Goal: Task Accomplishment & Management: Use online tool/utility

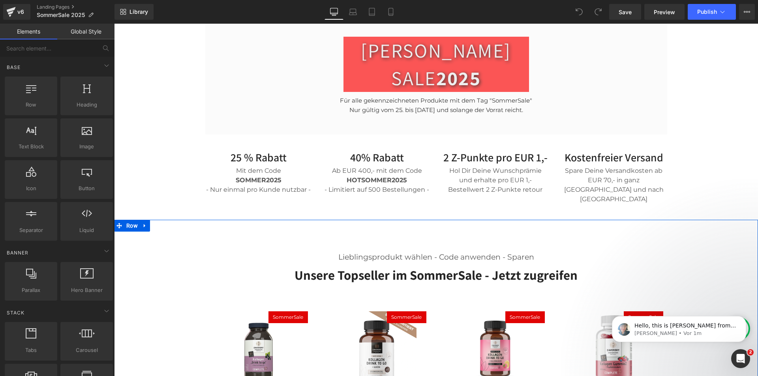
scroll to position [237, 0]
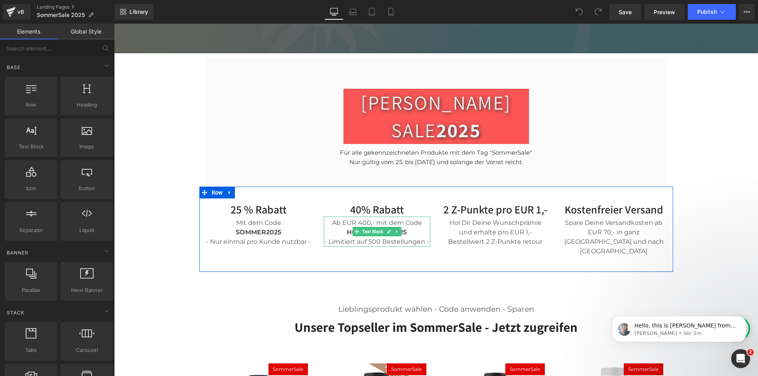
click at [401, 229] on span "HOTSOMMER2025" at bounding box center [377, 233] width 60 height 8
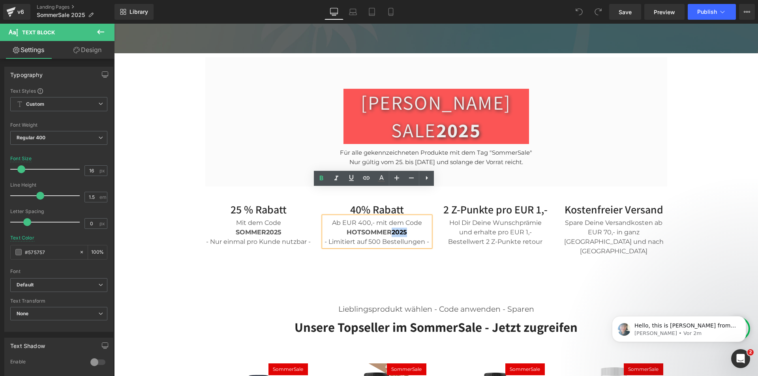
drag, startPoint x: 403, startPoint y: 204, endPoint x: 388, endPoint y: 204, distance: 14.6
click at [388, 229] on span "HOTSOMMER2025" at bounding box center [377, 233] width 60 height 8
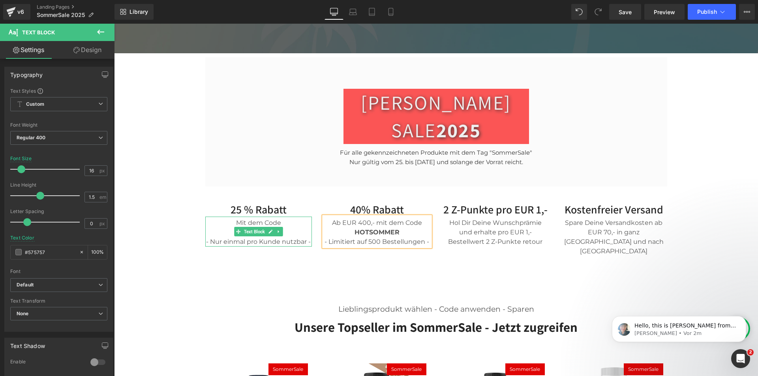
click at [287, 228] on div "SOMMER2025 - Nur einmal pro Kunde nutzbar -" at bounding box center [258, 237] width 107 height 19
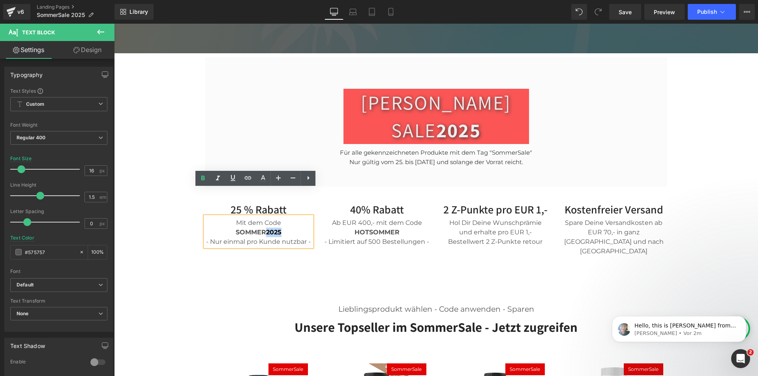
drag, startPoint x: 279, startPoint y: 204, endPoint x: 278, endPoint y: 216, distance: 11.9
click at [263, 228] on div "SOMMER2025 - Nur einmal pro Kunde nutzbar -" at bounding box center [258, 237] width 107 height 19
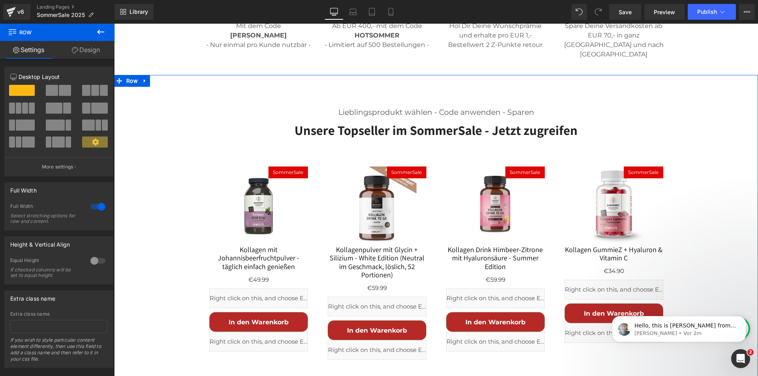
scroll to position [435, 0]
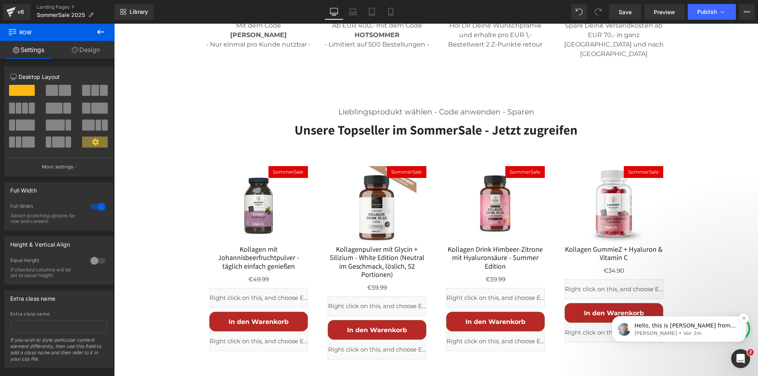
click at [678, 328] on p "Hello, this is Annie from GemPages again. I wanted to follow up with you to con…" at bounding box center [686, 326] width 102 height 8
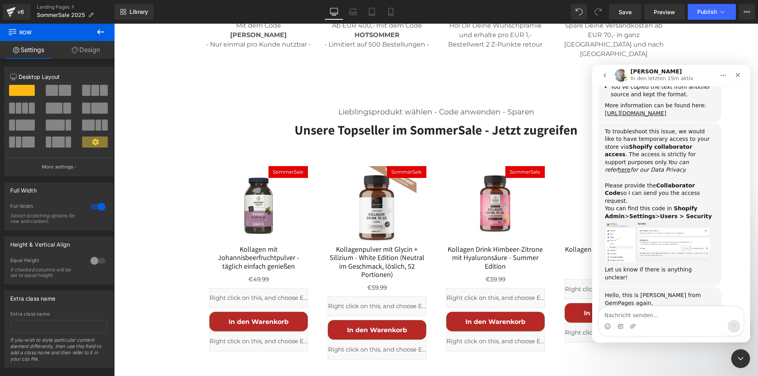
scroll to position [658, 0]
click at [738, 74] on icon "Schließen" at bounding box center [738, 75] width 4 height 4
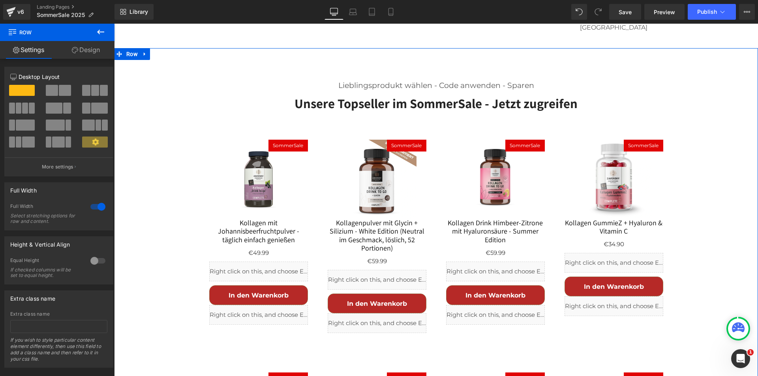
scroll to position [474, 0]
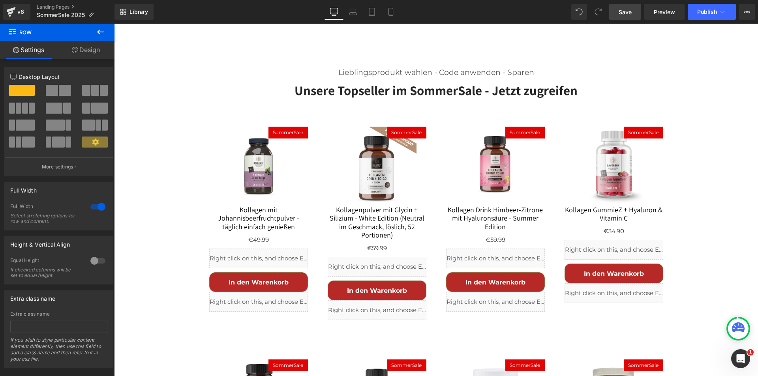
drag, startPoint x: 629, startPoint y: 9, endPoint x: 446, endPoint y: 329, distance: 368.6
click at [629, 9] on span "Save" at bounding box center [625, 12] width 13 height 8
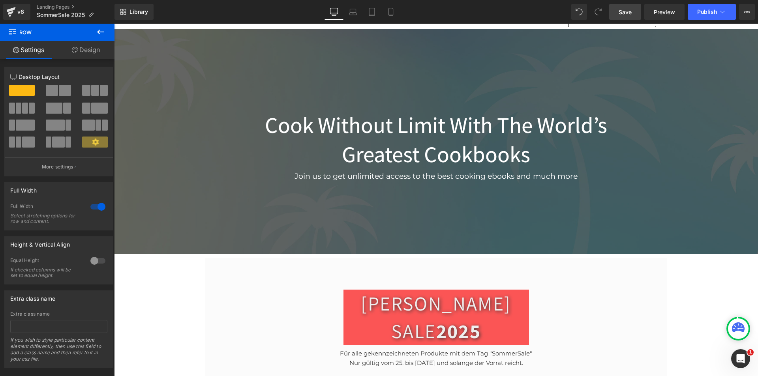
scroll to position [0, 0]
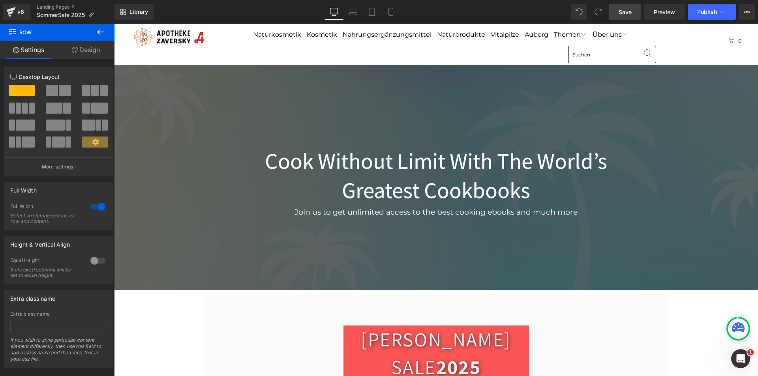
click at [137, 77] on div at bounding box center [436, 178] width 644 height 226
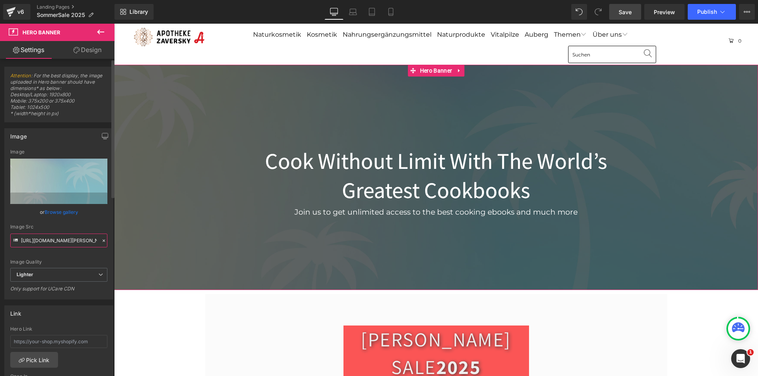
click at [60, 241] on input "https://ucarecdn.com/6ac3fee7-1b68-4e36-823e-79b9b52bfec4/-/format/auto/-/previ…" at bounding box center [58, 241] width 97 height 14
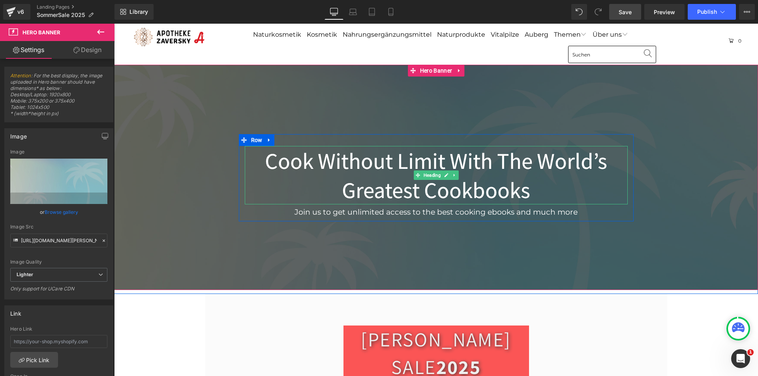
click at [417, 164] on h1 "Cook Without Limit With The World’s Greatest Cookbooks" at bounding box center [436, 175] width 383 height 58
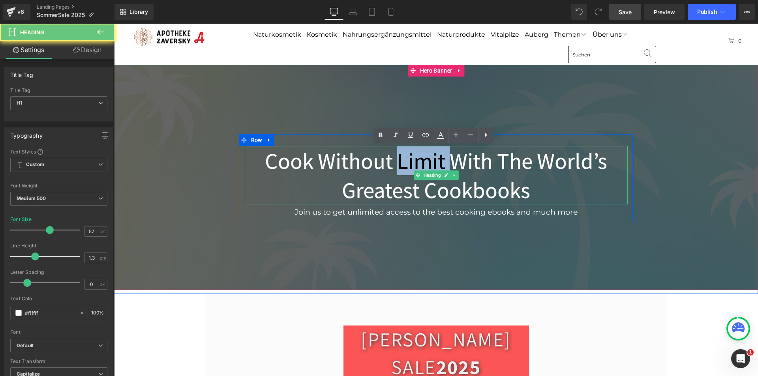
click at [417, 164] on h1 "Cook Without Limit With The World’s Greatest Cookbooks" at bounding box center [436, 175] width 383 height 58
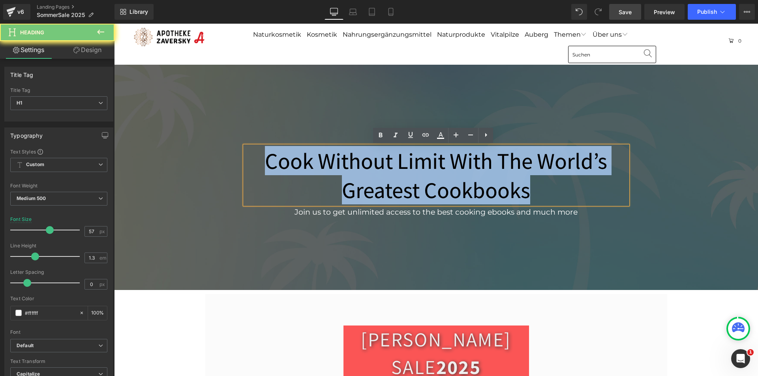
click at [417, 164] on h1 "Cook Without Limit With The World’s Greatest Cookbooks" at bounding box center [436, 175] width 383 height 58
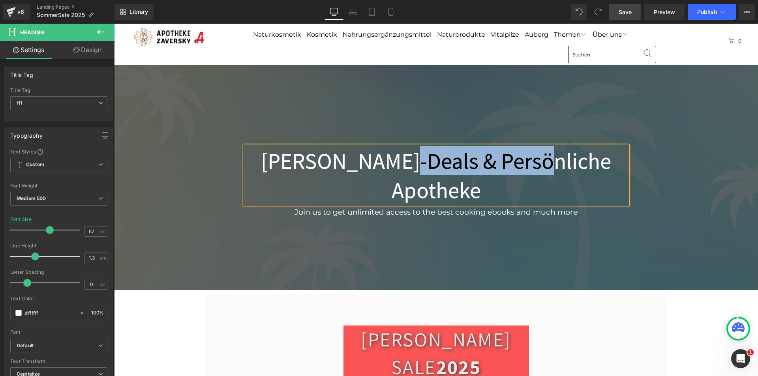
drag, startPoint x: 395, startPoint y: 161, endPoint x: 526, endPoint y: 162, distance: 130.4
click at [526, 162] on h1 "Sommer-Deals & persönliche Apotheke" at bounding box center [436, 175] width 383 height 58
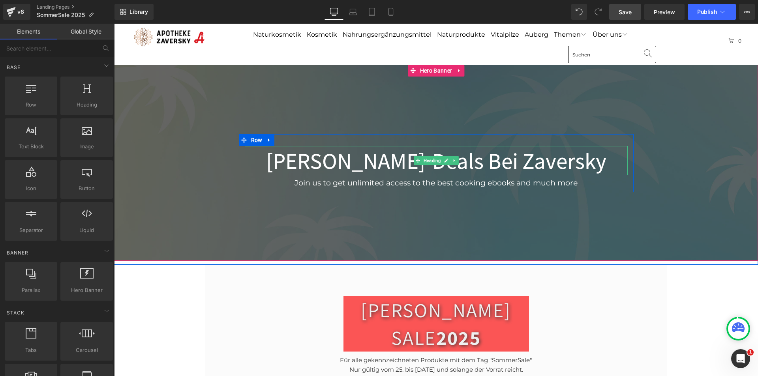
click at [405, 166] on h1 "Sommer-Deals bei Zaversky" at bounding box center [436, 160] width 383 height 29
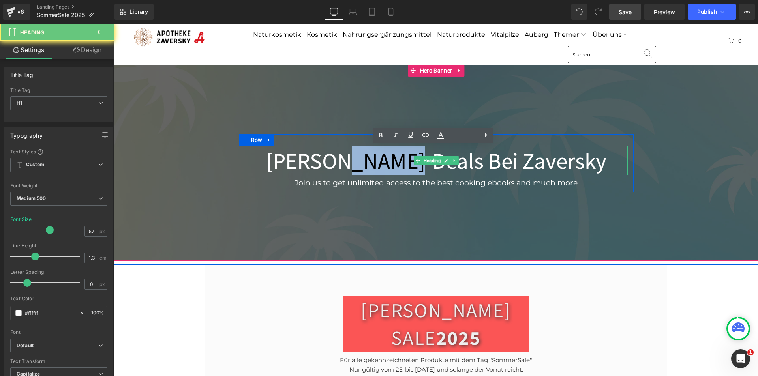
click at [405, 166] on h1 "Sommer-Deals bei Zaversky" at bounding box center [436, 160] width 383 height 29
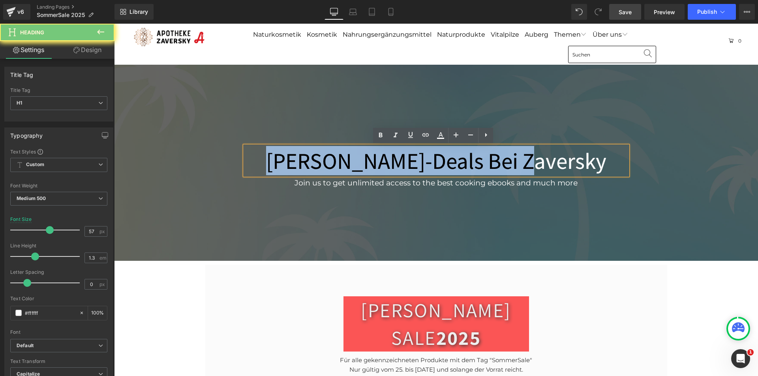
click at [405, 166] on h1 "Sommer-Deals bei Zaversky" at bounding box center [436, 160] width 383 height 29
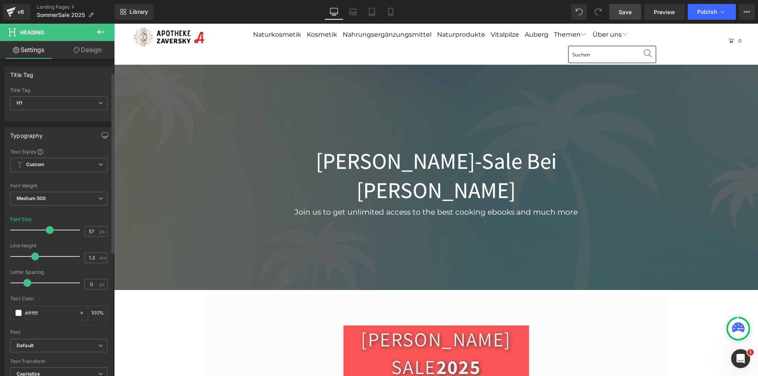
scroll to position [243, 0]
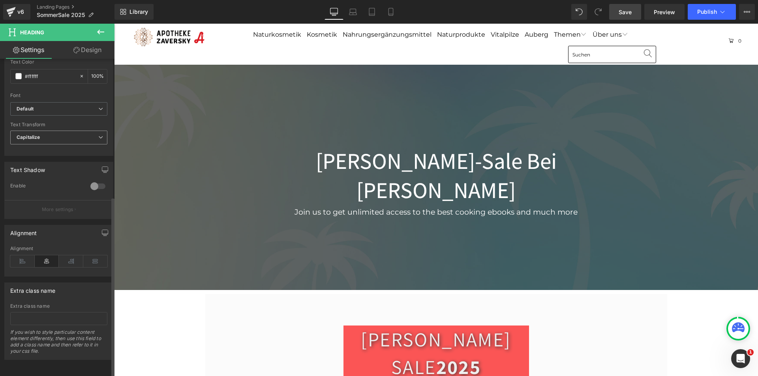
click at [76, 131] on span "Capitalize" at bounding box center [58, 138] width 97 height 14
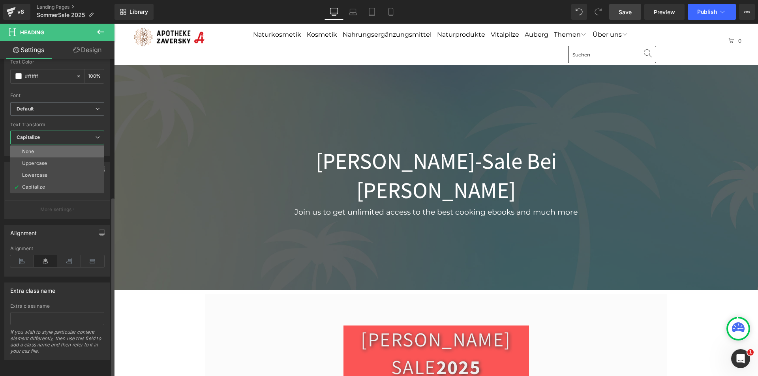
click at [69, 146] on li "None" at bounding box center [57, 152] width 94 height 12
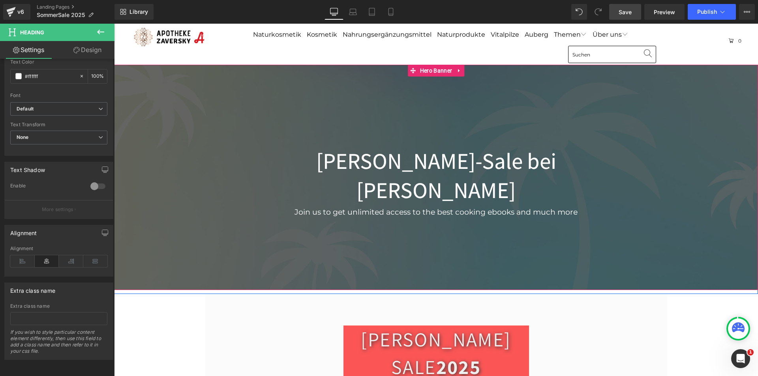
click at [414, 207] on span at bounding box center [416, 211] width 8 height 9
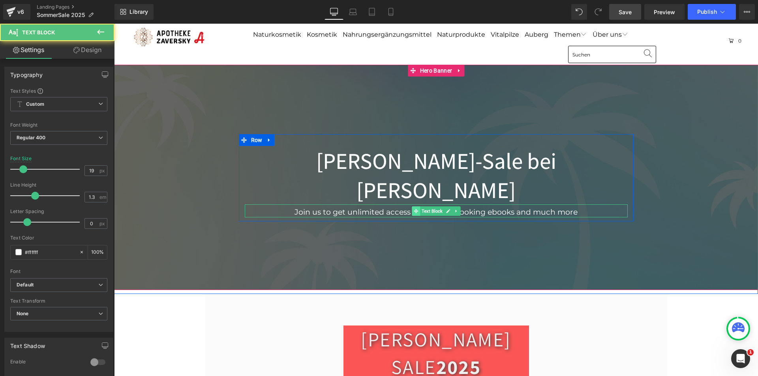
click at [414, 207] on span at bounding box center [416, 211] width 8 height 9
click at [398, 208] on p "Join us to get unlimited access to the best cooking ebooks and much more" at bounding box center [436, 213] width 383 height 10
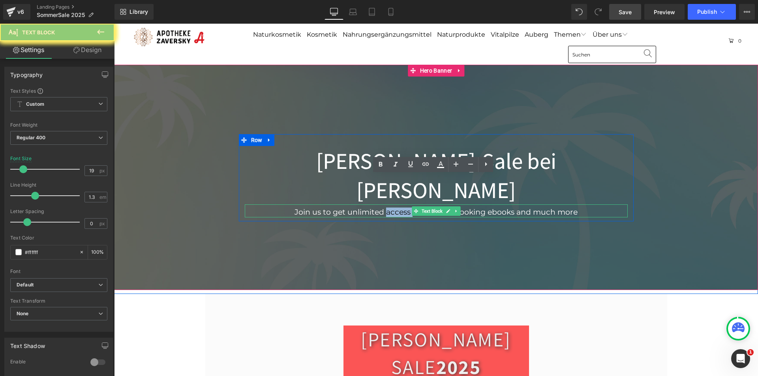
click at [398, 208] on p "Join us to get unlimited access to the best cooking ebooks and much more" at bounding box center [436, 213] width 383 height 10
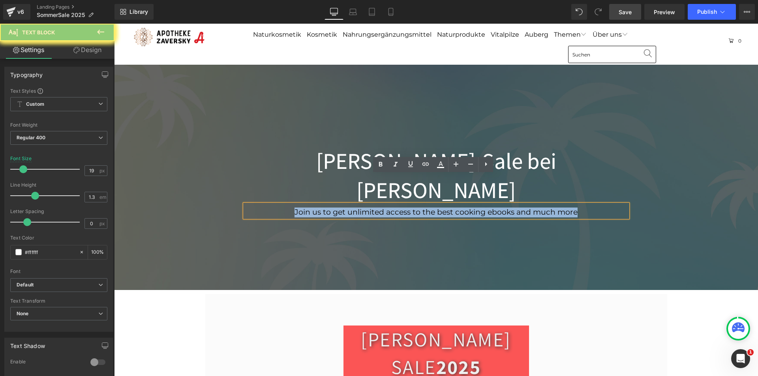
click at [398, 208] on p "Join us to get unlimited access to the best cooking ebooks and much more" at bounding box center [436, 213] width 383 height 10
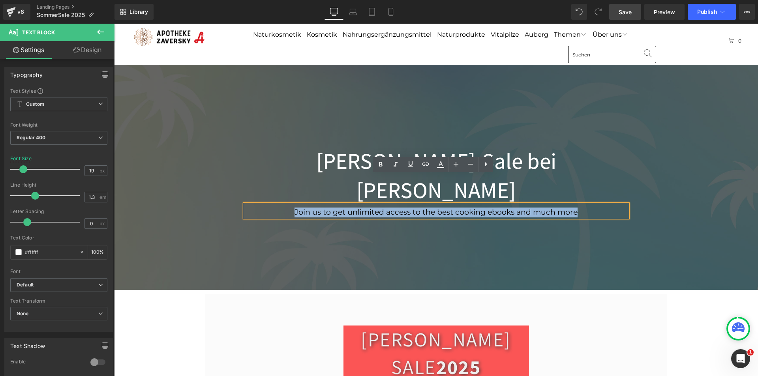
paste div
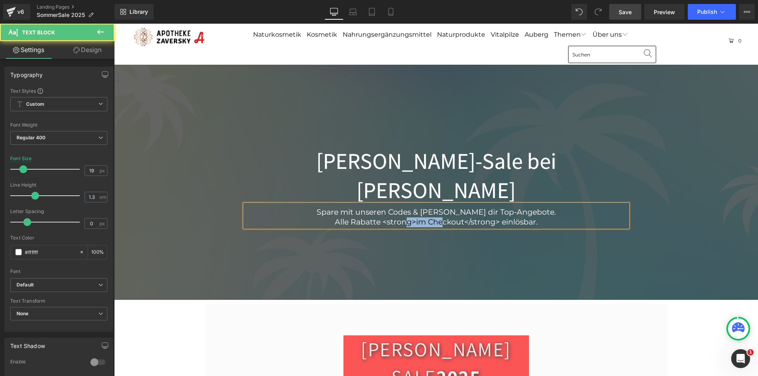
drag, startPoint x: 418, startPoint y: 192, endPoint x: 387, endPoint y: 192, distance: 30.4
click at [387, 218] on p "Alle Rabatte <strong>im Checkout</strong> einlösbar." at bounding box center [436, 223] width 383 height 10
drag, startPoint x: 480, startPoint y: 193, endPoint x: 450, endPoint y: 193, distance: 30.8
click at [450, 218] on p "Alle Rabatte im Checkout</strong> einlösbar." at bounding box center [436, 223] width 383 height 10
drag, startPoint x: 468, startPoint y: 192, endPoint x: 420, endPoint y: 191, distance: 48.2
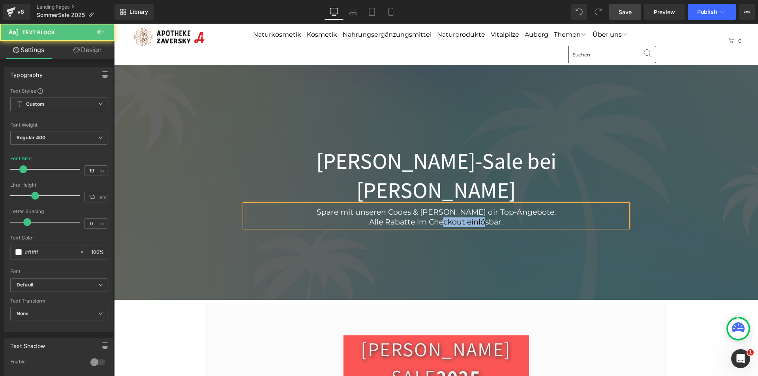
click at [420, 218] on p "Alle Rabatte im Checkout einlösbar." at bounding box center [436, 223] width 383 height 10
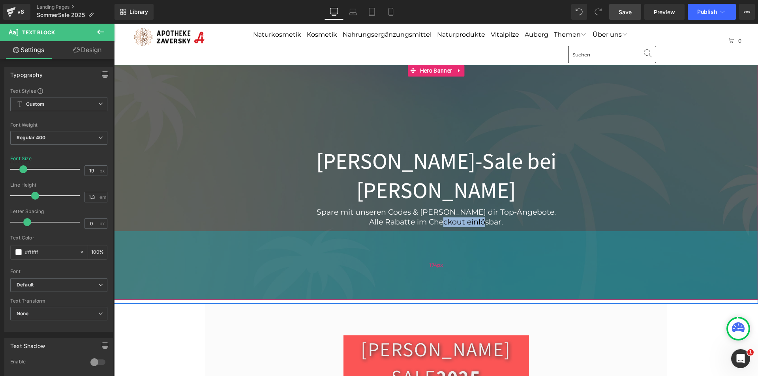
click at [399, 242] on div "174px" at bounding box center [436, 265] width 644 height 69
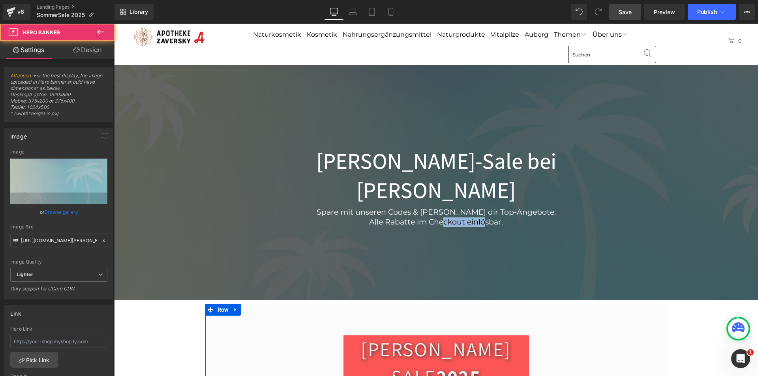
click at [307, 324] on div "SOMMER SALE 2025 Heading Row Für alle gekennzeichneten Produkte mit dem Tag "So…" at bounding box center [436, 369] width 462 height 90
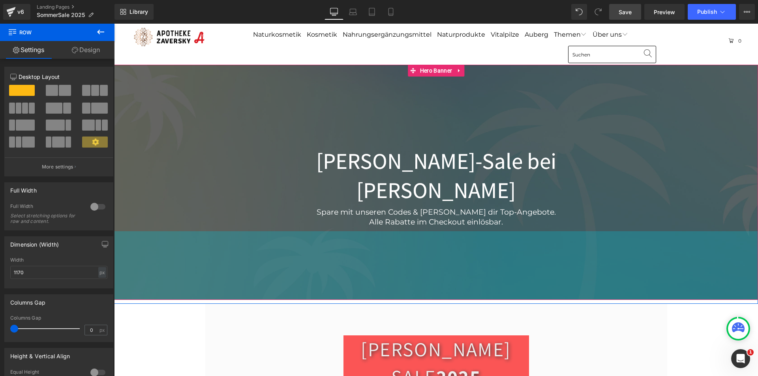
click at [450, 205] on div "Spare mit unseren Codes & schnapp dir Top-Angebote. Alle Rabatte im Checkout e…" at bounding box center [436, 216] width 383 height 23
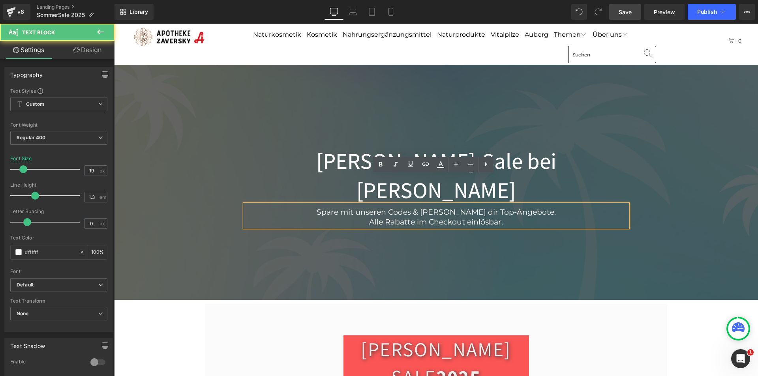
click at [450, 205] on div "Spare mit unseren Codes & schnapp dir Top-Angebote. Alle Rabatte im Checkout e…" at bounding box center [436, 216] width 383 height 23
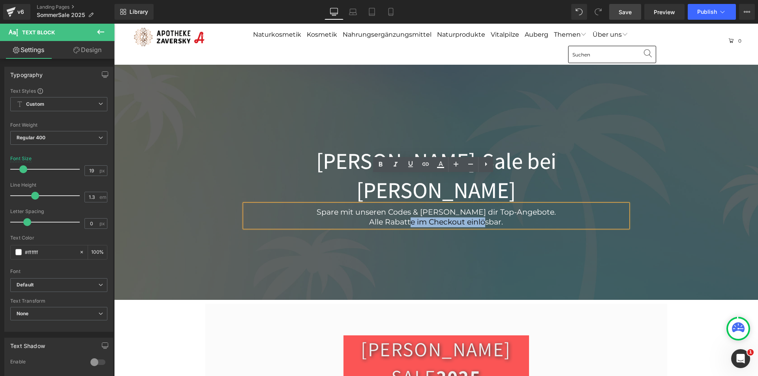
drag, startPoint x: 469, startPoint y: 192, endPoint x: 390, endPoint y: 192, distance: 79.0
click at [390, 218] on p "Alle Rabatte im Checkout einlösbar." at bounding box center [436, 223] width 383 height 10
click at [0, 0] on icon at bounding box center [0, 0] width 0 height 0
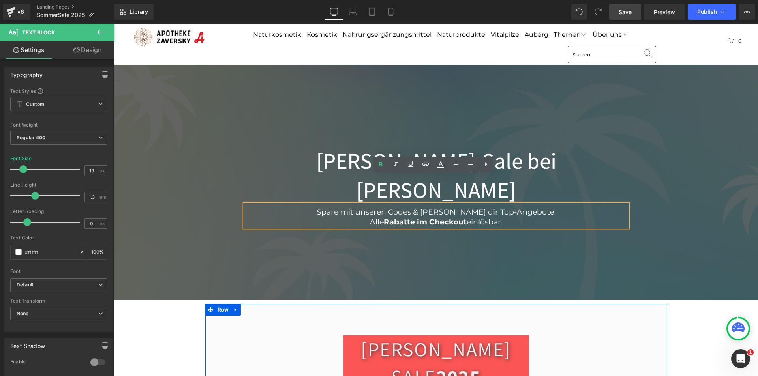
click at [617, 324] on div "SOMMER SALE 2025 Heading Row Für alle gekennzeichneten Produkte mit dem Tag "So…" at bounding box center [436, 369] width 462 height 90
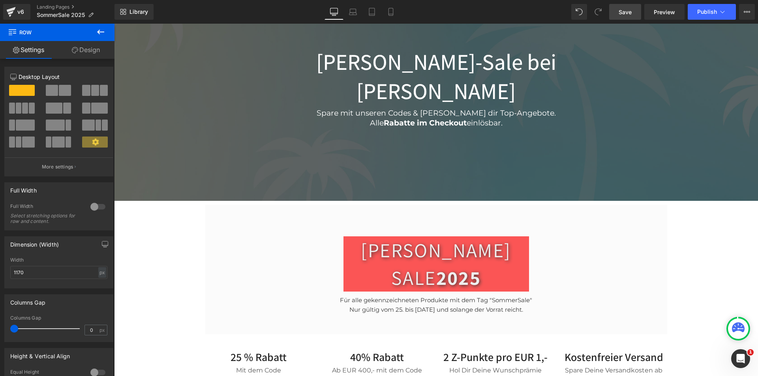
scroll to position [119, 0]
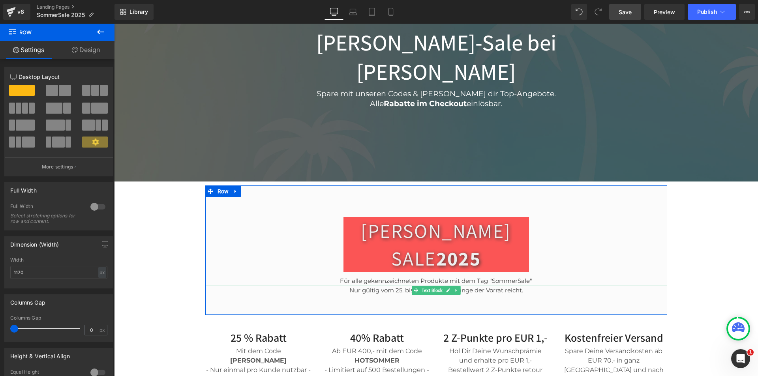
click at [481, 286] on p "Nur gültig vom [DATE] bis [DATE] und solange der Vorrat reicht." at bounding box center [436, 290] width 462 height 9
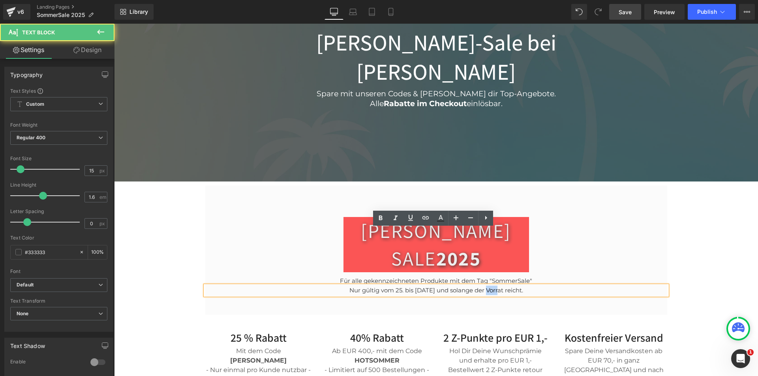
click at [481, 286] on p "Nur gültig vom [DATE] bis [DATE] und solange der Vorrat reicht." at bounding box center [436, 290] width 462 height 9
paste div
click at [527, 286] on p "Nur gültig vom [DATE] bis [DATE] und solange der Vorrat reicht." at bounding box center [436, 290] width 462 height 9
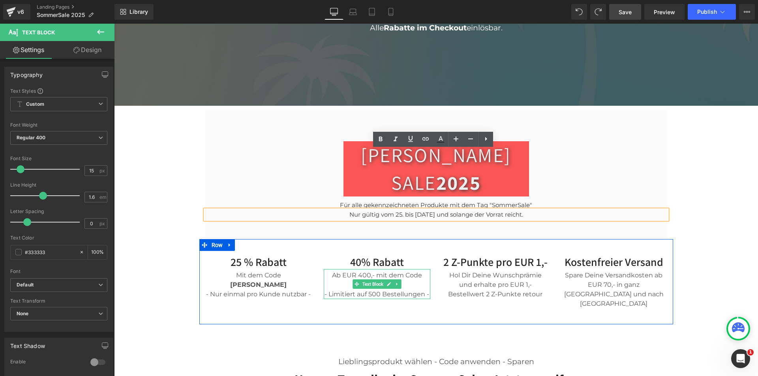
scroll to position [198, 0]
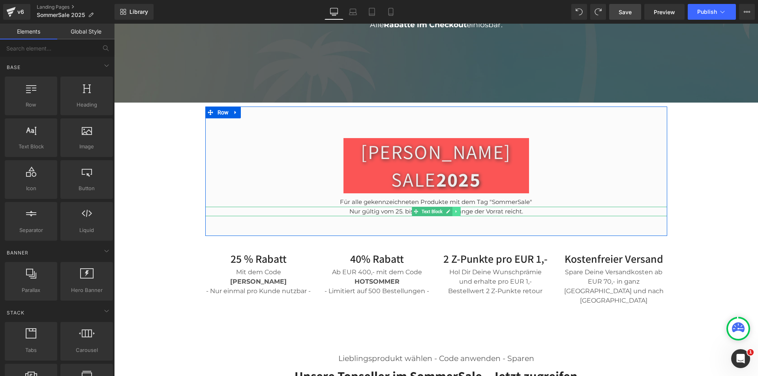
click at [454, 209] on icon at bounding box center [456, 211] width 4 height 5
click at [450, 209] on icon at bounding box center [452, 211] width 4 height 4
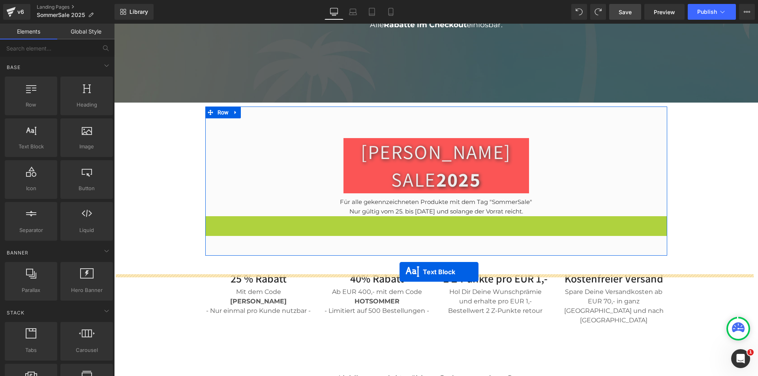
drag, startPoint x: 412, startPoint y: 164, endPoint x: 400, endPoint y: 272, distance: 108.9
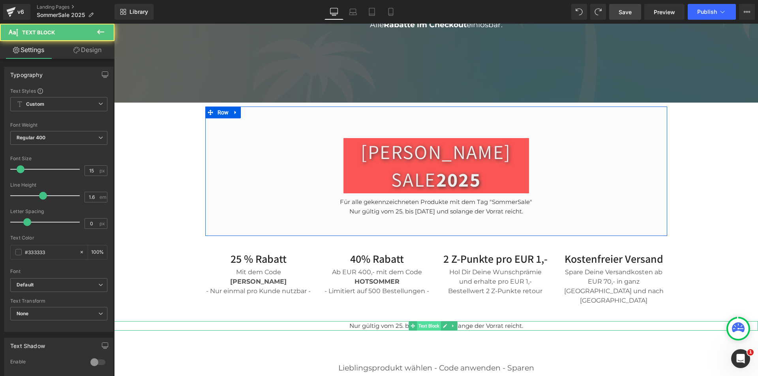
click at [428, 322] on span "Text Block" at bounding box center [429, 326] width 24 height 9
click at [394, 322] on p "Nur gültig vom [DATE] bis [DATE] und solange der Vorrat reicht." at bounding box center [436, 326] width 644 height 9
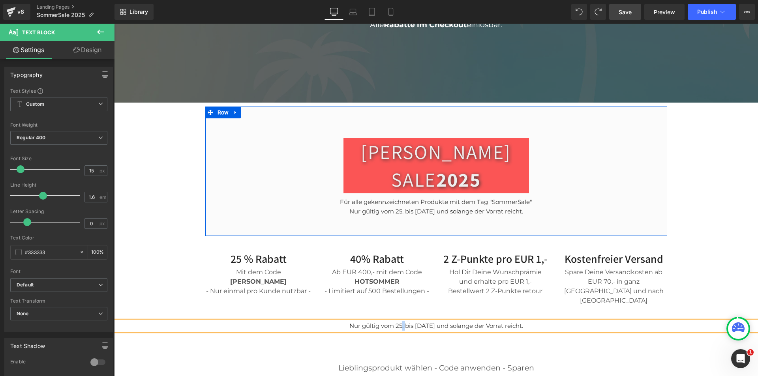
click at [394, 322] on p "Nur gültig vom [DATE] bis [DATE] und solange der Vorrat reicht." at bounding box center [436, 326] width 644 height 9
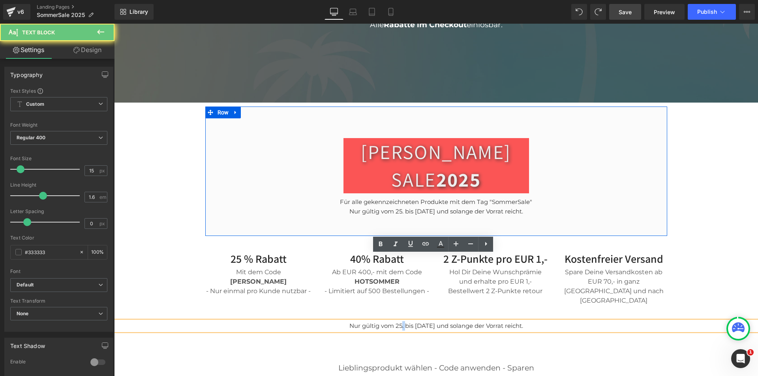
click at [394, 322] on p "Nur gültig vom [DATE] bis [DATE] und solange der Vorrat reicht." at bounding box center [436, 326] width 644 height 9
paste div
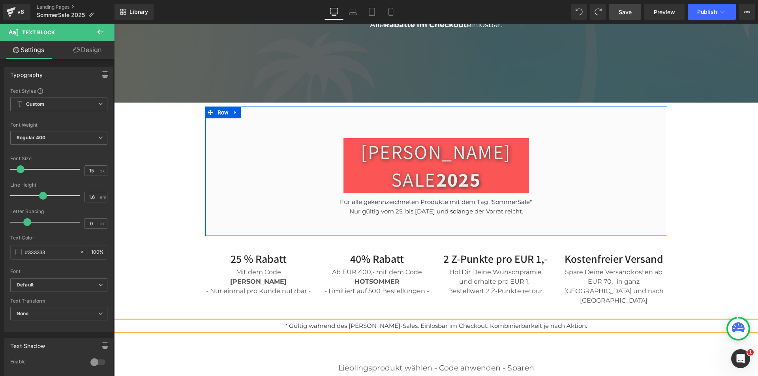
click at [299, 322] on p "* Gültig während des Sommer-Sales. Einlösbar im Checkout. Kombinierbarkeit je n…" at bounding box center [436, 326] width 644 height 9
drag, startPoint x: 581, startPoint y: 260, endPoint x: 473, endPoint y: 260, distance: 107.5
click at [473, 322] on p "Gültig während des Sommer-Sales. Einlösbar im Checkout. Kombinierbarkeit je nac…" at bounding box center [436, 326] width 644 height 9
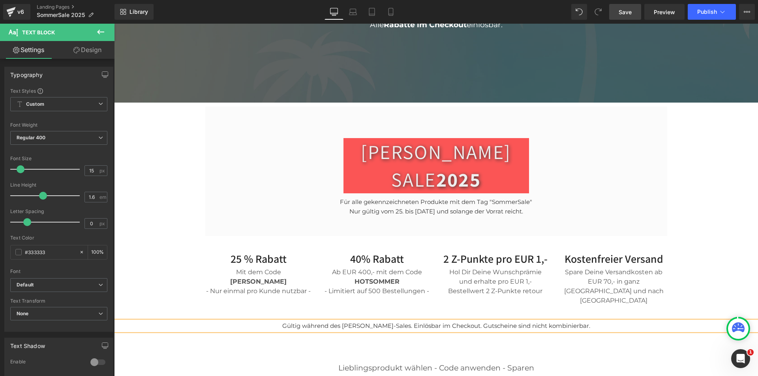
click at [629, 12] on span "Save" at bounding box center [625, 12] width 13 height 8
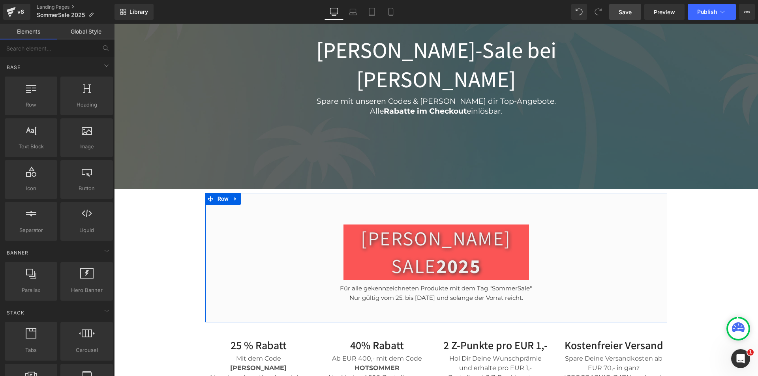
scroll to position [0, 0]
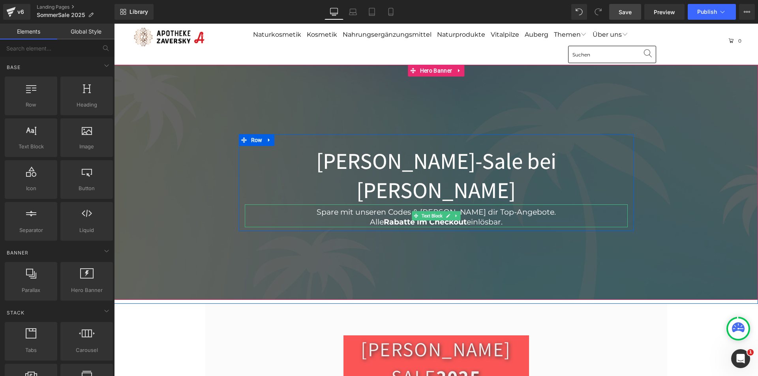
click at [365, 208] on p "Spare mit unseren Codes & schnapp dir Top-Angebote." at bounding box center [436, 213] width 383 height 10
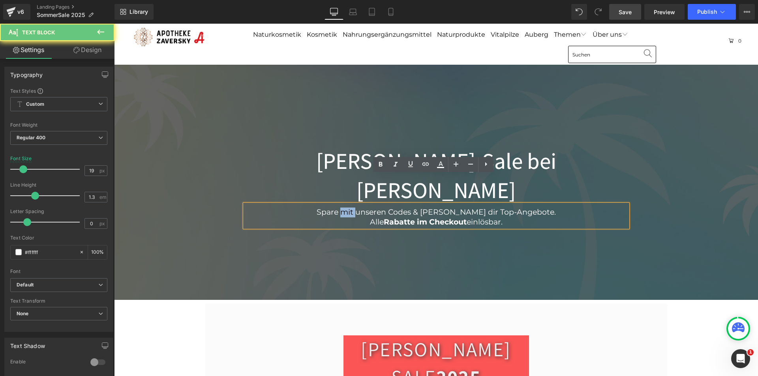
click at [365, 208] on p "Spare mit unseren Codes & schnapp dir Top-Angebote." at bounding box center [436, 213] width 383 height 10
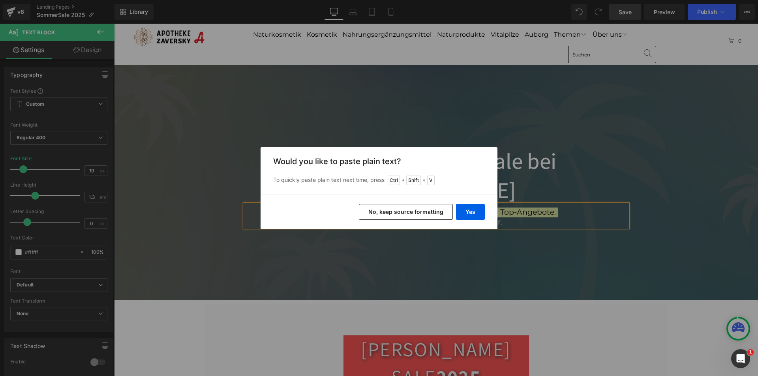
click at [414, 210] on button "No, keep source formatting" at bounding box center [406, 212] width 94 height 16
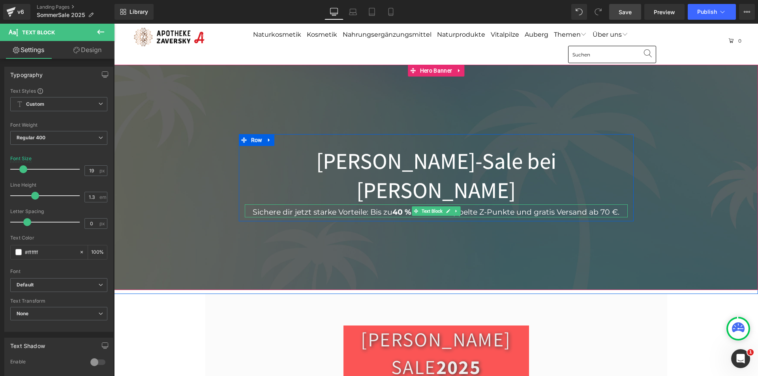
click at [508, 208] on p "Sichere dir jetzt starke Vorteile: Bis zu 40 % Rabatt , doppelte Z-Punkte und g…" at bounding box center [436, 213] width 383 height 10
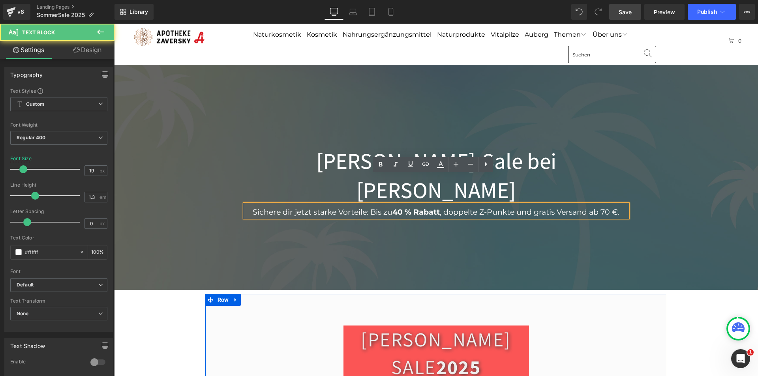
click at [646, 314] on div "SOMMER SALE 2025 Heading Row Für alle gekennzeichneten Produkte mit dem Tag "So…" at bounding box center [436, 359] width 462 height 90
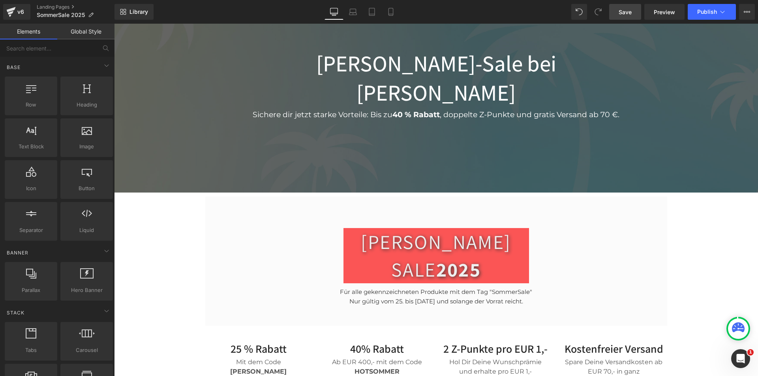
scroll to position [119, 0]
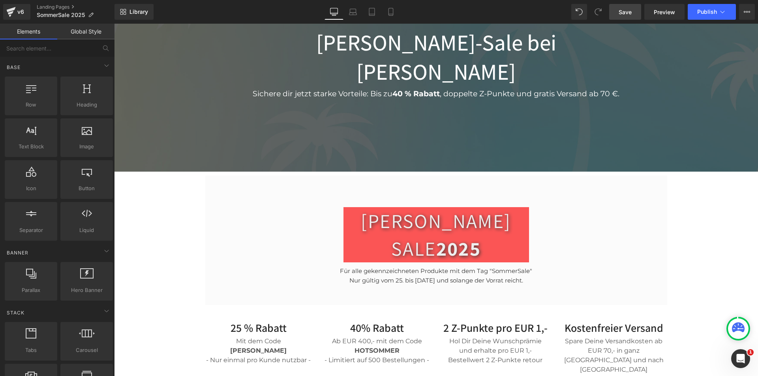
click at [629, 6] on link "Save" at bounding box center [626, 12] width 32 height 16
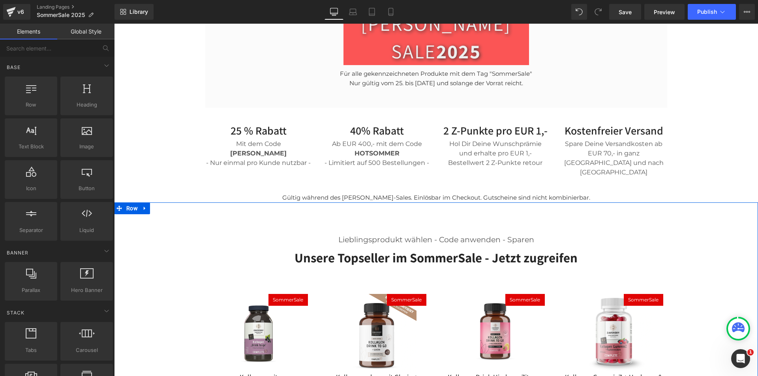
scroll to position [158, 0]
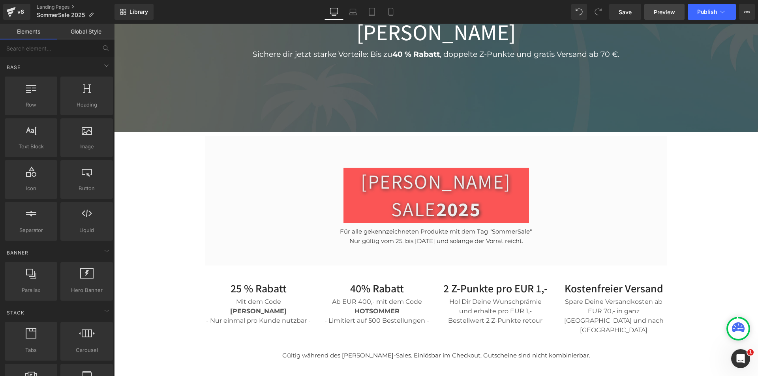
click at [664, 12] on span "Preview" at bounding box center [664, 12] width 21 height 8
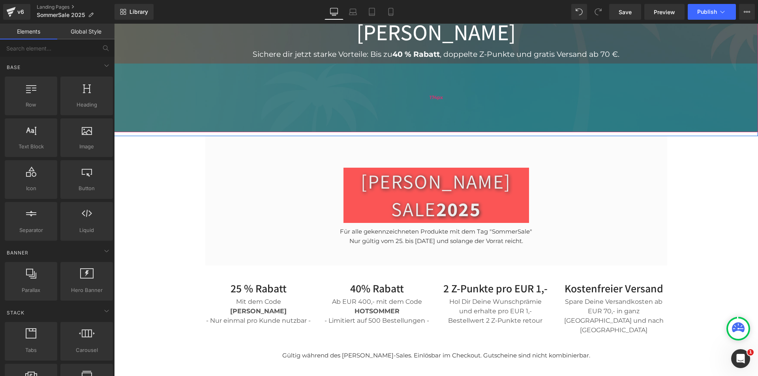
click at [162, 64] on div "174px" at bounding box center [436, 98] width 644 height 69
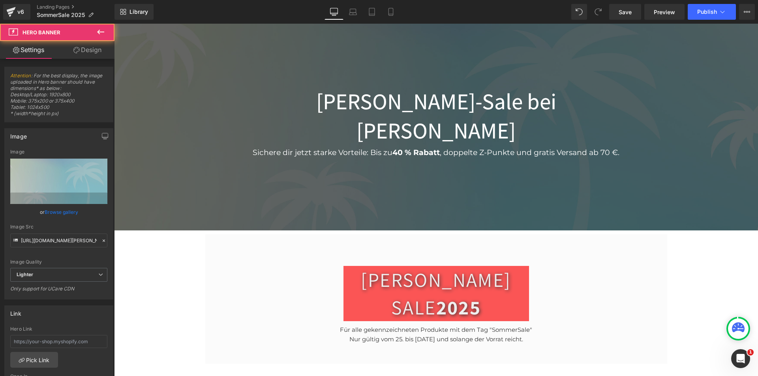
scroll to position [0, 0]
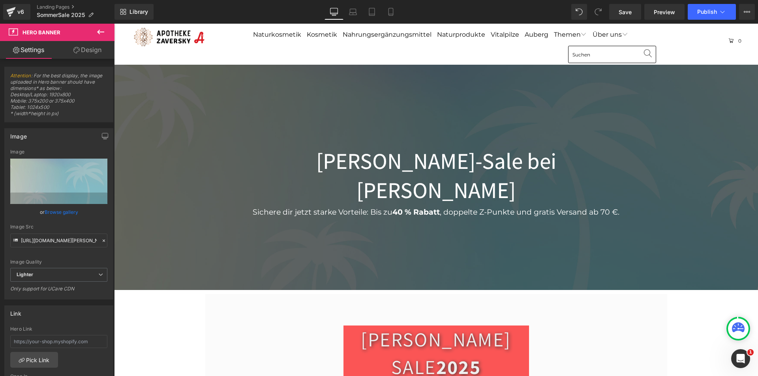
click at [139, 114] on div "Sommer-Sale bei Apotheke Zaversky Heading Sichere dir jetzt starke Vorteile: Bi…" at bounding box center [436, 178] width 644 height 226
click at [431, 72] on span "Hero Banner" at bounding box center [436, 71] width 36 height 12
click at [88, 49] on link "Design" at bounding box center [87, 50] width 57 height 18
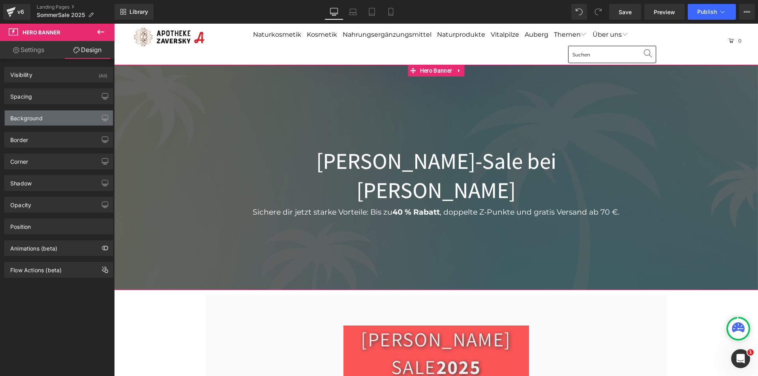
click at [51, 117] on div "Background" at bounding box center [59, 118] width 108 height 15
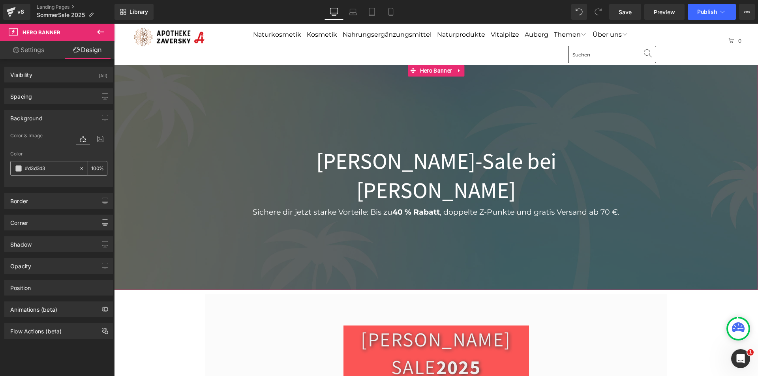
click at [81, 168] on icon at bounding box center [82, 168] width 2 height 2
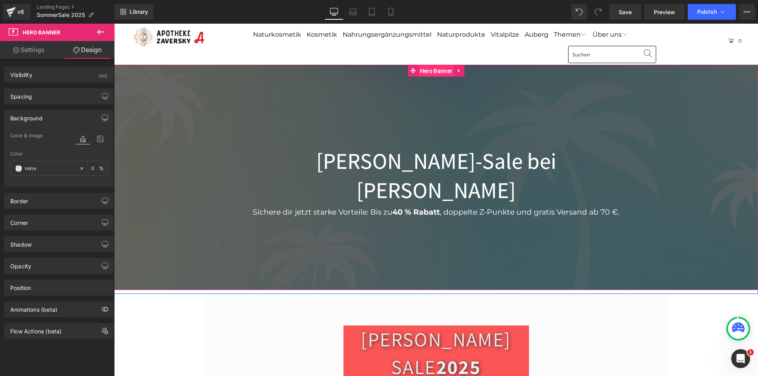
click at [438, 67] on span "Hero Banner" at bounding box center [436, 71] width 36 height 12
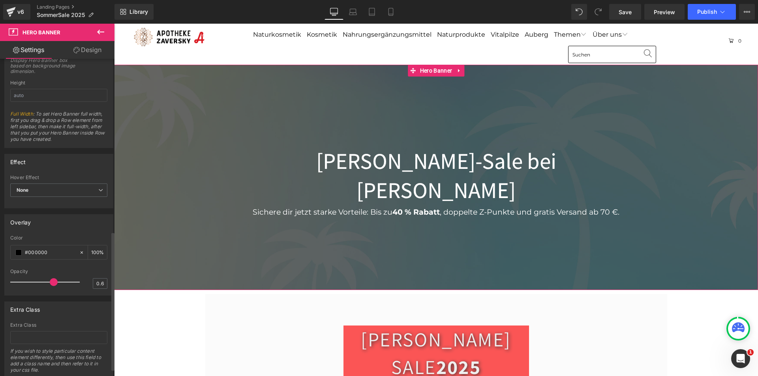
scroll to position [412, 0]
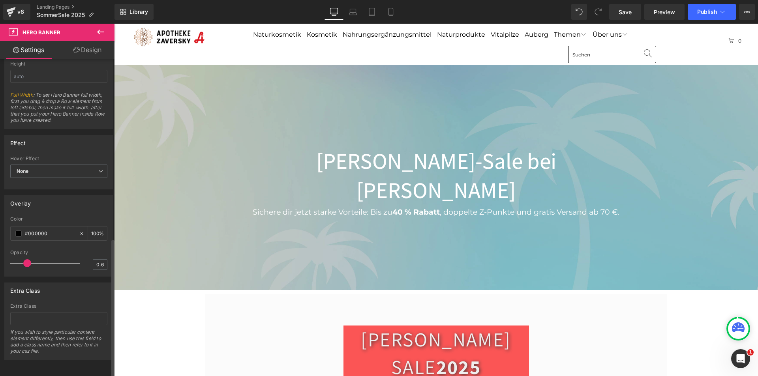
drag, startPoint x: 47, startPoint y: 256, endPoint x: 25, endPoint y: 256, distance: 22.1
click at [25, 256] on div at bounding box center [47, 264] width 66 height 16
click at [623, 6] on link "Save" at bounding box center [626, 12] width 32 height 16
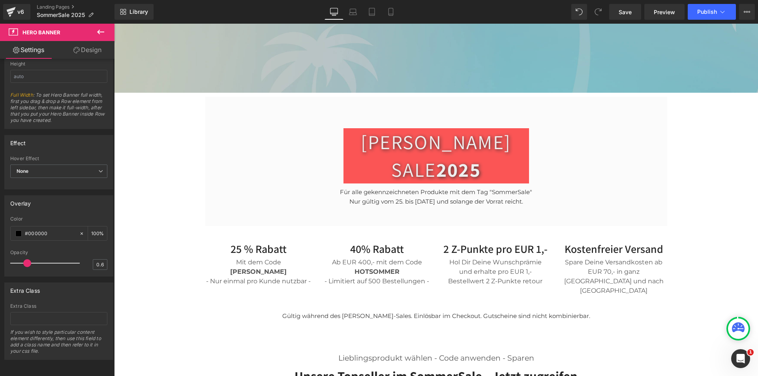
scroll to position [660, 0]
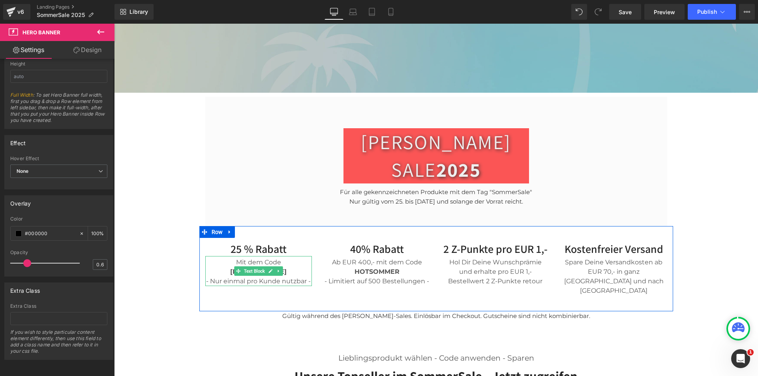
click at [286, 267] on div "SOMMER - Nur einmal pro Kunde nutzbar -" at bounding box center [258, 276] width 107 height 19
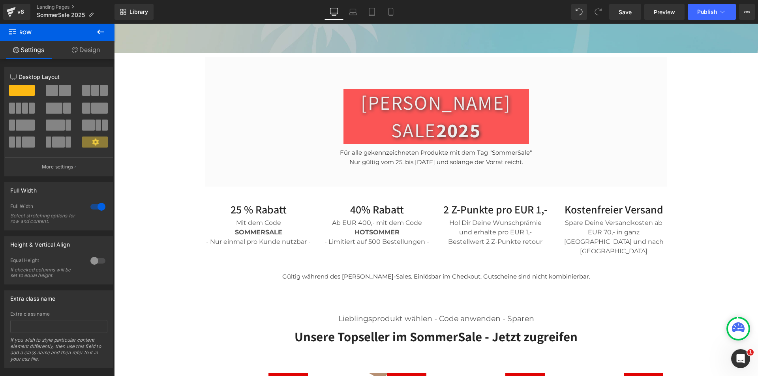
scroll to position [639, 0]
click at [135, 7] on link "Library" at bounding box center [134, 12] width 39 height 16
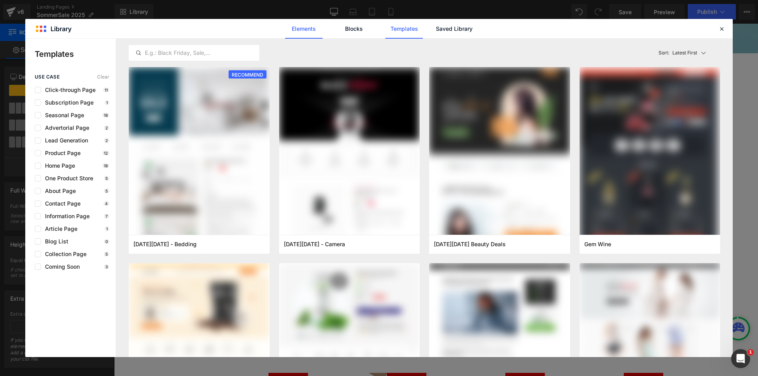
click at [314, 30] on link "Elements" at bounding box center [304, 29] width 38 height 20
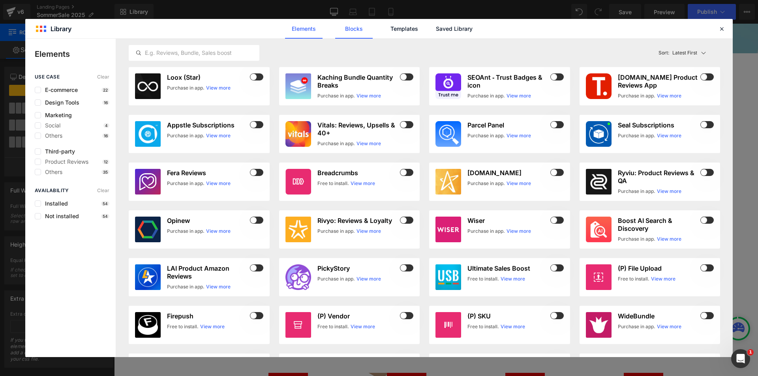
click at [350, 30] on link "Blocks" at bounding box center [354, 29] width 38 height 20
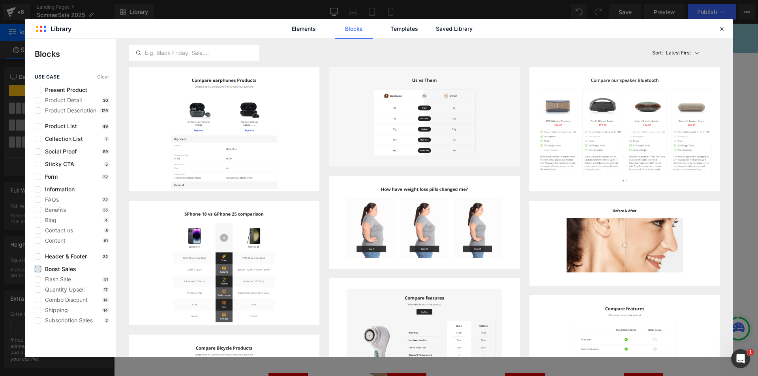
click at [36, 271] on label at bounding box center [38, 269] width 6 height 6
click at [38, 269] on input "checkbox" at bounding box center [38, 269] width 0 height 0
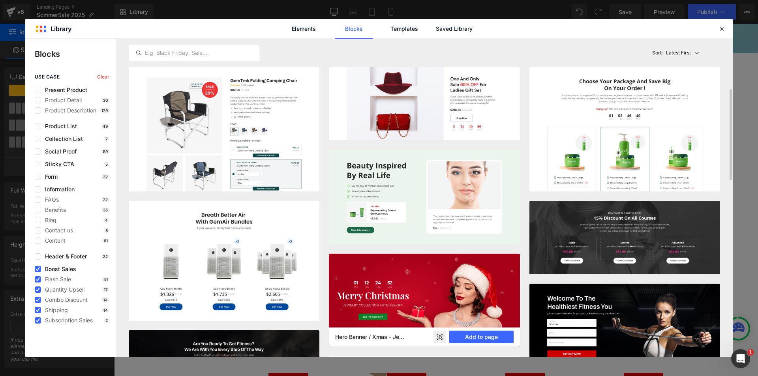
scroll to position [79, 0]
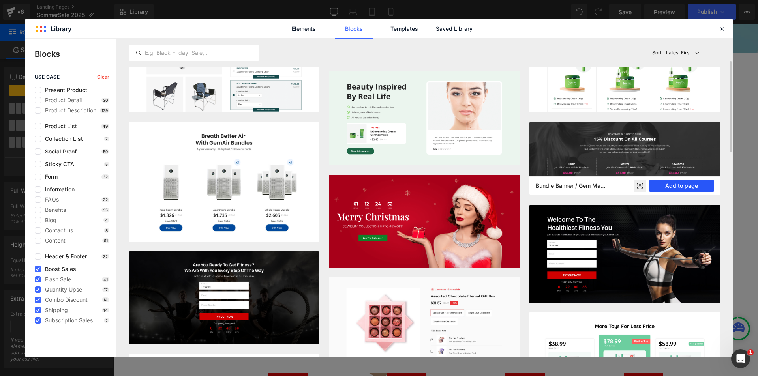
click at [681, 185] on button "Add to page" at bounding box center [682, 186] width 64 height 13
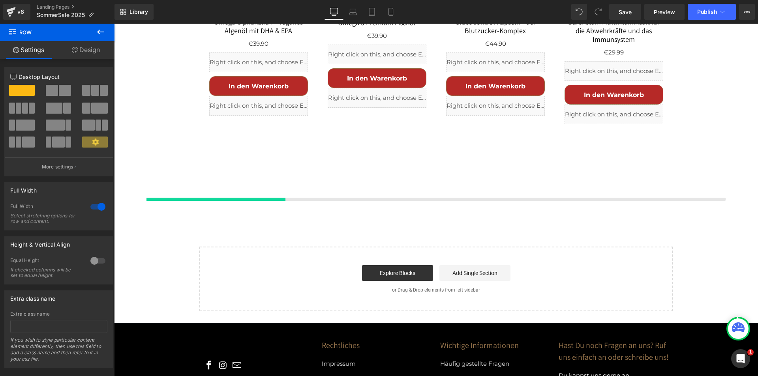
scroll to position [1656, 0]
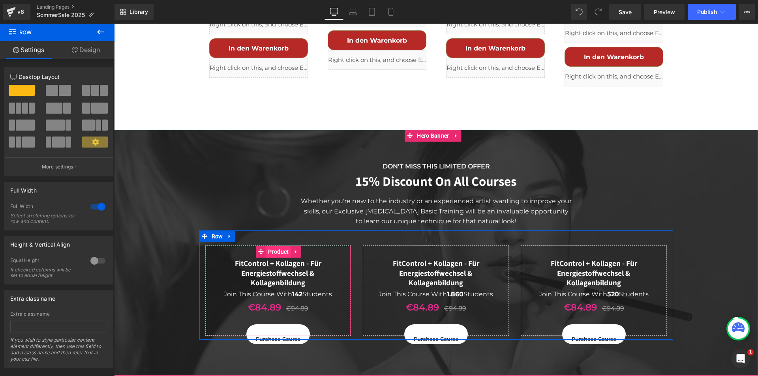
click at [266, 246] on span "Product" at bounding box center [278, 252] width 24 height 12
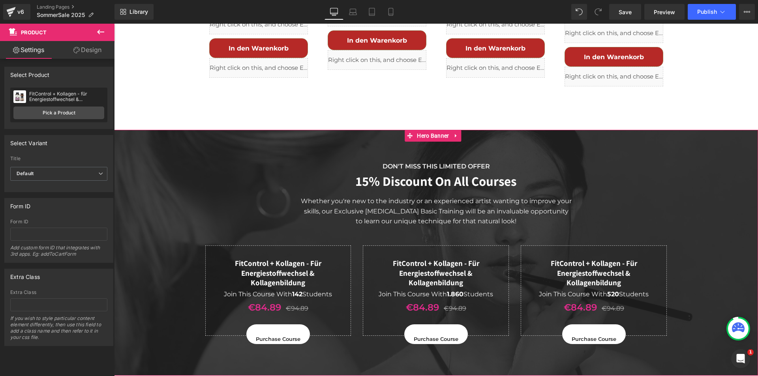
click at [717, 272] on span "DON'T MISS THIS LIMITED OFFER Text Block 15% Discount On All Courses Heading Wh…" at bounding box center [436, 245] width 644 height 190
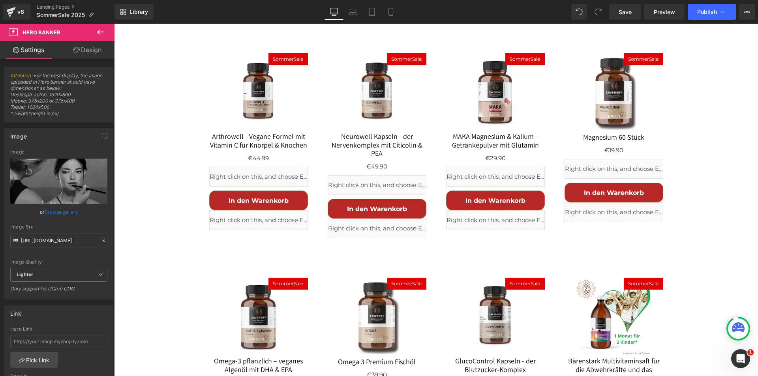
scroll to position [1221, 0]
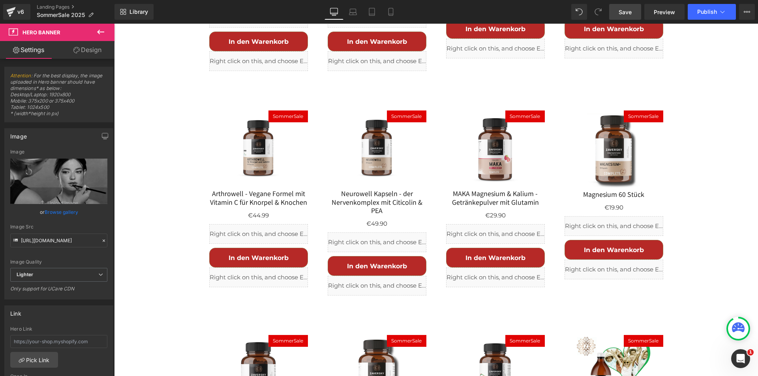
click at [623, 14] on span "Save" at bounding box center [625, 12] width 13 height 8
click at [138, 10] on span "Library" at bounding box center [139, 11] width 19 height 7
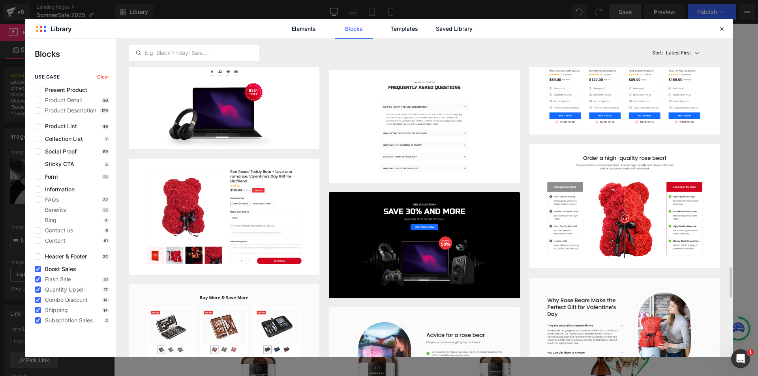
scroll to position [2465, 0]
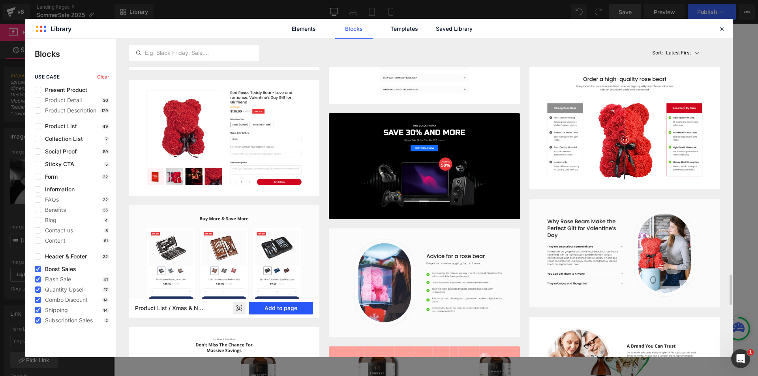
click at [280, 308] on button "Add to page" at bounding box center [281, 308] width 64 height 13
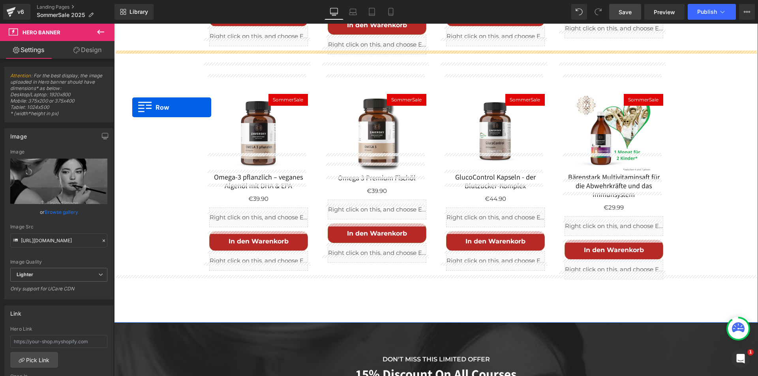
scroll to position [1468, 0]
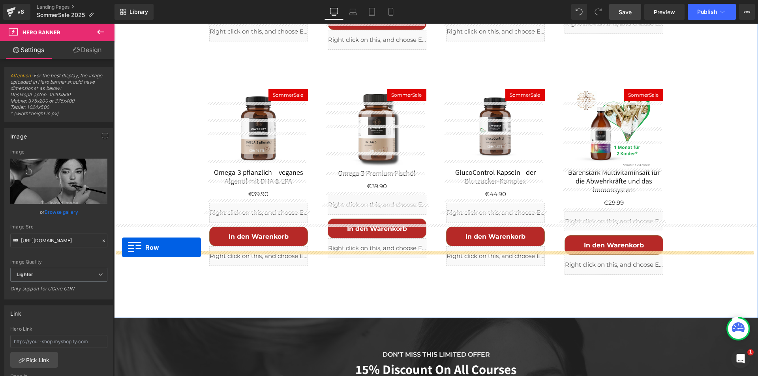
drag, startPoint x: 117, startPoint y: 188, endPoint x: 122, endPoint y: 248, distance: 60.2
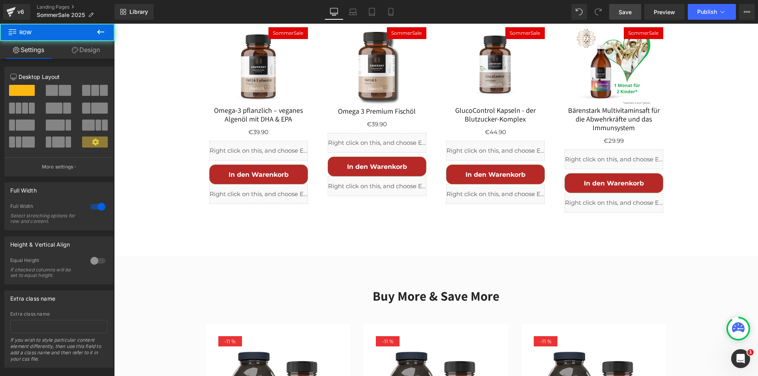
scroll to position [1626, 0]
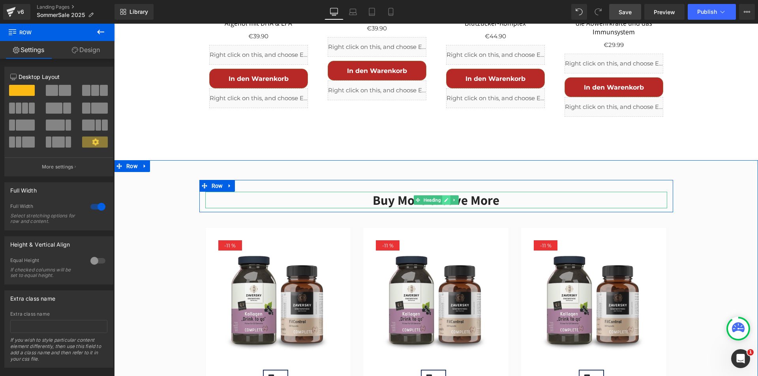
click at [442, 196] on link at bounding box center [446, 200] width 8 height 9
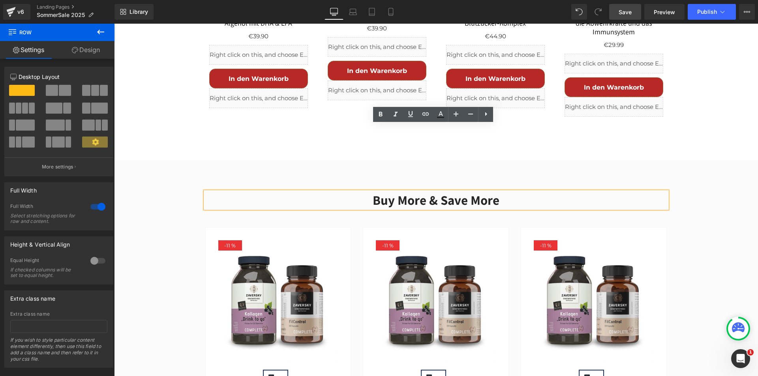
click at [476, 192] on h2 "Buy More & Save More" at bounding box center [436, 200] width 462 height 17
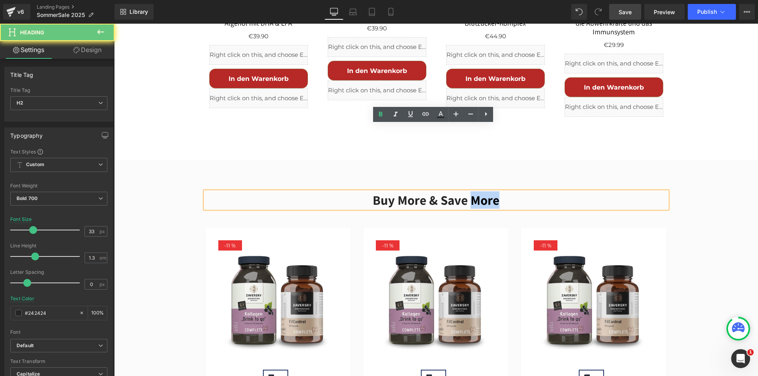
click at [476, 192] on h2 "Buy More & Save More" at bounding box center [436, 200] width 462 height 17
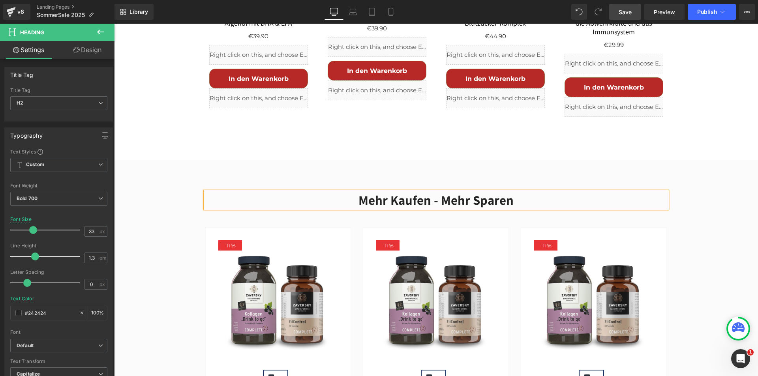
click at [182, 220] on div "Mehr kaufen - mehr sparen Heading Row - 11 % (P) Image (P) Image List (P) Title…" at bounding box center [436, 343] width 644 height 327
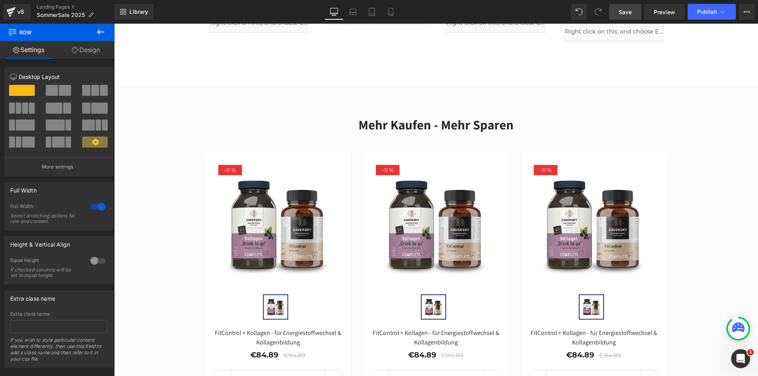
scroll to position [1705, 0]
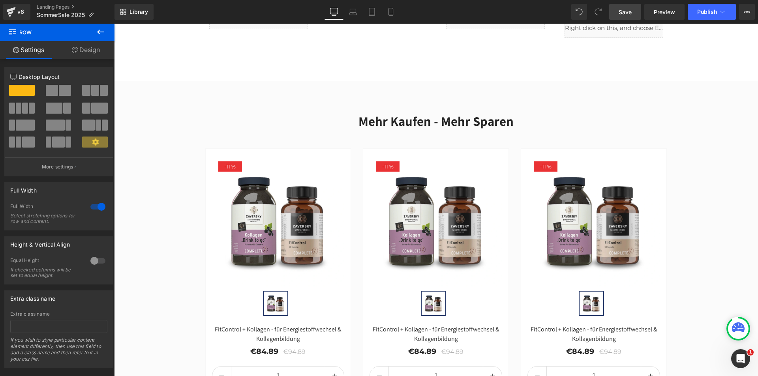
drag, startPoint x: 624, startPoint y: 15, endPoint x: 246, endPoint y: 58, distance: 380.1
click at [624, 15] on span "Save" at bounding box center [625, 12] width 13 height 8
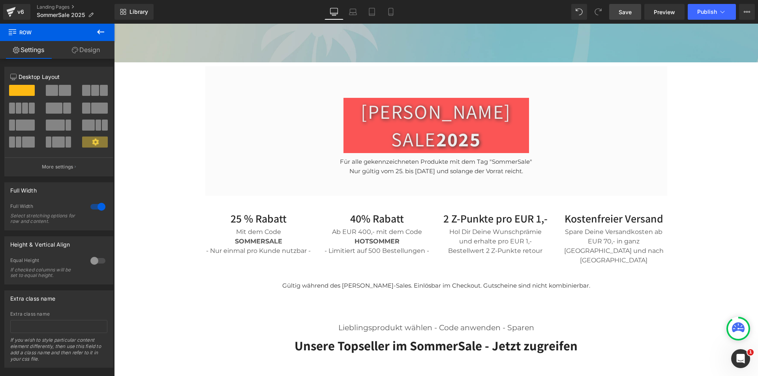
scroll to position [316, 0]
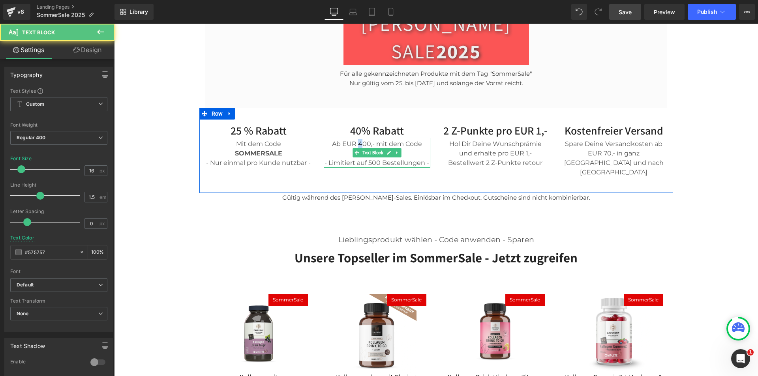
click at [357, 139] on div "Ab EUR 400,- mit dem Code" at bounding box center [377, 143] width 107 height 9
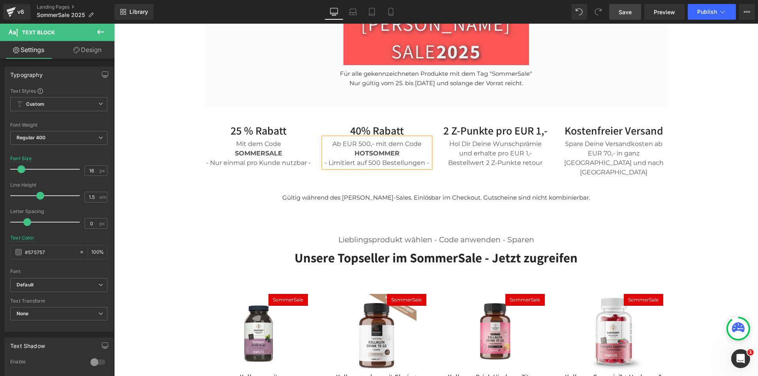
drag, startPoint x: 627, startPoint y: 7, endPoint x: 281, endPoint y: 67, distance: 350.9
click at [627, 7] on link "Save" at bounding box center [626, 12] width 32 height 16
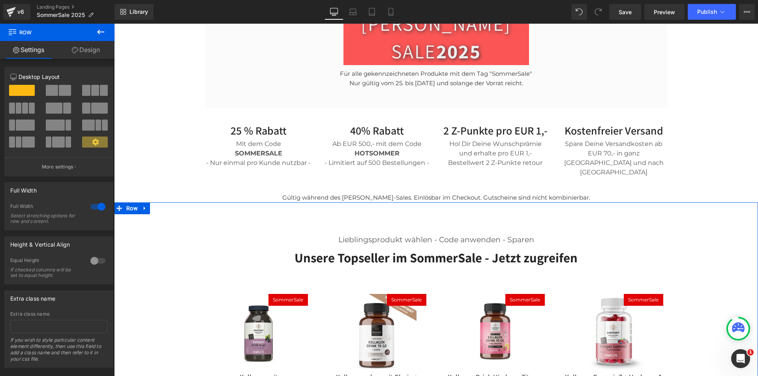
drag, startPoint x: 95, startPoint y: 53, endPoint x: 84, endPoint y: 55, distance: 11.2
click at [95, 52] on link "Design" at bounding box center [85, 50] width 57 height 18
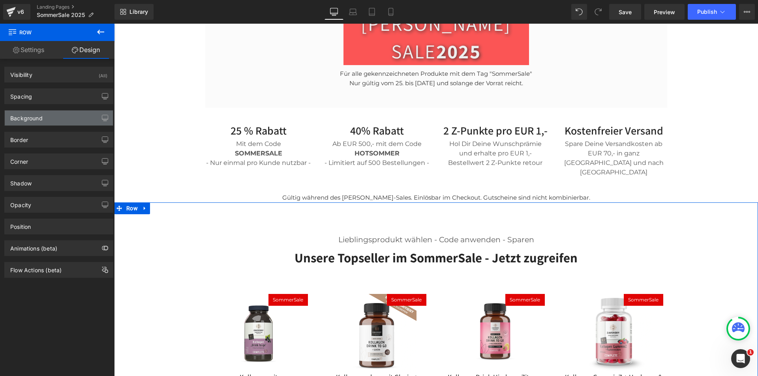
click at [34, 122] on div "Background" at bounding box center [59, 118] width 108 height 15
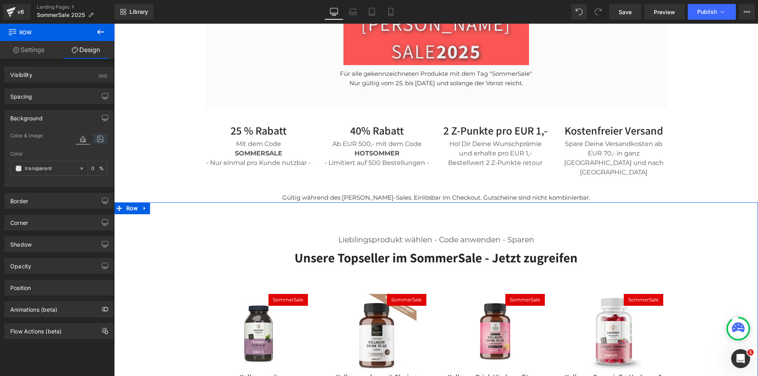
click at [96, 142] on icon at bounding box center [100, 139] width 14 height 10
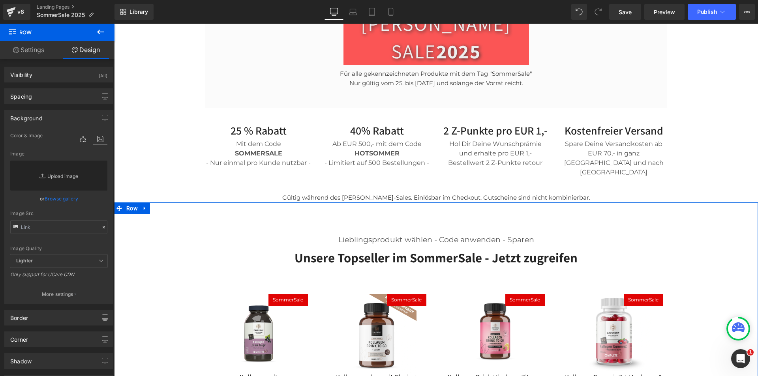
click at [58, 174] on link "Replace Image" at bounding box center [58, 176] width 97 height 30
type input "C:\fakepath\Sommer.webp"
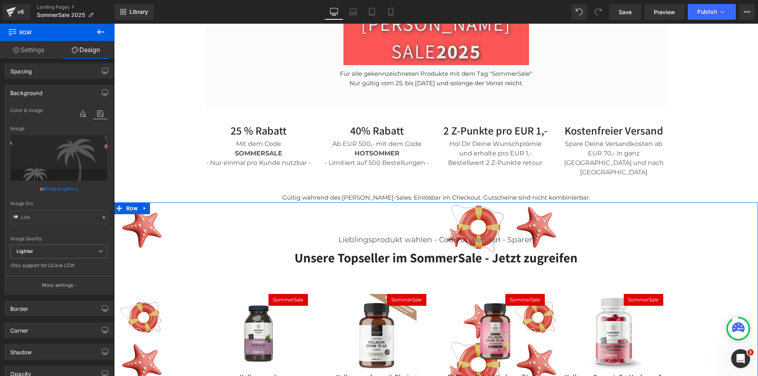
scroll to position [40, 0]
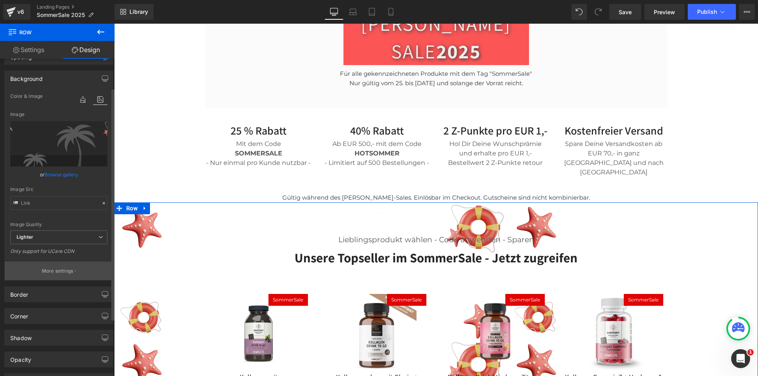
click at [74, 268] on button "More settings" at bounding box center [59, 271] width 108 height 19
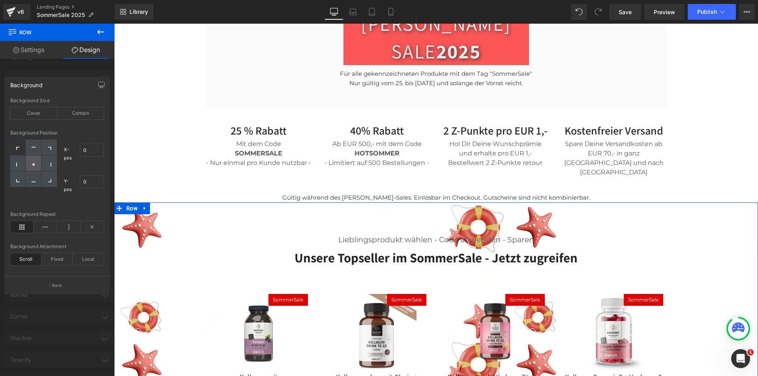
click at [34, 161] on div at bounding box center [33, 164] width 15 height 16
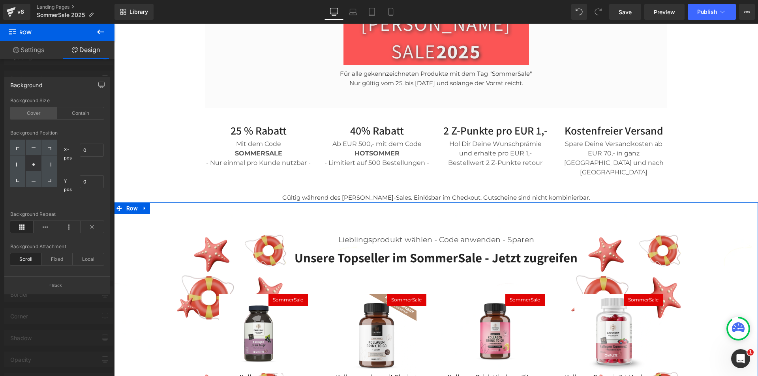
click at [38, 112] on div "Cover" at bounding box center [33, 113] width 47 height 12
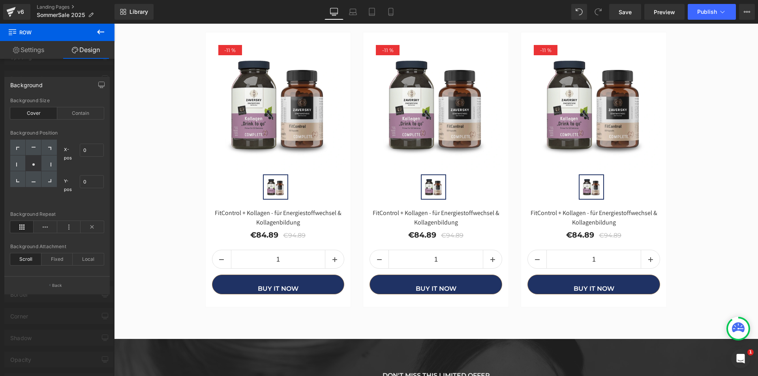
scroll to position [1857, 0]
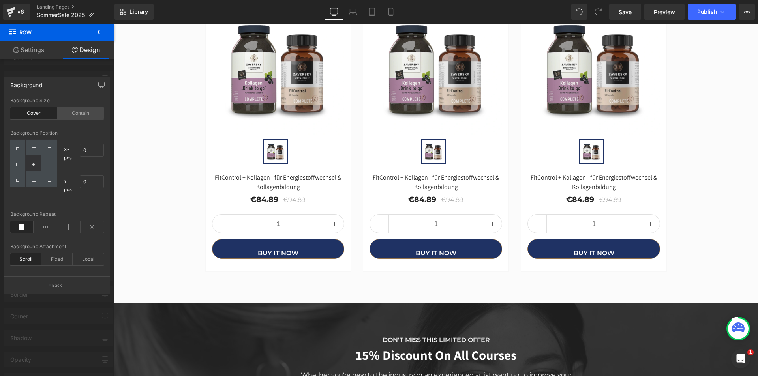
click at [79, 112] on div "Contain" at bounding box center [80, 113] width 47 height 12
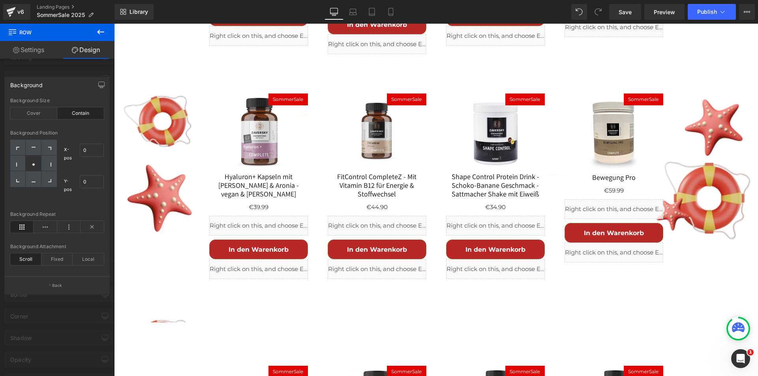
scroll to position [632, 0]
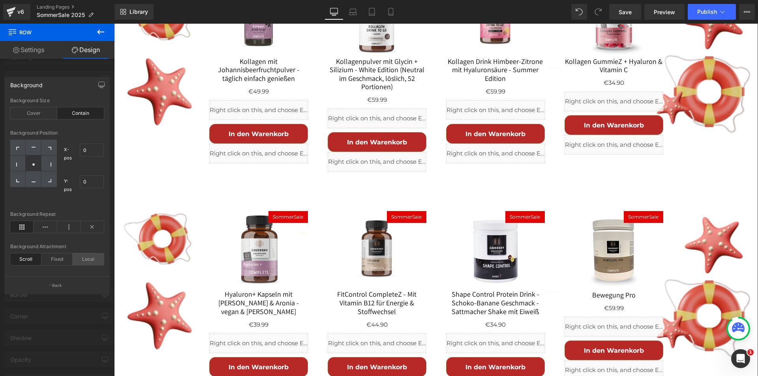
click at [102, 262] on div "Local" at bounding box center [88, 260] width 31 height 12
click at [53, 260] on div "Fixed" at bounding box center [56, 260] width 31 height 12
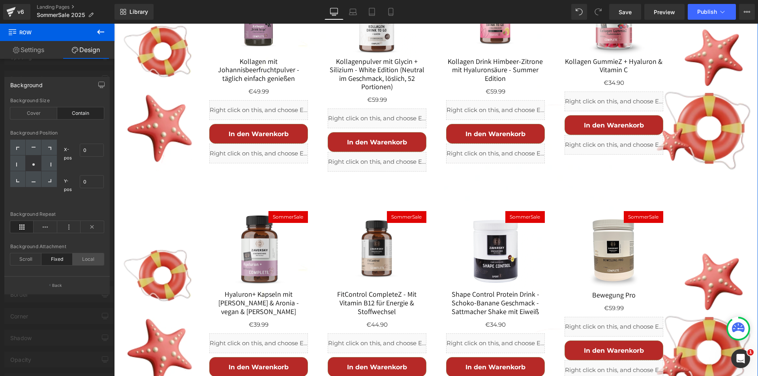
click at [93, 262] on div "Local" at bounding box center [88, 260] width 31 height 12
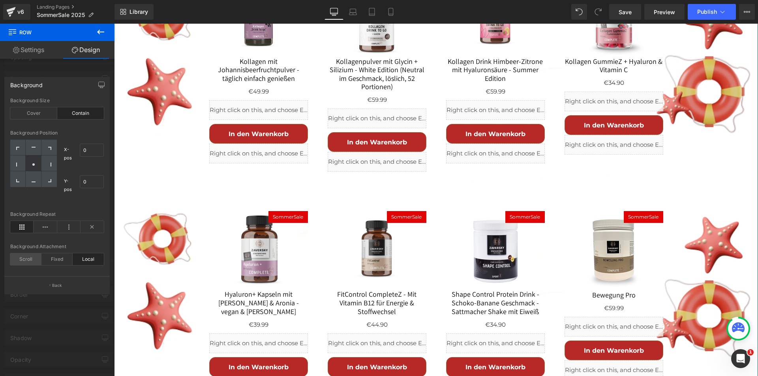
click at [23, 256] on div "Scroll" at bounding box center [25, 260] width 31 height 12
click at [49, 166] on icon at bounding box center [49, 165] width 4 height 4
click at [34, 164] on circle at bounding box center [33, 165] width 2 height 2
click at [38, 115] on div "Cover" at bounding box center [33, 113] width 47 height 12
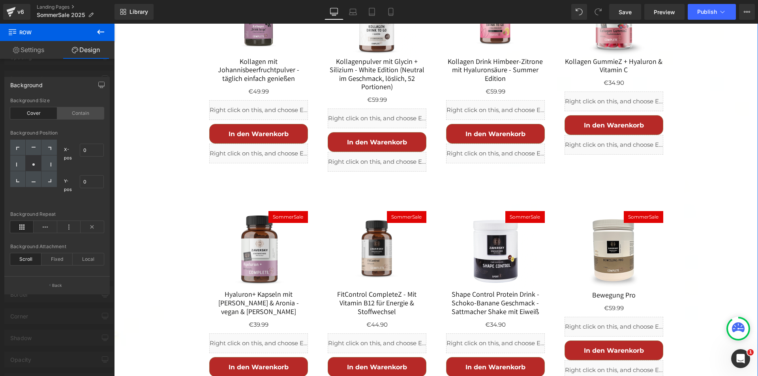
click at [75, 117] on div "Contain" at bounding box center [80, 113] width 47 height 12
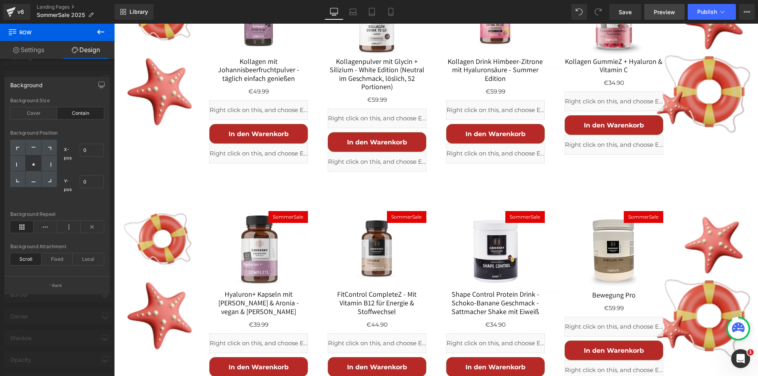
click at [666, 9] on span "Preview" at bounding box center [664, 12] width 21 height 8
click at [632, 10] on span "Save" at bounding box center [625, 12] width 13 height 8
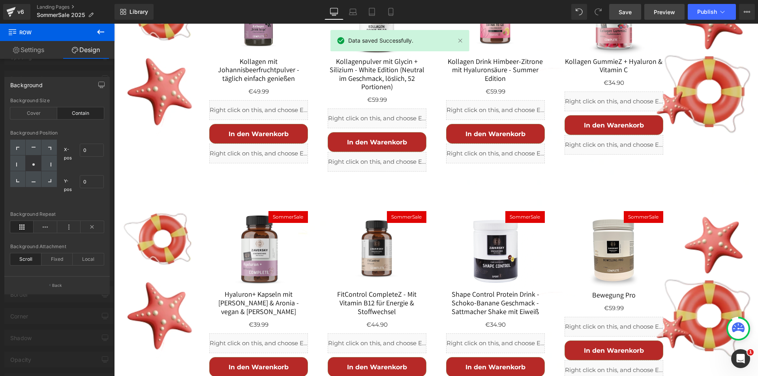
click at [670, 11] on span "Preview" at bounding box center [664, 12] width 21 height 8
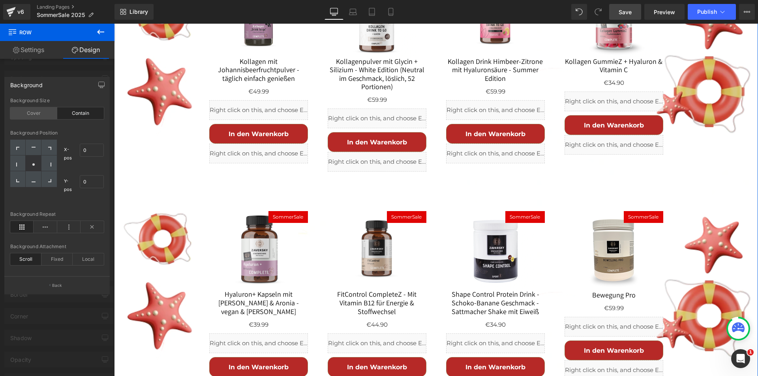
click at [27, 115] on div "Cover" at bounding box center [33, 113] width 47 height 12
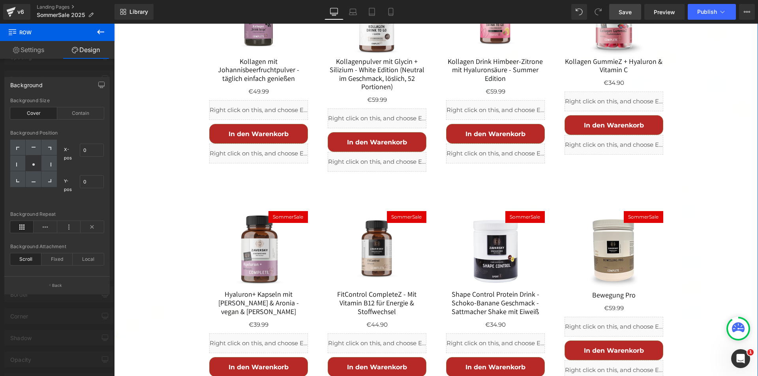
click at [55, 72] on div at bounding box center [57, 202] width 115 height 357
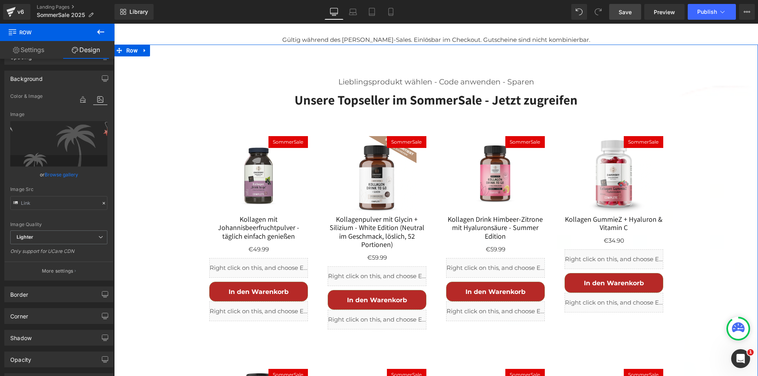
scroll to position [356, 0]
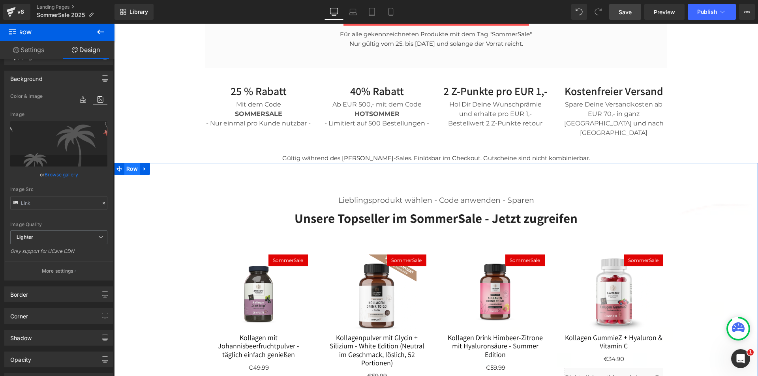
click at [131, 163] on span "Row" at bounding box center [131, 169] width 15 height 12
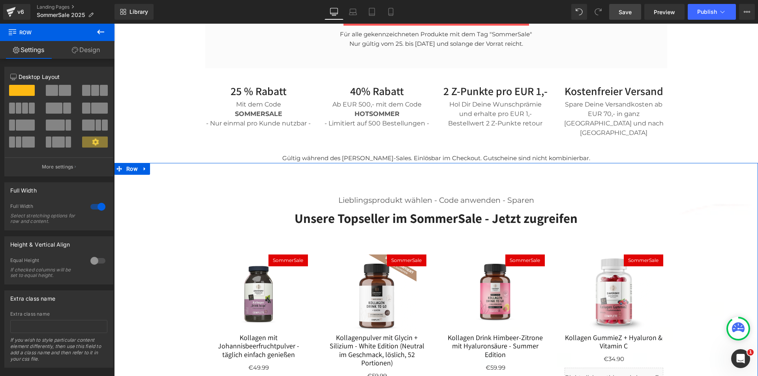
click at [87, 54] on link "Design" at bounding box center [85, 50] width 57 height 18
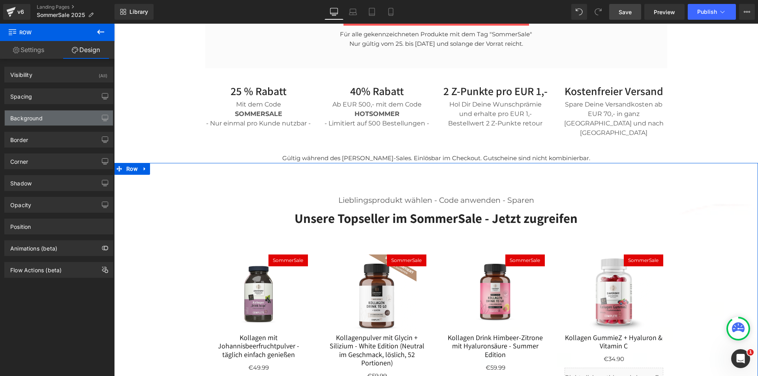
click at [49, 115] on div "Background" at bounding box center [59, 118] width 108 height 15
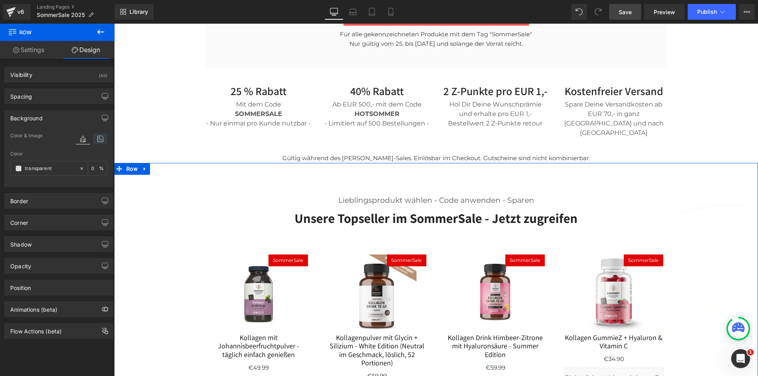
click at [94, 140] on icon at bounding box center [100, 139] width 14 height 10
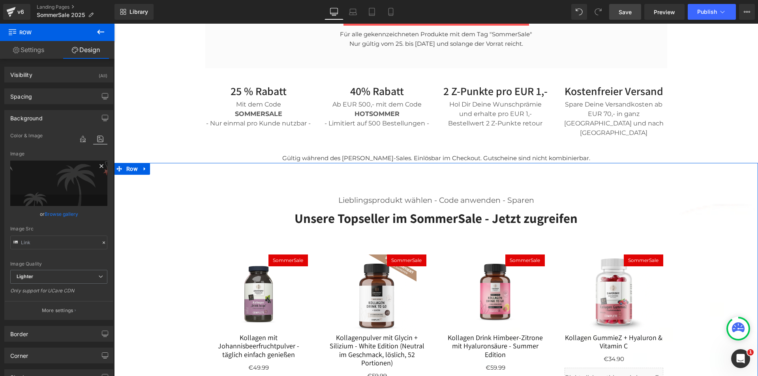
click at [100, 166] on icon at bounding box center [102, 166] width 4 height 4
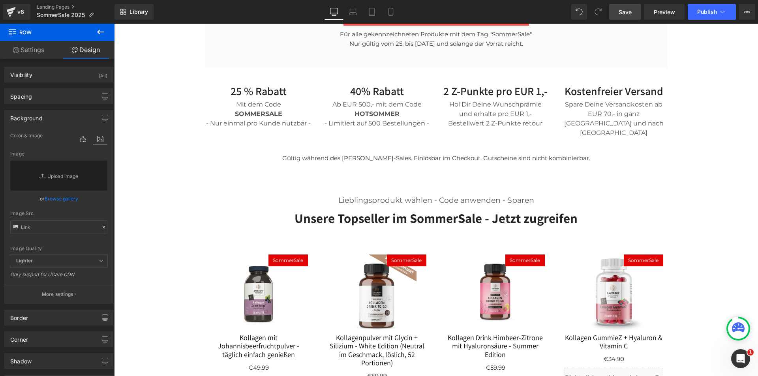
click at [622, 12] on span "Save" at bounding box center [625, 12] width 13 height 8
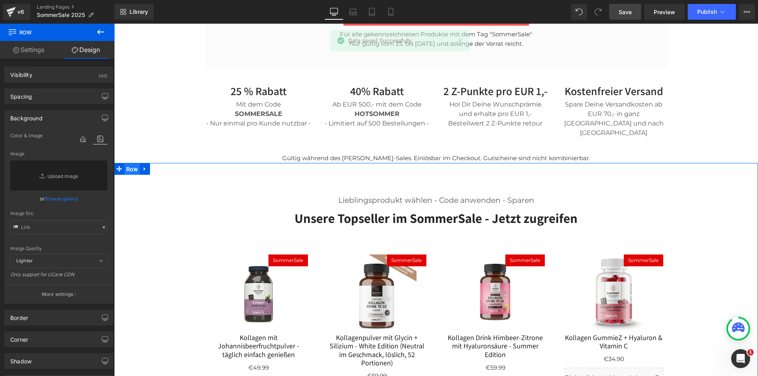
click at [125, 164] on span "Row" at bounding box center [131, 170] width 15 height 12
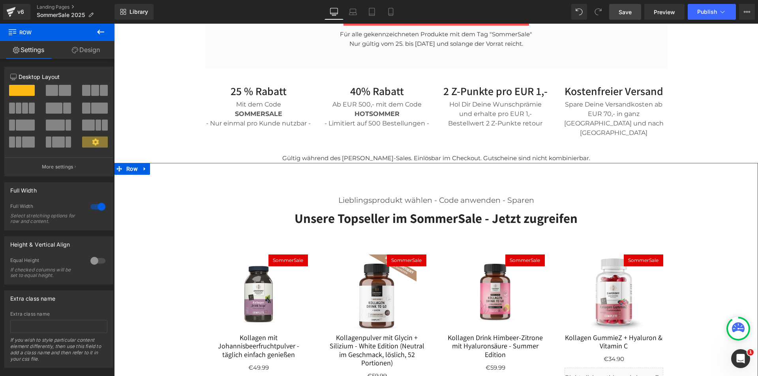
click at [91, 45] on link "Design" at bounding box center [85, 50] width 57 height 18
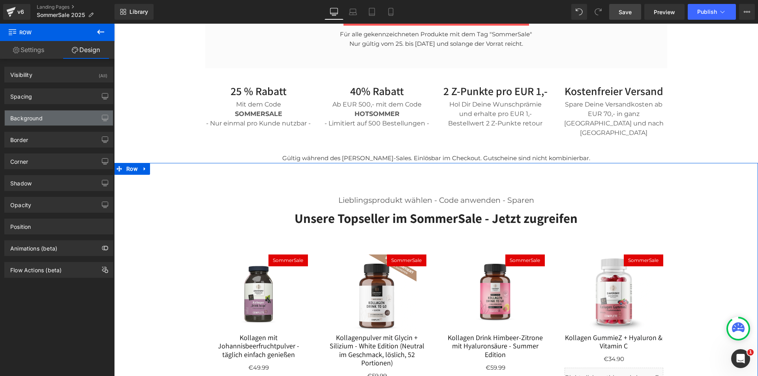
click at [57, 116] on div "Background" at bounding box center [59, 118] width 108 height 15
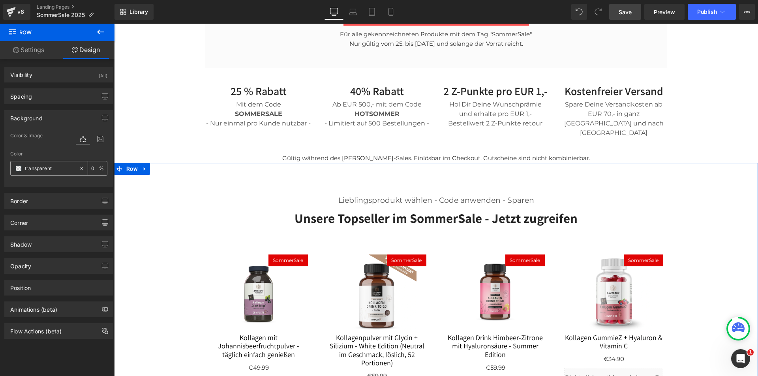
click at [19, 168] on span at bounding box center [18, 169] width 6 height 6
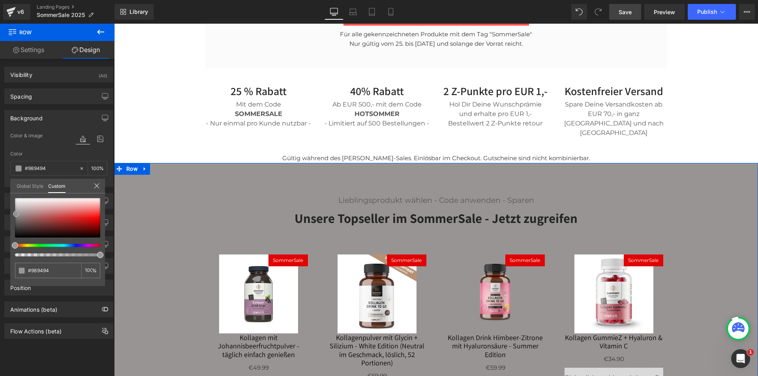
drag, startPoint x: 29, startPoint y: 224, endPoint x: 16, endPoint y: 214, distance: 16.0
click at [16, 214] on div at bounding box center [57, 218] width 85 height 40
drag, startPoint x: 51, startPoint y: 245, endPoint x: 26, endPoint y: 245, distance: 24.5
click at [26, 245] on div at bounding box center [54, 245] width 85 height 3
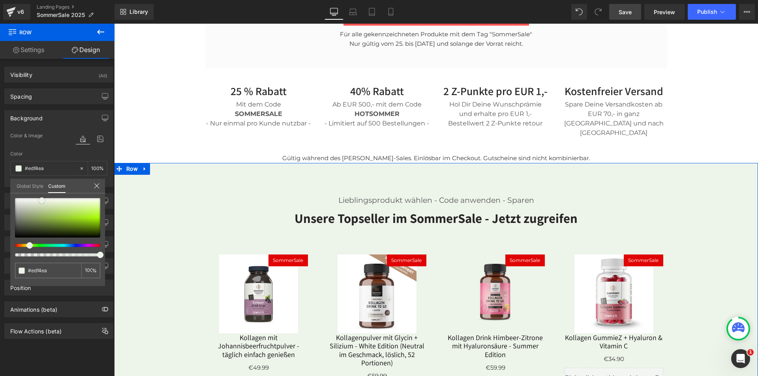
drag, startPoint x: 47, startPoint y: 215, endPoint x: 42, endPoint y: 201, distance: 14.7
click at [42, 201] on div at bounding box center [57, 218] width 85 height 40
click at [96, 184] on icon at bounding box center [97, 186] width 6 height 6
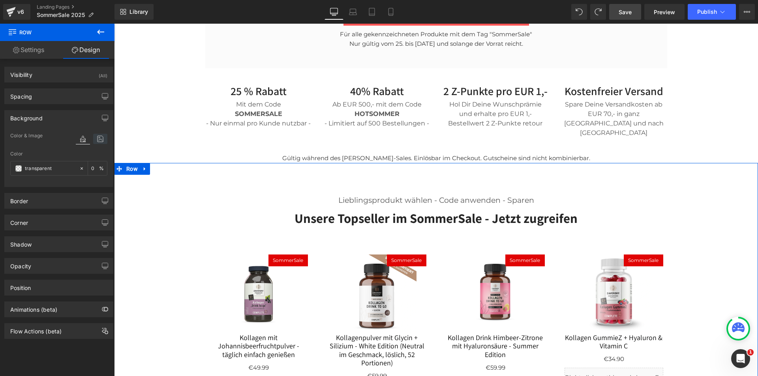
click at [98, 138] on icon at bounding box center [100, 139] width 14 height 10
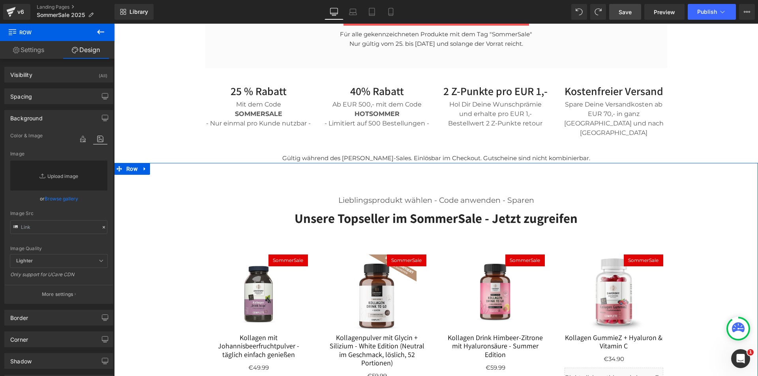
click at [66, 175] on link "Replace Image" at bounding box center [58, 176] width 97 height 30
type input "C:\fakepath\Design ohne Titel (3).png"
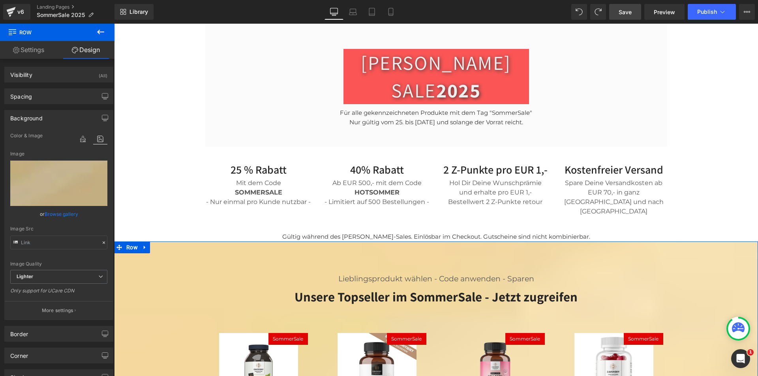
scroll to position [277, 0]
click at [62, 312] on p "More settings" at bounding box center [58, 310] width 32 height 7
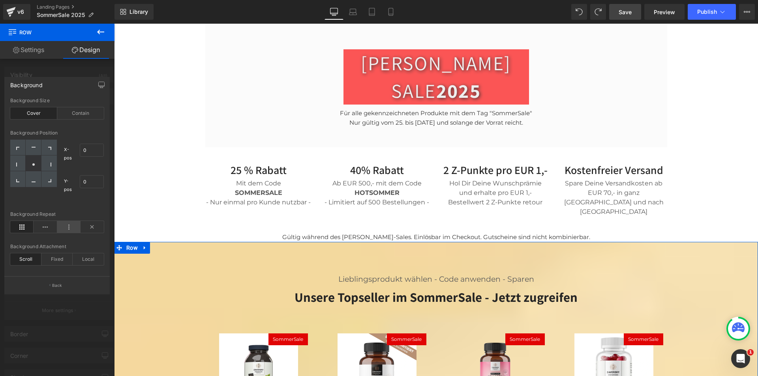
click at [69, 226] on icon at bounding box center [68, 227] width 23 height 12
click at [21, 225] on icon at bounding box center [21, 227] width 23 height 12
click at [57, 262] on div "Fixed" at bounding box center [56, 260] width 31 height 12
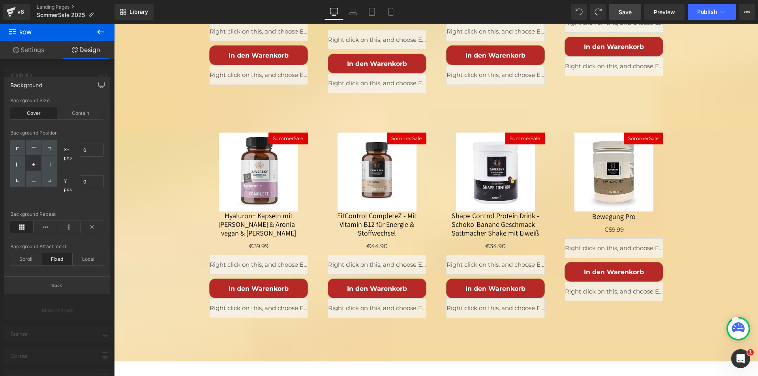
scroll to position [711, 0]
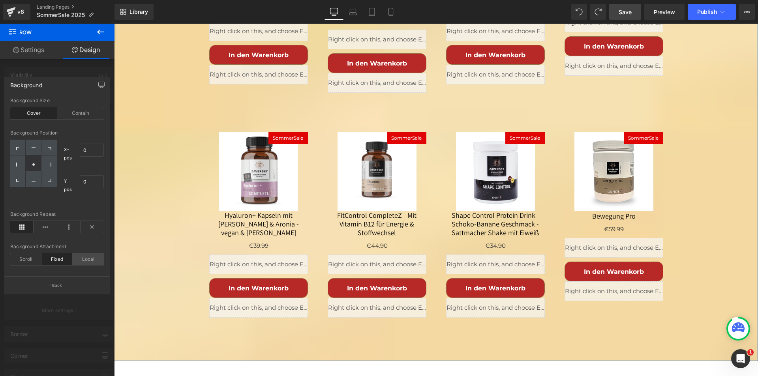
click at [89, 256] on div "Local" at bounding box center [88, 260] width 31 height 12
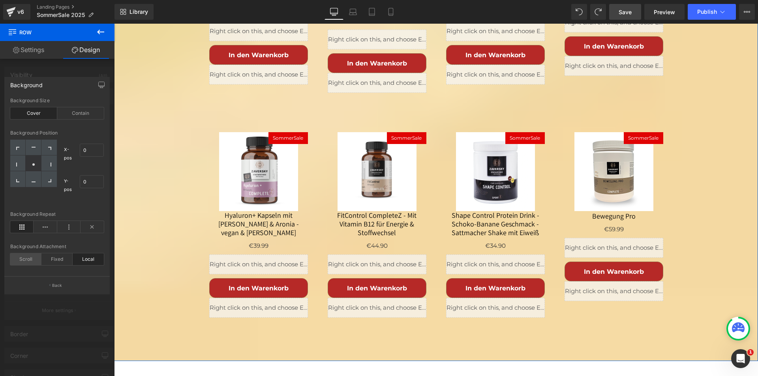
click at [26, 262] on div "Scroll" at bounding box center [25, 260] width 31 height 12
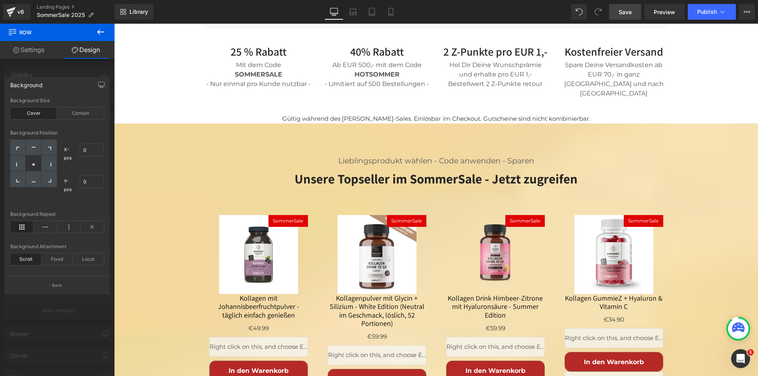
scroll to position [316, 0]
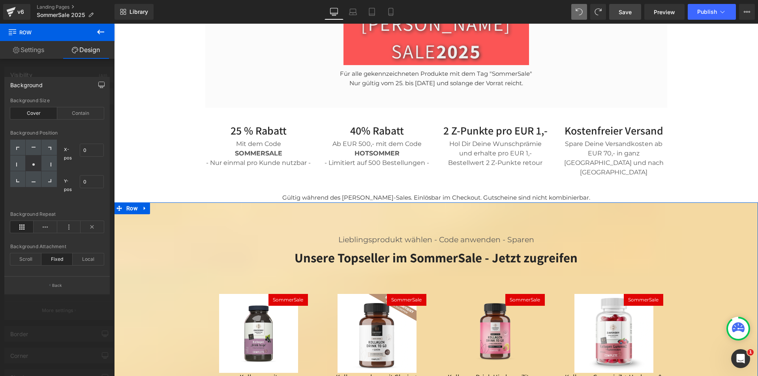
click at [98, 81] on button "button" at bounding box center [101, 84] width 13 height 15
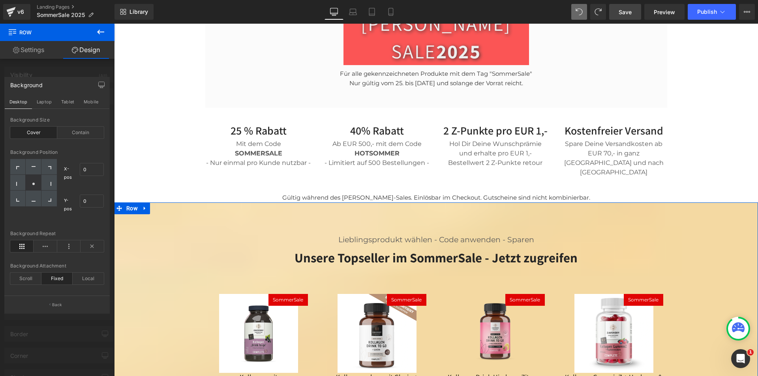
click at [61, 68] on div at bounding box center [57, 202] width 115 height 357
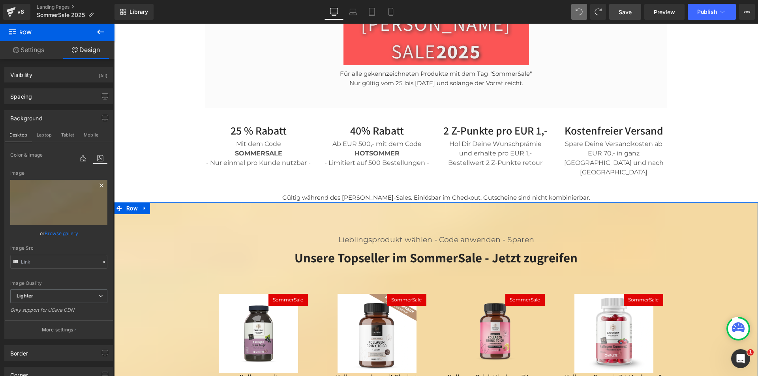
click at [100, 185] on icon at bounding box center [102, 186] width 4 height 4
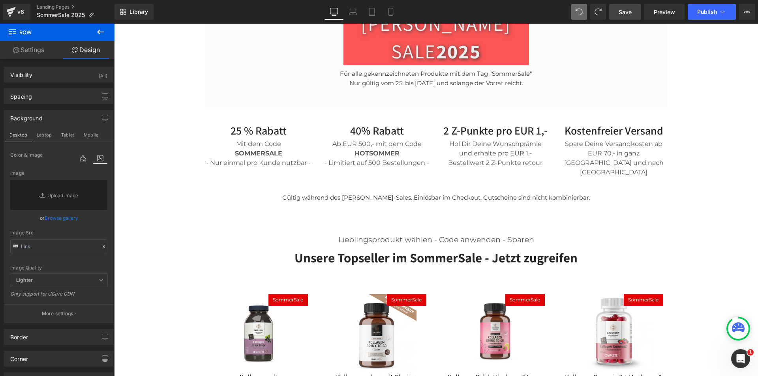
click at [618, 14] on link "Save" at bounding box center [626, 12] width 32 height 16
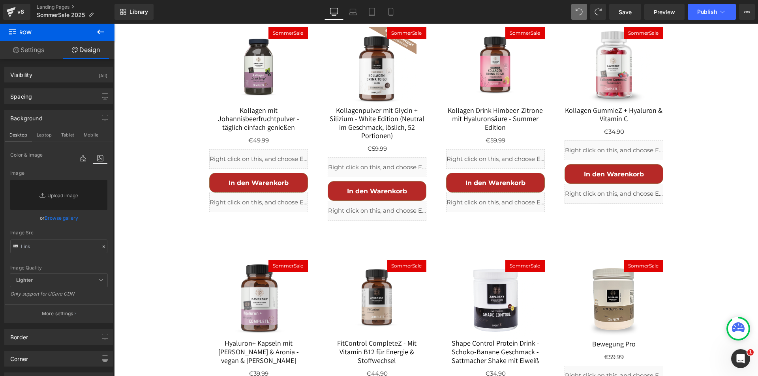
scroll to position [711, 0]
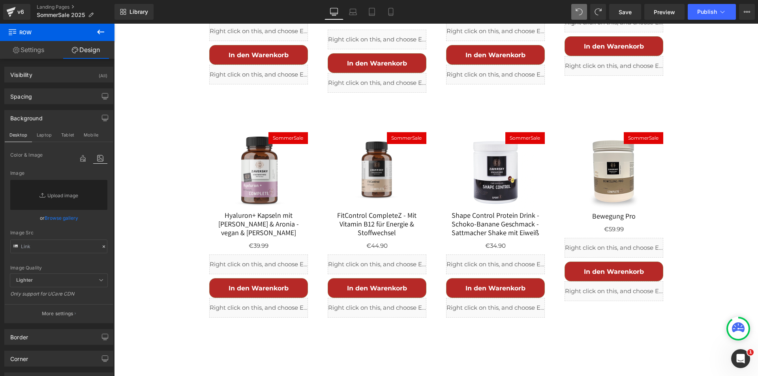
click at [102, 29] on icon at bounding box center [100, 31] width 9 height 9
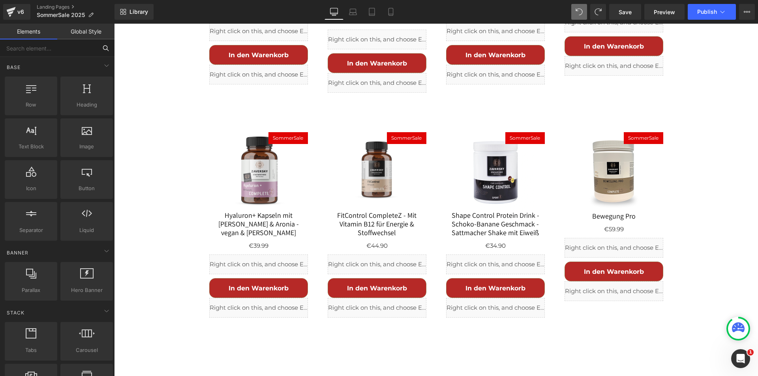
click at [39, 48] on input "text" at bounding box center [48, 48] width 97 height 17
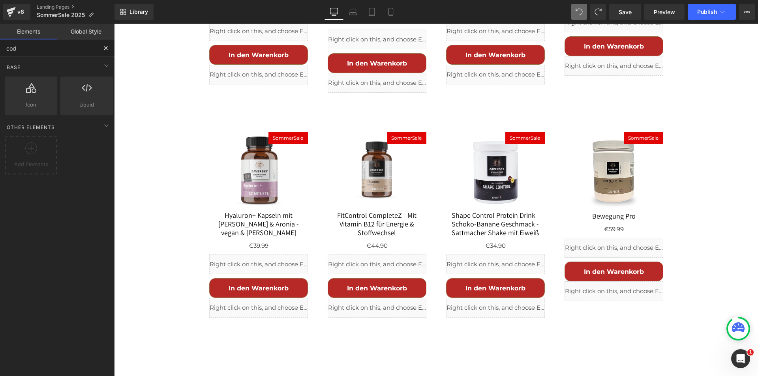
type input "code"
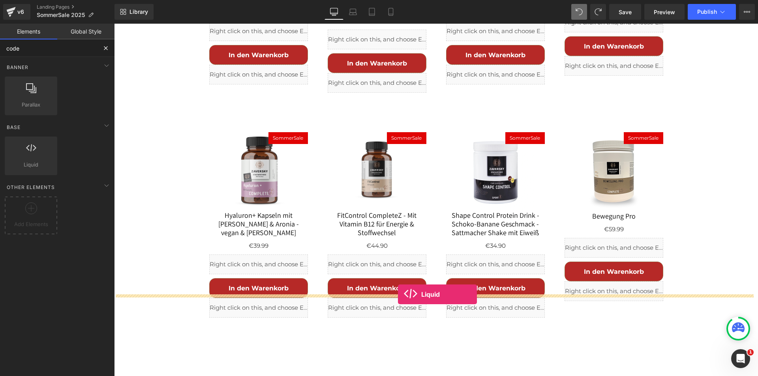
drag, startPoint x: 141, startPoint y: 175, endPoint x: 398, endPoint y: 295, distance: 283.9
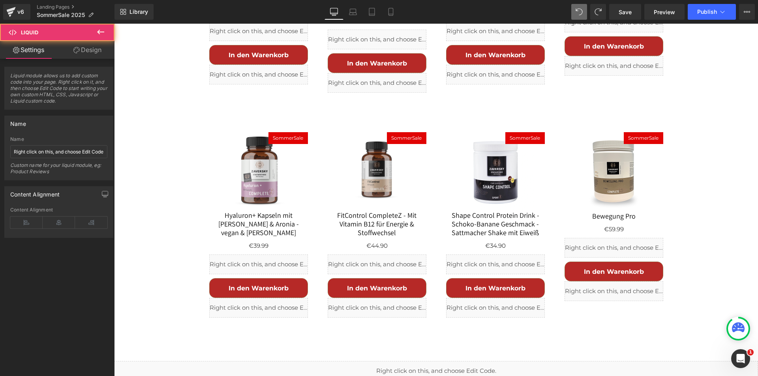
click at [445, 361] on div "Liquid" at bounding box center [436, 371] width 644 height 20
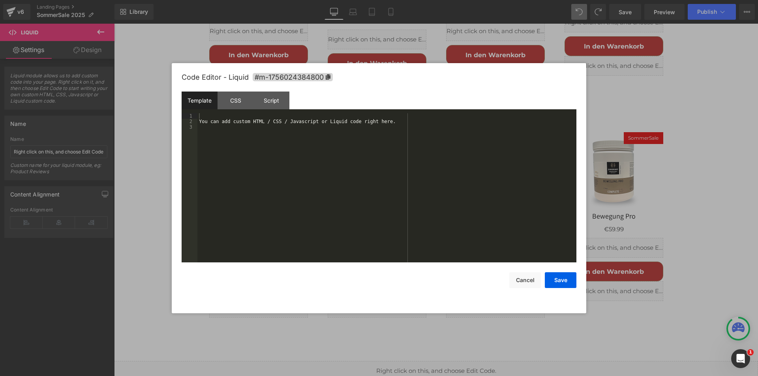
click at [378, 214] on div "You can add custom HTML / CSS / Javascript or Liquid code right here." at bounding box center [387, 193] width 379 height 160
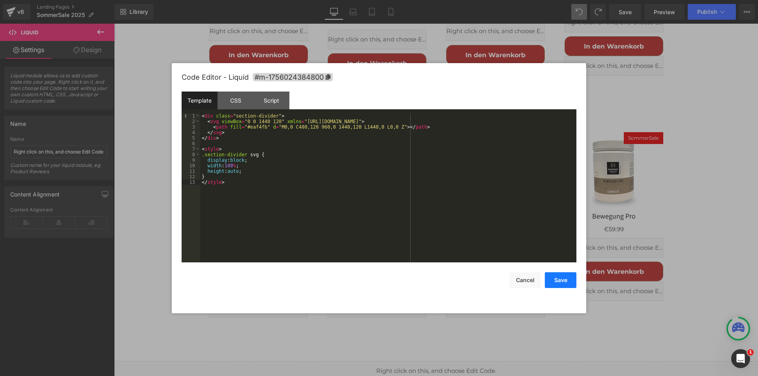
click at [557, 279] on button "Save" at bounding box center [561, 281] width 32 height 16
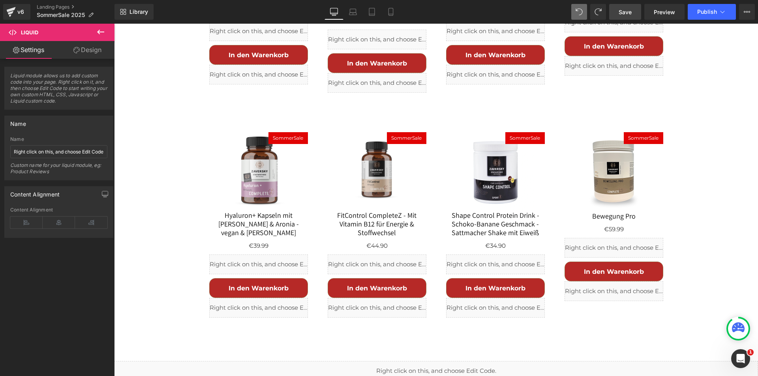
click at [621, 9] on span "Save" at bounding box center [625, 12] width 13 height 8
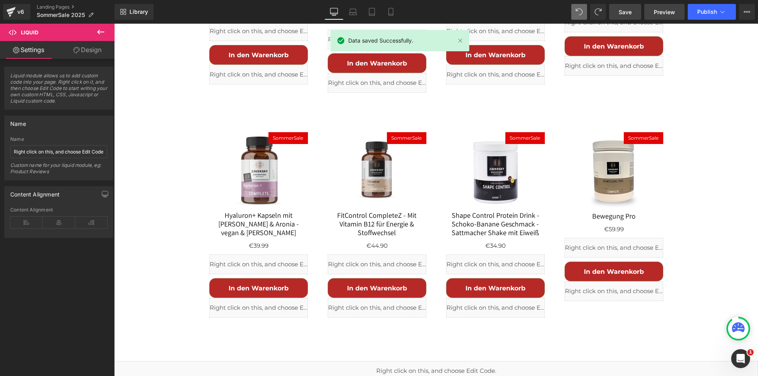
click at [668, 9] on span "Preview" at bounding box center [664, 12] width 21 height 8
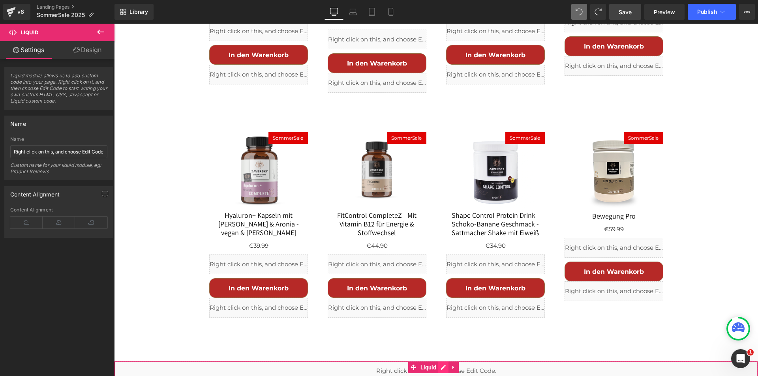
click at [442, 361] on div "Liquid" at bounding box center [436, 371] width 644 height 20
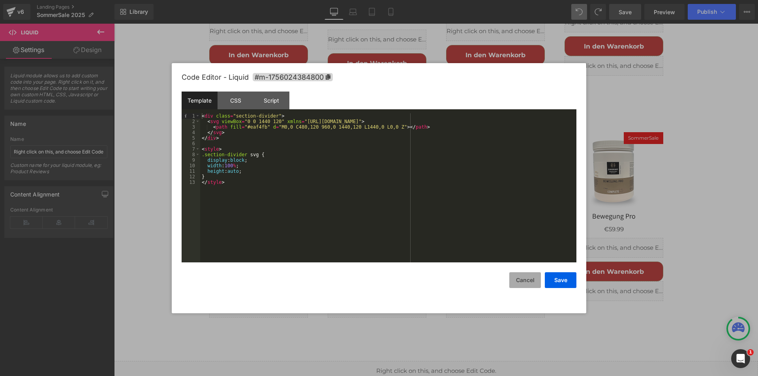
click at [521, 280] on button "Cancel" at bounding box center [526, 281] width 32 height 16
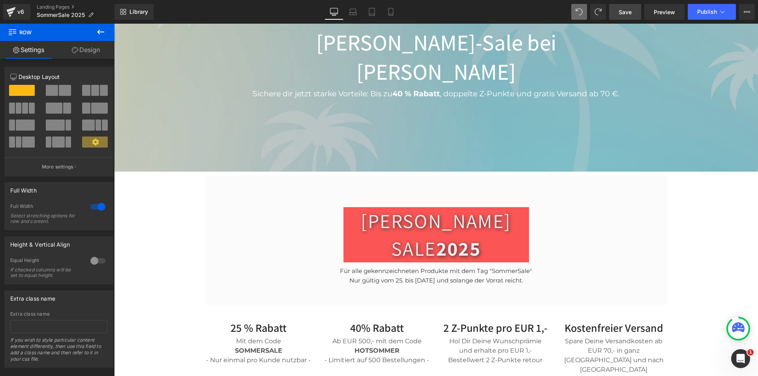
scroll to position [0, 0]
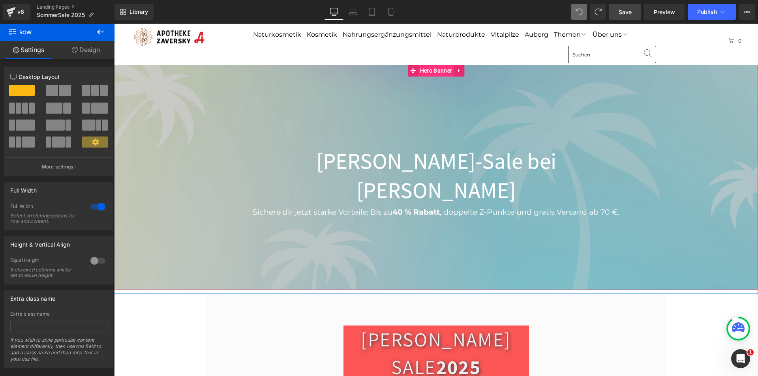
click at [427, 71] on span "Hero Banner" at bounding box center [436, 71] width 36 height 12
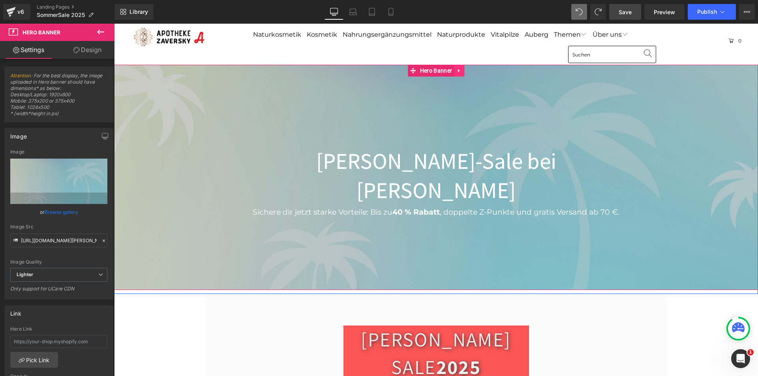
click at [458, 71] on icon at bounding box center [459, 71] width 2 height 4
click at [472, 71] on icon at bounding box center [475, 71] width 6 height 6
click at [429, 69] on span "Hero Banner" at bounding box center [436, 71] width 36 height 12
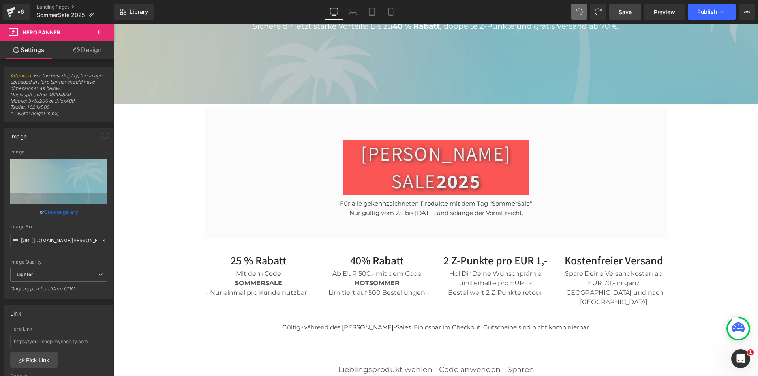
scroll to position [198, 0]
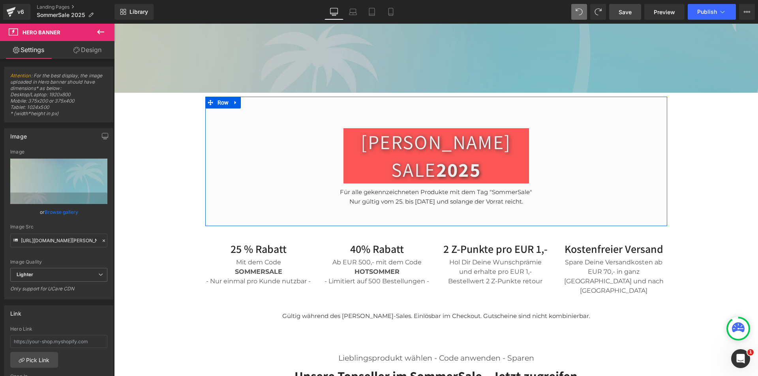
click at [245, 117] on div "SOMMER SALE 2025 Heading Row Für alle gekennzeichneten Produkte mit dem Tag "So…" at bounding box center [436, 162] width 462 height 90
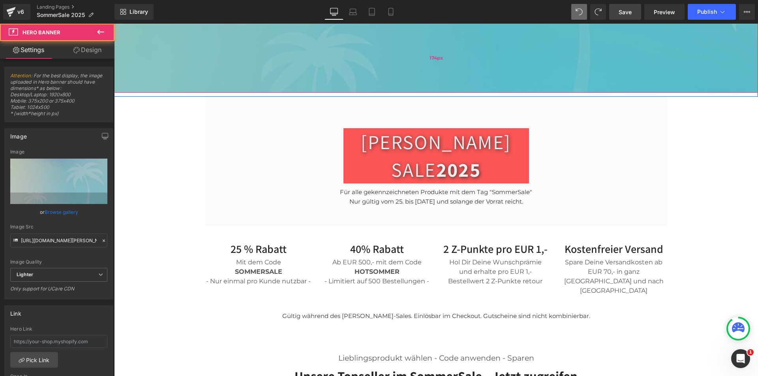
click at [731, 61] on div "174px" at bounding box center [436, 58] width 644 height 69
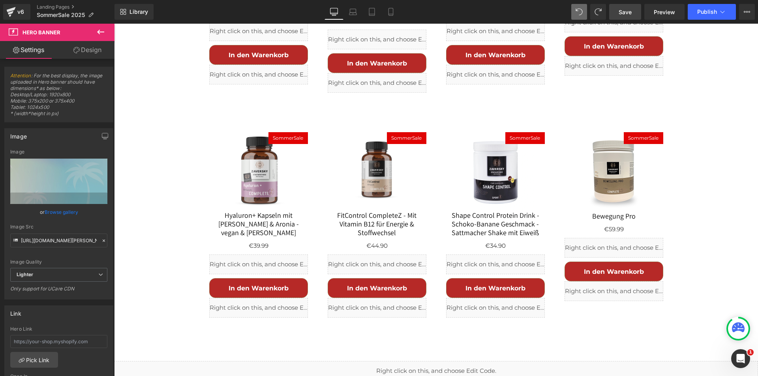
scroll to position [830, 0]
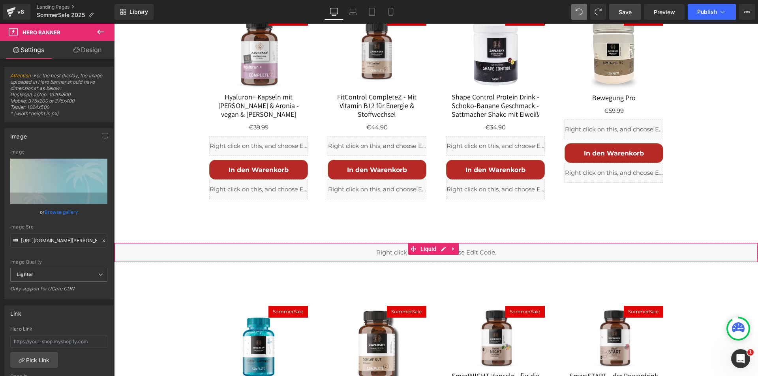
click at [705, 243] on div "Liquid" at bounding box center [436, 253] width 644 height 20
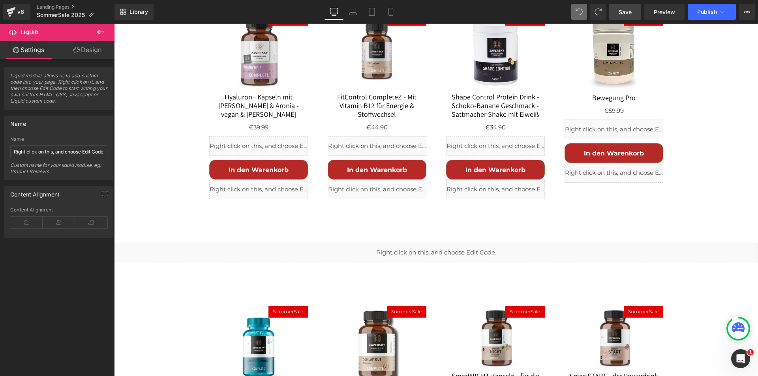
click at [104, 33] on icon at bounding box center [100, 31] width 9 height 9
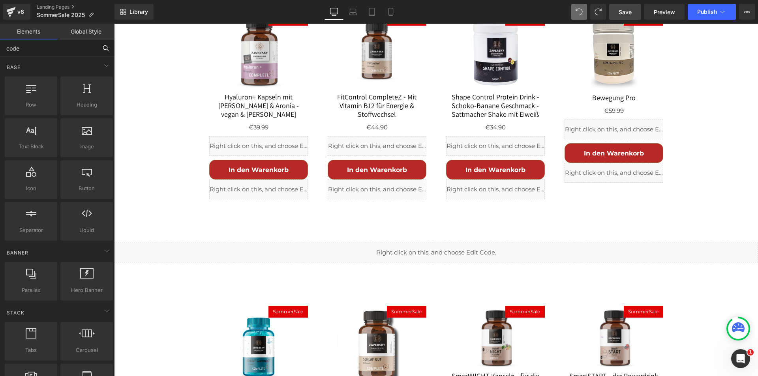
click at [53, 49] on input "code" at bounding box center [48, 48] width 97 height 17
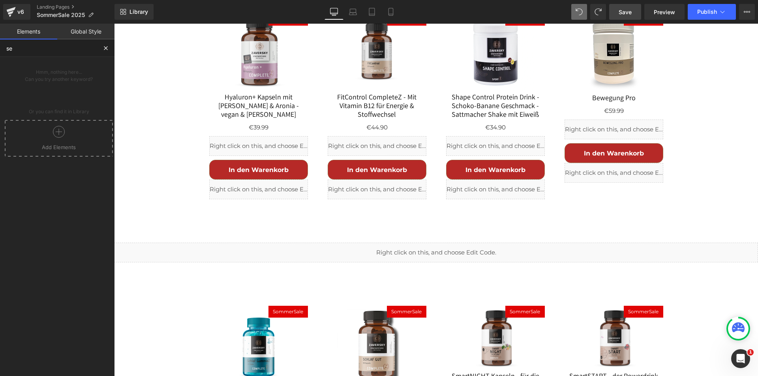
type input "s"
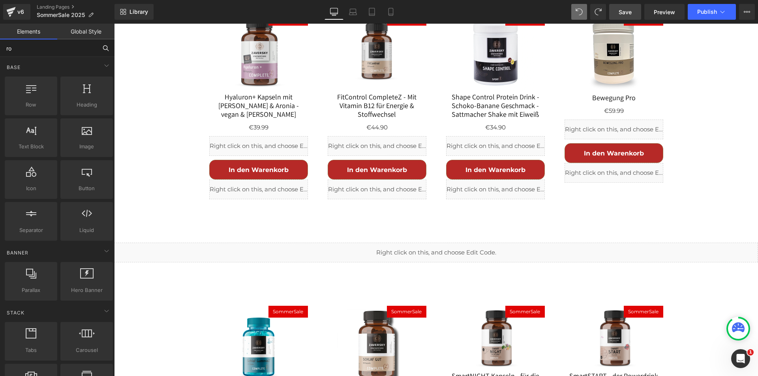
type input "row"
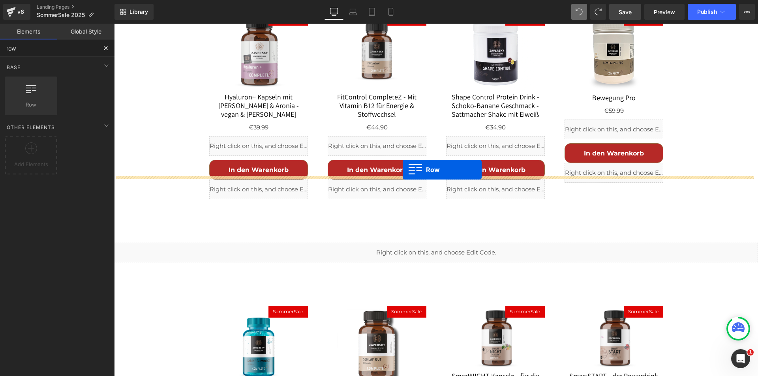
drag, startPoint x: 213, startPoint y: 152, endPoint x: 403, endPoint y: 170, distance: 191.2
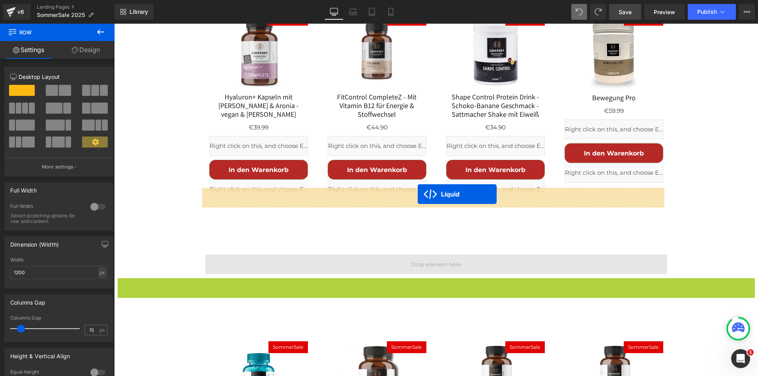
drag, startPoint x: 420, startPoint y: 218, endPoint x: 418, endPoint y: 194, distance: 23.8
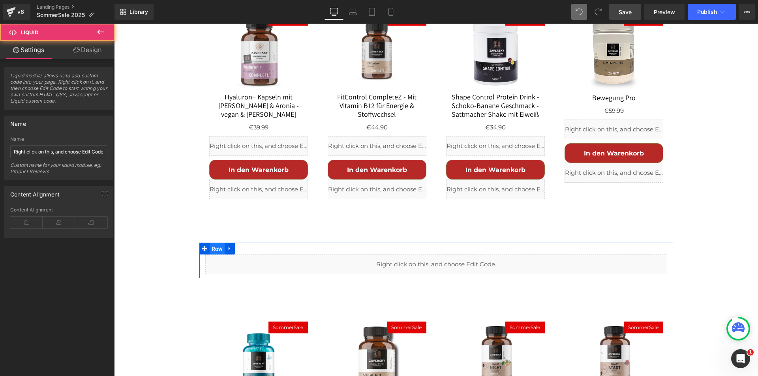
click at [215, 243] on span "Row" at bounding box center [217, 249] width 15 height 12
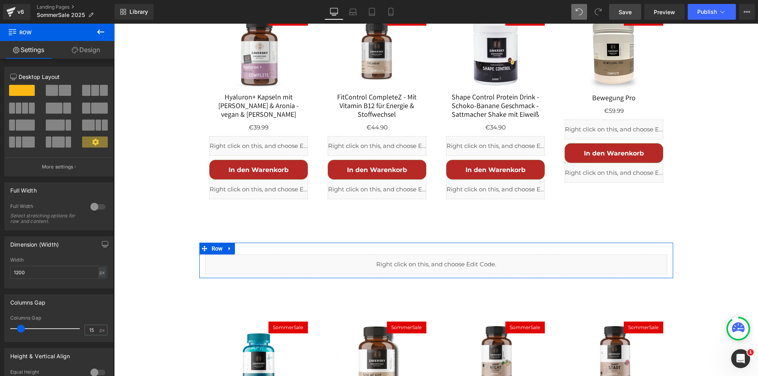
click at [103, 207] on div at bounding box center [97, 207] width 19 height 13
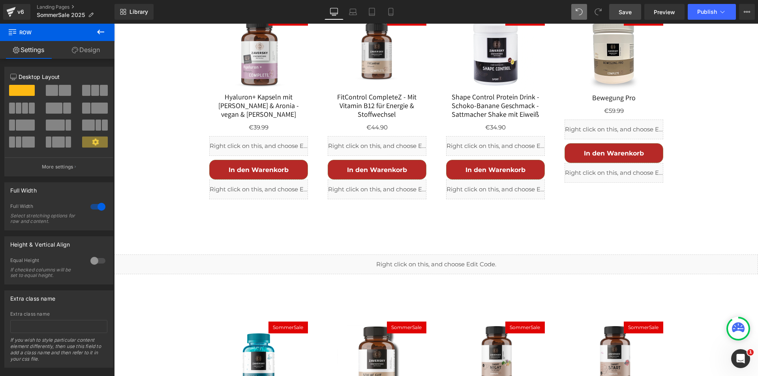
click at [633, 12] on link "Save" at bounding box center [626, 12] width 32 height 16
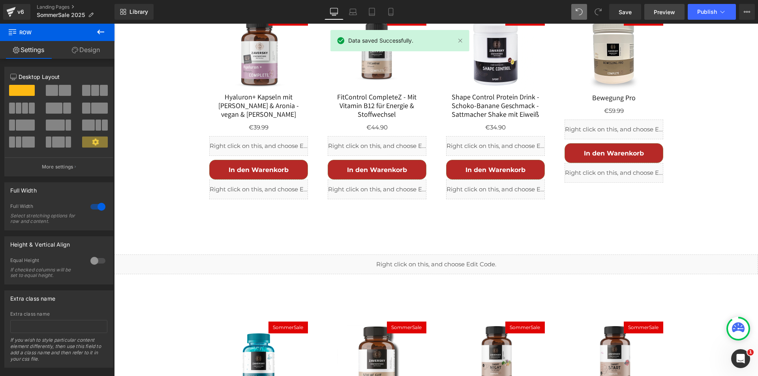
click at [664, 11] on span "Preview" at bounding box center [664, 12] width 21 height 8
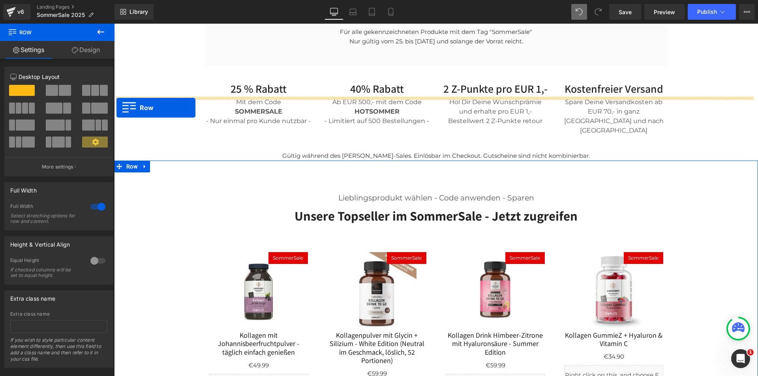
scroll to position [356, 0]
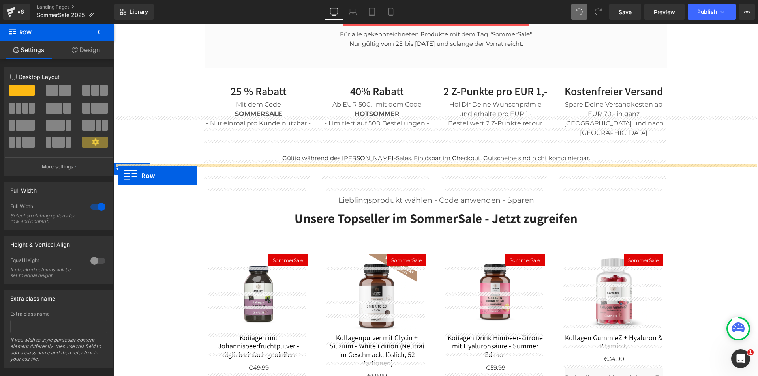
drag, startPoint x: 117, startPoint y: 182, endPoint x: 118, endPoint y: 175, distance: 6.5
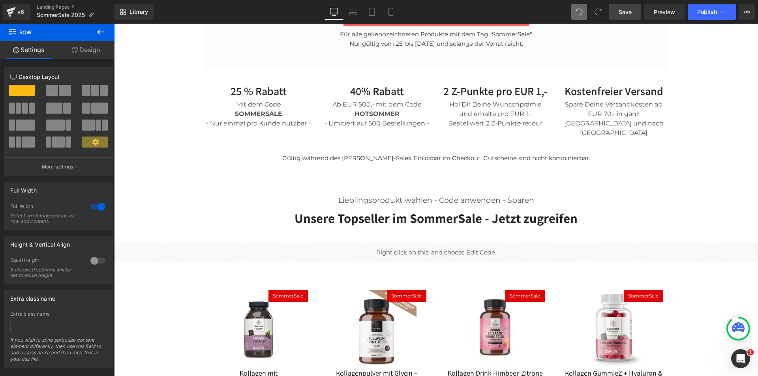
drag, startPoint x: 630, startPoint y: 8, endPoint x: 409, endPoint y: 140, distance: 257.4
click at [630, 8] on span "Save" at bounding box center [625, 12] width 13 height 8
click at [671, 13] on span "Preview" at bounding box center [664, 12] width 21 height 8
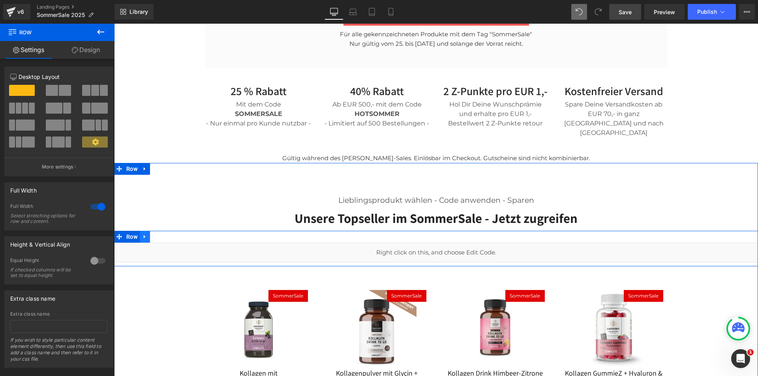
click at [144, 234] on icon at bounding box center [145, 237] width 6 height 6
click at [152, 234] on icon at bounding box center [155, 237] width 6 height 6
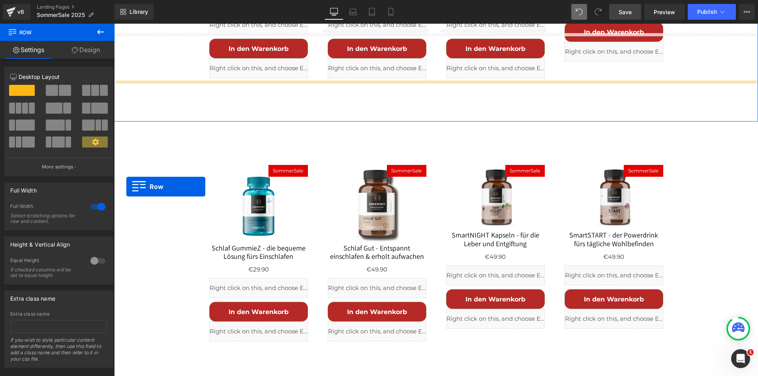
scroll to position [988, 0]
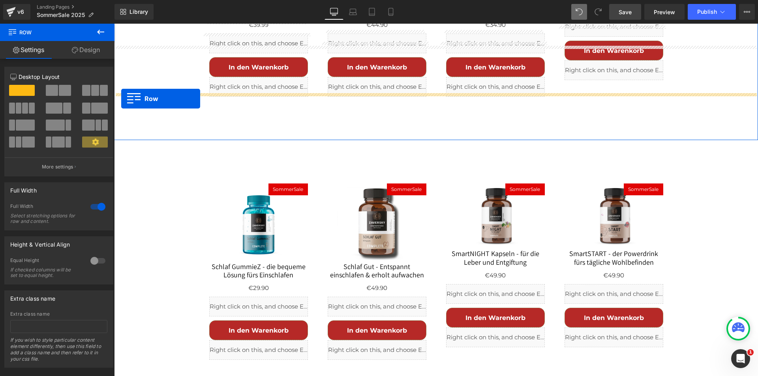
drag, startPoint x: 117, startPoint y: 202, endPoint x: 121, endPoint y: 99, distance: 103.2
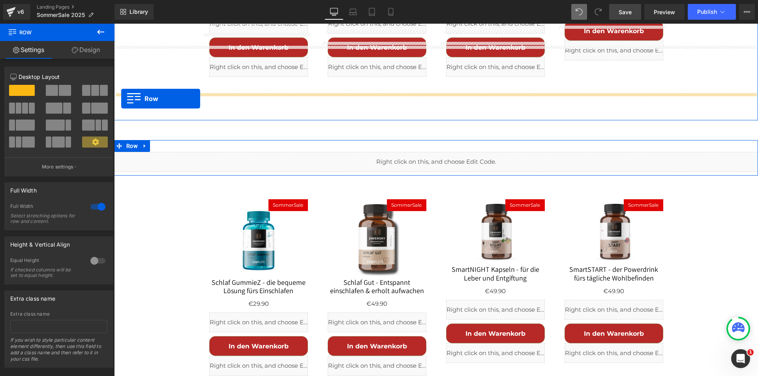
scroll to position [968, 0]
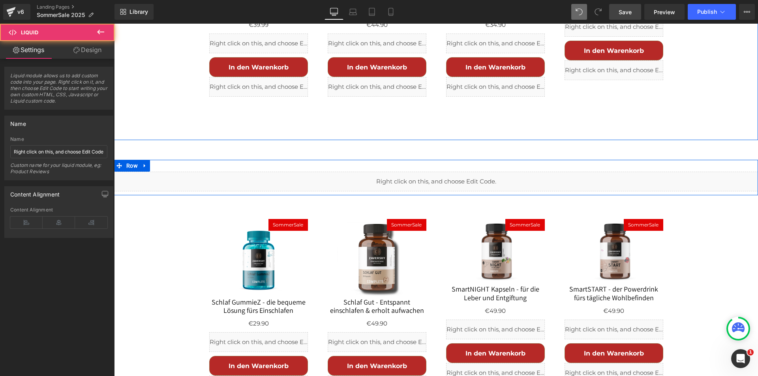
click at [454, 172] on div "Liquid" at bounding box center [436, 182] width 644 height 20
click at [444, 172] on div "Liquid" at bounding box center [436, 182] width 644 height 20
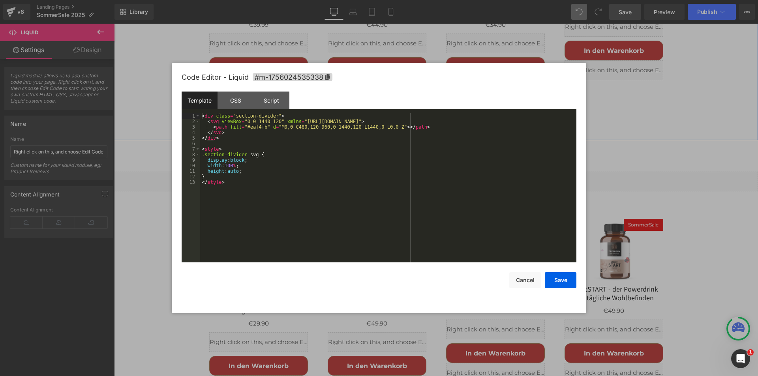
click at [365, 154] on div "< div class = "section-divider" > < svg viewBox = "0 0 1440 120" xmlns = "http:…" at bounding box center [388, 193] width 376 height 160
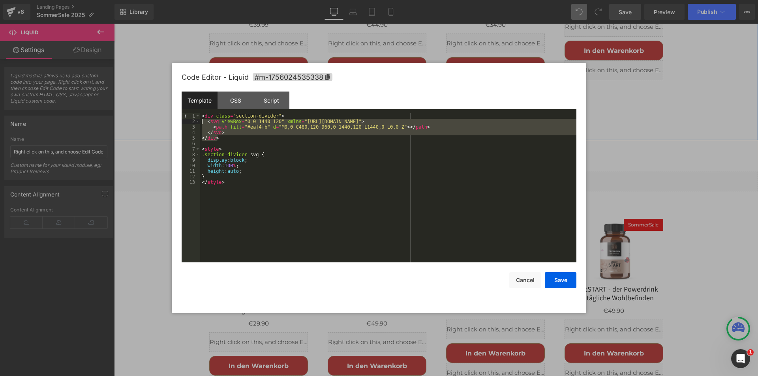
drag, startPoint x: 230, startPoint y: 139, endPoint x: 190, endPoint y: 105, distance: 52.7
click at [190, 105] on div "Template CSS Script Data 1 2 3 4 5 6 7 8 9 10 11 12 13 < div class = "section-d…" at bounding box center [379, 177] width 395 height 171
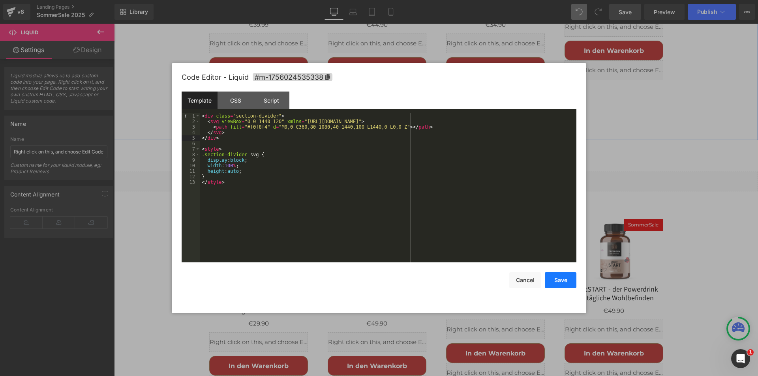
click at [552, 282] on button "Save" at bounding box center [561, 281] width 32 height 16
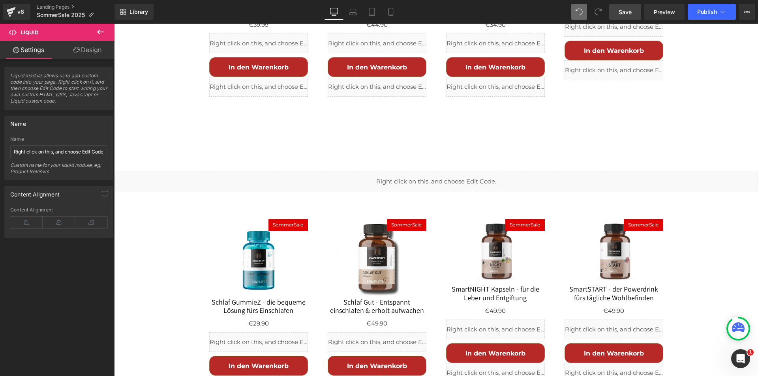
click at [621, 10] on span "Save" at bounding box center [625, 12] width 13 height 8
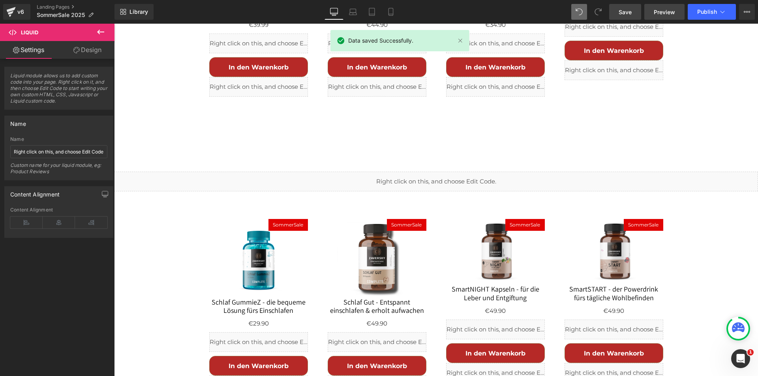
click at [662, 9] on span "Preview" at bounding box center [664, 12] width 21 height 8
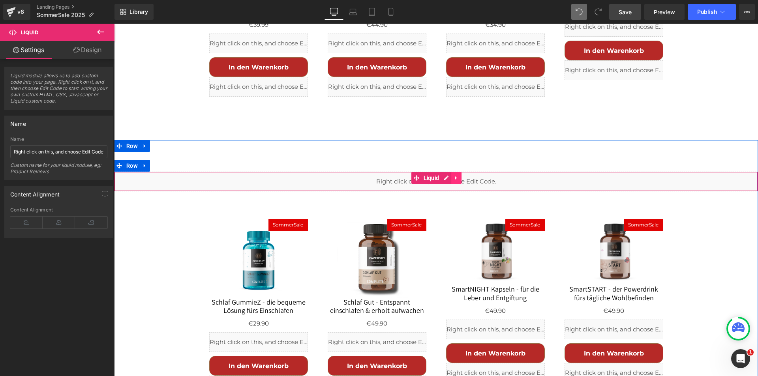
click at [455, 175] on icon at bounding box center [457, 178] width 6 height 6
click at [449, 175] on icon at bounding box center [452, 178] width 6 height 6
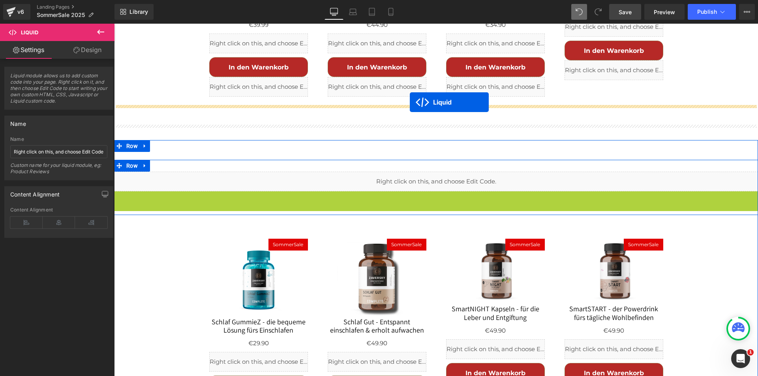
drag, startPoint x: 412, startPoint y: 128, endPoint x: 410, endPoint y: 102, distance: 26.2
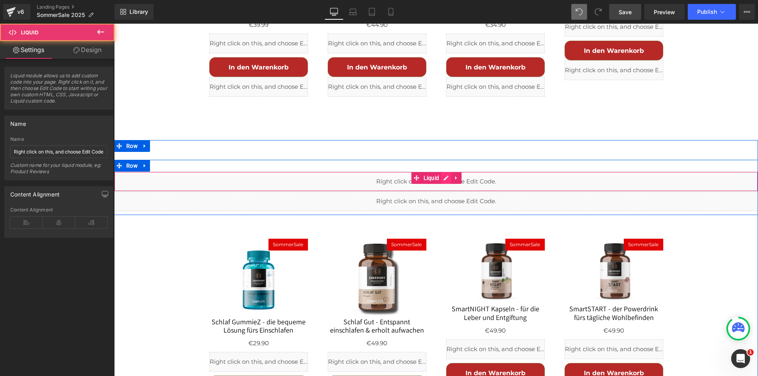
click at [442, 172] on div "Liquid" at bounding box center [436, 182] width 644 height 20
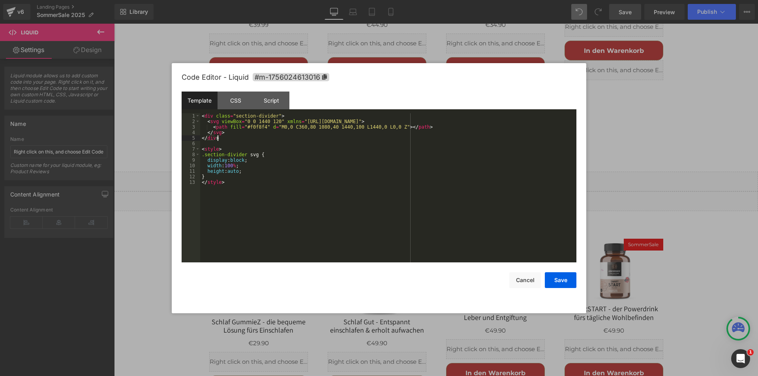
click at [355, 137] on div "< div class = "section-divider" > < svg viewBox = "0 0 1440 120" xmlns = "http:…" at bounding box center [388, 193] width 376 height 160
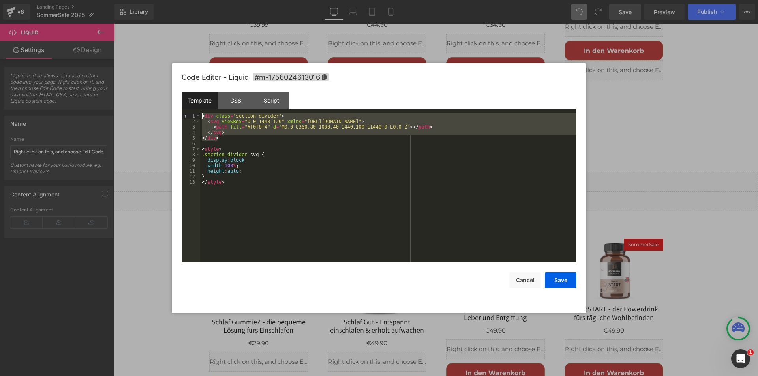
drag, startPoint x: 220, startPoint y: 136, endPoint x: 194, endPoint y: 111, distance: 35.8
click at [194, 111] on div "Template CSS Script Data 1 2 3 4 5 6 7 8 9 10 11 12 13 < div class = "section-d…" at bounding box center [379, 177] width 395 height 171
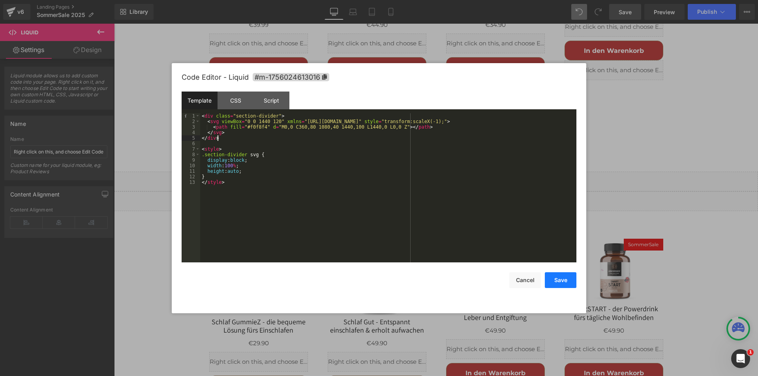
click at [557, 282] on button "Save" at bounding box center [561, 281] width 32 height 16
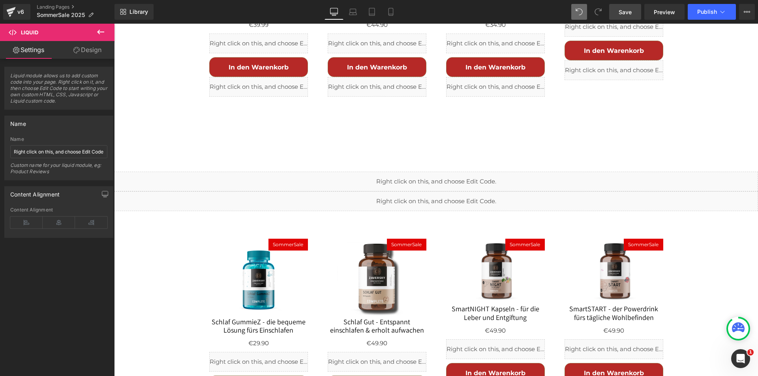
click at [623, 11] on span "Save" at bounding box center [625, 12] width 13 height 8
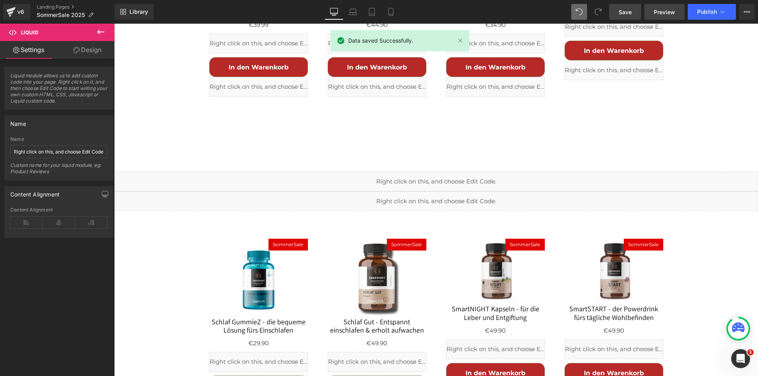
click at [670, 10] on span "Preview" at bounding box center [664, 12] width 21 height 8
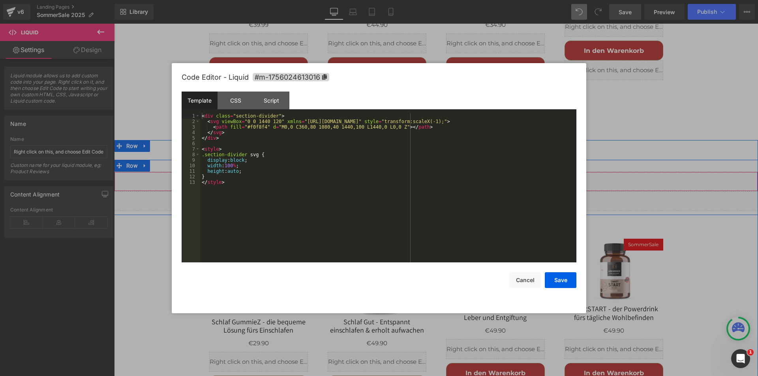
click at [442, 172] on div "Liquid" at bounding box center [436, 182] width 644 height 20
click at [444, 122] on div "< div class = "section-divider" > < svg viewBox = "0 0 1440 120" xmlns = "http:…" at bounding box center [388, 193] width 376 height 160
click at [558, 279] on button "Save" at bounding box center [561, 281] width 32 height 16
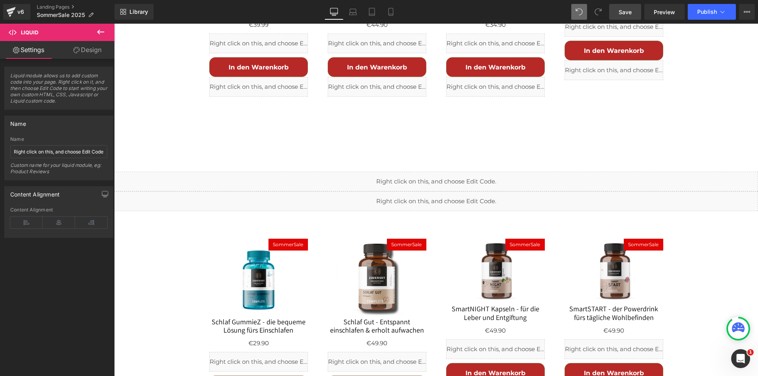
click at [629, 13] on span "Save" at bounding box center [625, 12] width 13 height 8
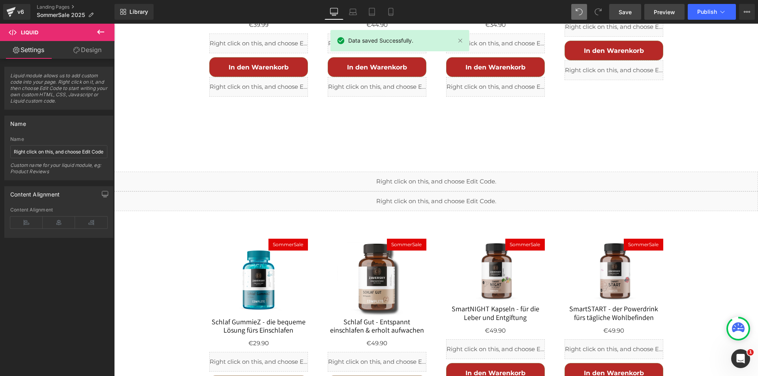
click at [660, 13] on span "Preview" at bounding box center [664, 12] width 21 height 8
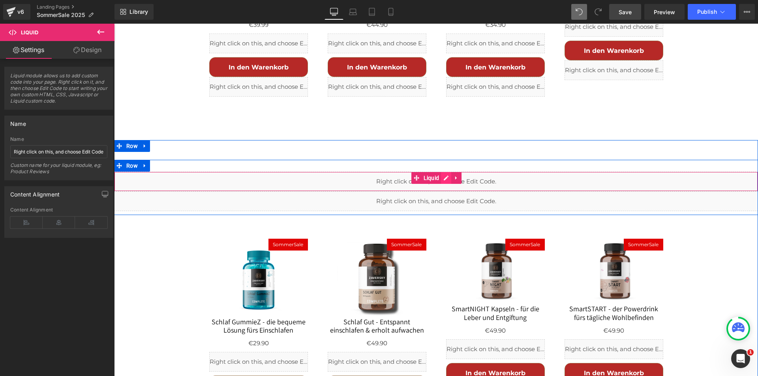
click at [443, 172] on div "Liquid" at bounding box center [436, 182] width 644 height 20
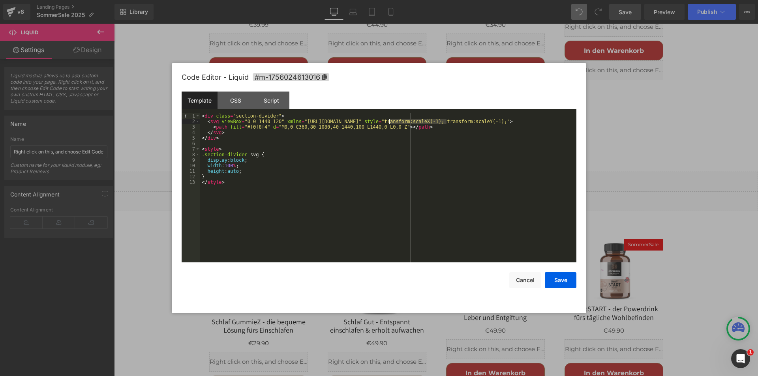
drag, startPoint x: 447, startPoint y: 121, endPoint x: 390, endPoint y: 120, distance: 57.3
click at [390, 120] on div "< div class = "section-divider" > < svg viewBox = "0 0 1440 120" xmlns = "http:…" at bounding box center [388, 193] width 376 height 160
click at [436, 122] on div "< div class = "section-divider" > < svg viewBox = "0 0 1440 120" xmlns = "http:…" at bounding box center [388, 187] width 376 height 149
drag, startPoint x: 446, startPoint y: 122, endPoint x: 389, endPoint y: 120, distance: 57.3
click at [389, 120] on div "< div class = "section-divider" > < svg viewBox = "0 0 1440 120" xmlns = "http:…" at bounding box center [388, 193] width 376 height 160
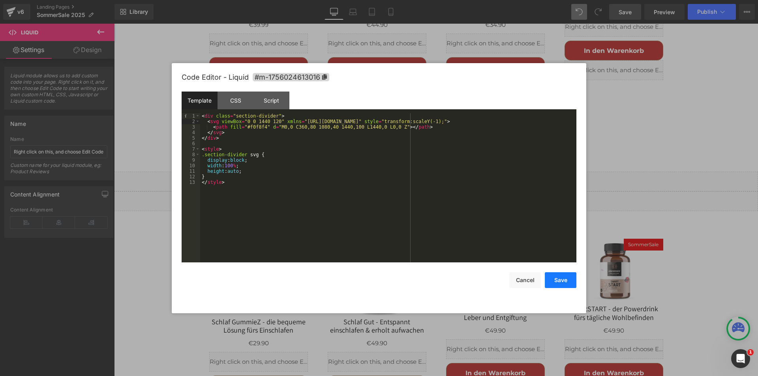
click at [557, 279] on button "Save" at bounding box center [561, 281] width 32 height 16
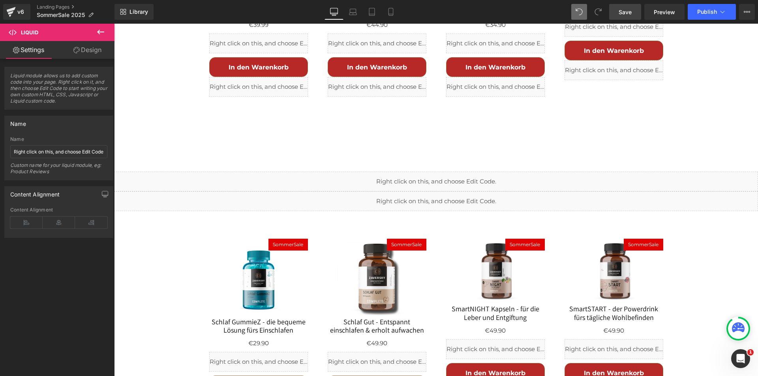
click at [625, 11] on span "Save" at bounding box center [625, 12] width 13 height 8
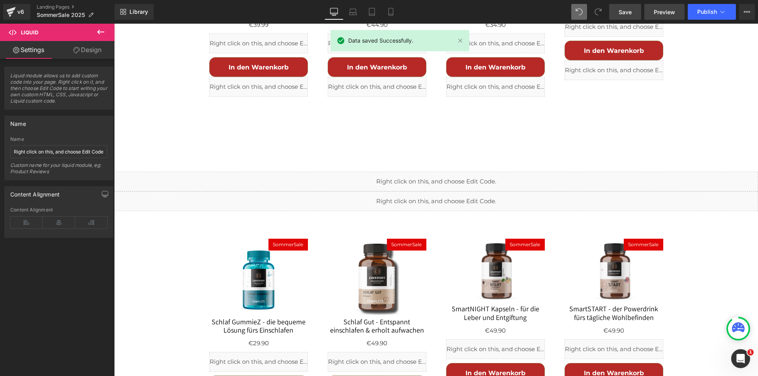
click at [663, 12] on span "Preview" at bounding box center [664, 12] width 21 height 8
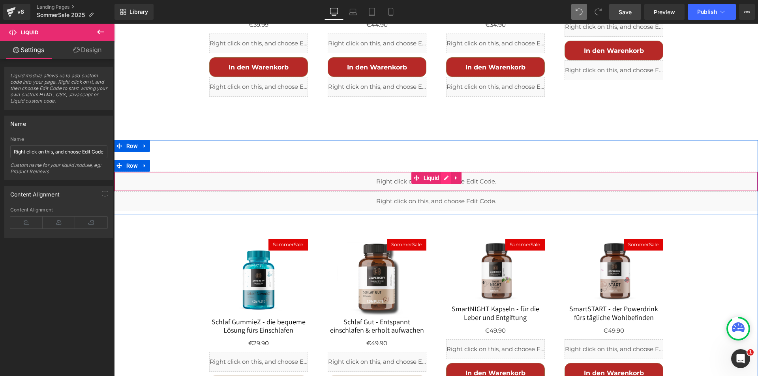
click at [442, 172] on div "Liquid" at bounding box center [436, 182] width 644 height 20
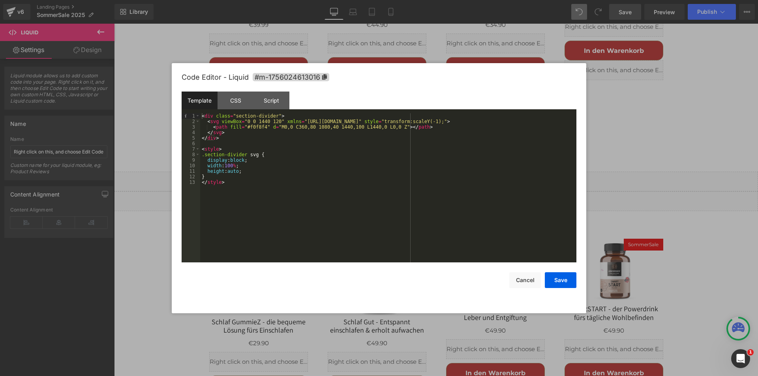
click at [443, 120] on div "< div class = "section-divider" > < svg viewBox = "0 0 1440 120" xmlns = "http:…" at bounding box center [388, 193] width 376 height 160
drag, startPoint x: 451, startPoint y: 121, endPoint x: 473, endPoint y: 122, distance: 21.7
click at [473, 122] on div "< div class = "section-divider" > < svg viewBox = "0 0 1440 120" xmlns = "http:…" at bounding box center [388, 193] width 376 height 160
click at [481, 119] on div "< div class = "section-divider" > < svg viewBox = "0 0 1440 120" xmlns = "http:…" at bounding box center [388, 193] width 376 height 160
click at [564, 280] on button "Save" at bounding box center [561, 281] width 32 height 16
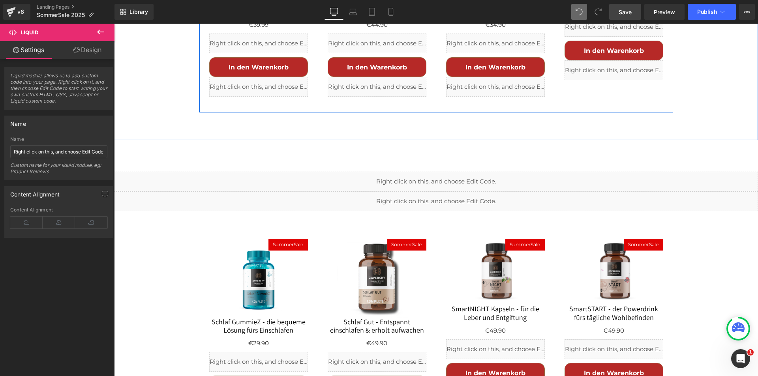
click at [626, 11] on span "Save" at bounding box center [625, 12] width 13 height 8
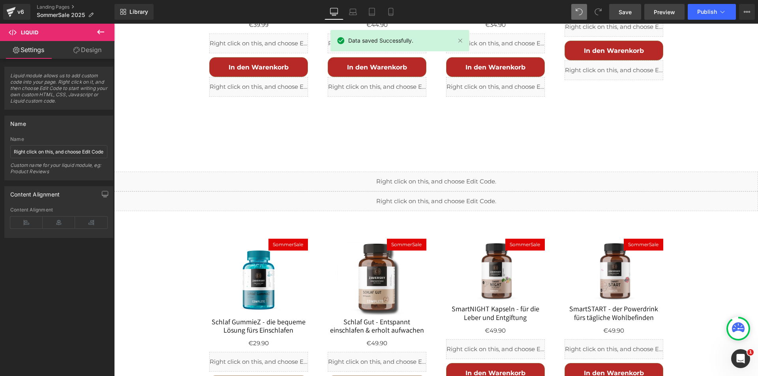
click at [670, 10] on span "Preview" at bounding box center [664, 12] width 21 height 8
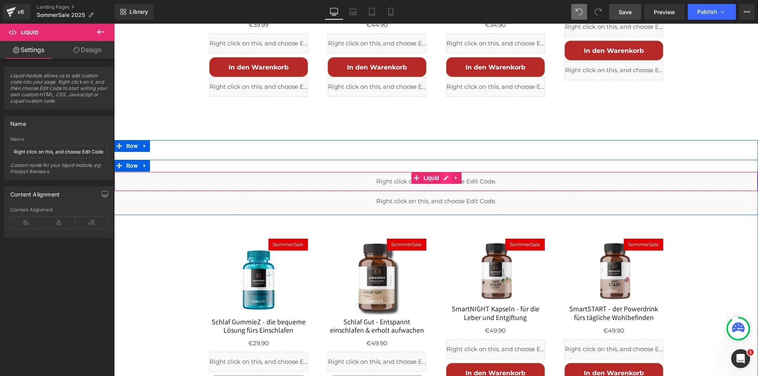
click at [444, 172] on div "Liquid" at bounding box center [436, 182] width 644 height 20
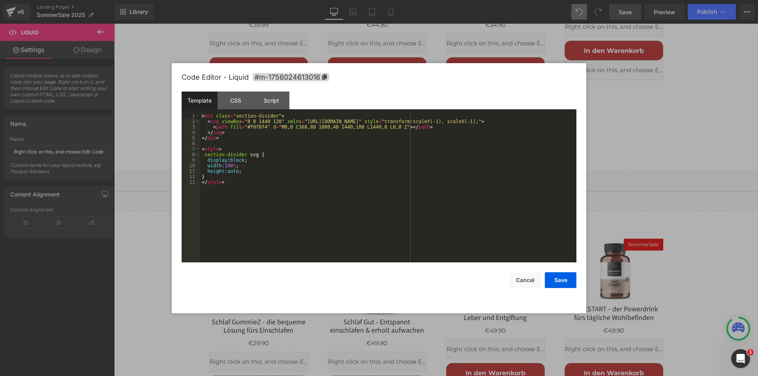
click at [424, 143] on div "< div class = "section-divider" > < svg viewBox = "0 0 1440 120" xmlns = "http:…" at bounding box center [388, 193] width 376 height 160
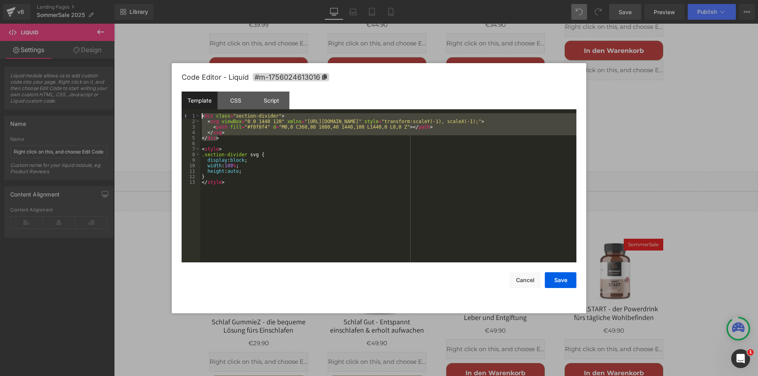
drag, startPoint x: 232, startPoint y: 139, endPoint x: 182, endPoint y: 111, distance: 57.3
click at [182, 111] on div "Template CSS Script Data 1 2 3 4 5 6 7 8 9 10 11 12 13 < div class = "section-d…" at bounding box center [379, 177] width 395 height 171
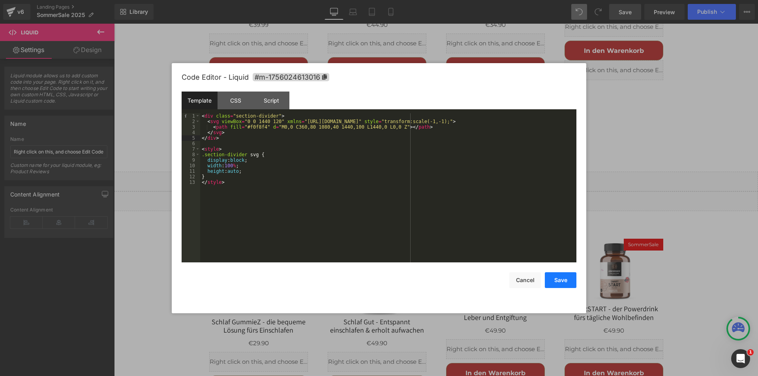
click at [561, 275] on button "Save" at bounding box center [561, 281] width 32 height 16
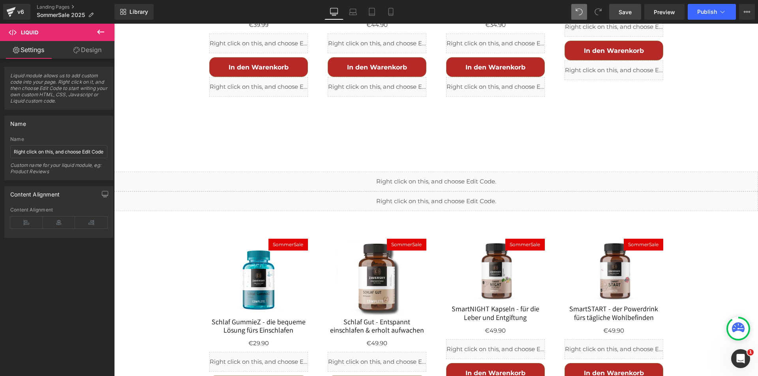
click at [623, 6] on link "Save" at bounding box center [626, 12] width 32 height 16
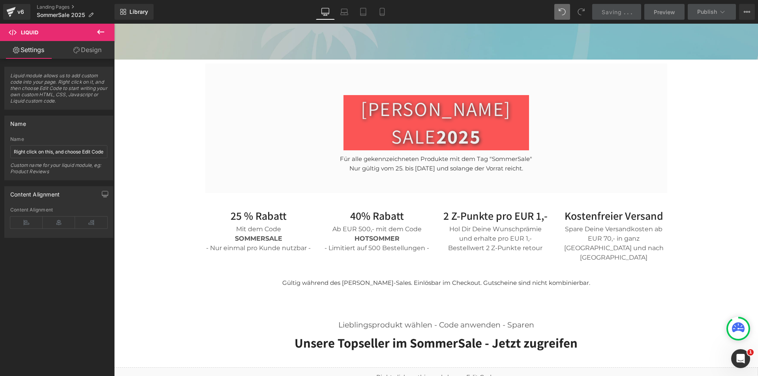
scroll to position [217, 0]
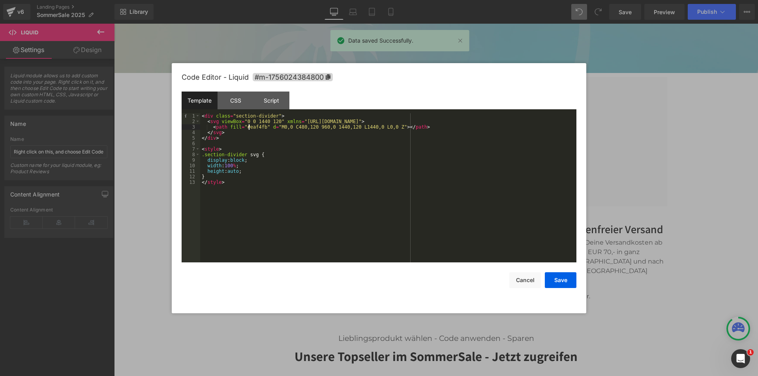
click at [249, 127] on div "< div class = "section-divider" > < svg viewBox = "0 0 1440 120" xmlns = "http:…" at bounding box center [388, 193] width 376 height 160
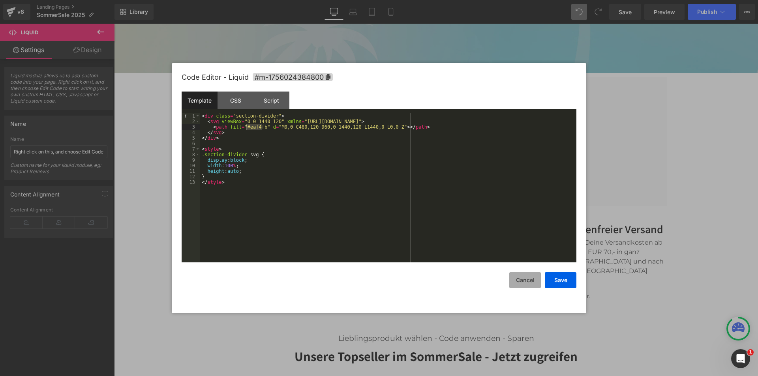
click at [520, 274] on button "Cancel" at bounding box center [526, 281] width 32 height 16
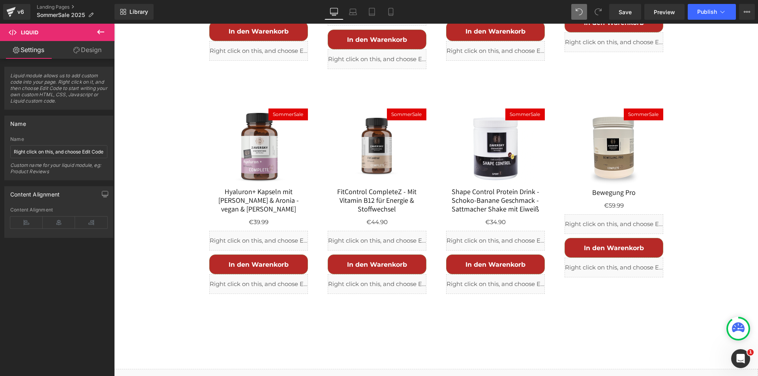
scroll to position [889, 0]
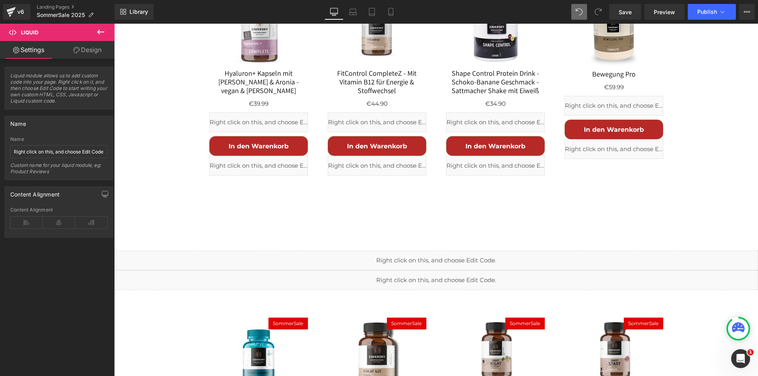
click at [469, 251] on div "Liquid" at bounding box center [436, 261] width 644 height 20
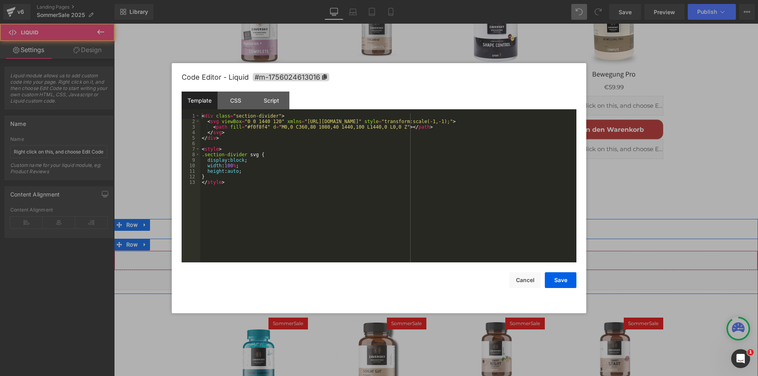
click at [444, 251] on div "Liquid" at bounding box center [436, 261] width 644 height 20
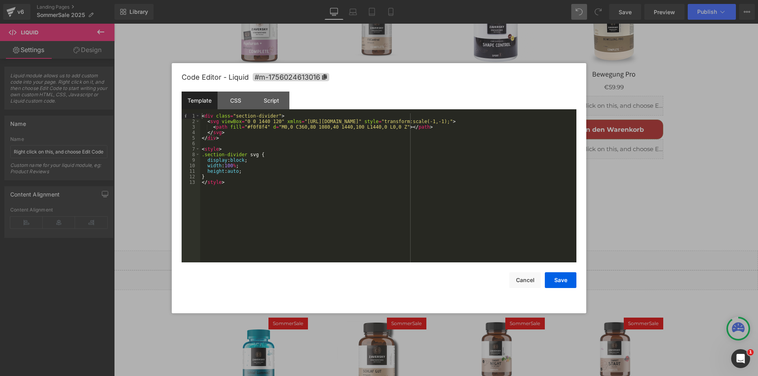
click at [254, 127] on div "< div class = "section-divider" > < svg viewBox = "0 0 1440 120" xmlns = "http:…" at bounding box center [388, 193] width 376 height 160
click at [555, 282] on button "Save" at bounding box center [561, 281] width 32 height 16
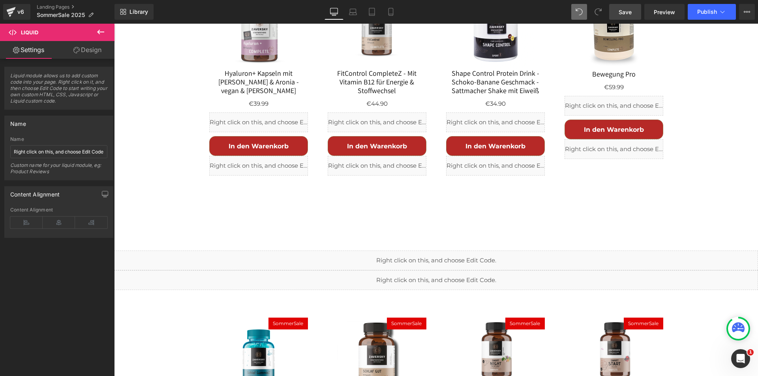
click at [618, 13] on link "Save" at bounding box center [626, 12] width 32 height 16
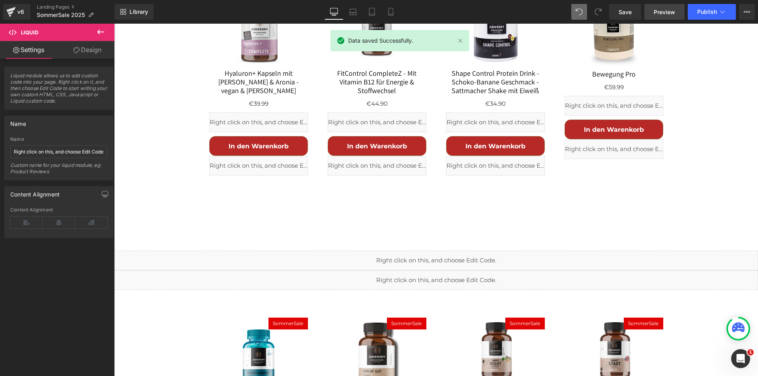
click at [666, 9] on span "Preview" at bounding box center [664, 12] width 21 height 8
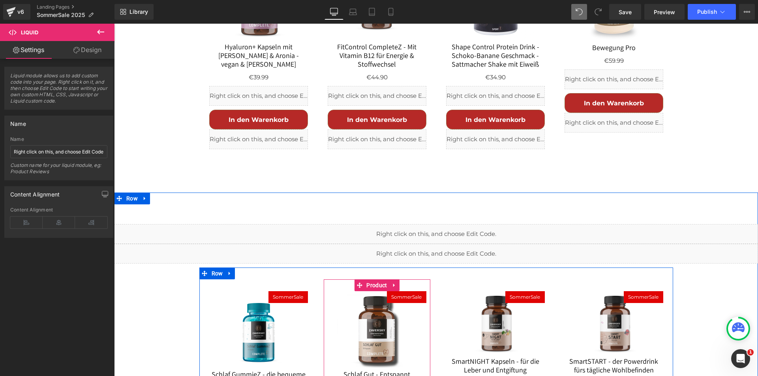
scroll to position [928, 0]
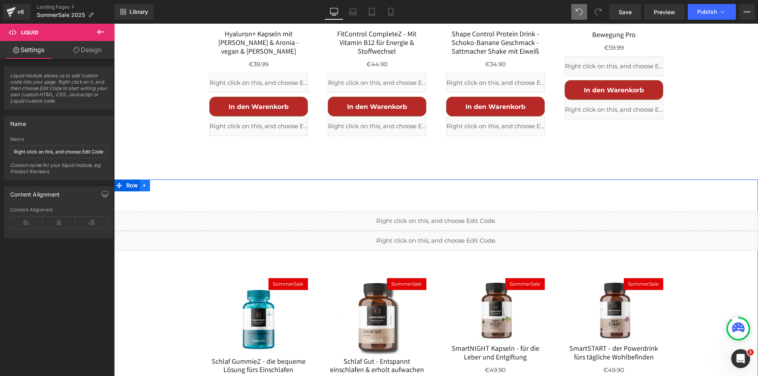
click at [144, 183] on icon at bounding box center [145, 186] width 6 height 6
click at [152, 183] on icon at bounding box center [155, 186] width 6 height 6
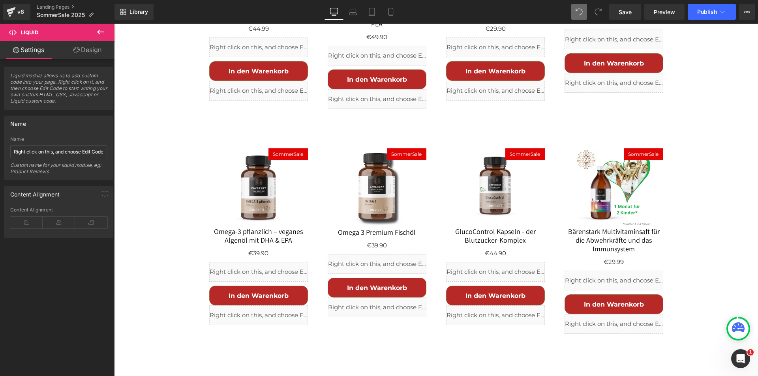
scroll to position [1439, 0]
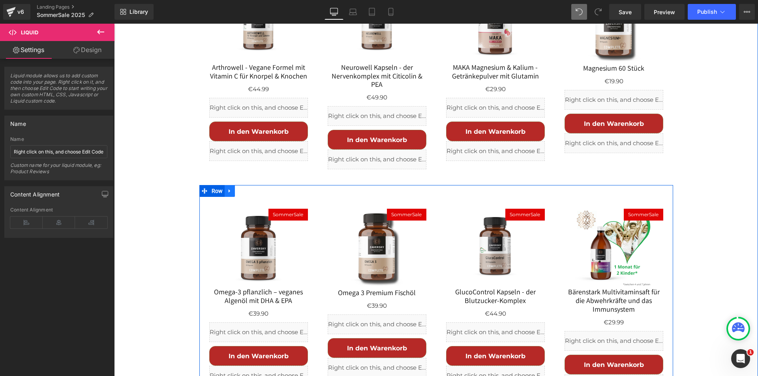
click at [228, 188] on icon at bounding box center [230, 191] width 6 height 6
click at [248, 188] on icon at bounding box center [251, 191] width 6 height 6
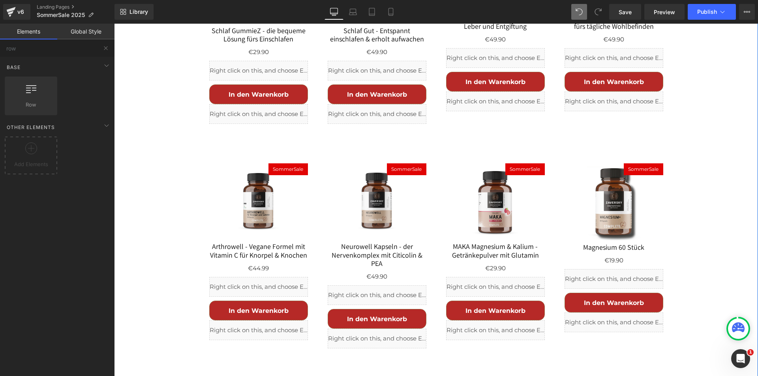
scroll to position [1241, 0]
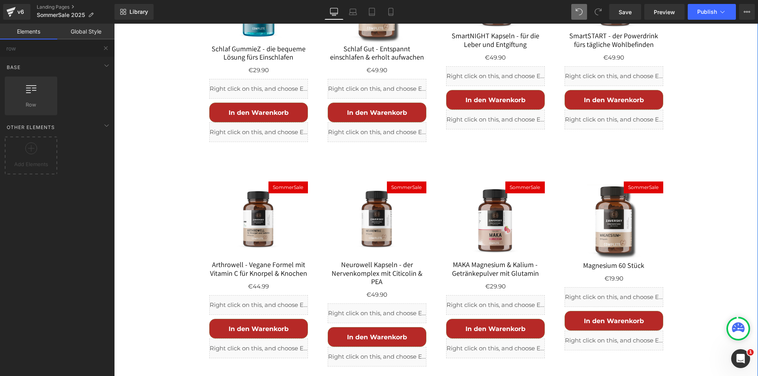
click at [175, 104] on div "Liquid Liquid Row SommerSale (P) Image Schlaf GummieZ - die bequeme Lösung fürs…" at bounding box center [436, 135] width 644 height 497
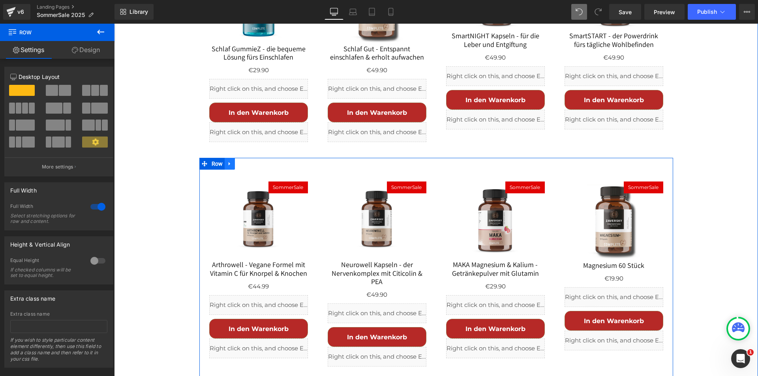
click at [228, 161] on icon at bounding box center [230, 164] width 6 height 6
click at [248, 161] on icon at bounding box center [251, 164] width 6 height 6
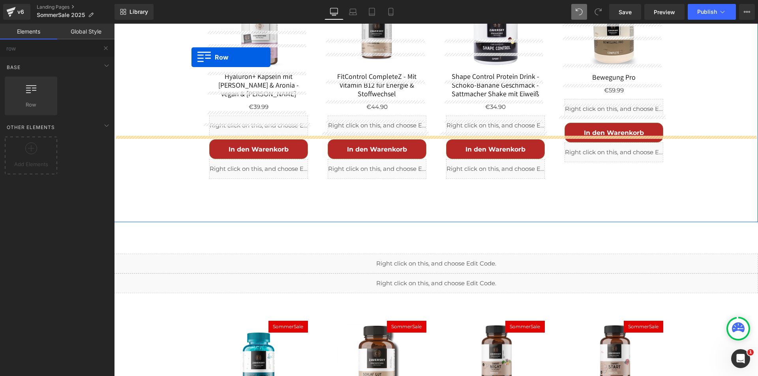
scroll to position [854, 0]
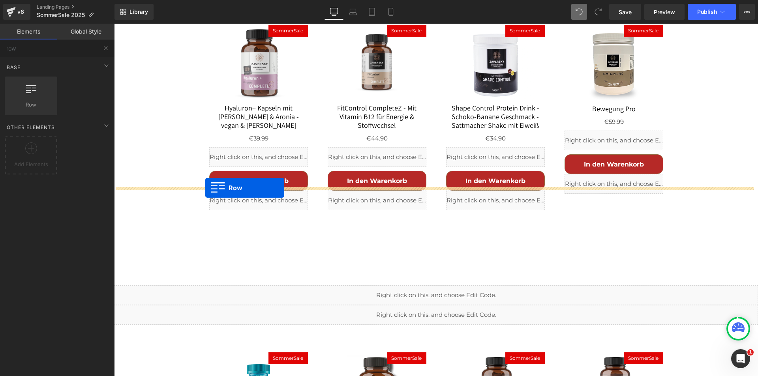
drag, startPoint x: 118, startPoint y: 280, endPoint x: 205, endPoint y: 188, distance: 127.4
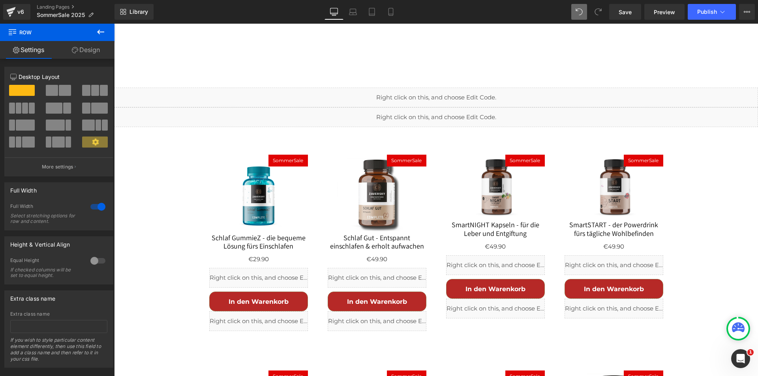
scroll to position [1052, 0]
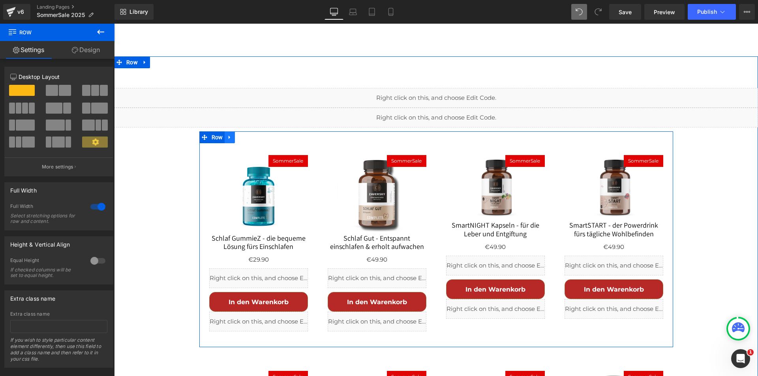
click at [227, 134] on icon at bounding box center [230, 137] width 6 height 6
click at [248, 134] on icon at bounding box center [251, 137] width 6 height 6
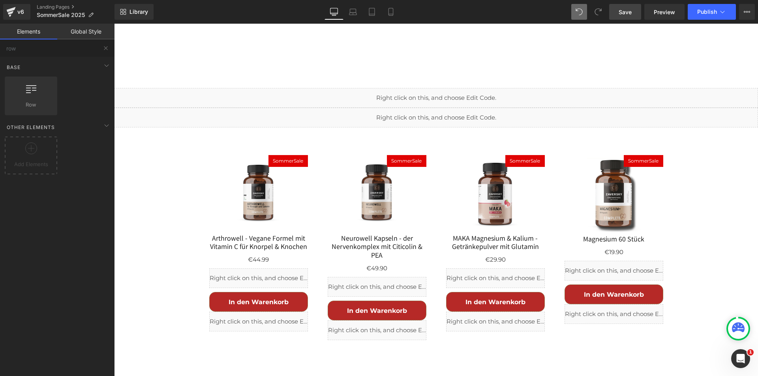
click at [630, 9] on span "Save" at bounding box center [625, 12] width 13 height 8
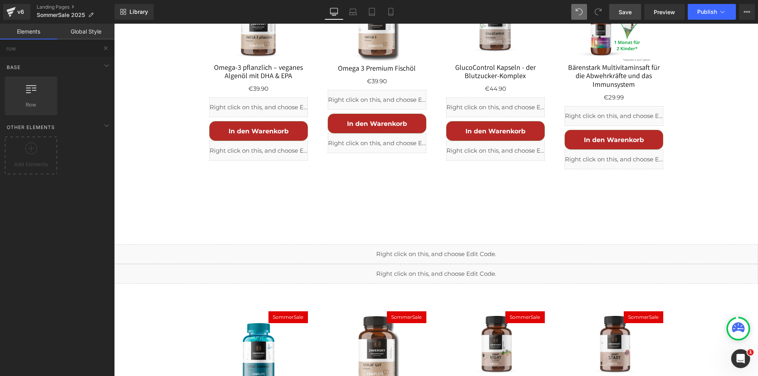
scroll to position [1486, 0]
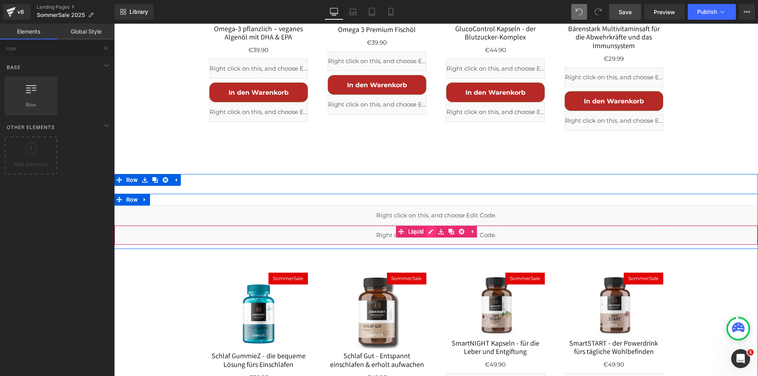
click at [426, 226] on div "Liquid" at bounding box center [436, 236] width 644 height 20
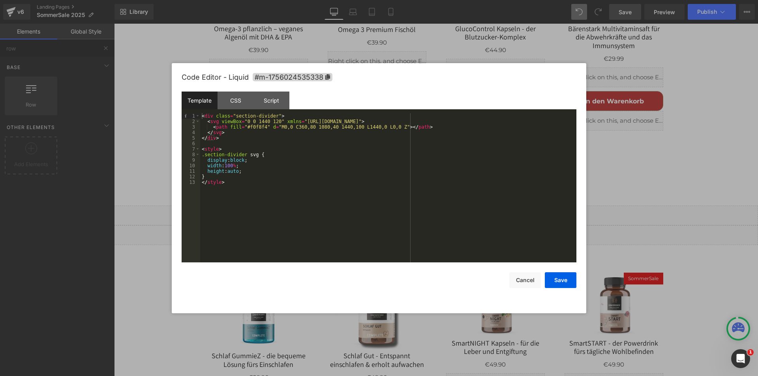
click at [248, 126] on div "< div class = "section-divider" > < svg viewBox = "0 0 1440 120" xmlns = "http:…" at bounding box center [388, 193] width 376 height 160
drag, startPoint x: 562, startPoint y: 282, endPoint x: 446, endPoint y: 194, distance: 145.7
click at [562, 282] on button "Save" at bounding box center [561, 281] width 32 height 16
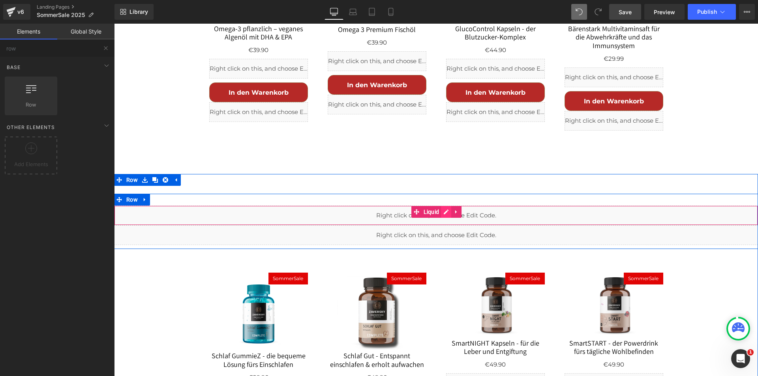
click at [440, 206] on div "Liquid" at bounding box center [436, 216] width 644 height 20
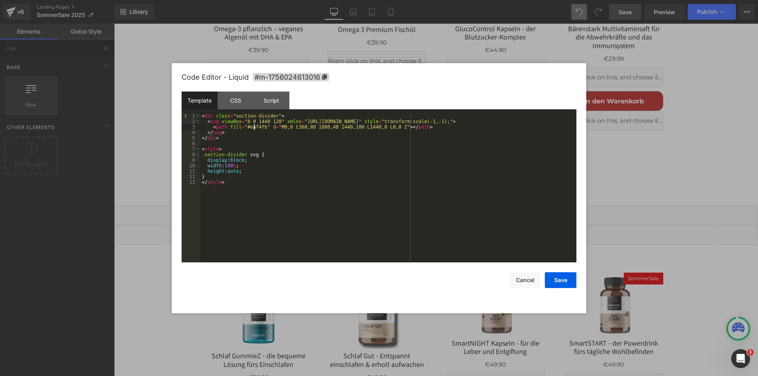
click at [253, 125] on div "< div class = "section-divider" > < svg viewBox = "0 0 1440 120" xmlns = "http:…" at bounding box center [388, 193] width 376 height 160
click at [557, 280] on button "Save" at bounding box center [561, 281] width 32 height 16
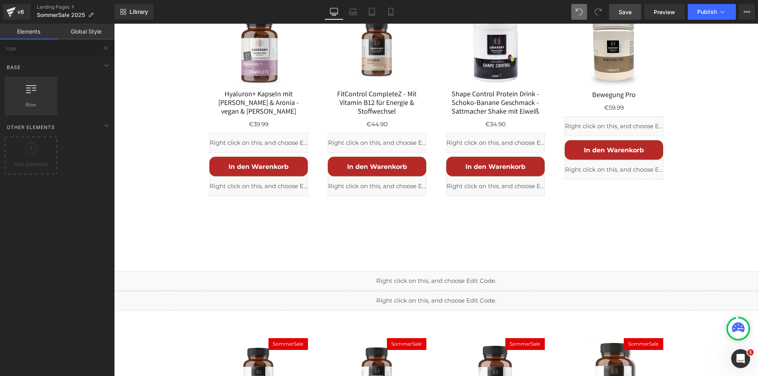
scroll to position [854, 0]
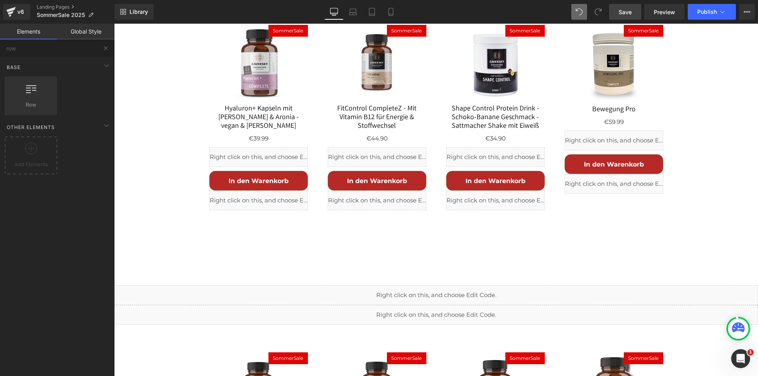
click at [450, 305] on div "Liquid" at bounding box center [436, 315] width 644 height 20
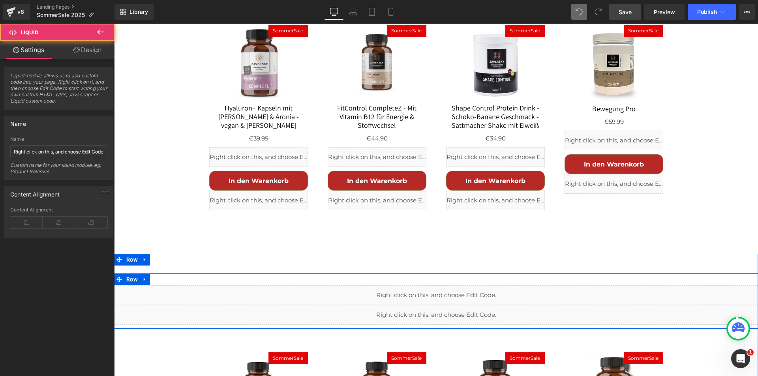
click at [444, 305] on div "Liquid" at bounding box center [436, 315] width 644 height 20
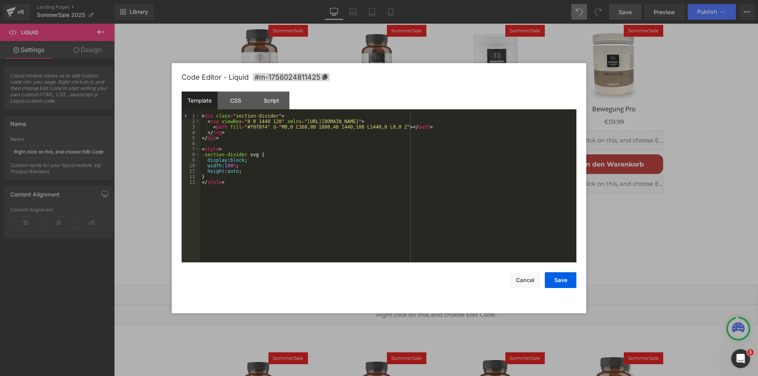
click at [254, 128] on div "< div class = "section-divider" > < svg viewBox = "0 0 1440 120" xmlns = "http:…" at bounding box center [388, 193] width 376 height 160
drag, startPoint x: 557, startPoint y: 279, endPoint x: 440, endPoint y: 223, distance: 128.8
click at [557, 279] on button "Save" at bounding box center [561, 281] width 32 height 16
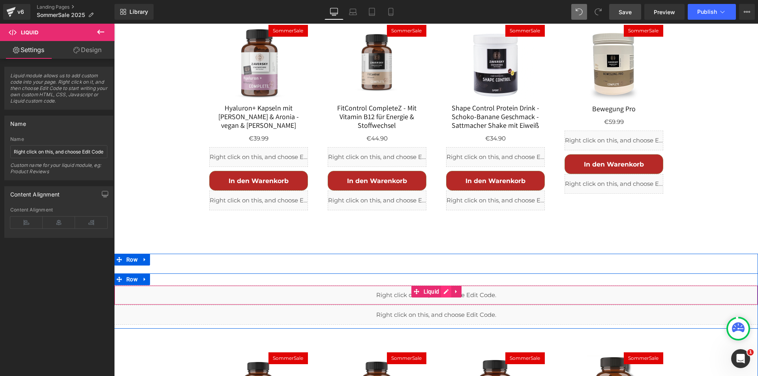
click at [442, 286] on div "Liquid" at bounding box center [436, 296] width 644 height 20
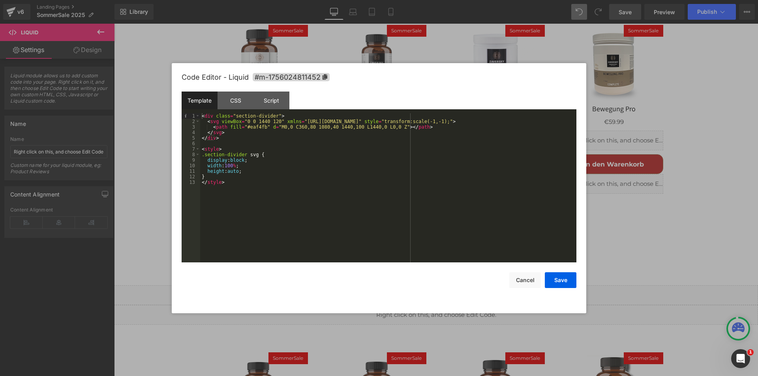
click at [250, 126] on div "< div class = "section-divider" > < svg viewBox = "0 0 1440 120" xmlns = "http:…" at bounding box center [388, 193] width 376 height 160
click at [561, 280] on button "Save" at bounding box center [561, 281] width 32 height 16
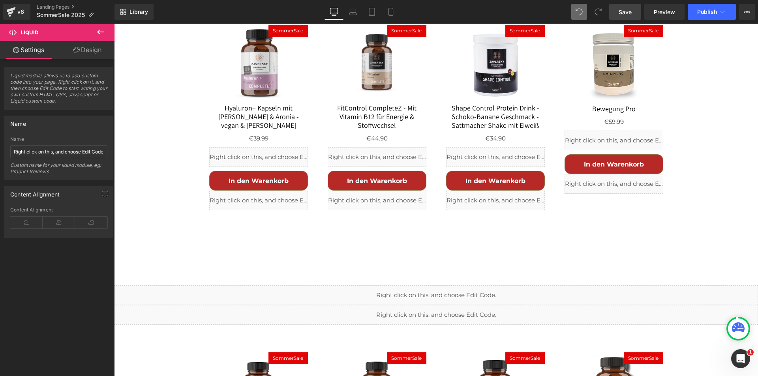
click at [625, 8] on span "Save" at bounding box center [625, 12] width 13 height 8
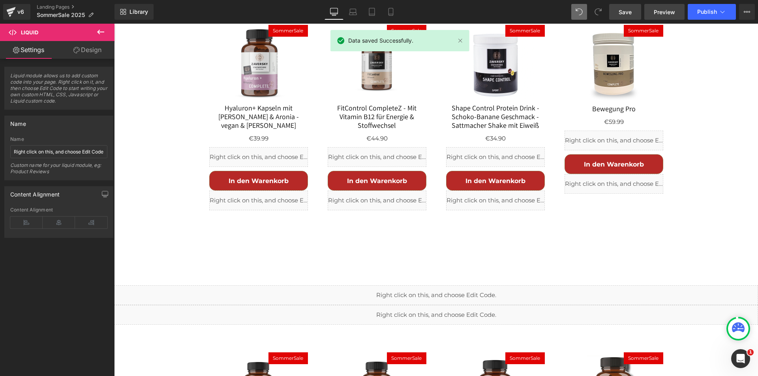
click at [659, 8] on span "Preview" at bounding box center [664, 12] width 21 height 8
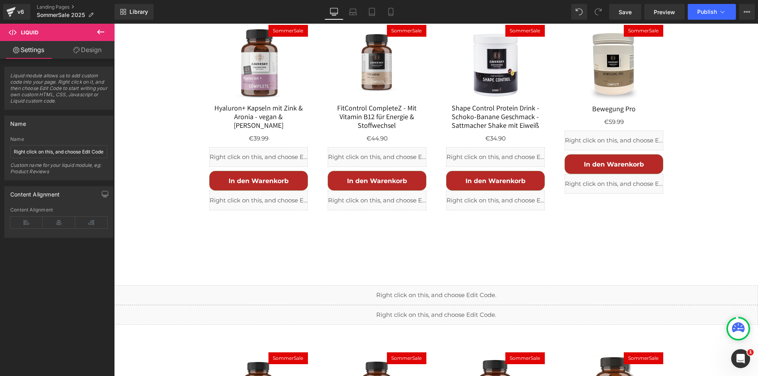
scroll to position [639, 0]
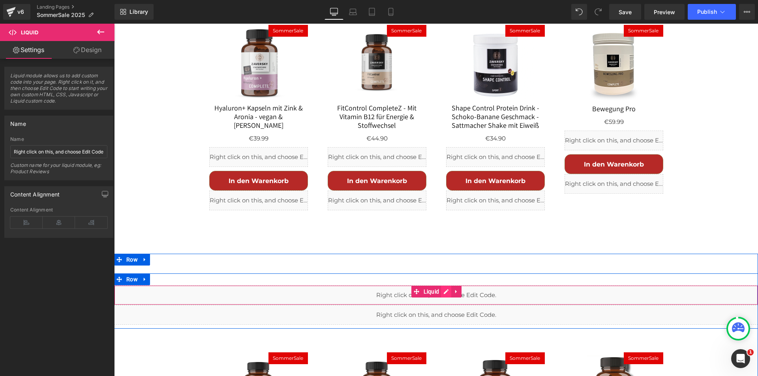
click at [445, 286] on div "Liquid" at bounding box center [436, 296] width 644 height 20
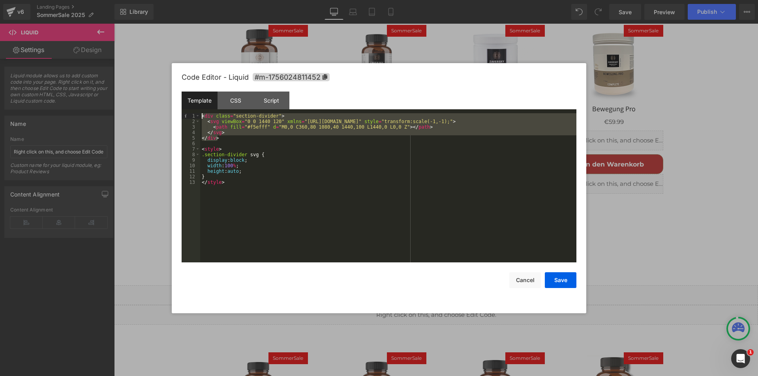
drag, startPoint x: 228, startPoint y: 137, endPoint x: 194, endPoint y: 111, distance: 42.7
click at [0, 0] on div "Template CSS Script Data 1 2 3 4 5 6 7 8 9 10 11 12 13 < div class = "section-d…" at bounding box center [0, 0] width 0 height 0
click at [0, 0] on button "Cancel" at bounding box center [0, 0] width 0 height 0
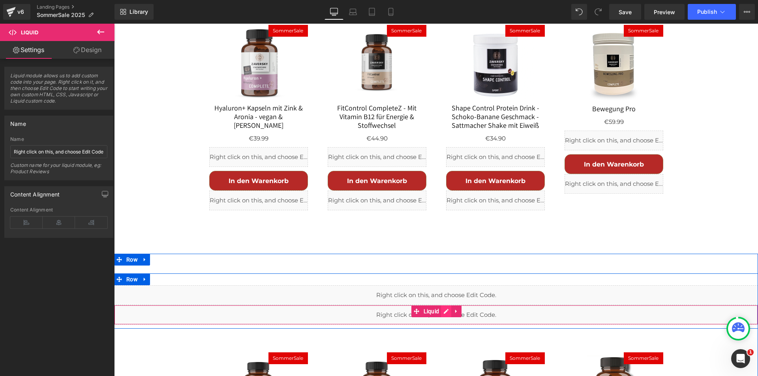
click at [444, 305] on div "Liquid" at bounding box center [436, 315] width 644 height 20
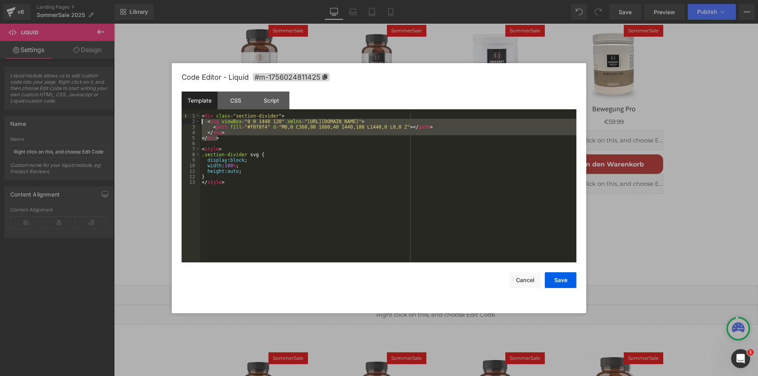
drag, startPoint x: 219, startPoint y: 138, endPoint x: 192, endPoint y: 110, distance: 38.8
click at [0, 0] on div "Template CSS Script Data 1 2 3 4 5 6 7 8 9 10 11 12 13 < div class = "section-d…" at bounding box center [0, 0] width 0 height 0
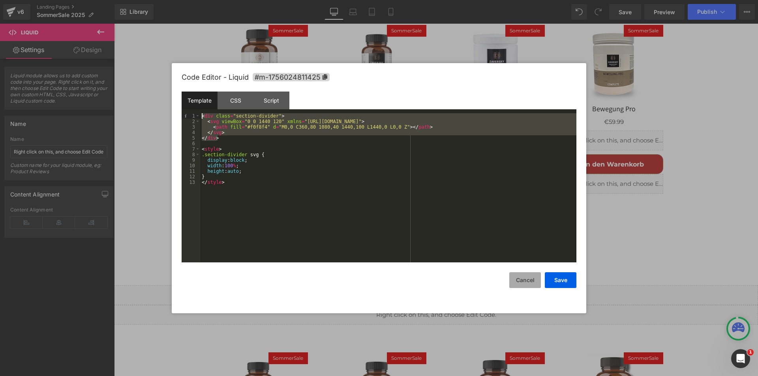
click at [0, 0] on button "Cancel" at bounding box center [0, 0] width 0 height 0
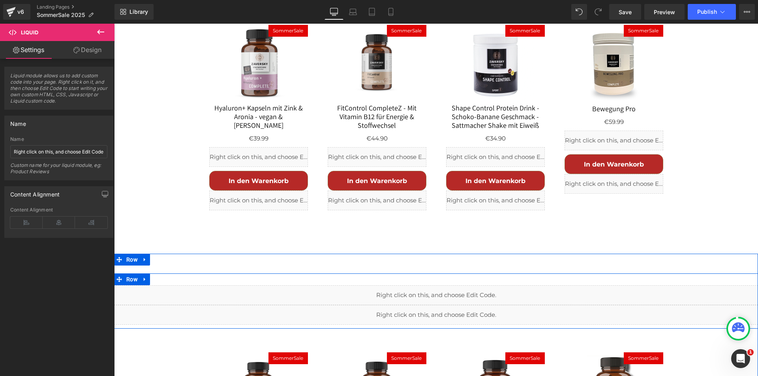
click at [443, 286] on div "Liquid" at bounding box center [436, 296] width 644 height 20
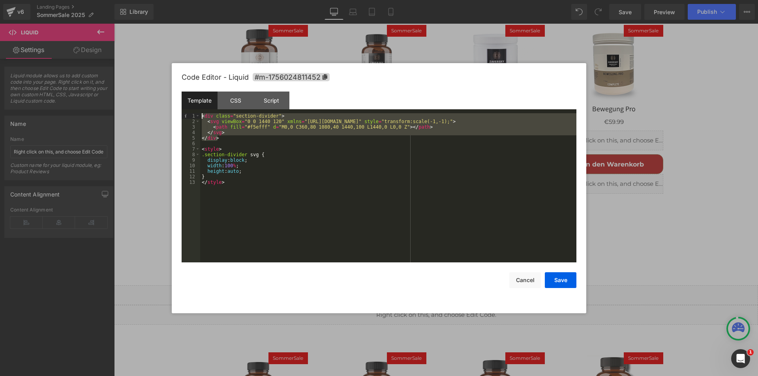
drag, startPoint x: 213, startPoint y: 135, endPoint x: 195, endPoint y: 112, distance: 28.7
click at [0, 0] on div "Template CSS Script Data 1 2 3 4 5 6 7 8 9 10 11 12 13 < div class = "section-d…" at bounding box center [0, 0] width 0 height 0
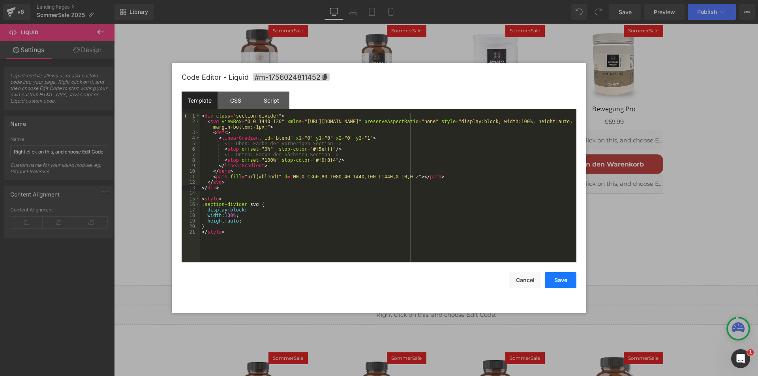
click at [0, 0] on button "Save" at bounding box center [0, 0] width 0 height 0
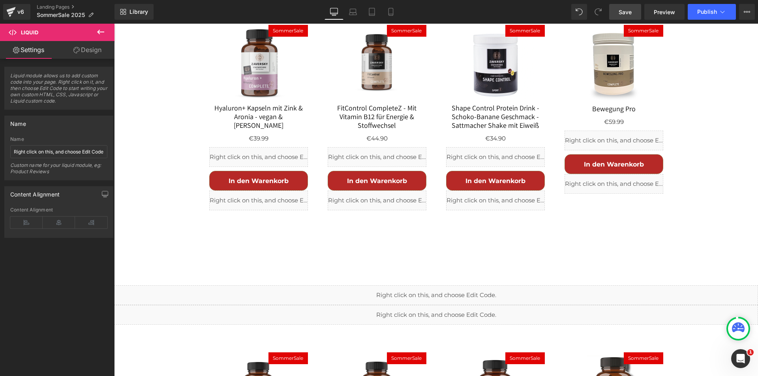
click at [621, 8] on span "Save" at bounding box center [625, 12] width 13 height 8
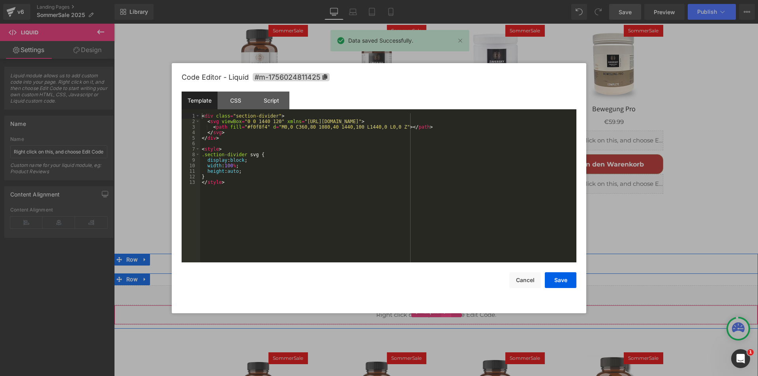
click at [443, 305] on div "Liquid" at bounding box center [436, 315] width 644 height 20
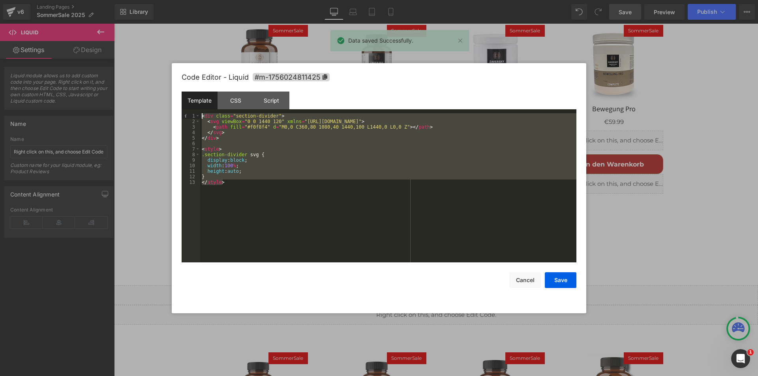
drag, startPoint x: 264, startPoint y: 191, endPoint x: 184, endPoint y: 107, distance: 115.7
click at [275, 96] on div "Code Editor - Liquid #m-1756024811425 Template CSS Script Data 1 2 3 4 5 6 7 8 …" at bounding box center [277, 93] width 4 height 5
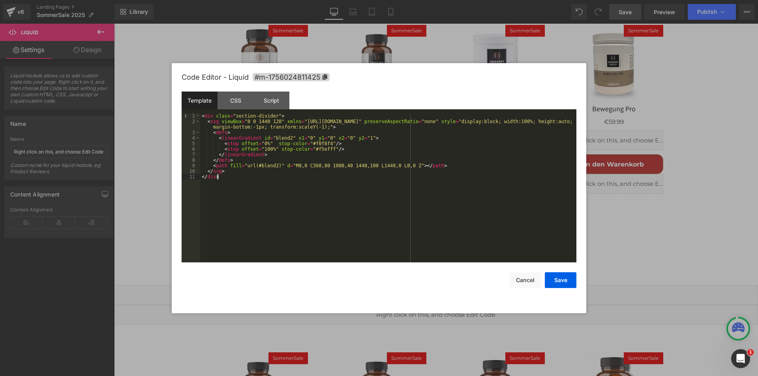
click at [312, 120] on div "< div class = "section-divider" > < svg viewBox = "0 0 1440 120" xmlns = "http:…" at bounding box center [263, 120] width 99 height 0
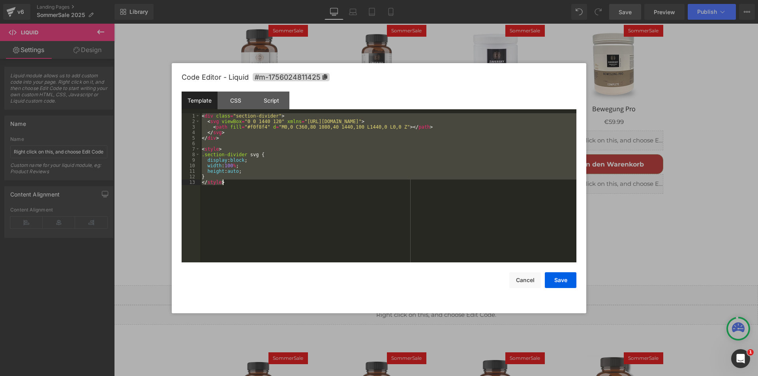
click at [0, 0] on div "< div class = "section-divider" > < svg viewBox = "0 0 1440 120" xmlns = "http:…" at bounding box center [0, 0] width 0 height 0
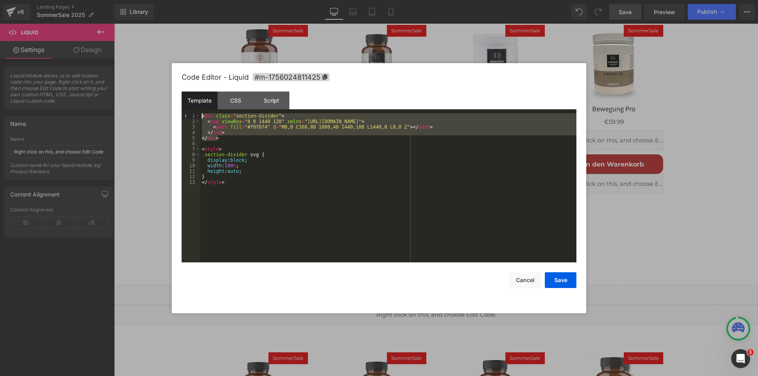
drag, startPoint x: 231, startPoint y: 138, endPoint x: 196, endPoint y: 107, distance: 46.5
click at [214, 106] on div "Template CSS Script Data 1 2 3 4 5 6 7 8 9 10 11 12 13 < div class = "section-d…" at bounding box center [263, 106] width 99 height 0
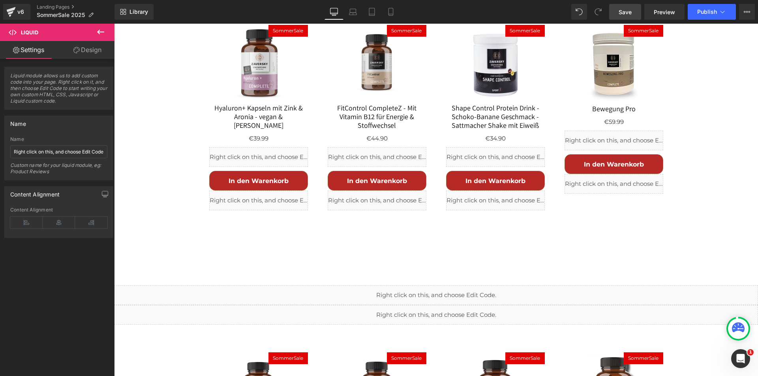
drag, startPoint x: 623, startPoint y: 11, endPoint x: 551, endPoint y: 42, distance: 79.3
click at [623, 11] on span "Save" at bounding box center [625, 12] width 13 height 8
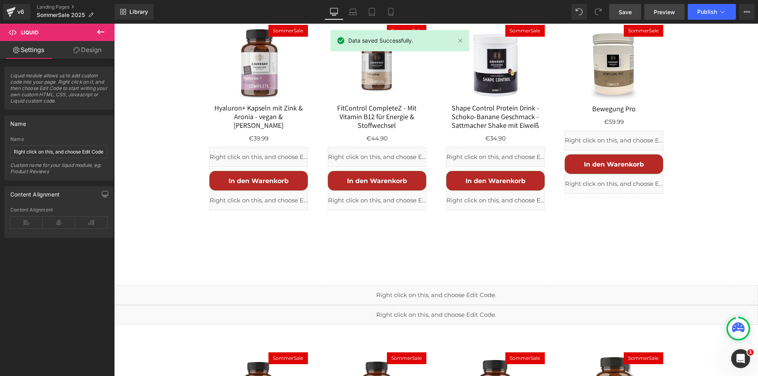
click at [666, 11] on span "Preview" at bounding box center [664, 12] width 21 height 8
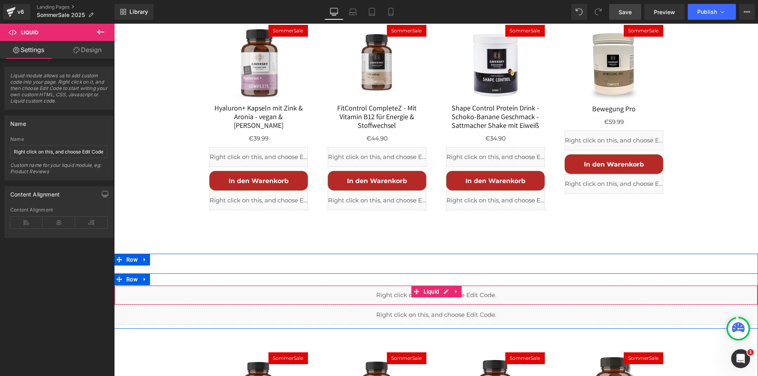
click at [441, 286] on div "Liquid" at bounding box center [436, 296] width 644 height 20
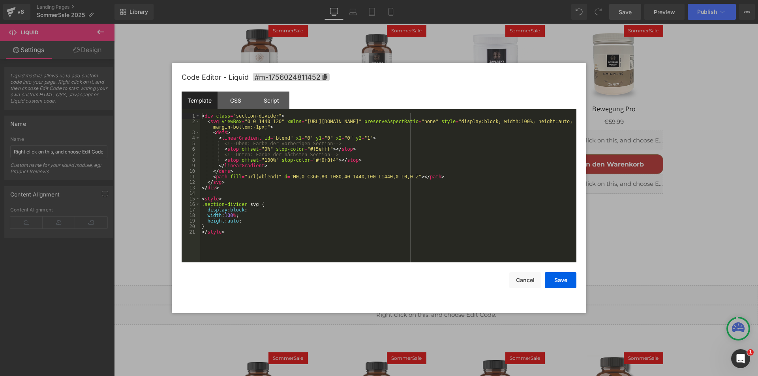
click at [162, 318] on div "< div class = "section-divider" > < svg viewBox = "0 0 1440 120" xmlns = "http:…" at bounding box center [158, 322] width 8 height 9
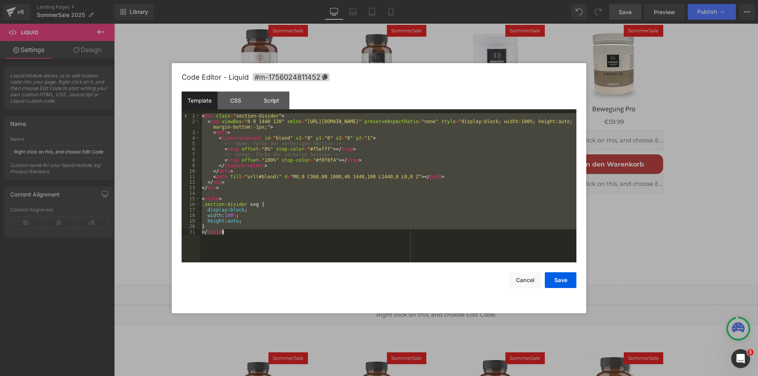
click at [162, 318] on div "< div class = "section-divider" > < svg viewBox = "0 0 1440 120" xmlns = "http:…" at bounding box center [158, 322] width 8 height 9
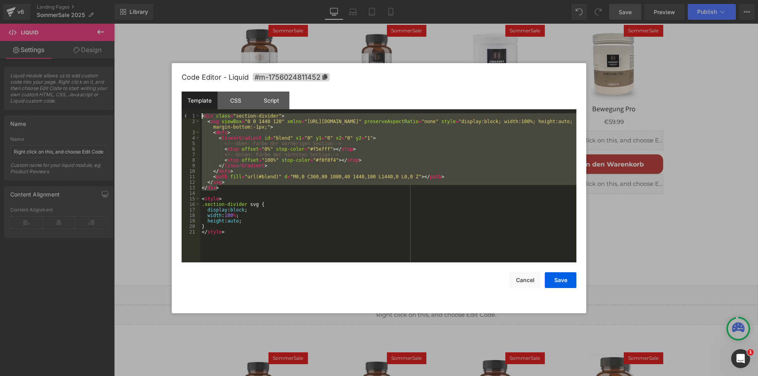
drag, startPoint x: 219, startPoint y: 188, endPoint x: 190, endPoint y: 106, distance: 87.0
click at [0, 0] on div "Template CSS Script Data 1 2 3 4 5 6 7 8 9 10 11 12 13 14 15 16 17 18 19 20 21 …" at bounding box center [0, 0] width 0 height 0
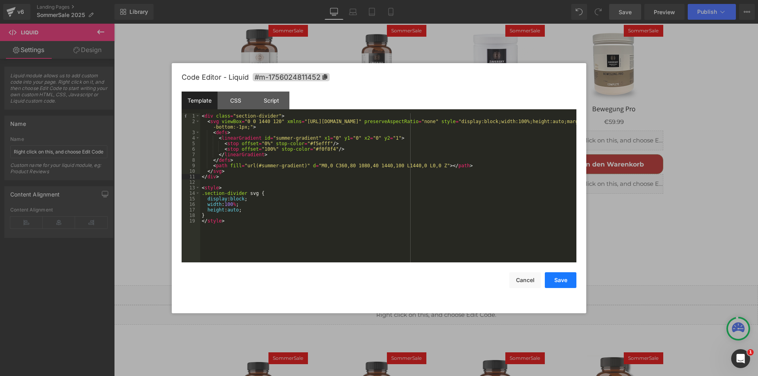
click at [431, 329] on button "Save" at bounding box center [381, 329] width 99 height 0
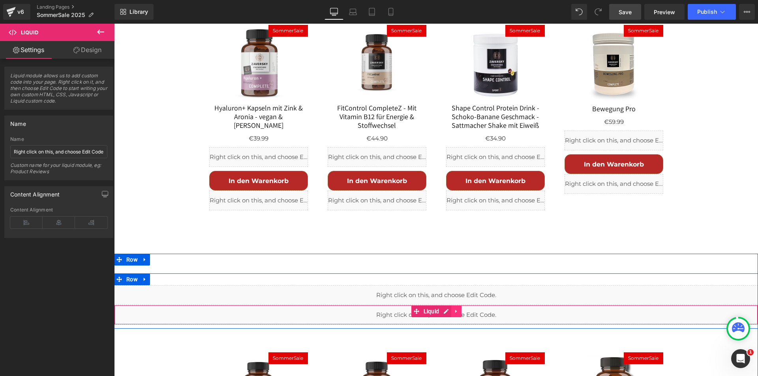
click at [455, 309] on icon at bounding box center [457, 312] width 6 height 6
click at [459, 309] on icon at bounding box center [462, 312] width 6 height 6
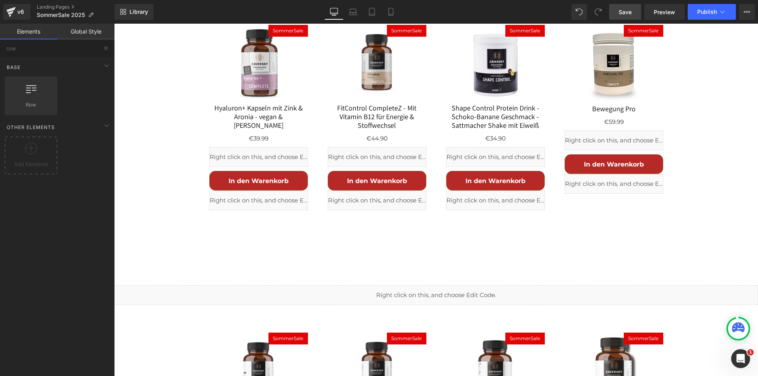
click at [619, 8] on link "Save" at bounding box center [626, 12] width 32 height 16
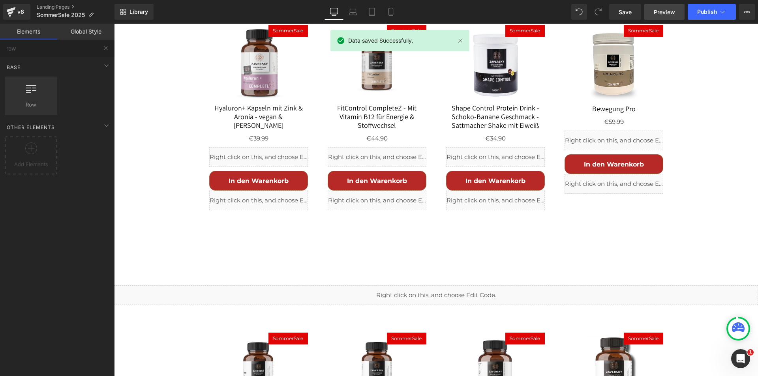
click at [664, 10] on span "Preview" at bounding box center [664, 12] width 21 height 8
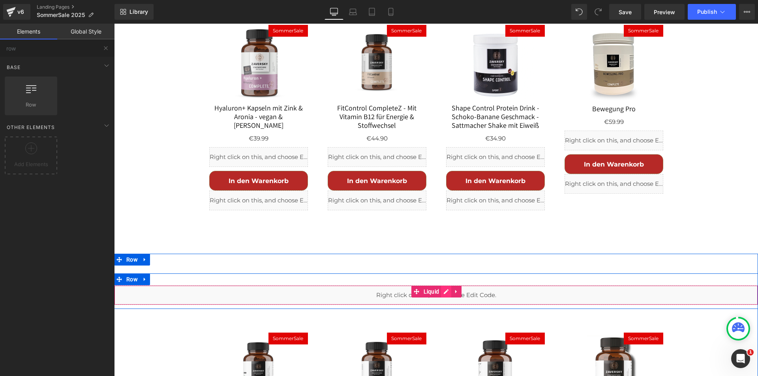
click at [445, 286] on div "Liquid" at bounding box center [436, 296] width 644 height 20
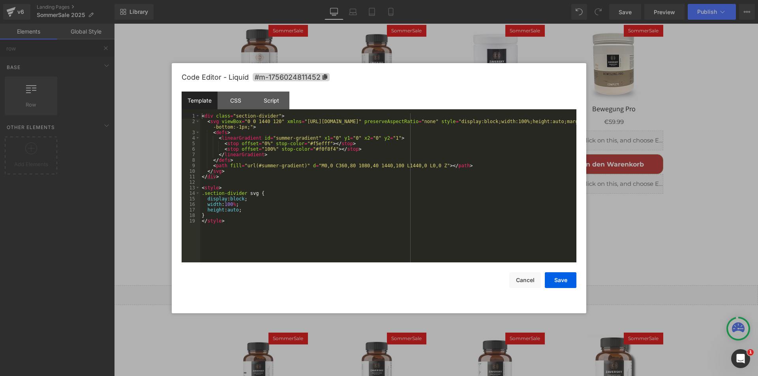
click at [0, 0] on div "< div class = "section-divider" > < svg viewBox = "0 0 1440 120" xmlns = "http:…" at bounding box center [0, 0] width 0 height 0
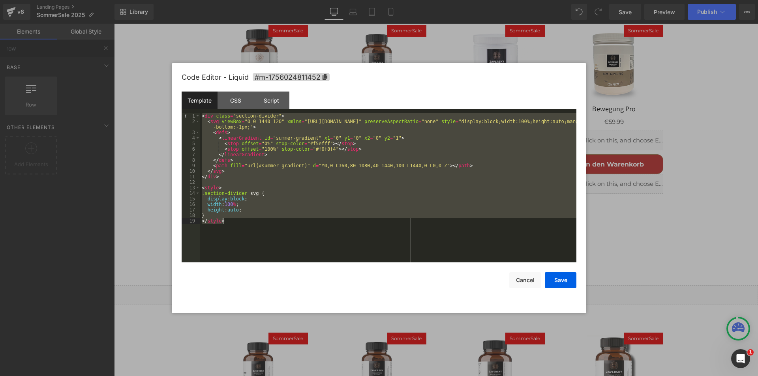
click at [0, 0] on div "< div class = "section-divider" > < svg viewBox = "0 0 1440 120" xmlns = "http:…" at bounding box center [0, 0] width 0 height 0
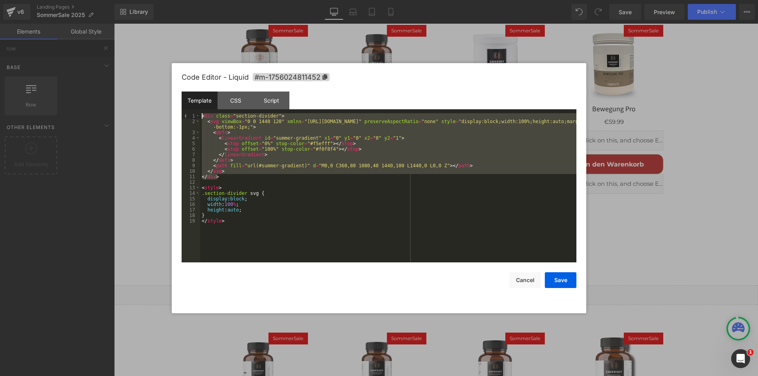
drag, startPoint x: 200, startPoint y: 159, endPoint x: 222, endPoint y: 142, distance: 27.3
click at [185, 106] on div "Template CSS Script Data 1 2 3 4 5 6 7 8 9 10 11 12 13 14 15 16 17 18 19 < div …" at bounding box center [379, 177] width 395 height 171
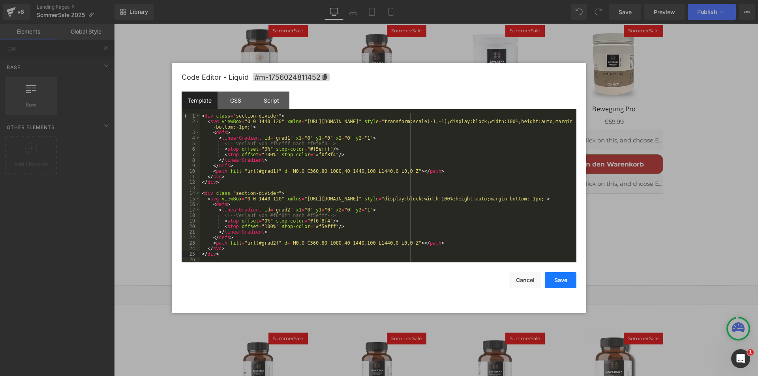
click at [0, 0] on button "Save" at bounding box center [0, 0] width 0 height 0
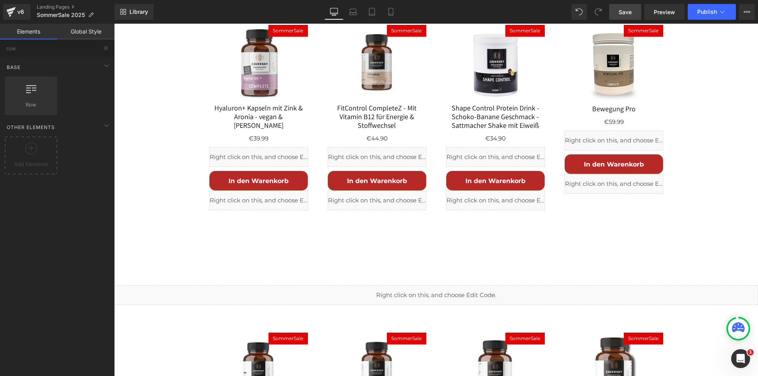
click at [638, 11] on link "Save" at bounding box center [626, 12] width 32 height 16
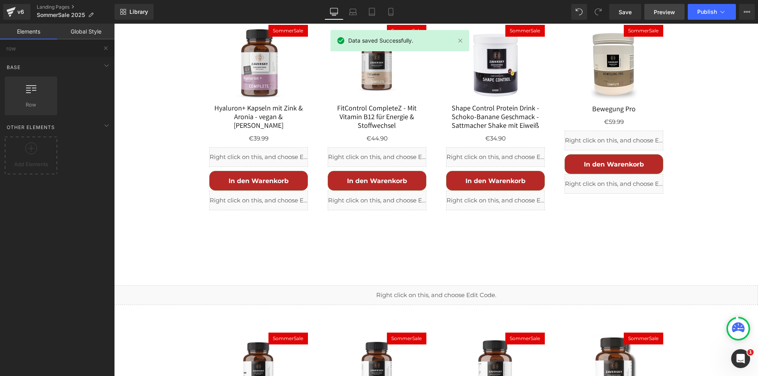
click at [665, 11] on span "Preview" at bounding box center [664, 12] width 21 height 8
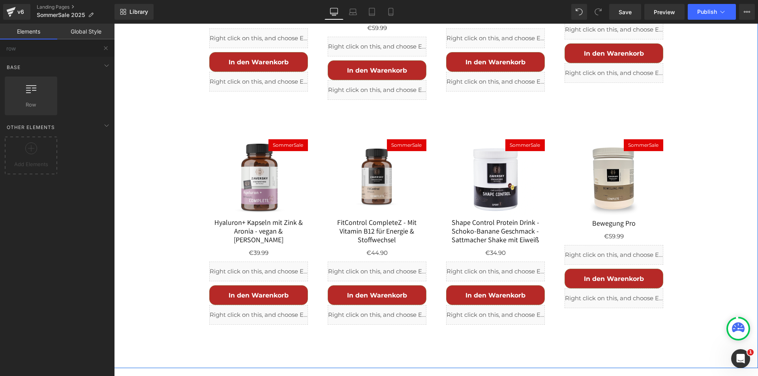
scroll to position [854, 0]
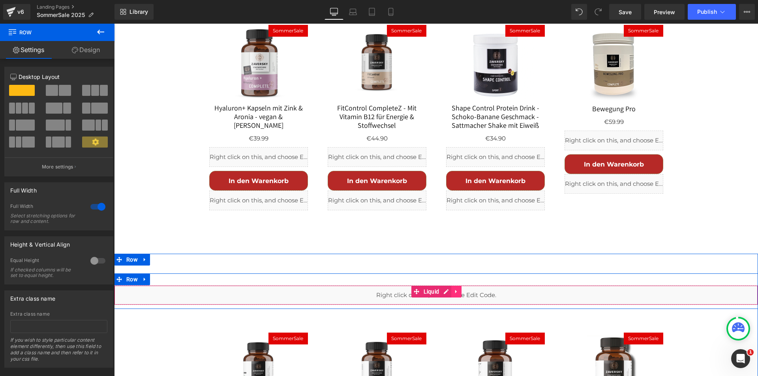
click at [455, 289] on icon at bounding box center [457, 292] width 6 height 6
click at [459, 289] on icon at bounding box center [462, 292] width 6 height 6
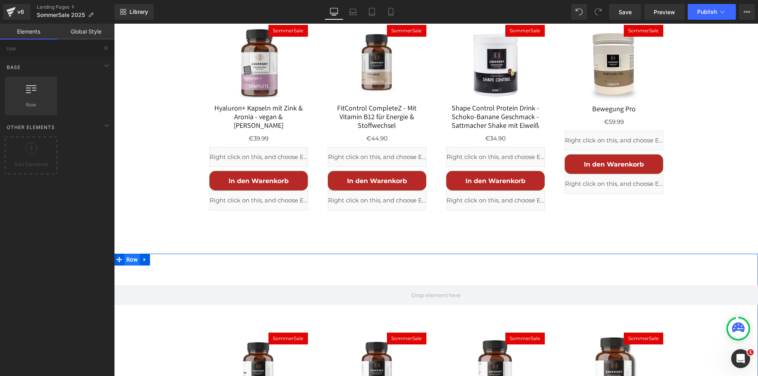
click at [128, 254] on span "Row" at bounding box center [131, 260] width 15 height 12
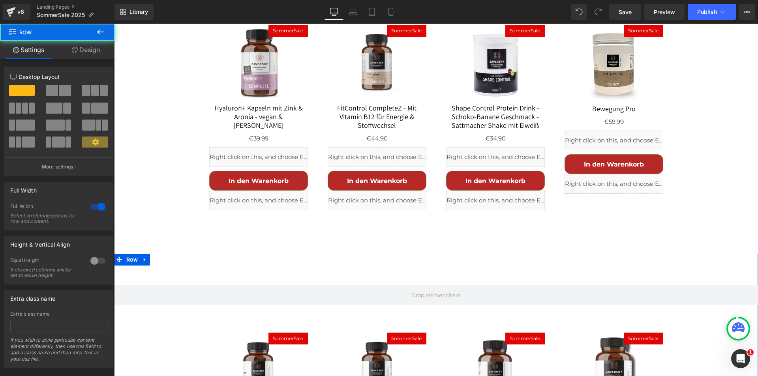
click at [87, 47] on link "Design" at bounding box center [85, 50] width 57 height 18
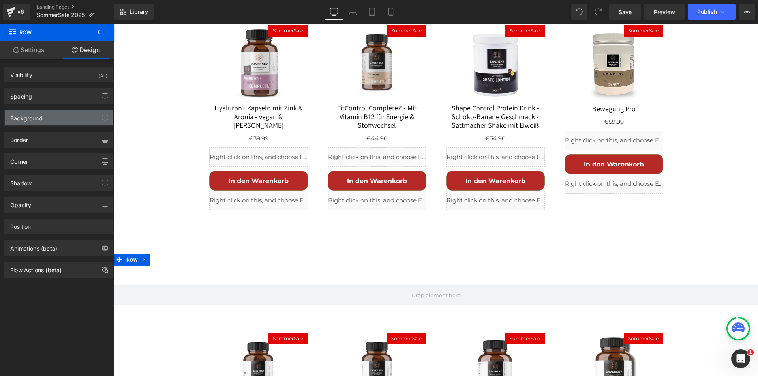
click at [36, 122] on div "Background" at bounding box center [59, 118] width 108 height 15
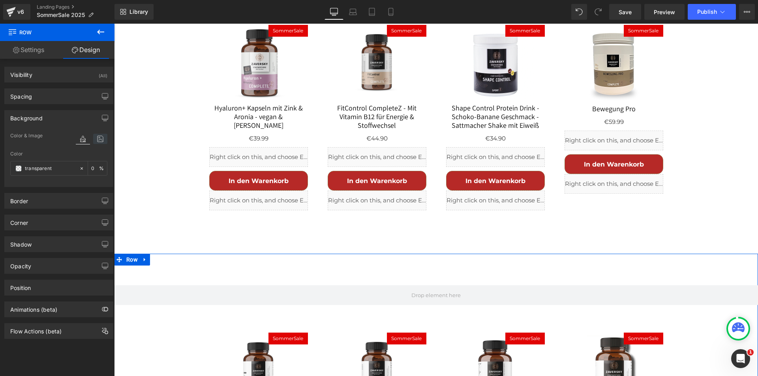
click at [93, 137] on icon at bounding box center [100, 139] width 14 height 10
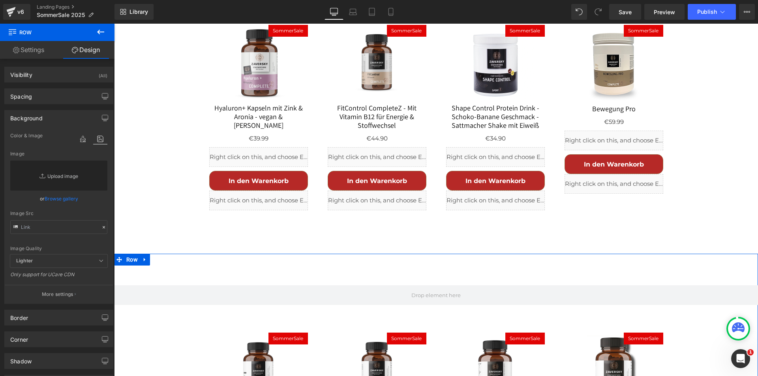
click at [75, 172] on link "Replace Image" at bounding box center [58, 176] width 97 height 30
type input "C:\fakepath\Beach.png"
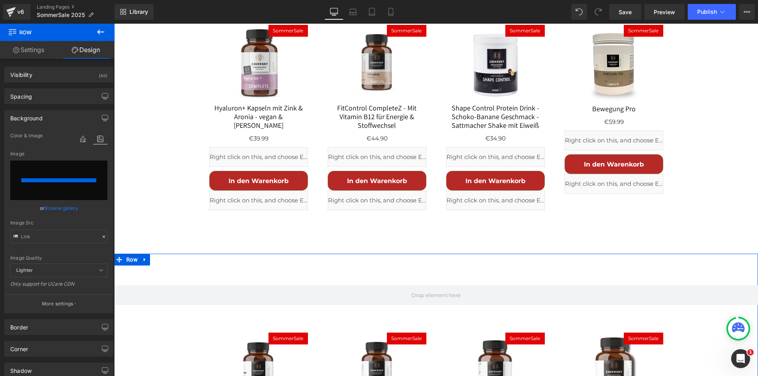
type input "https://ucarecdn.com/686a5b58-2b7e-4df6-9585-e419daa2bfa4/-/format/auto/-/previ…"
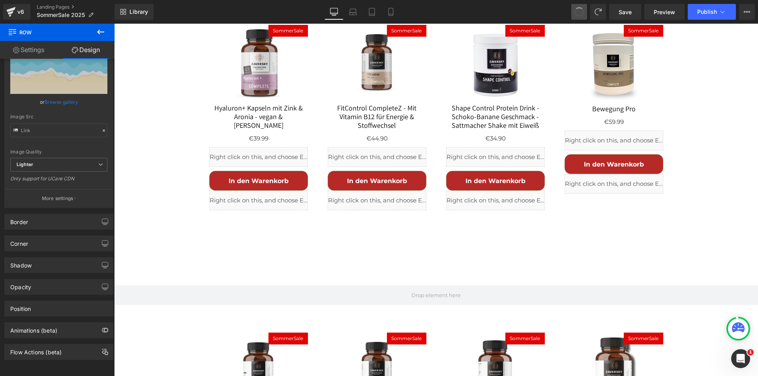
scroll to position [102, 0]
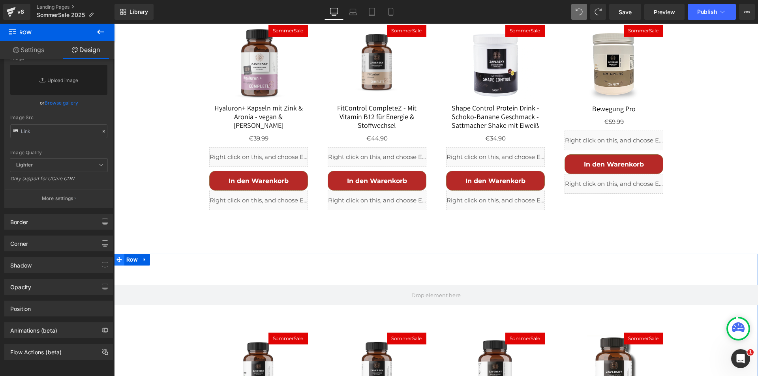
click at [119, 257] on icon at bounding box center [120, 260] width 6 height 6
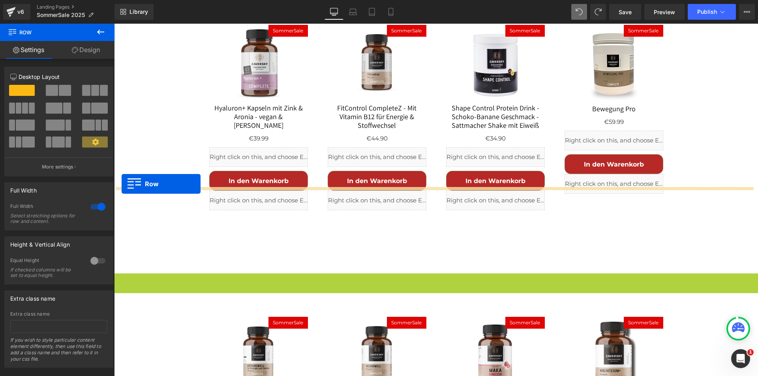
drag, startPoint x: 115, startPoint y: 211, endPoint x: 122, endPoint y: 184, distance: 28.0
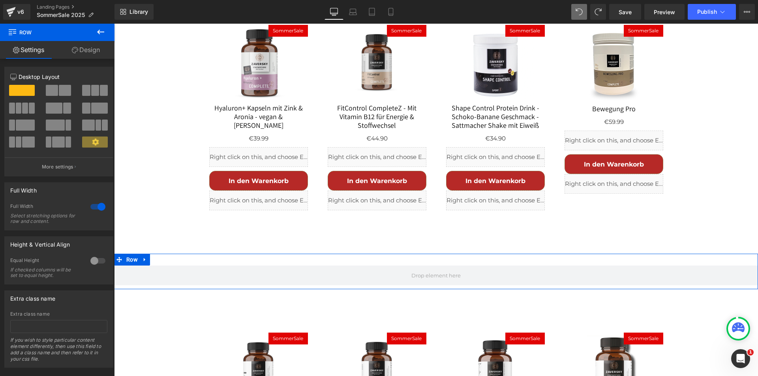
click at [90, 50] on link "Design" at bounding box center [85, 50] width 57 height 18
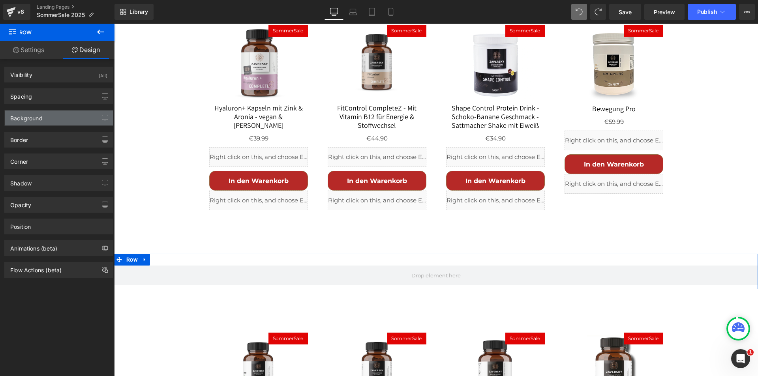
click at [51, 120] on div "Background" at bounding box center [59, 118] width 108 height 15
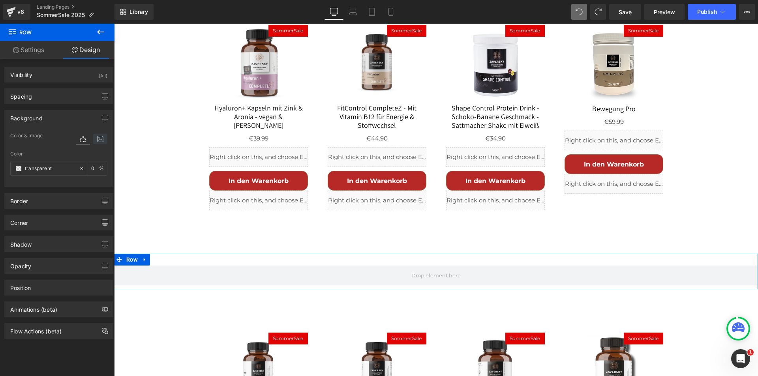
click at [96, 136] on icon at bounding box center [100, 139] width 14 height 10
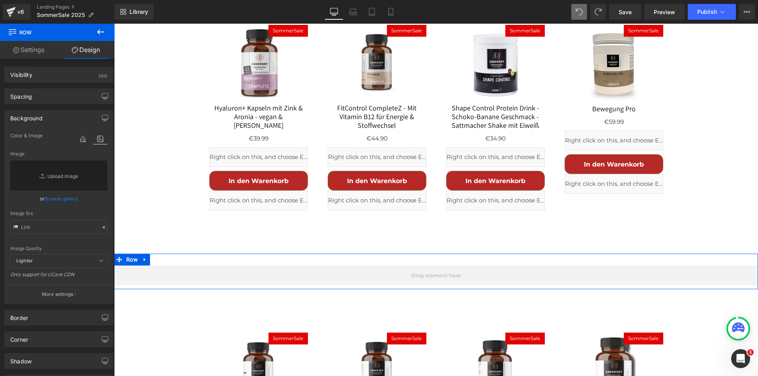
click at [65, 198] on link "Browse gallery" at bounding box center [62, 199] width 34 height 14
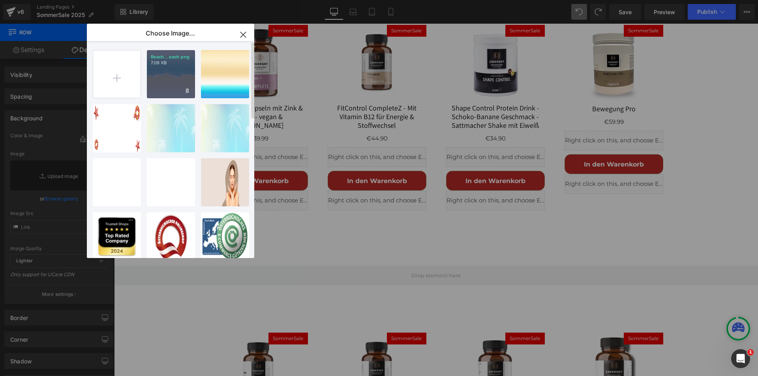
click at [170, 77] on div "Beach...each.png 7.09 KB" at bounding box center [171, 74] width 48 height 48
type input "https://ucarecdn.com/686a5b58-2b7e-4df6-9585-e419daa2bfa4/-/format/auto/-/previ…"
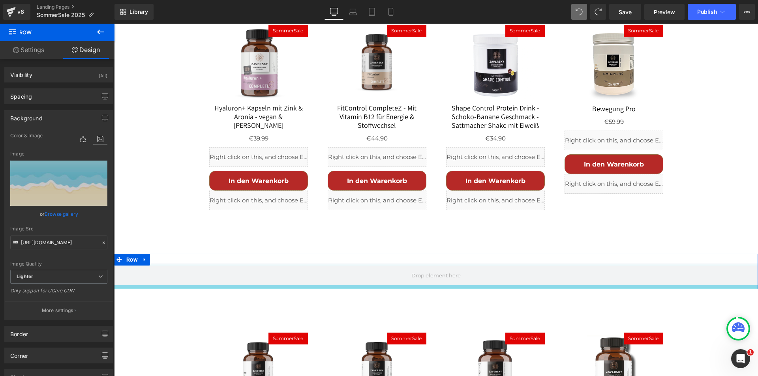
click at [38, 55] on link "Settings" at bounding box center [28, 50] width 57 height 18
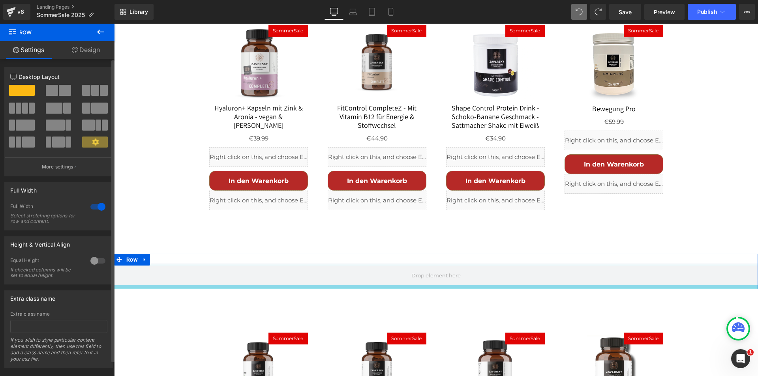
click at [96, 260] on div at bounding box center [97, 261] width 19 height 13
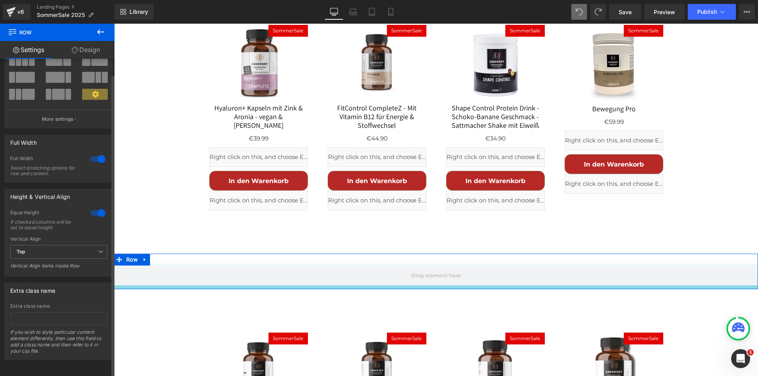
scroll to position [54, 0]
click at [86, 250] on span "Top" at bounding box center [58, 252] width 97 height 14
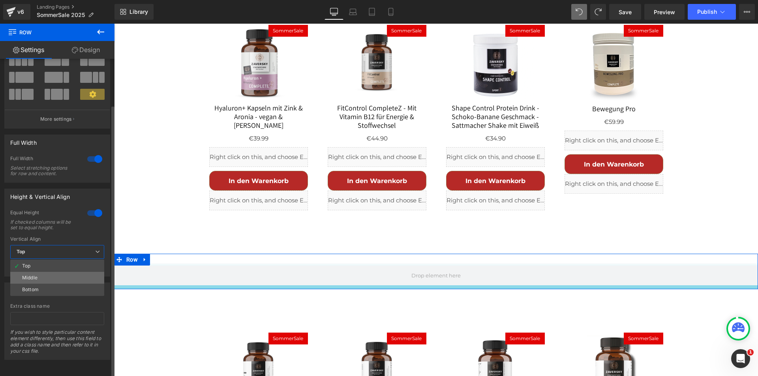
click at [77, 274] on li "Middle" at bounding box center [57, 278] width 94 height 12
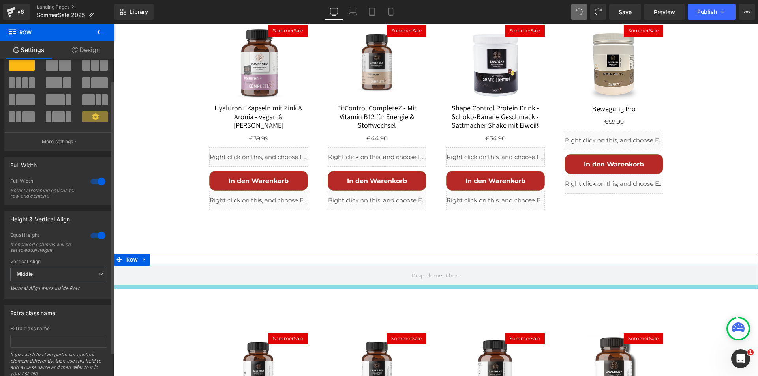
scroll to position [0, 0]
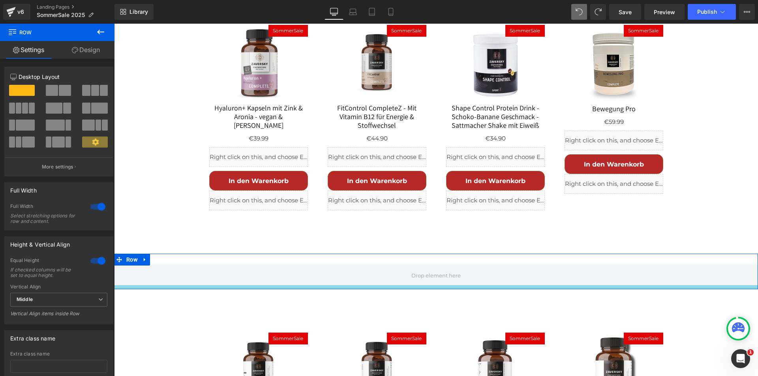
click at [89, 49] on link "Design" at bounding box center [85, 50] width 57 height 18
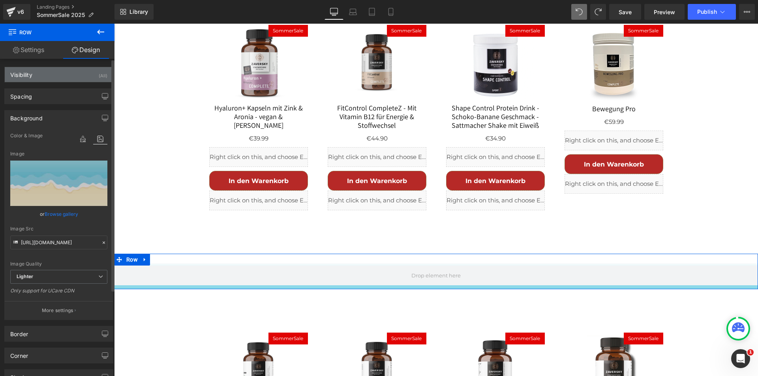
click at [58, 77] on div "Visibility (All)" at bounding box center [59, 74] width 108 height 15
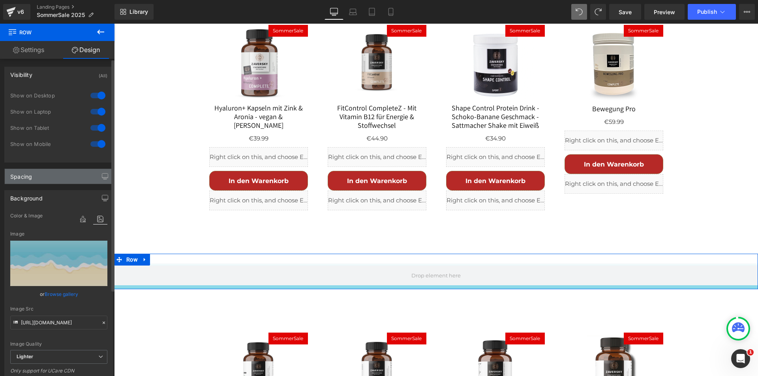
click at [55, 177] on div "Spacing" at bounding box center [59, 176] width 108 height 15
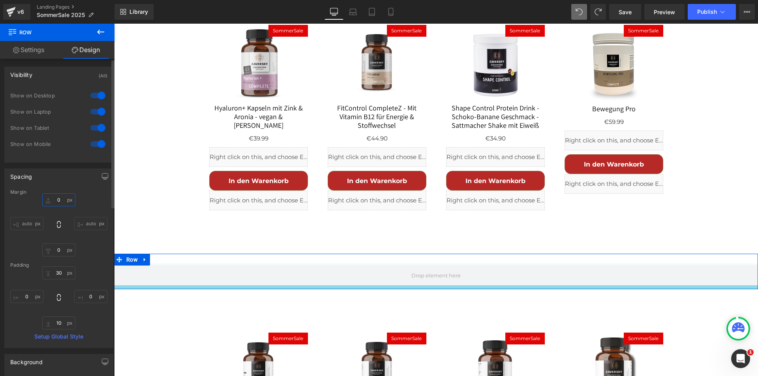
click at [59, 200] on input "0" at bounding box center [58, 200] width 33 height 13
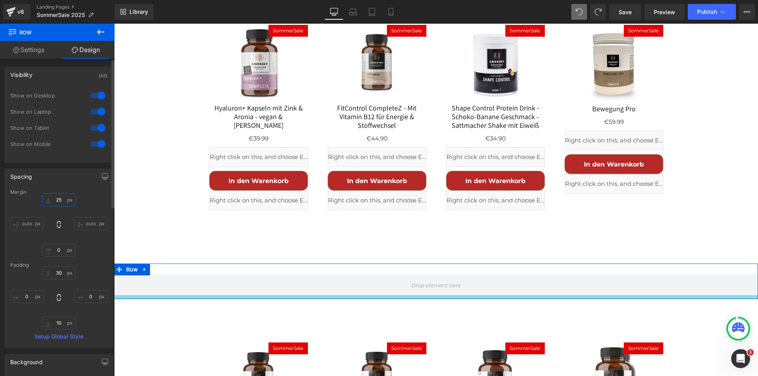
type input "2"
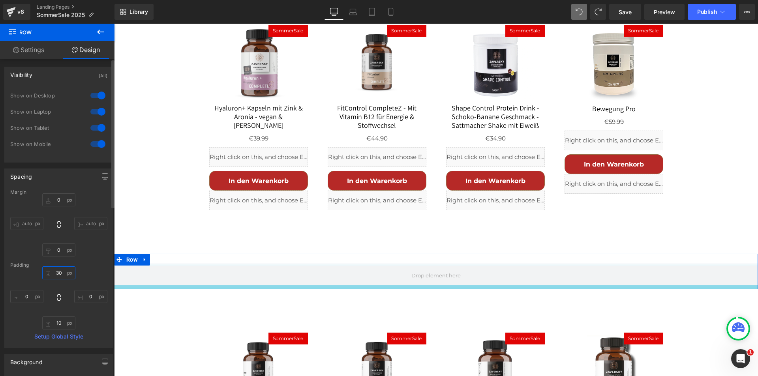
click at [60, 271] on input "30" at bounding box center [58, 273] width 33 height 13
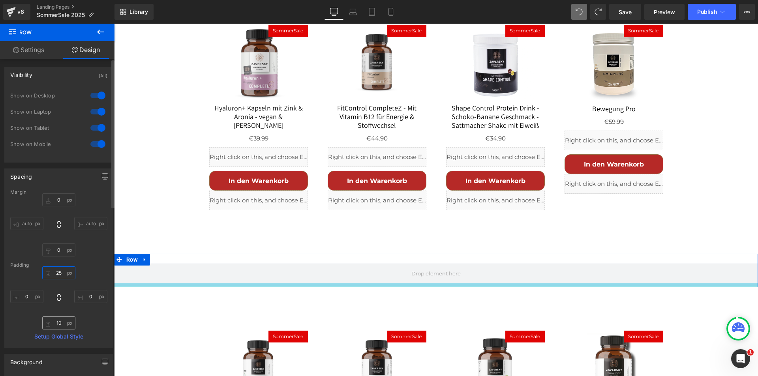
type input "25"
click at [61, 322] on input "10" at bounding box center [58, 323] width 33 height 13
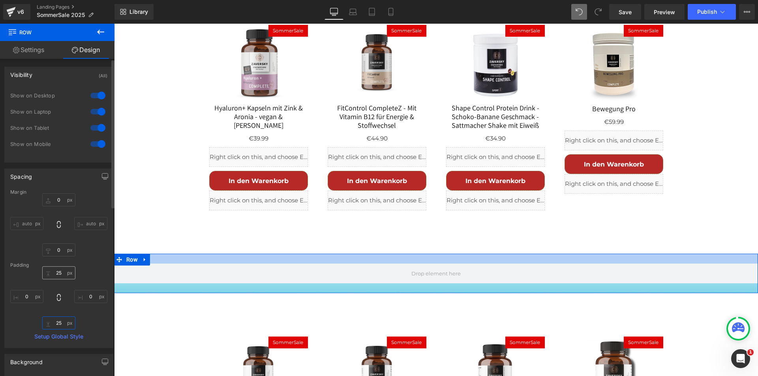
type input "25"
click at [58, 271] on input "25" at bounding box center [58, 273] width 33 height 13
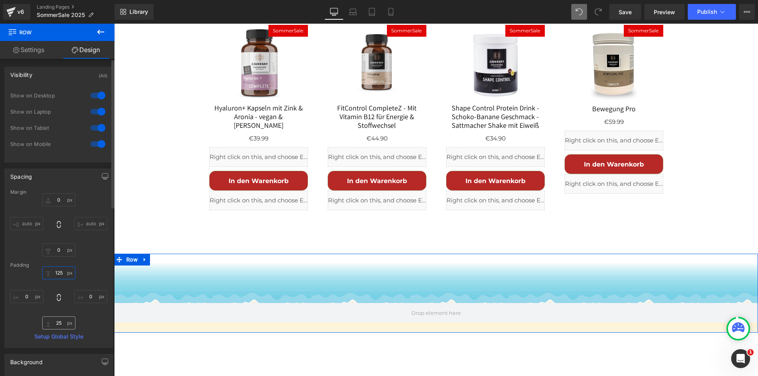
type input "125"
click at [60, 324] on input "25" at bounding box center [58, 323] width 33 height 13
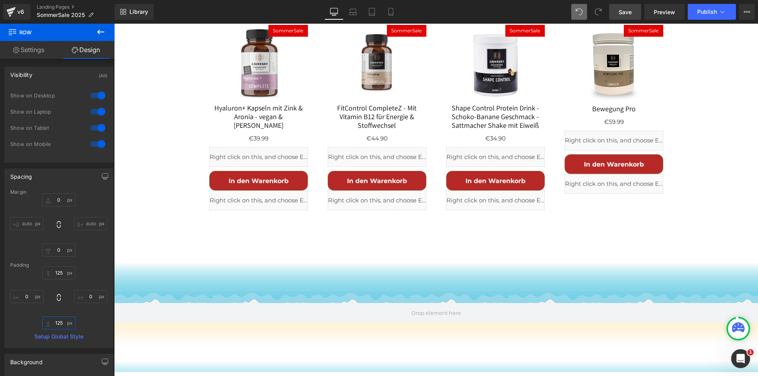
type input "125"
click at [631, 10] on span "Save" at bounding box center [625, 12] width 13 height 8
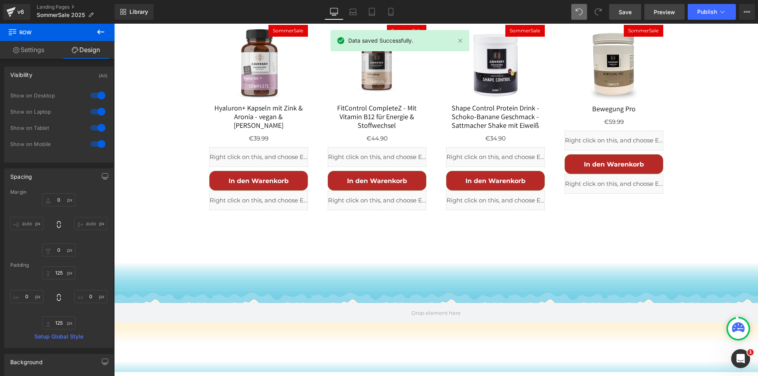
click at [662, 9] on span "Preview" at bounding box center [664, 12] width 21 height 8
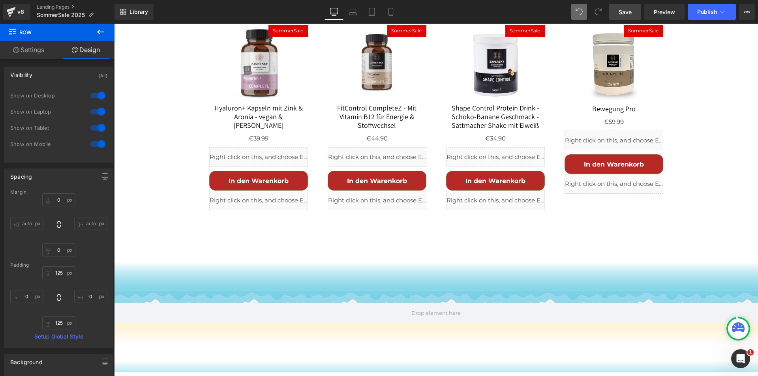
click at [100, 29] on icon at bounding box center [100, 31] width 9 height 9
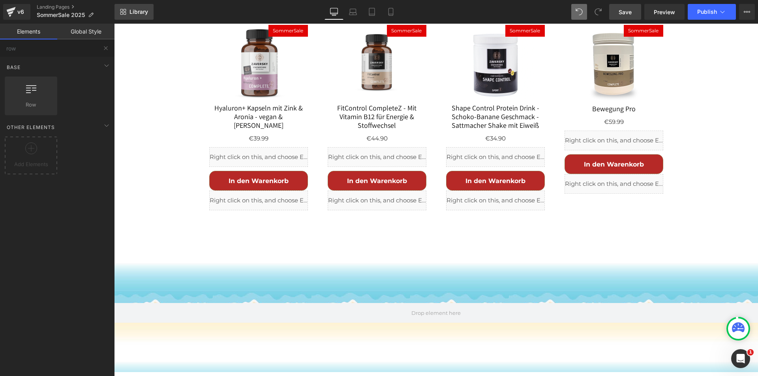
click at [129, 15] on link "Library" at bounding box center [134, 12] width 39 height 16
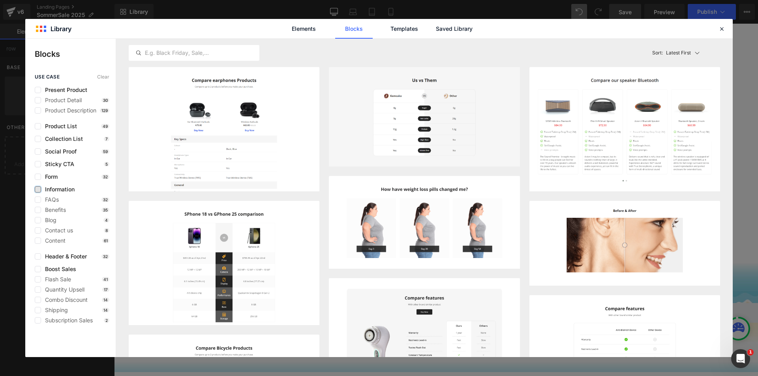
click at [39, 190] on label at bounding box center [38, 189] width 6 height 6
click at [38, 190] on input "checkbox" at bounding box center [38, 190] width 0 height 0
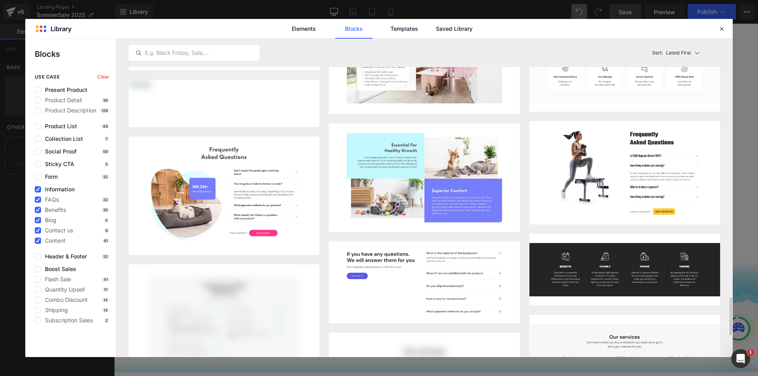
scroll to position [1886, 0]
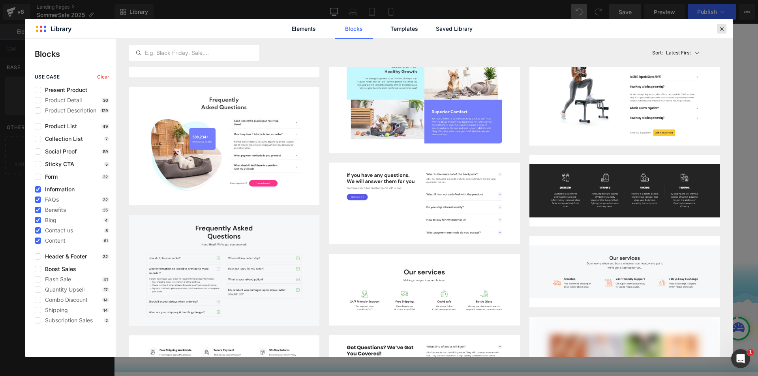
click at [725, 27] on icon at bounding box center [722, 28] width 7 height 7
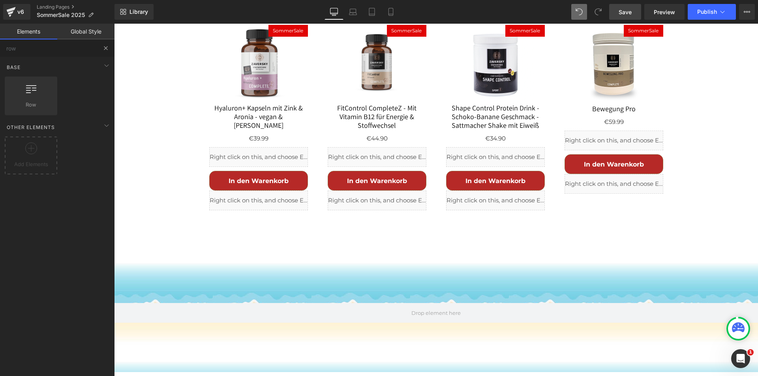
click at [102, 47] on button at bounding box center [105, 48] width 17 height 17
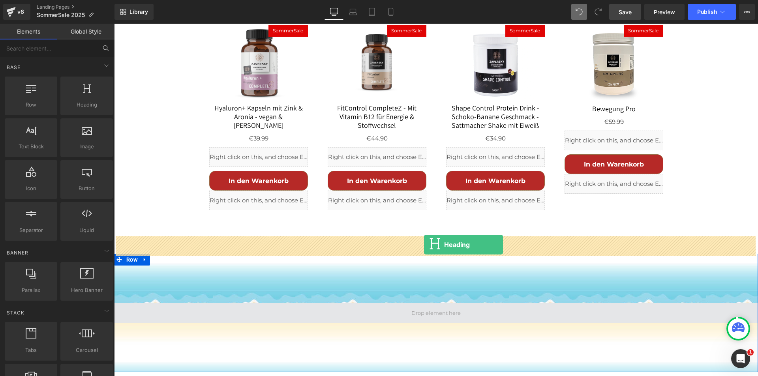
drag, startPoint x: 196, startPoint y: 120, endPoint x: 424, endPoint y: 245, distance: 260.2
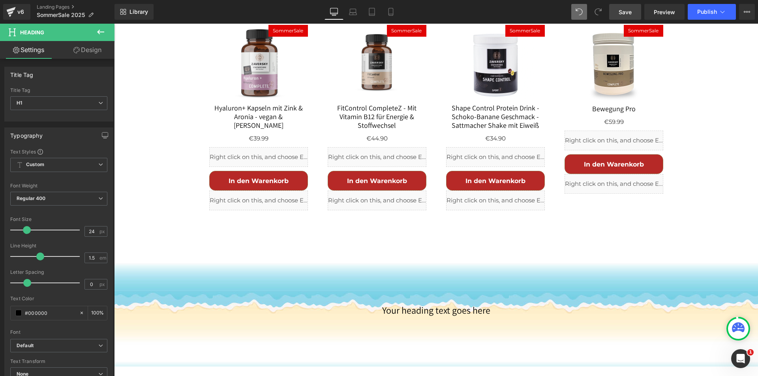
click at [621, 8] on span "Save" at bounding box center [625, 12] width 13 height 8
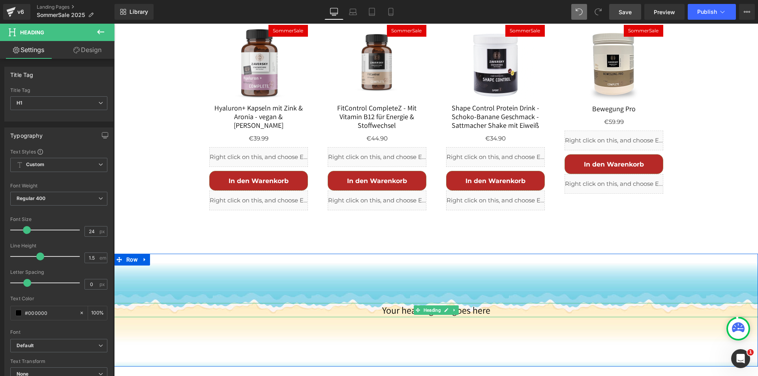
click at [413, 303] on h1 "Your heading text goes here" at bounding box center [436, 310] width 644 height 14
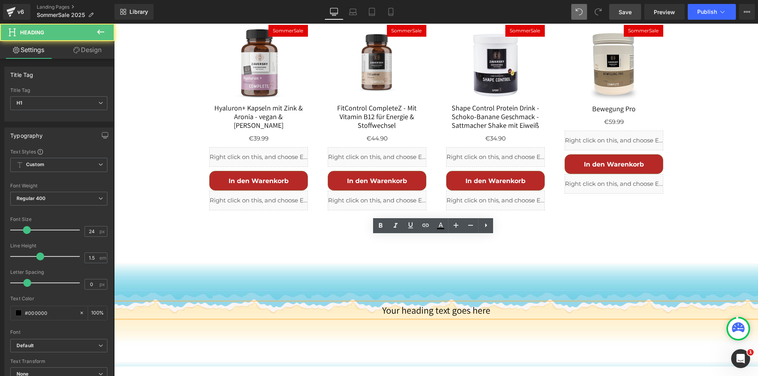
click at [395, 303] on h1 "Your heading text goes here" at bounding box center [436, 310] width 644 height 14
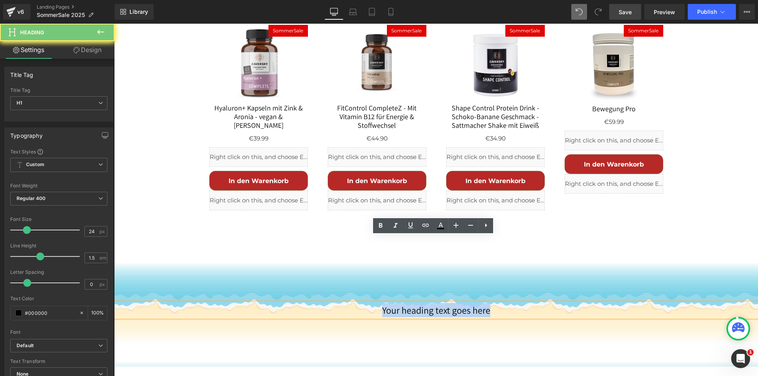
click at [395, 303] on h1 "Your heading text goes here" at bounding box center [436, 310] width 644 height 14
paste div
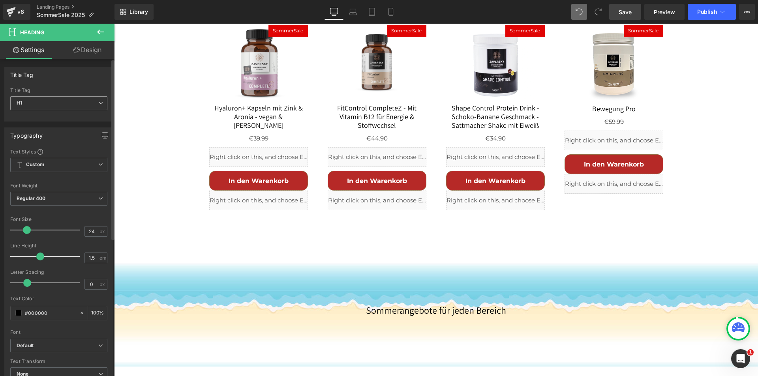
click at [53, 104] on span "H1" at bounding box center [58, 103] width 97 height 14
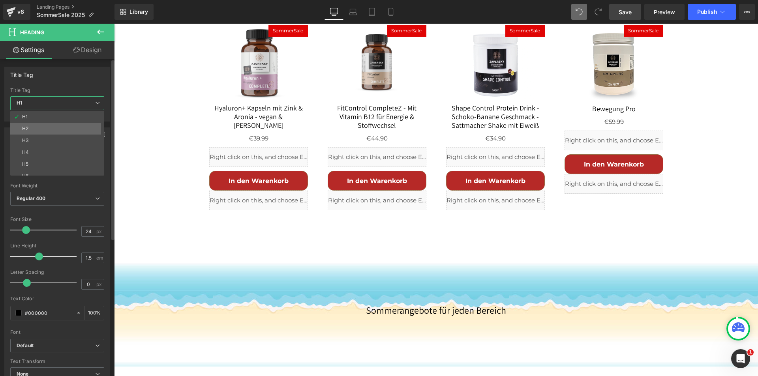
click at [55, 125] on div "H1 H2 H3 H4 H5 H6" at bounding box center [59, 143] width 98 height 65
click at [54, 130] on li "H2" at bounding box center [59, 129] width 98 height 12
type input "21"
type input "100"
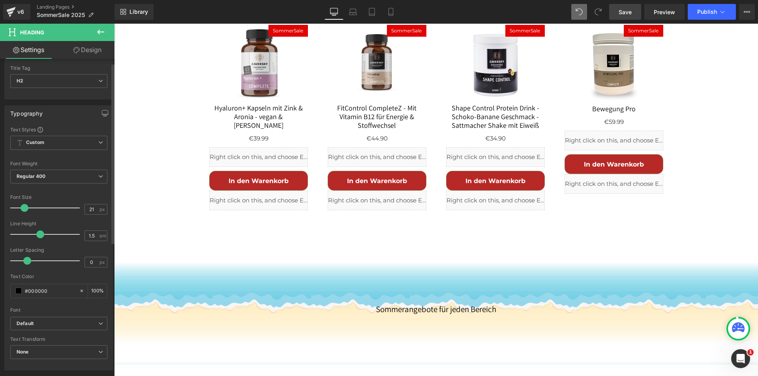
scroll to position [0, 0]
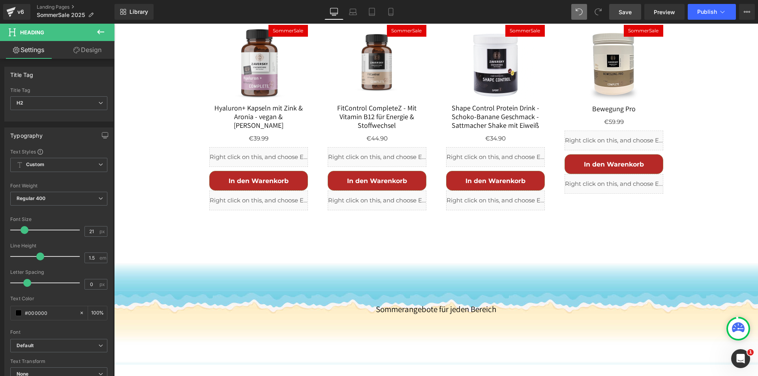
click at [100, 30] on icon at bounding box center [100, 31] width 9 height 9
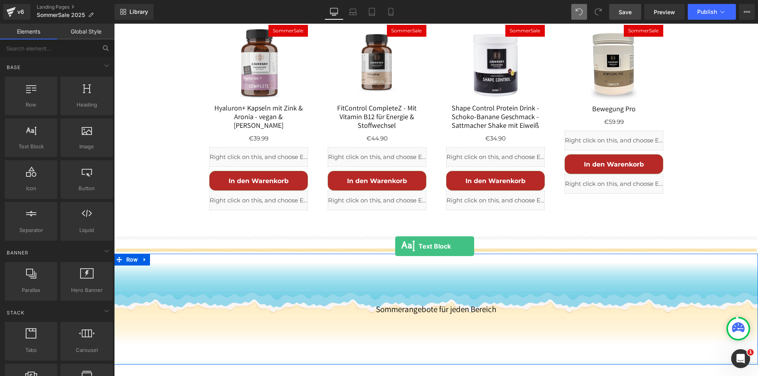
drag, startPoint x: 147, startPoint y: 158, endPoint x: 395, endPoint y: 247, distance: 264.1
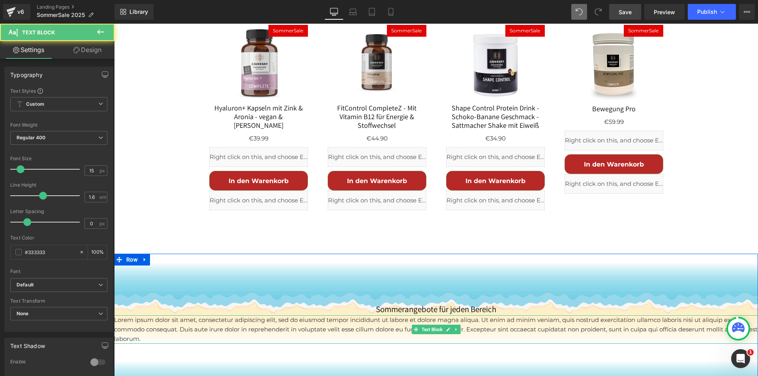
click at [382, 316] on p "Lorem ipsum dolor sit amet, consectetur adipiscing elit, sed do eiusmod tempor …" at bounding box center [436, 330] width 644 height 28
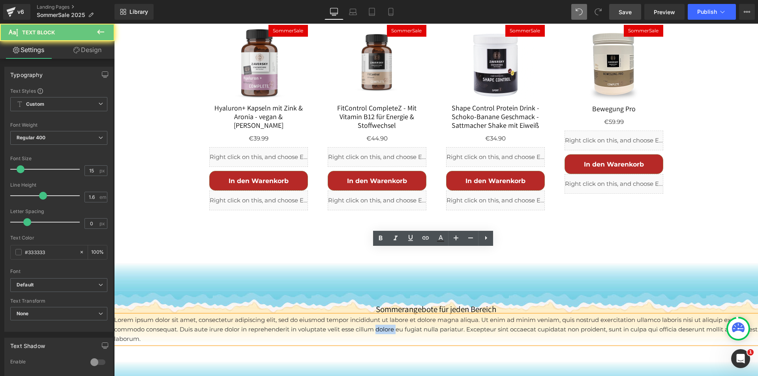
click at [382, 316] on p "Lorem ipsum dolor sit amet, consectetur adipiscing elit, sed do eiusmod tempor …" at bounding box center [436, 330] width 644 height 28
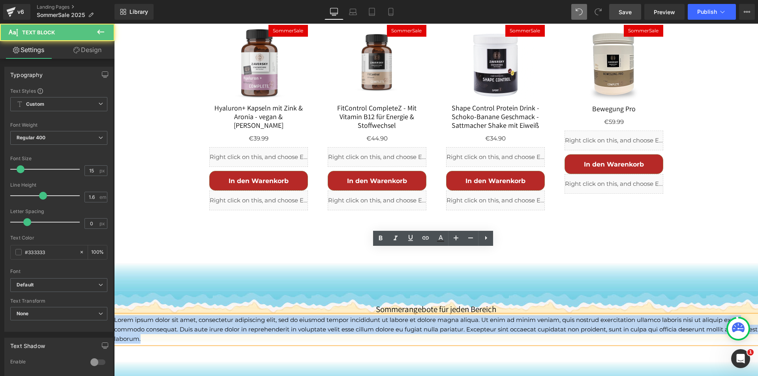
click at [382, 316] on p "Lorem ipsum dolor sit amet, consectetur adipiscing elit, sed do eiusmod tempor …" at bounding box center [436, 330] width 644 height 28
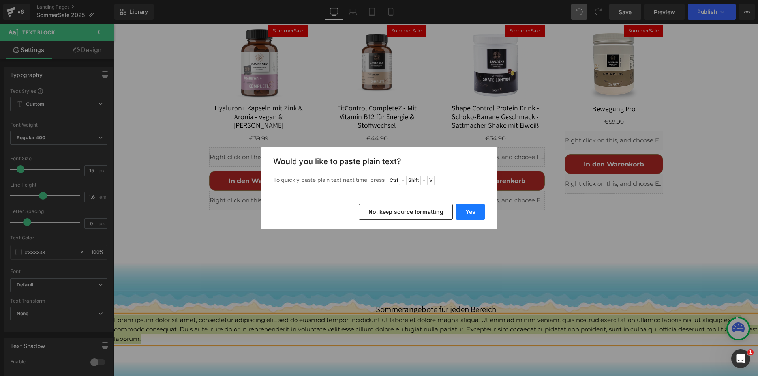
click at [476, 211] on button "Yes" at bounding box center [470, 212] width 29 height 16
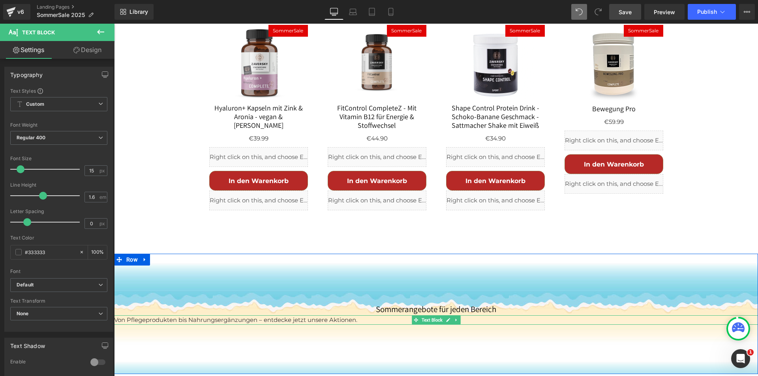
click at [242, 316] on p "Von Pflegeprodukten bis Nahrungsergänzungen – entdecke jetzt unsere Aktionen." at bounding box center [436, 320] width 644 height 9
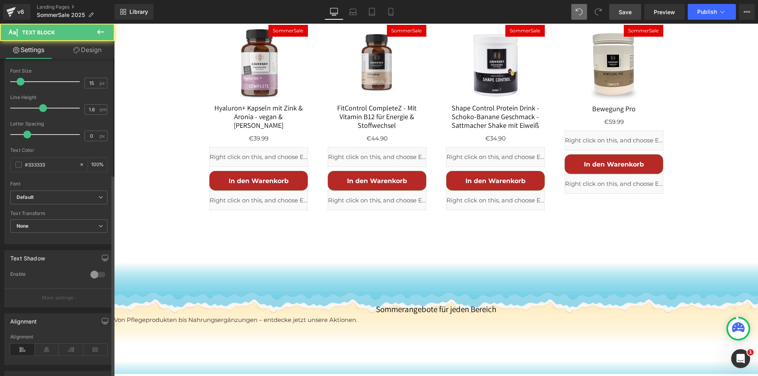
scroll to position [182, 0]
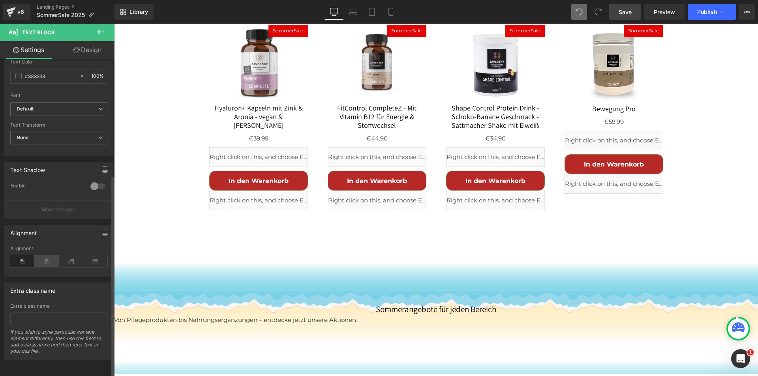
click at [46, 256] on icon at bounding box center [47, 262] width 24 height 12
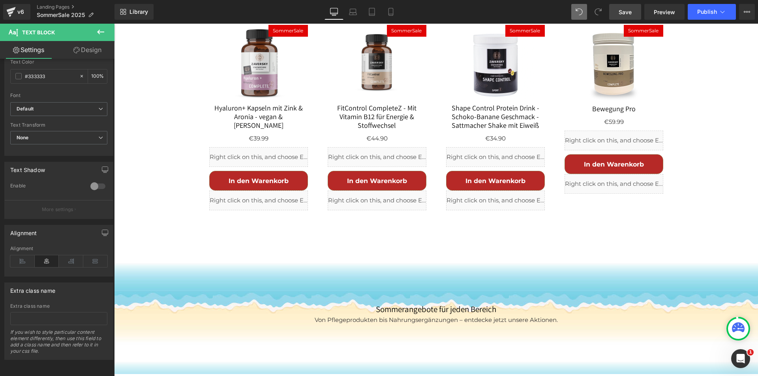
click at [630, 9] on span "Save" at bounding box center [625, 12] width 13 height 8
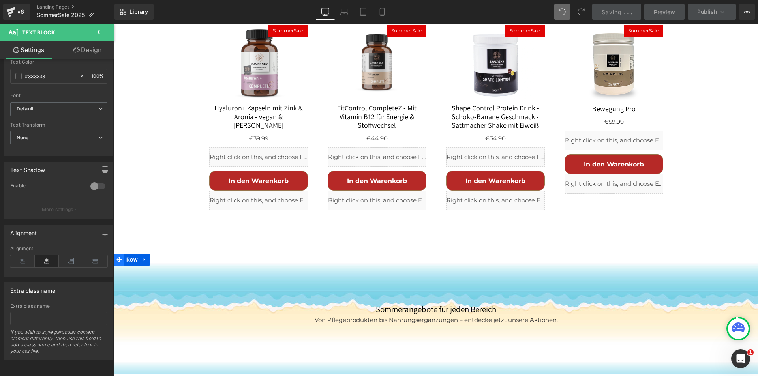
click at [120, 254] on span at bounding box center [119, 260] width 10 height 12
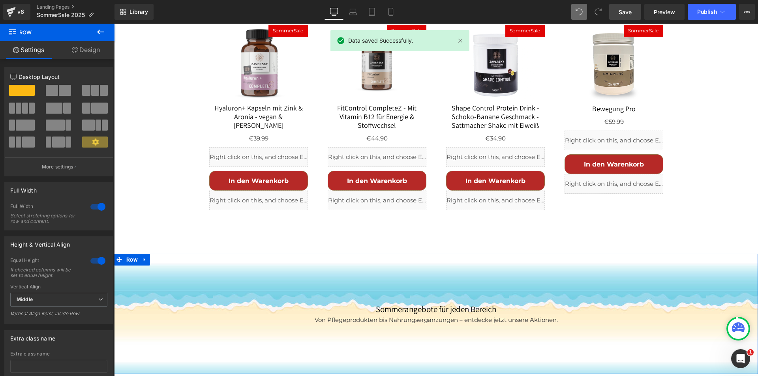
click at [94, 47] on link "Design" at bounding box center [85, 50] width 57 height 18
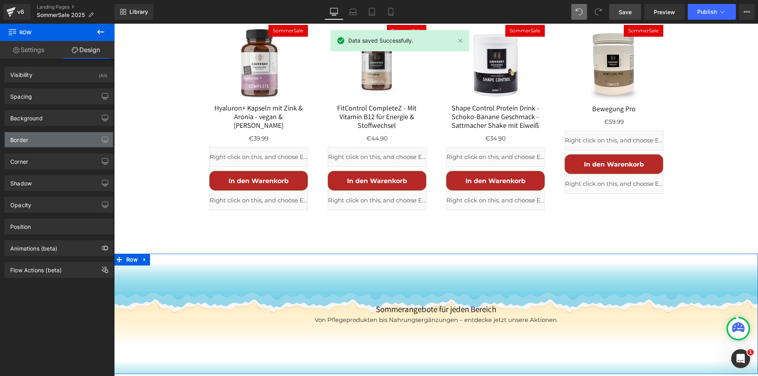
type input "https://ucarecdn.com/686a5b58-2b7e-4df6-9585-e419daa2bfa4/-/format/auto/-/previ…"
click at [51, 118] on div "Background" at bounding box center [59, 118] width 108 height 15
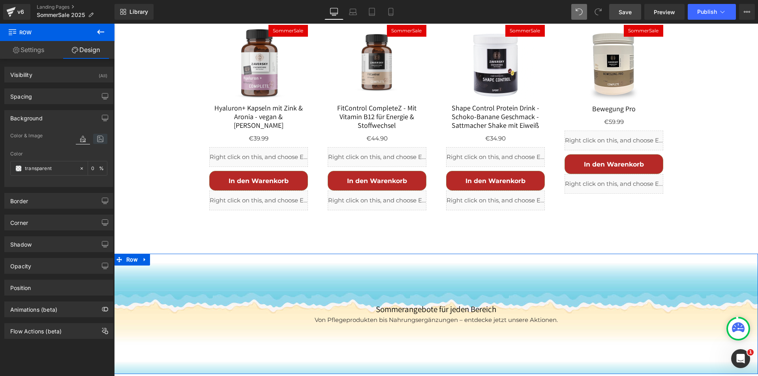
click at [100, 139] on icon at bounding box center [100, 139] width 14 height 10
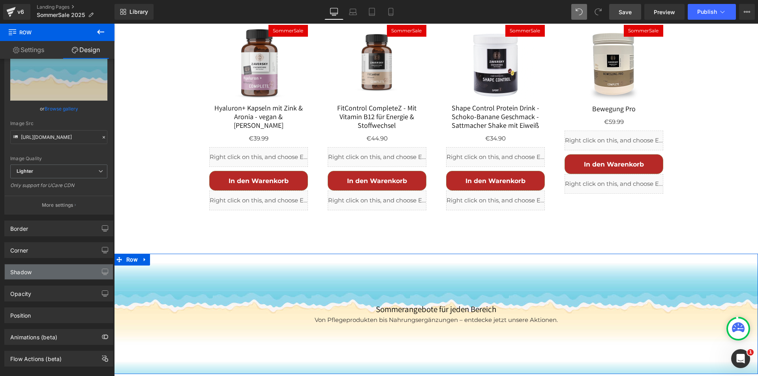
scroll to position [118, 0]
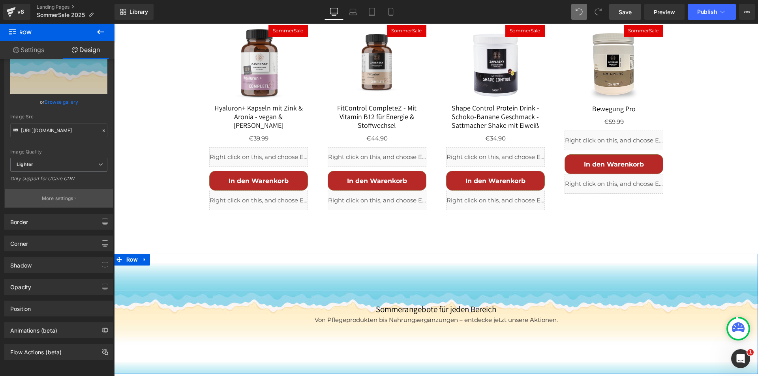
click at [68, 195] on p "More settings" at bounding box center [58, 198] width 32 height 7
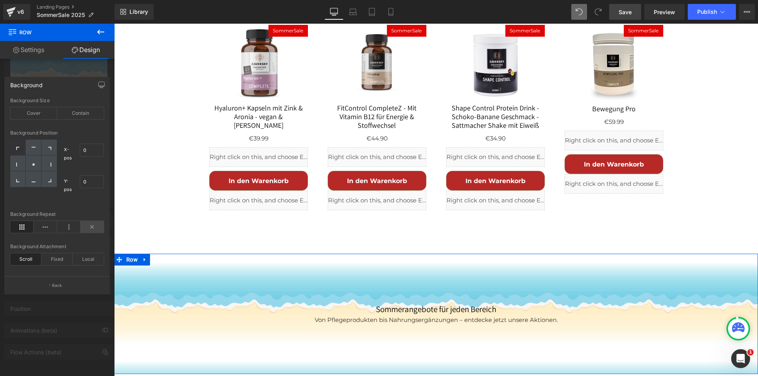
click at [94, 229] on icon at bounding box center [92, 227] width 23 height 12
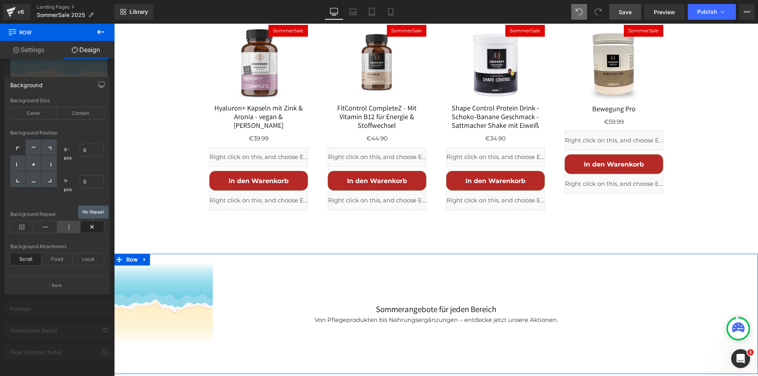
click at [70, 230] on icon at bounding box center [68, 227] width 23 height 12
click at [38, 229] on icon at bounding box center [45, 227] width 23 height 12
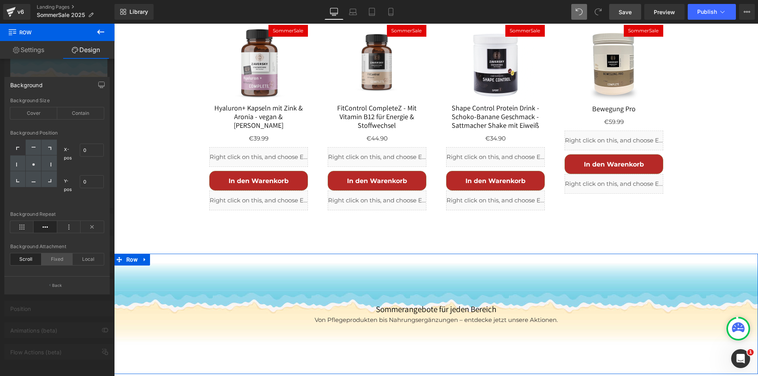
click at [53, 264] on div "Fixed" at bounding box center [56, 260] width 31 height 12
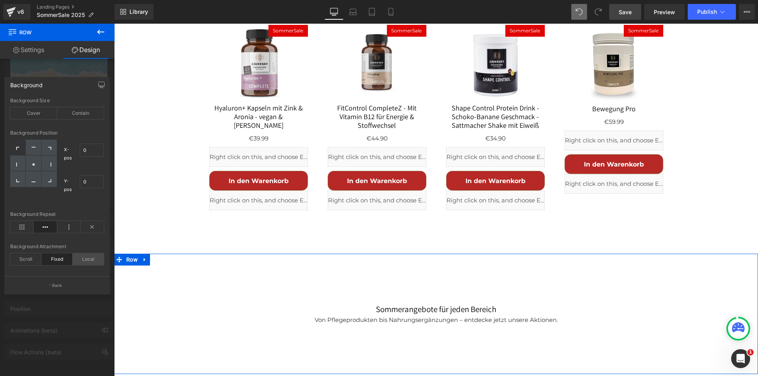
click at [92, 262] on div "Local" at bounding box center [88, 260] width 31 height 12
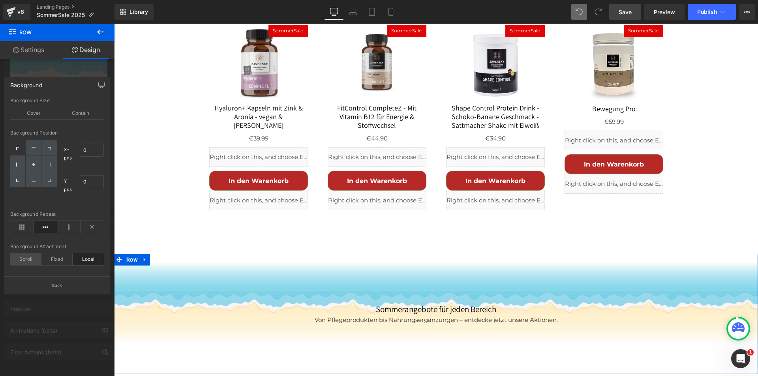
click at [20, 258] on div "Scroll" at bounding box center [25, 260] width 31 height 12
click at [35, 165] on circle at bounding box center [33, 165] width 2 height 2
type input "50"
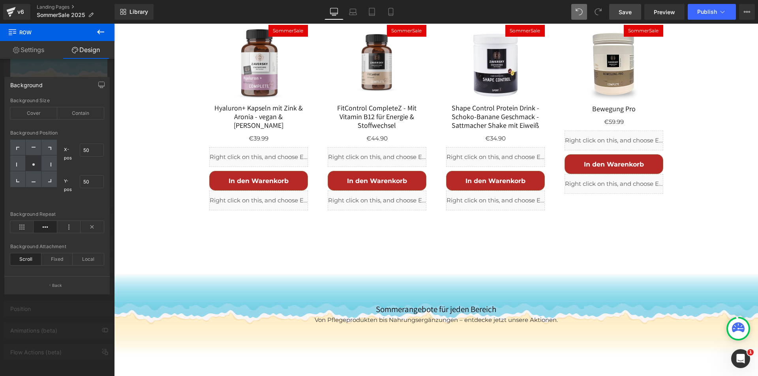
click at [621, 9] on span "Save" at bounding box center [625, 12] width 13 height 8
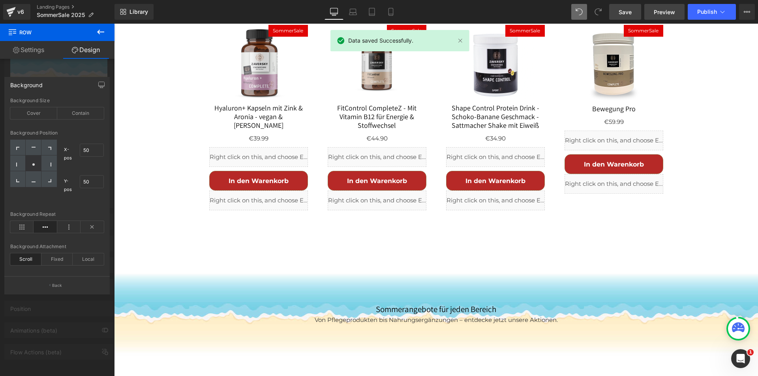
click at [666, 13] on span "Preview" at bounding box center [664, 12] width 21 height 8
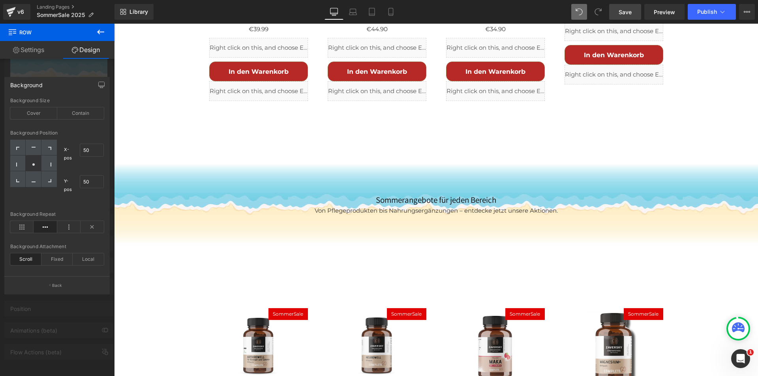
scroll to position [973, 0]
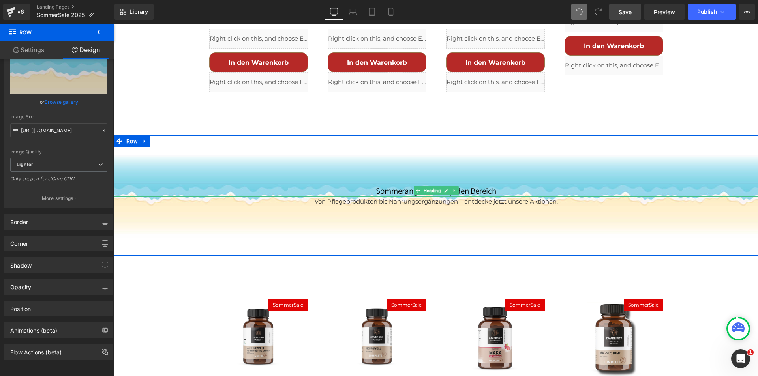
click at [399, 185] on h2 "Sommerangebote für jeden Bereich" at bounding box center [436, 191] width 644 height 13
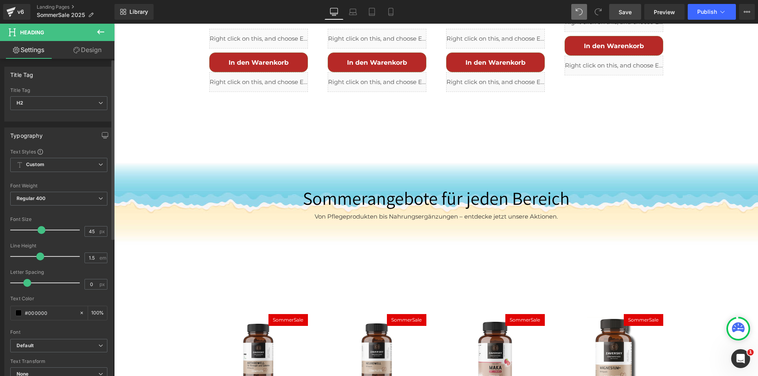
type input "44"
drag, startPoint x: 25, startPoint y: 230, endPoint x: 41, endPoint y: 233, distance: 15.7
click at [41, 233] on span at bounding box center [42, 230] width 8 height 8
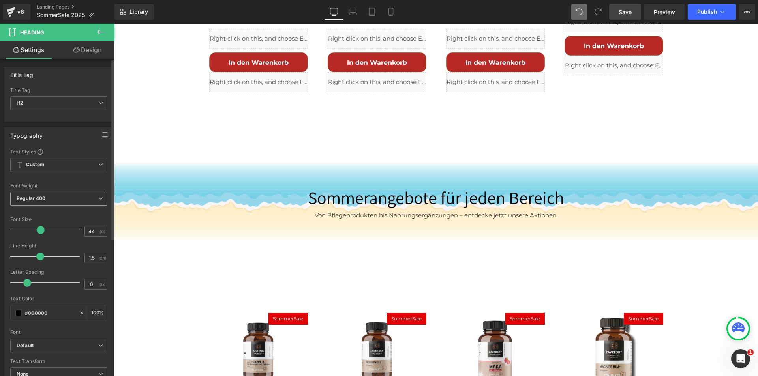
click at [95, 197] on span "Regular 400" at bounding box center [58, 199] width 97 height 14
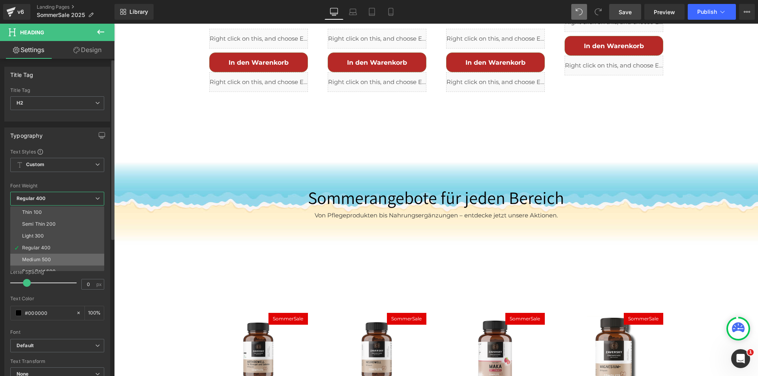
scroll to position [40, 0]
click at [38, 234] on div "Semi Bold 600" at bounding box center [39, 233] width 34 height 6
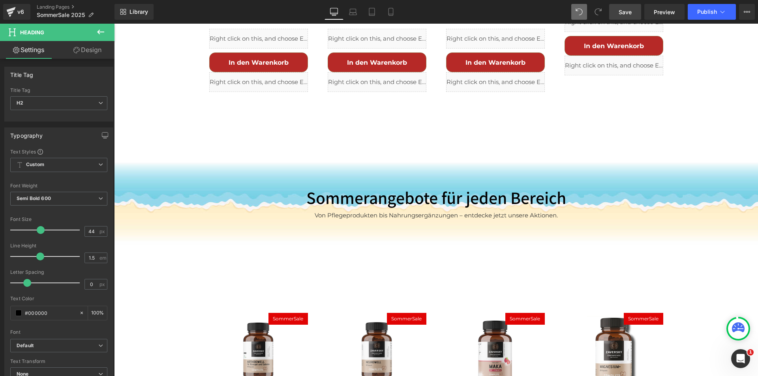
click at [624, 12] on span "Save" at bounding box center [625, 12] width 13 height 8
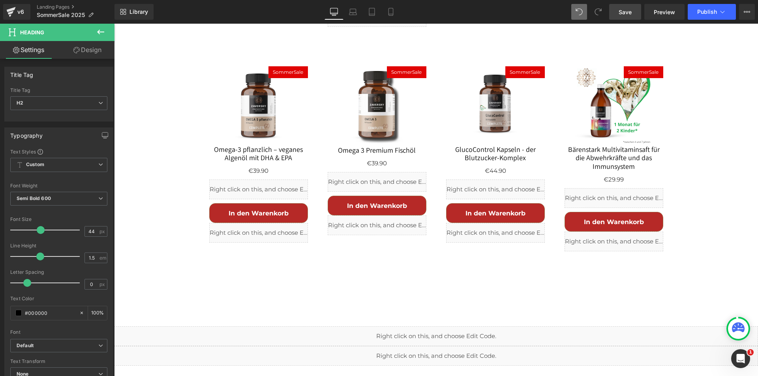
scroll to position [1486, 0]
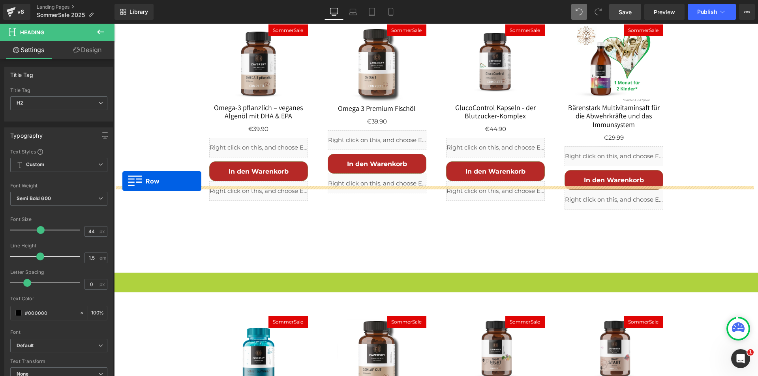
drag, startPoint x: 119, startPoint y: 213, endPoint x: 122, endPoint y: 181, distance: 31.5
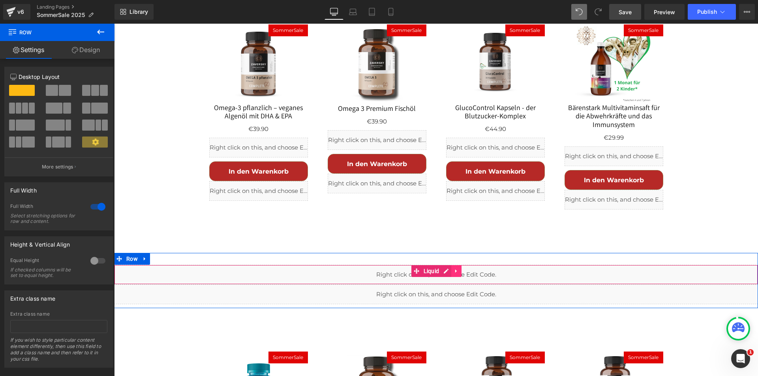
click at [455, 270] on icon at bounding box center [456, 272] width 2 height 4
click at [459, 269] on icon at bounding box center [462, 272] width 6 height 6
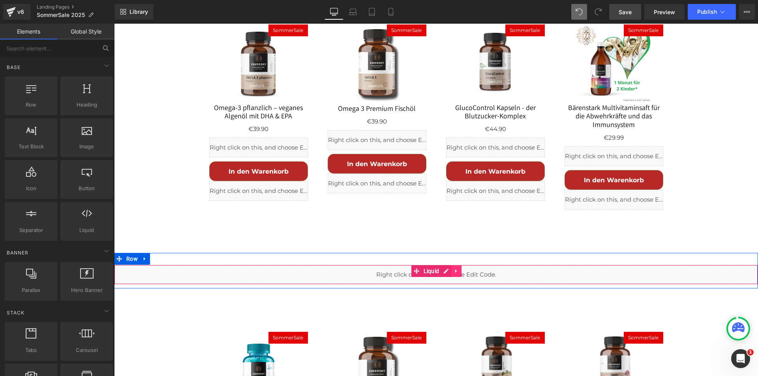
click at [455, 270] on icon at bounding box center [456, 272] width 2 height 4
click at [459, 269] on icon at bounding box center [462, 272] width 6 height 6
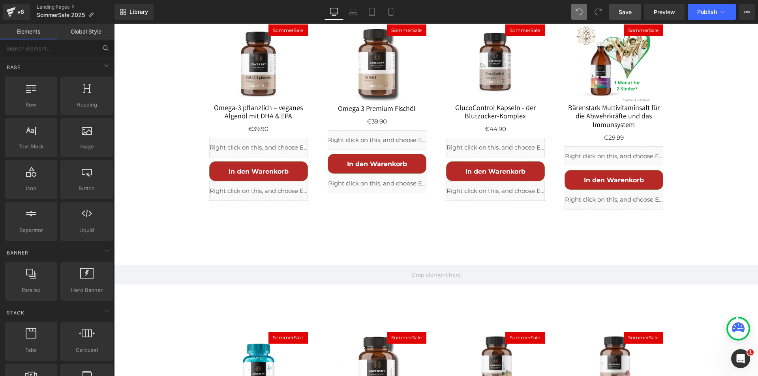
click at [624, 11] on span "Save" at bounding box center [625, 12] width 13 height 8
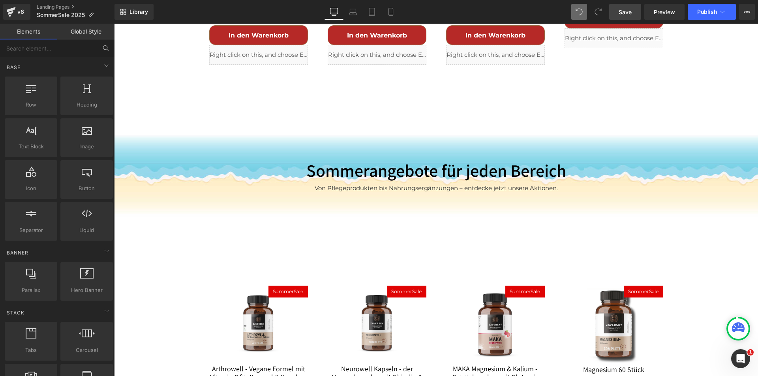
scroll to position [894, 0]
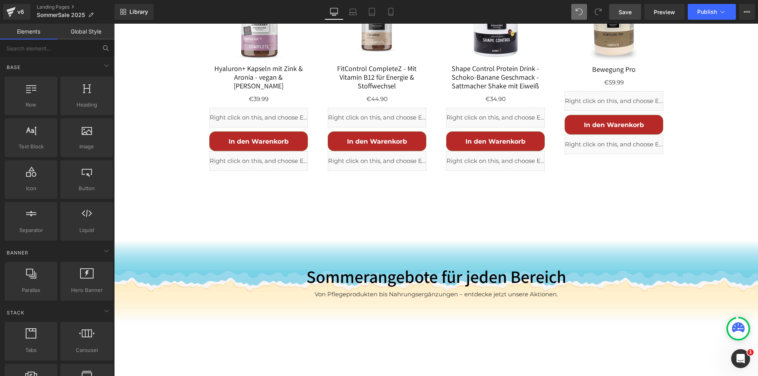
click at [186, 215] on div "Sommerangebote für jeden Bereich Heading Von Pflegeprodukten bis Nahrungsergänz…" at bounding box center [436, 282] width 644 height 134
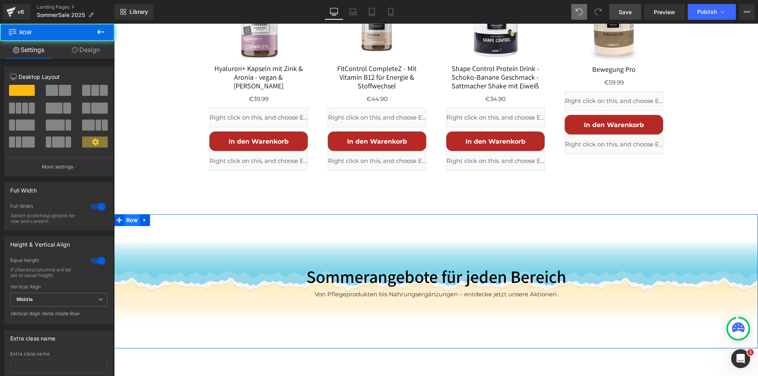
click at [125, 215] on span "Row" at bounding box center [131, 221] width 15 height 12
click at [96, 41] on link "Design" at bounding box center [85, 50] width 57 height 18
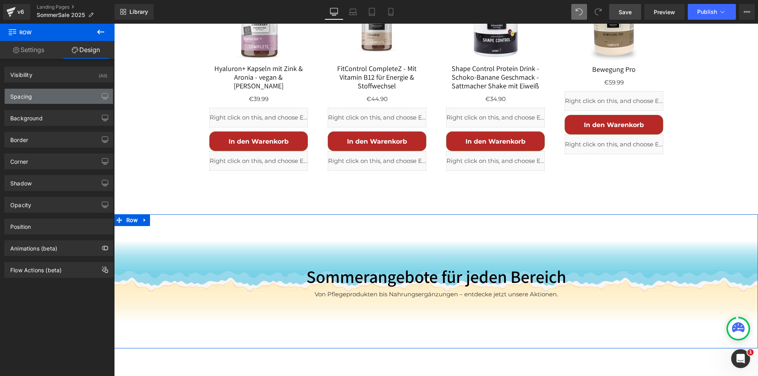
click at [48, 92] on div "Spacing" at bounding box center [59, 96] width 108 height 15
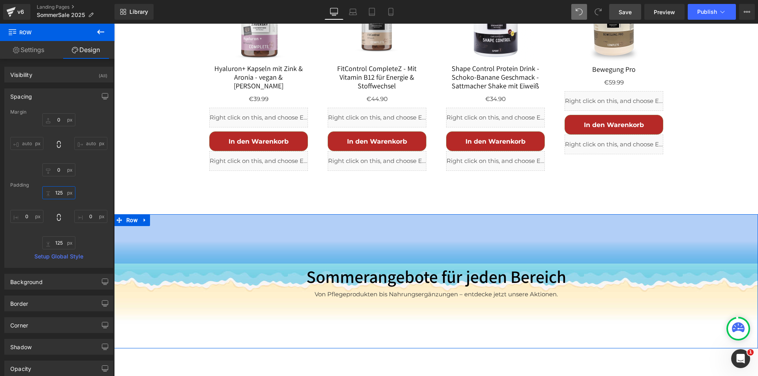
click at [60, 189] on input "125" at bounding box center [58, 192] width 33 height 13
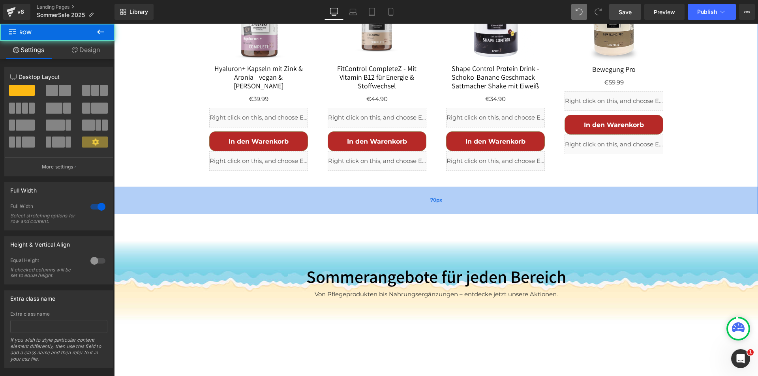
click at [186, 187] on div "70px" at bounding box center [436, 201] width 644 height 28
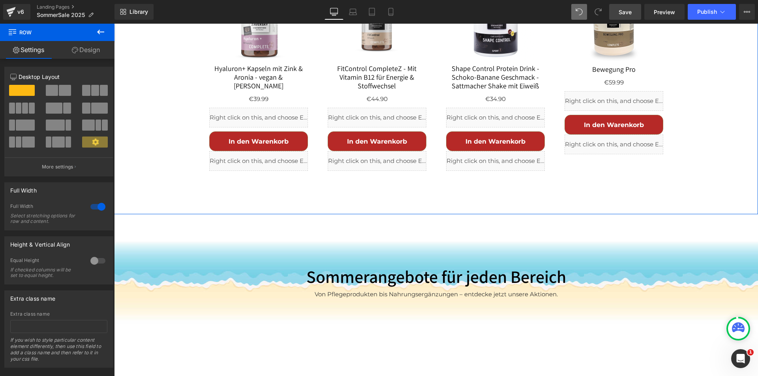
click at [88, 49] on link "Design" at bounding box center [85, 50] width 57 height 18
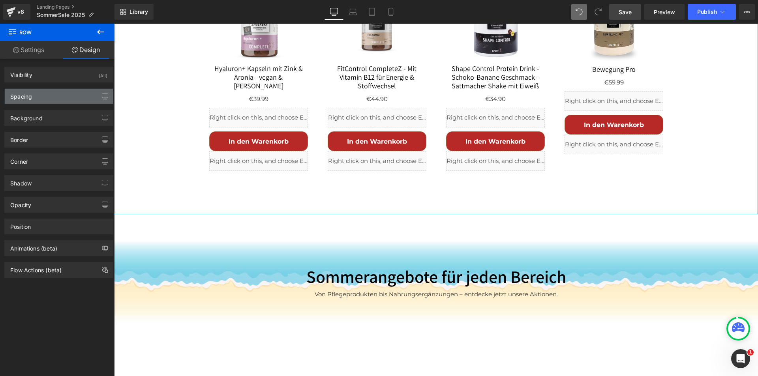
click at [46, 100] on div "Spacing" at bounding box center [59, 96] width 108 height 15
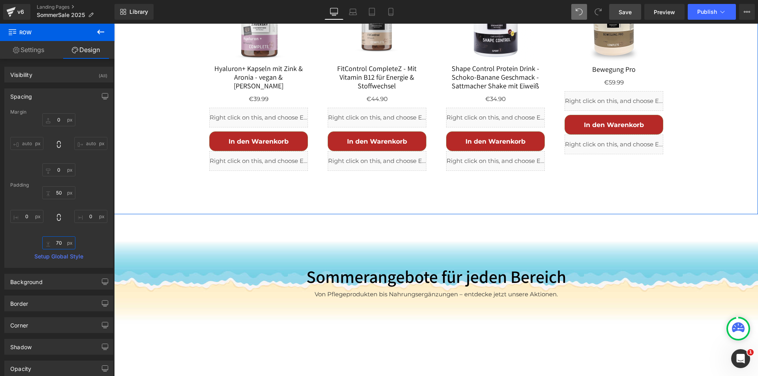
click at [58, 239] on input "70" at bounding box center [58, 243] width 33 height 13
type input "0"
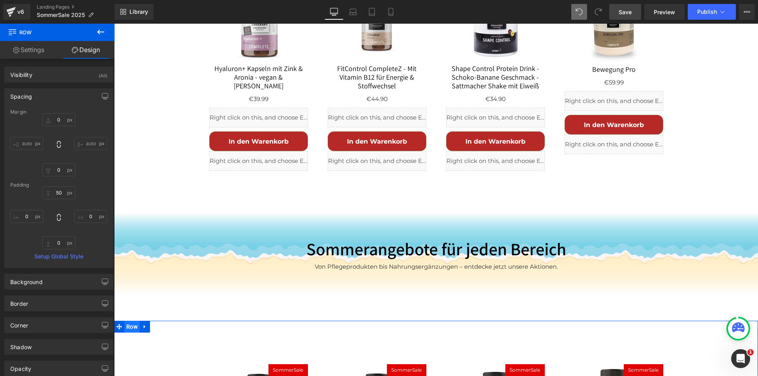
click at [124, 321] on span "Row" at bounding box center [131, 327] width 15 height 12
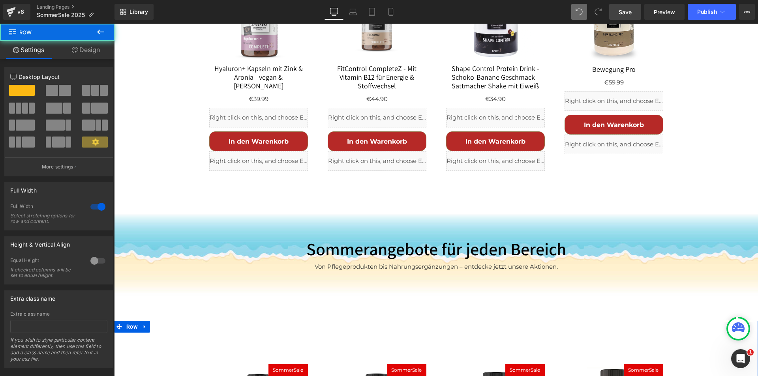
click at [84, 43] on link "Design" at bounding box center [85, 50] width 57 height 18
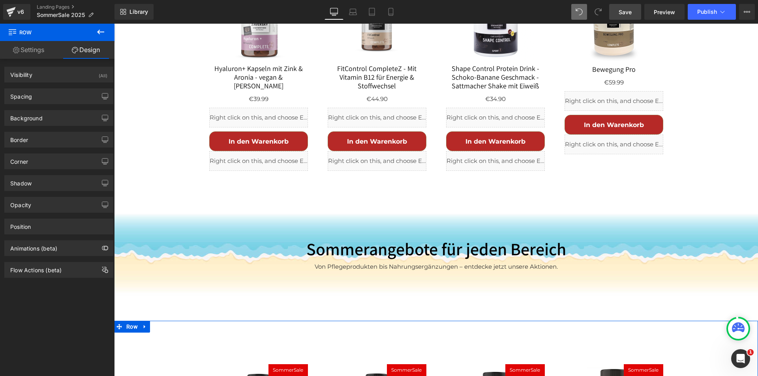
click at [86, 47] on link "Design" at bounding box center [85, 50] width 57 height 18
click at [49, 98] on div "Spacing" at bounding box center [59, 96] width 108 height 15
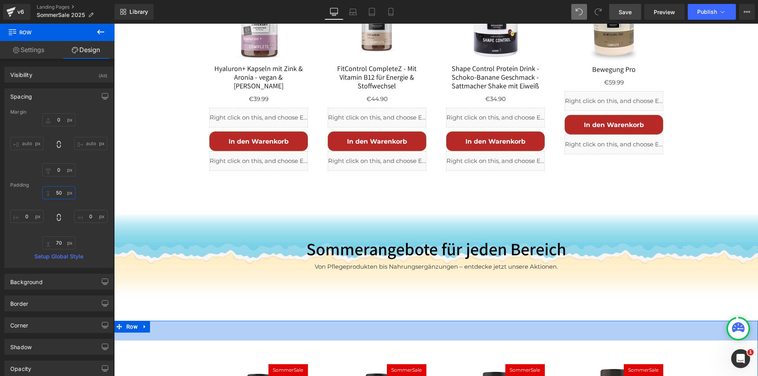
click at [59, 196] on input "50" at bounding box center [58, 192] width 33 height 13
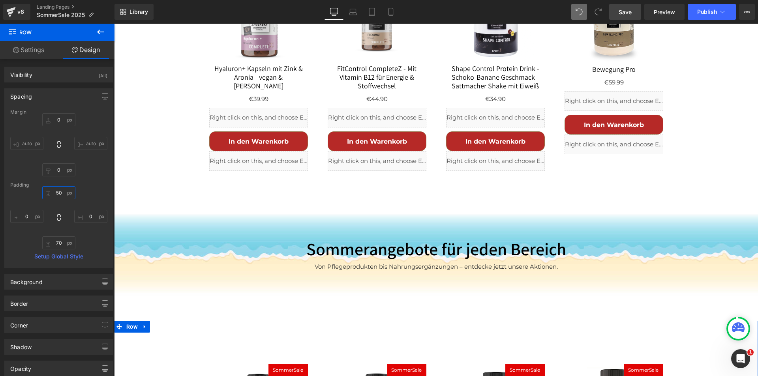
click at [59, 196] on input "50" at bounding box center [58, 192] width 33 height 13
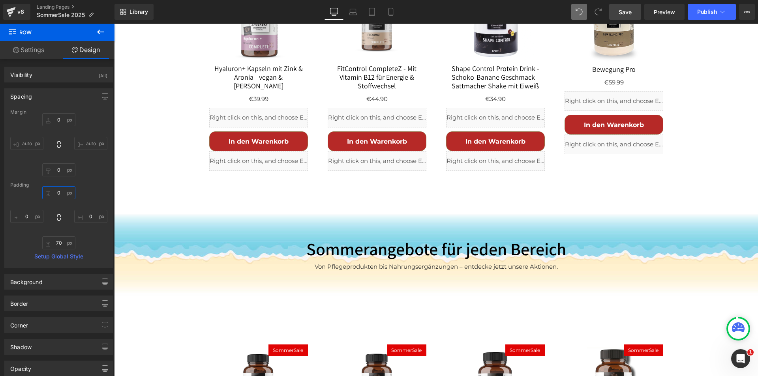
type input "0"
click at [632, 10] on span "Save" at bounding box center [625, 12] width 13 height 8
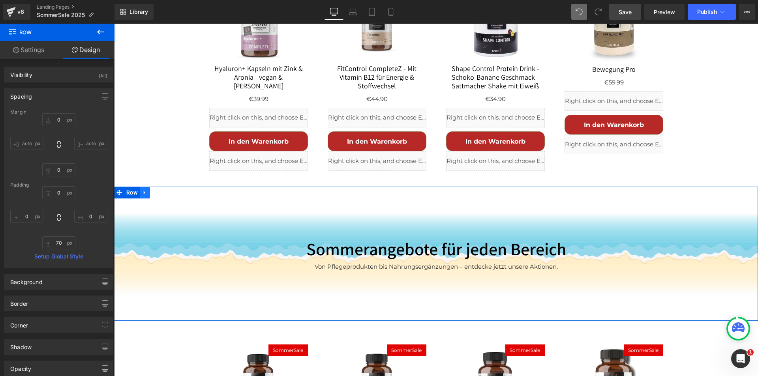
click at [144, 190] on icon at bounding box center [145, 193] width 6 height 6
click at [155, 187] on link at bounding box center [155, 193] width 10 height 12
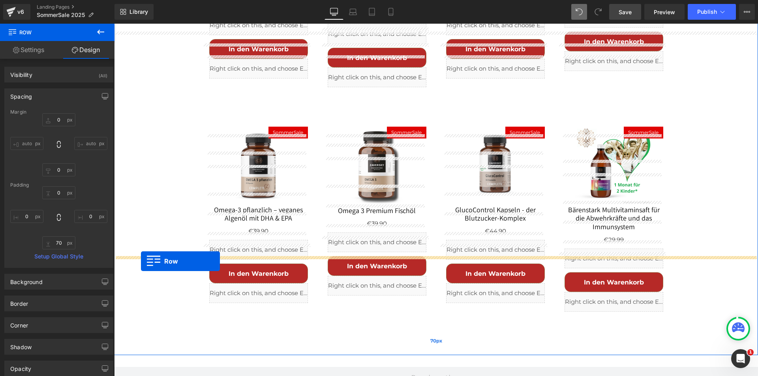
scroll to position [1368, 0]
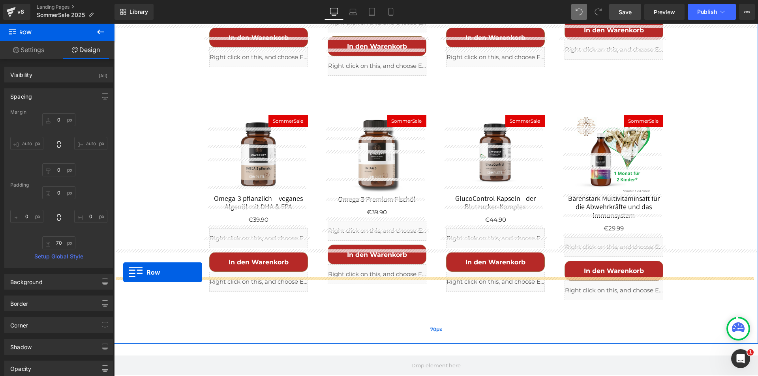
drag, startPoint x: 117, startPoint y: 260, endPoint x: 123, endPoint y: 273, distance: 14.0
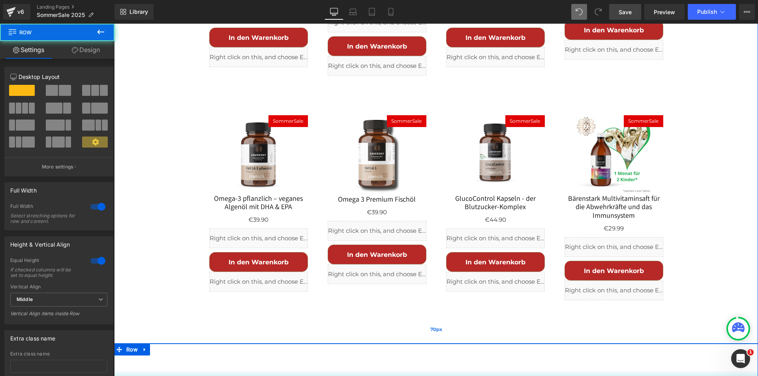
click at [402, 316] on div "70px" at bounding box center [436, 330] width 644 height 28
click at [313, 316] on div "70px" at bounding box center [436, 330] width 644 height 28
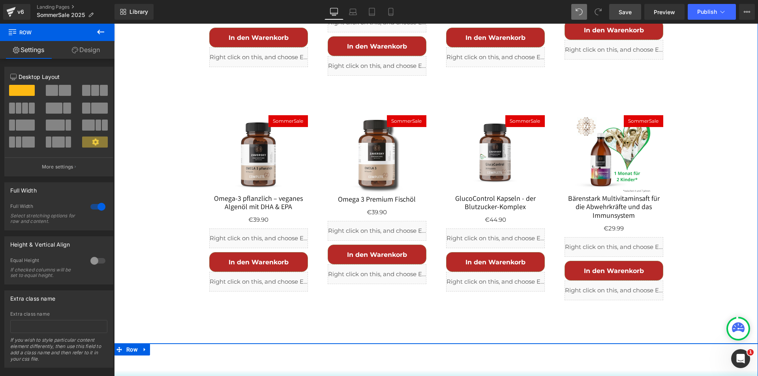
click at [86, 48] on link "Design" at bounding box center [85, 50] width 57 height 18
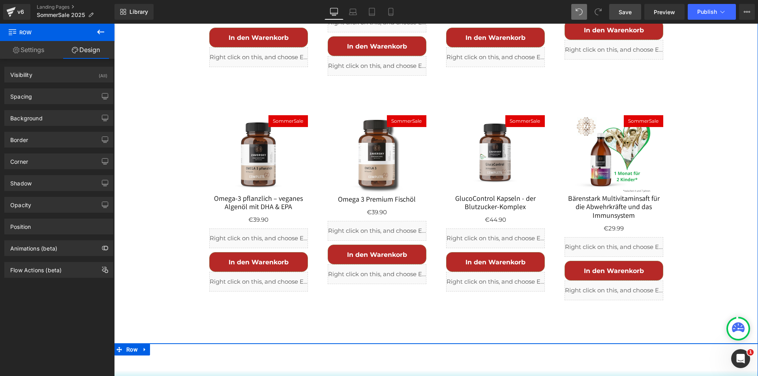
drag, startPoint x: 44, startPoint y: 100, endPoint x: 42, endPoint y: 121, distance: 21.4
click at [43, 100] on div "Spacing" at bounding box center [59, 96] width 108 height 15
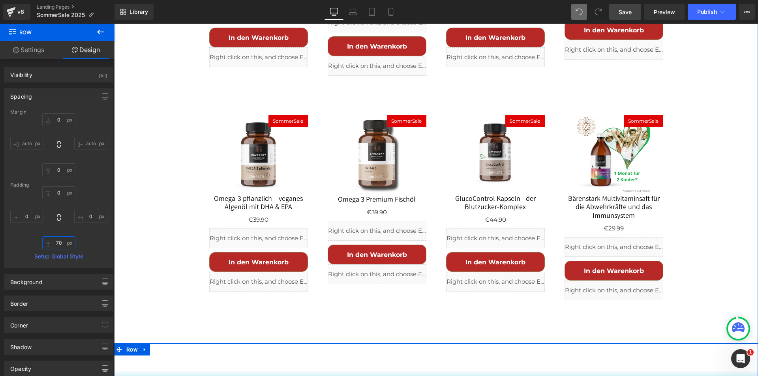
click at [57, 242] on input "70" at bounding box center [58, 243] width 33 height 13
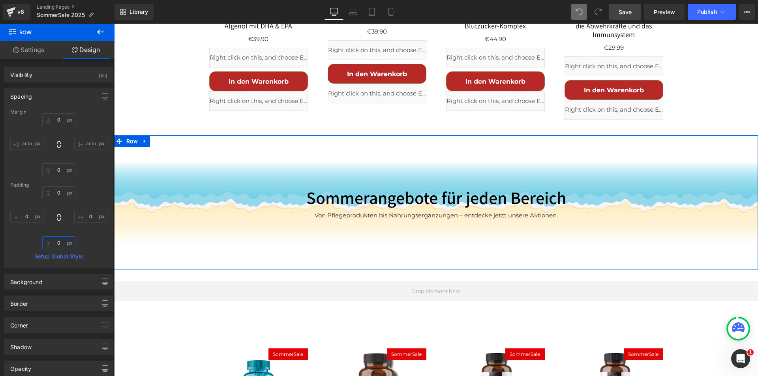
scroll to position [1545, 0]
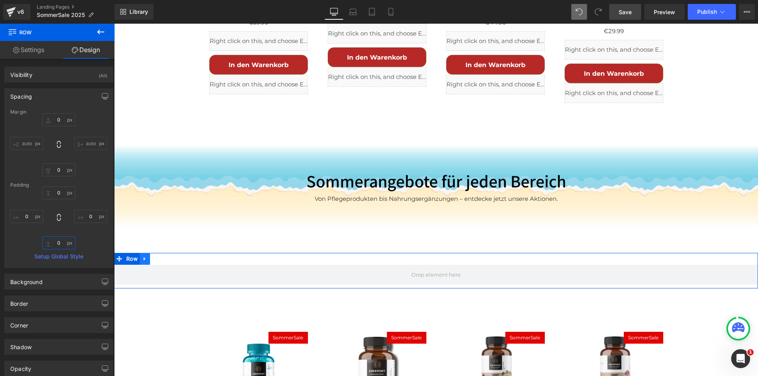
type input "0"
click at [143, 256] on icon at bounding box center [145, 259] width 6 height 6
click at [163, 256] on icon at bounding box center [166, 259] width 6 height 6
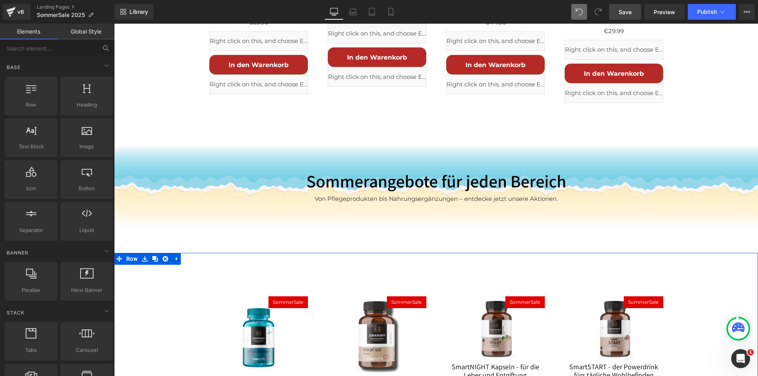
click at [160, 273] on div "SommerSale (P) Image Schlaf GummieZ - die bequeme Lösung fürs Einschlafen (P) T…" at bounding box center [436, 381] width 644 height 216
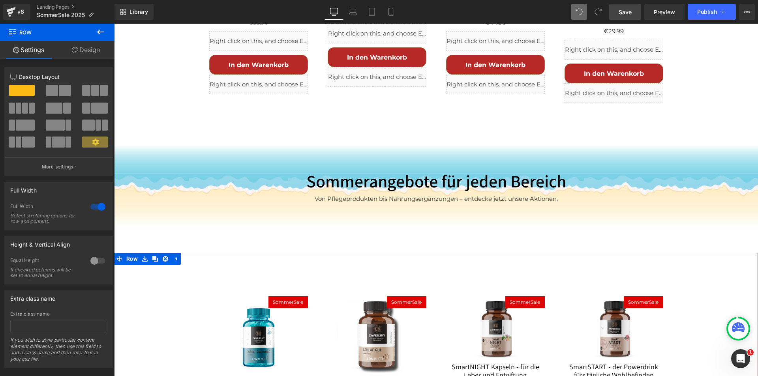
click at [88, 47] on link "Design" at bounding box center [85, 50] width 57 height 18
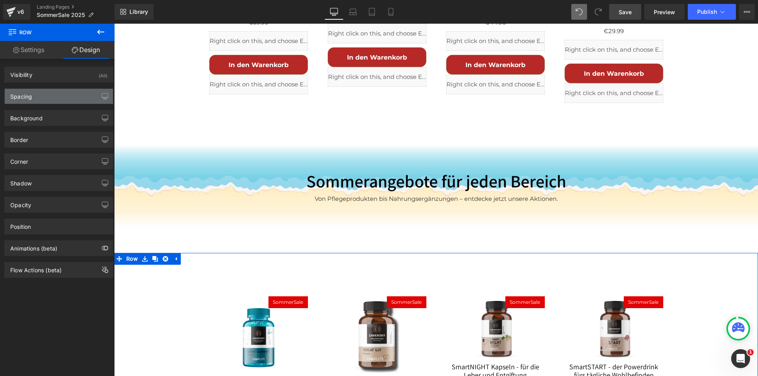
click at [40, 97] on div "Spacing" at bounding box center [59, 96] width 108 height 15
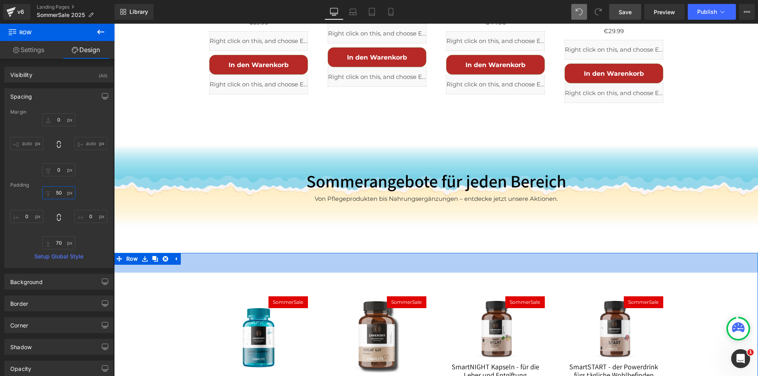
click at [59, 194] on input "50" at bounding box center [58, 192] width 33 height 13
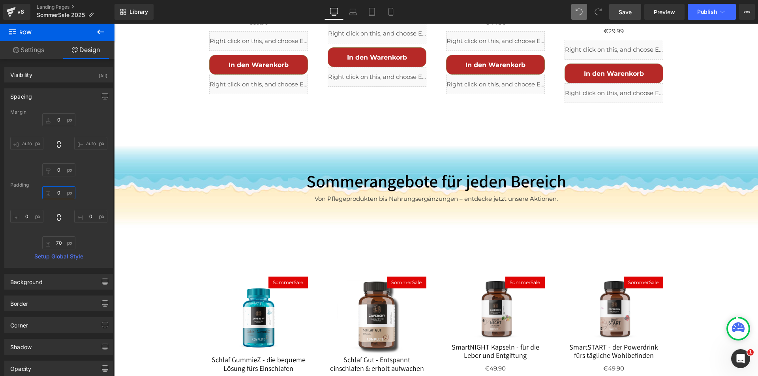
type input "0"
click at [625, 9] on span "Save" at bounding box center [625, 12] width 13 height 8
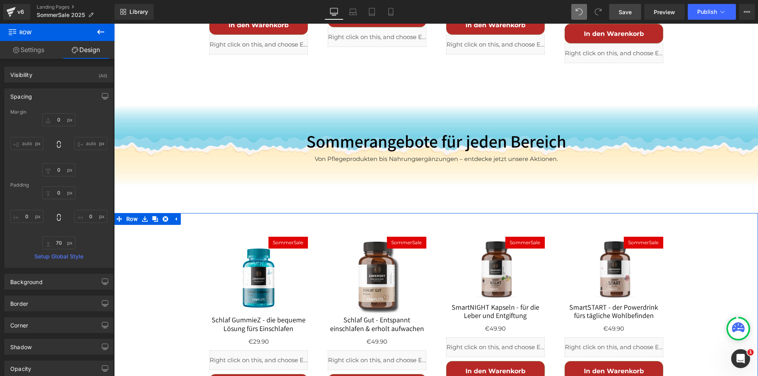
scroll to position [1585, 0]
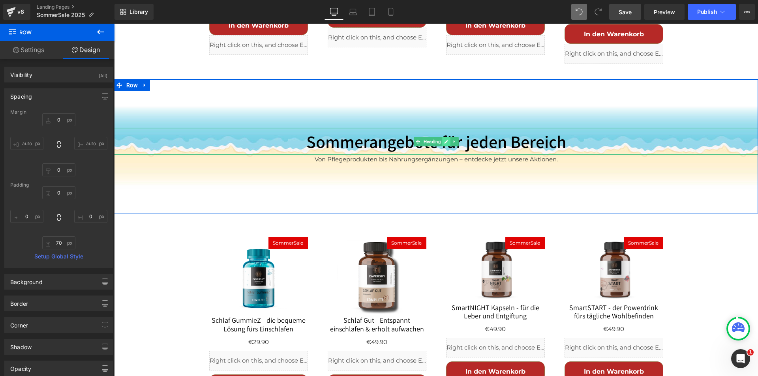
click at [442, 137] on link at bounding box center [446, 141] width 8 height 9
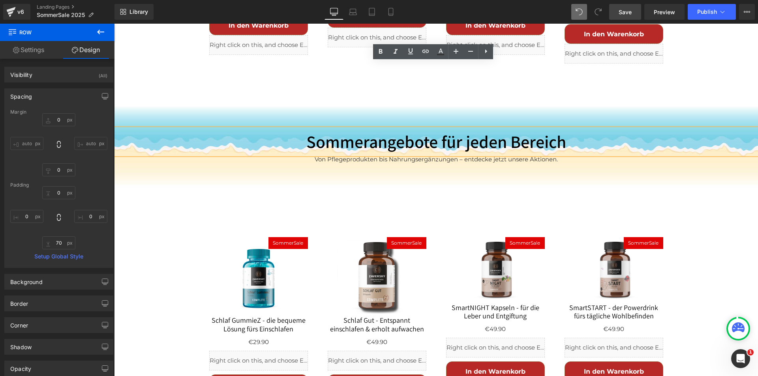
click at [390, 129] on h2 "Sommerangebote für jeden Bereich" at bounding box center [436, 142] width 644 height 26
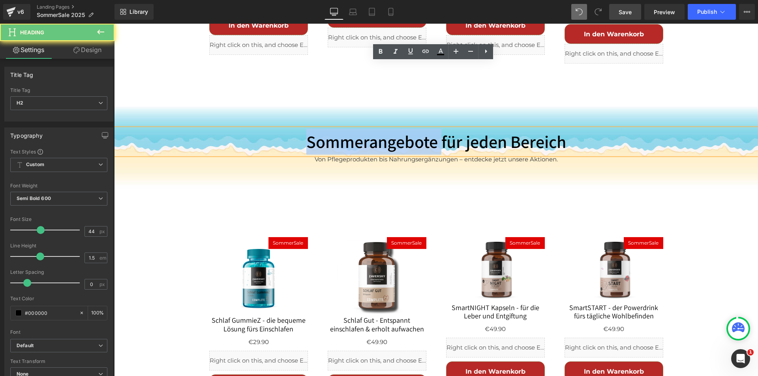
click at [390, 129] on h2 "Sommerangebote für jeden Bereich" at bounding box center [436, 142] width 644 height 26
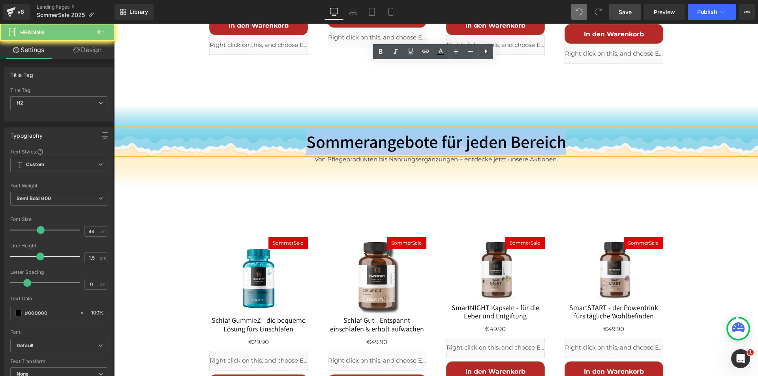
paste div
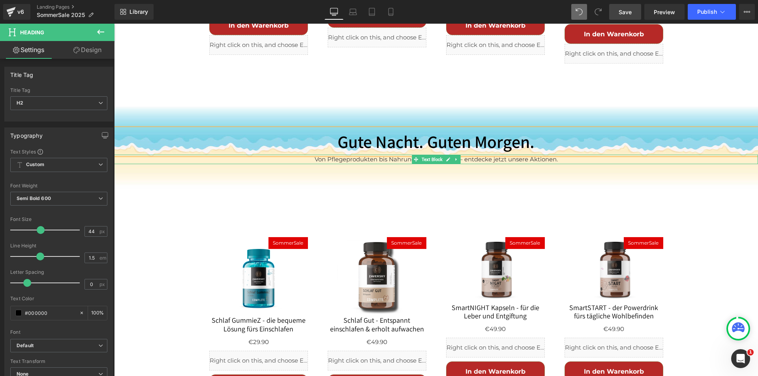
click at [383, 155] on p "Von Pflegeprodukten bis Nahrungsergänzungen – entdecke jetzt unsere Aktionen." at bounding box center [436, 159] width 644 height 9
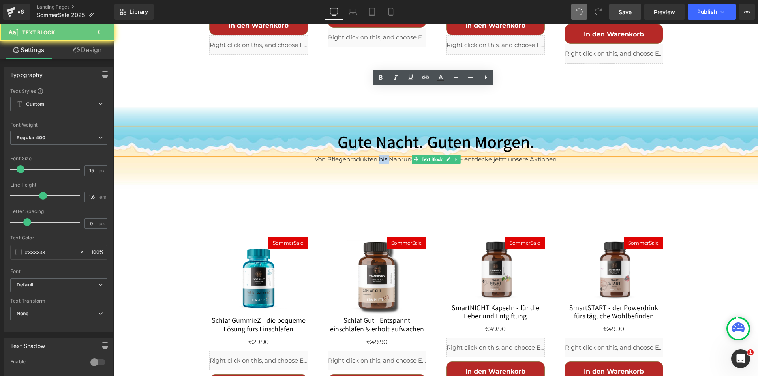
click at [383, 155] on p "Von Pflegeprodukten bis Nahrungsergänzungen – entdecke jetzt unsere Aktionen." at bounding box center [436, 159] width 644 height 9
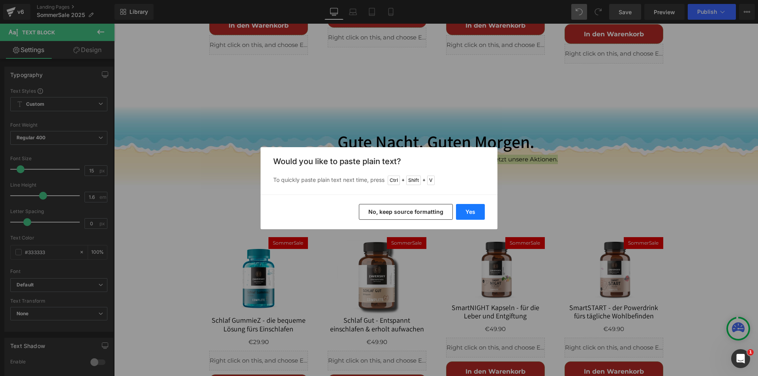
drag, startPoint x: 425, startPoint y: 211, endPoint x: 479, endPoint y: 210, distance: 53.7
click at [486, 209] on div "Yes No, keep source formatting" at bounding box center [379, 212] width 237 height 35
click at [479, 210] on button "Yes" at bounding box center [470, 212] width 29 height 16
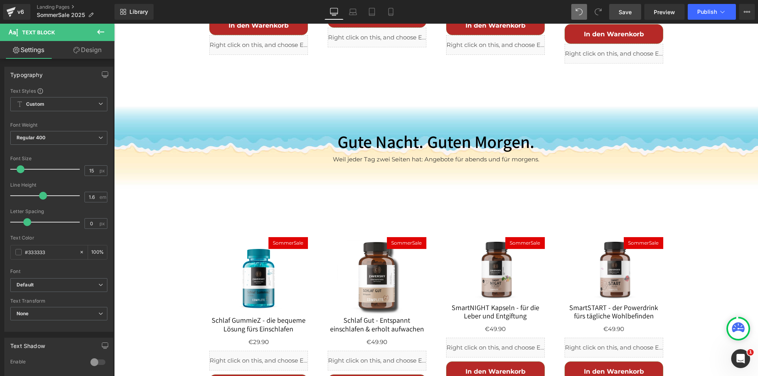
click at [627, 13] on span "Save" at bounding box center [625, 12] width 13 height 8
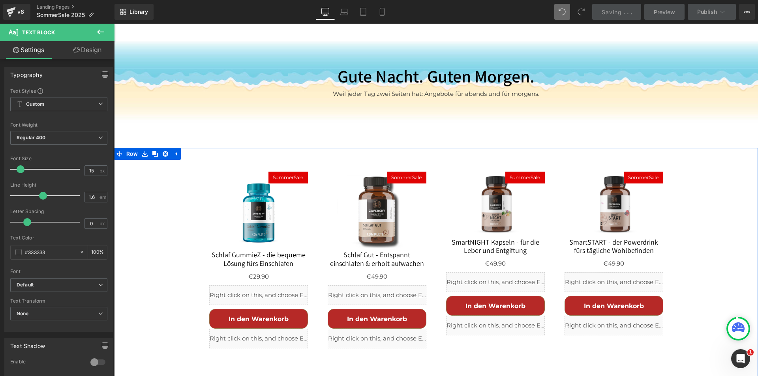
scroll to position [1545, 0]
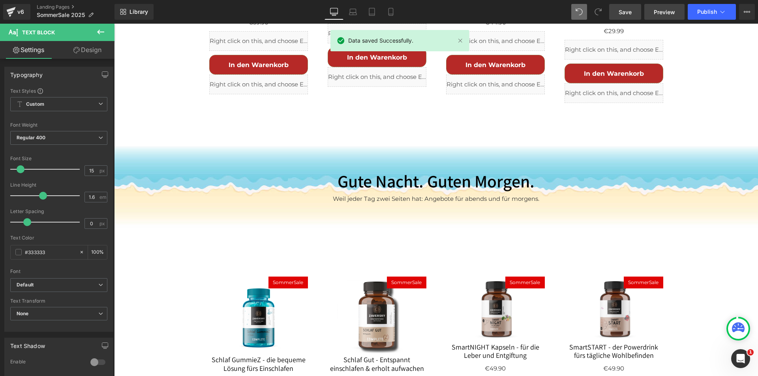
click at [666, 10] on span "Preview" at bounding box center [664, 12] width 21 height 8
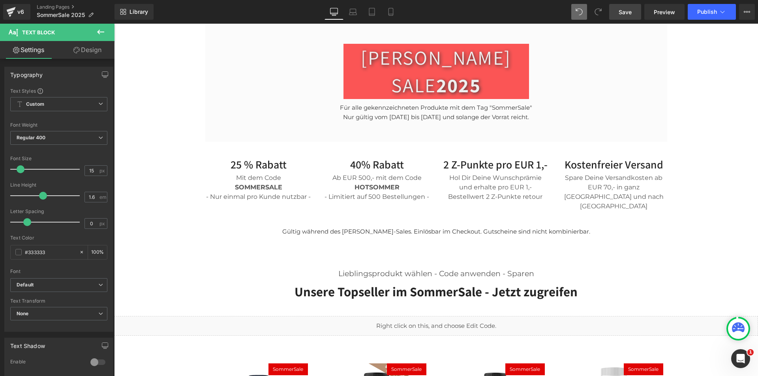
scroll to position [321, 0]
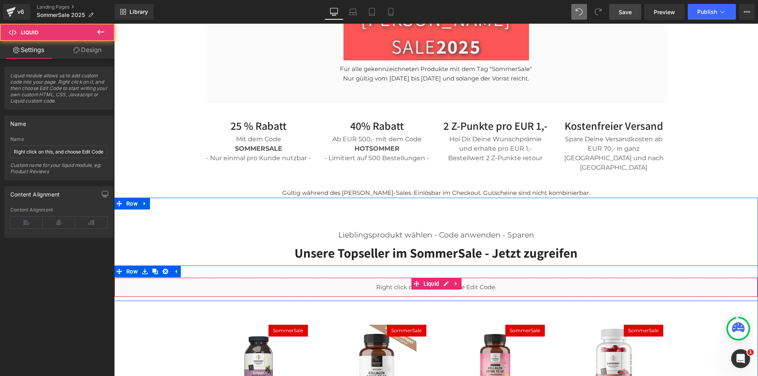
click at [514, 278] on div "Liquid" at bounding box center [436, 288] width 644 height 20
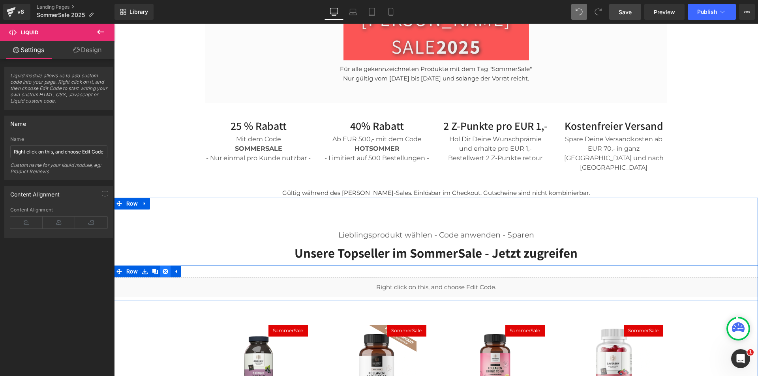
click at [163, 269] on icon at bounding box center [166, 272] width 6 height 6
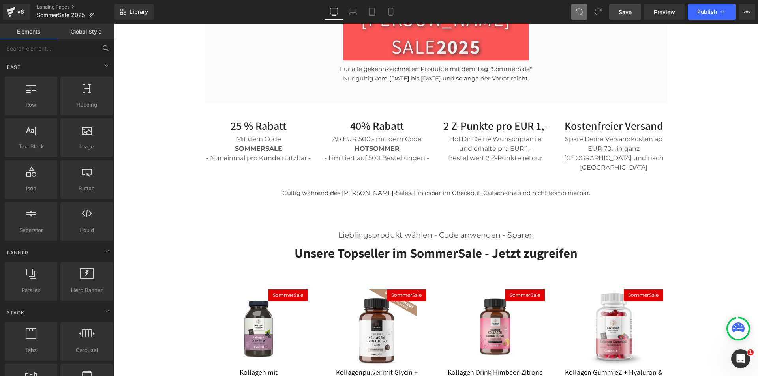
click at [637, 11] on link "Save" at bounding box center [626, 12] width 32 height 16
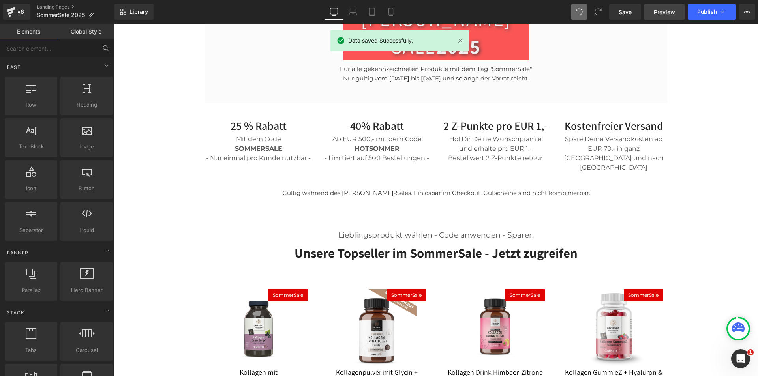
click at [671, 12] on span "Preview" at bounding box center [664, 12] width 21 height 8
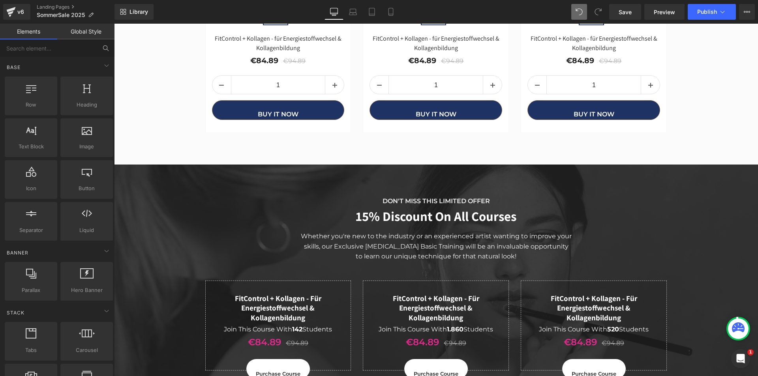
scroll to position [2256, 0]
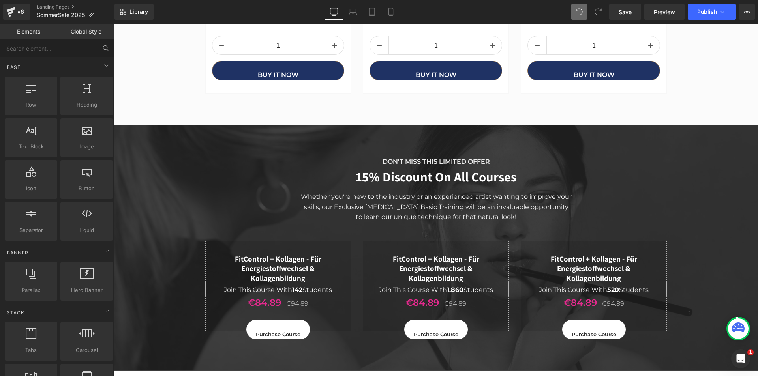
click at [114, 24] on div "50px" at bounding box center [114, 24] width 0 height 0
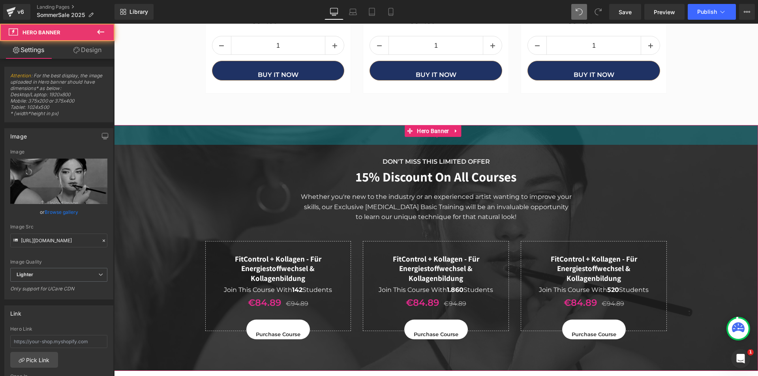
click at [321, 125] on div "50px" at bounding box center [436, 135] width 644 height 20
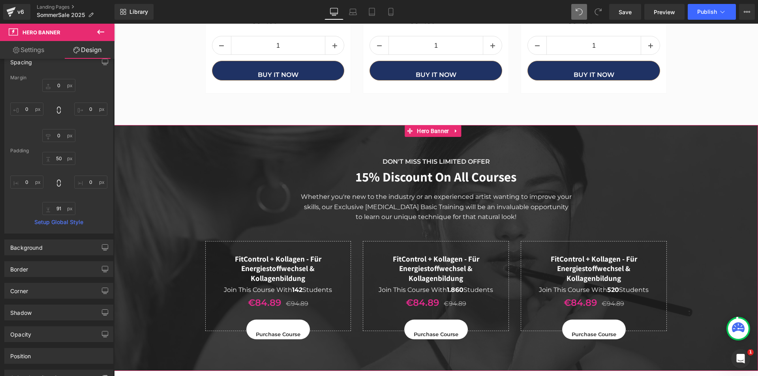
scroll to position [79, 0]
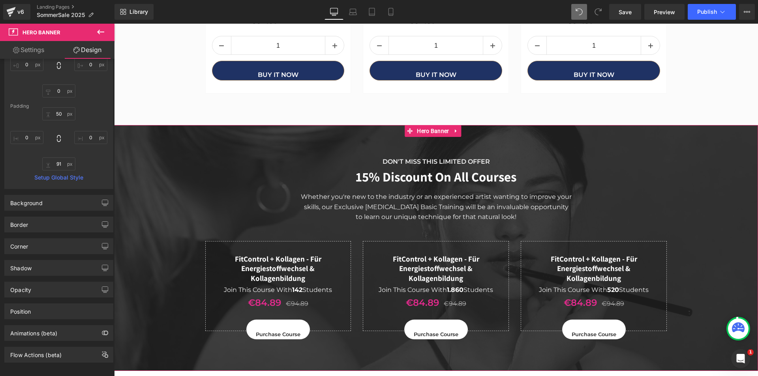
click at [36, 53] on link "Settings" at bounding box center [28, 50] width 57 height 18
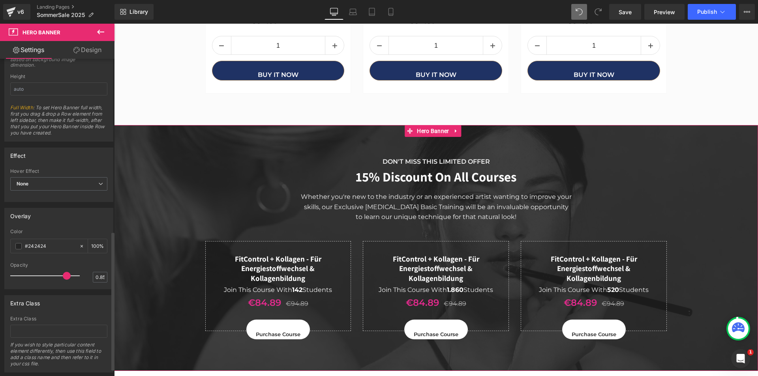
scroll to position [395, 0]
click at [102, 30] on icon at bounding box center [100, 31] width 9 height 9
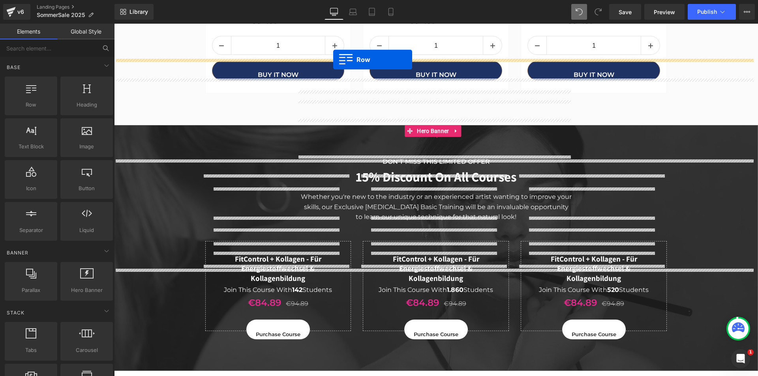
drag, startPoint x: 152, startPoint y: 122, endPoint x: 333, endPoint y: 60, distance: 191.8
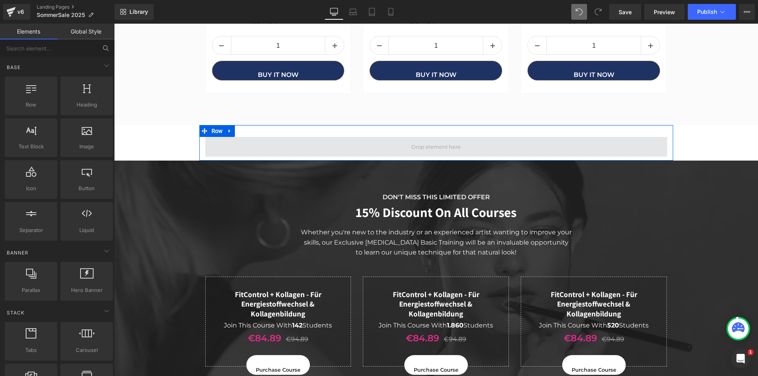
click at [349, 137] on span at bounding box center [436, 147] width 462 height 20
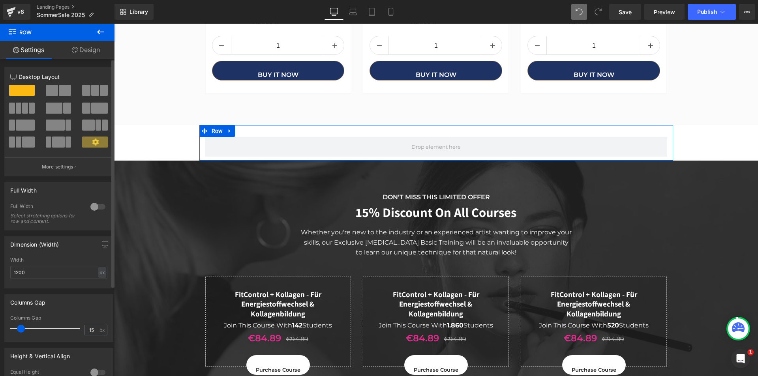
drag, startPoint x: 92, startPoint y: 207, endPoint x: 16, endPoint y: 156, distance: 91.3
click at [92, 207] on div at bounding box center [97, 207] width 19 height 13
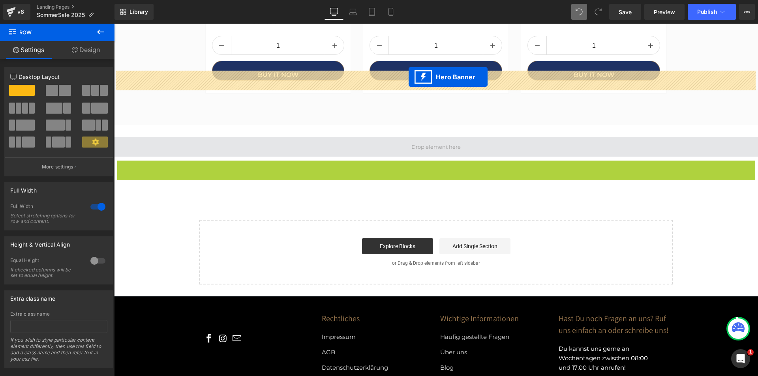
drag, startPoint x: 408, startPoint y: 97, endPoint x: 409, endPoint y: 77, distance: 20.2
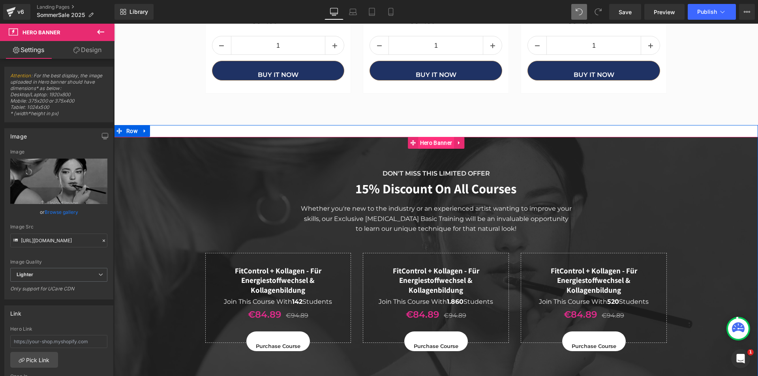
click at [420, 137] on span "Hero Banner" at bounding box center [436, 143] width 36 height 12
click at [66, 213] on link "Browse gallery" at bounding box center [62, 212] width 34 height 14
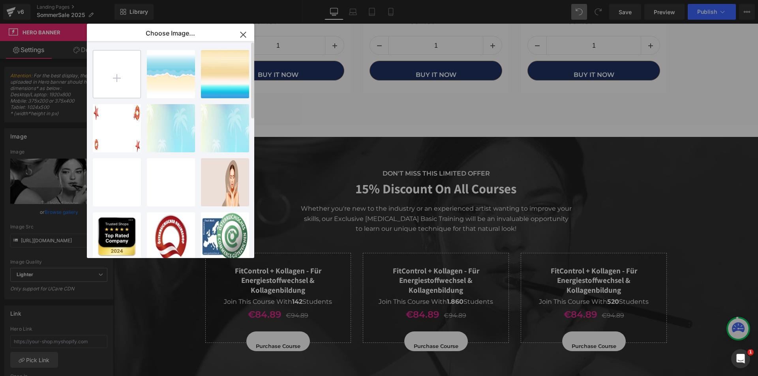
click at [119, 79] on input "file" at bounding box center [116, 74] width 47 height 47
type input "C:\fakepath\Nachthimmel.png"
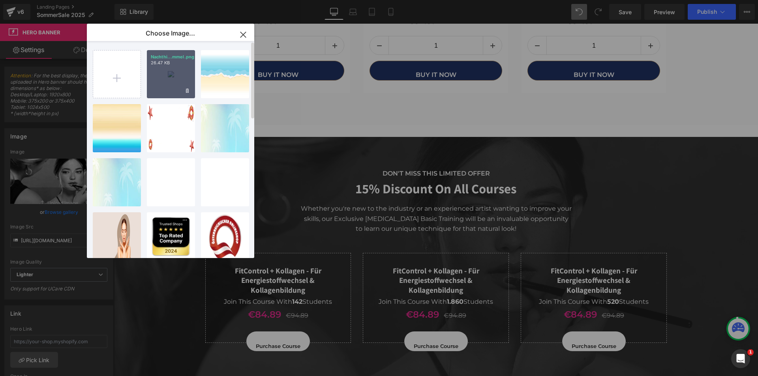
click at [174, 77] on div "Nachthi...mmel.png 26.47 KB" at bounding box center [171, 74] width 48 height 48
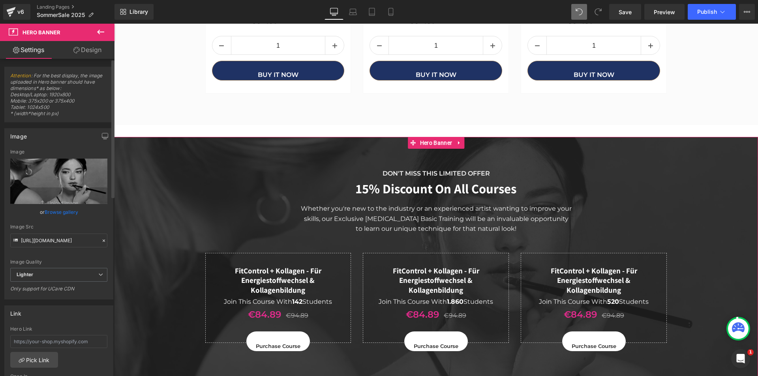
click at [66, 210] on link "Browse gallery" at bounding box center [62, 212] width 34 height 14
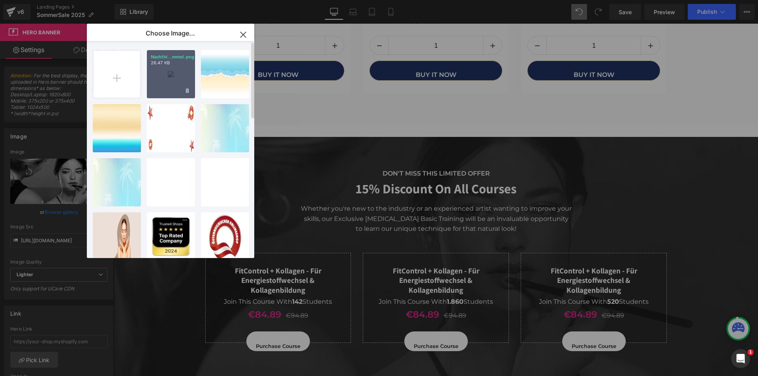
click at [166, 77] on div "Nachthi...mmel.png 26.47 KB" at bounding box center [171, 74] width 48 height 48
type input "https://ucarecdn.com/4d59662f-cbc9-4e28-abb5-cdf0d271e4fd/-/format/auto/-/previ…"
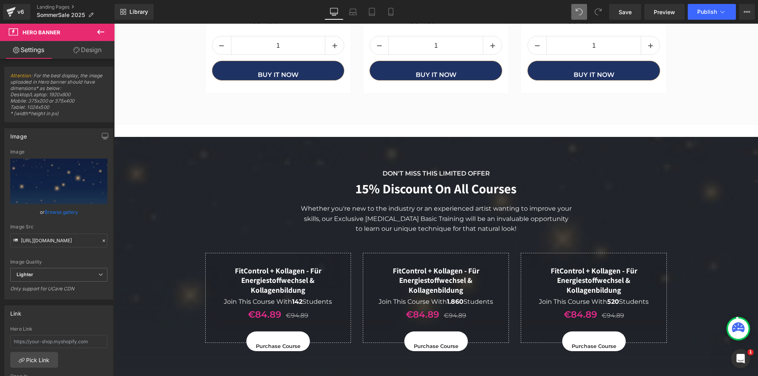
click at [114, 24] on div at bounding box center [114, 24] width 0 height 0
click at [610, 9] on link "Save" at bounding box center [626, 12] width 32 height 16
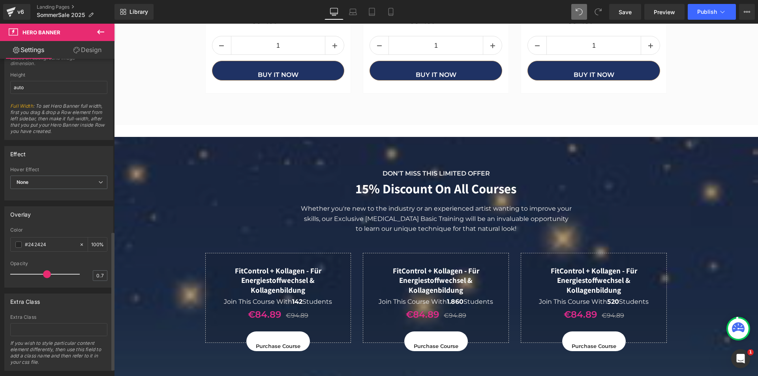
type input "0.5"
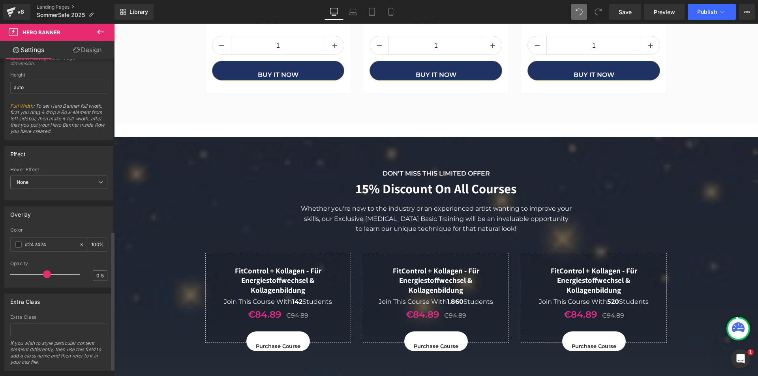
drag, startPoint x: 63, startPoint y: 274, endPoint x: 43, endPoint y: 276, distance: 20.2
click at [43, 276] on span at bounding box center [47, 275] width 8 height 8
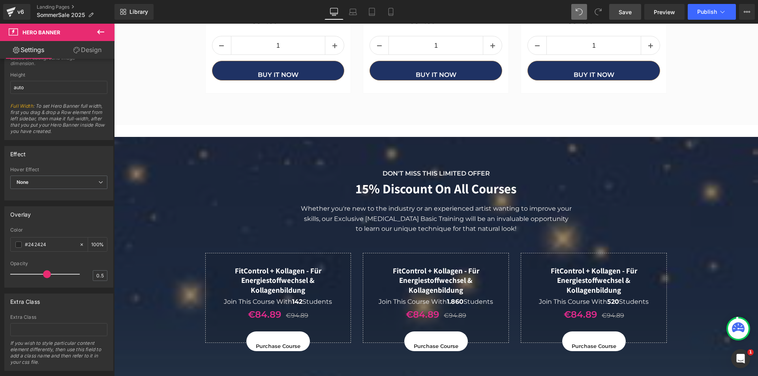
click at [627, 13] on span "Save" at bounding box center [625, 12] width 13 height 8
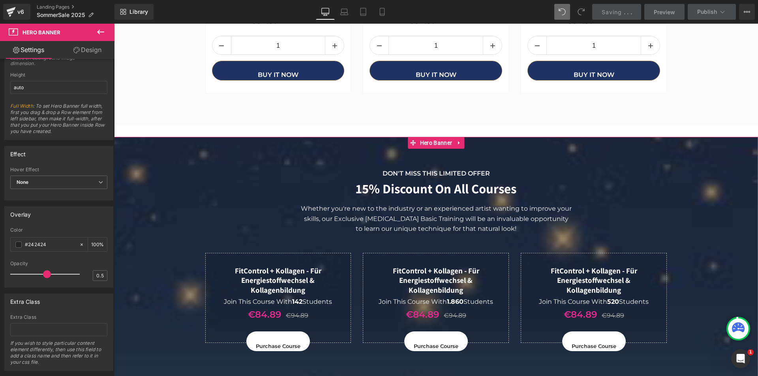
click at [90, 48] on link "Design" at bounding box center [87, 50] width 57 height 18
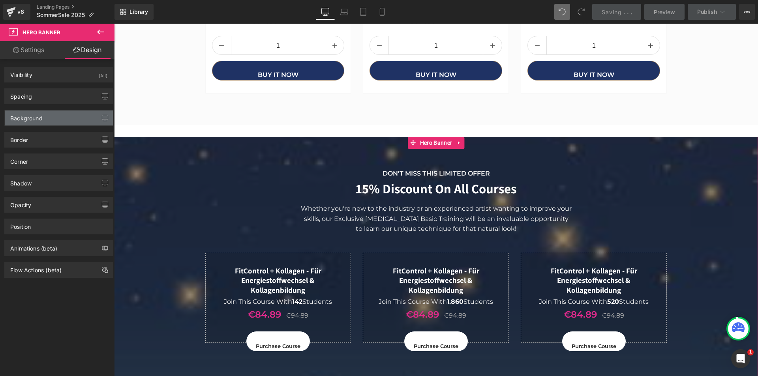
click at [45, 120] on div "Background" at bounding box center [59, 118] width 108 height 15
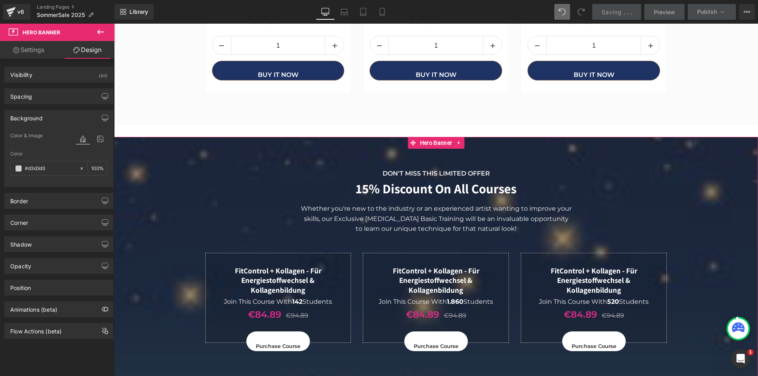
click at [32, 51] on link "Settings" at bounding box center [28, 50] width 57 height 18
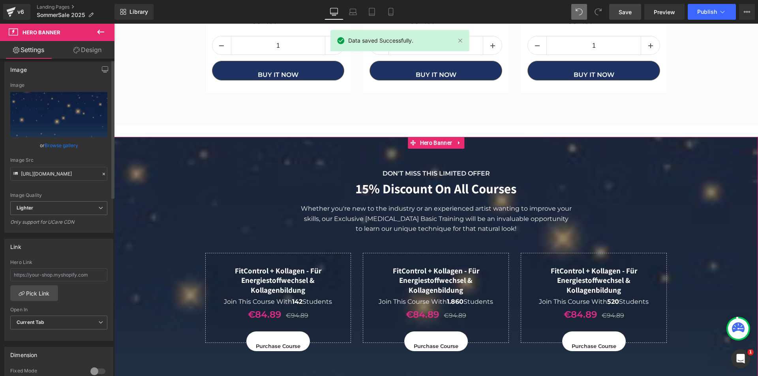
scroll to position [0, 0]
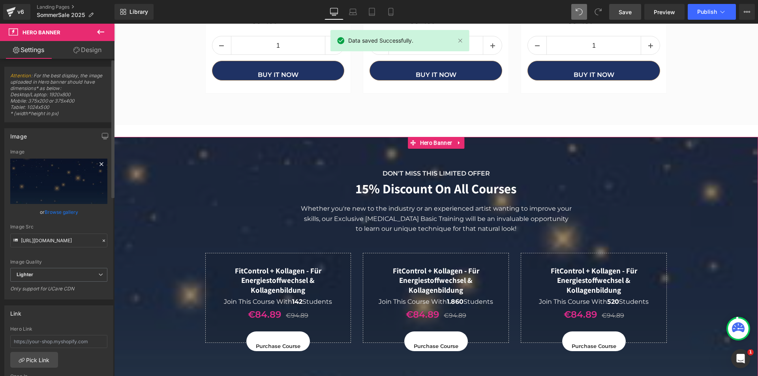
click at [98, 165] on icon at bounding box center [101, 164] width 9 height 9
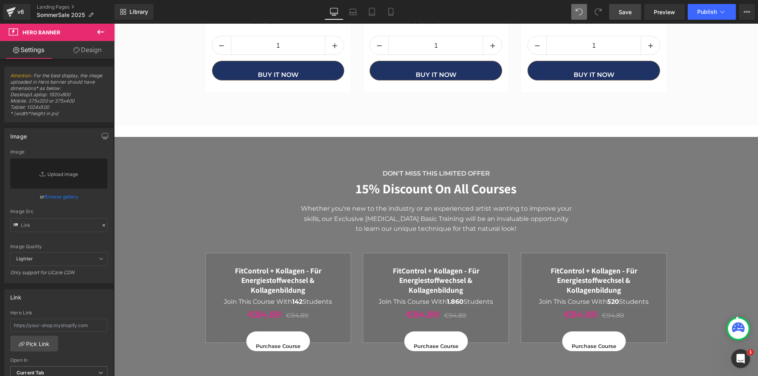
click at [93, 47] on link "Design" at bounding box center [87, 50] width 57 height 18
type input "100"
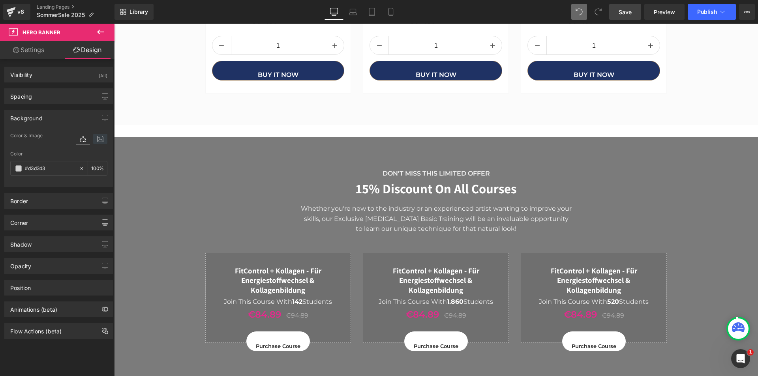
click at [96, 135] on icon at bounding box center [100, 139] width 14 height 10
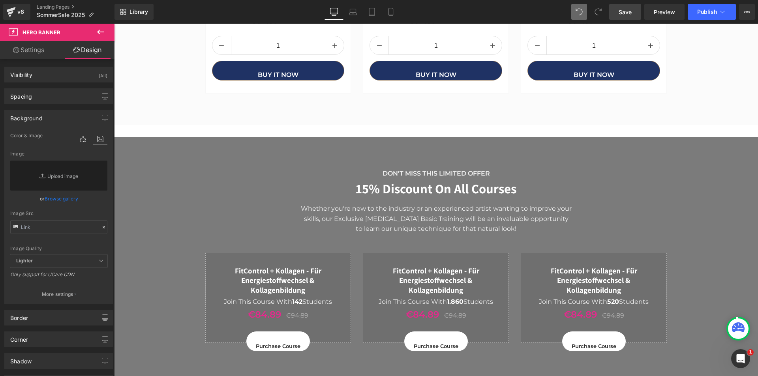
click at [65, 198] on link "Browse gallery" at bounding box center [62, 199] width 34 height 14
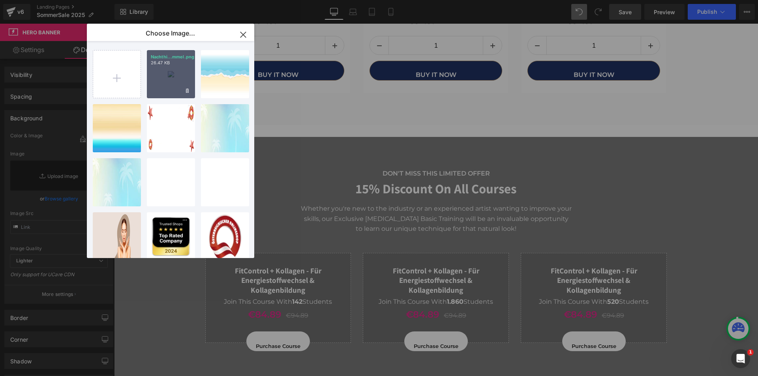
click at [179, 77] on div "Nachthi...mmel.png 26.47 KB" at bounding box center [171, 74] width 48 height 48
type input "https://ucarecdn.com/4d59662f-cbc9-4e28-abb5-cdf0d271e4fd/-/format/auto/-/previ…"
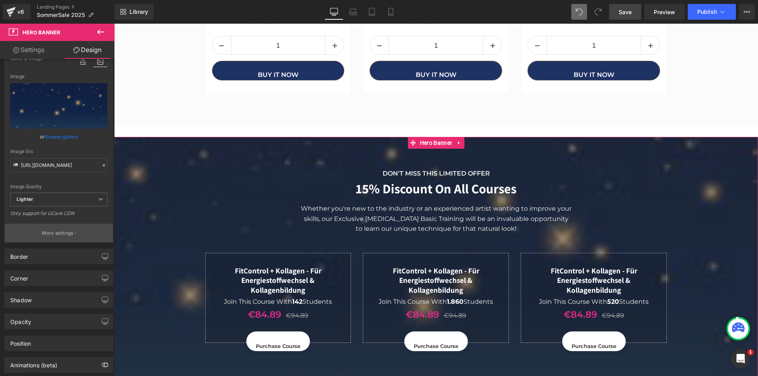
scroll to position [79, 0]
click at [72, 231] on button "More settings" at bounding box center [59, 231] width 108 height 19
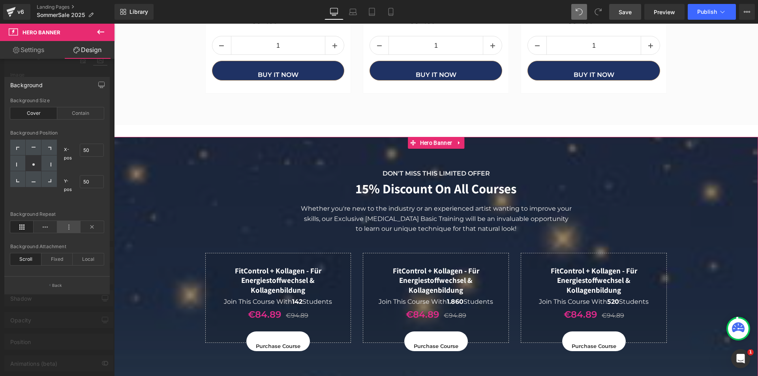
click at [70, 226] on icon at bounding box center [68, 227] width 23 height 12
click at [23, 224] on icon at bounding box center [21, 227] width 23 height 12
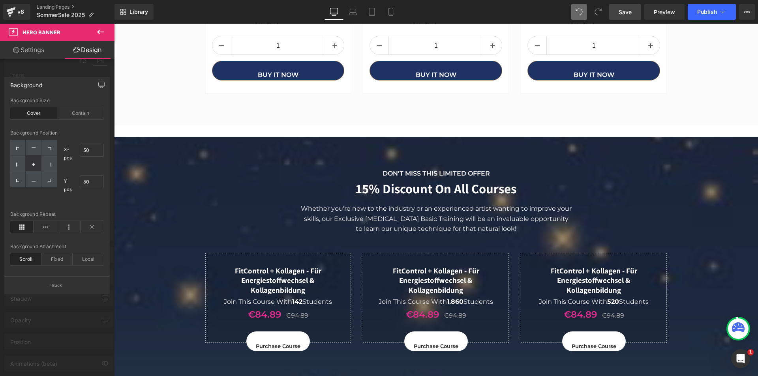
drag, startPoint x: 619, startPoint y: 13, endPoint x: 542, endPoint y: 21, distance: 76.6
click at [619, 13] on link "Save" at bounding box center [626, 12] width 32 height 16
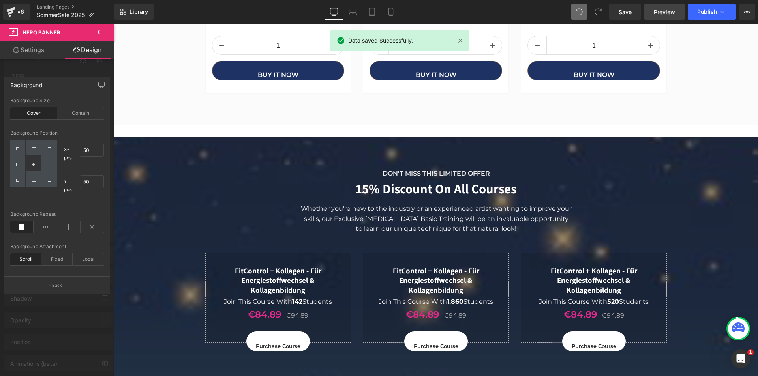
click at [664, 12] on span "Preview" at bounding box center [664, 12] width 21 height 8
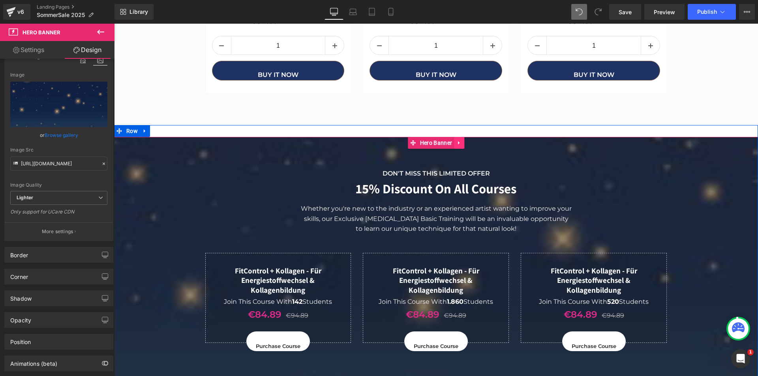
click at [460, 137] on link at bounding box center [459, 143] width 10 height 12
click at [462, 140] on icon at bounding box center [465, 143] width 6 height 6
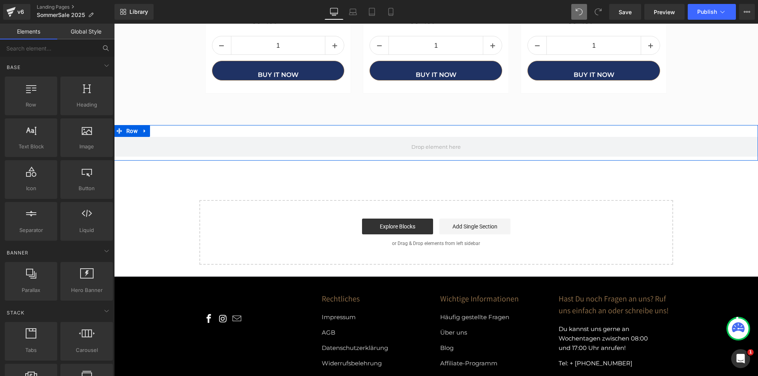
scroll to position [2253, 0]
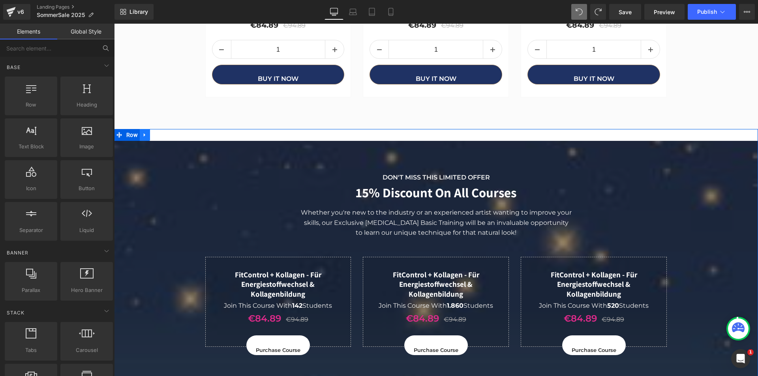
click at [142, 129] on link at bounding box center [145, 135] width 10 height 12
click at [152, 132] on icon at bounding box center [155, 135] width 6 height 6
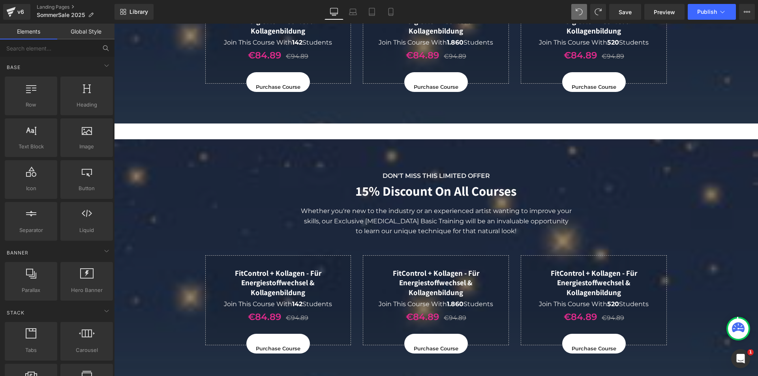
scroll to position [2522, 0]
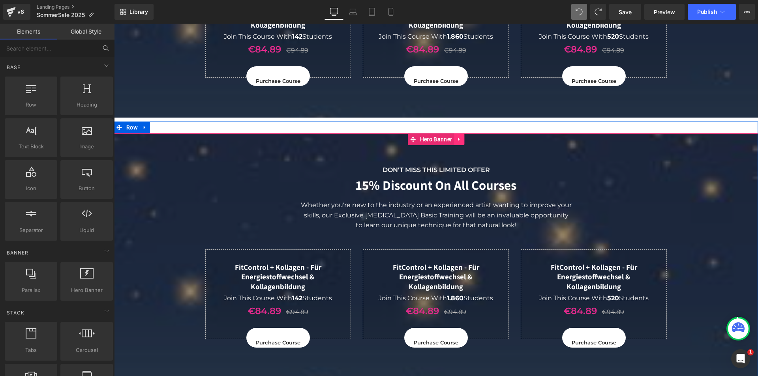
click at [457, 137] on icon at bounding box center [460, 140] width 6 height 6
click at [463, 137] on icon at bounding box center [465, 140] width 6 height 6
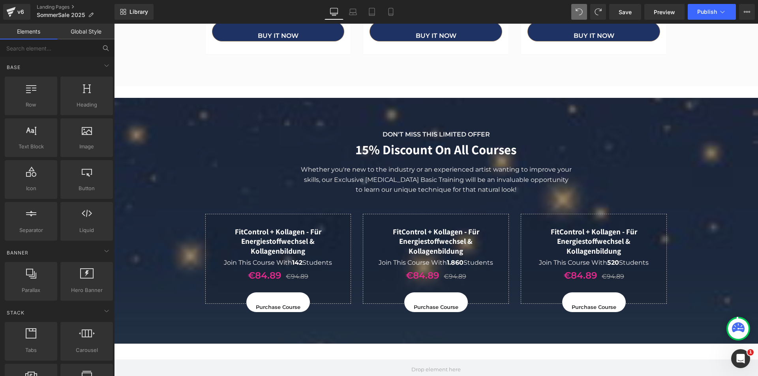
scroll to position [2277, 0]
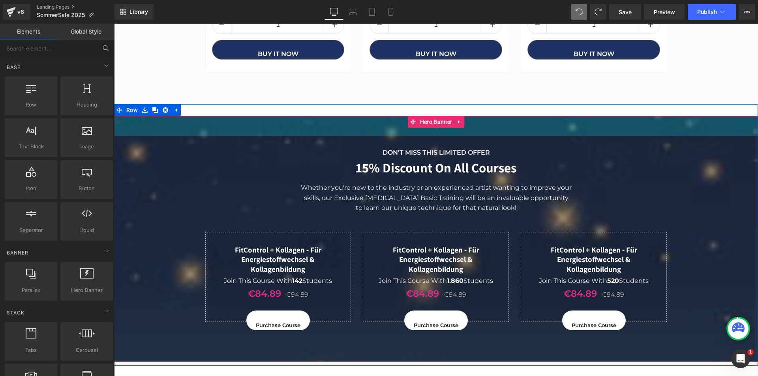
click at [389, 116] on div "50px" at bounding box center [436, 126] width 644 height 20
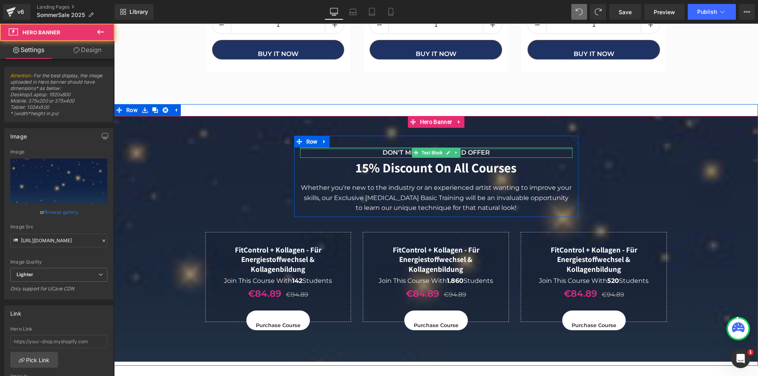
click at [401, 148] on div at bounding box center [436, 149] width 273 height 2
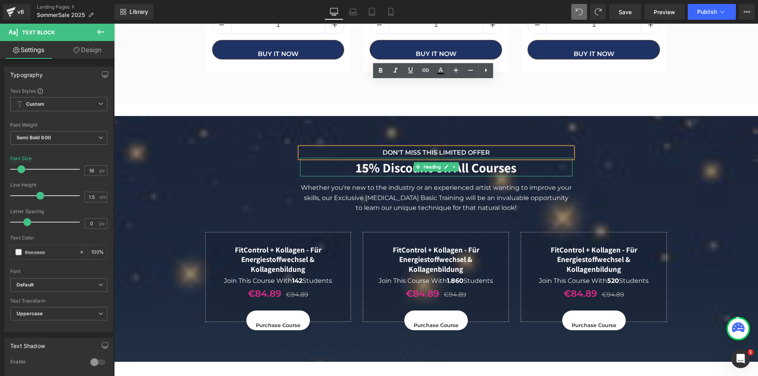
click at [259, 136] on span "DON'T MISS THIS LIMITED OFFER Text Block 15% Discount On All Courses Heading Wh…" at bounding box center [436, 231] width 644 height 190
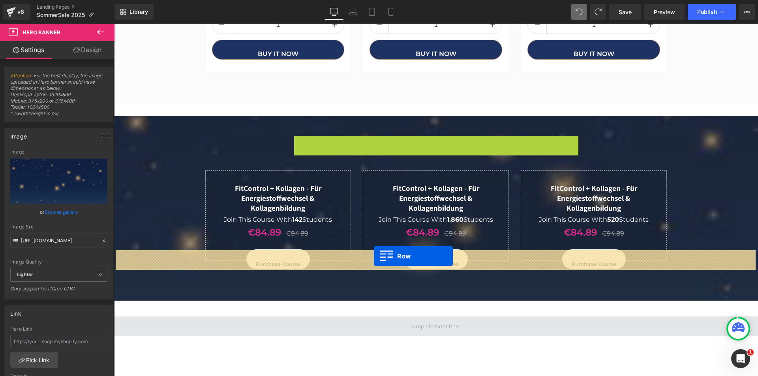
drag, startPoint x: 295, startPoint y: 74, endPoint x: 374, endPoint y: 256, distance: 198.7
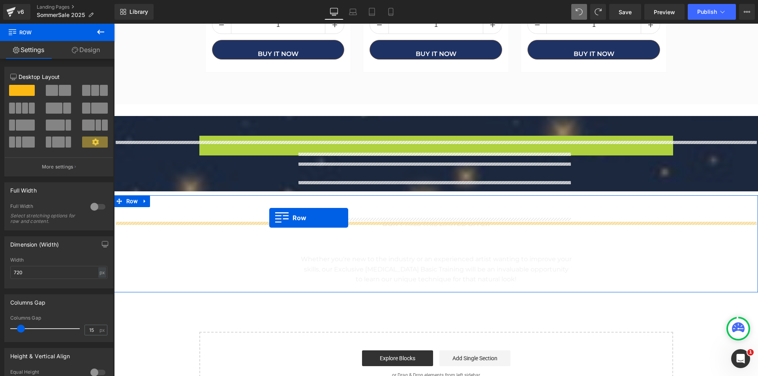
drag, startPoint x: 202, startPoint y: 74, endPoint x: 269, endPoint y: 218, distance: 158.9
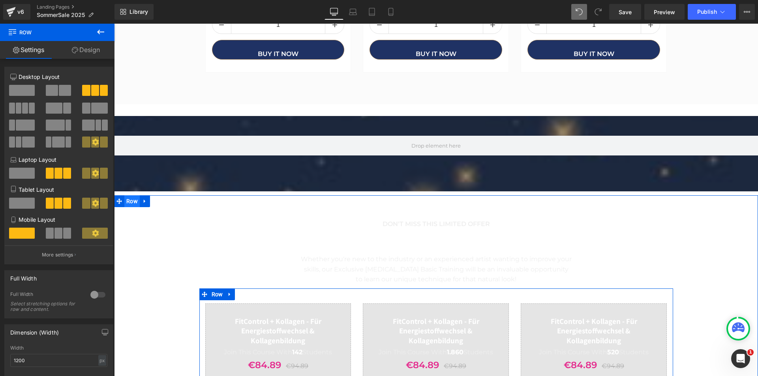
click at [133, 196] on span "Row" at bounding box center [131, 202] width 15 height 12
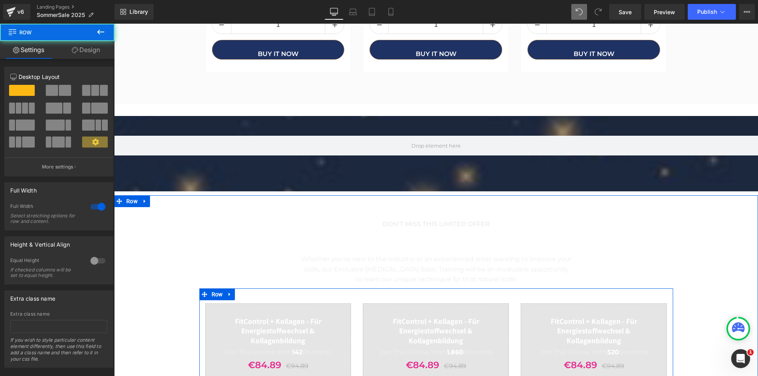
click at [84, 50] on link "Design" at bounding box center [85, 50] width 57 height 18
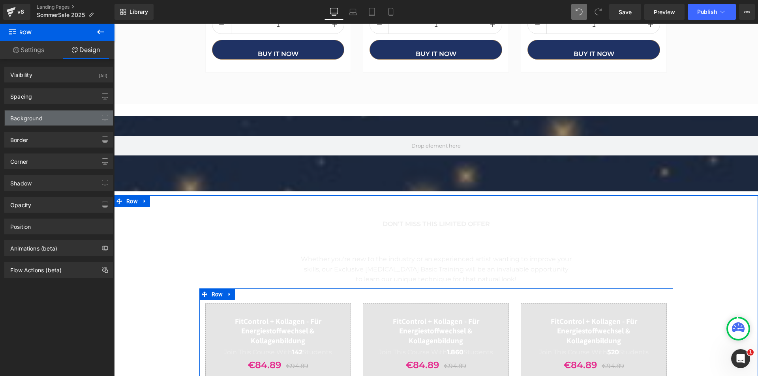
click at [42, 120] on div "Background" at bounding box center [26, 116] width 32 height 11
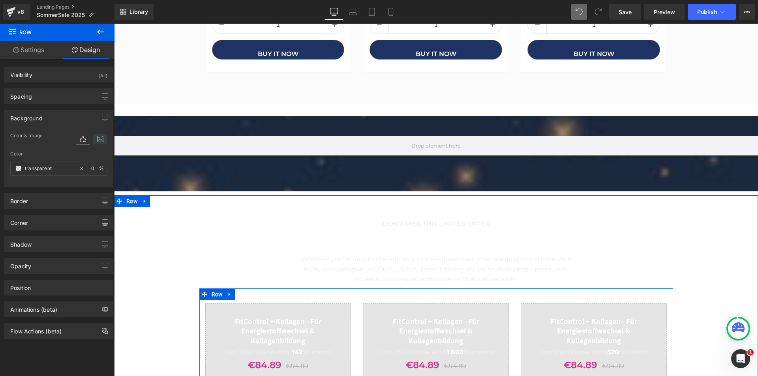
click at [97, 138] on icon at bounding box center [100, 139] width 14 height 10
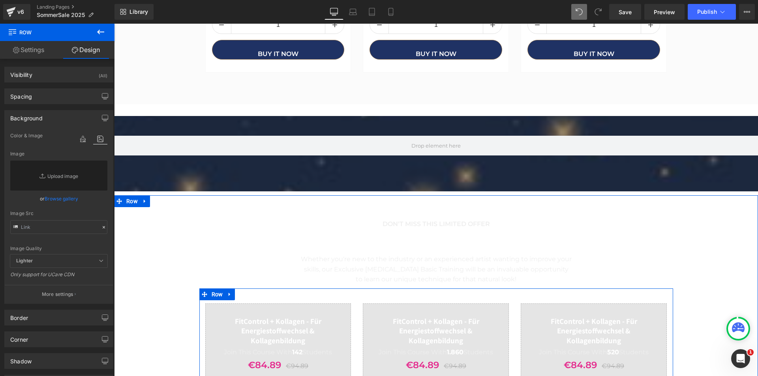
click at [60, 198] on link "Browse gallery" at bounding box center [62, 199] width 34 height 14
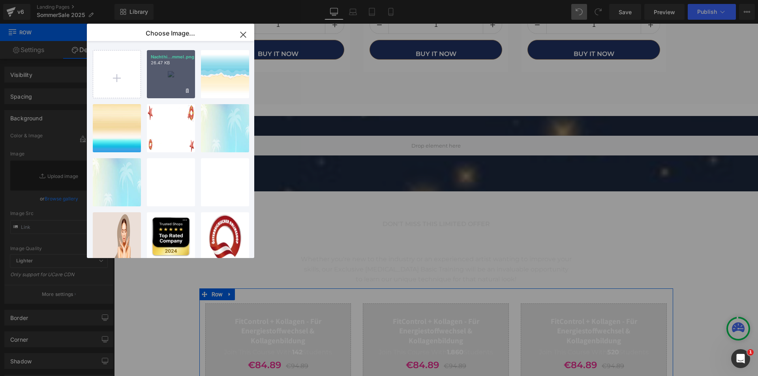
click at [165, 86] on div "Nachthi...mmel.png 26.47 KB" at bounding box center [171, 74] width 48 height 48
type input "https://ucarecdn.com/4d59662f-cbc9-4e28-abb5-cdf0d271e4fd/-/format/auto/-/previ…"
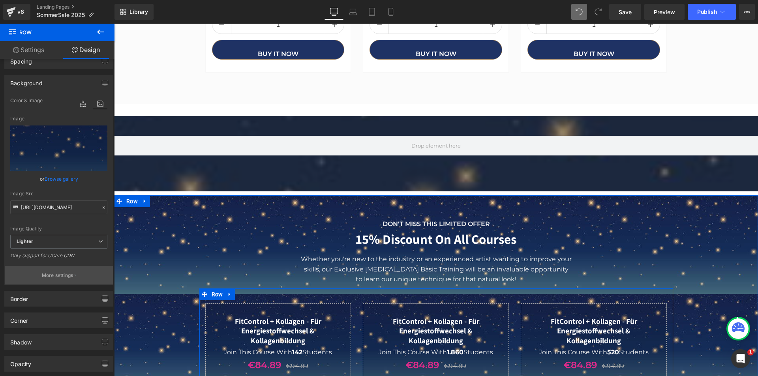
scroll to position [79, 0]
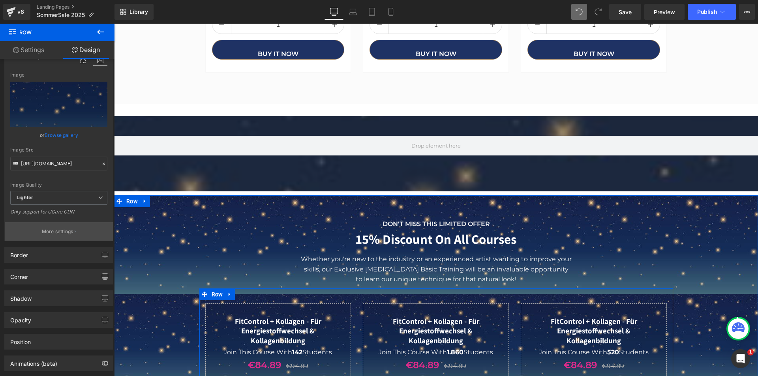
click at [57, 234] on p "More settings" at bounding box center [58, 231] width 32 height 7
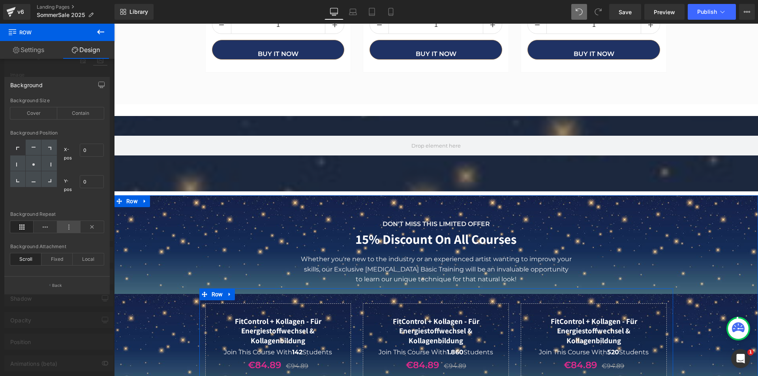
click at [64, 227] on icon at bounding box center [68, 227] width 23 height 12
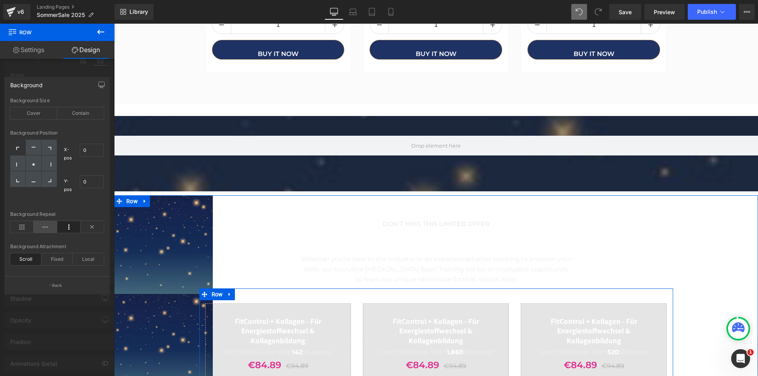
click at [49, 228] on icon at bounding box center [45, 227] width 23 height 12
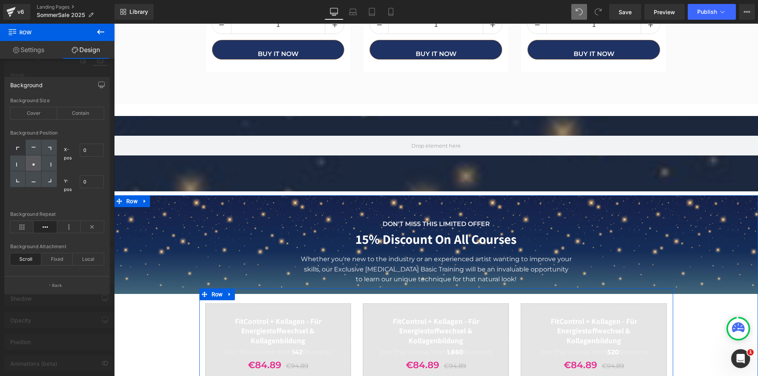
click at [37, 168] on div at bounding box center [33, 164] width 15 height 16
type input "50"
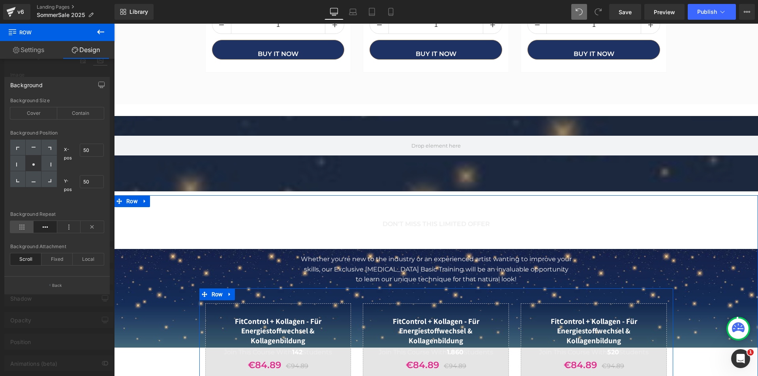
click at [15, 229] on icon at bounding box center [21, 227] width 23 height 12
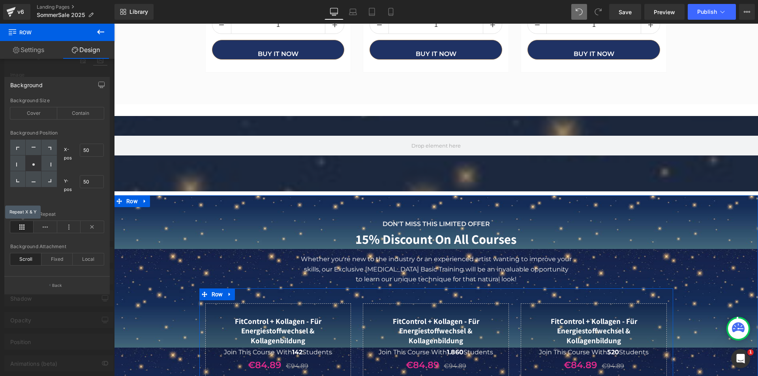
click at [15, 229] on icon at bounding box center [21, 227] width 23 height 12
click at [47, 225] on icon at bounding box center [45, 227] width 23 height 12
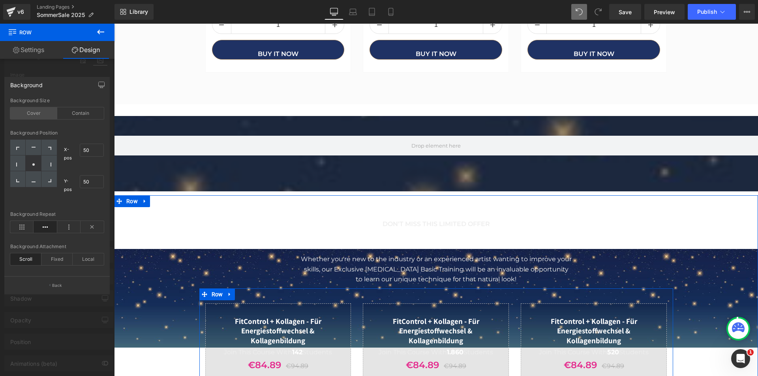
click at [26, 110] on div "Cover" at bounding box center [33, 113] width 47 height 12
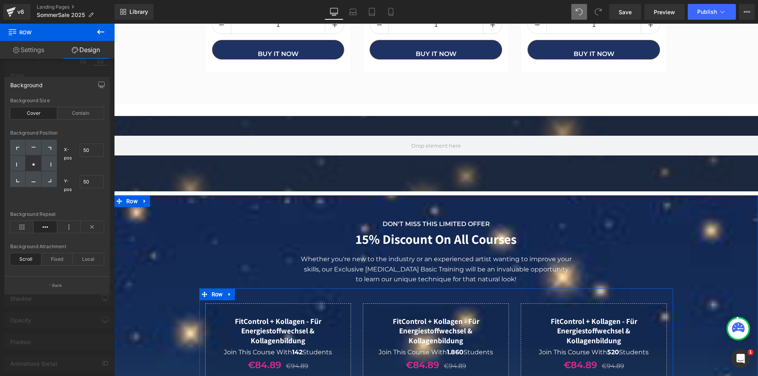
click at [60, 64] on div at bounding box center [57, 202] width 115 height 357
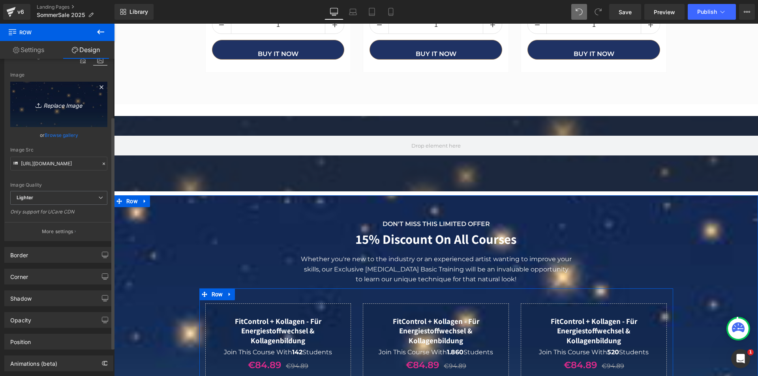
click at [66, 104] on icon "Replace Image" at bounding box center [58, 105] width 63 height 10
type input "C:\fakepath\Nightsky.webp"
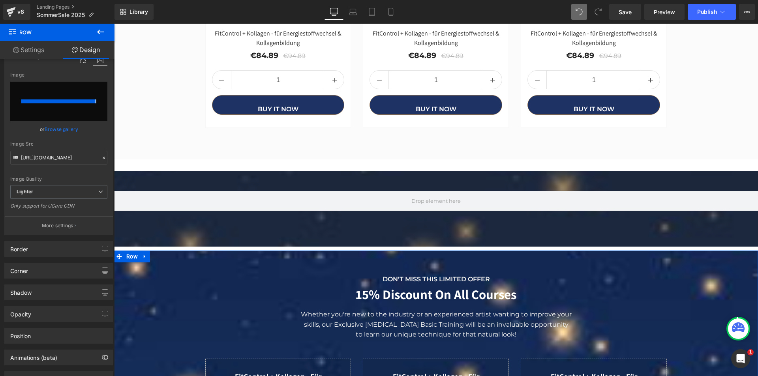
type input "https://ucarecdn.com/9ff56abf-007c-40fa-b77b-fe1e034f1d0b/-/format/auto/-/previ…"
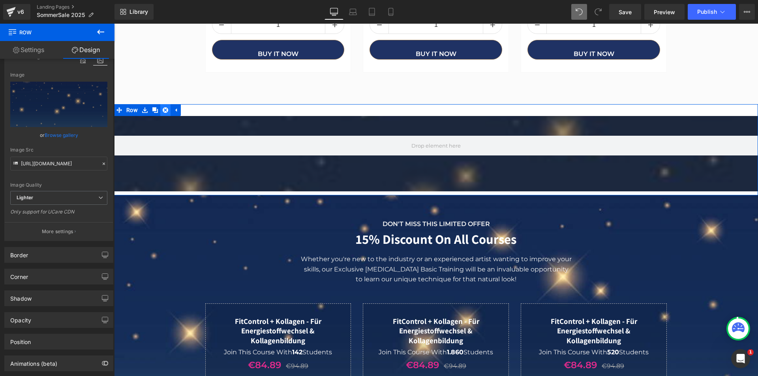
click at [163, 107] on icon at bounding box center [166, 110] width 6 height 6
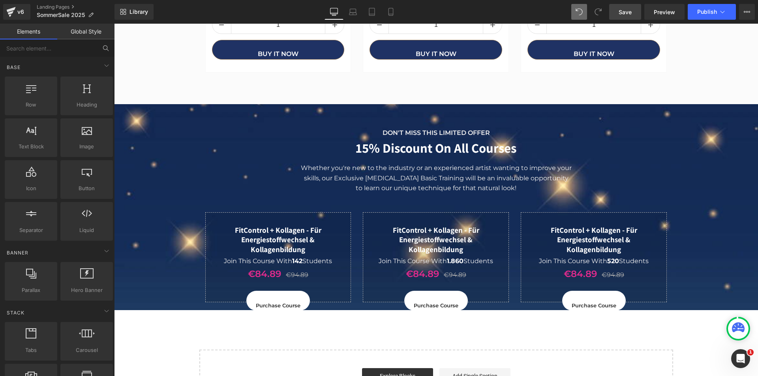
click at [633, 10] on link "Save" at bounding box center [626, 12] width 32 height 16
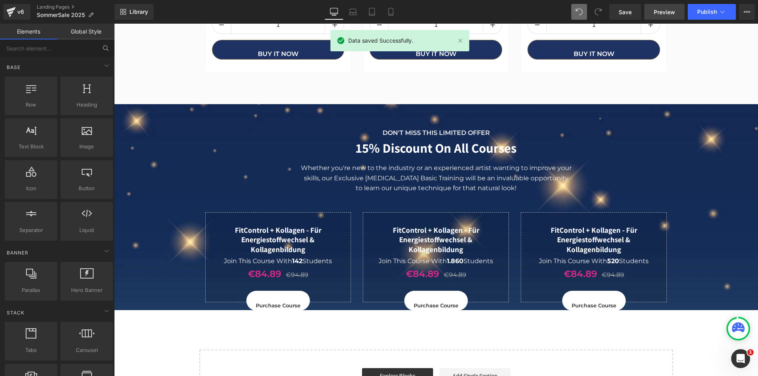
click at [658, 9] on span "Preview" at bounding box center [664, 12] width 21 height 8
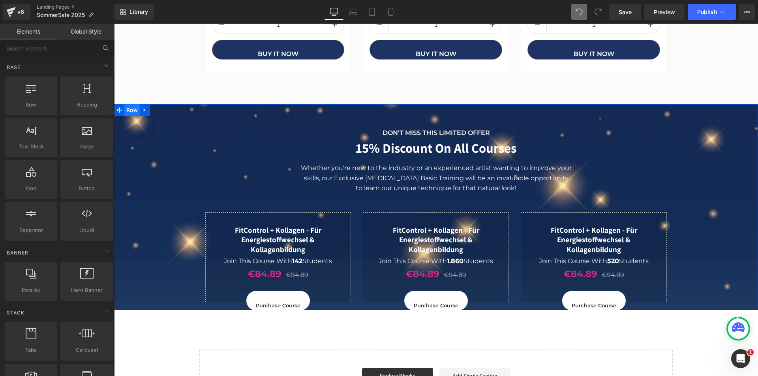
click at [130, 104] on span "Row" at bounding box center [131, 110] width 15 height 12
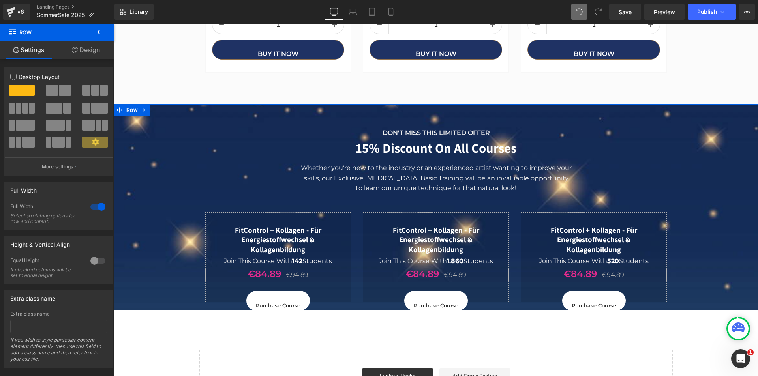
click at [87, 50] on link "Design" at bounding box center [85, 50] width 57 height 18
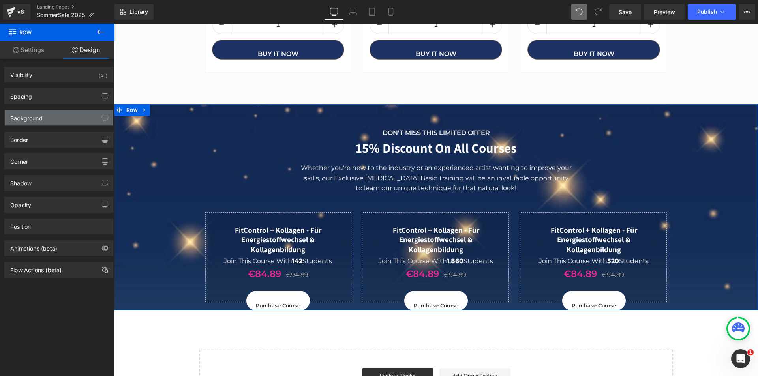
click at [62, 119] on div "Background" at bounding box center [59, 118] width 108 height 15
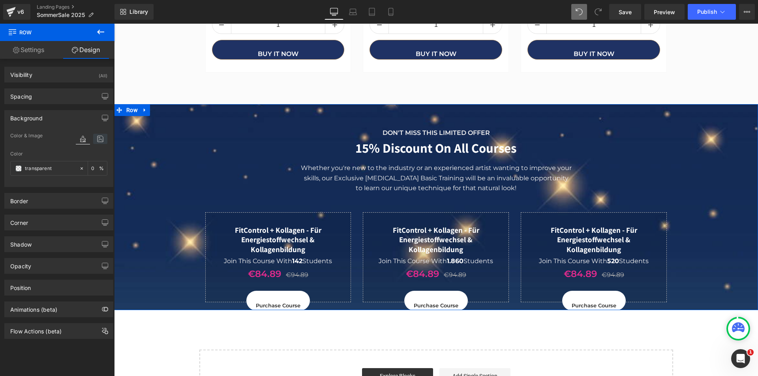
click at [97, 139] on icon at bounding box center [100, 139] width 14 height 10
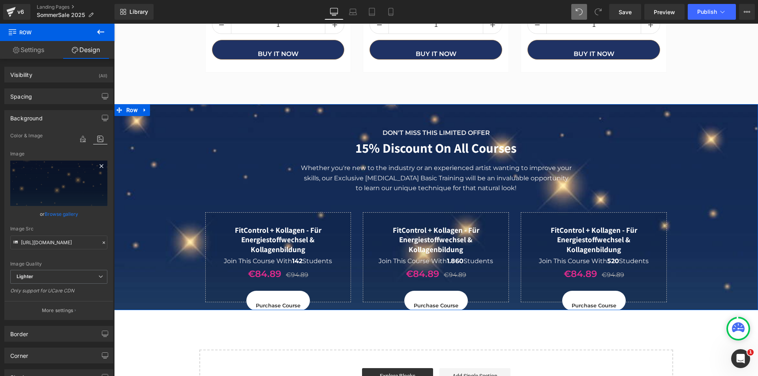
click at [98, 163] on icon at bounding box center [101, 166] width 9 height 9
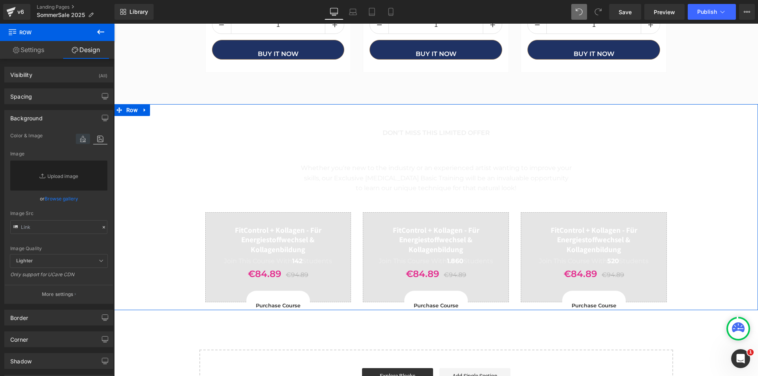
click at [78, 140] on icon at bounding box center [83, 139] width 14 height 10
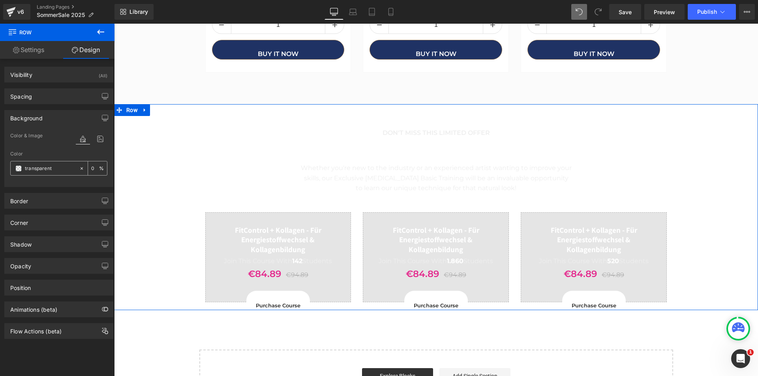
click at [17, 168] on span at bounding box center [18, 169] width 6 height 6
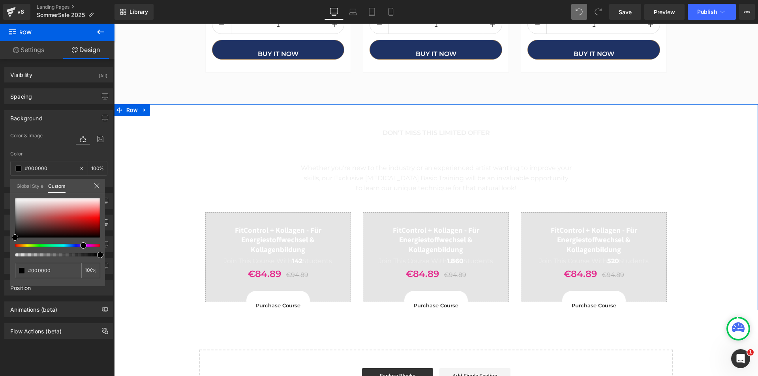
type input "#000000"
type input "100"
type input "#000000"
type input "100"
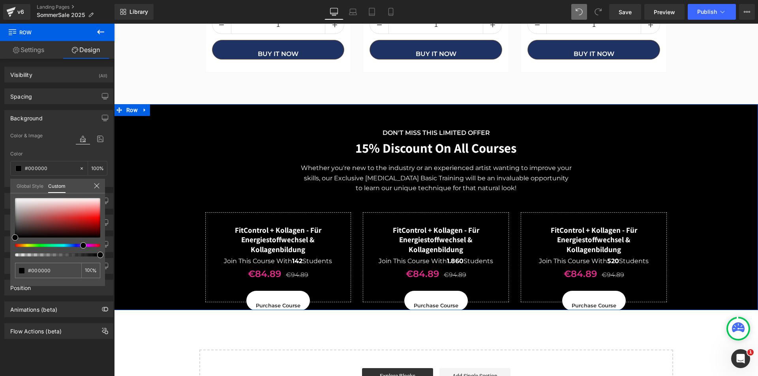
click at [80, 245] on div at bounding box center [54, 245] width 85 height 3
click at [77, 245] on div at bounding box center [54, 245] width 85 height 3
type input "#2b0848"
type input "#2e084e"
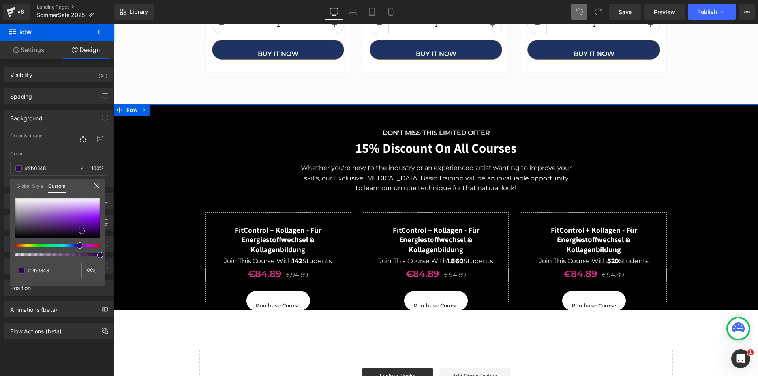
type input "#2e084e"
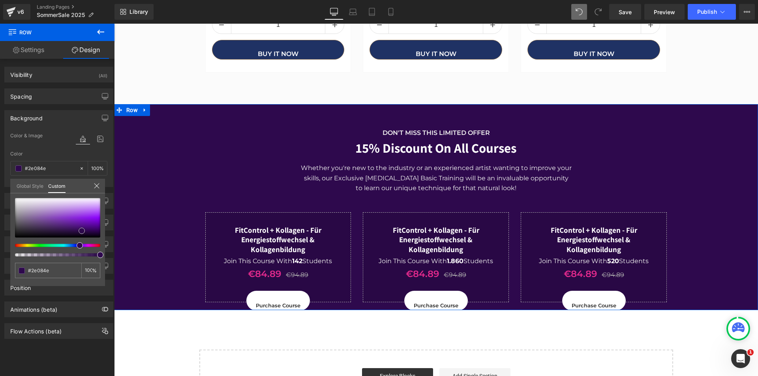
type input "#2e094d"
type input "#37095c"
type input "#3c0966"
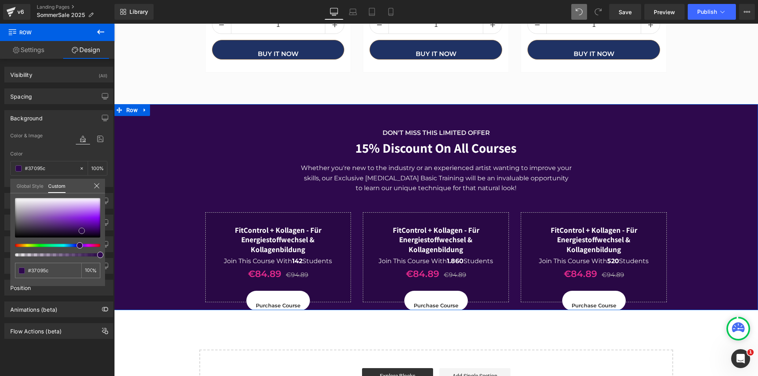
type input "#3c0966"
type input "#3f086d"
type input "#450778"
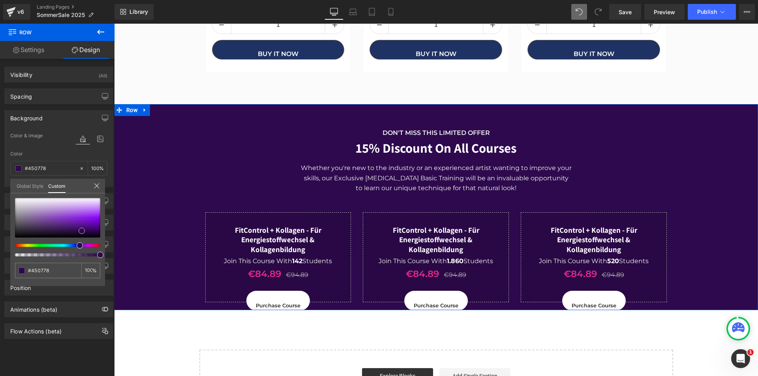
type input "#4b0584"
type input "#4e028b"
type input "#510093"
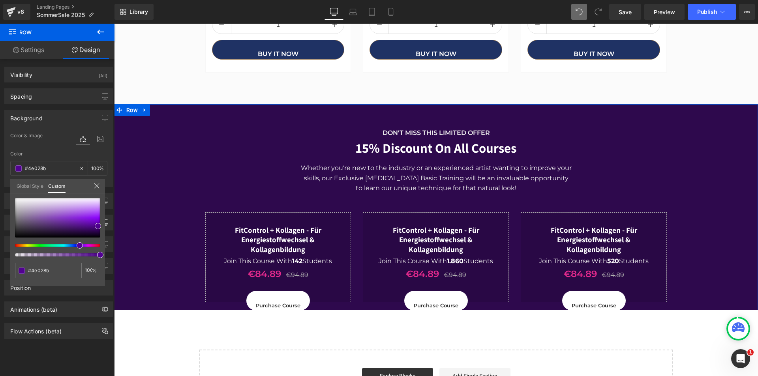
type input "#510093"
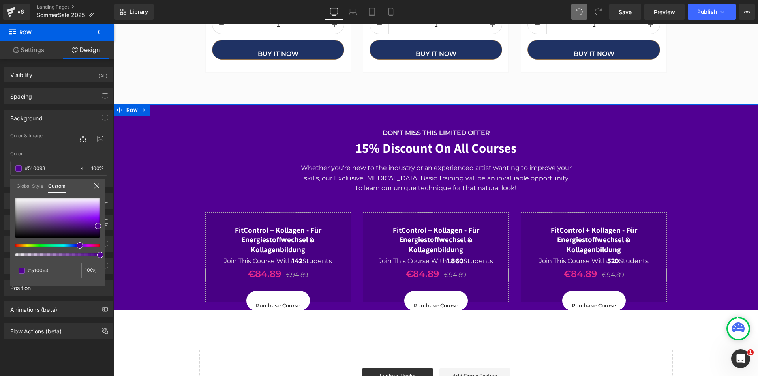
type input "#540099"
type input "#56009e"
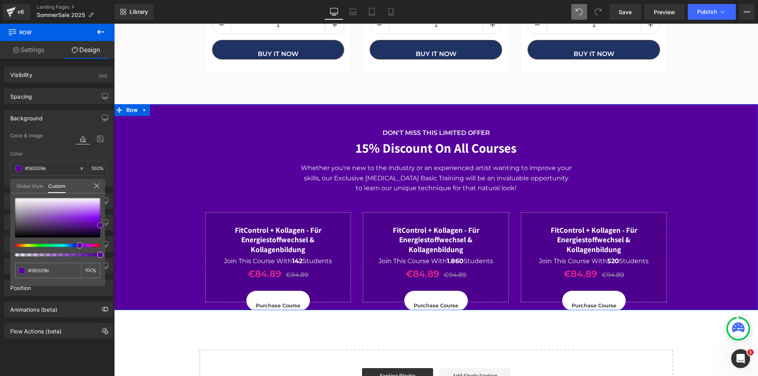
type input "#540099"
type input "#4e008e"
type input "#480182"
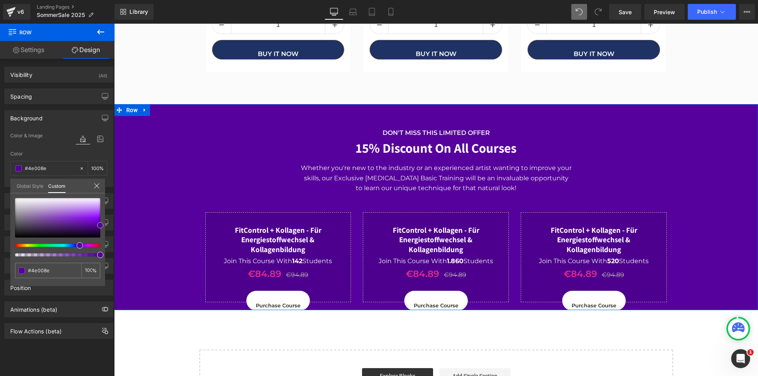
type input "#480182"
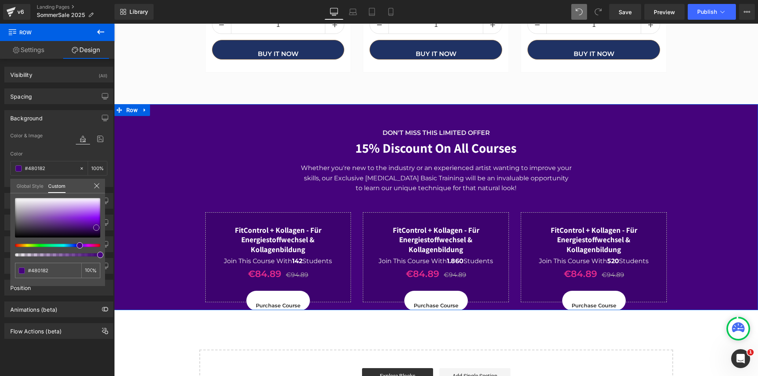
type input "#45037c"
type input "#400272"
type input "#3a0466"
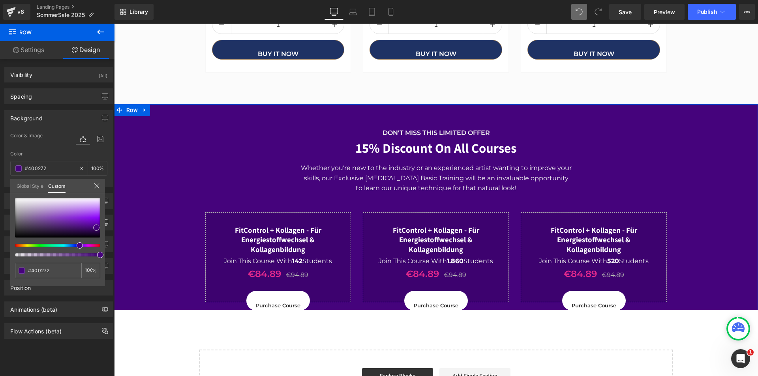
type input "#3a0466"
type input "#370461"
type input "#310556"
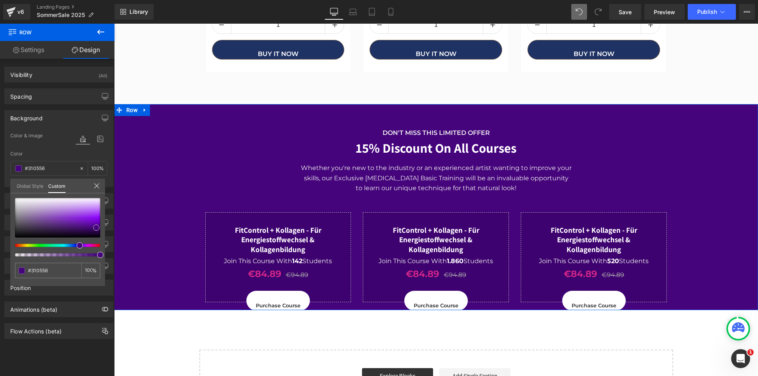
type input "#2f0650"
type input "#2c054b"
type input "#290646"
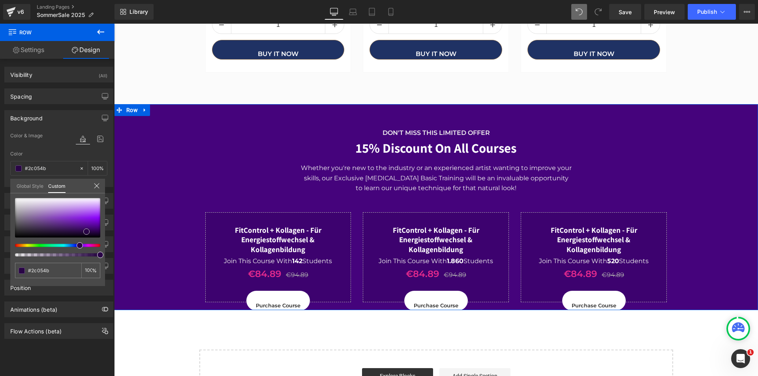
type input "#290646"
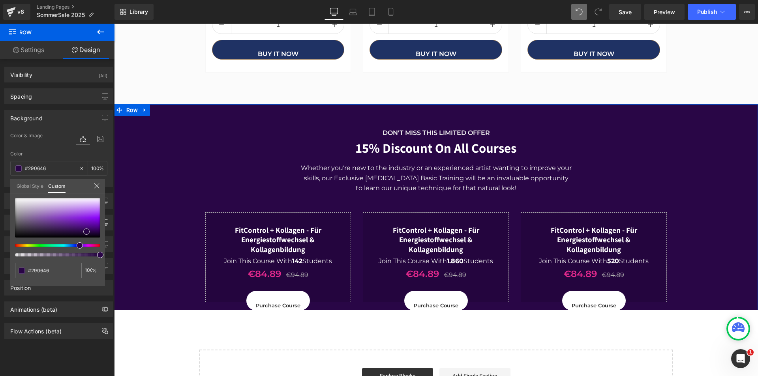
drag, startPoint x: 81, startPoint y: 231, endPoint x: 86, endPoint y: 232, distance: 4.8
click at [86, 232] on div at bounding box center [57, 218] width 85 height 40
type input "#360646"
type input "#340646"
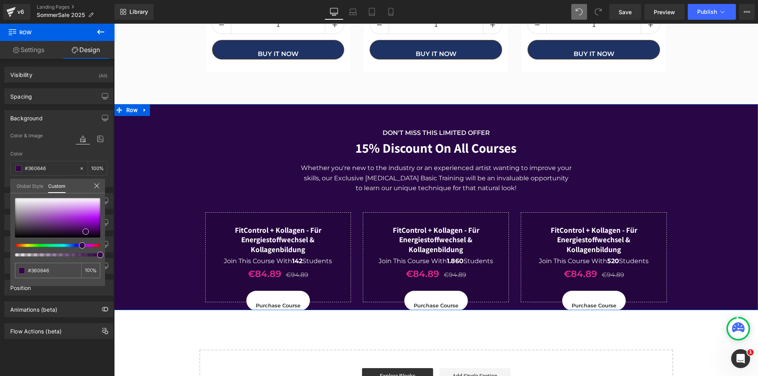
type input "#340646"
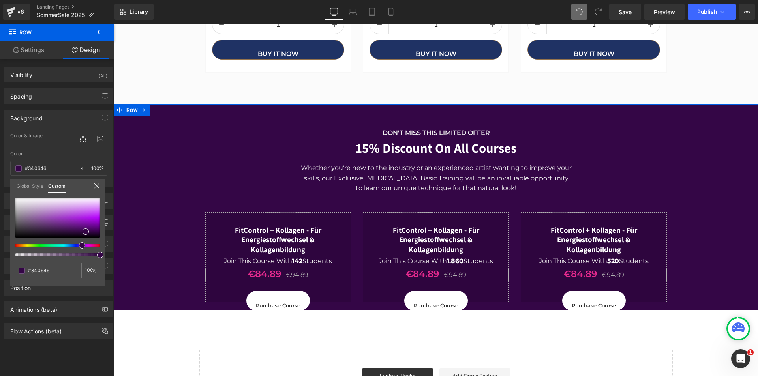
type input "#2e0646"
type input "#2b0646"
type input "#290646"
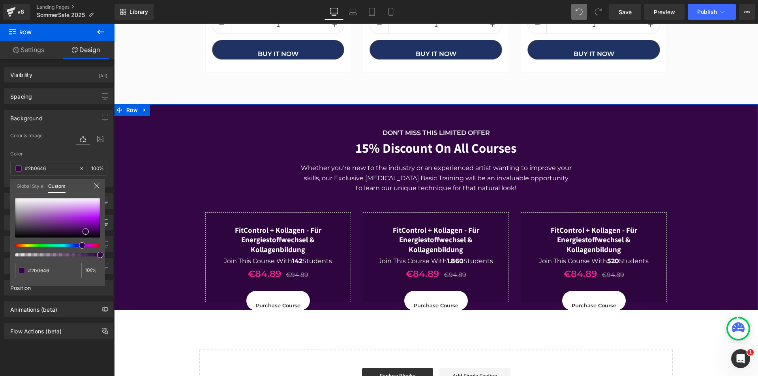
type input "#290646"
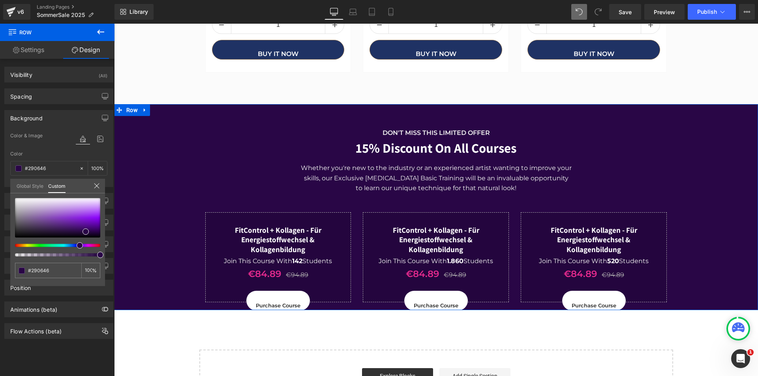
type input "#270646"
type input "#1e0646"
type input "#190646"
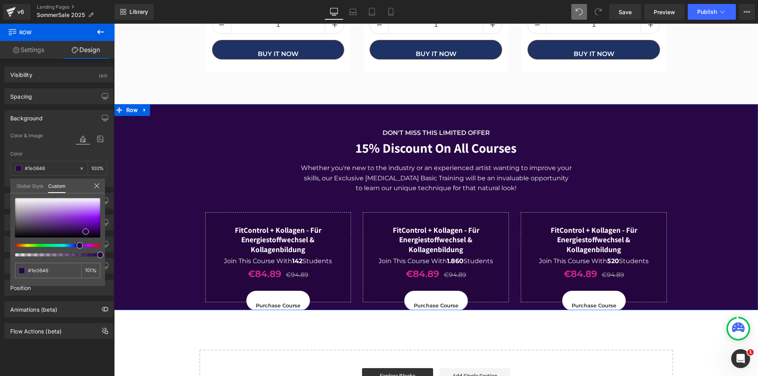
type input "#190646"
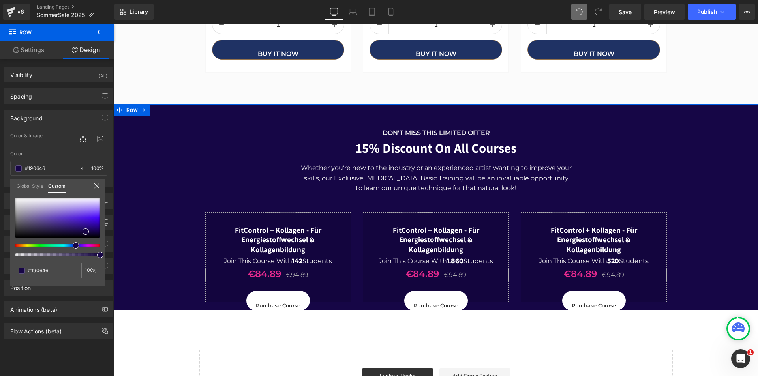
type input "#160646"
drag, startPoint x: 77, startPoint y: 245, endPoint x: 70, endPoint y: 246, distance: 7.2
click at [70, 246] on div at bounding box center [54, 245] width 85 height 3
type input "#2e0ea4"
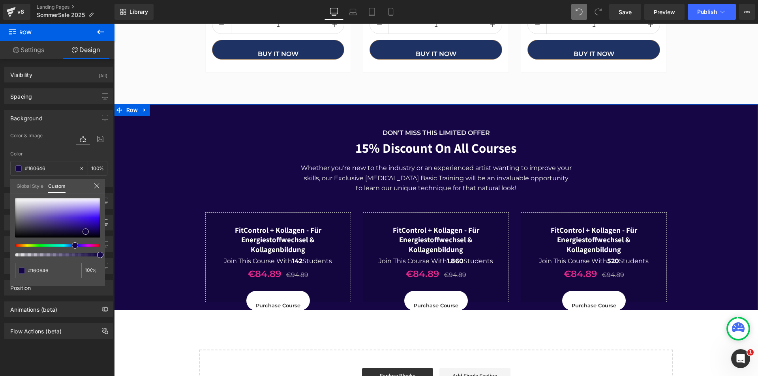
type input "#2e0ea4"
type input "#2e0da5"
type input "#2d0aad"
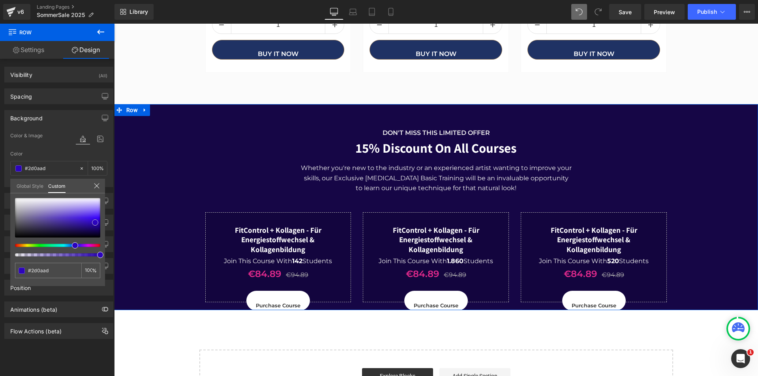
type input "#2c04bc"
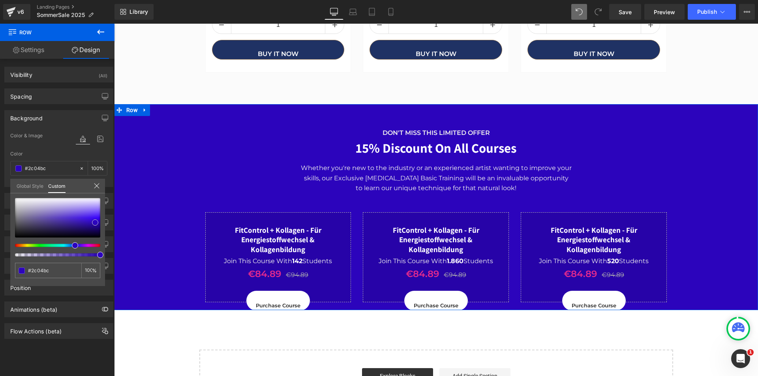
type input "#2c03bd"
type input "#2b02be"
type input "#2b01bf"
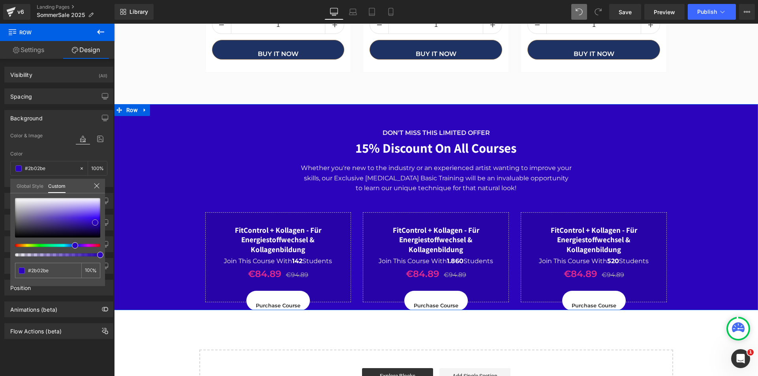
type input "#2b01bf"
type input "#2900bb"
type input "#2700b7"
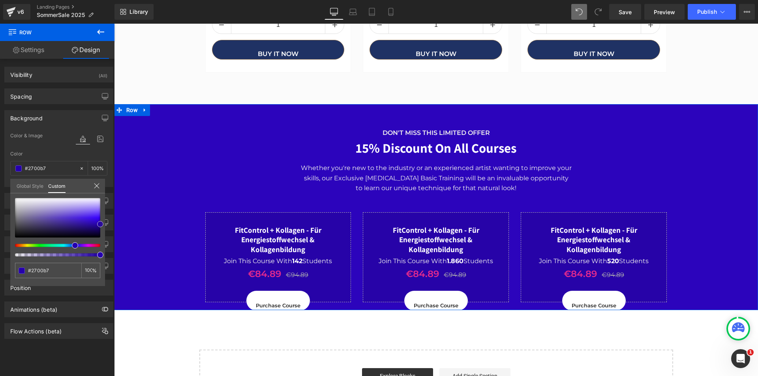
type input "#2500ad"
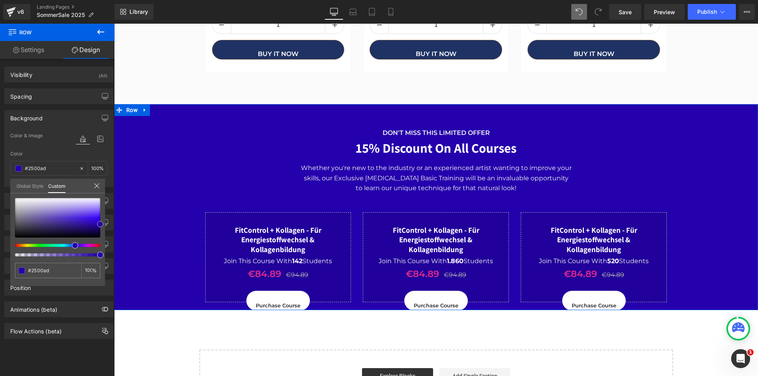
type input "#1e008e"
type input "#1b007f"
type input "#140060"
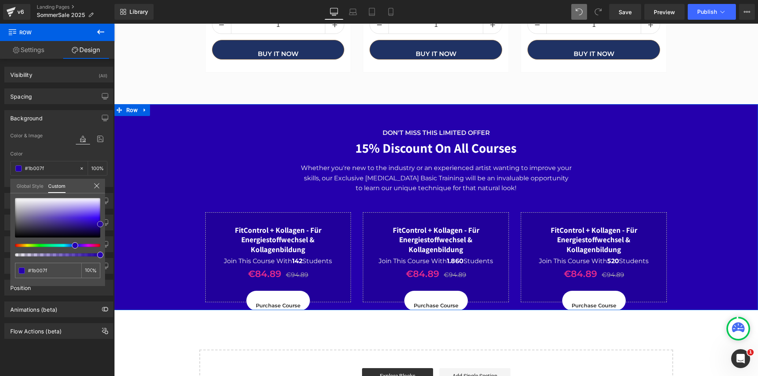
type input "#140060"
type input "#12005b"
type input "#100051"
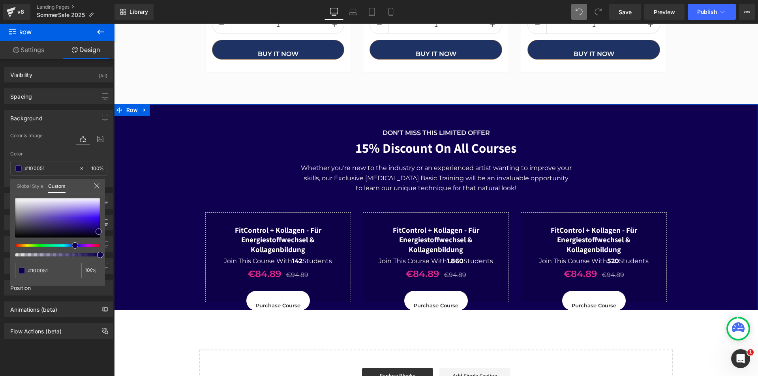
type input "#0e0047"
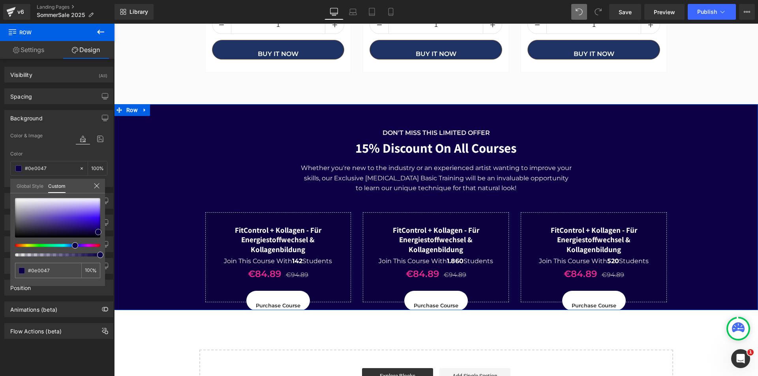
type input "#0d0042"
type input "#0c003d"
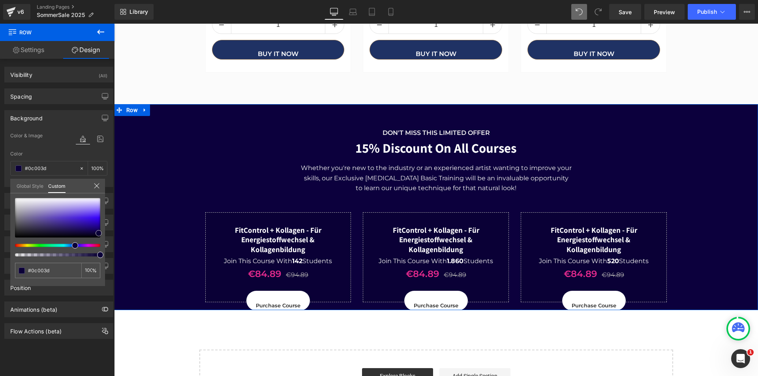
type input "#0a0033"
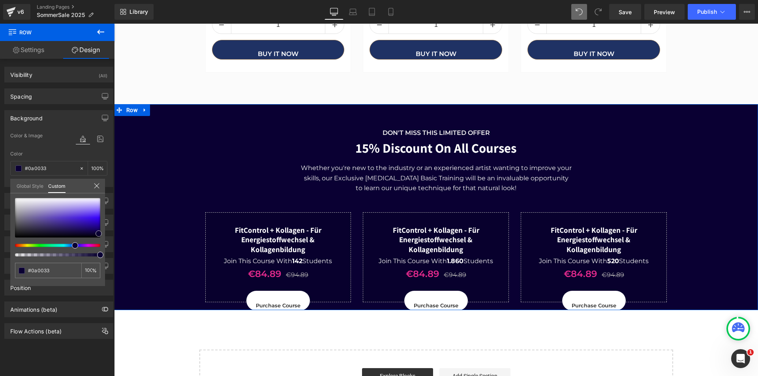
drag, startPoint x: 87, startPoint y: 224, endPoint x: 99, endPoint y: 234, distance: 15.4
click at [99, 234] on div at bounding box center [57, 218] width 85 height 40
drag, startPoint x: 158, startPoint y: 276, endPoint x: 179, endPoint y: 274, distance: 20.6
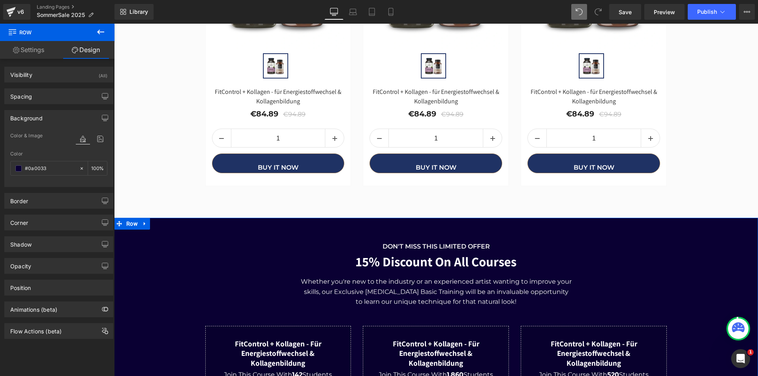
scroll to position [2159, 0]
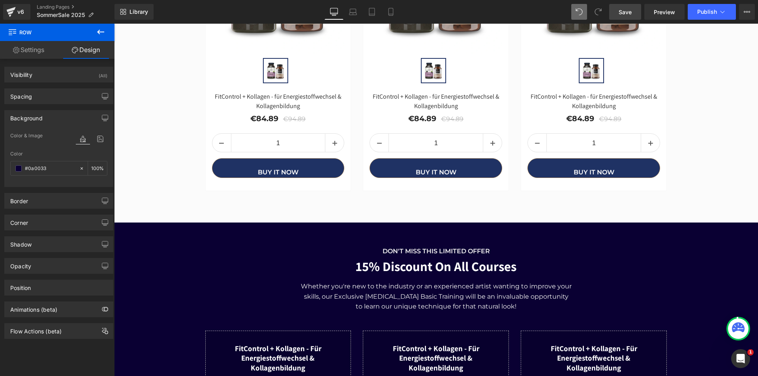
click at [632, 16] on link "Save" at bounding box center [626, 12] width 32 height 16
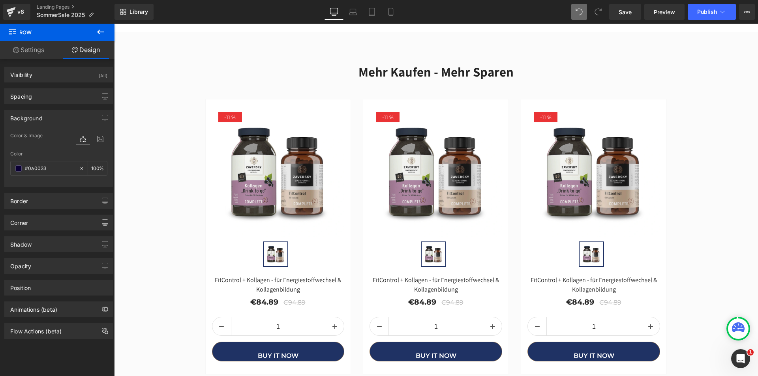
scroll to position [1817, 0]
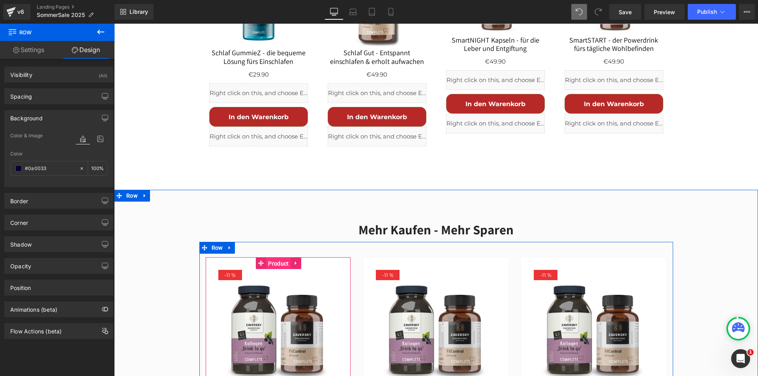
click at [272, 258] on span "Product" at bounding box center [278, 264] width 24 height 12
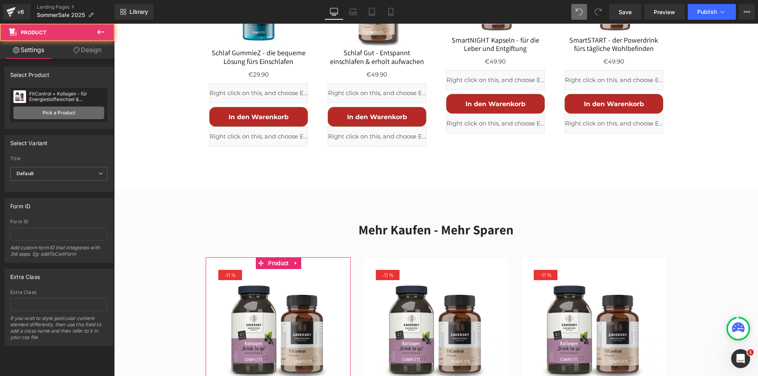
click at [67, 114] on link "Pick a Product" at bounding box center [58, 113] width 91 height 13
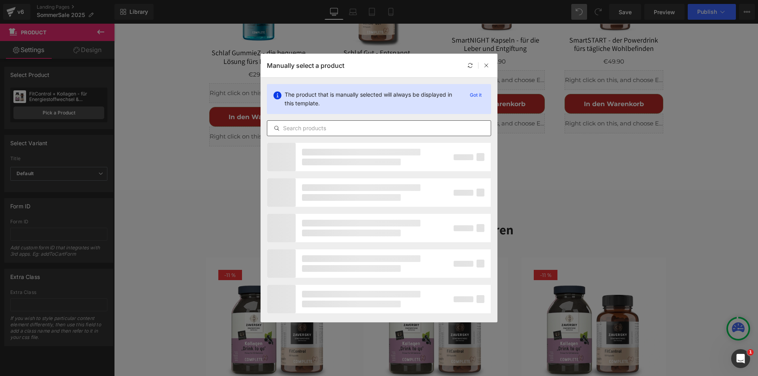
click at [323, 131] on input "text" at bounding box center [379, 128] width 224 height 9
paste input "Kollagen Bundle – 3 Sorten für deine tägliche Beauty-Routine"
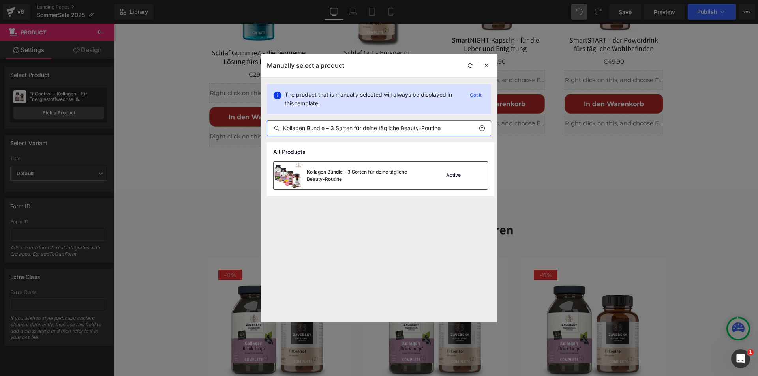
type input "Kollagen Bundle – 3 Sorten für deine tägliche Beauty-Routine"
click at [326, 174] on div "Kollagen Bundle – 3 Sorten für deine tägliche Beauty-Routine" at bounding box center [366, 176] width 119 height 14
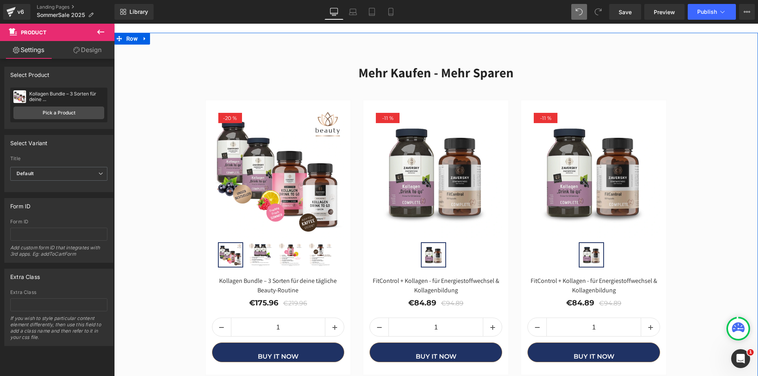
scroll to position [1975, 0]
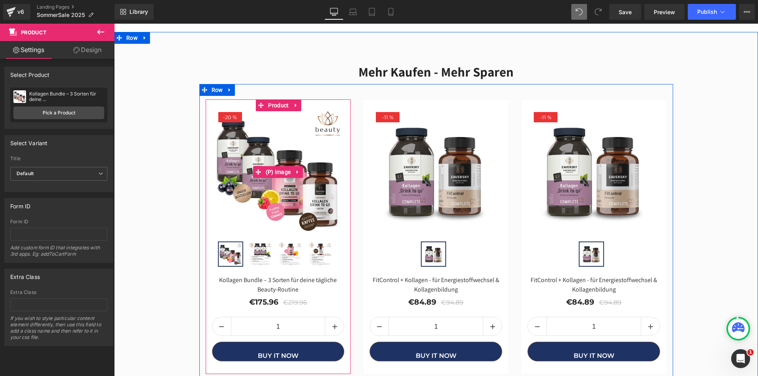
click at [250, 106] on img at bounding box center [278, 172] width 133 height 133
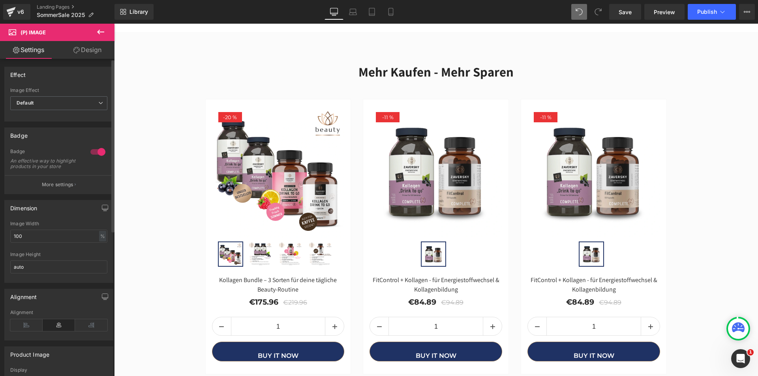
click at [91, 151] on div at bounding box center [97, 152] width 19 height 13
click at [90, 151] on div at bounding box center [97, 152] width 19 height 13
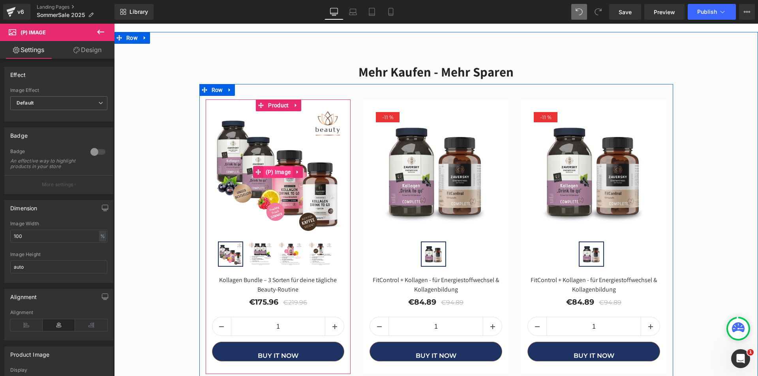
click at [274, 166] on span "(P) Image" at bounding box center [278, 172] width 29 height 12
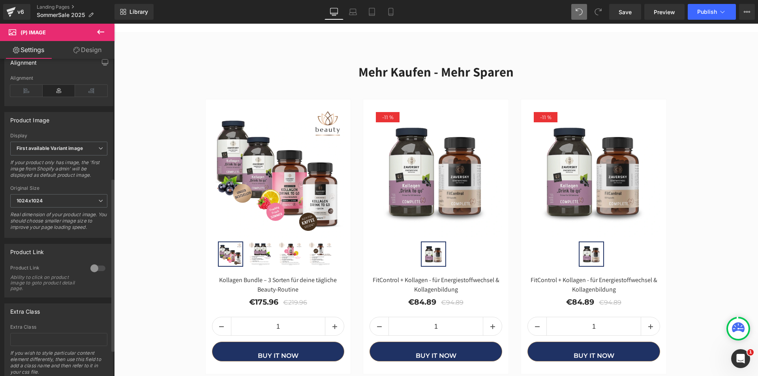
scroll to position [237, 0]
click at [90, 152] on span "First available Variant image" at bounding box center [58, 146] width 97 height 14
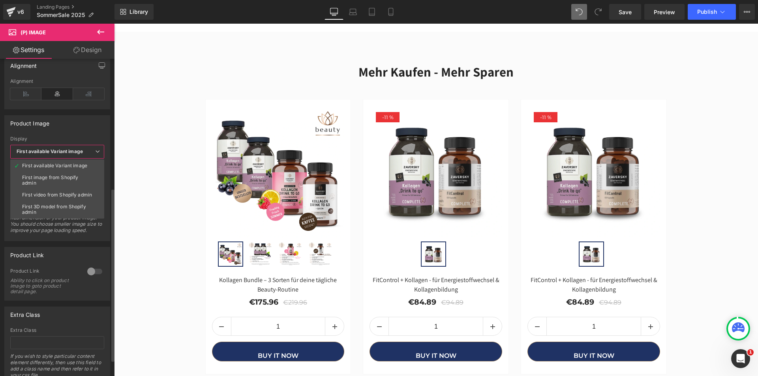
click at [90, 151] on span "First available Variant image" at bounding box center [57, 152] width 94 height 14
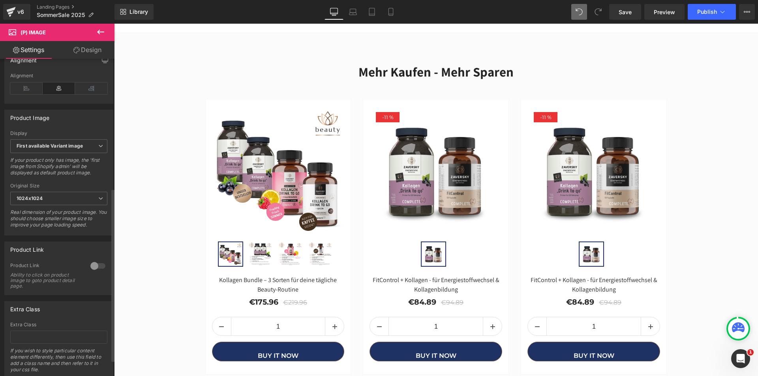
scroll to position [267, 0]
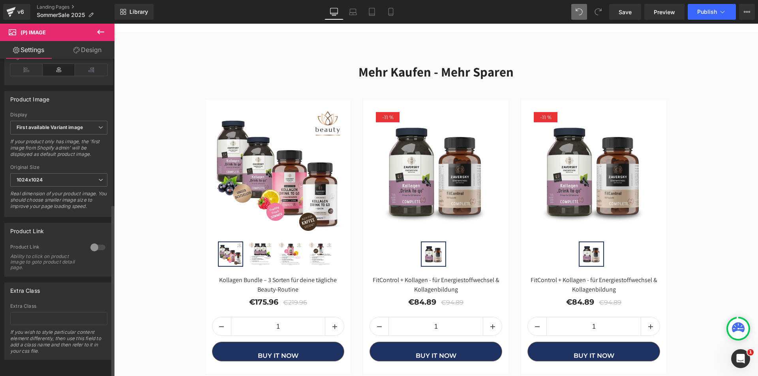
click at [95, 241] on div at bounding box center [97, 247] width 19 height 13
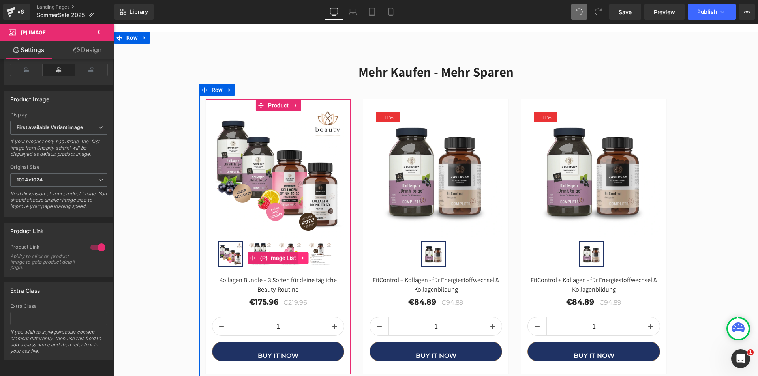
click at [301, 255] on icon at bounding box center [304, 258] width 6 height 6
click at [306, 255] on icon at bounding box center [309, 258] width 6 height 6
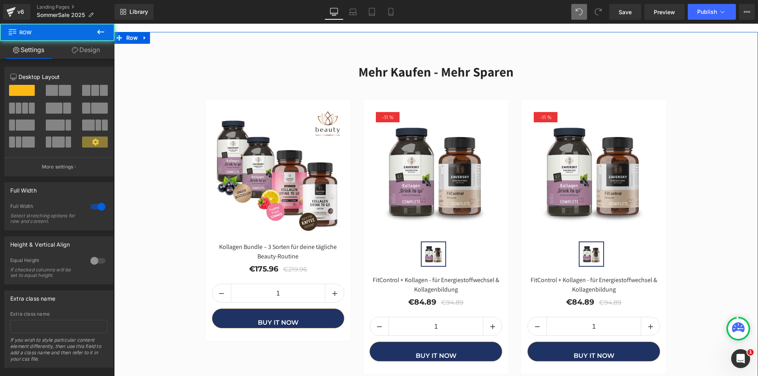
click at [164, 206] on div "Mehr kaufen - mehr sparen Heading Row - 20 % (P) Image Kollagen Bundle – 3 Sort…" at bounding box center [436, 215] width 644 height 327
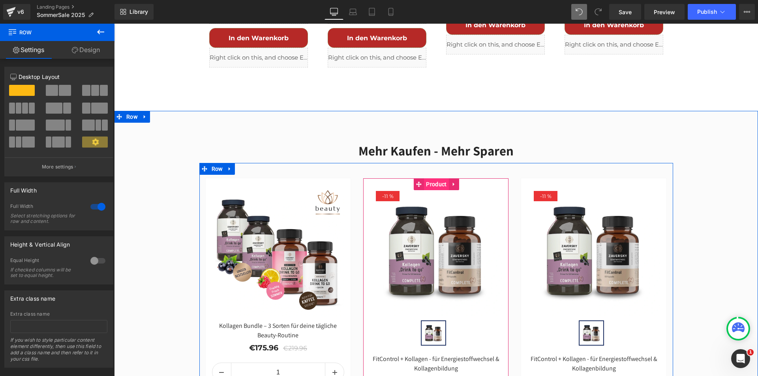
click at [429, 179] on span "Product" at bounding box center [436, 185] width 24 height 12
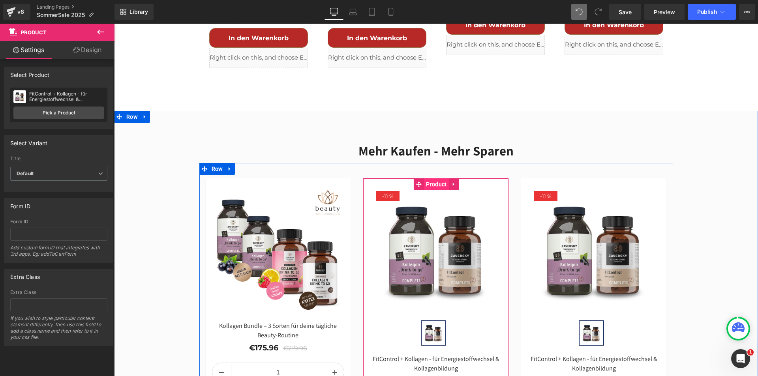
click at [434, 179] on span "Product" at bounding box center [436, 185] width 24 height 12
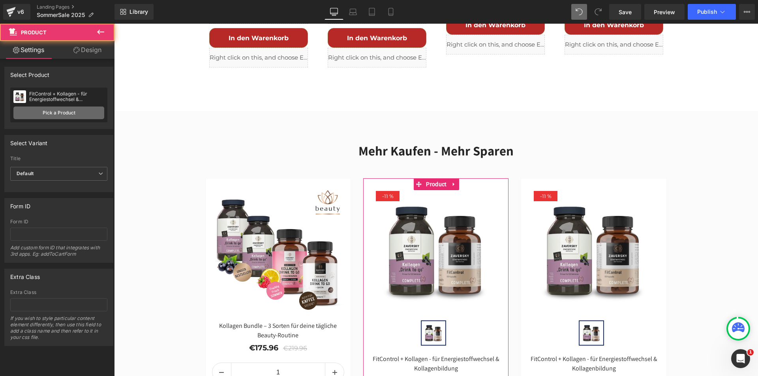
click at [62, 115] on link "Pick a Product" at bounding box center [58, 113] width 91 height 13
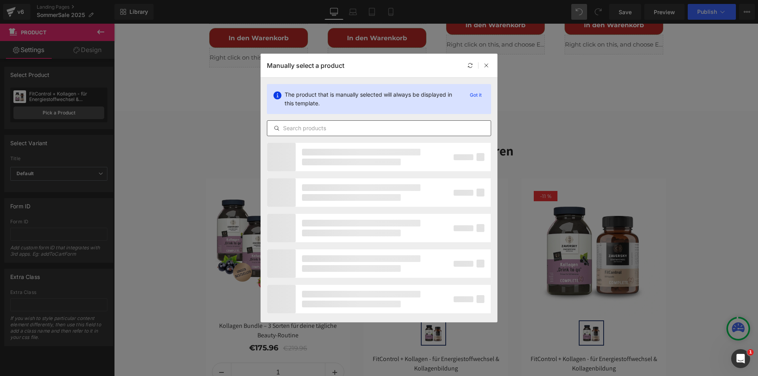
click at [322, 125] on input "text" at bounding box center [379, 128] width 224 height 9
paste input "Kollagen & Hyaluron Plus - abgestimmte Nährstoff-Kombination"
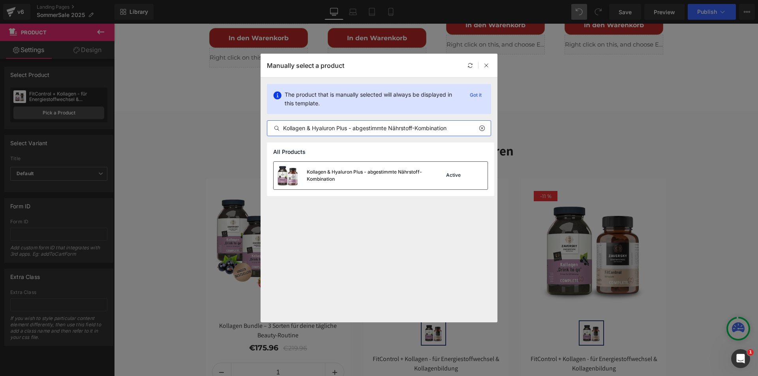
type input "Kollagen & Hyaluron Plus - abgestimmte Nährstoff-Kombination"
click at [334, 172] on div "Kollagen & Hyaluron Plus - abgestimmte Nährstoff-Kombination" at bounding box center [366, 176] width 119 height 14
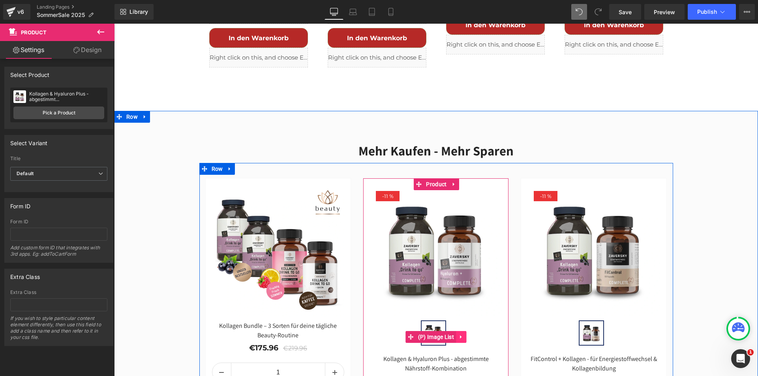
click at [459, 334] on icon at bounding box center [462, 337] width 6 height 6
click at [464, 335] on icon at bounding box center [467, 338] width 6 height 6
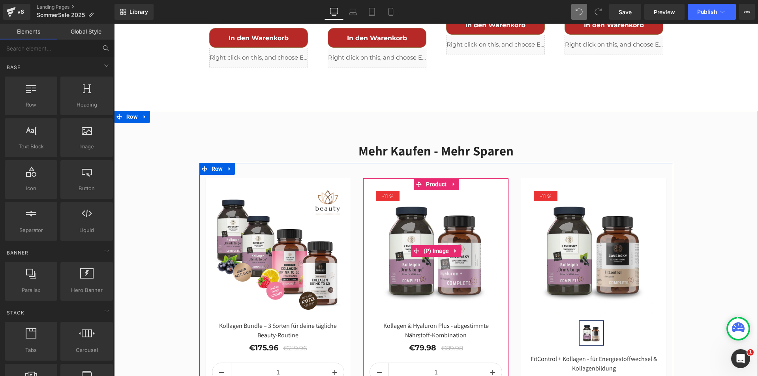
click at [425, 185] on img at bounding box center [436, 251] width 133 height 133
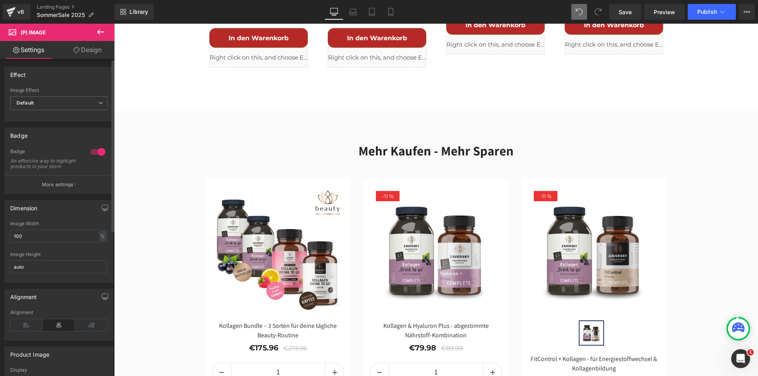
click at [93, 153] on div at bounding box center [97, 152] width 19 height 13
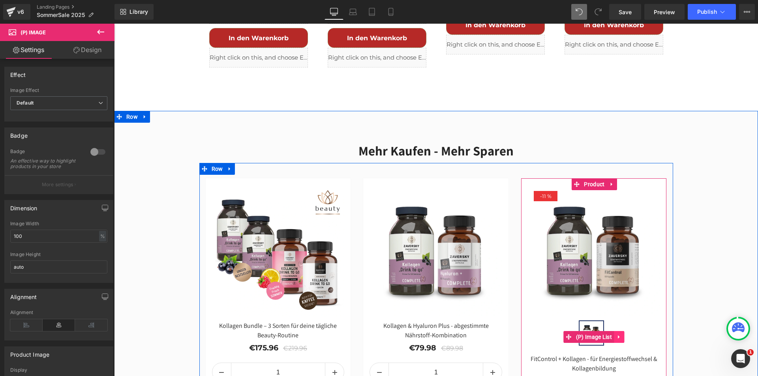
click at [618, 336] on icon at bounding box center [619, 338] width 2 height 4
click at [622, 335] on icon at bounding box center [625, 338] width 6 height 6
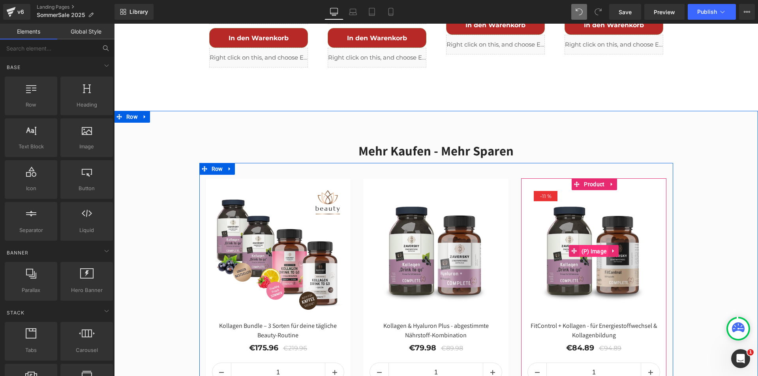
click at [593, 246] on span "(P) Image" at bounding box center [594, 252] width 29 height 12
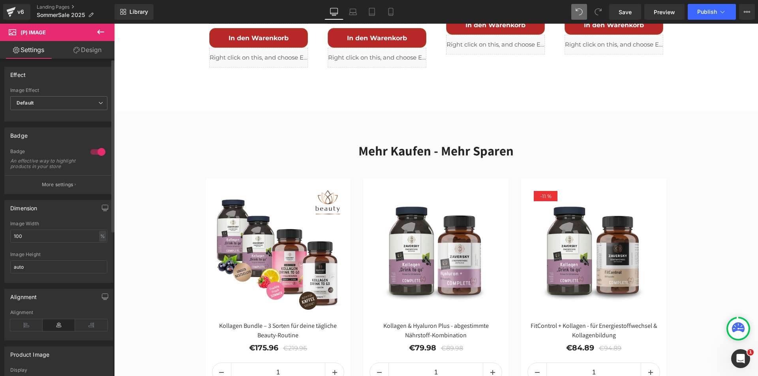
click at [93, 151] on div at bounding box center [97, 152] width 19 height 13
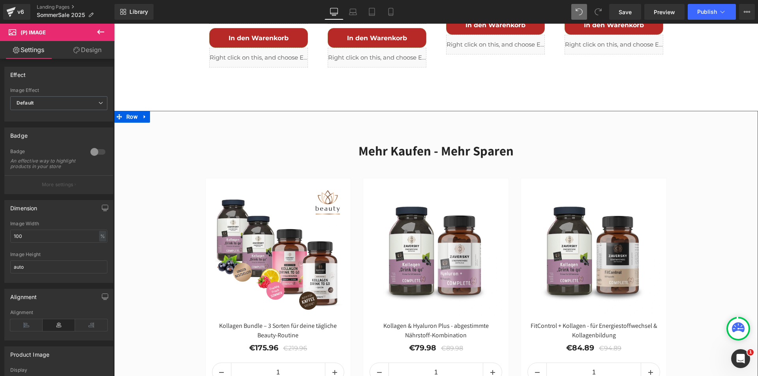
click at [705, 263] on div "Mehr kaufen - mehr sparen Heading Row - 20 % (P) Image Kollagen Bundle – 3 Sort…" at bounding box center [436, 278] width 644 height 294
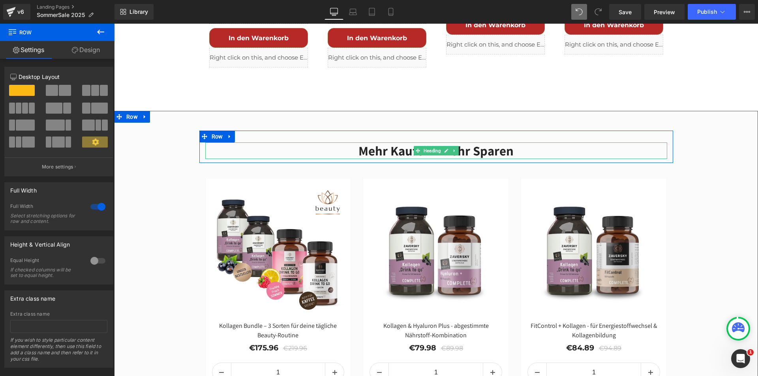
click at [474, 143] on h2 "Mehr kaufen - mehr sparen" at bounding box center [436, 151] width 462 height 17
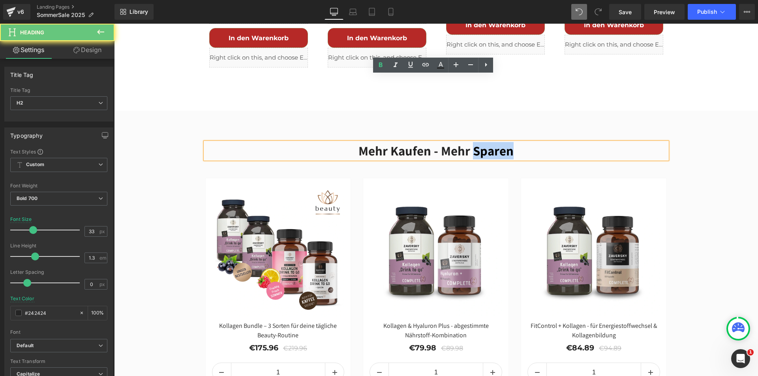
click at [474, 143] on h2 "Mehr kaufen - mehr sparen" at bounding box center [436, 151] width 462 height 17
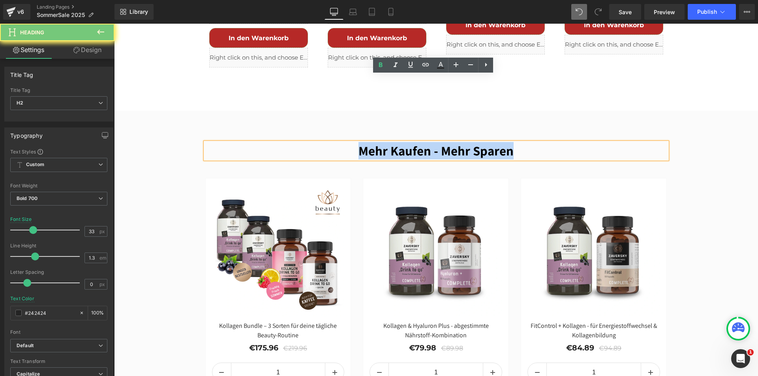
click at [474, 143] on h2 "Mehr kaufen - mehr sparen" at bounding box center [436, 151] width 462 height 17
copy h2 "Mehr kaufen - mehr sparen"
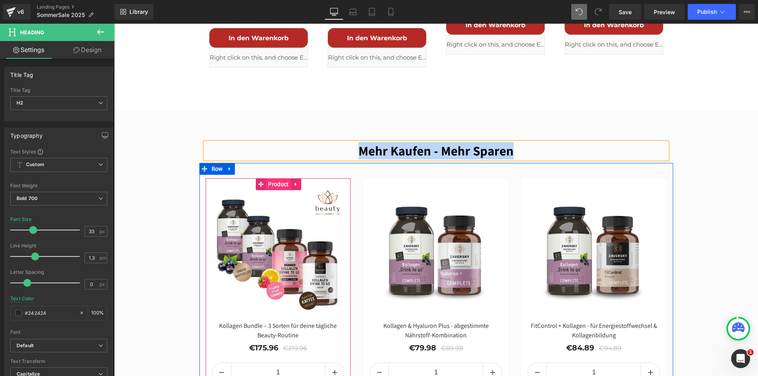
click at [276, 179] on span "Product" at bounding box center [278, 185] width 24 height 12
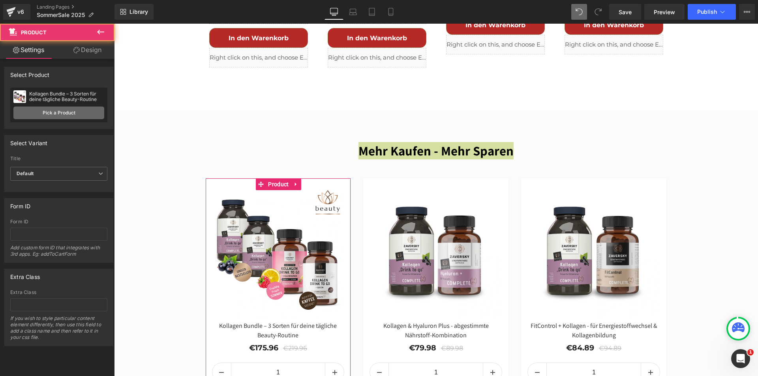
click at [77, 117] on link "Pick a Product" at bounding box center [58, 113] width 91 height 13
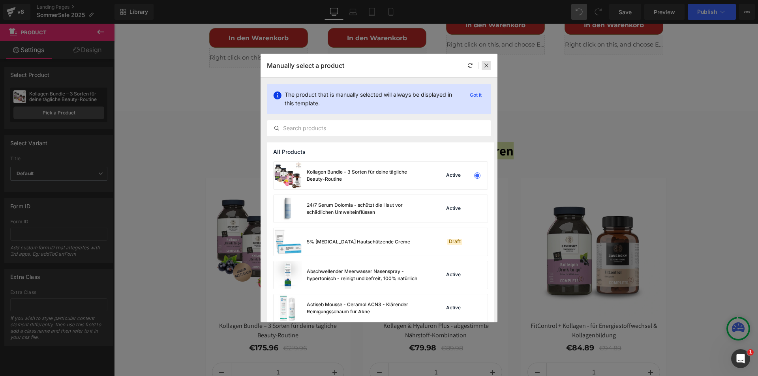
click at [486, 66] on icon at bounding box center [487, 66] width 6 height 6
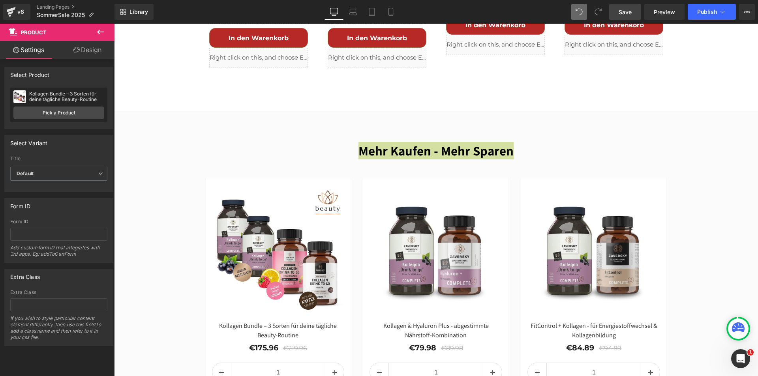
click at [625, 10] on span "Save" at bounding box center [625, 12] width 13 height 8
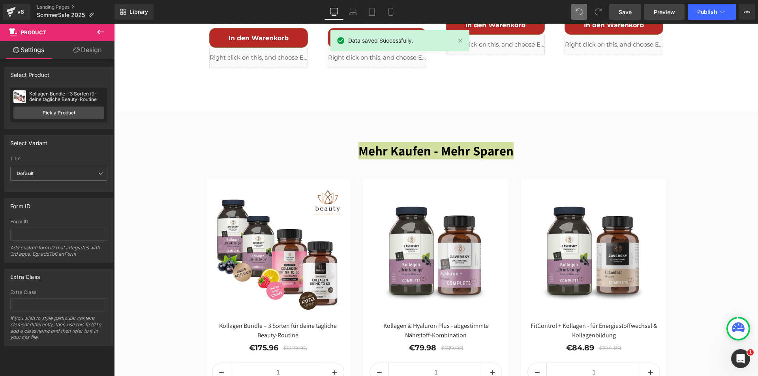
click at [658, 15] on span "Preview" at bounding box center [664, 12] width 21 height 8
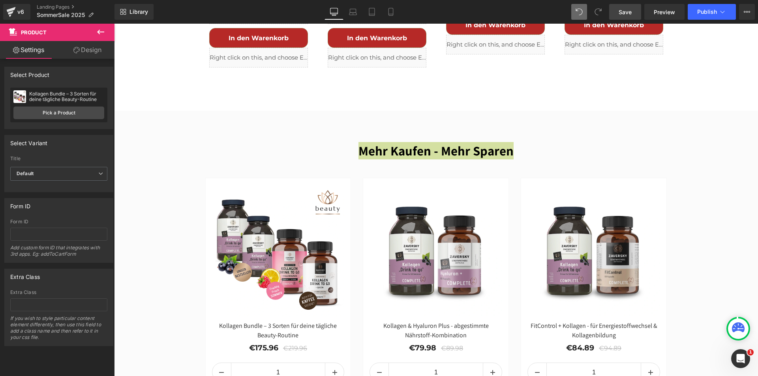
click at [629, 11] on span "Save" at bounding box center [625, 12] width 13 height 8
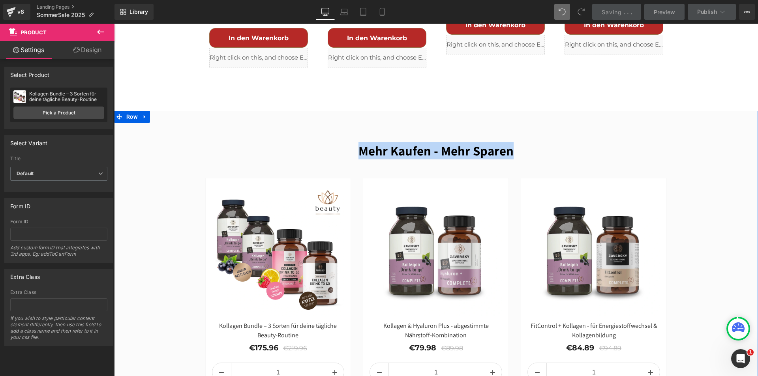
click at [154, 164] on div "Mehr kaufen - mehr sparen Heading Row - 20 % (P) Image Kollagen Bundle – 3 Sort…" at bounding box center [436, 278] width 644 height 294
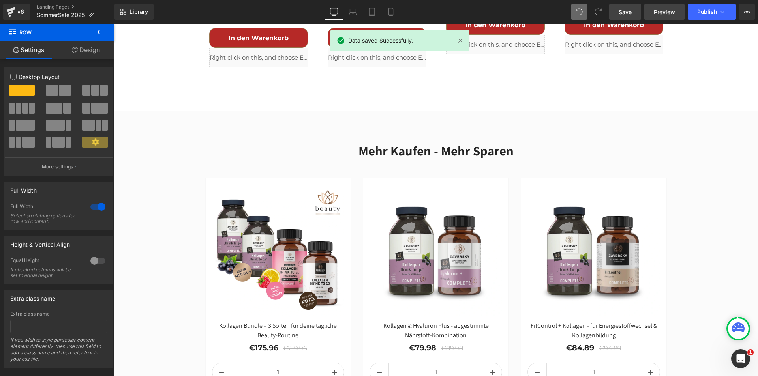
click at [665, 9] on span "Preview" at bounding box center [664, 12] width 21 height 8
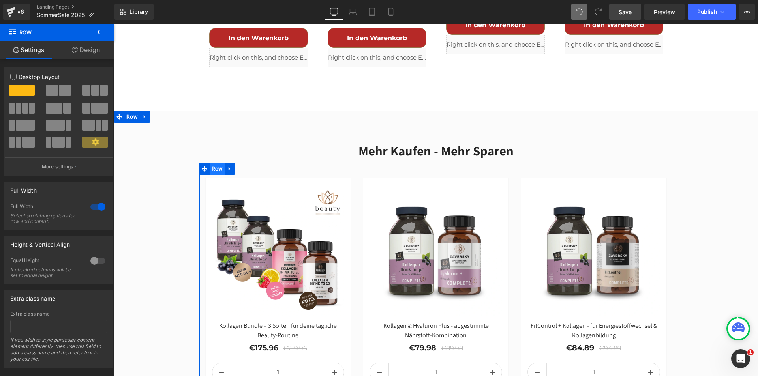
click at [217, 163] on span "Row" at bounding box center [217, 169] width 15 height 12
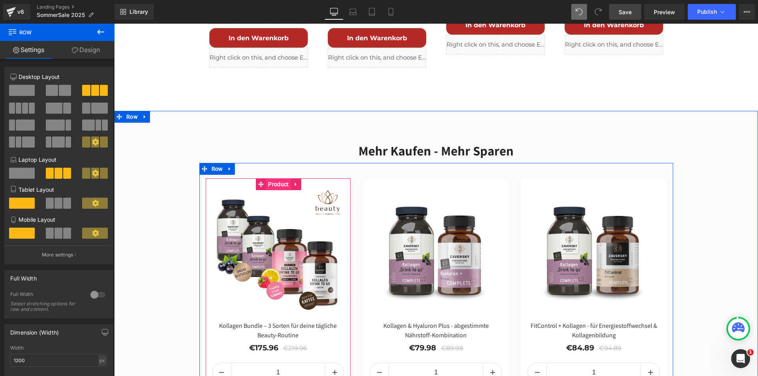
click at [277, 179] on span "Product" at bounding box center [278, 185] width 24 height 12
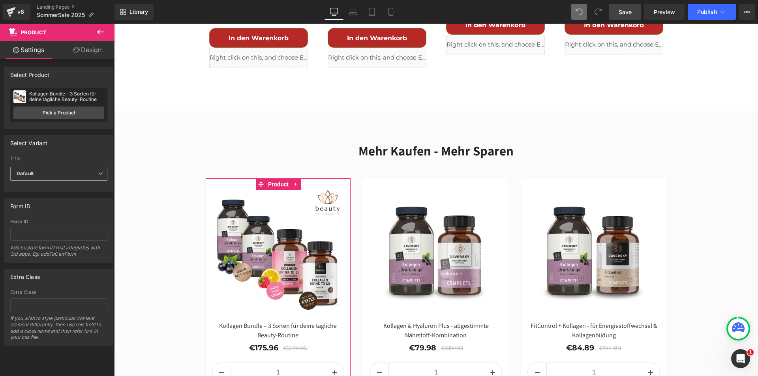
click at [90, 176] on span "Default" at bounding box center [58, 174] width 97 height 14
click at [77, 196] on li "Default Title" at bounding box center [57, 200] width 94 height 12
click at [74, 179] on span "Default Title" at bounding box center [58, 174] width 97 height 14
click at [69, 190] on li "Default" at bounding box center [57, 188] width 94 height 12
click at [708, 9] on span "Publish" at bounding box center [708, 12] width 20 height 6
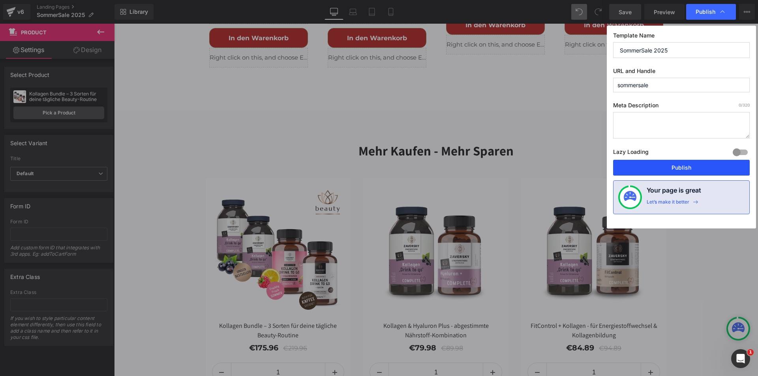
click at [677, 167] on button "Publish" at bounding box center [682, 168] width 137 height 16
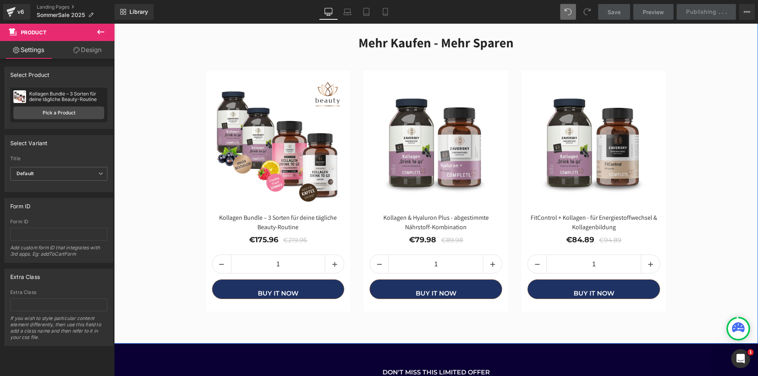
scroll to position [2015, 0]
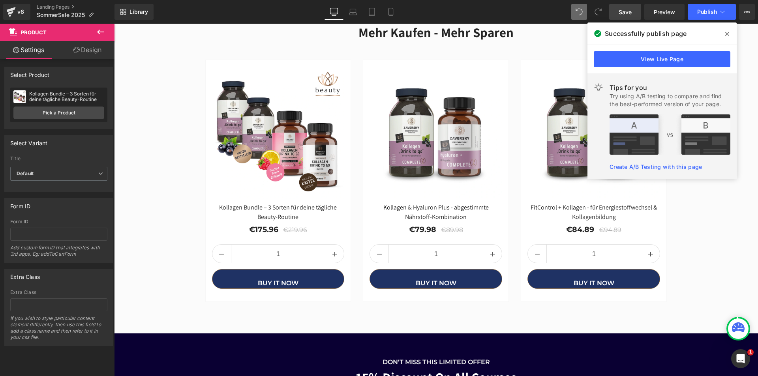
click at [636, 51] on div "View Live Page" at bounding box center [662, 59] width 149 height 28
click at [638, 57] on link "View Live Page" at bounding box center [662, 59] width 137 height 16
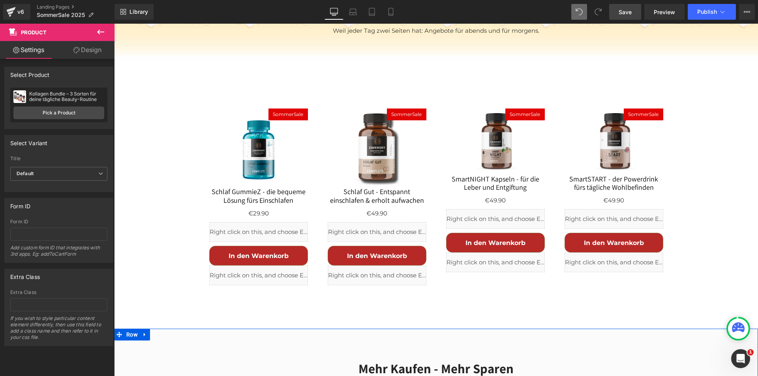
scroll to position [1580, 0]
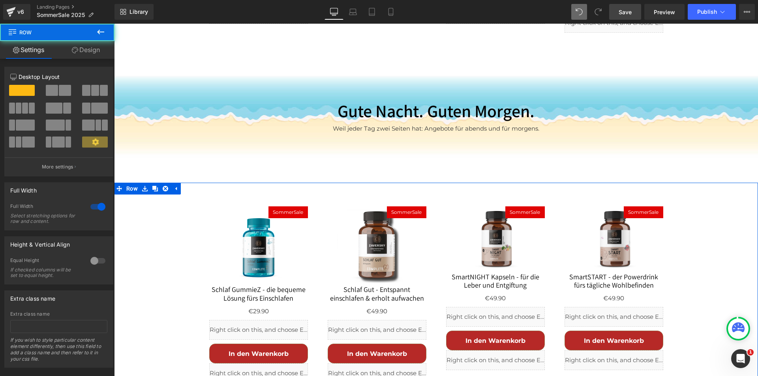
click at [151, 183] on div "SommerSale (P) Image Schlaf GummieZ - die bequeme Lösung fürs Einschlafen (P) T…" at bounding box center [436, 291] width 644 height 216
click at [152, 183] on div "SommerSale (P) Image Schlaf GummieZ - die bequeme Lösung fürs Einschlafen (P) T…" at bounding box center [436, 291] width 644 height 216
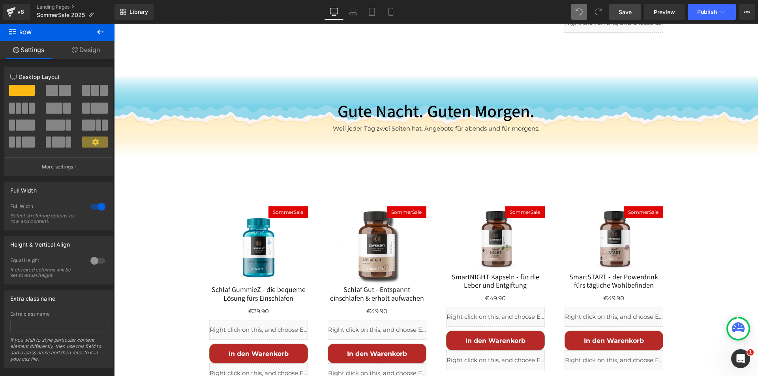
click at [99, 28] on icon at bounding box center [100, 31] width 9 height 9
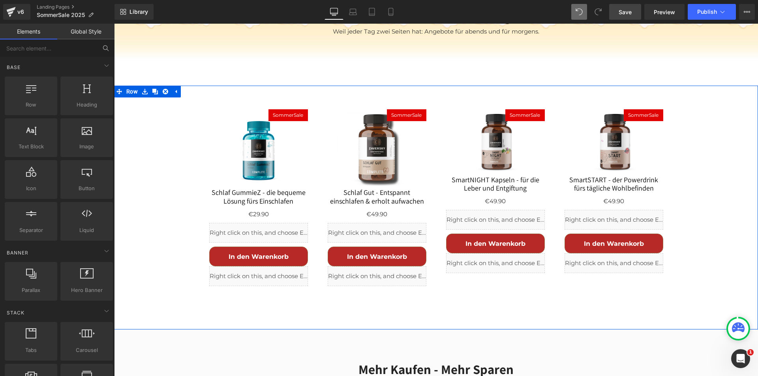
scroll to position [1620, 0]
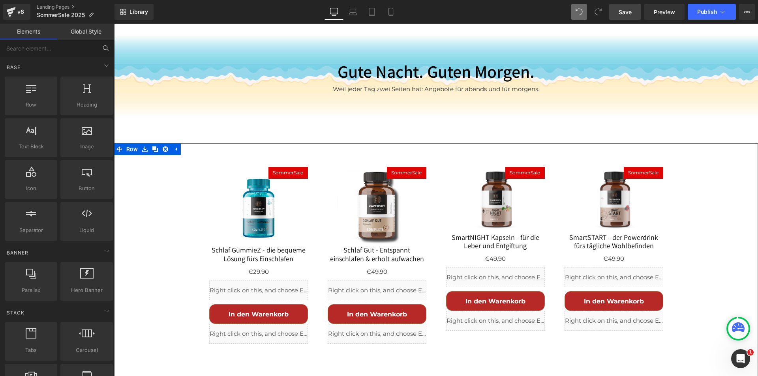
click at [124, 143] on div "SommerSale (P) Image Schlaf GummieZ - die bequeme Lösung fürs Einschlafen (P) T…" at bounding box center [436, 251] width 644 height 216
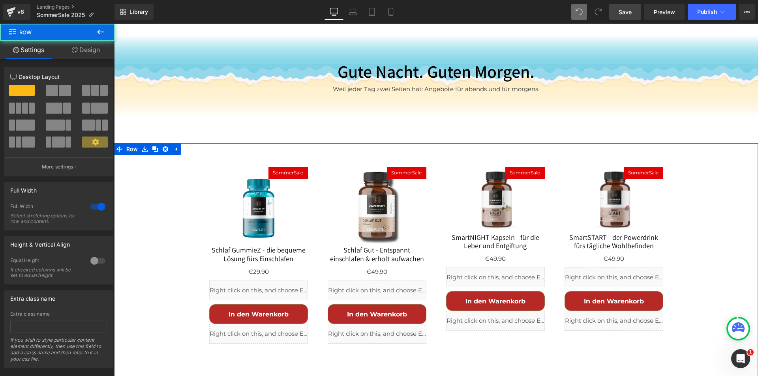
click at [153, 143] on div "SommerSale (P) Image Schlaf GummieZ - die bequeme Lösung fürs Einschlafen (P) T…" at bounding box center [436, 251] width 644 height 216
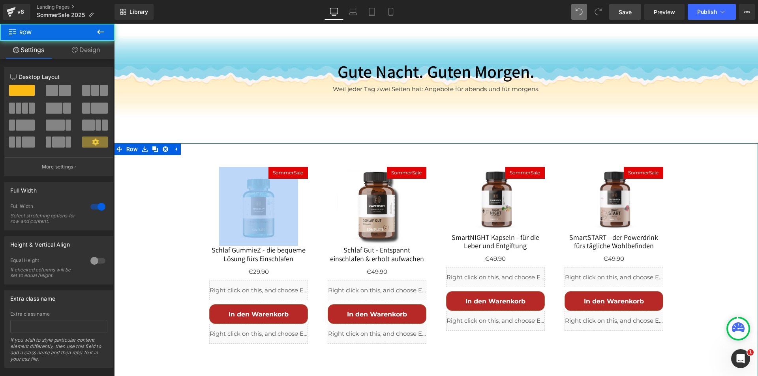
click at [153, 143] on div "SommerSale (P) Image Schlaf GummieZ - die bequeme Lösung fürs Einschlafen (P) T…" at bounding box center [436, 251] width 644 height 216
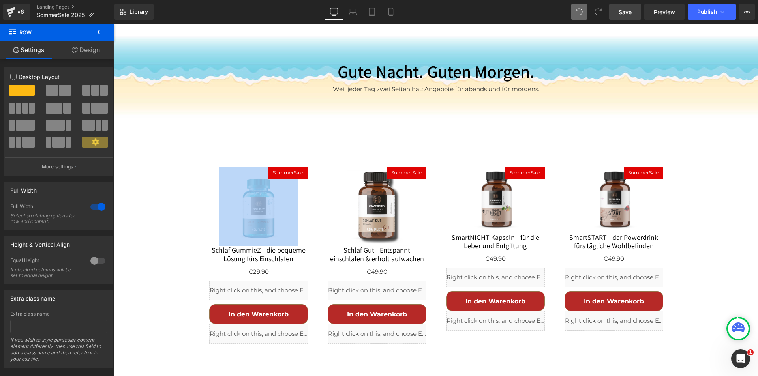
click at [114, 24] on div "125px" at bounding box center [114, 24] width 0 height 0
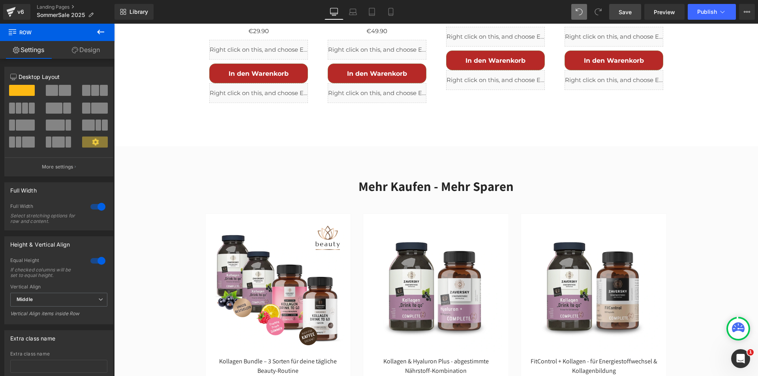
scroll to position [1896, 0]
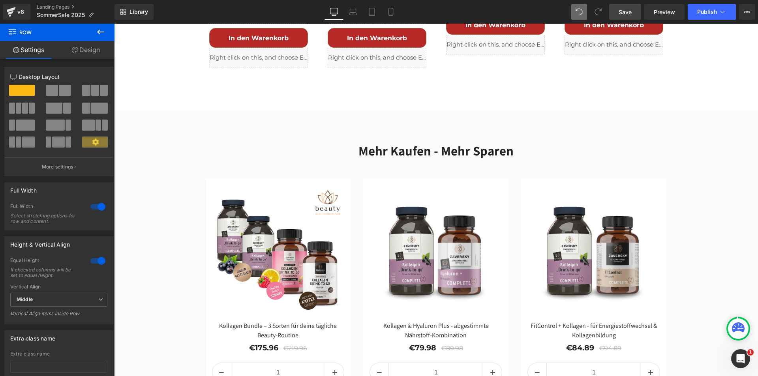
click at [380, 185] on img at bounding box center [436, 251] width 133 height 133
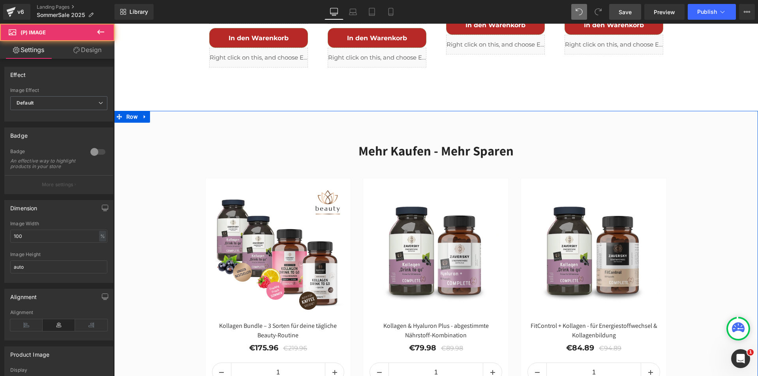
click at [169, 131] on div "Mehr kaufen - mehr sparen Heading Row - 20 % (P) Image Kollagen Bundle – 3 Sort…" at bounding box center [436, 278] width 644 height 294
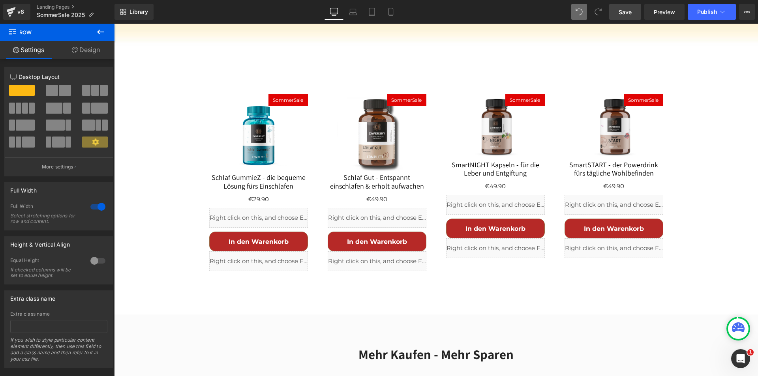
scroll to position [1620, 0]
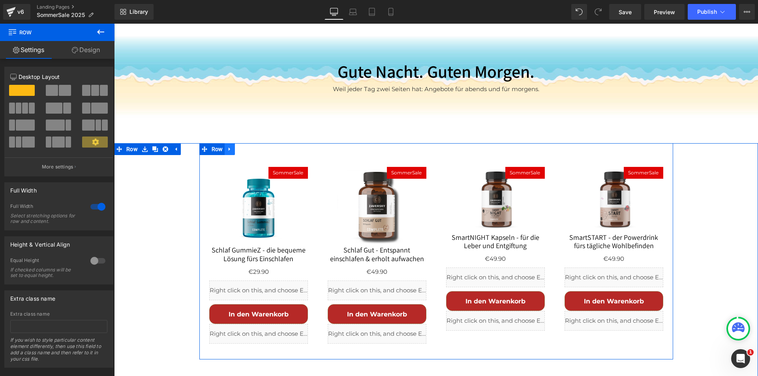
scroll to position [639, 0]
click at [227, 146] on icon at bounding box center [230, 149] width 6 height 6
click at [237, 147] on icon at bounding box center [240, 150] width 6 height 6
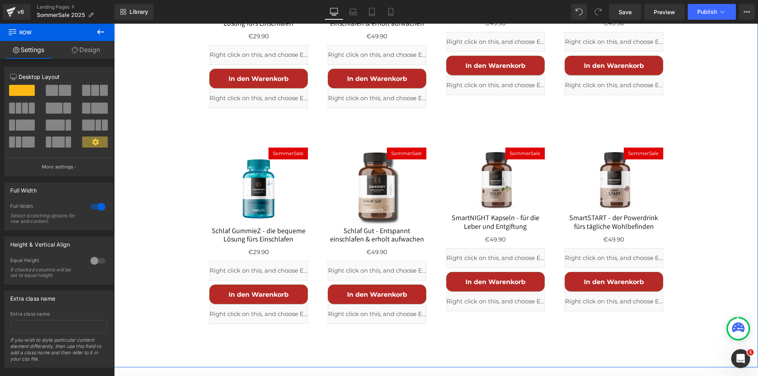
scroll to position [1857, 0]
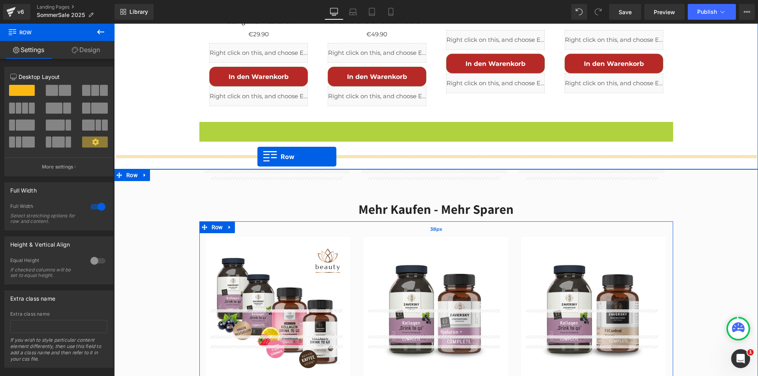
drag, startPoint x: 201, startPoint y: 61, endPoint x: 258, endPoint y: 157, distance: 111.2
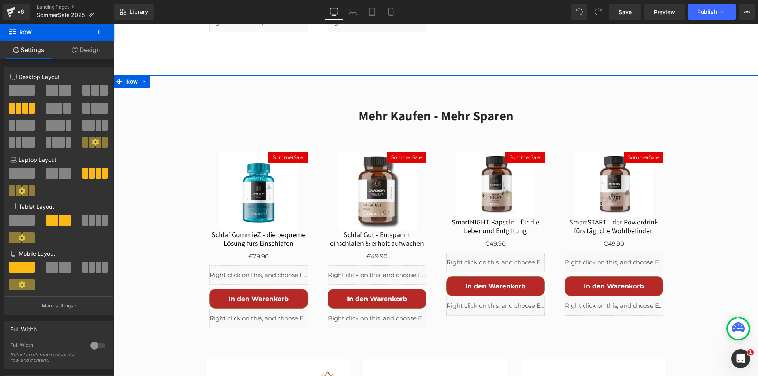
scroll to position [1936, 0]
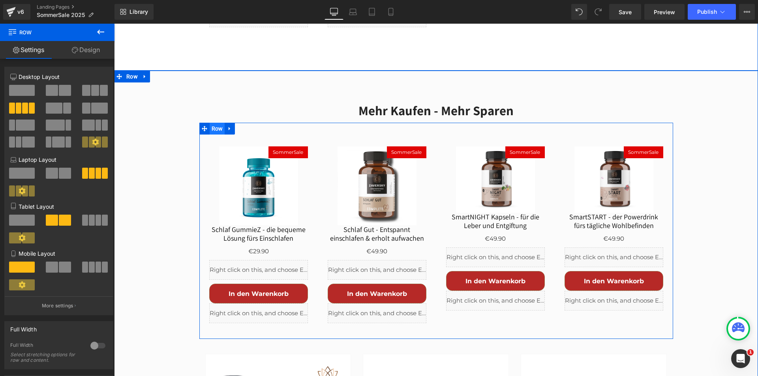
click at [216, 123] on span "Row" at bounding box center [217, 129] width 15 height 12
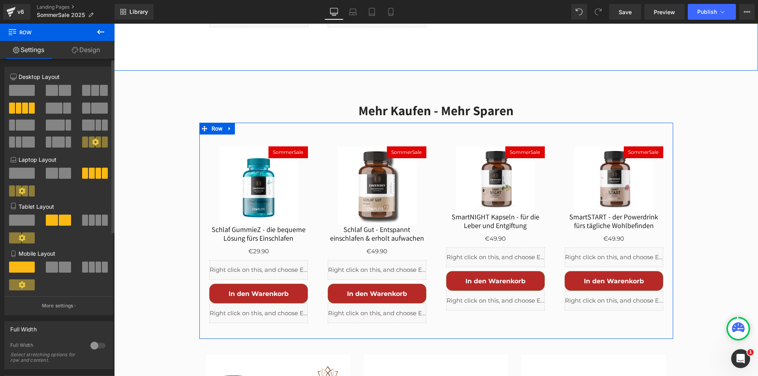
click at [91, 88] on span at bounding box center [95, 90] width 8 height 11
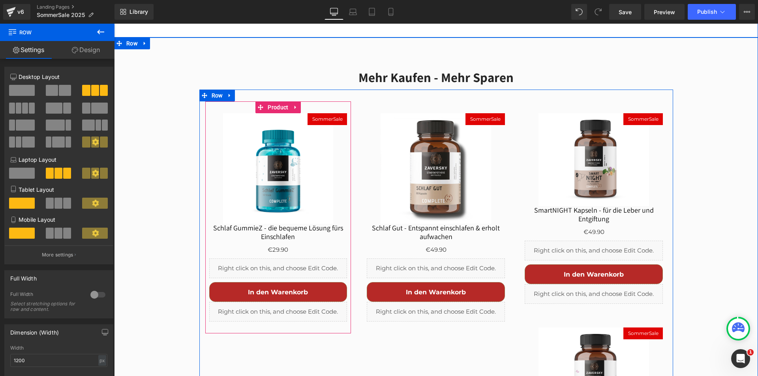
scroll to position [2016, 0]
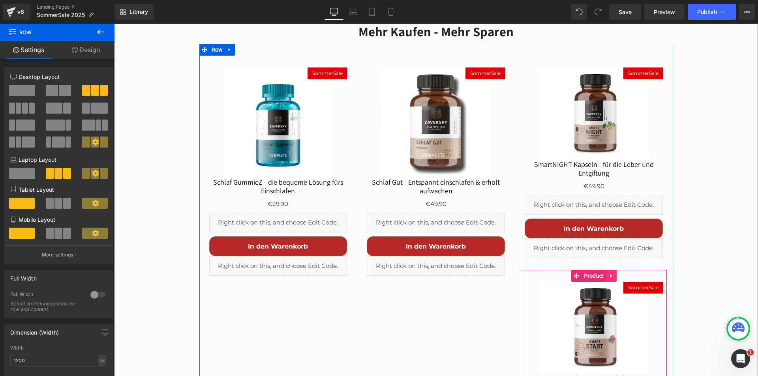
click at [609, 273] on icon at bounding box center [612, 276] width 6 height 6
click at [614, 273] on icon at bounding box center [617, 276] width 6 height 6
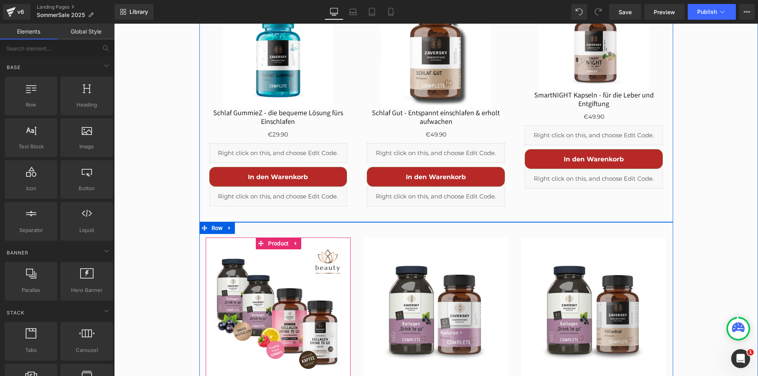
scroll to position [1936, 0]
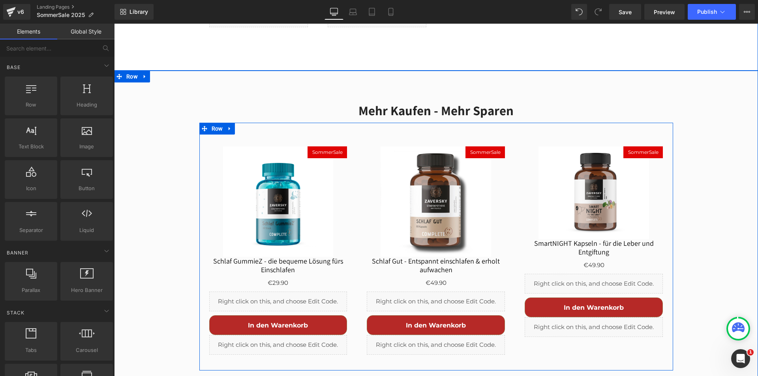
click at [257, 147] on img at bounding box center [278, 202] width 111 height 111
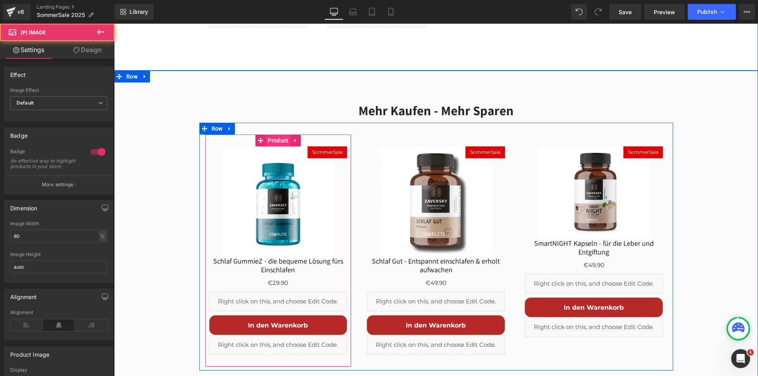
click at [269, 135] on span "Product" at bounding box center [278, 141] width 24 height 12
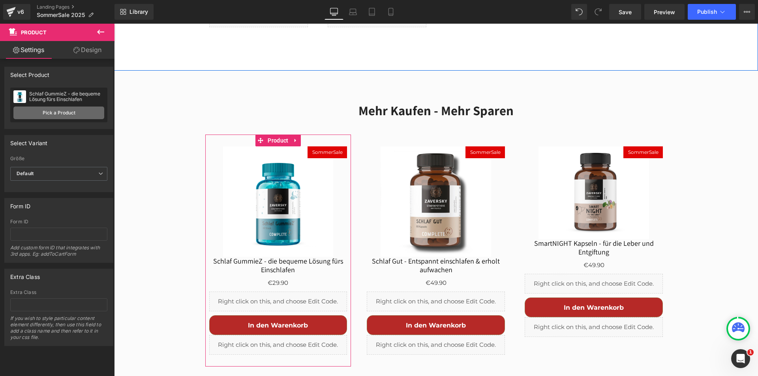
click at [82, 112] on link "Pick a Product" at bounding box center [58, 113] width 91 height 13
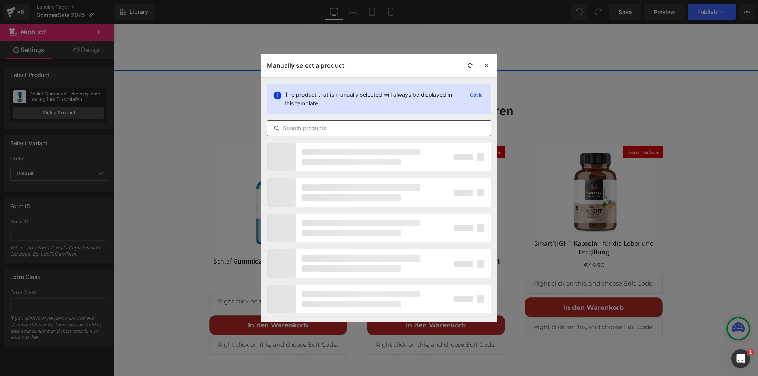
click at [0, 0] on input "text" at bounding box center [0, 0] width 0 height 0
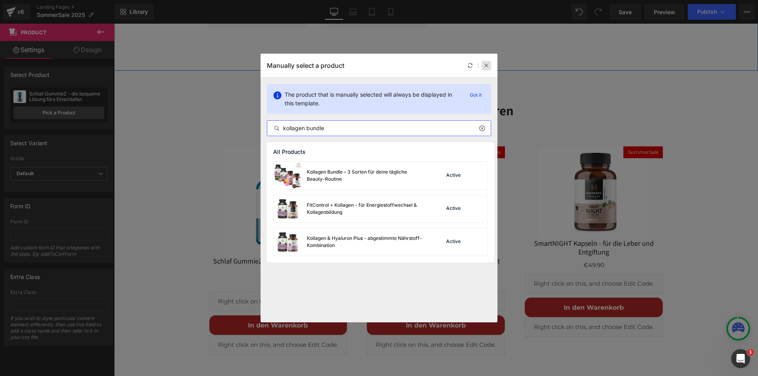
type input "kollagen bundle"
click at [0, 0] on div at bounding box center [0, 0] width 0 height 0
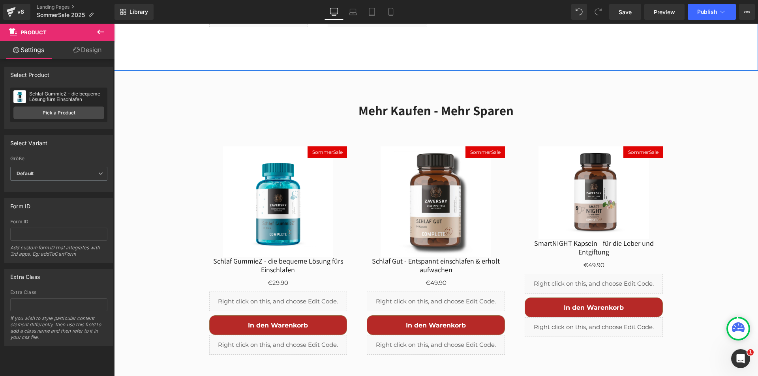
click at [579, 147] on img at bounding box center [594, 193] width 111 height 93
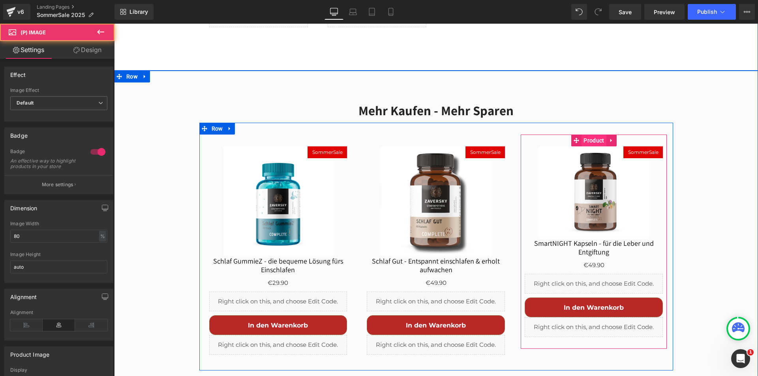
click at [585, 135] on span "Product" at bounding box center [594, 141] width 24 height 12
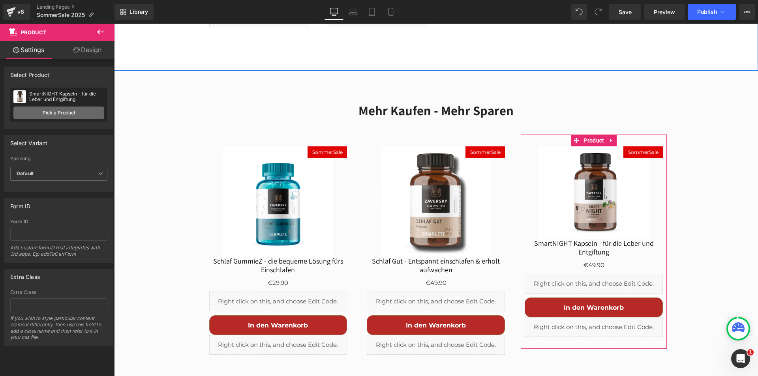
click at [71, 115] on link "Pick a Product" at bounding box center [58, 113] width 91 height 13
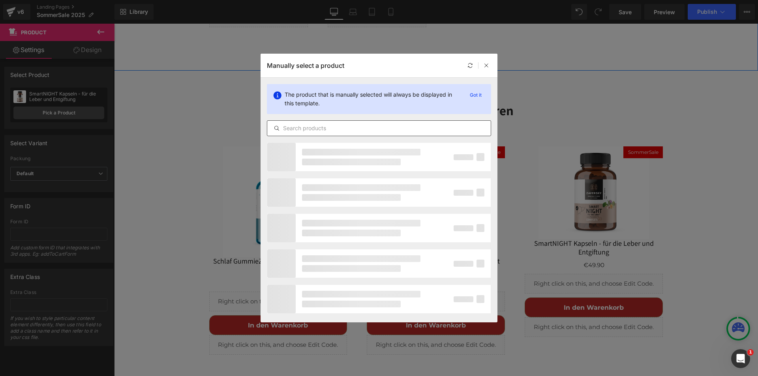
click at [309, 131] on input "text" at bounding box center [379, 128] width 224 height 9
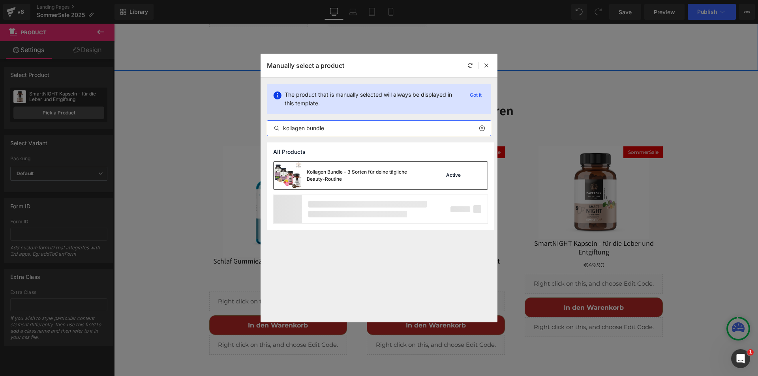
type input "kollagen bundle"
click at [339, 178] on div "Kollagen Bundle – 3 Sorten für deine tägliche Beauty-Routine" at bounding box center [366, 176] width 119 height 14
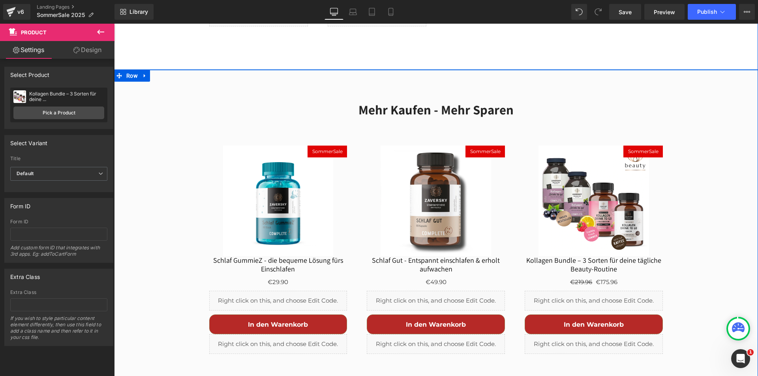
scroll to position [1936, 0]
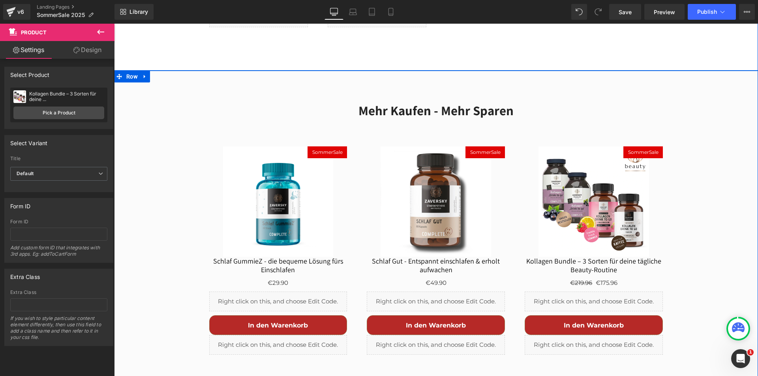
click at [418, 147] on div "SommerSale (P) Image" at bounding box center [436, 202] width 138 height 111
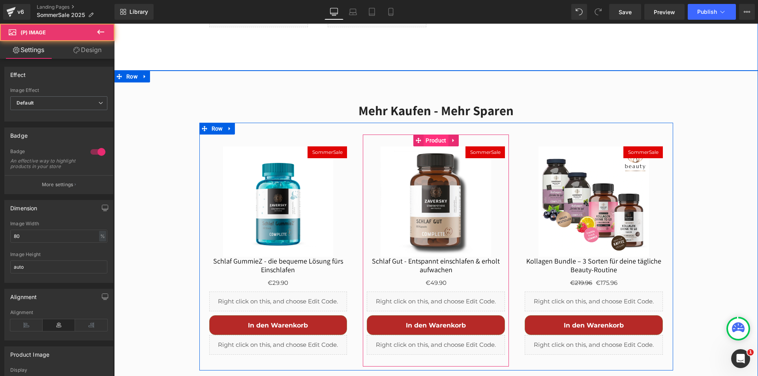
click at [433, 135] on span "Product" at bounding box center [436, 141] width 24 height 12
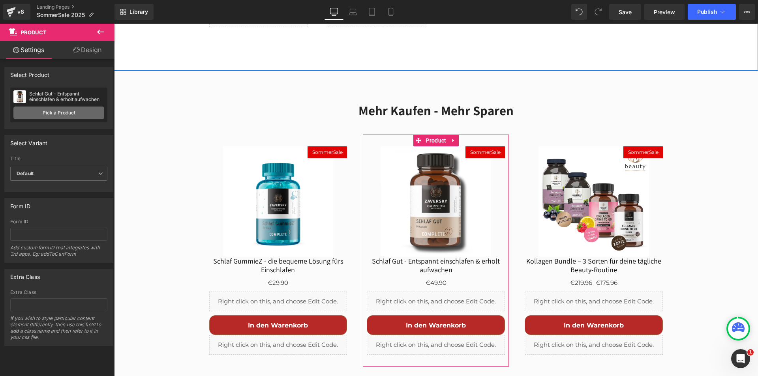
click at [69, 112] on link "Pick a Product" at bounding box center [58, 113] width 91 height 13
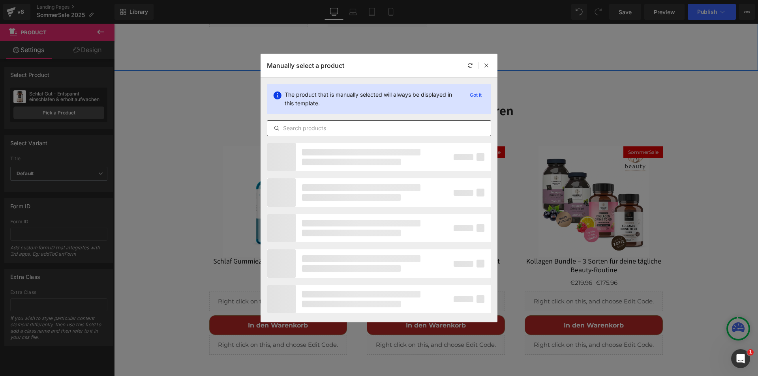
click at [309, 128] on input "text" at bounding box center [379, 128] width 224 height 9
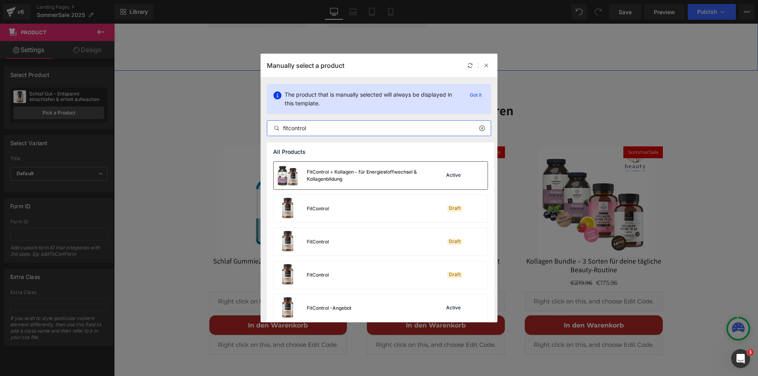
type input "fitcontrol"
click at [318, 173] on div "FitControl + Kollagen - für Energiestoffwechsel & Kollagenbildung" at bounding box center [366, 176] width 119 height 14
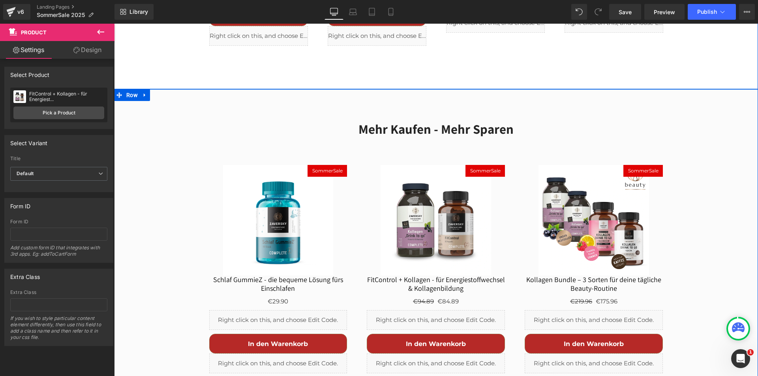
scroll to position [1897, 0]
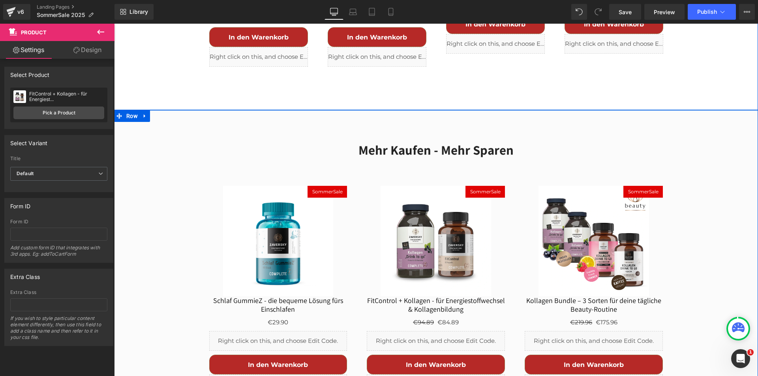
click at [271, 186] on img at bounding box center [278, 241] width 111 height 111
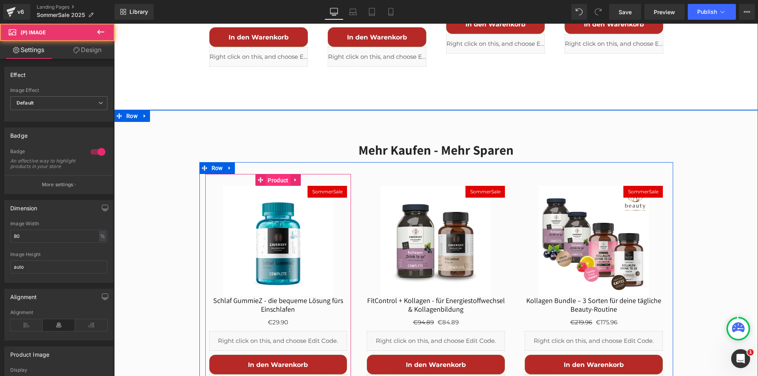
click at [268, 175] on span "Product" at bounding box center [278, 181] width 24 height 12
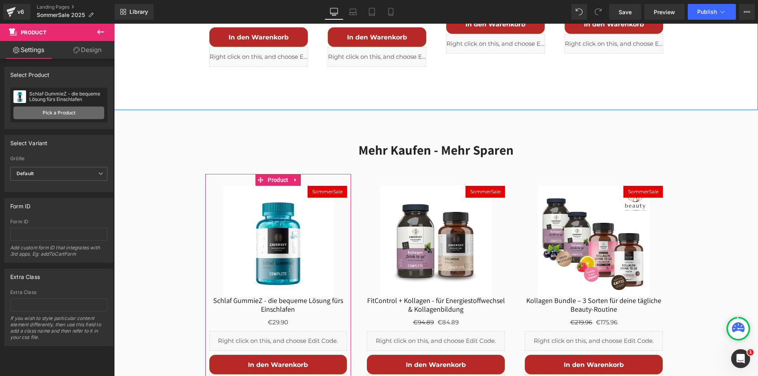
click at [70, 111] on link "Pick a Product" at bounding box center [58, 113] width 91 height 13
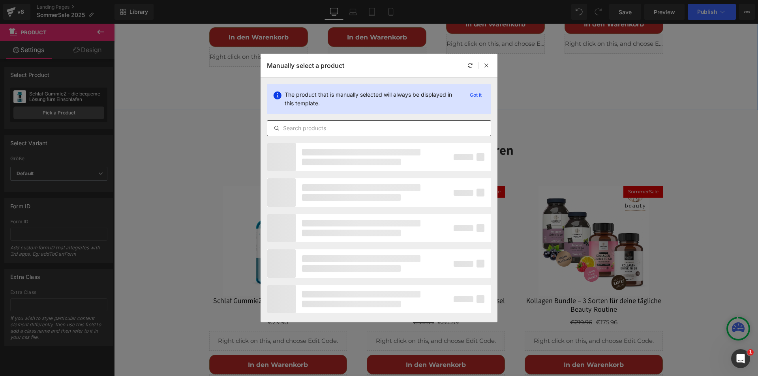
click at [298, 128] on input "text" at bounding box center [379, 128] width 224 height 9
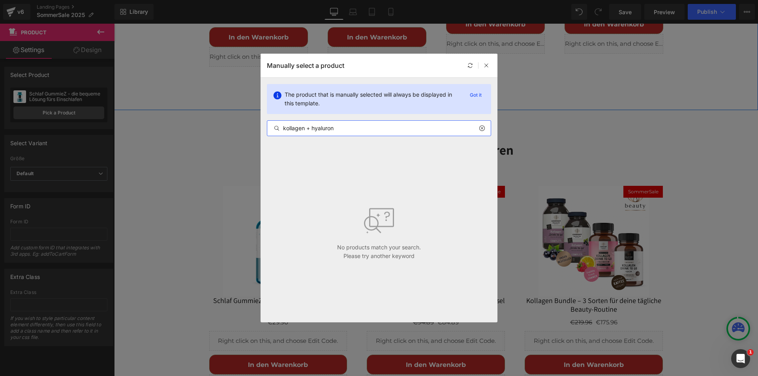
drag, startPoint x: 309, startPoint y: 129, endPoint x: 359, endPoint y: 130, distance: 51.0
click at [359, 130] on input "kollagen + hyaluron" at bounding box center [379, 128] width 224 height 9
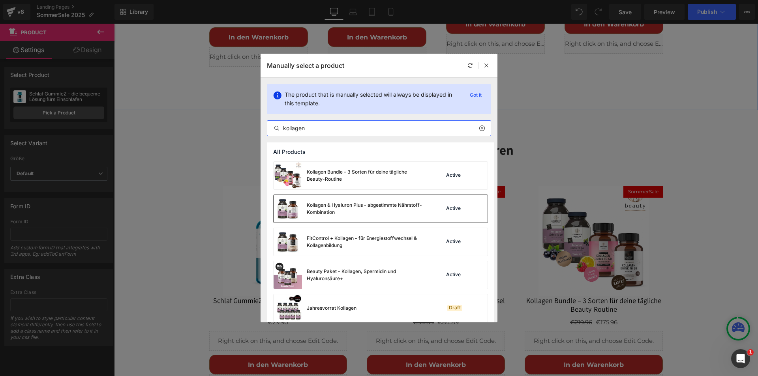
type input "kollagen"
click at [328, 204] on div "Kollagen & Hyaluron Plus - abgestimmte Nährstoff-Kombination" at bounding box center [366, 209] width 119 height 14
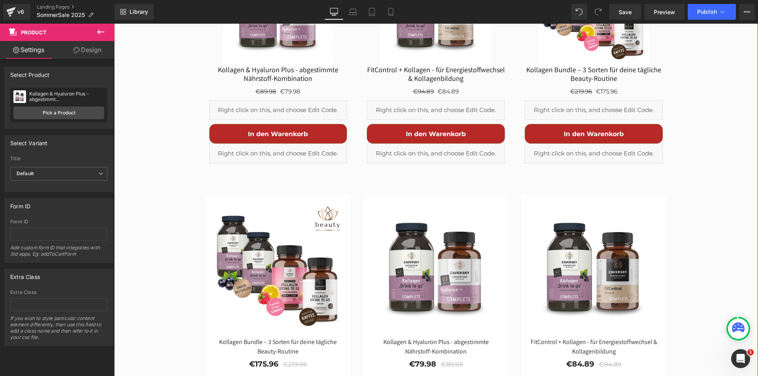
scroll to position [2134, 0]
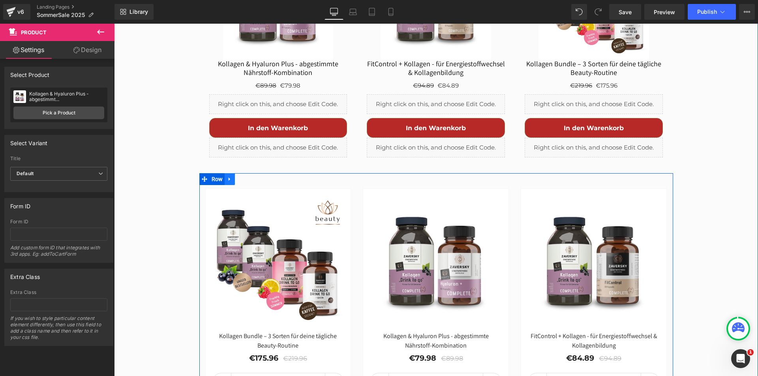
click at [229, 178] on icon at bounding box center [230, 180] width 2 height 4
click at [245, 173] on link at bounding box center [250, 179] width 10 height 12
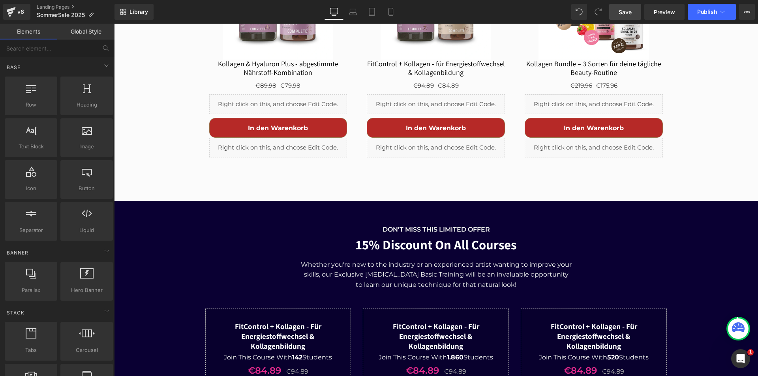
click at [629, 12] on span "Save" at bounding box center [625, 12] width 13 height 8
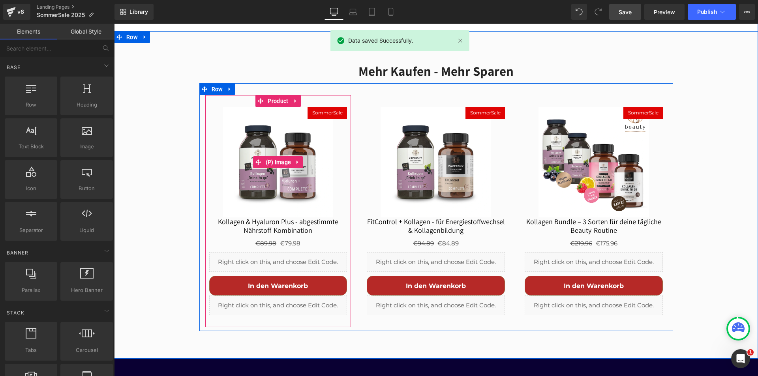
click at [324, 107] on img at bounding box center [278, 162] width 111 height 111
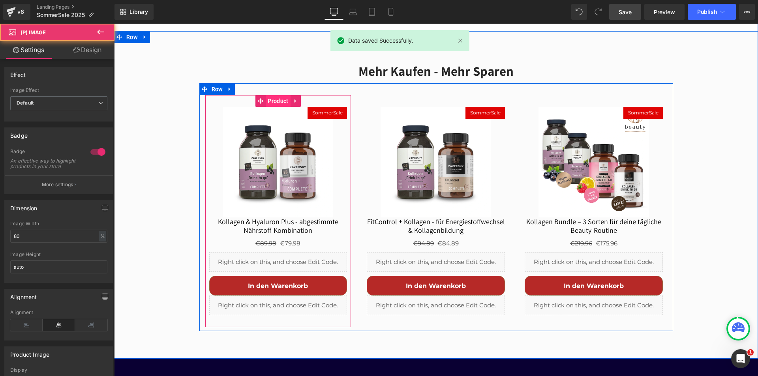
click at [278, 95] on span "Product" at bounding box center [278, 101] width 24 height 12
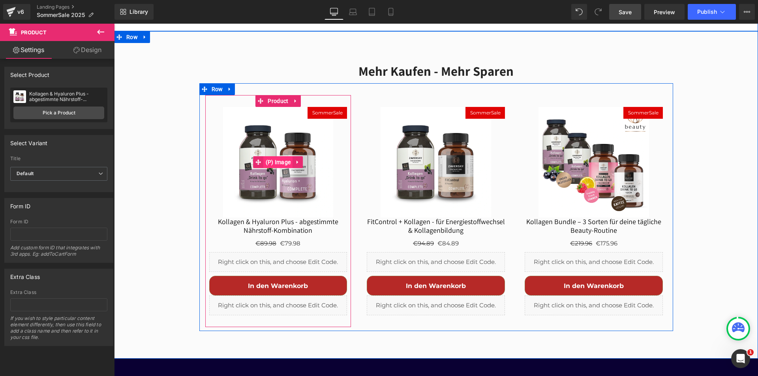
click at [271, 156] on span "(P) Image" at bounding box center [278, 162] width 29 height 12
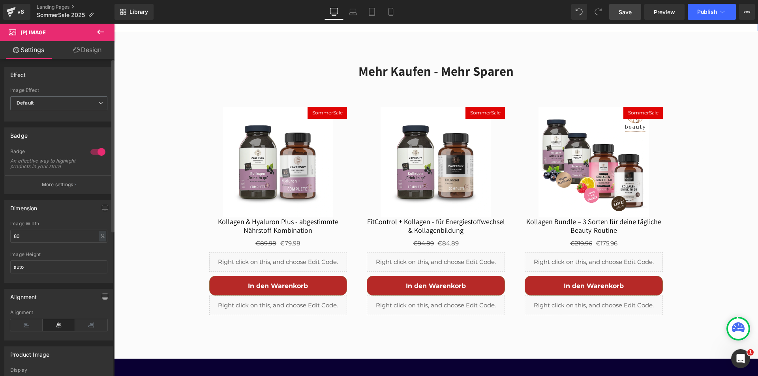
click at [94, 153] on div at bounding box center [97, 152] width 19 height 13
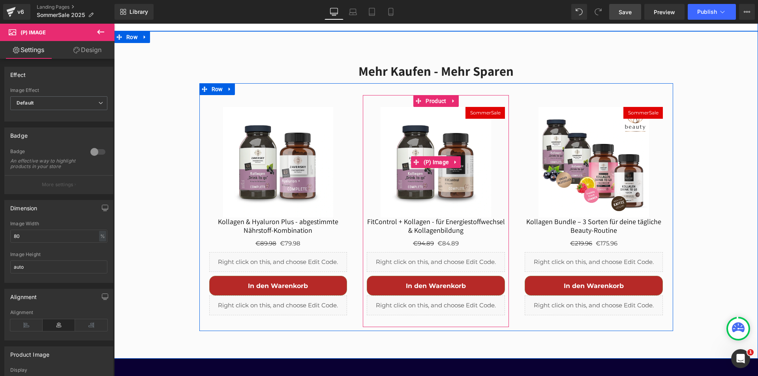
click at [436, 156] on span "(P) Image" at bounding box center [436, 162] width 29 height 12
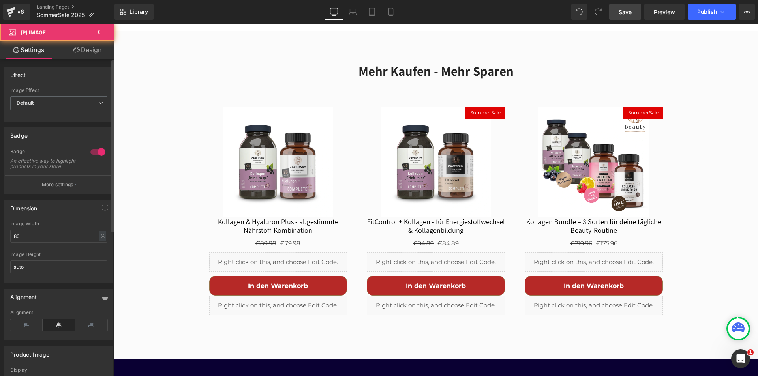
drag, startPoint x: 90, startPoint y: 152, endPoint x: 111, endPoint y: 148, distance: 20.6
click at [90, 152] on div at bounding box center [97, 152] width 19 height 13
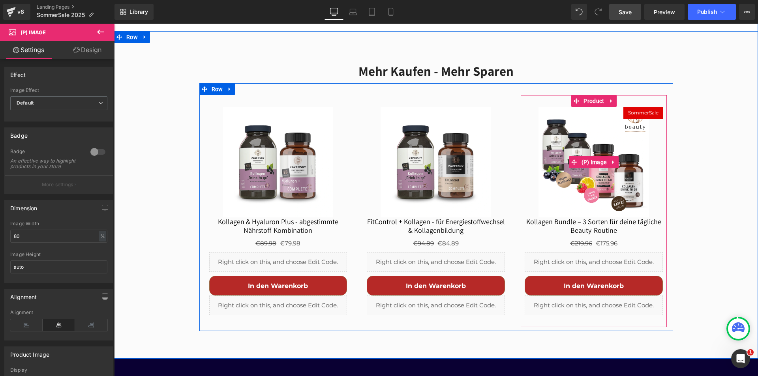
click at [564, 107] on img at bounding box center [594, 162] width 111 height 111
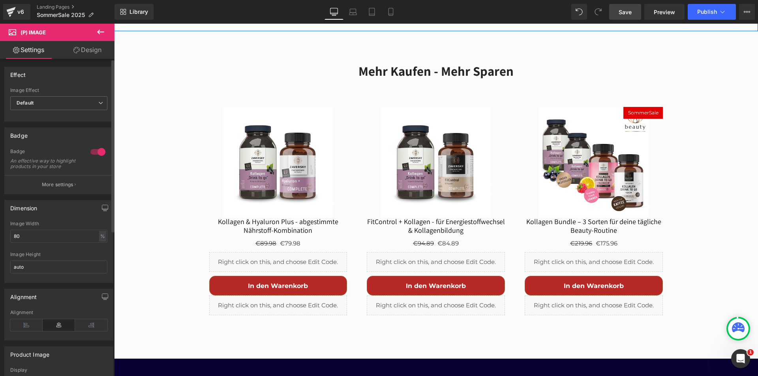
drag, startPoint x: 89, startPoint y: 152, endPoint x: 184, endPoint y: 74, distance: 123.0
click at [89, 152] on div at bounding box center [97, 152] width 19 height 13
click at [615, 10] on link "Save" at bounding box center [626, 12] width 32 height 16
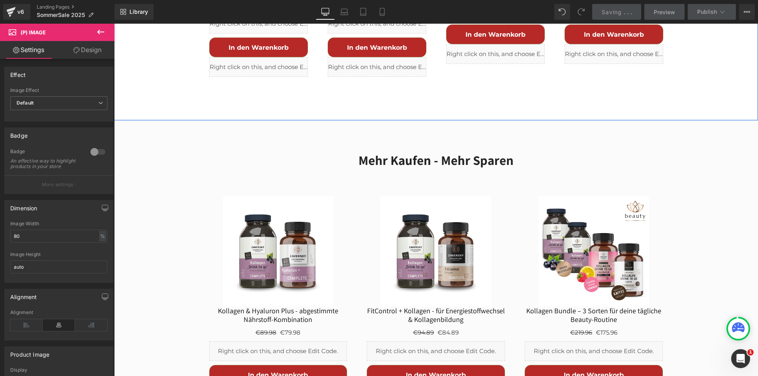
scroll to position [1857, 0]
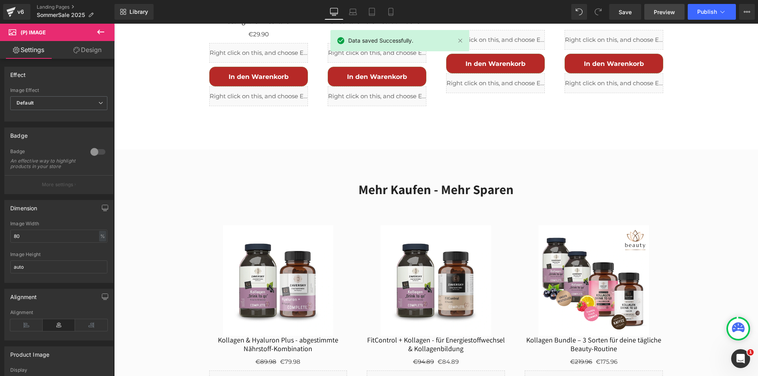
click at [668, 11] on span "Preview" at bounding box center [664, 12] width 21 height 8
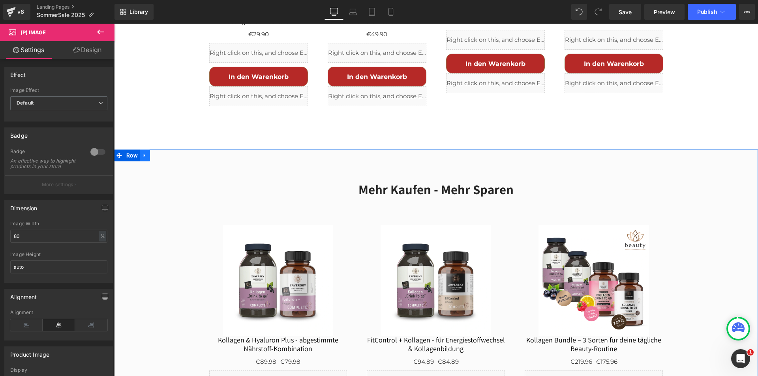
click at [143, 152] on icon at bounding box center [145, 155] width 6 height 6
click at [163, 152] on icon at bounding box center [166, 155] width 6 height 6
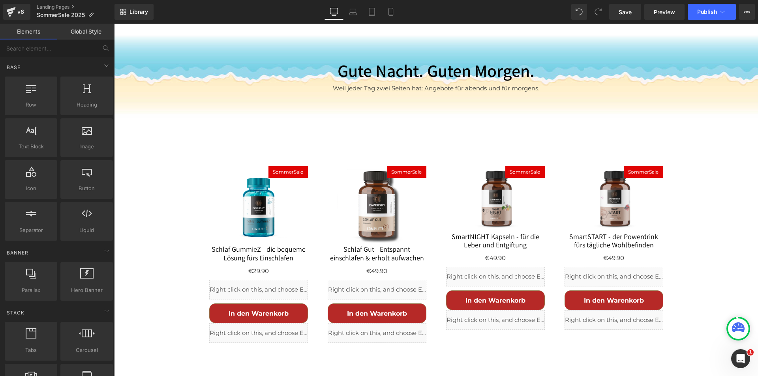
scroll to position [1502, 0]
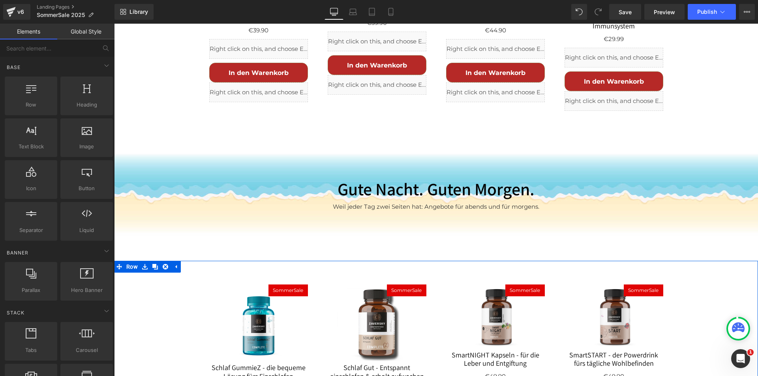
click at [150, 261] on div "SommerSale (P) Image Schlaf GummieZ - die bequeme Lösung fürs Einschlafen (P) T…" at bounding box center [436, 369] width 644 height 216
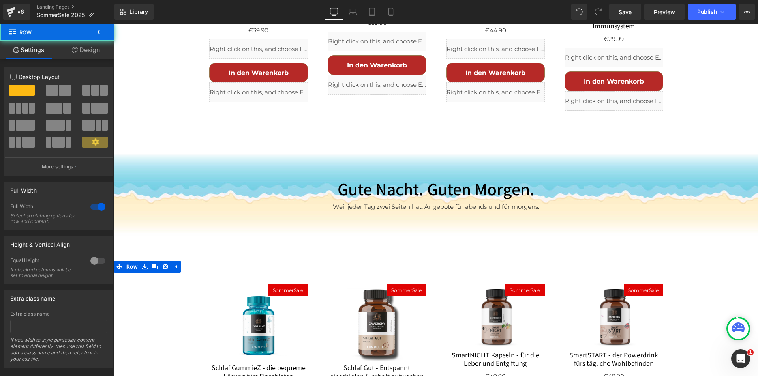
click at [150, 261] on div "SommerSale (P) Image Schlaf GummieZ - die bequeme Lösung fürs Einschlafen (P) T…" at bounding box center [436, 369] width 644 height 216
click at [151, 261] on div "SommerSale (P) Image Schlaf GummieZ - die bequeme Lösung fürs Einschlafen (P) T…" at bounding box center [436, 369] width 644 height 216
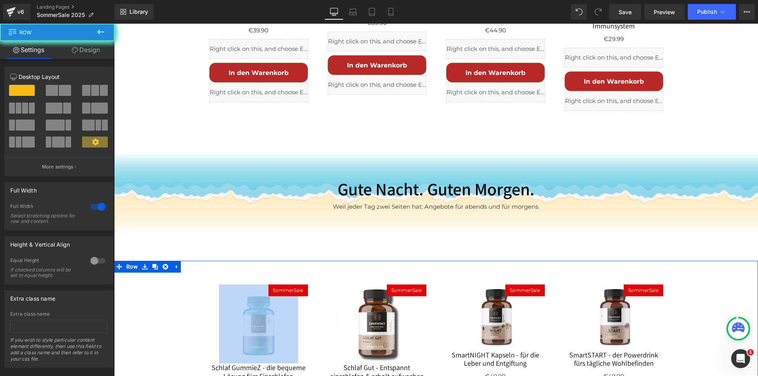
click at [151, 261] on div "SommerSale (P) Image Schlaf GummieZ - die bequeme Lösung fürs Einschlafen (P) T…" at bounding box center [436, 369] width 644 height 216
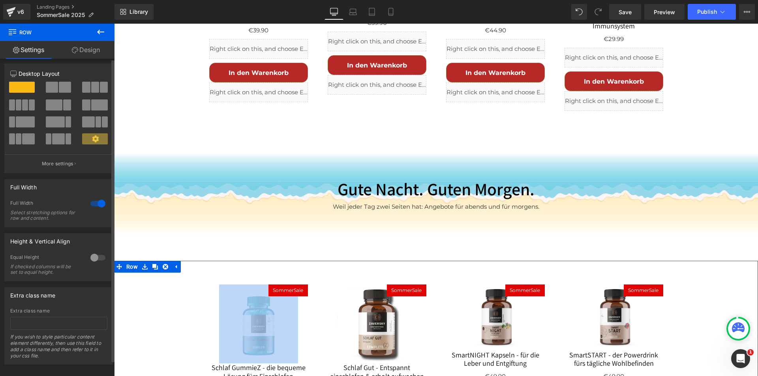
scroll to position [0, 0]
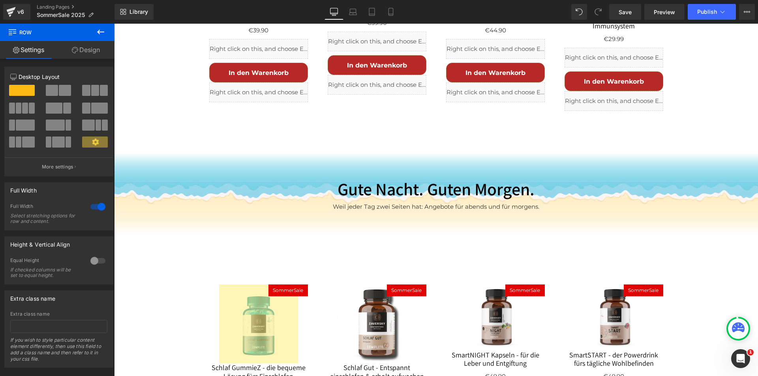
click at [100, 32] on icon at bounding box center [100, 32] width 7 height 5
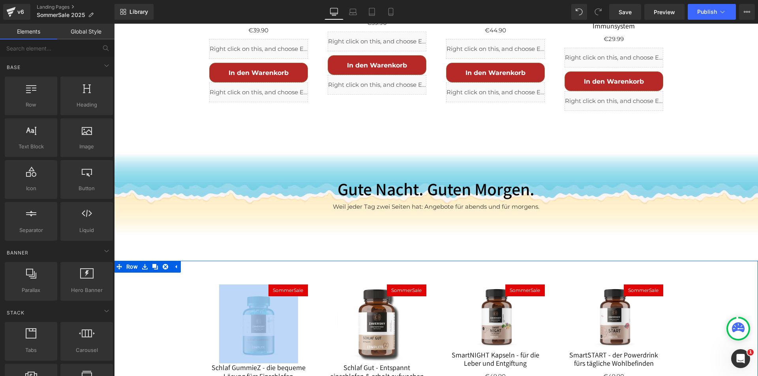
click at [153, 261] on div "SommerSale (P) Image Schlaf GummieZ - die bequeme Lösung fürs Einschlafen (P) T…" at bounding box center [436, 369] width 644 height 216
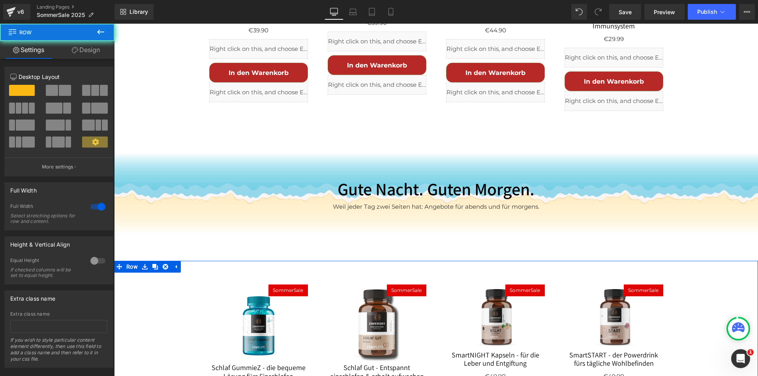
click at [153, 261] on div "SommerSale (P) Image Schlaf GummieZ - die bequeme Lösung fürs Einschlafen (P) T…" at bounding box center [436, 369] width 644 height 216
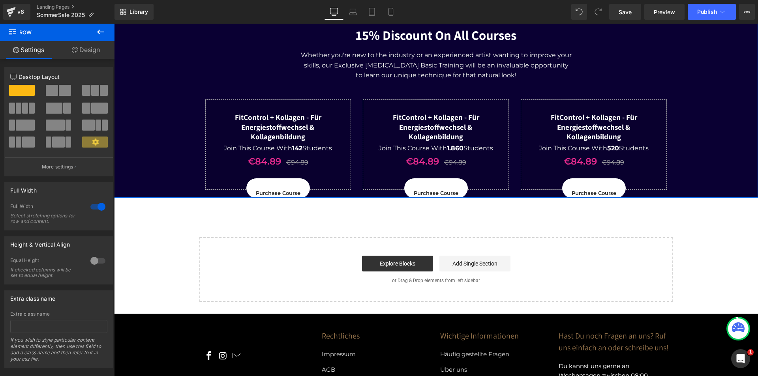
scroll to position [1778, 0]
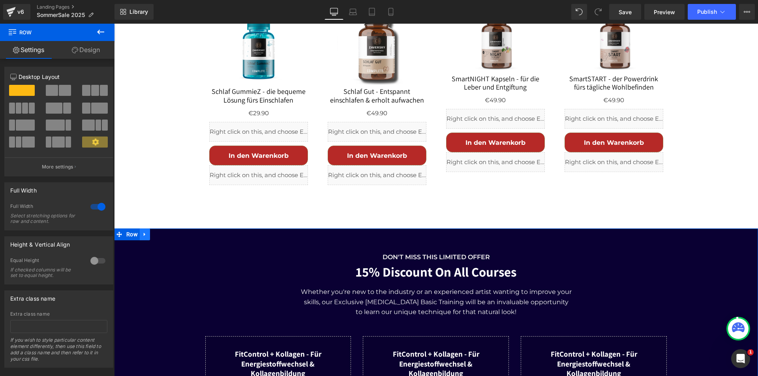
click at [144, 233] on icon at bounding box center [145, 235] width 2 height 4
click at [152, 232] on icon at bounding box center [155, 235] width 6 height 6
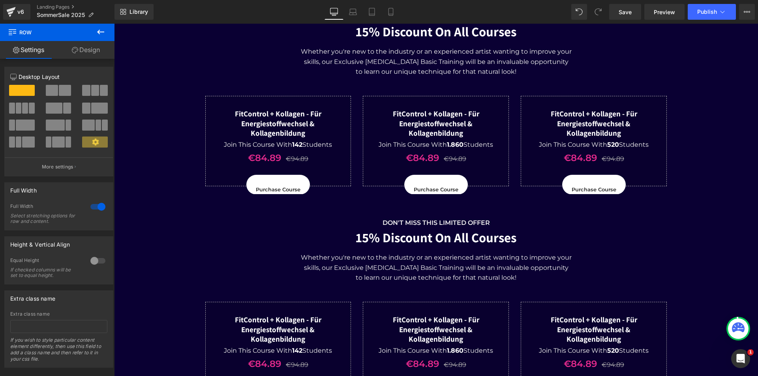
scroll to position [2012, 0]
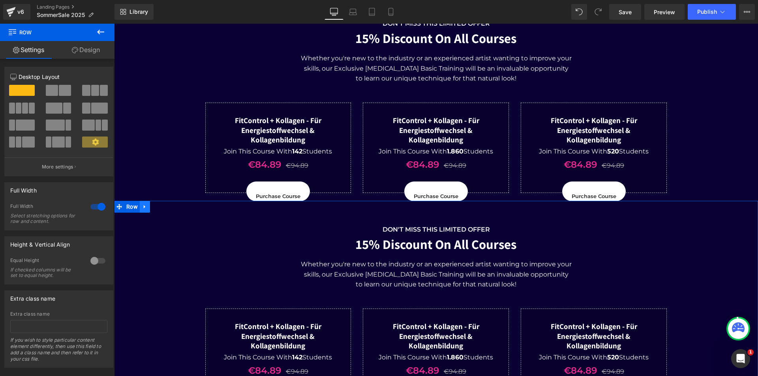
click at [143, 204] on icon at bounding box center [145, 207] width 6 height 6
click at [163, 204] on icon at bounding box center [166, 207] width 6 height 6
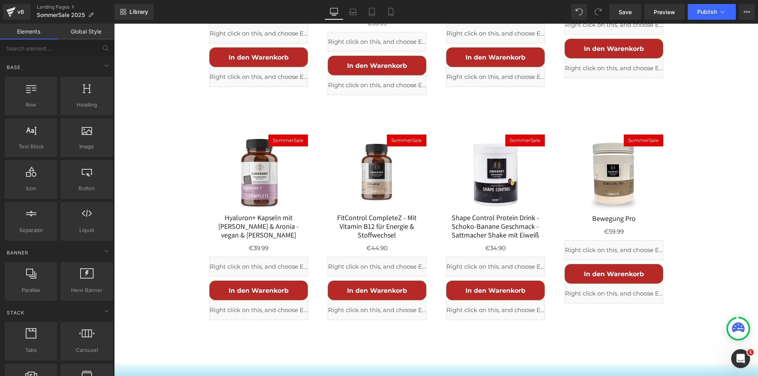
click at [171, 126] on div "Lieblingsprodukt wählen - Code anwenden - Sparen Text Block Unsere Topseller im…" at bounding box center [436, 83] width 644 height 506
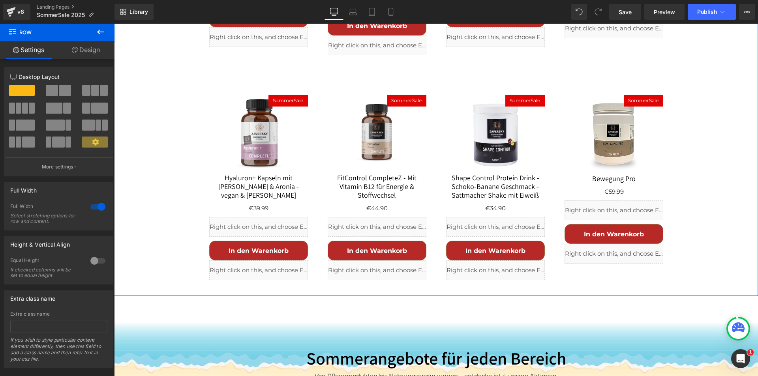
scroll to position [867, 0]
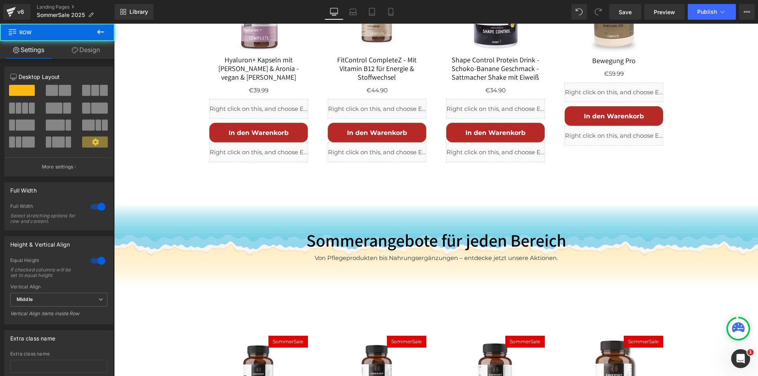
click at [171, 219] on div "Sommerangebote für jeden Bereich Heading Von Pflegeprodukten bis Nahrungsergänz…" at bounding box center [436, 245] width 644 height 134
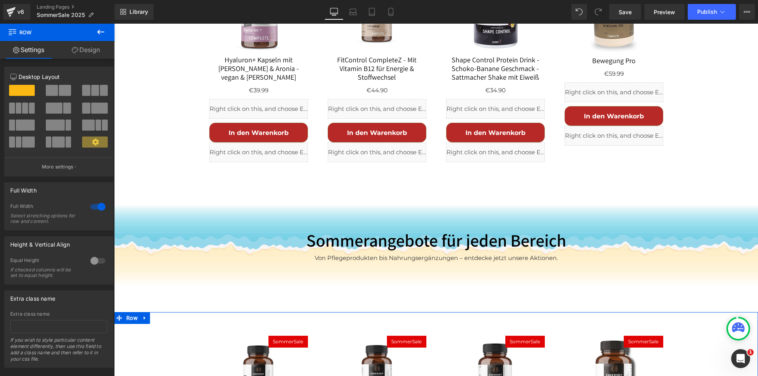
click at [102, 57] on link "Design" at bounding box center [85, 50] width 57 height 18
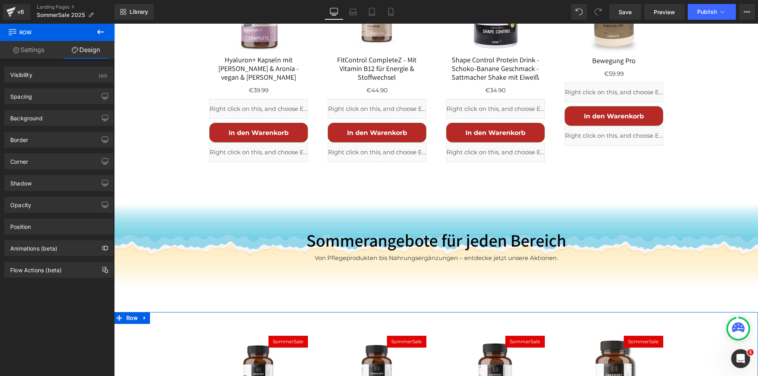
click at [40, 49] on link "Settings" at bounding box center [28, 50] width 57 height 18
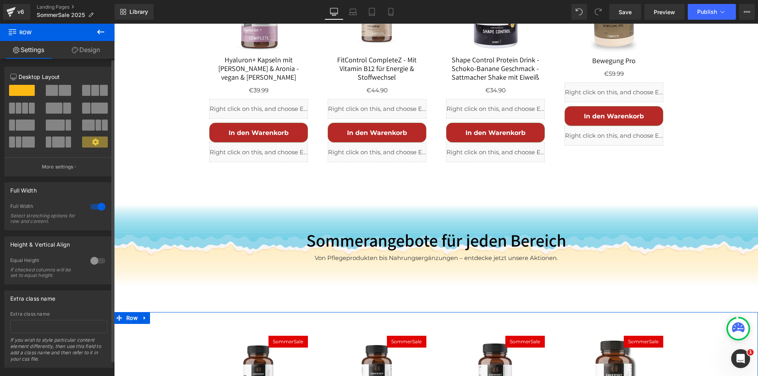
click at [94, 204] on div at bounding box center [97, 207] width 19 height 13
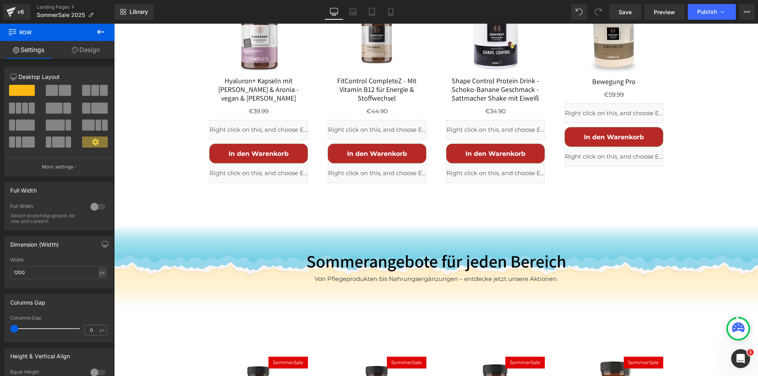
scroll to position [946, 0]
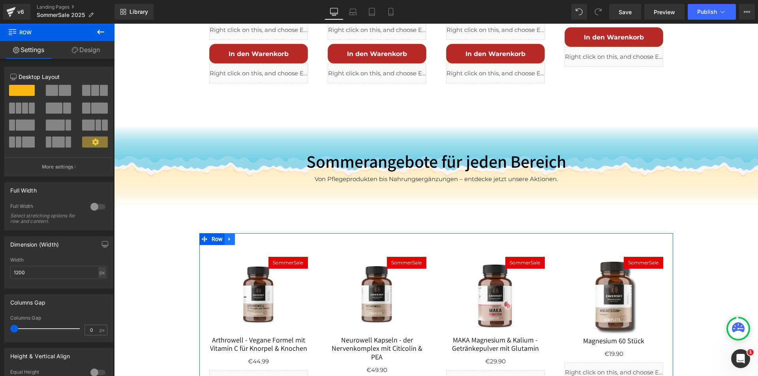
click at [227, 236] on icon at bounding box center [230, 239] width 6 height 6
click at [237, 237] on icon at bounding box center [240, 240] width 6 height 6
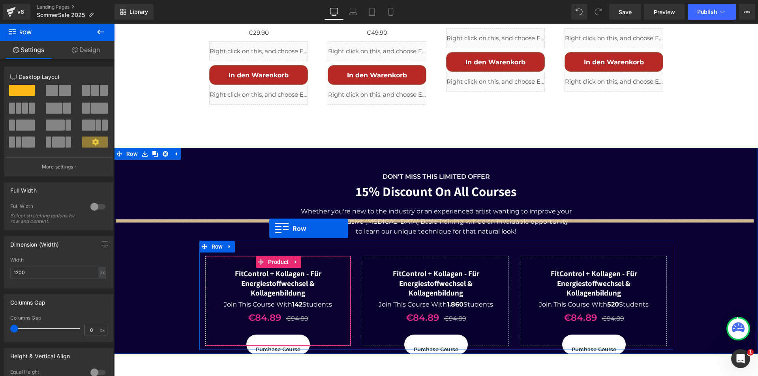
scroll to position [1796, 0]
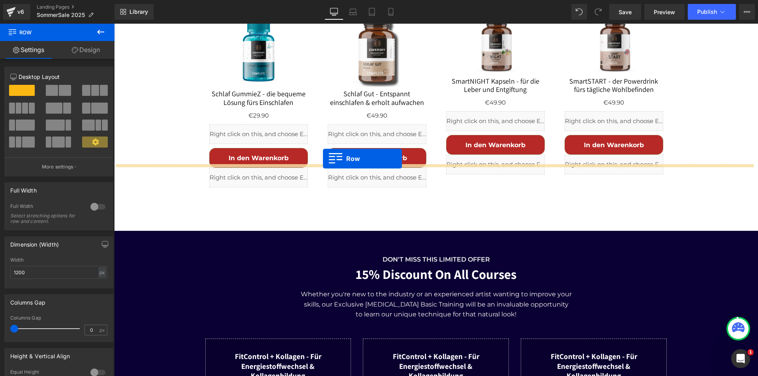
drag, startPoint x: 202, startPoint y: 100, endPoint x: 323, endPoint y: 159, distance: 135.0
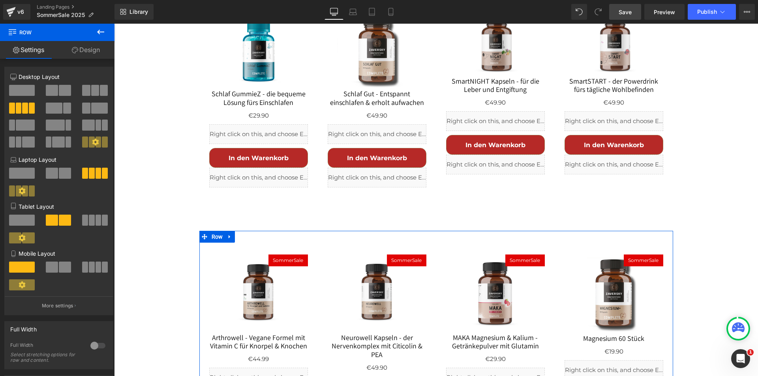
click at [623, 9] on span "Save" at bounding box center [625, 12] width 13 height 8
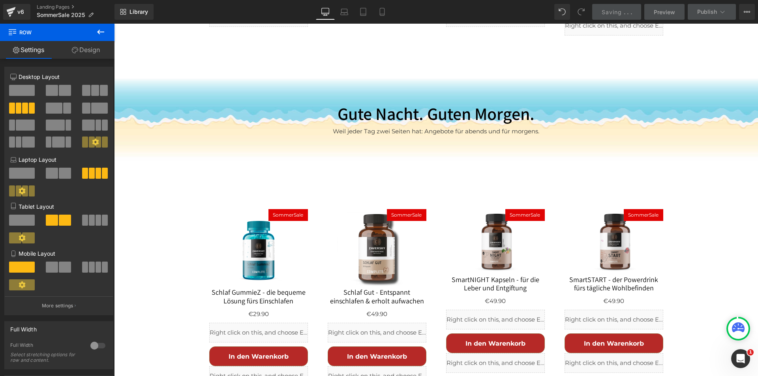
scroll to position [1737, 0]
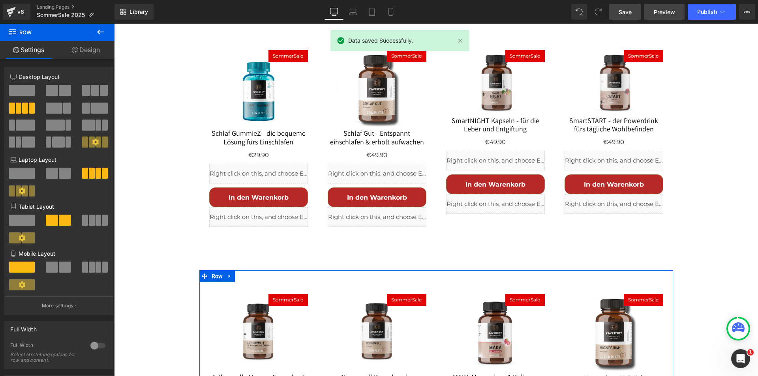
click at [673, 9] on span "Preview" at bounding box center [664, 12] width 21 height 8
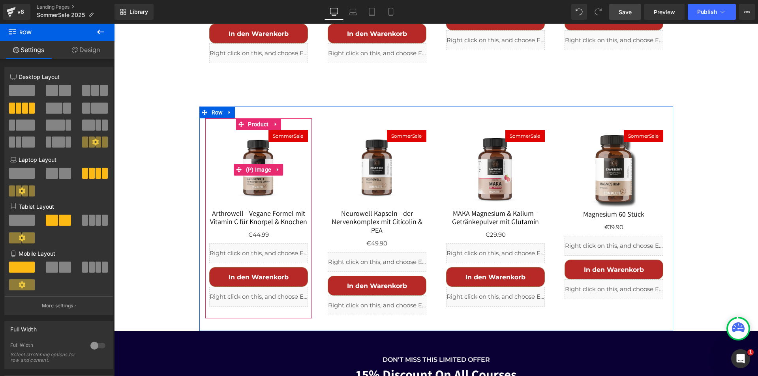
scroll to position [1855, 0]
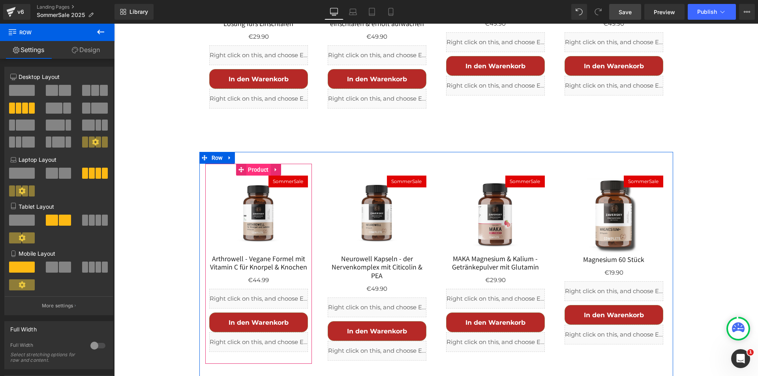
click at [256, 164] on span "Product" at bounding box center [258, 170] width 24 height 12
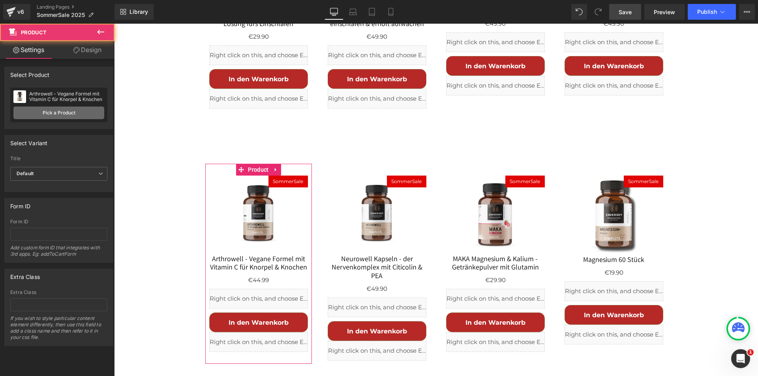
click at [62, 115] on link "Pick a Product" at bounding box center [58, 113] width 91 height 13
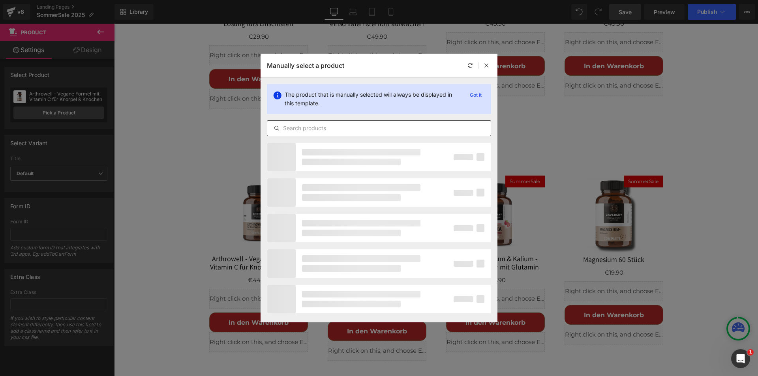
click at [314, 128] on input "text" at bounding box center [379, 128] width 224 height 9
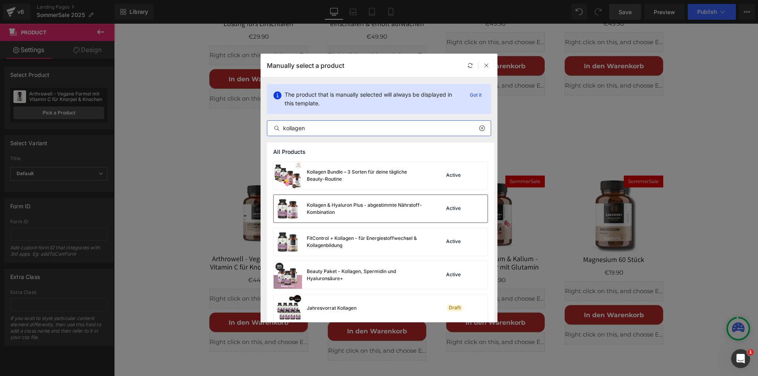
type input "kollagen"
click at [360, 205] on div "Kollagen & Hyaluron Plus - abgestimmte Nährstoff-Kombination" at bounding box center [366, 209] width 119 height 14
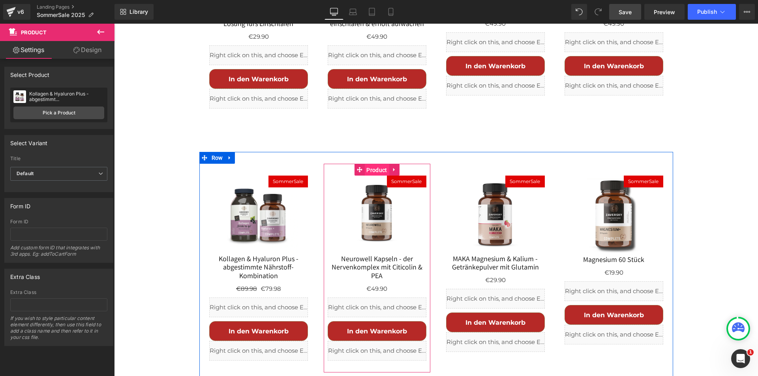
click at [367, 164] on span "Product" at bounding box center [377, 170] width 24 height 12
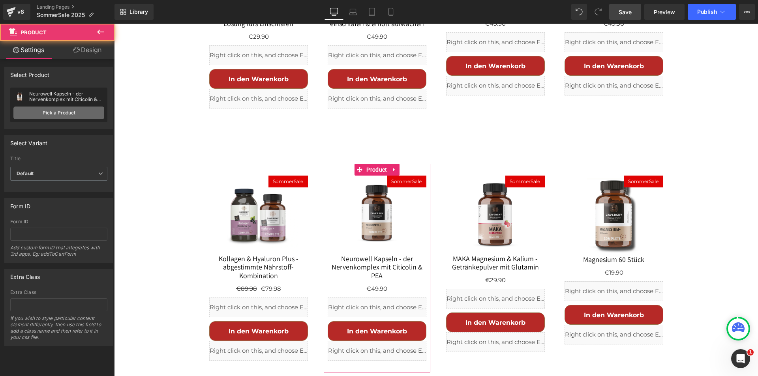
click at [72, 108] on link "Pick a Product" at bounding box center [58, 113] width 91 height 13
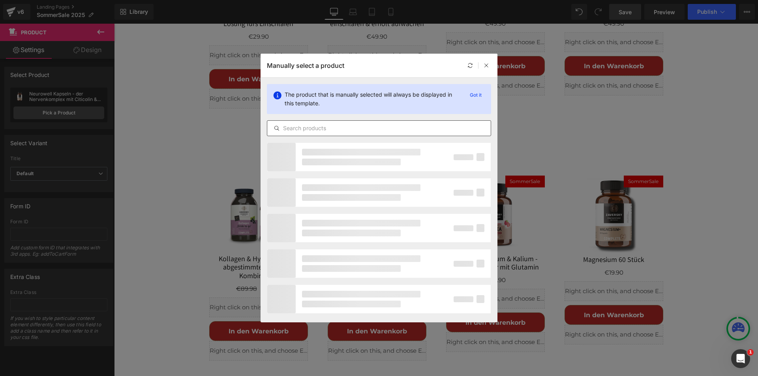
click at [310, 126] on input "text" at bounding box center [379, 128] width 224 height 9
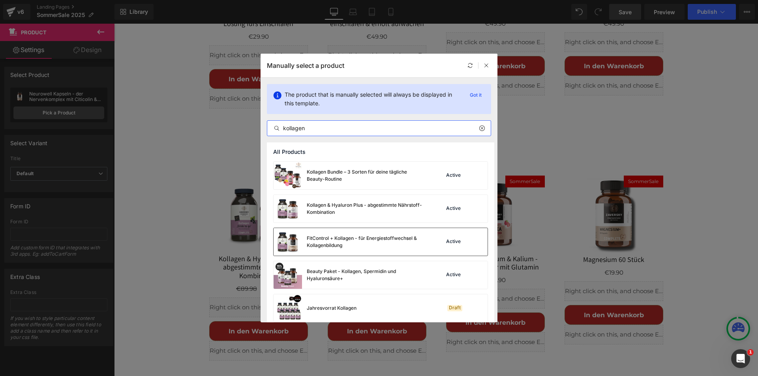
type input "kollagen"
drag, startPoint x: 326, startPoint y: 239, endPoint x: 319, endPoint y: 201, distance: 38.9
click at [326, 239] on div "FitControl + Kollagen - für Energiestoffwechsel & Kollagenbildung" at bounding box center [366, 242] width 119 height 14
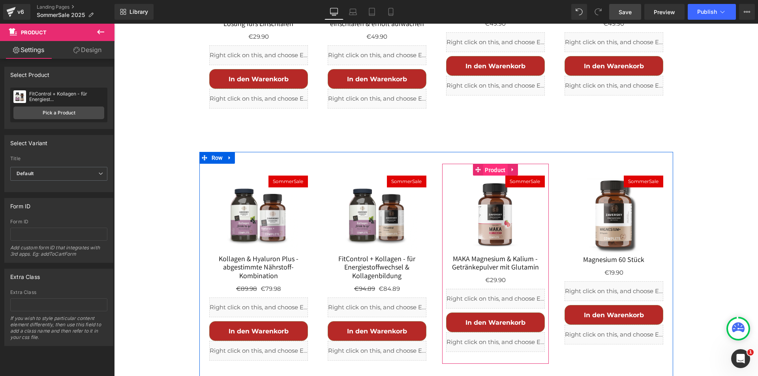
click at [492, 164] on span "Product" at bounding box center [495, 170] width 24 height 12
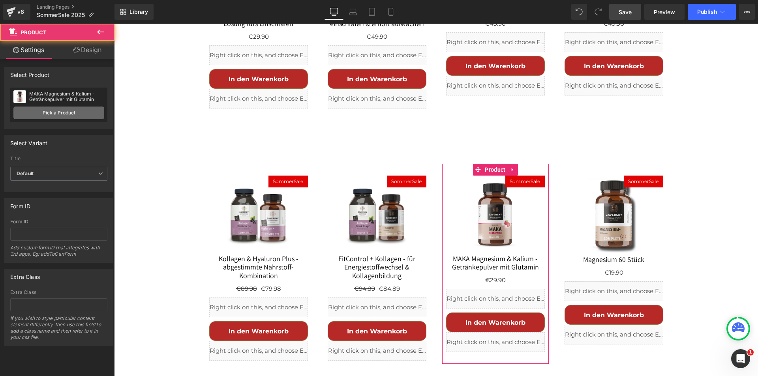
click at [75, 113] on link "Pick a Product" at bounding box center [58, 113] width 91 height 13
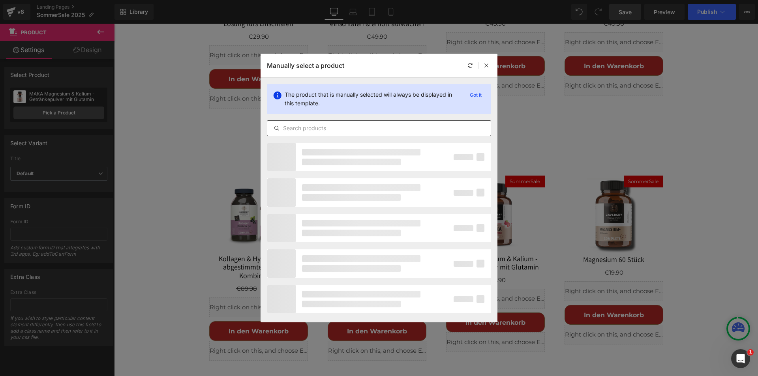
click at [324, 131] on input "text" at bounding box center [379, 128] width 224 height 9
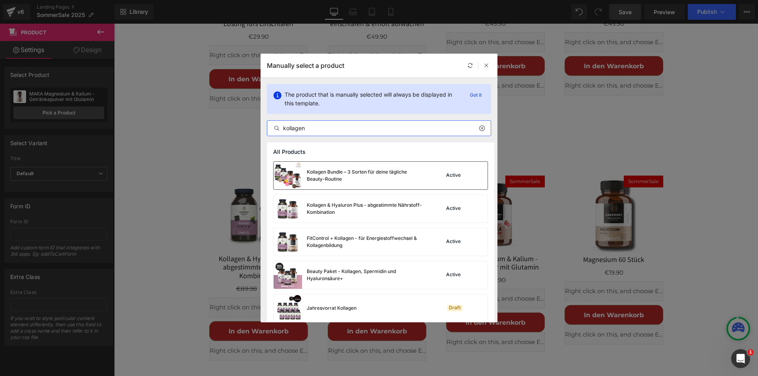
type input "kollagen"
click at [341, 173] on div "Kollagen Bundle – 3 Sorten für deine tägliche Beauty-Routine" at bounding box center [366, 176] width 119 height 14
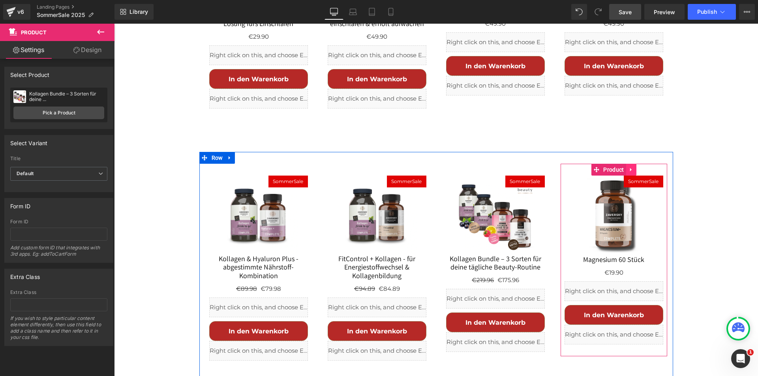
click at [629, 167] on icon at bounding box center [632, 170] width 6 height 6
click at [633, 164] on link at bounding box center [637, 170] width 10 height 12
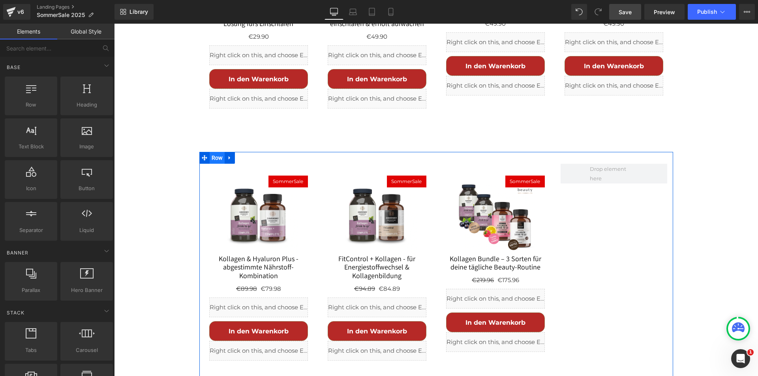
click at [210, 152] on span "Row" at bounding box center [217, 158] width 15 height 12
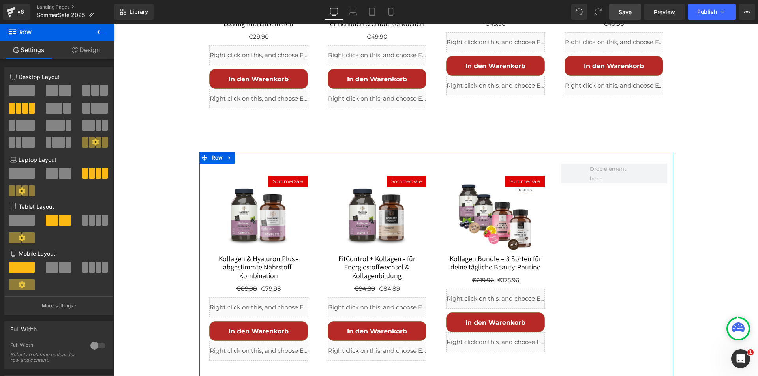
drag, startPoint x: 95, startPoint y: 89, endPoint x: 90, endPoint y: 121, distance: 32.3
click at [95, 89] on span at bounding box center [95, 90] width 8 height 11
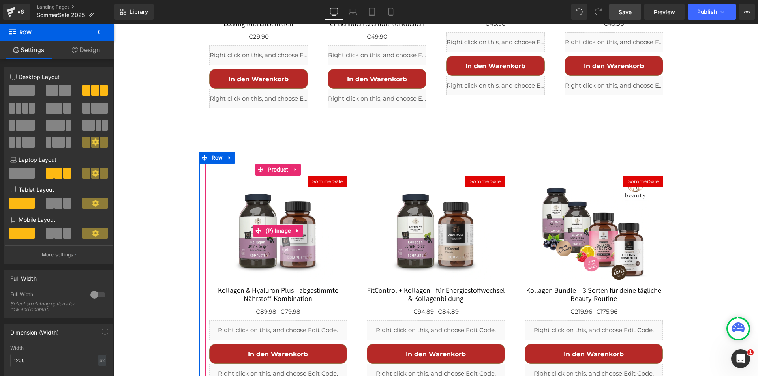
click at [273, 176] on img at bounding box center [278, 231] width 111 height 111
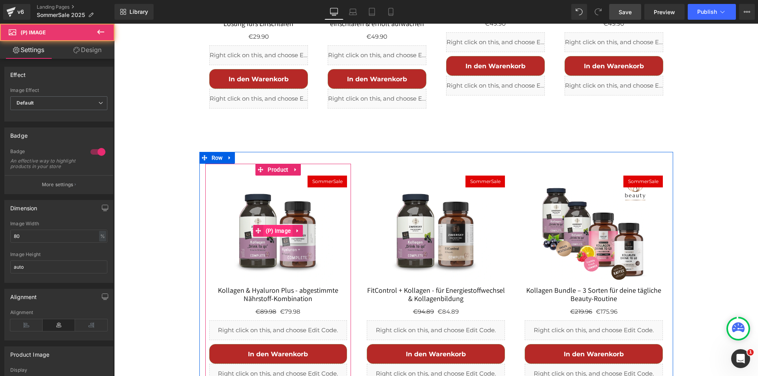
click at [269, 225] on span "(P) Image" at bounding box center [278, 231] width 29 height 12
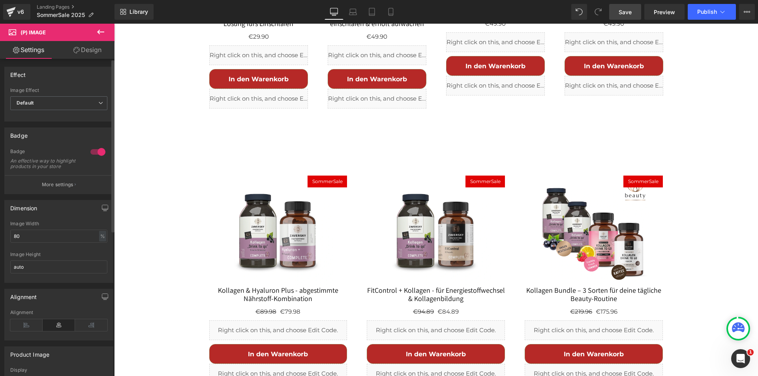
drag, startPoint x: 92, startPoint y: 150, endPoint x: 107, endPoint y: 154, distance: 14.9
click at [92, 150] on div at bounding box center [97, 152] width 19 height 13
click at [443, 176] on img at bounding box center [436, 231] width 111 height 111
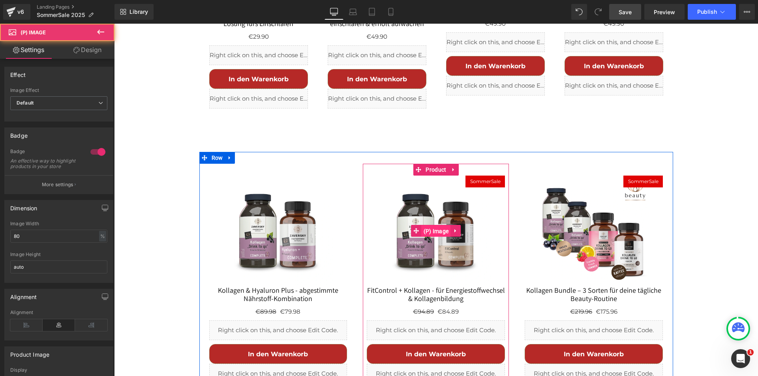
click at [439, 226] on span "(P) Image" at bounding box center [436, 232] width 29 height 12
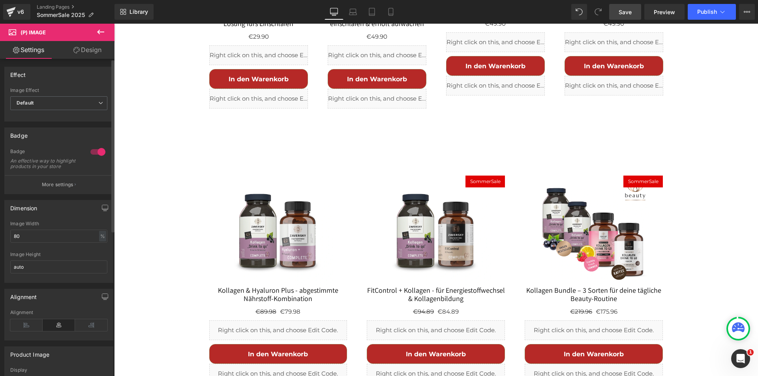
click at [92, 151] on div at bounding box center [97, 152] width 19 height 13
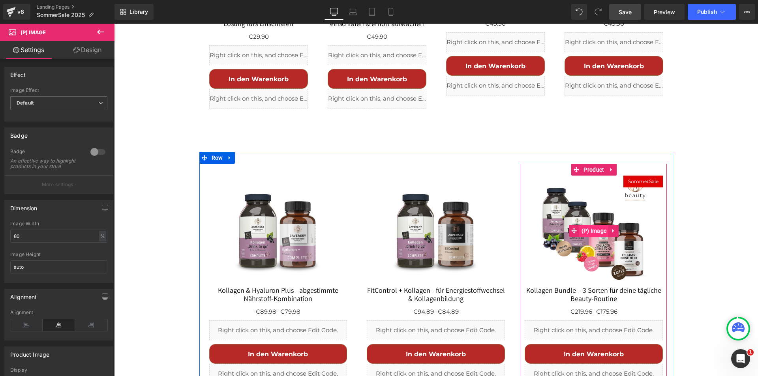
click at [598, 225] on span "(P) Image" at bounding box center [594, 231] width 29 height 12
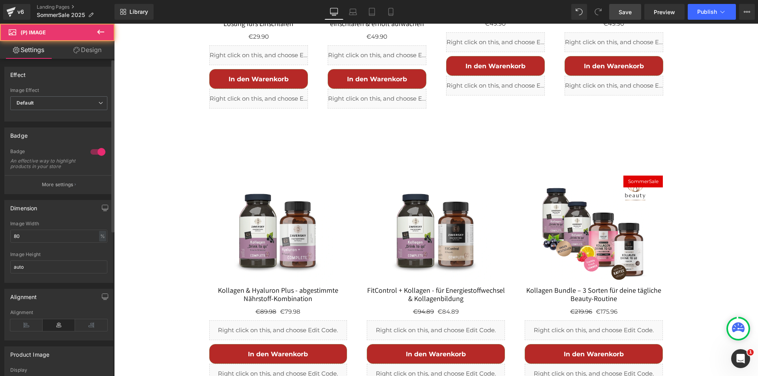
drag, startPoint x: 88, startPoint y: 151, endPoint x: 97, endPoint y: 147, distance: 9.9
click at [88, 151] on div at bounding box center [97, 152] width 19 height 13
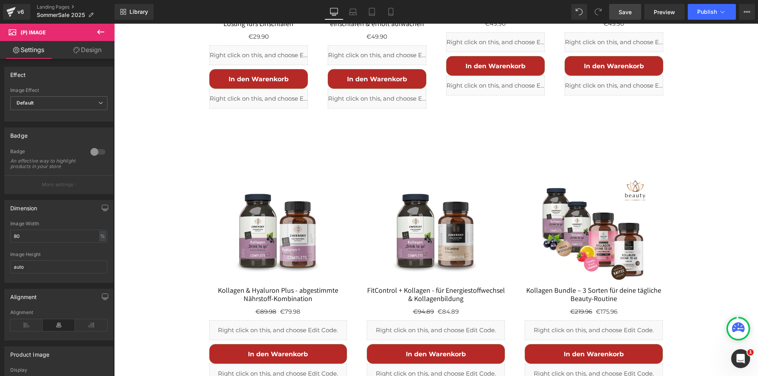
drag, startPoint x: 621, startPoint y: 11, endPoint x: 571, endPoint y: 82, distance: 86.7
click at [621, 11] on span "Save" at bounding box center [625, 12] width 13 height 8
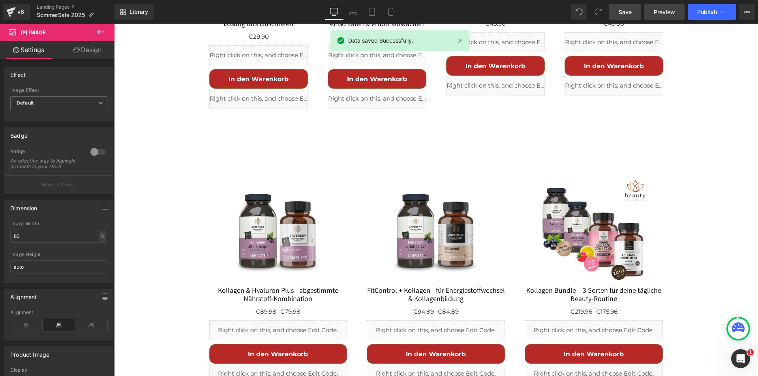
click at [663, 9] on span "Preview" at bounding box center [664, 12] width 21 height 8
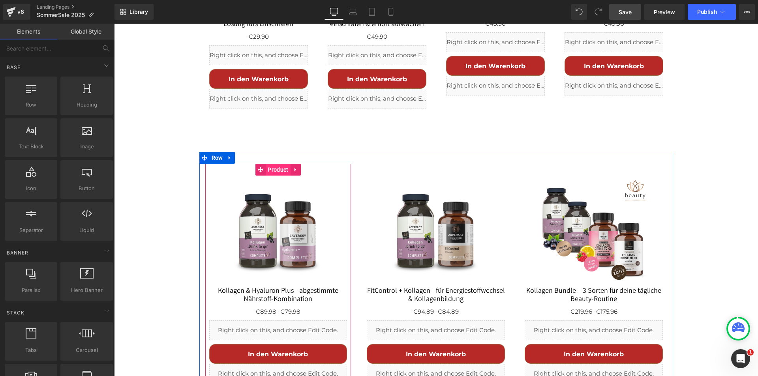
click at [269, 164] on span "Product" at bounding box center [278, 170] width 24 height 12
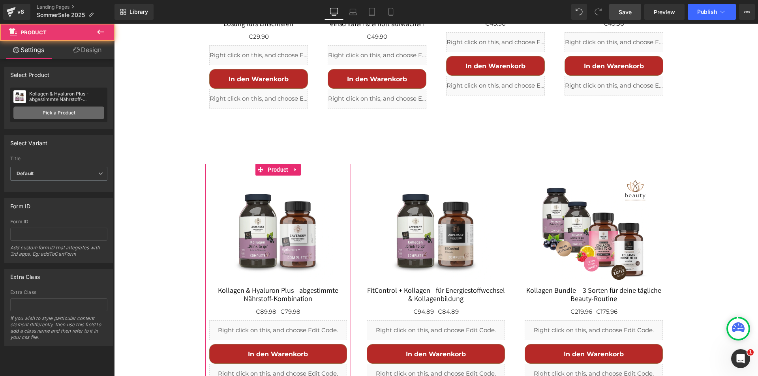
click at [72, 107] on link "Pick a Product" at bounding box center [58, 113] width 91 height 13
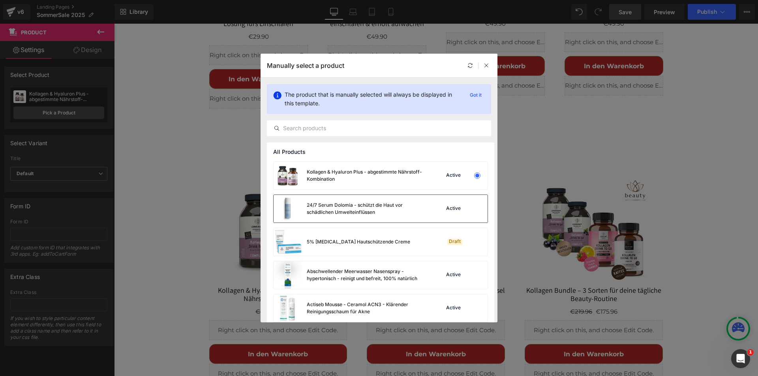
click at [327, 209] on div "24/7 Serum Dolomia - schützt die Haut vor schädlichen Umwelteinflüssen" at bounding box center [366, 209] width 119 height 14
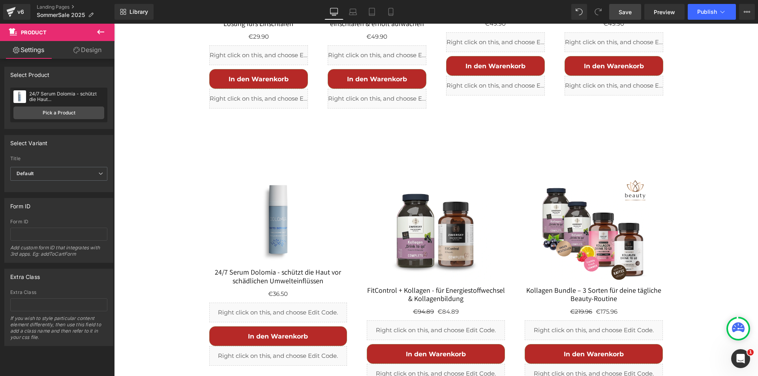
drag, startPoint x: 625, startPoint y: 12, endPoint x: 548, endPoint y: 3, distance: 77.6
click at [625, 12] on span "Save" at bounding box center [625, 12] width 13 height 8
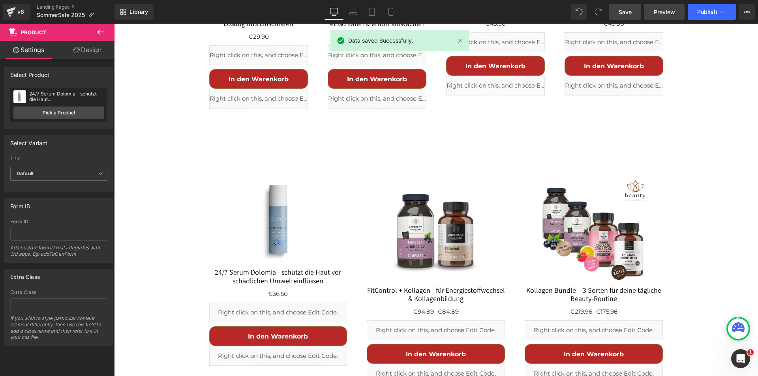
click at [662, 16] on span "Preview" at bounding box center [664, 12] width 21 height 8
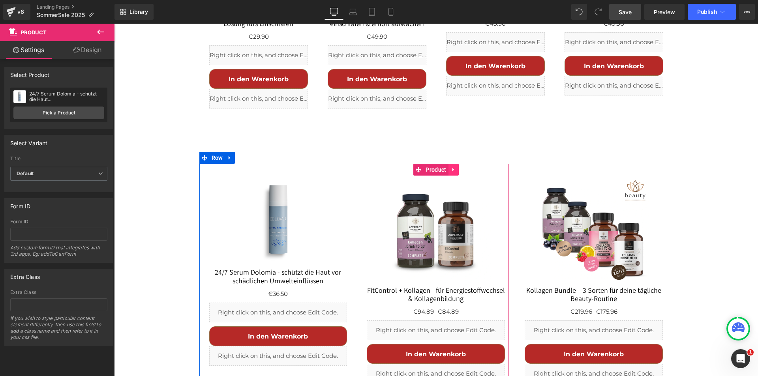
click at [451, 167] on icon at bounding box center [454, 170] width 6 height 6
click at [456, 167] on icon at bounding box center [459, 170] width 6 height 6
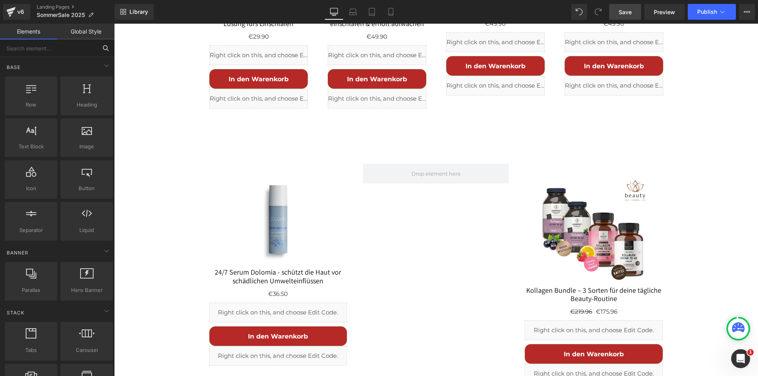
click at [30, 49] on input "text" at bounding box center [48, 48] width 97 height 17
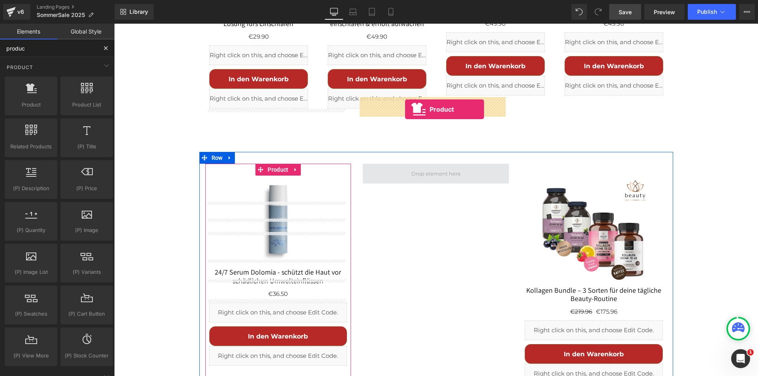
drag, startPoint x: 134, startPoint y: 112, endPoint x: 405, endPoint y: 109, distance: 271.8
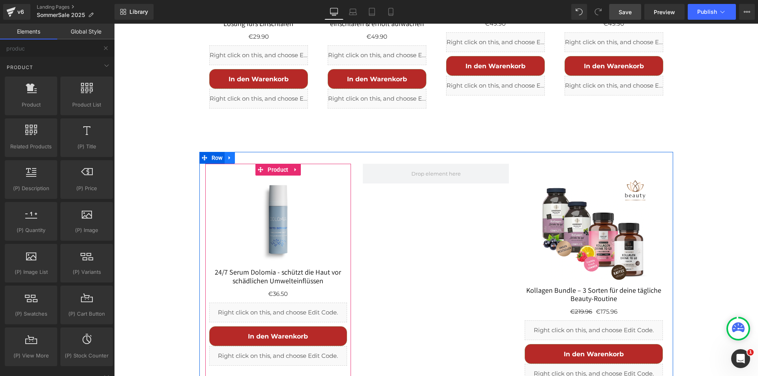
click at [229, 155] on icon at bounding box center [230, 158] width 6 height 6
click at [248, 155] on icon at bounding box center [251, 158] width 6 height 6
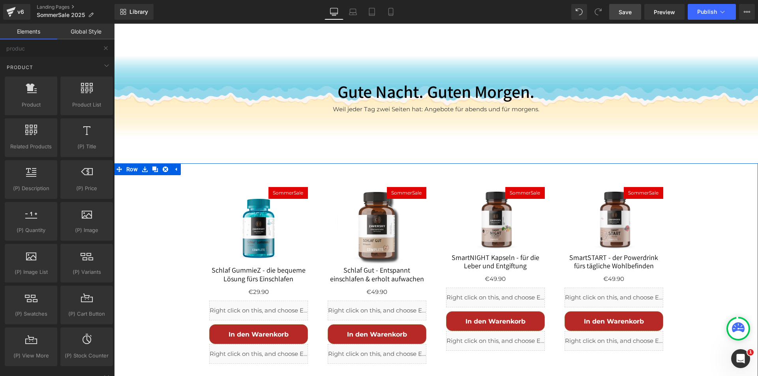
scroll to position [1500, 0]
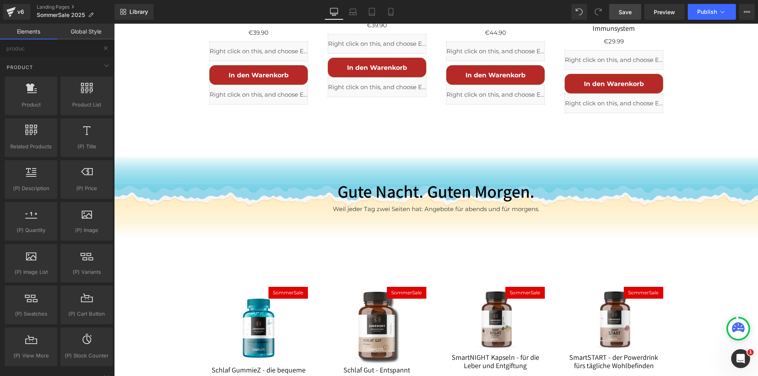
click at [621, 9] on span "Save" at bounding box center [625, 12] width 13 height 8
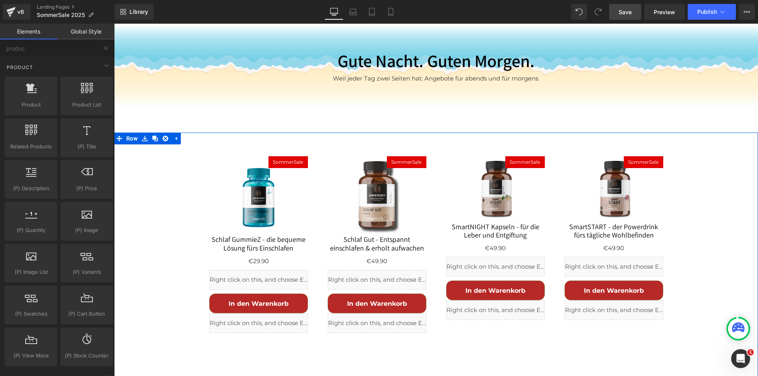
scroll to position [1737, 0]
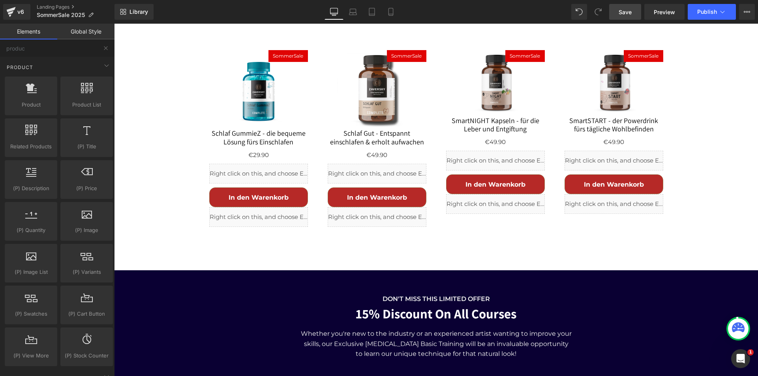
click at [627, 9] on span "Save" at bounding box center [625, 12] width 13 height 8
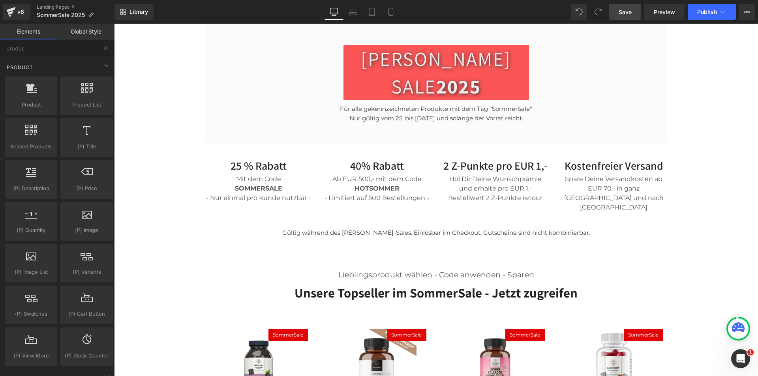
scroll to position [354, 0]
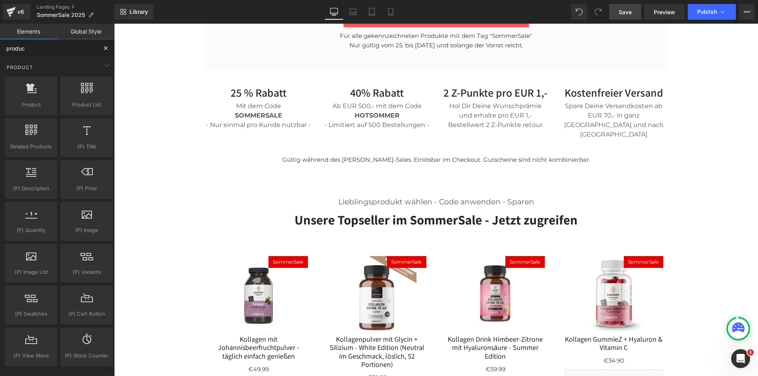
click at [64, 51] on input "produc" at bounding box center [48, 48] width 97 height 17
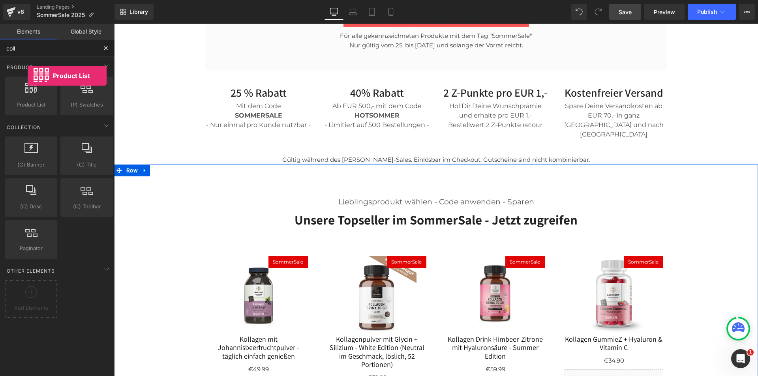
drag, startPoint x: 20, startPoint y: 94, endPoint x: 28, endPoint y: 76, distance: 19.3
click at [28, 76] on div "Product List products, lists, collections, goods, sells" at bounding box center [31, 96] width 56 height 42
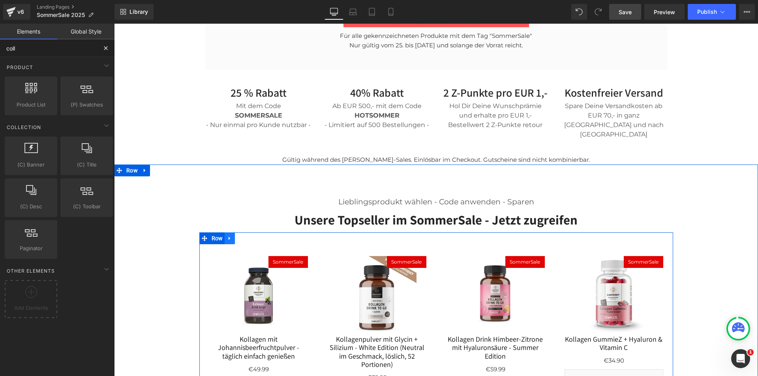
type input "coll"
click at [227, 235] on icon at bounding box center [230, 238] width 6 height 6
click at [238, 236] on icon at bounding box center [240, 239] width 6 height 6
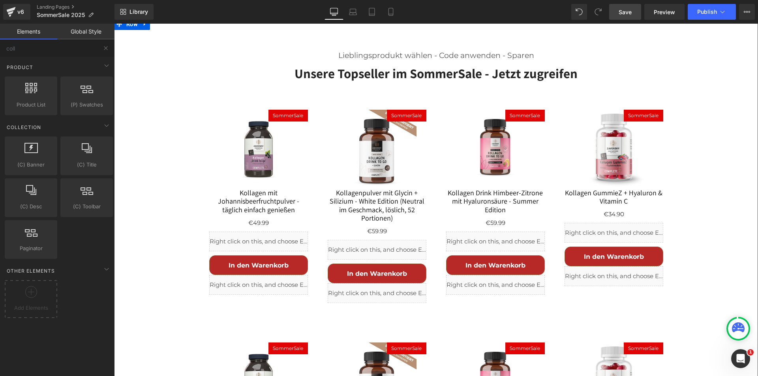
scroll to position [422, 0]
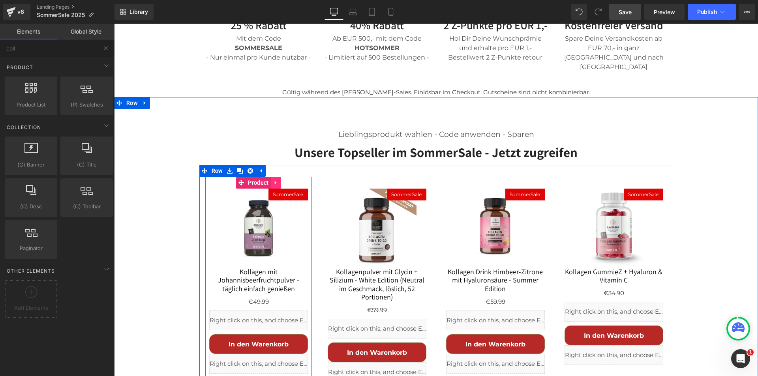
click at [274, 180] on icon at bounding box center [276, 183] width 6 height 6
click at [279, 180] on icon at bounding box center [282, 183] width 6 height 6
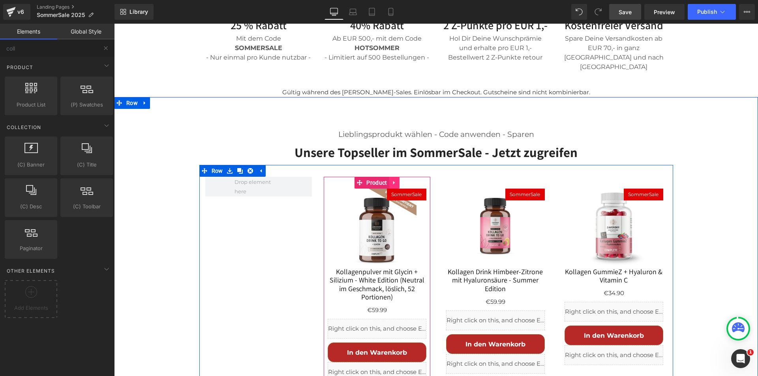
click at [392, 180] on icon at bounding box center [395, 183] width 6 height 6
click at [397, 180] on icon at bounding box center [400, 183] width 6 height 6
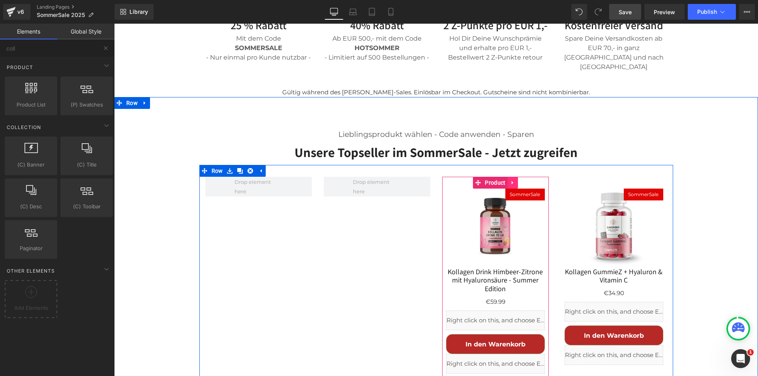
click at [512, 180] on icon at bounding box center [513, 183] width 6 height 6
click at [516, 180] on icon at bounding box center [519, 183] width 6 height 6
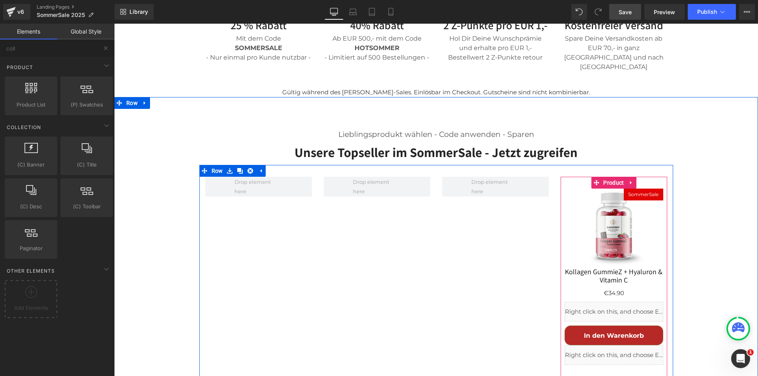
click at [630, 181] on icon at bounding box center [631, 183] width 2 height 4
click at [634, 180] on icon at bounding box center [637, 183] width 6 height 6
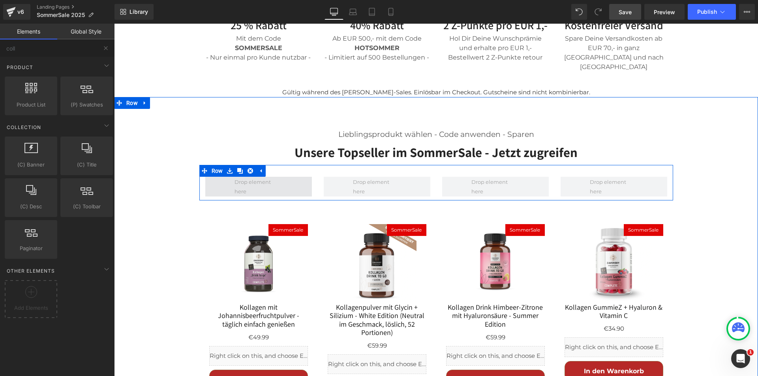
drag, startPoint x: 233, startPoint y: 120, endPoint x: 229, endPoint y: 120, distance: 4.0
click at [233, 175] on span at bounding box center [258, 186] width 53 height 23
click at [281, 175] on span at bounding box center [258, 186] width 53 height 23
click at [215, 166] on span "Row" at bounding box center [217, 172] width 15 height 12
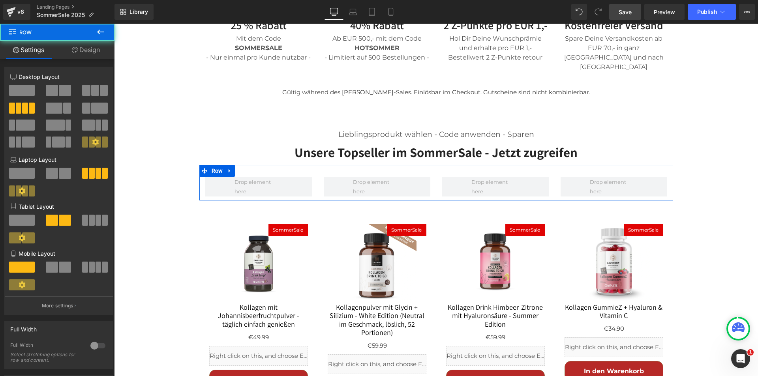
click at [23, 85] on div at bounding box center [58, 119] width 97 height 77
click at [18, 93] on span at bounding box center [22, 90] width 26 height 11
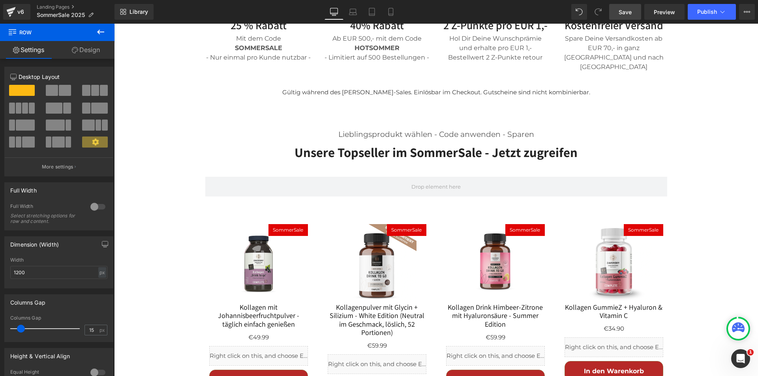
click at [105, 27] on button at bounding box center [101, 32] width 28 height 17
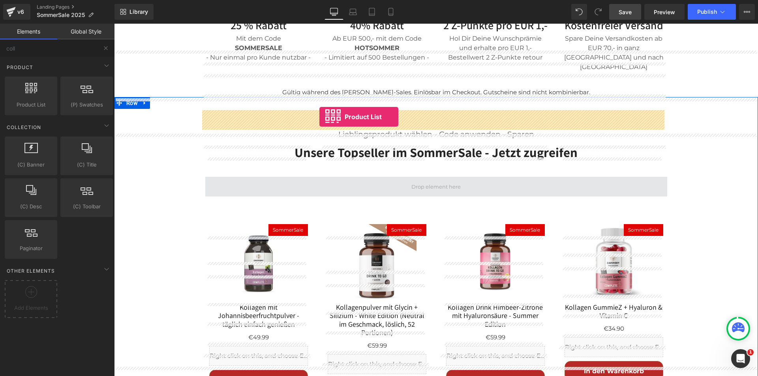
drag, startPoint x: 147, startPoint y: 111, endPoint x: 320, endPoint y: 117, distance: 172.3
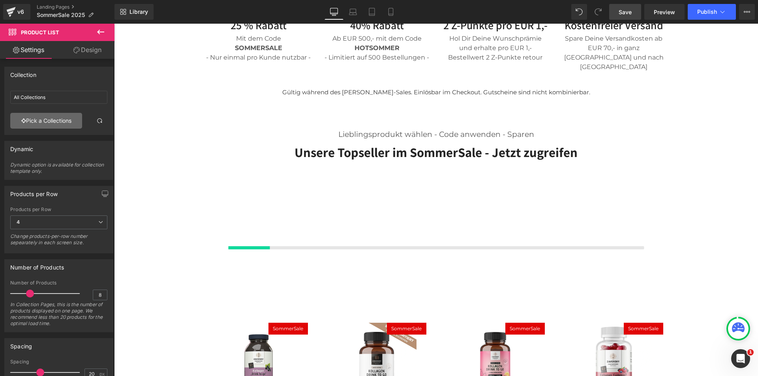
click at [57, 117] on link "Pick a Collections" at bounding box center [46, 121] width 72 height 16
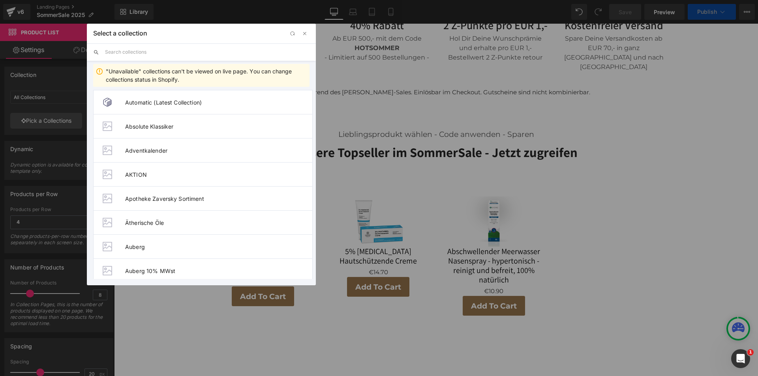
click at [144, 51] on input "text" at bounding box center [207, 51] width 205 height 17
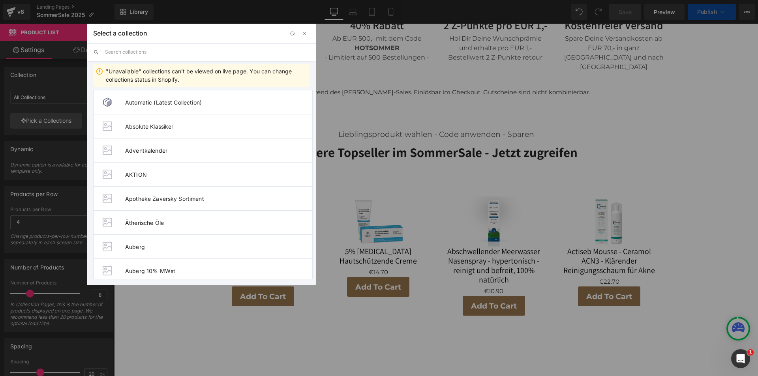
paste input "SOMMERSALE"
type input "SOMMERSALE"
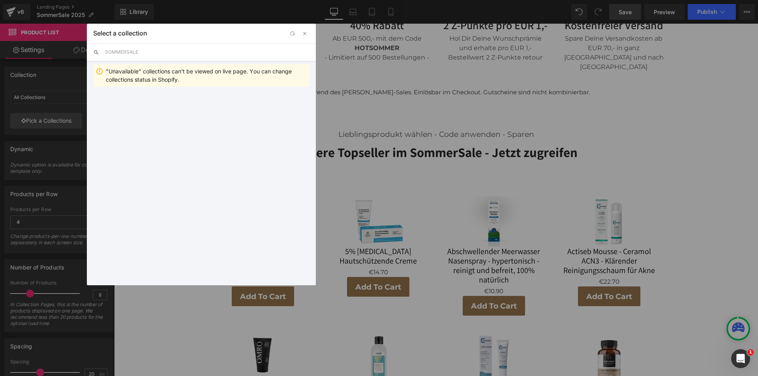
drag, startPoint x: 167, startPoint y: 53, endPoint x: 105, endPoint y: 52, distance: 61.2
click at [105, 52] on input "SOMMERSALE" at bounding box center [207, 51] width 205 height 17
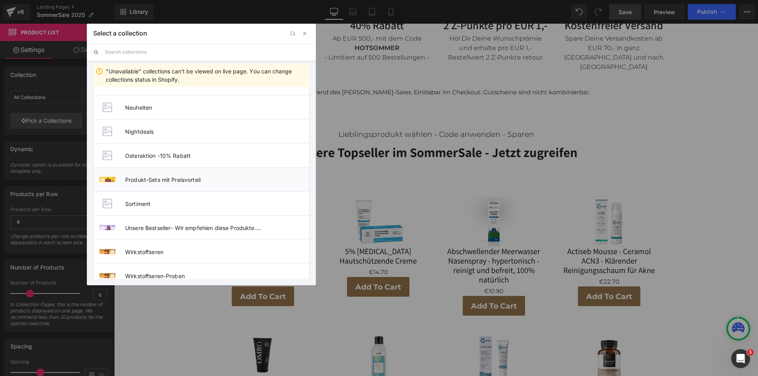
scroll to position [1572, 0]
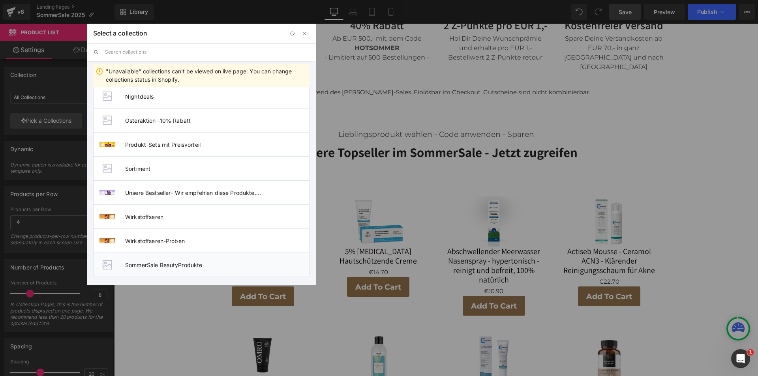
click at [188, 263] on span "SommerSale BeautyProdukte" at bounding box center [217, 265] width 184 height 7
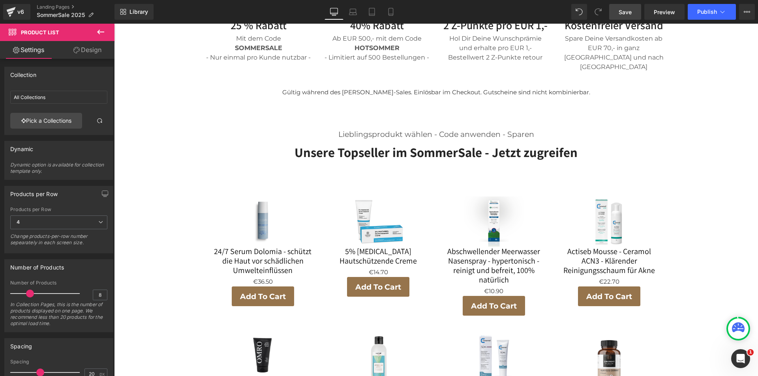
type input "SommerSale BeautyProdukte"
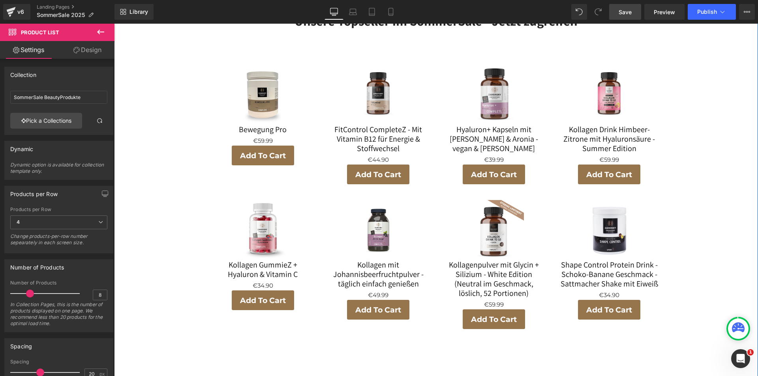
scroll to position [619, 0]
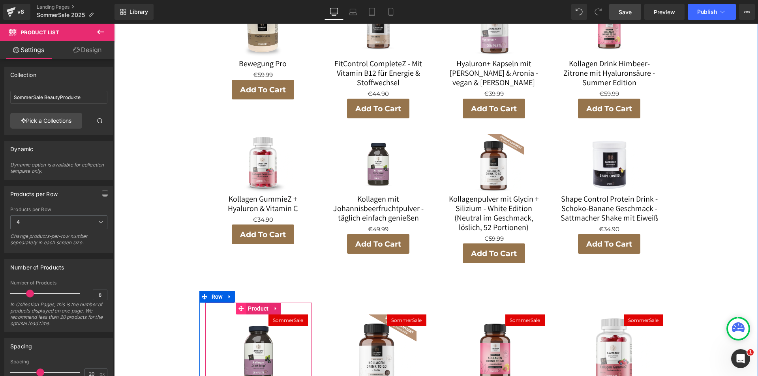
click at [238, 306] on icon at bounding box center [241, 309] width 6 height 6
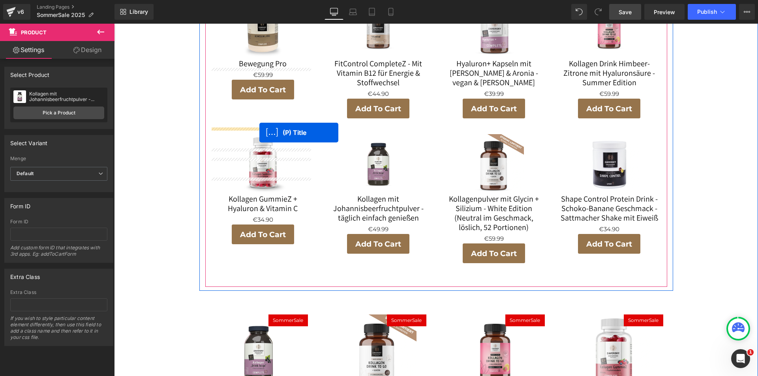
drag, startPoint x: 239, startPoint y: 338, endPoint x: 260, endPoint y: 133, distance: 206.4
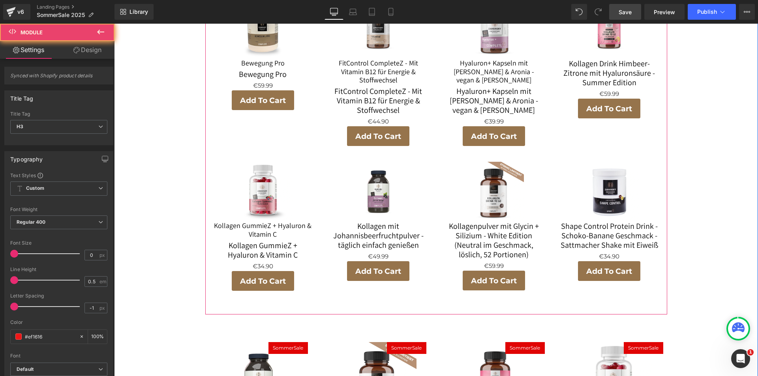
scroll to position [630, 0]
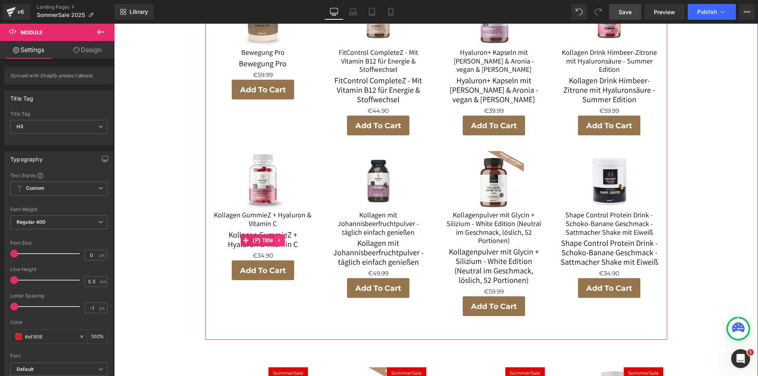
click at [279, 238] on icon at bounding box center [280, 241] width 6 height 6
click at [284, 238] on icon at bounding box center [285, 241] width 6 height 6
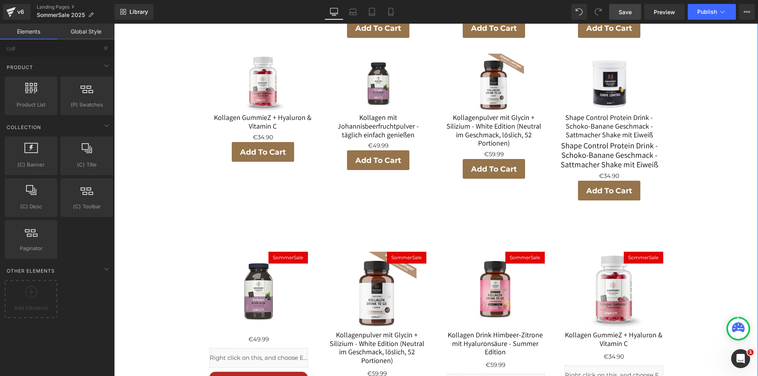
scroll to position [697, 0]
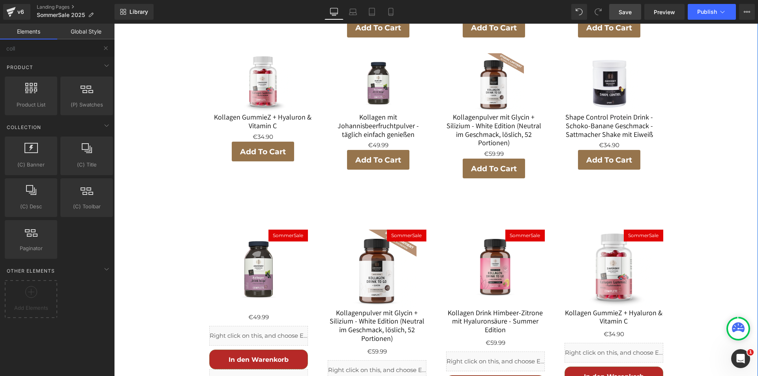
click at [256, 230] on img at bounding box center [258, 269] width 79 height 79
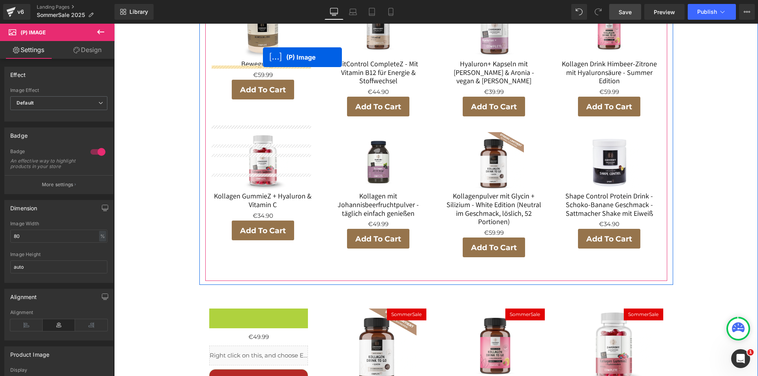
scroll to position [595, 0]
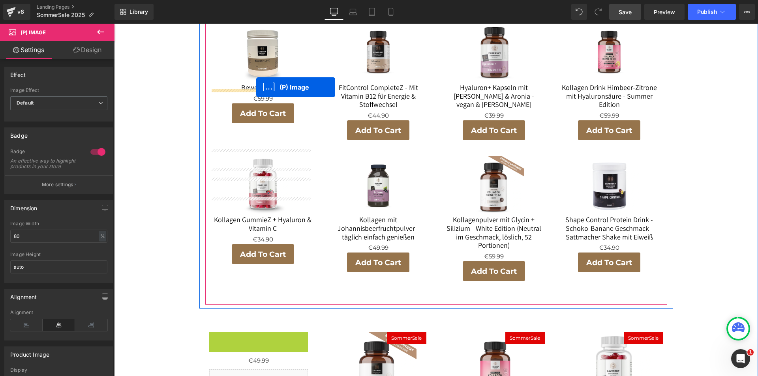
drag, startPoint x: 234, startPoint y: 202, endPoint x: 256, endPoint y: 87, distance: 117.1
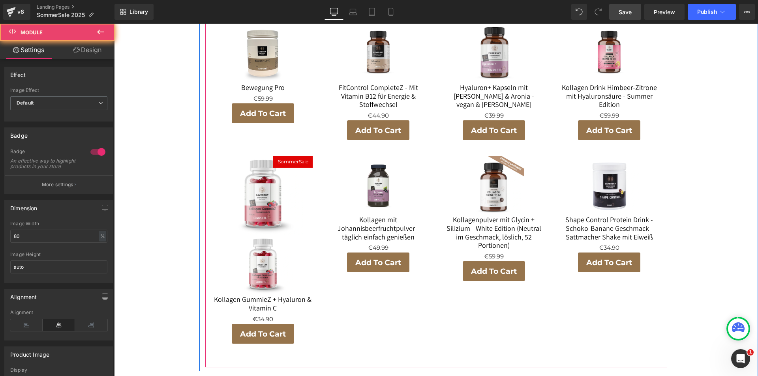
scroll to position [674, 0]
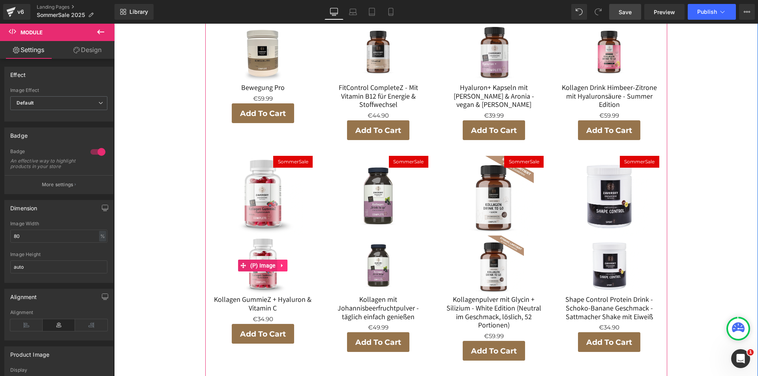
click at [278, 260] on link at bounding box center [283, 266] width 10 height 12
click at [285, 263] on icon at bounding box center [288, 266] width 6 height 6
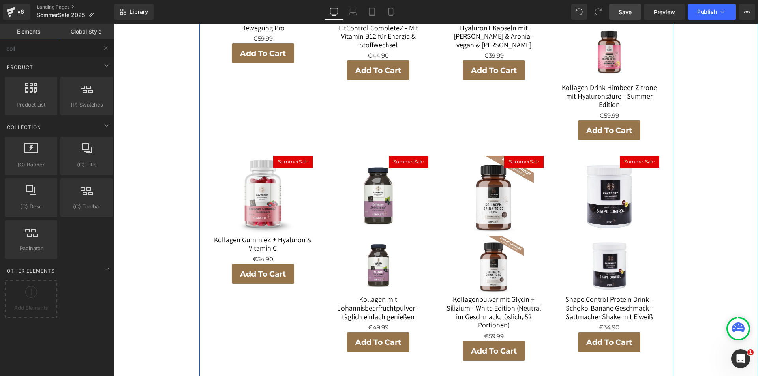
scroll to position [615, 0]
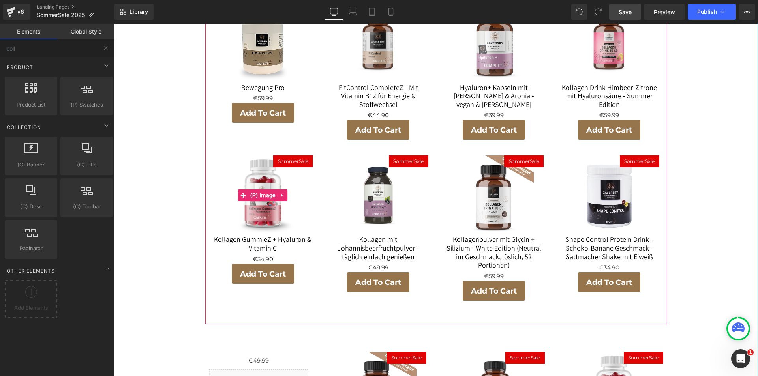
click at [258, 156] on img at bounding box center [263, 196] width 80 height 80
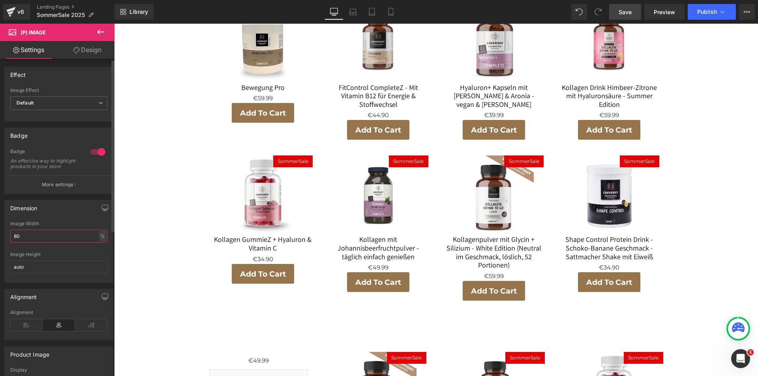
drag, startPoint x: 41, startPoint y: 243, endPoint x: 7, endPoint y: 243, distance: 34.0
click at [7, 243] on div "80% Image Width 80 % % px auto Image Height auto" at bounding box center [59, 252] width 108 height 62
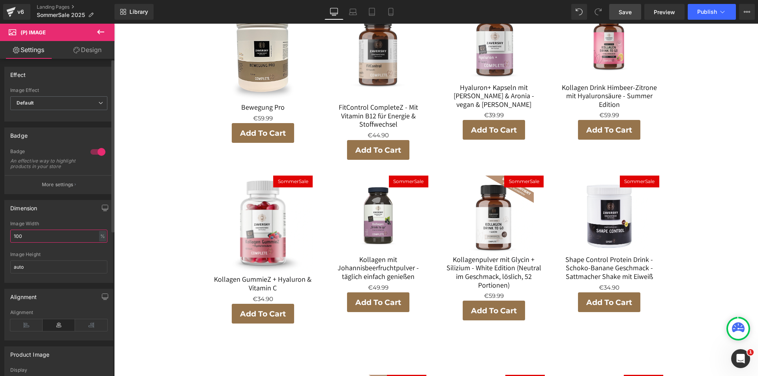
scroll to position [634, 0]
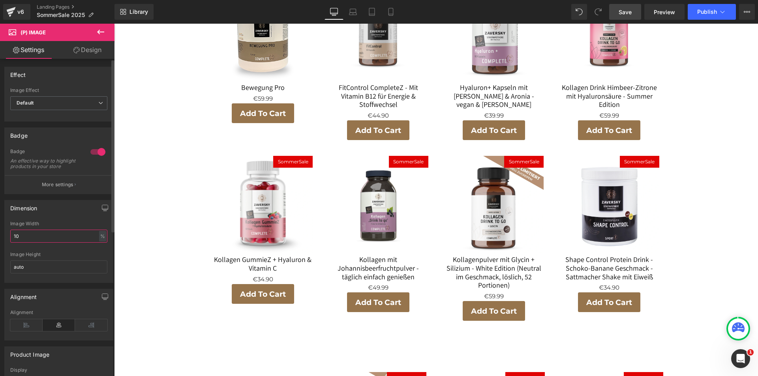
type input "1"
type input "90"
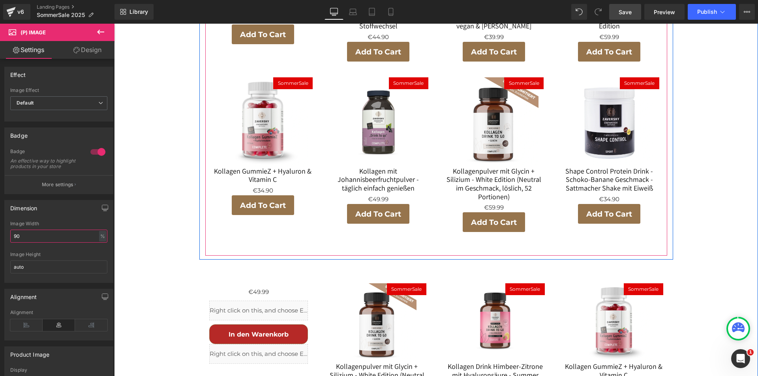
scroll to position [704, 0]
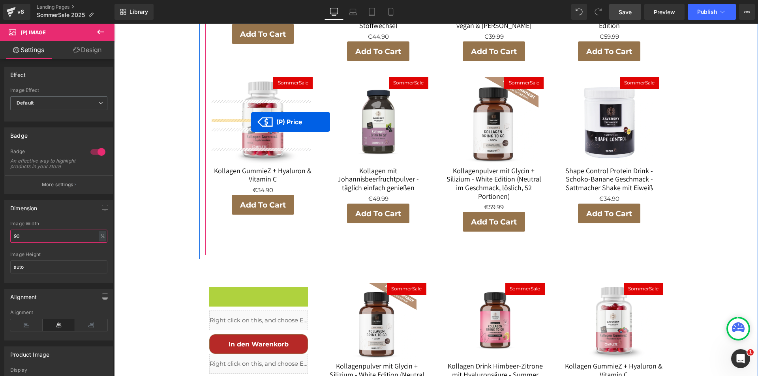
drag, startPoint x: 236, startPoint y: 224, endPoint x: 251, endPoint y: 122, distance: 103.0
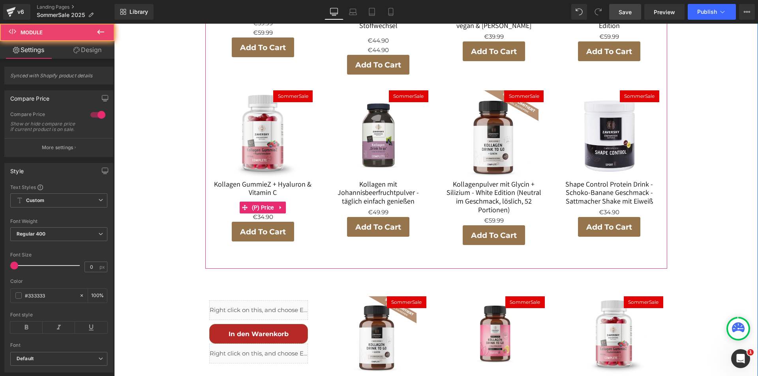
scroll to position [717, 0]
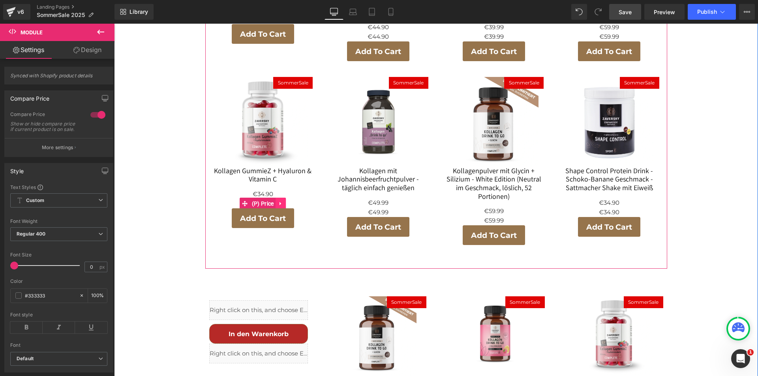
click at [279, 201] on icon at bounding box center [282, 204] width 6 height 6
click at [284, 201] on icon at bounding box center [287, 204] width 6 height 6
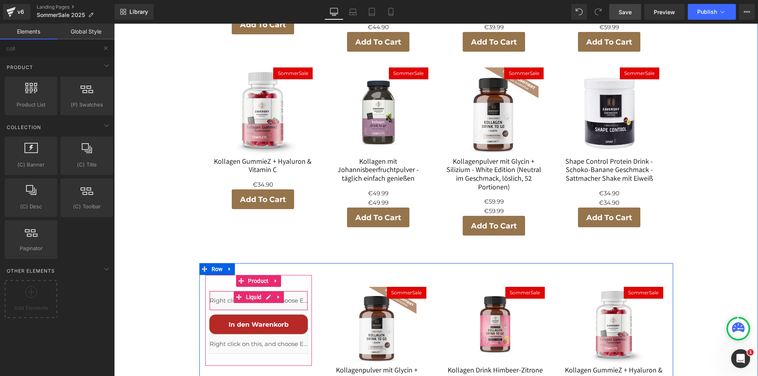
scroll to position [708, 0]
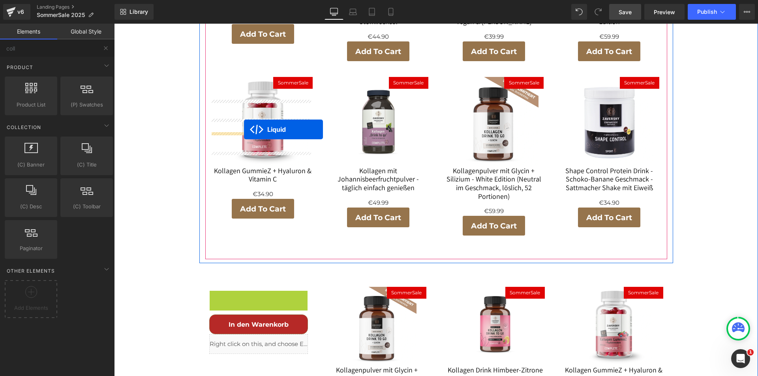
drag, startPoint x: 235, startPoint y: 231, endPoint x: 244, endPoint y: 130, distance: 101.5
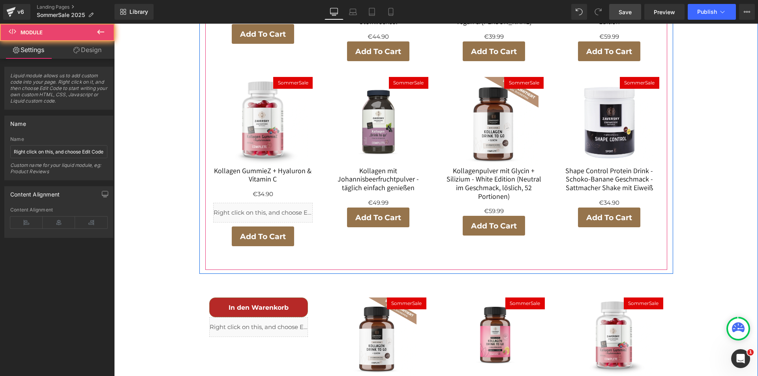
scroll to position [735, 0]
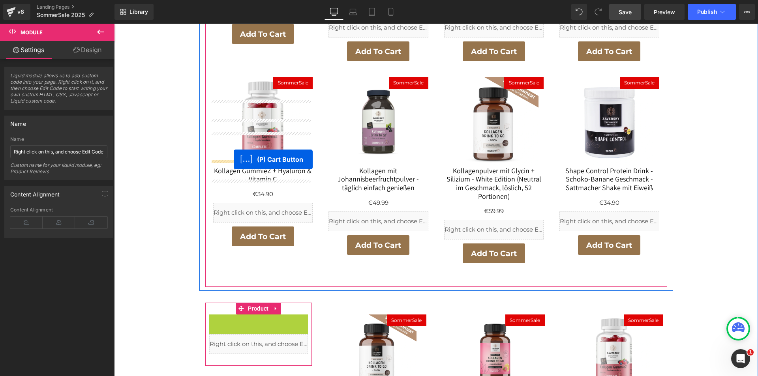
drag, startPoint x: 229, startPoint y: 256, endPoint x: 234, endPoint y: 160, distance: 96.5
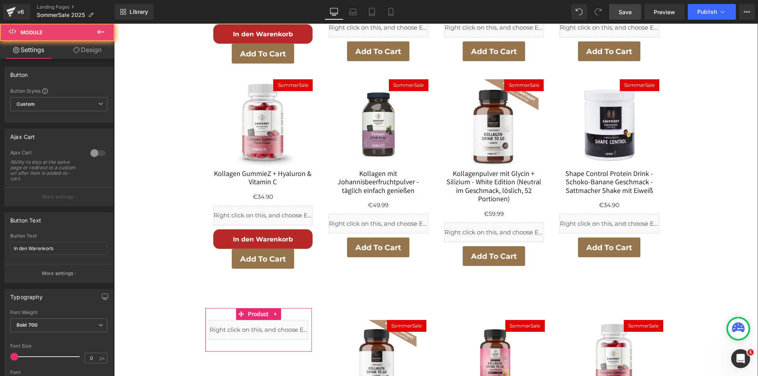
scroll to position [755, 0]
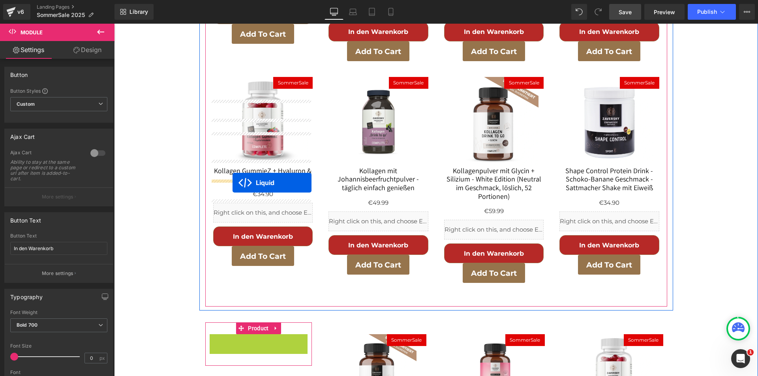
drag, startPoint x: 235, startPoint y: 274, endPoint x: 232, endPoint y: 182, distance: 92.1
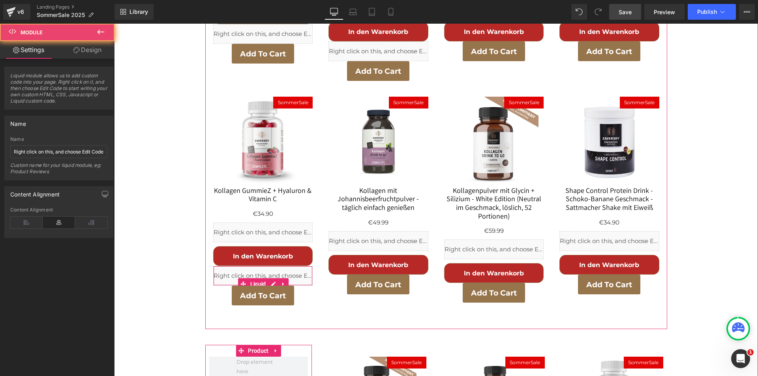
scroll to position [775, 0]
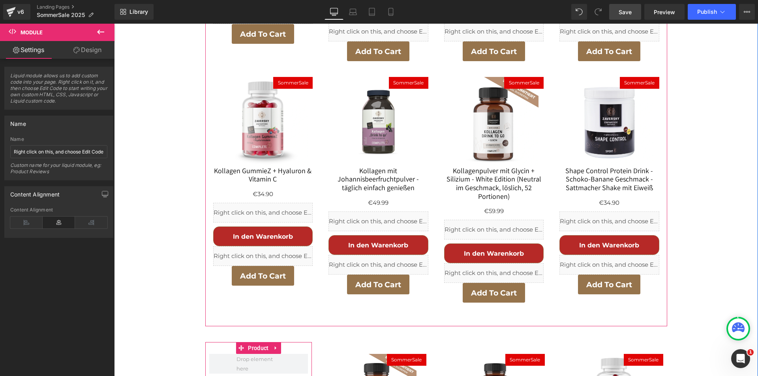
click at [282, 266] on div "Add To Cart (P) Cart Button" at bounding box center [263, 276] width 100 height 20
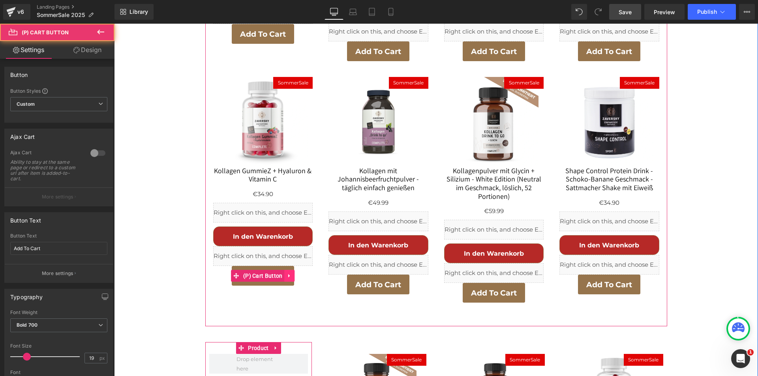
click at [287, 273] on icon at bounding box center [290, 276] width 6 height 6
click at [293, 273] on icon at bounding box center [295, 276] width 6 height 6
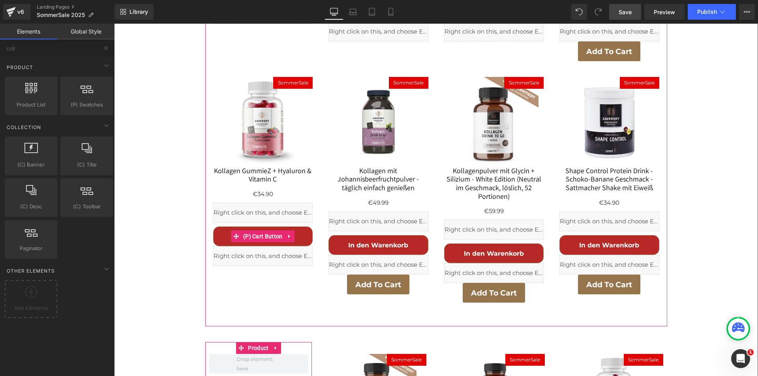
scroll to position [755, 0]
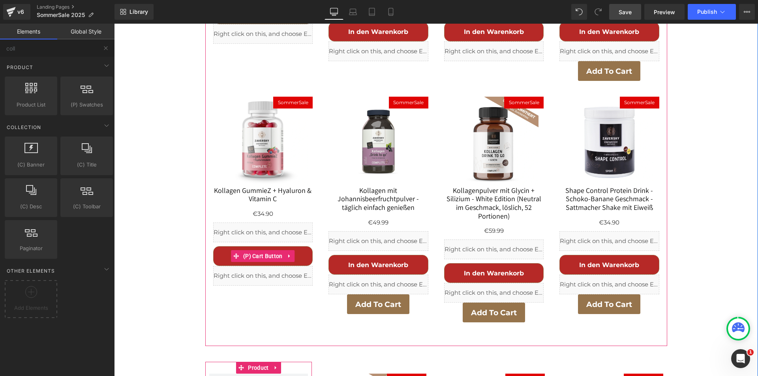
click at [297, 247] on button "In den Warenkorb" at bounding box center [263, 257] width 100 height 20
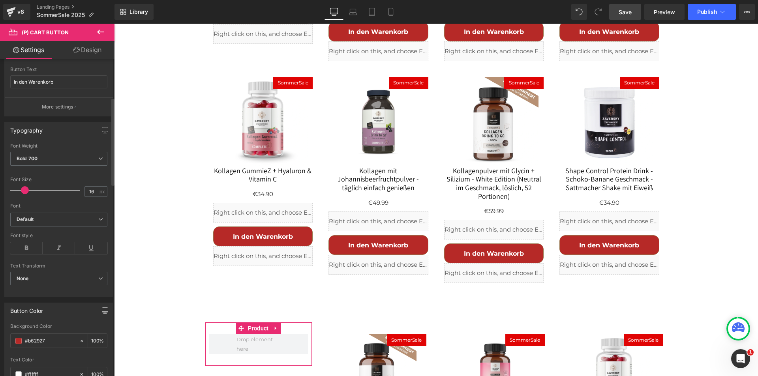
scroll to position [127, 0]
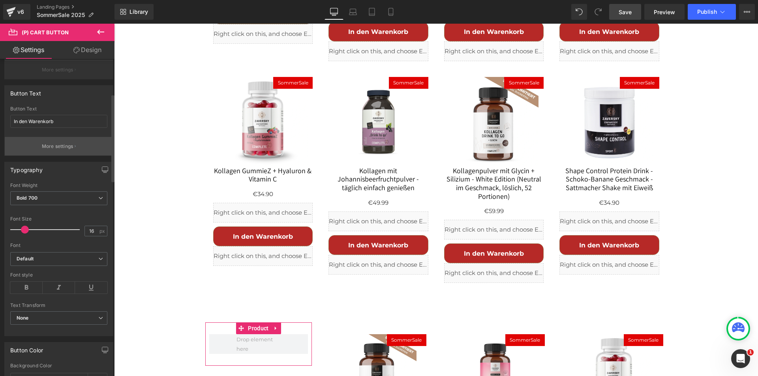
click at [60, 148] on p "More settings" at bounding box center [58, 146] width 32 height 7
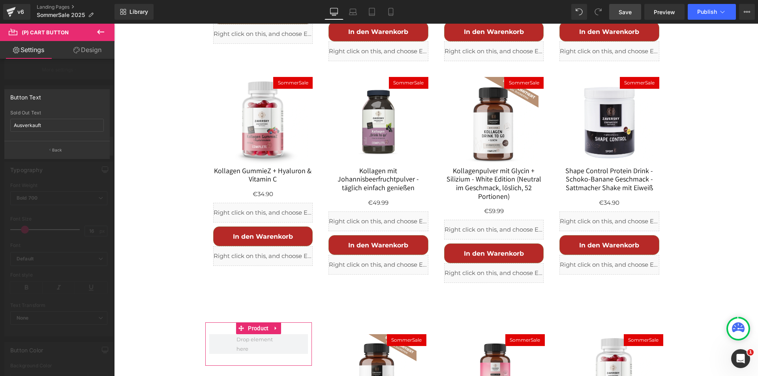
click at [60, 148] on p "Back" at bounding box center [57, 150] width 10 height 6
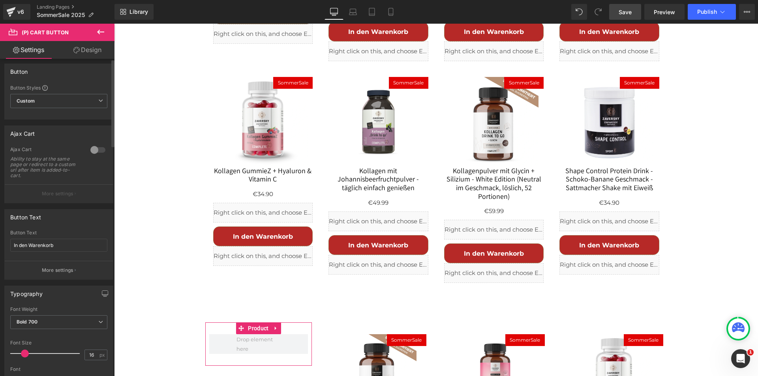
scroll to position [0, 0]
click at [95, 153] on div at bounding box center [97, 153] width 19 height 13
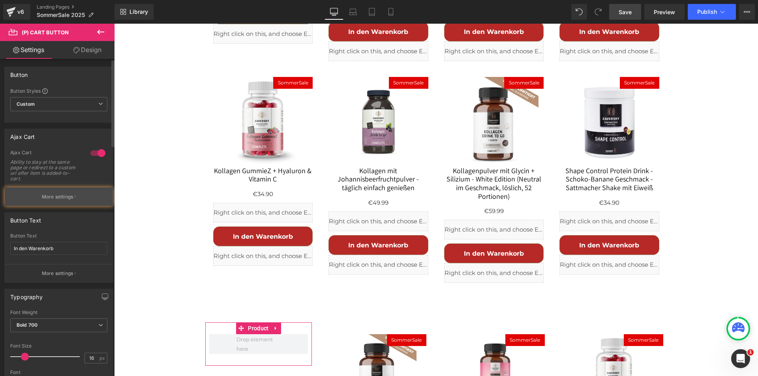
click at [75, 195] on button "More settings" at bounding box center [59, 197] width 108 height 19
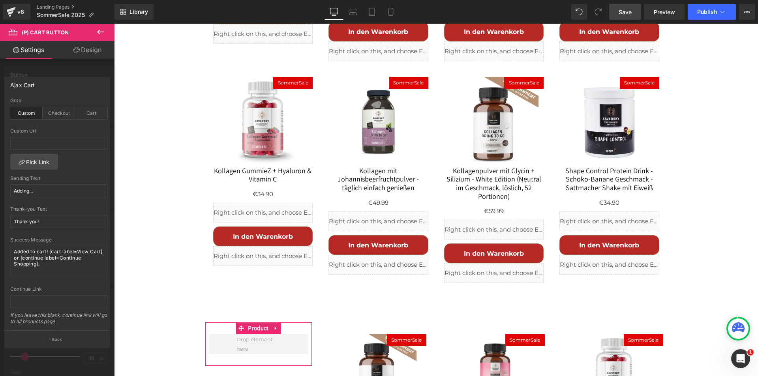
click at [54, 70] on div at bounding box center [57, 202] width 115 height 357
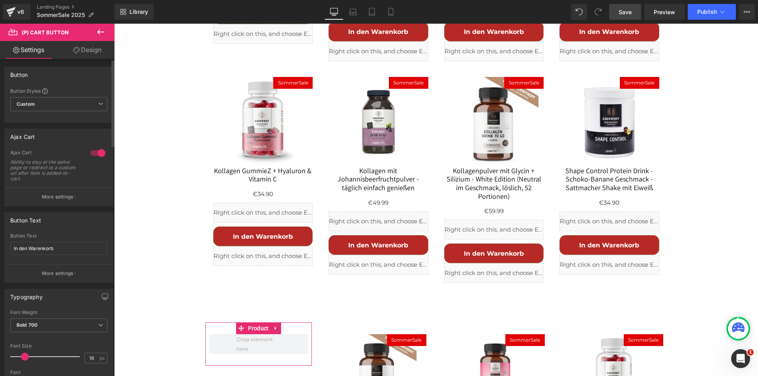
click at [94, 150] on div at bounding box center [97, 153] width 19 height 13
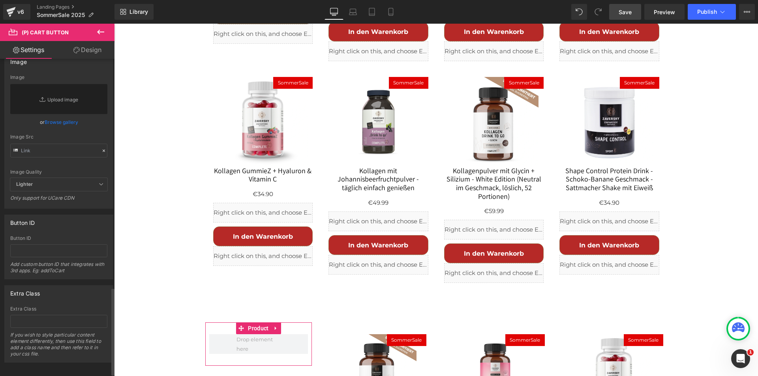
scroll to position [838, 0]
drag, startPoint x: 629, startPoint y: 10, endPoint x: 537, endPoint y: 87, distance: 120.1
click at [629, 10] on span "Save" at bounding box center [625, 12] width 13 height 8
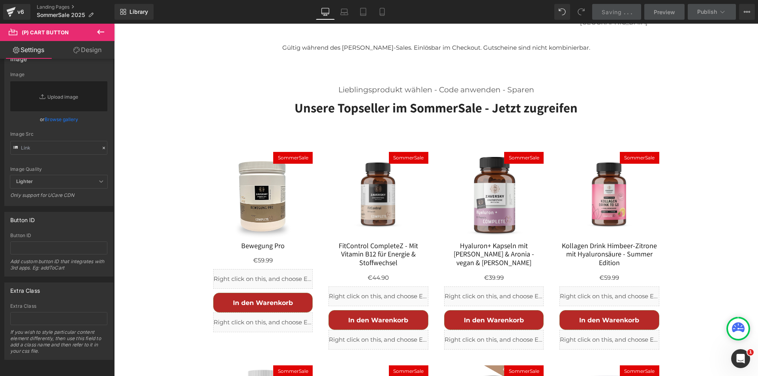
scroll to position [478, 0]
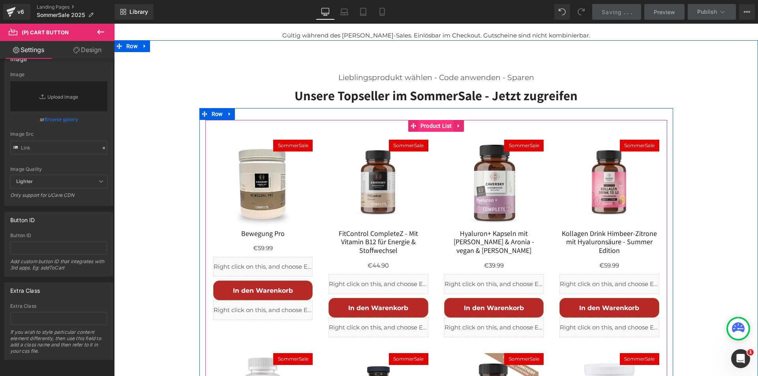
click at [425, 120] on span "Product List" at bounding box center [437, 126] width 36 height 12
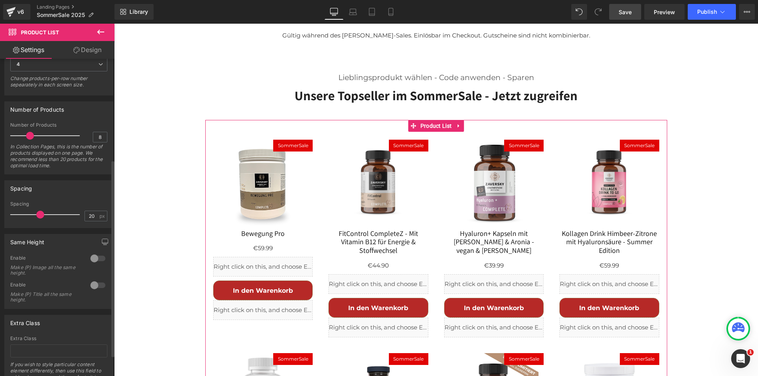
scroll to position [196, 0]
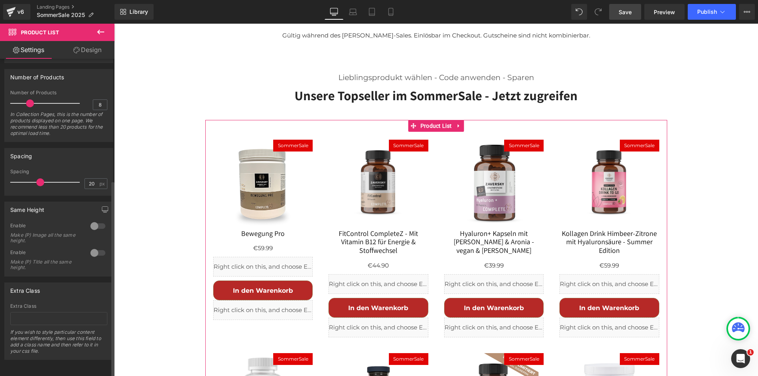
click at [95, 220] on div at bounding box center [97, 226] width 19 height 13
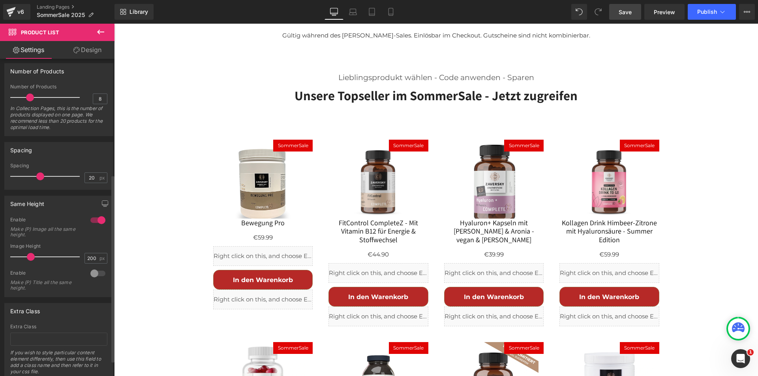
click at [94, 273] on div at bounding box center [97, 273] width 19 height 13
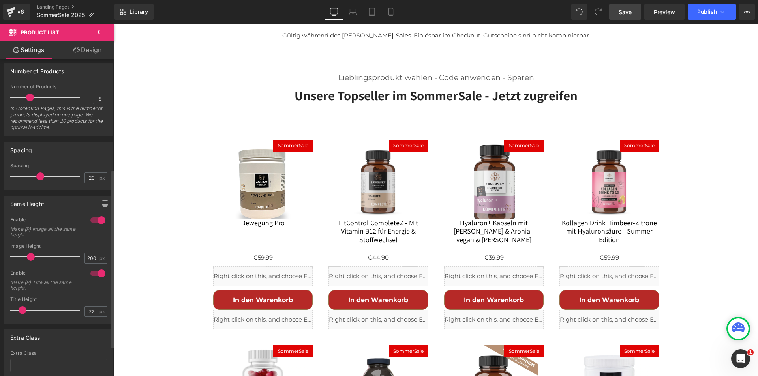
click at [90, 220] on div at bounding box center [97, 220] width 19 height 13
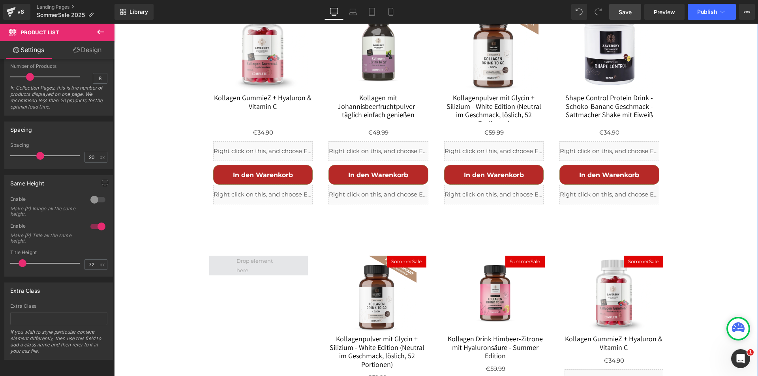
scroll to position [834, 0]
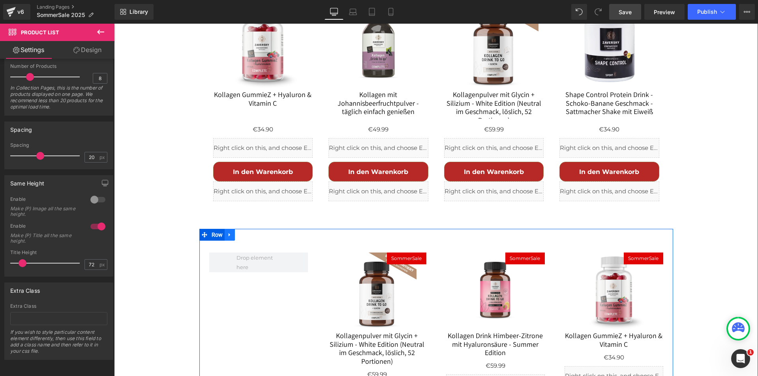
click at [228, 229] on link at bounding box center [230, 235] width 10 height 12
click at [248, 232] on icon at bounding box center [251, 235] width 6 height 6
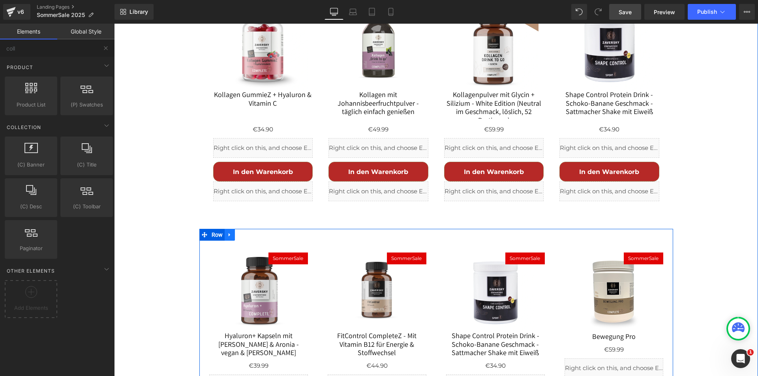
click at [227, 232] on icon at bounding box center [230, 235] width 6 height 6
click at [250, 232] on icon at bounding box center [251, 235] width 6 height 6
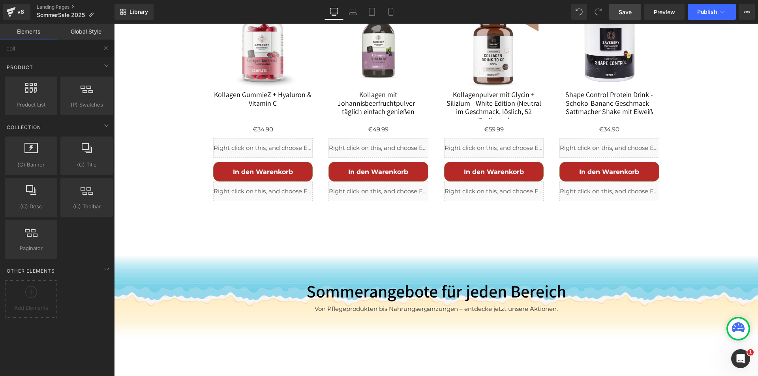
click at [633, 10] on link "Save" at bounding box center [626, 12] width 32 height 16
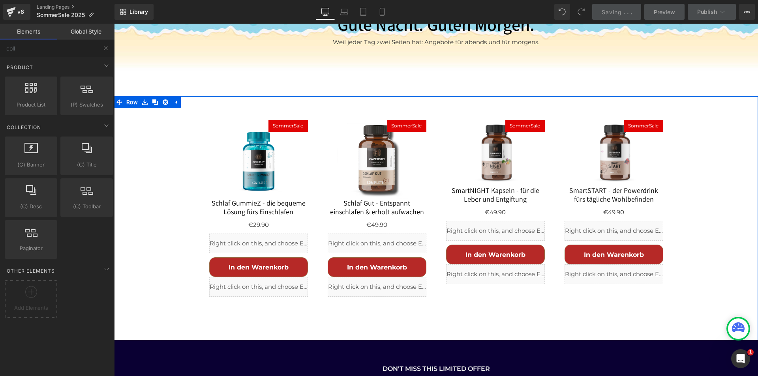
scroll to position [1585, 0]
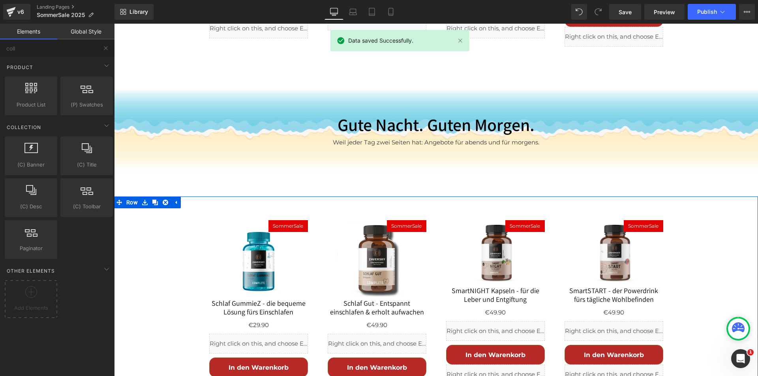
click at [152, 197] on div "SommerSale (P) Image Schlaf GummieZ - die bequeme Lösung fürs Einschlafen (P) T…" at bounding box center [436, 305] width 644 height 216
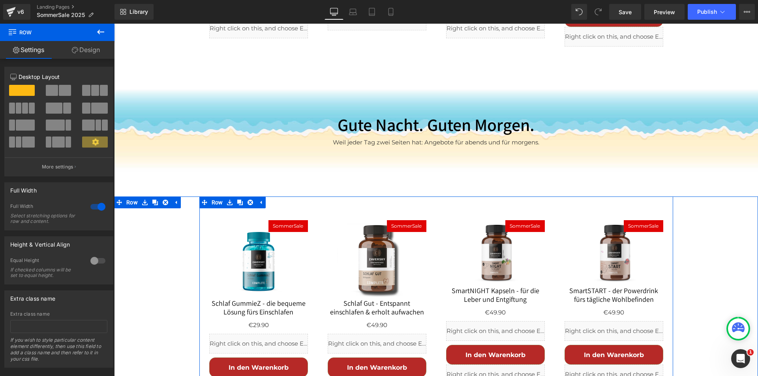
drag, startPoint x: 235, startPoint y: 135, endPoint x: 296, endPoint y: 189, distance: 81.2
click at [237, 200] on icon at bounding box center [240, 203] width 6 height 6
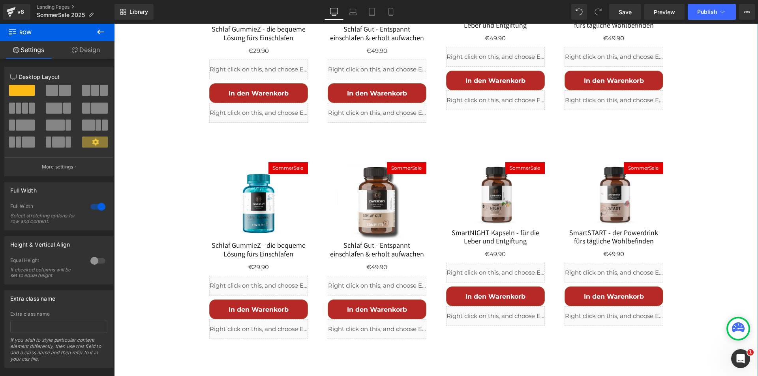
scroll to position [1876, 0]
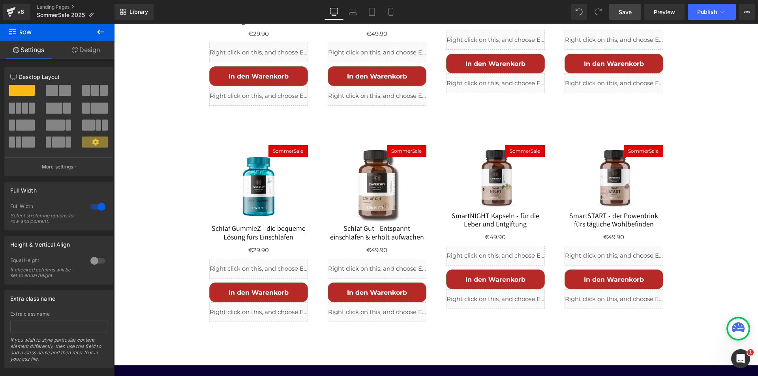
click at [630, 9] on span "Save" at bounding box center [625, 12] width 13 height 8
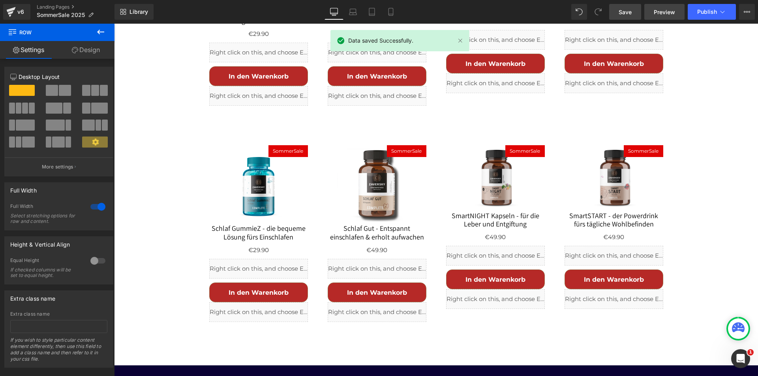
click at [666, 11] on span "Preview" at bounding box center [664, 12] width 21 height 8
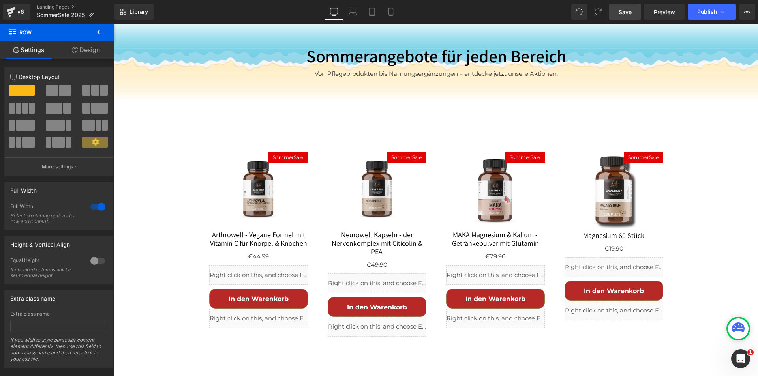
scroll to position [1086, 0]
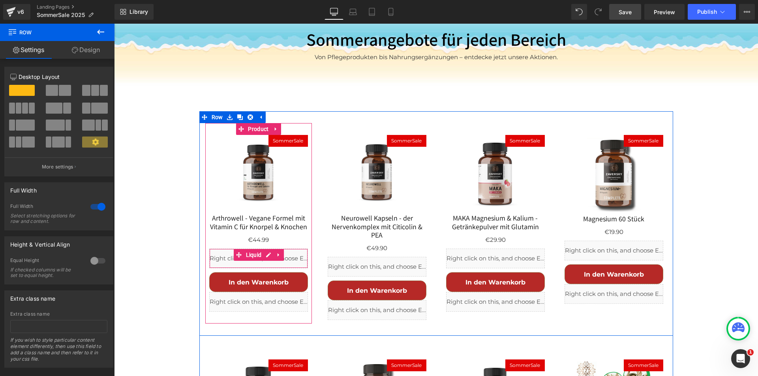
click at [264, 249] on div "Liquid" at bounding box center [258, 259] width 99 height 20
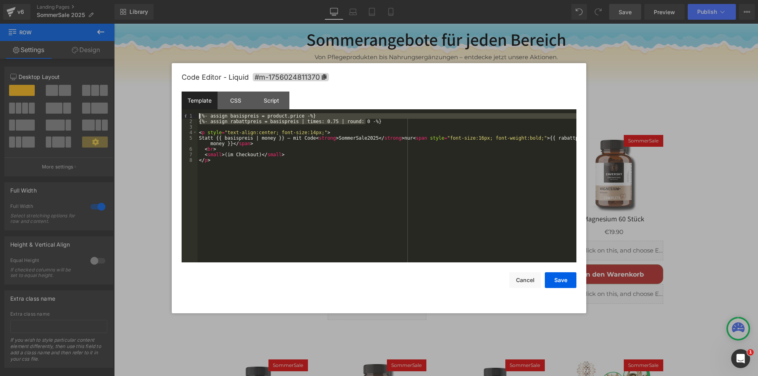
drag, startPoint x: 371, startPoint y: 122, endPoint x: 197, endPoint y: 113, distance: 174.0
click at [197, 113] on pre "1 2 3 4 5 6 7 8 {%- assign basispreis = product.price -%} {%- assign rabattprei…" at bounding box center [379, 187] width 395 height 149
click at [363, 124] on div "{%- assign basispreis = product.price -%} {%- assign rabattpreis = basispreis |…" at bounding box center [387, 187] width 379 height 149
drag, startPoint x: 357, startPoint y: 122, endPoint x: 194, endPoint y: 122, distance: 163.2
click at [194, 122] on pre "1 2 3 4 5 6 7 8 {%- assign basispreis = product.price -%} {%- assign rabattprei…" at bounding box center [379, 187] width 395 height 149
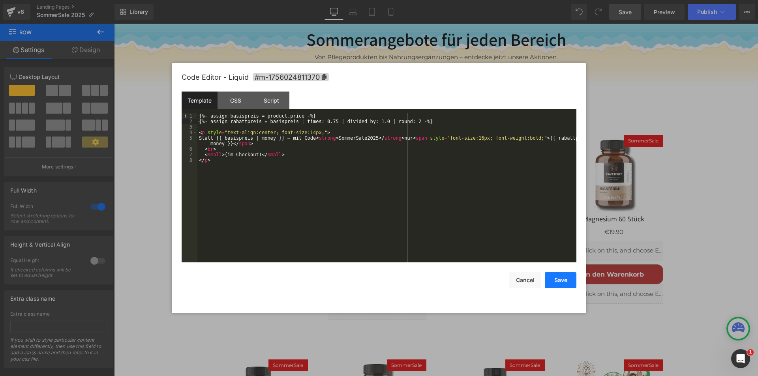
click at [561, 279] on button "Save" at bounding box center [561, 281] width 32 height 16
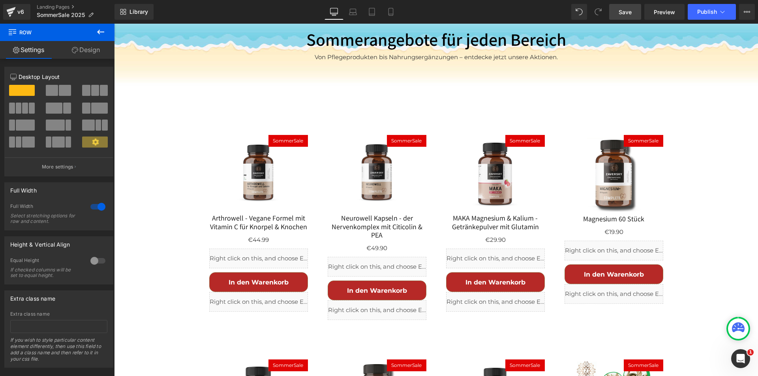
click at [624, 9] on span "Save" at bounding box center [625, 12] width 13 height 8
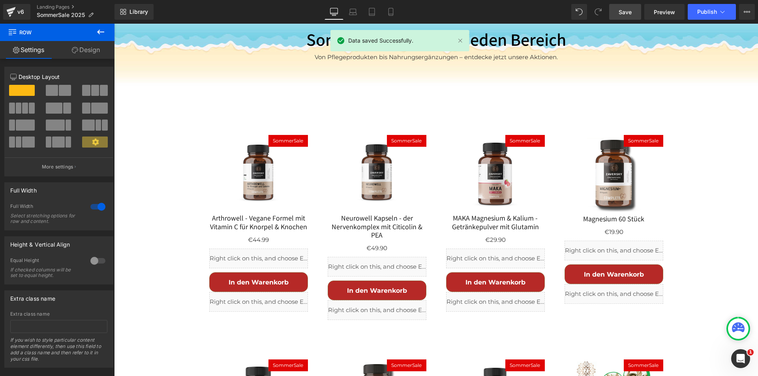
click at [668, 10] on span "Preview" at bounding box center [664, 12] width 21 height 8
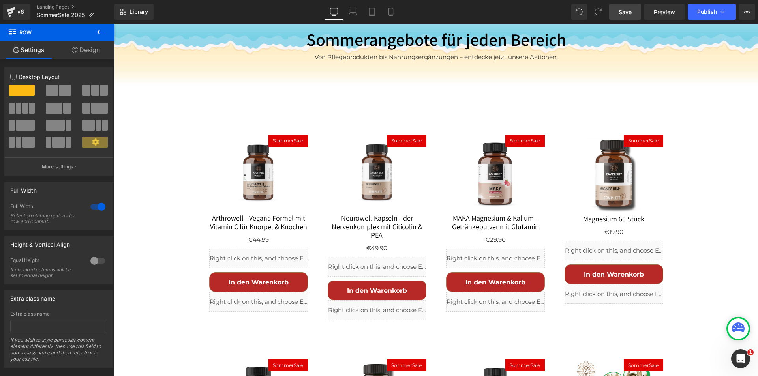
click at [634, 11] on link "Save" at bounding box center [626, 12] width 32 height 16
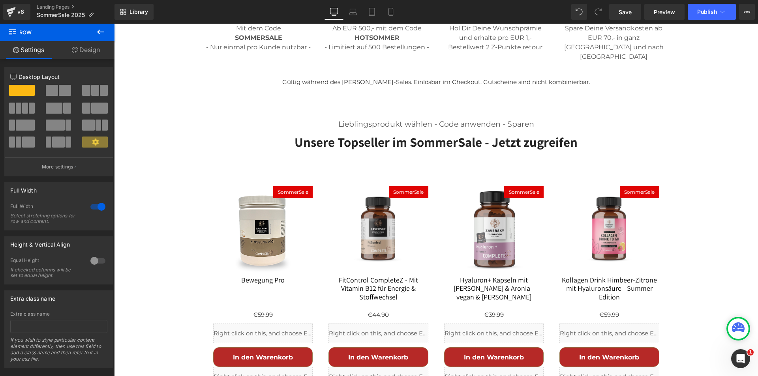
scroll to position [493, 0]
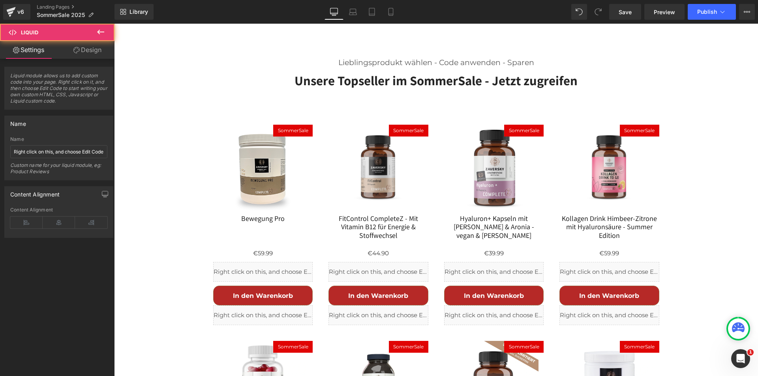
click at [273, 262] on div "Liquid" at bounding box center [263, 272] width 100 height 20
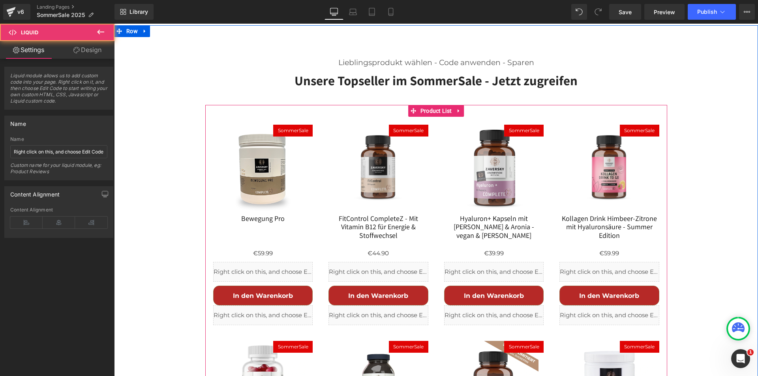
click at [271, 262] on div "Liquid" at bounding box center [263, 272] width 100 height 20
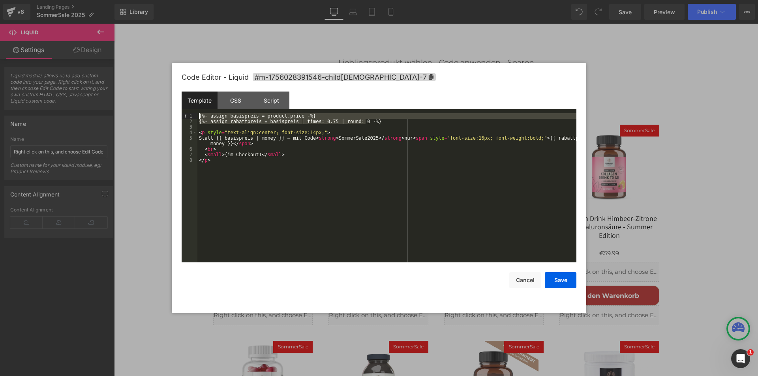
drag, startPoint x: 378, startPoint y: 123, endPoint x: 189, endPoint y: 114, distance: 189.8
click at [189, 114] on pre "1 2 3 4 5 6 7 8 {%- assign basispreis = product.price -%} {%- assign rabattprei…" at bounding box center [379, 187] width 395 height 149
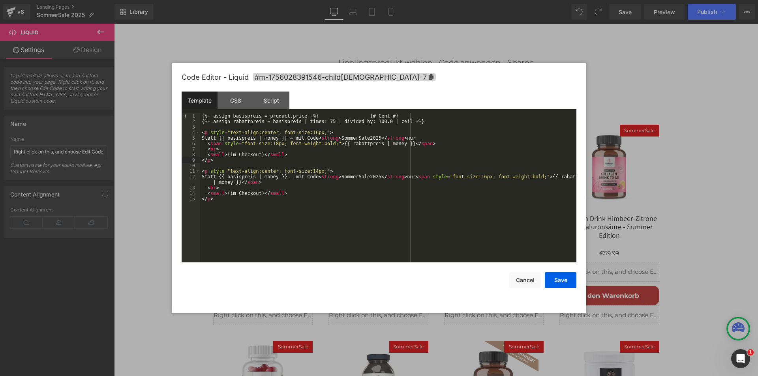
click at [278, 198] on div "{%- assign basispreis = product.price -%} {# Cent #} {%- assign rabattpreis = b…" at bounding box center [388, 193] width 376 height 160
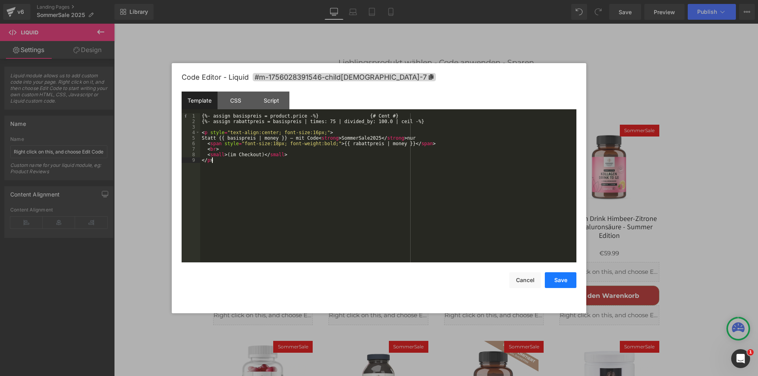
drag, startPoint x: 564, startPoint y: 278, endPoint x: 477, endPoint y: 198, distance: 118.3
click at [564, 278] on button "Save" at bounding box center [561, 281] width 32 height 16
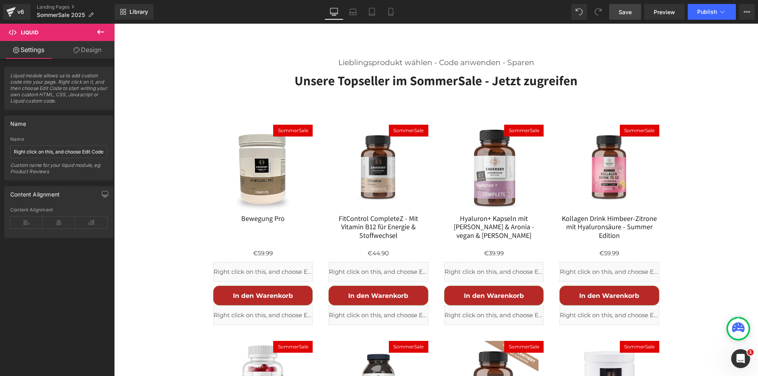
click at [620, 8] on span "Save" at bounding box center [625, 12] width 13 height 8
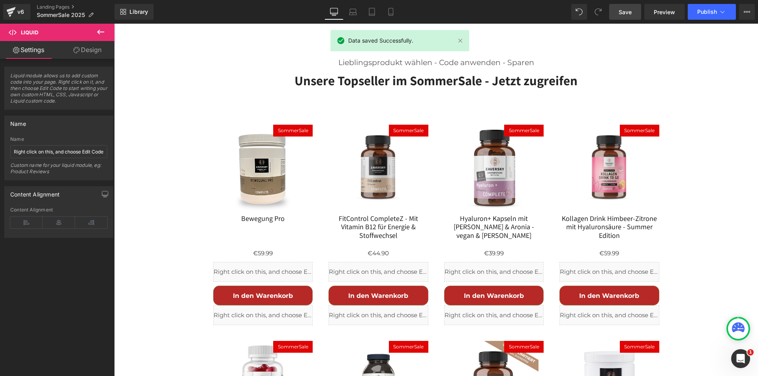
click at [664, 12] on span "Preview" at bounding box center [664, 12] width 21 height 8
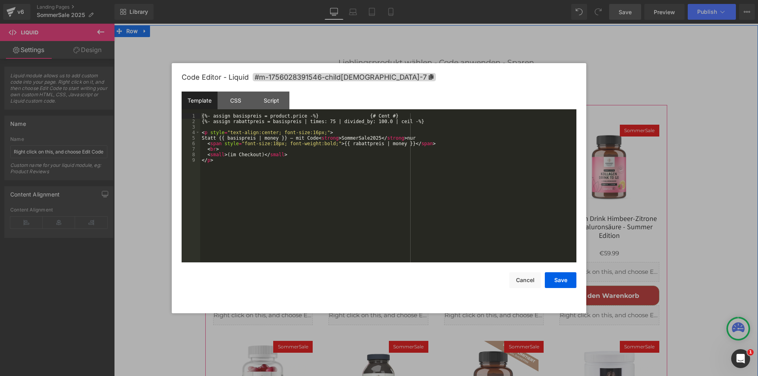
click at [269, 262] on div "Liquid" at bounding box center [263, 272] width 100 height 20
click at [412, 136] on div "{%- assign basispreis = product.price -%} {# Cent #} {%- assign rabattpreis = b…" at bounding box center [388, 193] width 376 height 160
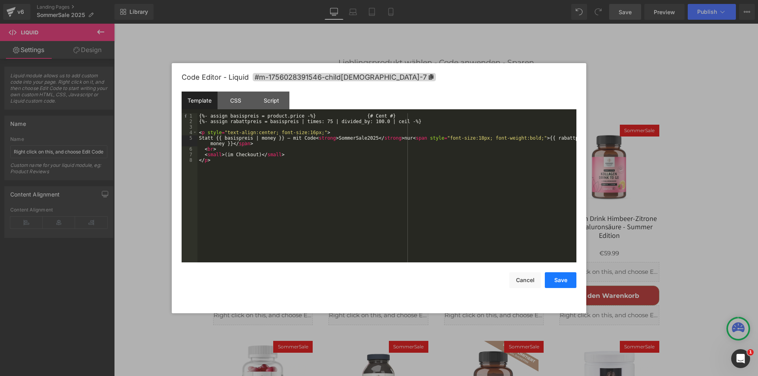
click at [556, 282] on button "Save" at bounding box center [561, 281] width 32 height 16
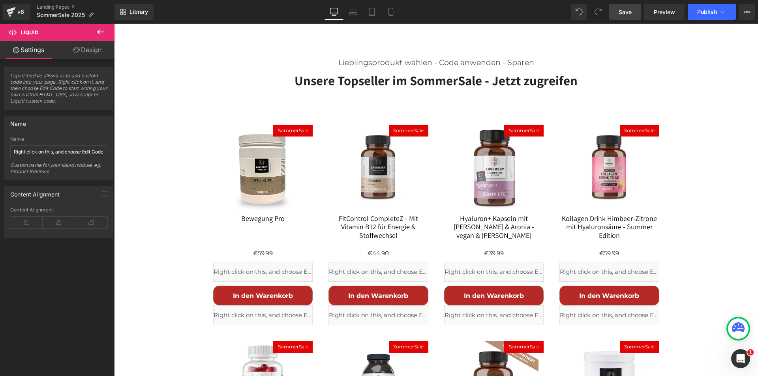
click at [613, 16] on link "Save" at bounding box center [626, 12] width 32 height 16
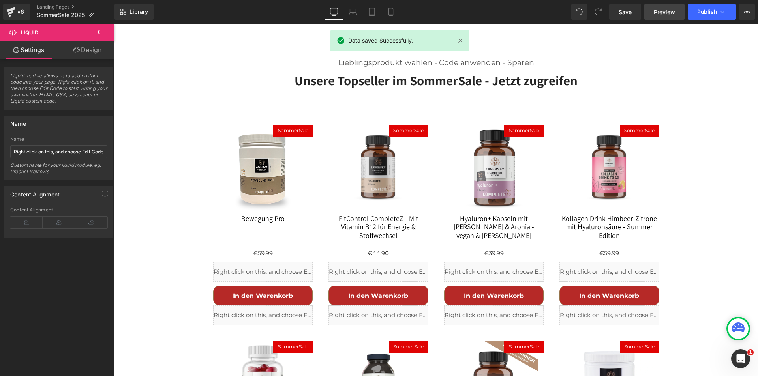
click at [663, 10] on span "Preview" at bounding box center [664, 12] width 21 height 8
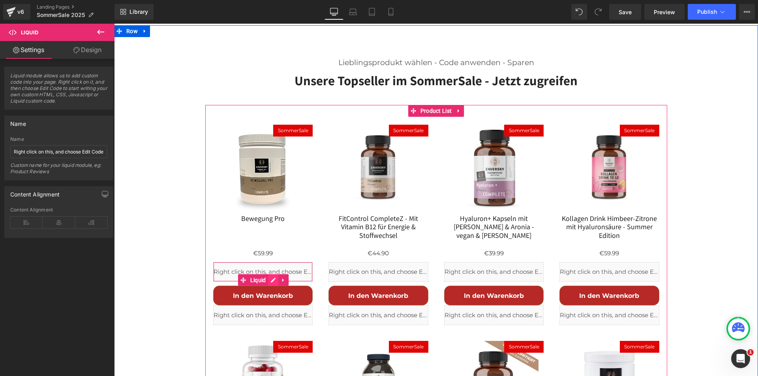
click at [271, 262] on div "Liquid" at bounding box center [263, 272] width 100 height 20
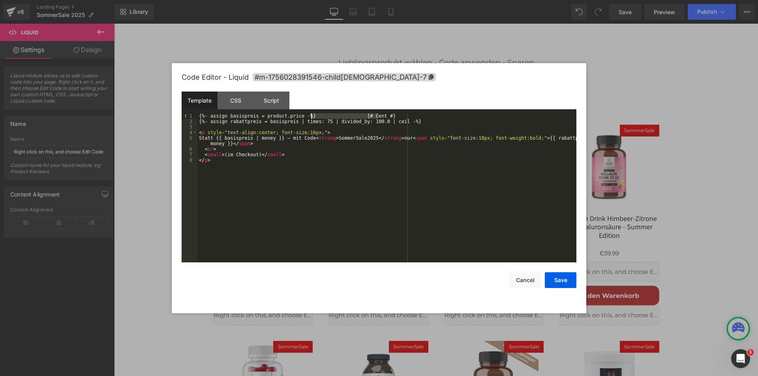
drag, startPoint x: 384, startPoint y: 115, endPoint x: 312, endPoint y: 114, distance: 72.7
click at [312, 114] on div "{%- assign basispreis = product.price -%} {# Cent #} {%- assign rabattpreis = b…" at bounding box center [387, 193] width 379 height 160
click at [559, 281] on button "Save" at bounding box center [561, 281] width 32 height 16
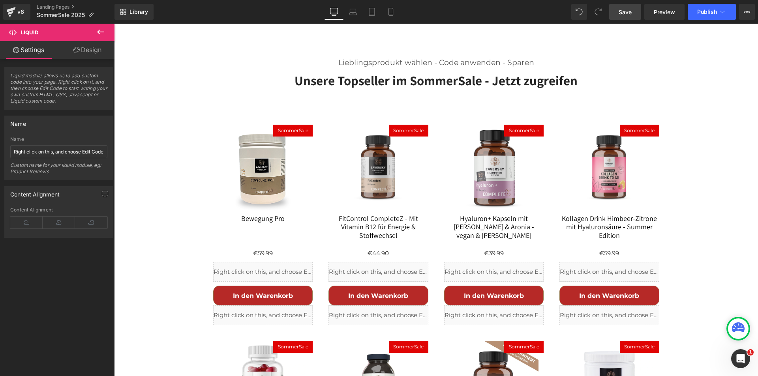
click at [630, 6] on link "Save" at bounding box center [626, 12] width 32 height 16
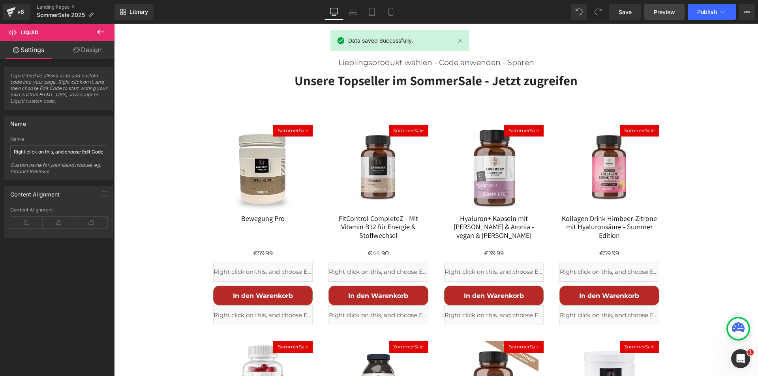
click at [663, 11] on span "Preview" at bounding box center [664, 12] width 21 height 8
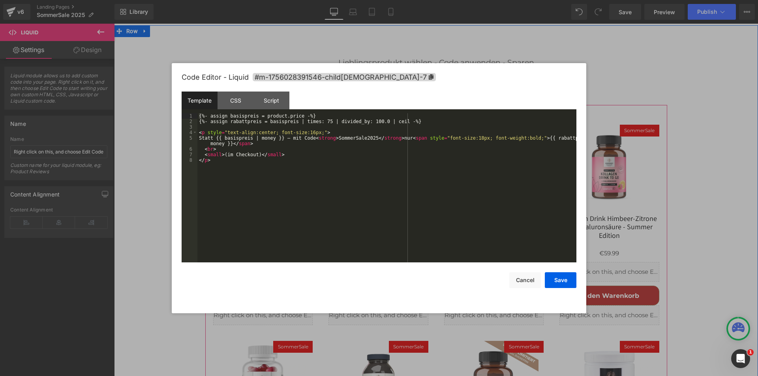
click at [268, 262] on div "Liquid" at bounding box center [263, 272] width 100 height 20
click at [280, 173] on div "{%- assign basispreis = product.price -%} {%- assign rabattpreis = basispreis |…" at bounding box center [387, 193] width 379 height 160
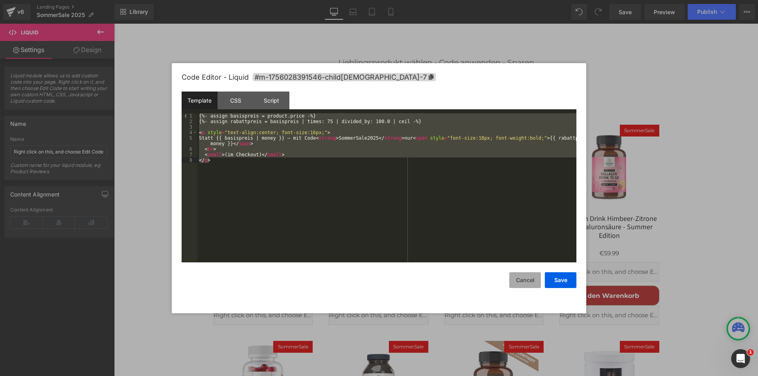
click at [532, 285] on button "Cancel" at bounding box center [526, 281] width 32 height 16
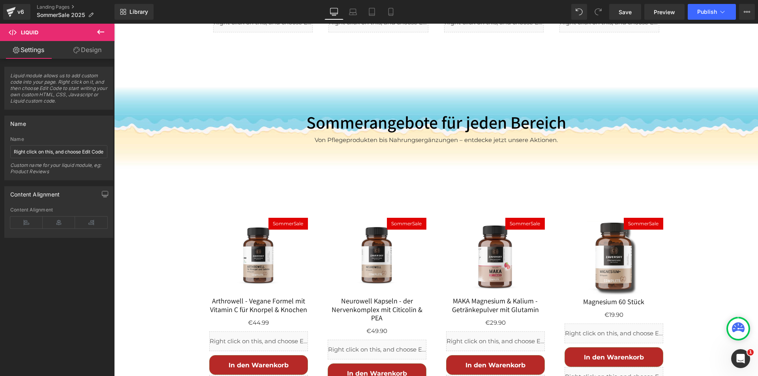
scroll to position [1007, 0]
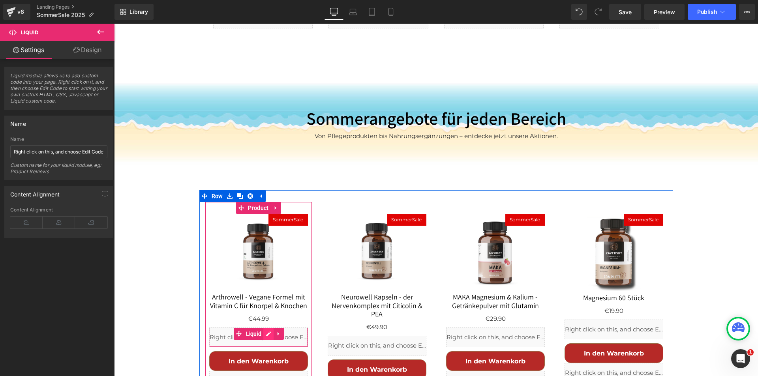
click at [267, 328] on div "Liquid" at bounding box center [258, 338] width 99 height 20
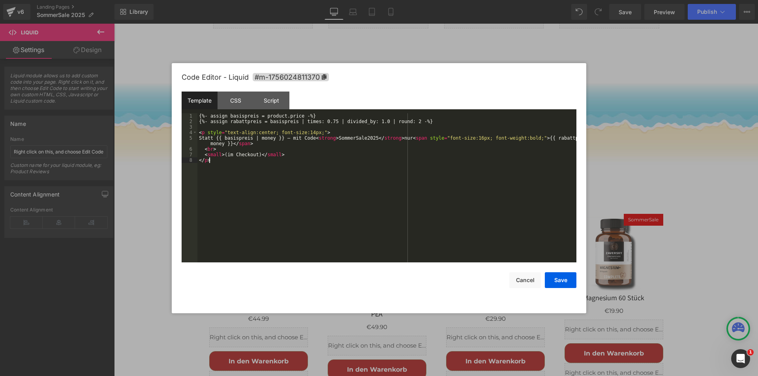
click at [314, 192] on div "{%- assign basispreis = product.price -%} {%- assign rabattpreis = basispreis |…" at bounding box center [387, 193] width 379 height 160
click at [567, 282] on button "Save" at bounding box center [561, 281] width 32 height 16
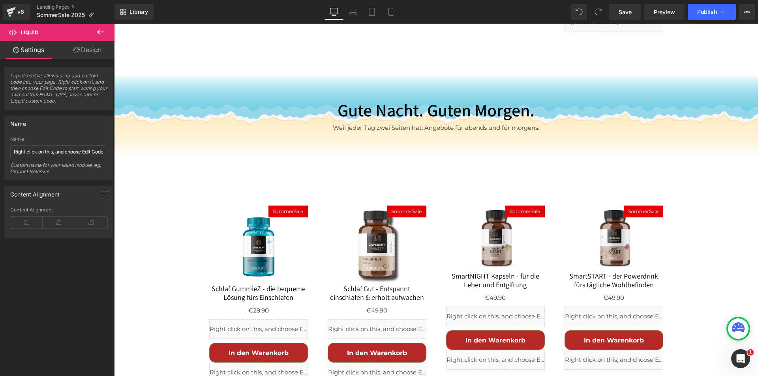
scroll to position [1600, 0]
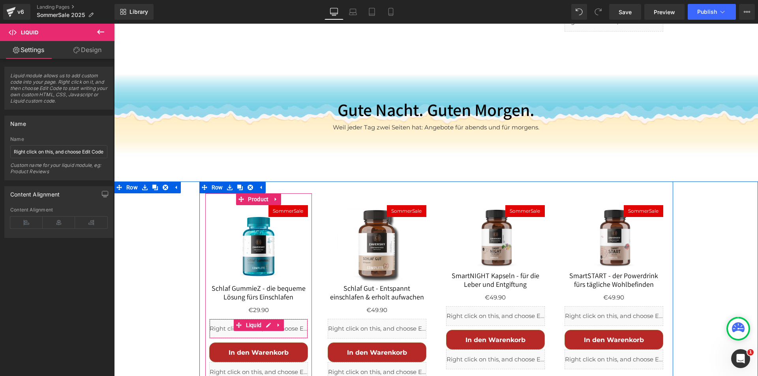
click at [273, 319] on div "Liquid" at bounding box center [258, 329] width 99 height 20
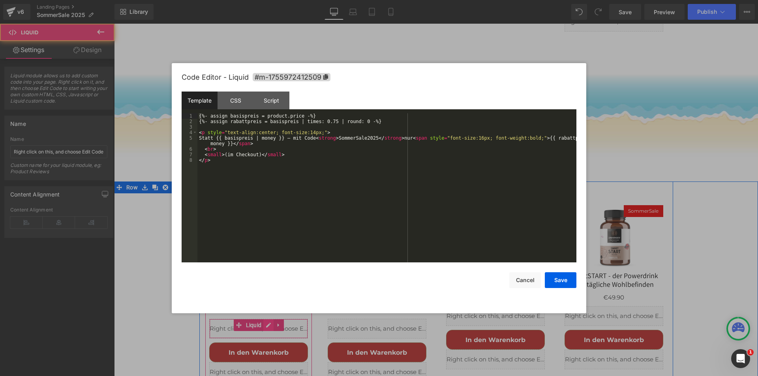
click at [265, 319] on div "Liquid" at bounding box center [258, 329] width 99 height 20
click at [347, 206] on div "{%- assign basispreis = product.price -%} {%- assign rabattpreis = basispreis |…" at bounding box center [387, 193] width 379 height 160
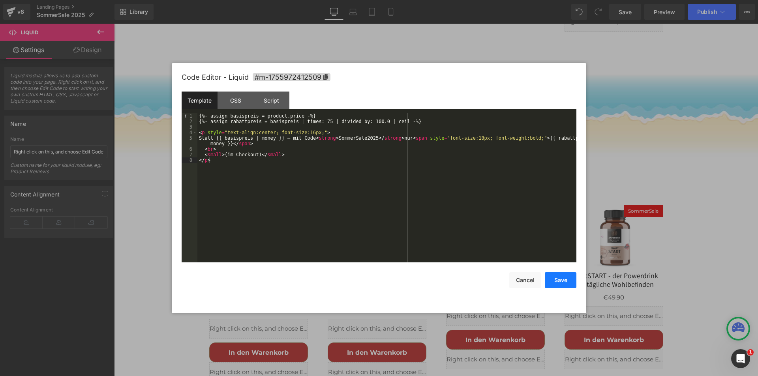
drag, startPoint x: 559, startPoint y: 278, endPoint x: 404, endPoint y: 233, distance: 161.4
click at [559, 278] on button "Save" at bounding box center [561, 281] width 32 height 16
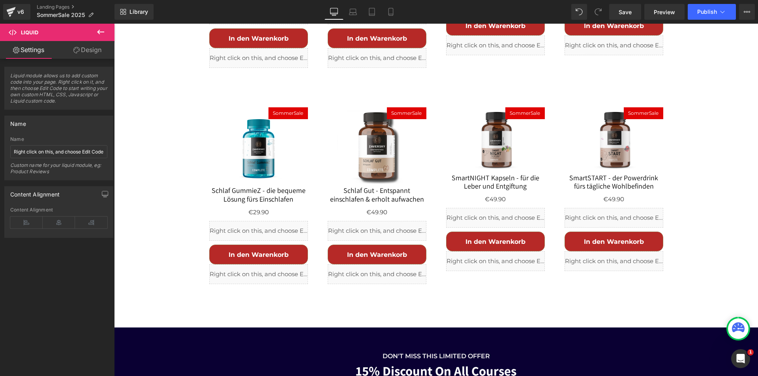
scroll to position [1916, 0]
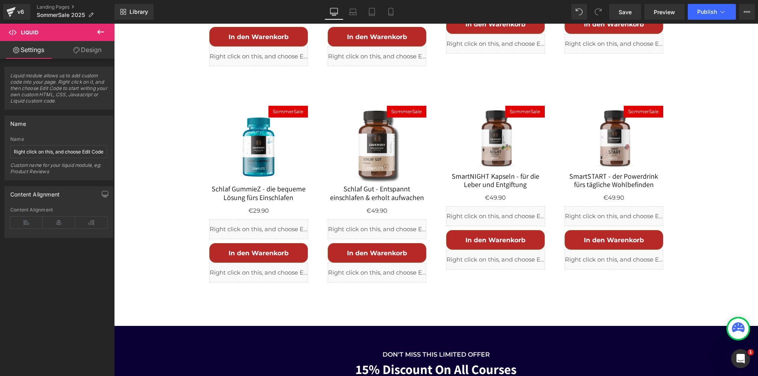
click at [273, 220] on div "Liquid" at bounding box center [258, 230] width 99 height 20
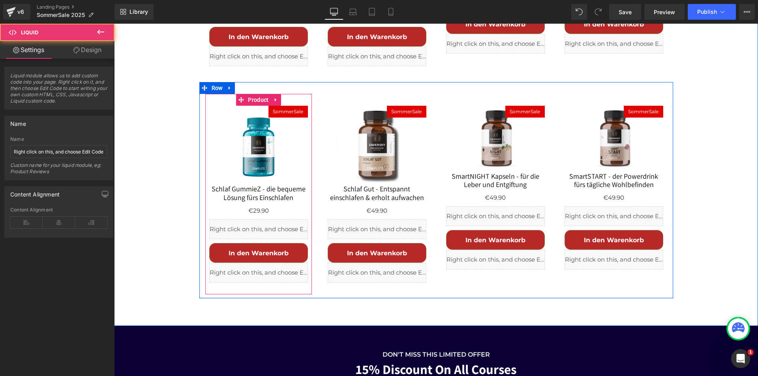
click at [268, 220] on div "Liquid" at bounding box center [258, 230] width 99 height 20
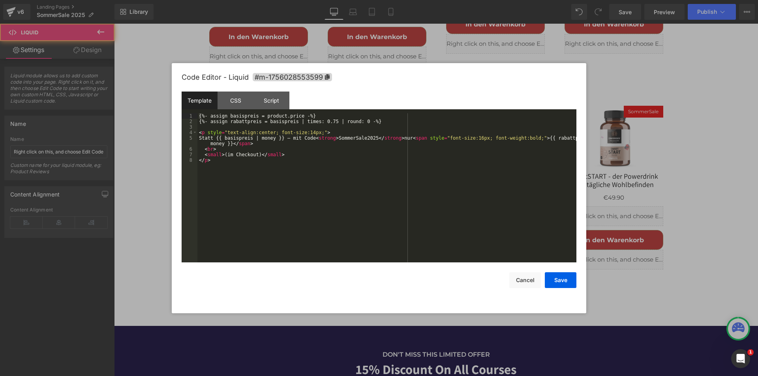
click at [303, 173] on div "{%- assign basispreis = product.price -%} {%- assign rabattpreis = basispreis |…" at bounding box center [387, 193] width 379 height 160
click at [557, 287] on button "Save" at bounding box center [561, 281] width 32 height 16
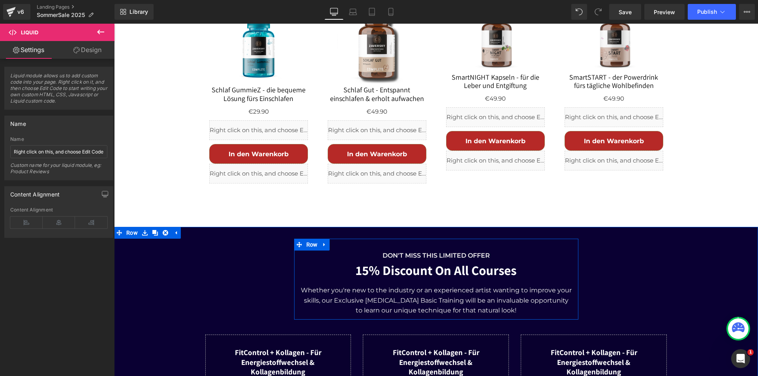
scroll to position [2113, 0]
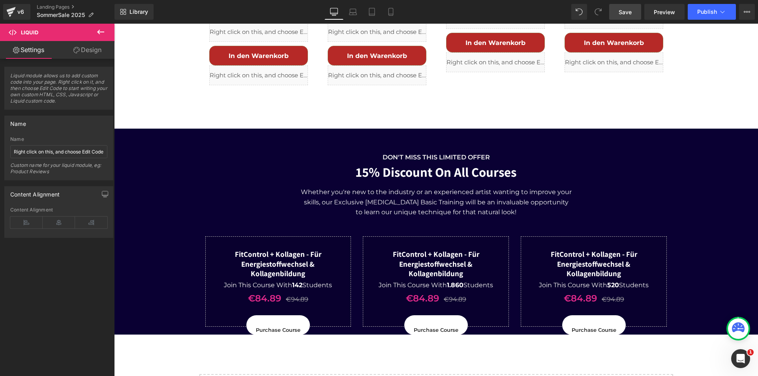
click at [617, 9] on link "Save" at bounding box center [626, 12] width 32 height 16
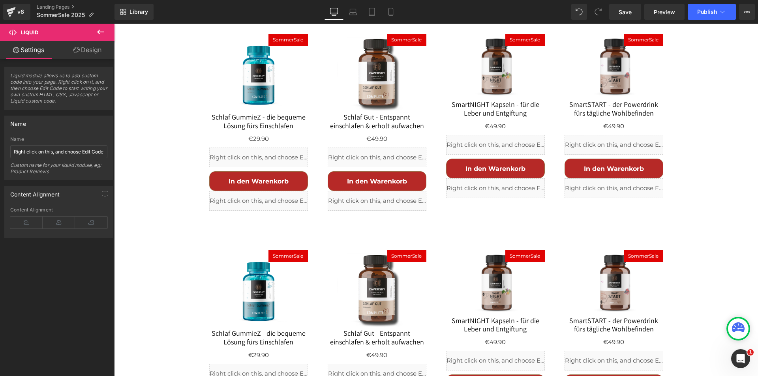
scroll to position [1876, 0]
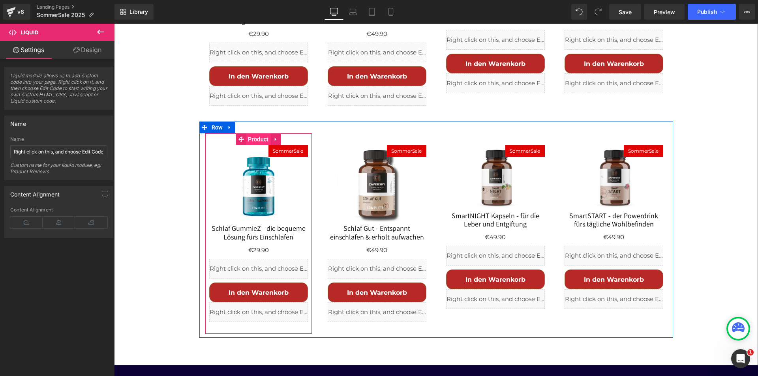
click at [258, 134] on span "Product" at bounding box center [258, 140] width 24 height 12
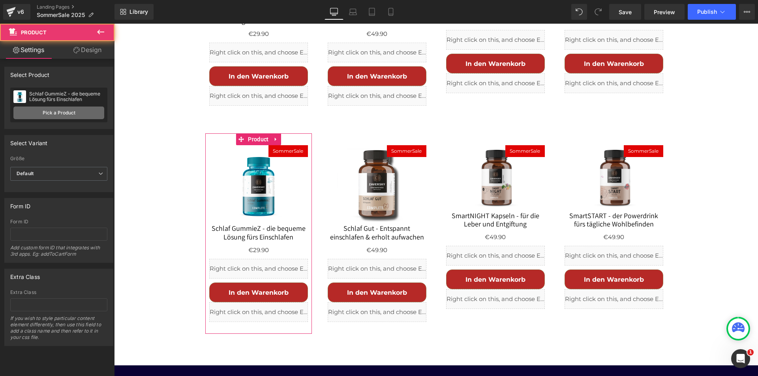
click at [73, 116] on link "Pick a Product" at bounding box center [58, 113] width 91 height 13
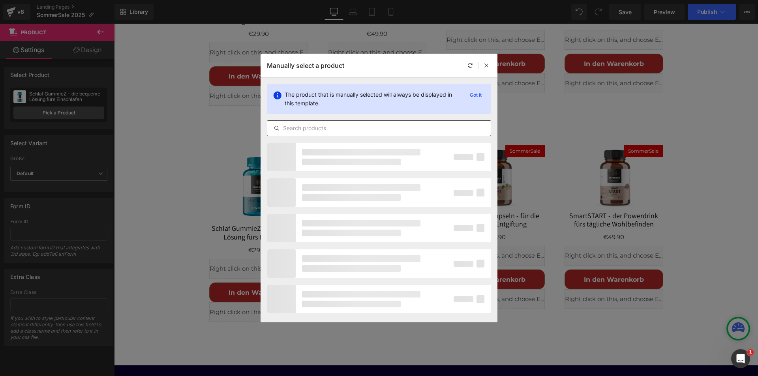
click at [325, 126] on input "text" at bounding box center [379, 128] width 224 height 9
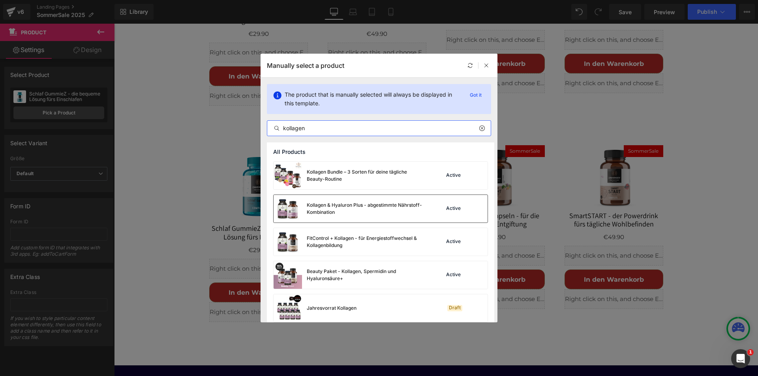
type input "kollagen"
click at [330, 203] on div "Kollagen & Hyaluron Plus - abgestimmte Nährstoff-Kombination" at bounding box center [366, 209] width 119 height 14
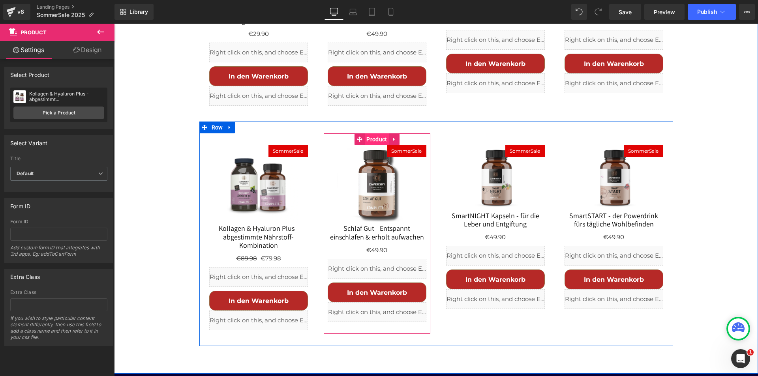
click at [371, 134] on span "Product" at bounding box center [377, 140] width 24 height 12
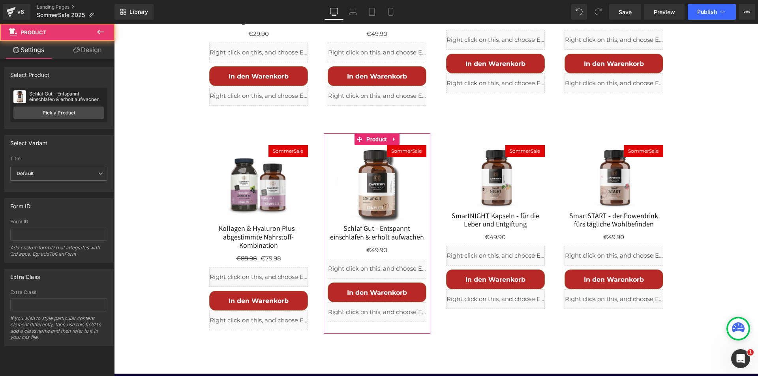
click at [71, 105] on div "Schlaf Gut - Entspannt einschlafen & erholt aufwachen Schlaf Gut - Entspannt ei…" at bounding box center [58, 105] width 97 height 35
click at [69, 110] on link "Pick a Product" at bounding box center [58, 113] width 91 height 13
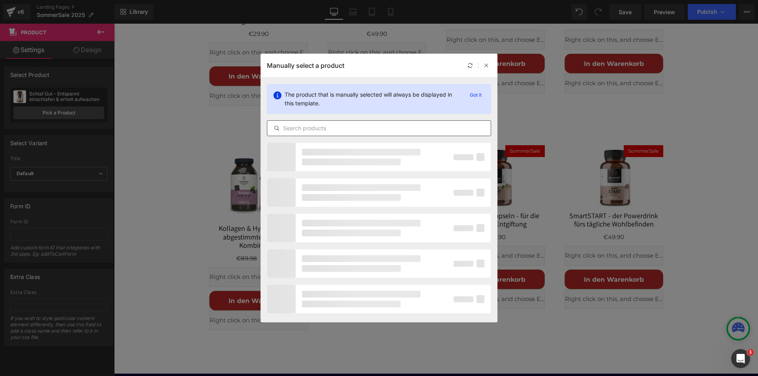
click at [321, 132] on input "text" at bounding box center [379, 128] width 224 height 9
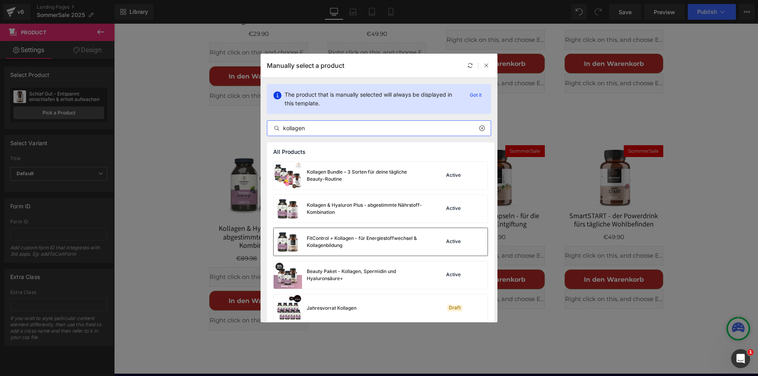
type input "kollagen"
click at [330, 236] on div "FitControl + Kollagen - für Energiestoffwechsel & Kollagenbildung" at bounding box center [366, 242] width 119 height 14
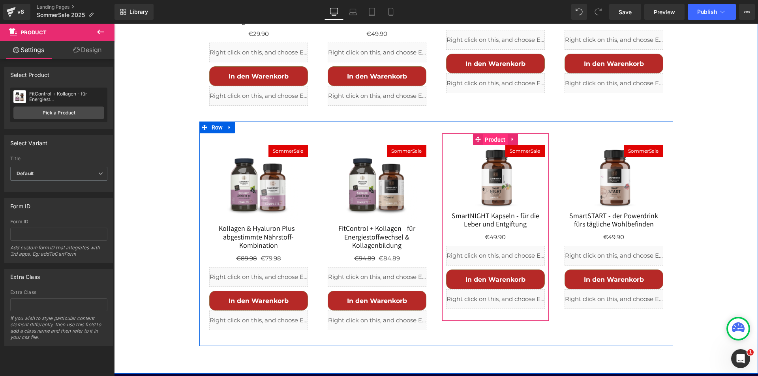
click at [493, 134] on span "Product" at bounding box center [495, 140] width 24 height 12
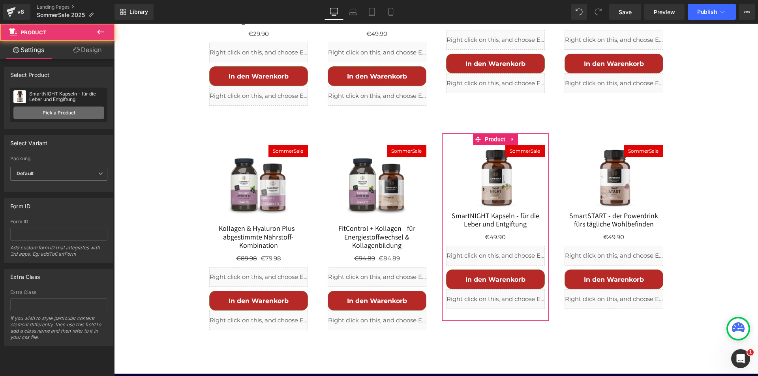
click at [64, 116] on link "Pick a Product" at bounding box center [58, 113] width 91 height 13
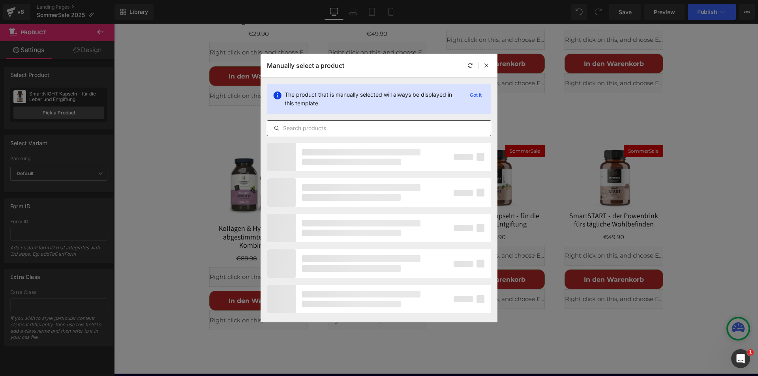
click at [324, 132] on input "text" at bounding box center [379, 128] width 224 height 9
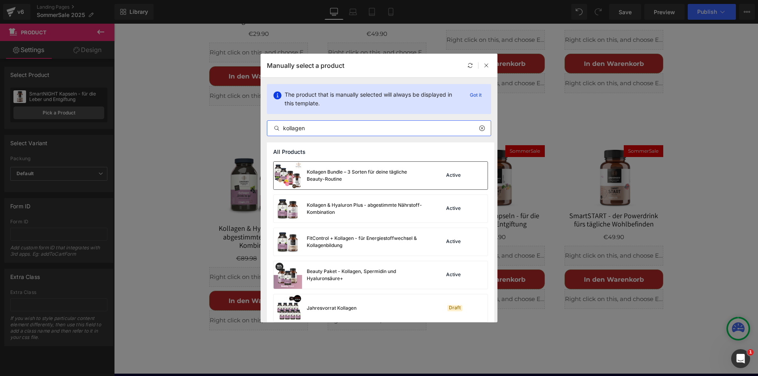
type input "kollagen"
click at [324, 175] on div "Kollagen Bundle – 3 Sorten für deine tägliche Beauty-Routine" at bounding box center [366, 176] width 119 height 14
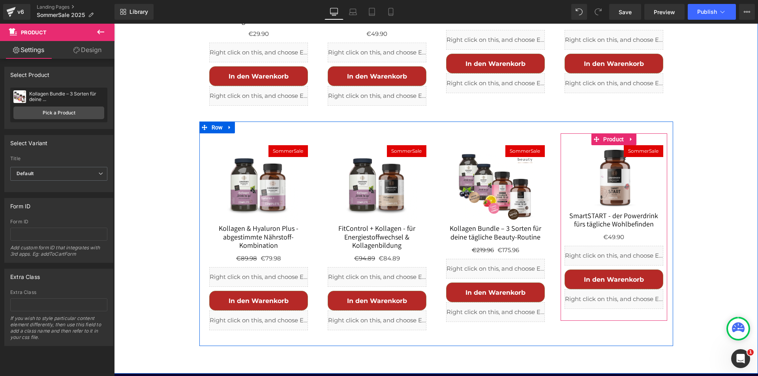
click at [627, 134] on link at bounding box center [632, 140] width 10 height 12
drag, startPoint x: 634, startPoint y: 74, endPoint x: 642, endPoint y: 42, distance: 32.7
click at [634, 137] on icon at bounding box center [637, 140] width 6 height 6
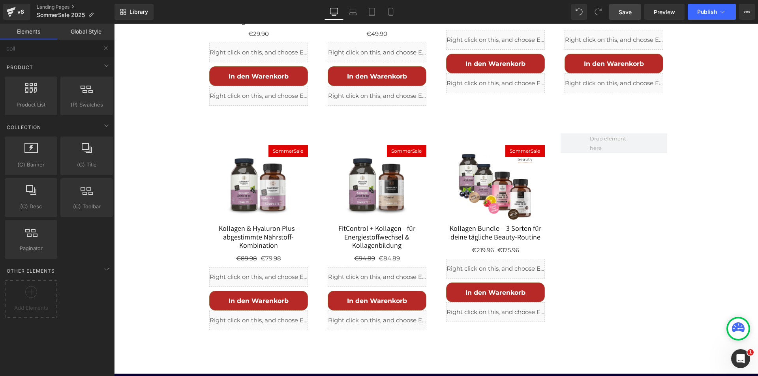
click at [625, 9] on span "Save" at bounding box center [625, 12] width 13 height 8
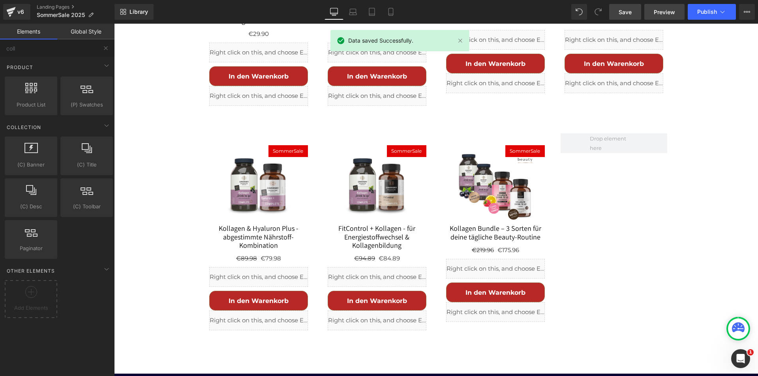
click at [667, 11] on span "Preview" at bounding box center [664, 12] width 21 height 8
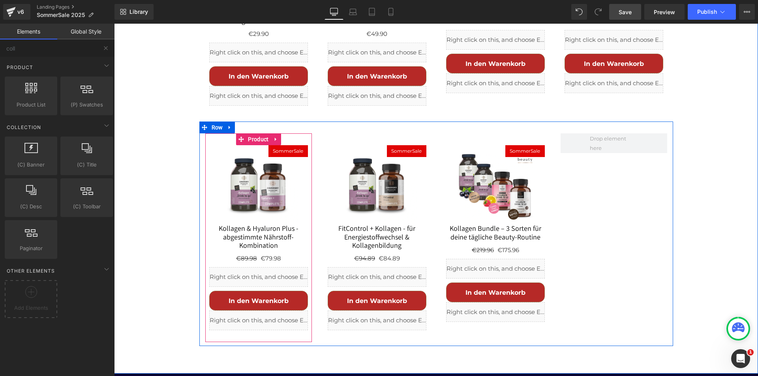
click at [263, 267] on div "Liquid" at bounding box center [258, 277] width 99 height 20
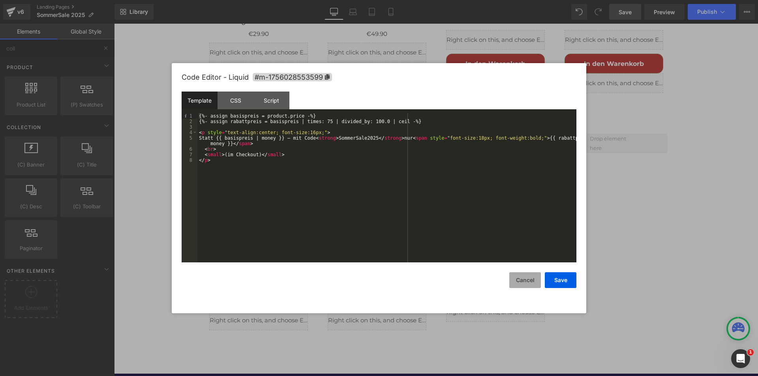
click at [529, 281] on button "Cancel" at bounding box center [526, 281] width 32 height 16
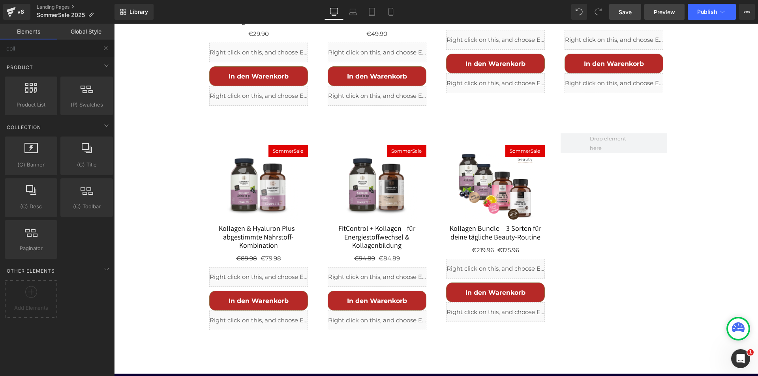
click at [661, 12] on span "Preview" at bounding box center [664, 12] width 21 height 8
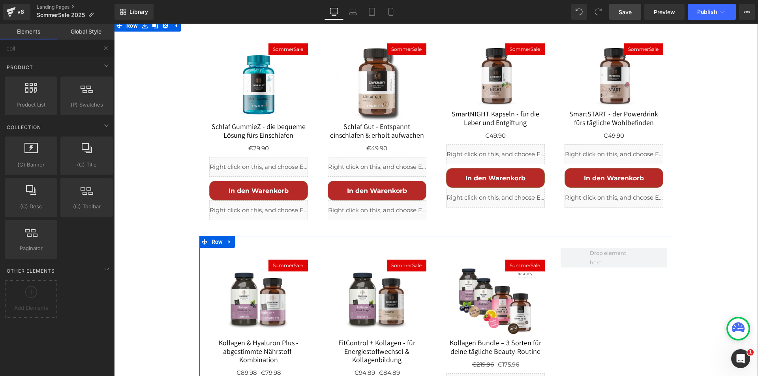
scroll to position [1758, 0]
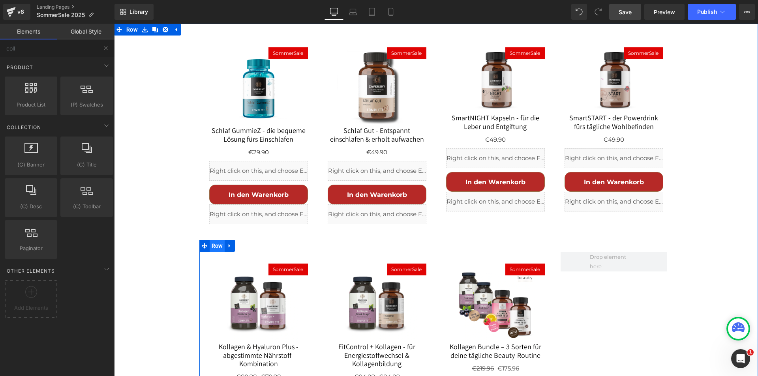
click at [215, 240] on span "Row" at bounding box center [217, 246] width 15 height 12
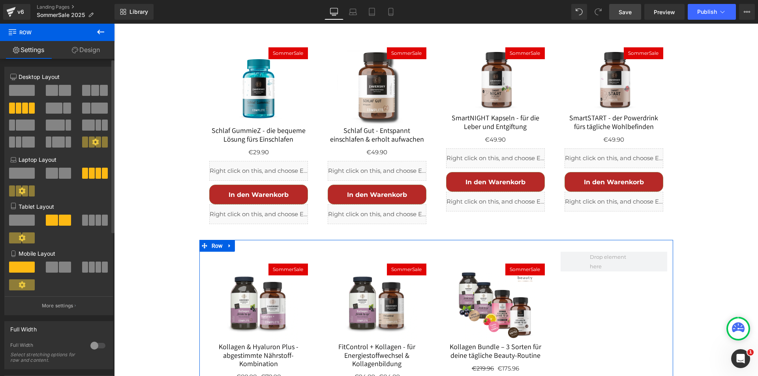
click at [95, 89] on span at bounding box center [95, 90] width 8 height 11
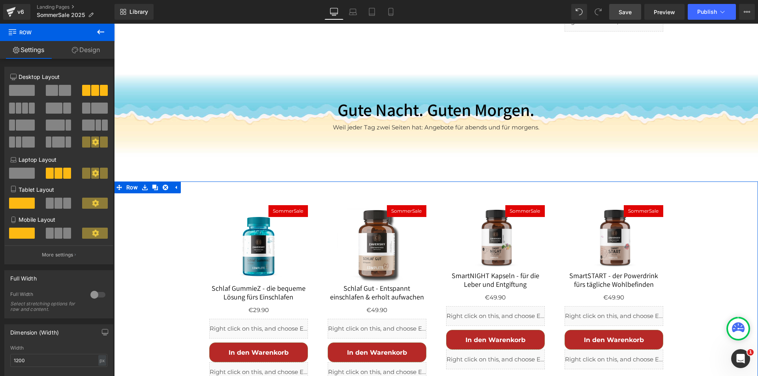
scroll to position [1481, 0]
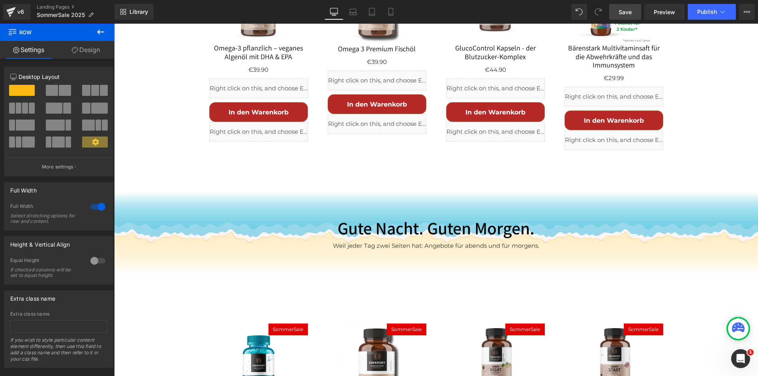
click at [96, 30] on icon at bounding box center [100, 31] width 9 height 9
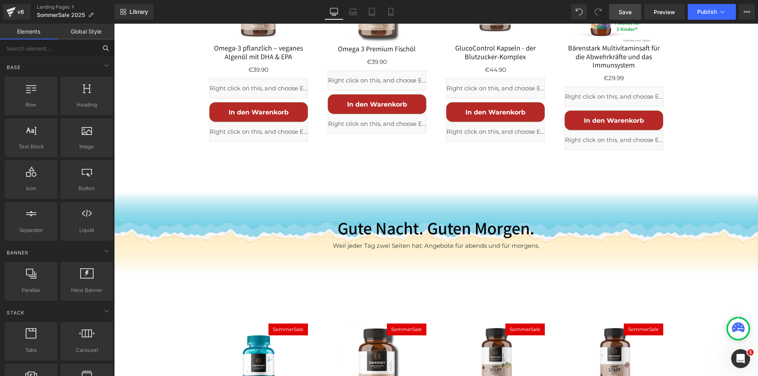
click at [36, 49] on input "text" at bounding box center [48, 48] width 97 height 17
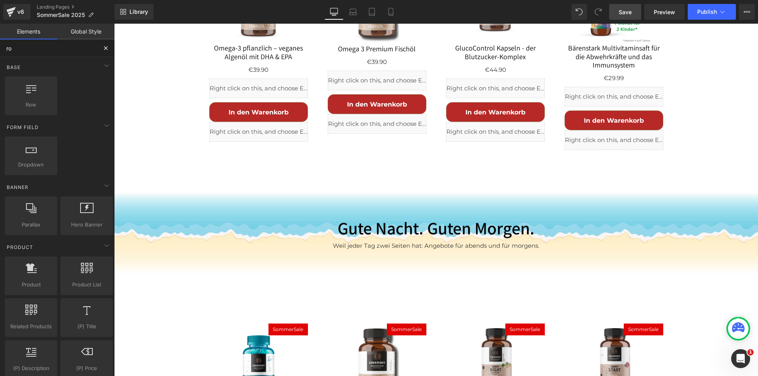
type input "row"
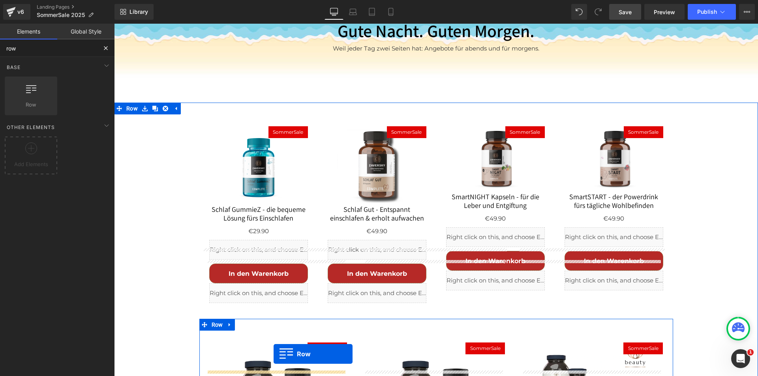
scroll to position [1710, 0]
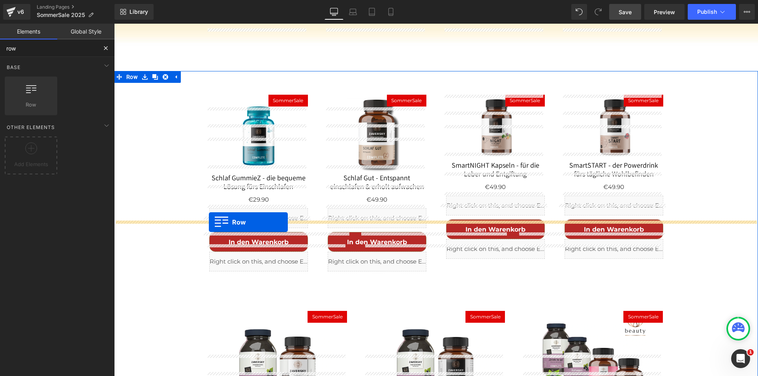
drag, startPoint x: 144, startPoint y: 117, endPoint x: 209, endPoint y: 222, distance: 123.8
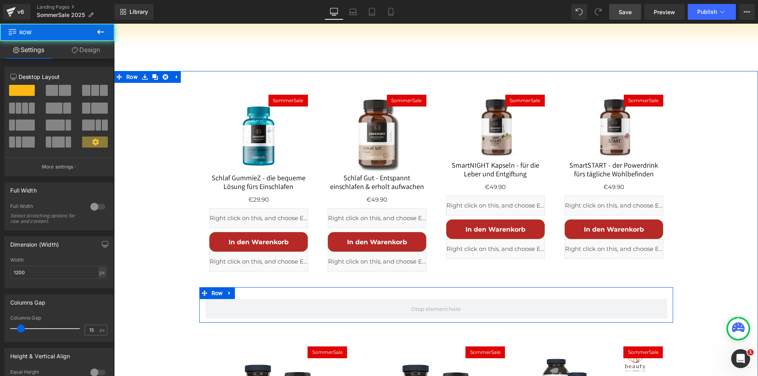
click at [250, 288] on div "Row" at bounding box center [436, 306] width 474 height 36
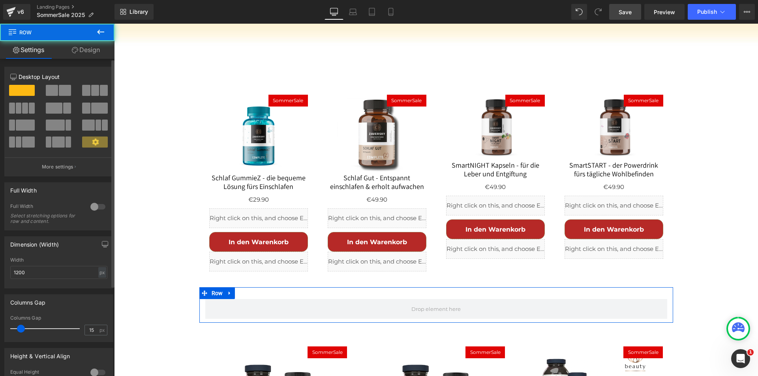
drag, startPoint x: 94, startPoint y: 208, endPoint x: 2, endPoint y: 193, distance: 93.7
click at [94, 208] on div at bounding box center [97, 207] width 19 height 13
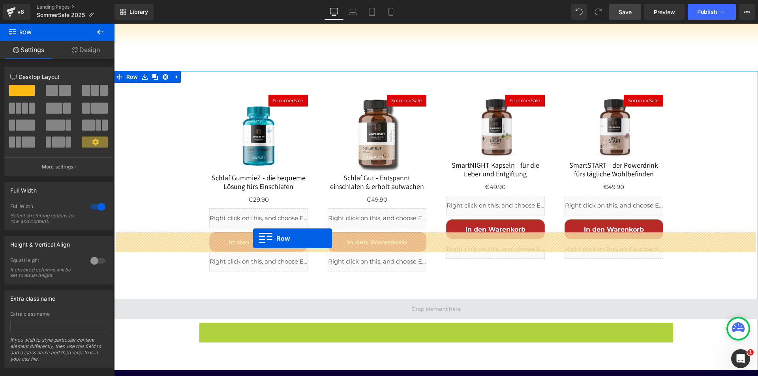
drag, startPoint x: 200, startPoint y: 263, endPoint x: 253, endPoint y: 239, distance: 58.3
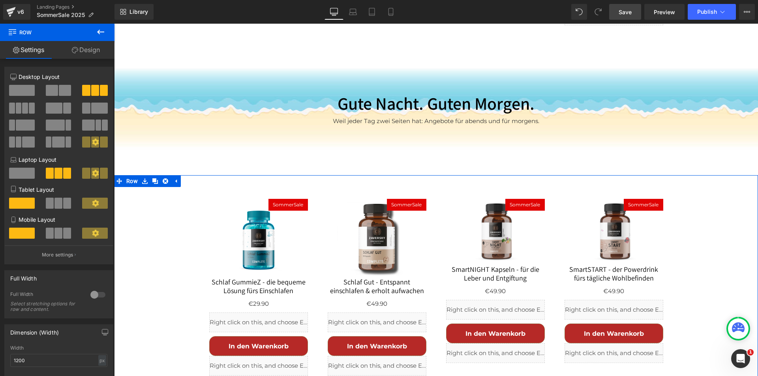
scroll to position [1513, 0]
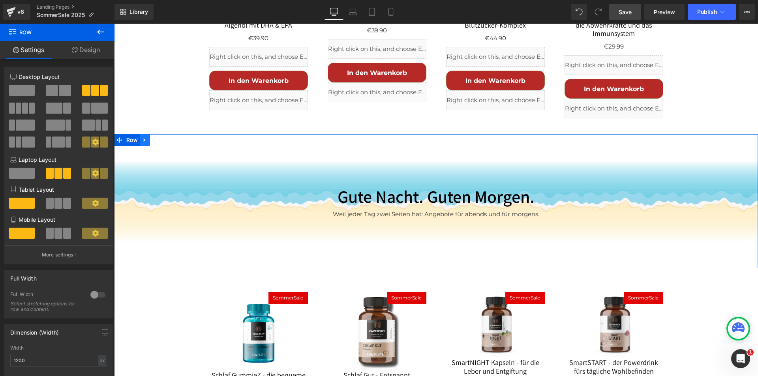
click at [145, 134] on link at bounding box center [145, 140] width 10 height 12
click at [154, 137] on icon at bounding box center [155, 140] width 6 height 6
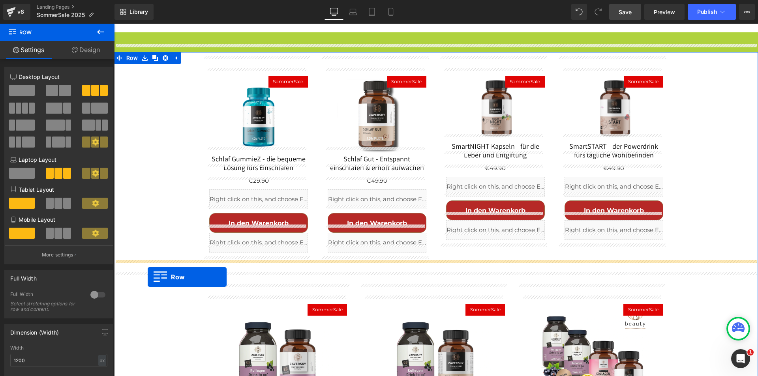
scroll to position [1750, 0]
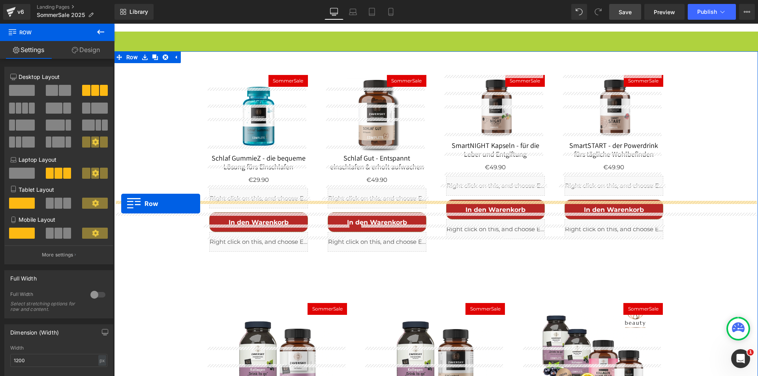
drag, startPoint x: 118, startPoint y: 132, endPoint x: 121, endPoint y: 204, distance: 72.4
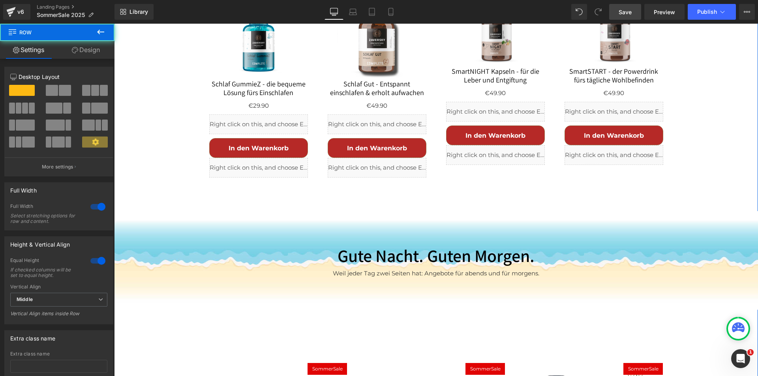
scroll to position [1809, 0]
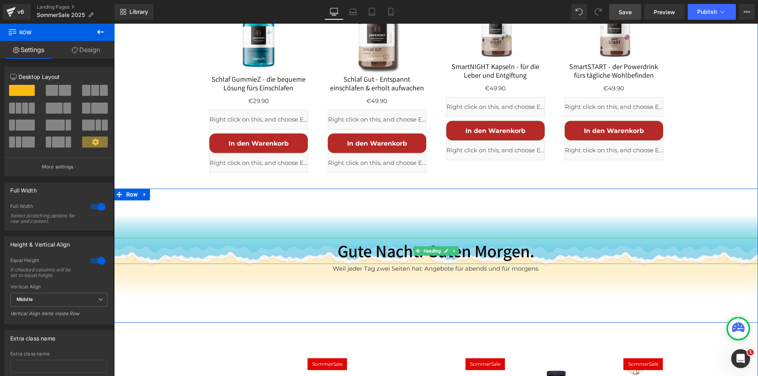
click at [386, 238] on h2 "Gute Nacht. Guten Morgen." at bounding box center [436, 251] width 644 height 26
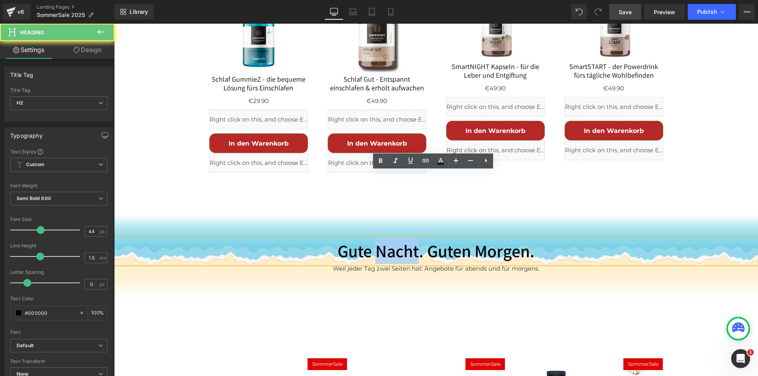
click at [386, 238] on h2 "Gute Nacht. Guten Morgen." at bounding box center [436, 251] width 644 height 26
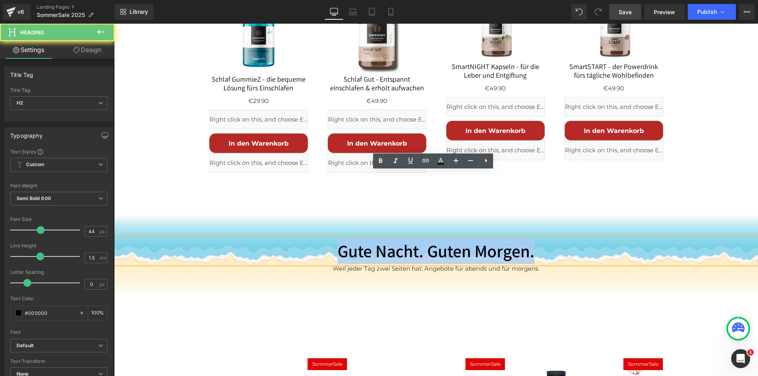
click at [386, 238] on h2 "Gute Nacht. Guten Morgen." at bounding box center [436, 251] width 644 height 26
paste div
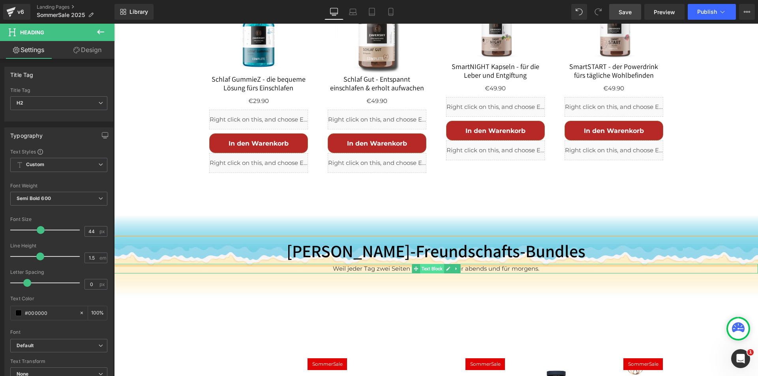
click at [427, 264] on span "Text Block" at bounding box center [432, 268] width 24 height 9
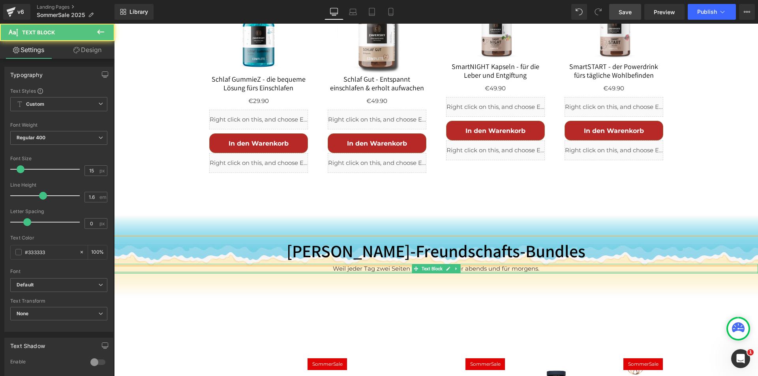
click at [397, 272] on div at bounding box center [436, 273] width 644 height 2
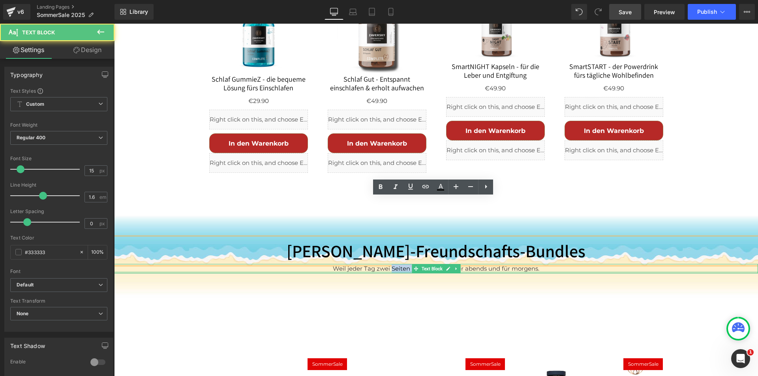
click at [397, 264] on p "Weil jeder Tag zwei Seiten hat: Angebote für abends und für morgens." at bounding box center [436, 268] width 644 height 9
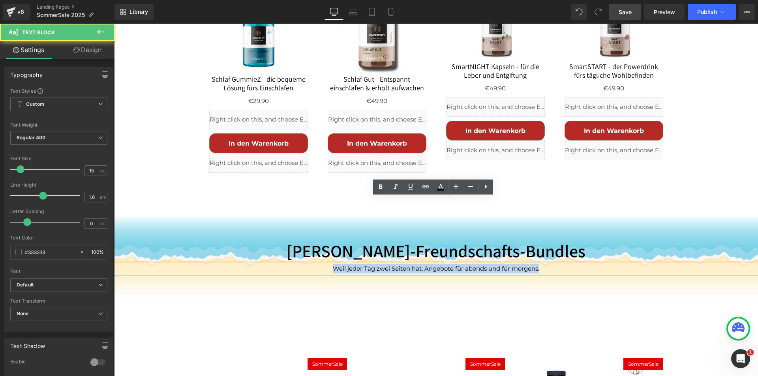
click at [397, 264] on p "Weil jeder Tag zwei Seiten hat: Angebote für abends und für morgens." at bounding box center [436, 268] width 644 height 9
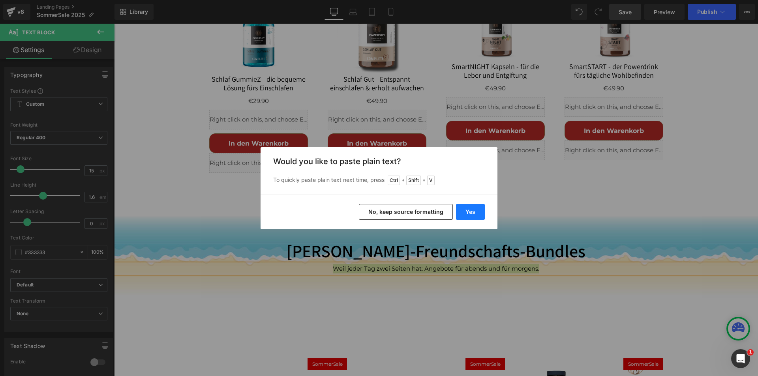
drag, startPoint x: 473, startPoint y: 211, endPoint x: 360, endPoint y: 194, distance: 114.6
click at [473, 211] on button "Yes" at bounding box center [470, 212] width 29 height 16
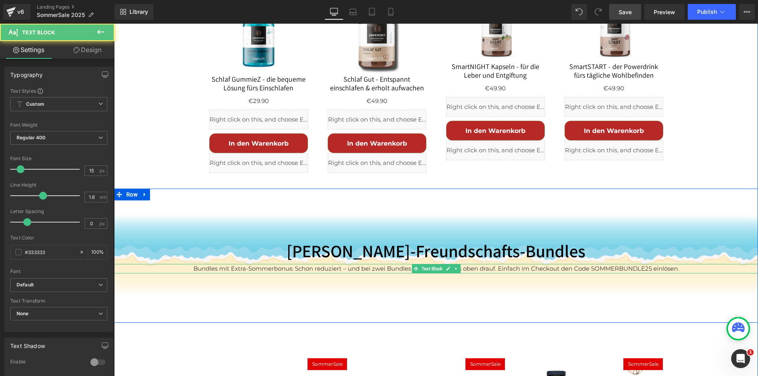
click at [343, 264] on p "Bundles mit Extra-Sommerbonus: Schon reduziert – und bei zwei Bundles gibt’s no…" at bounding box center [436, 268] width 644 height 9
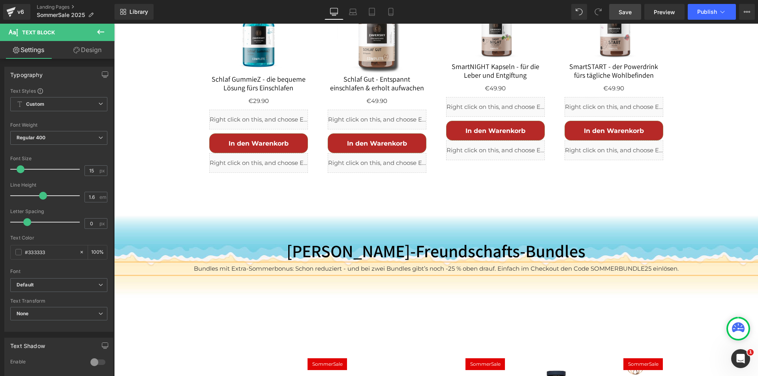
click at [496, 264] on p "Bundles mit Extra-Sommerbonus: Schon reduziert - und bei zwei Bundles gibt’s no…" at bounding box center [436, 268] width 644 height 9
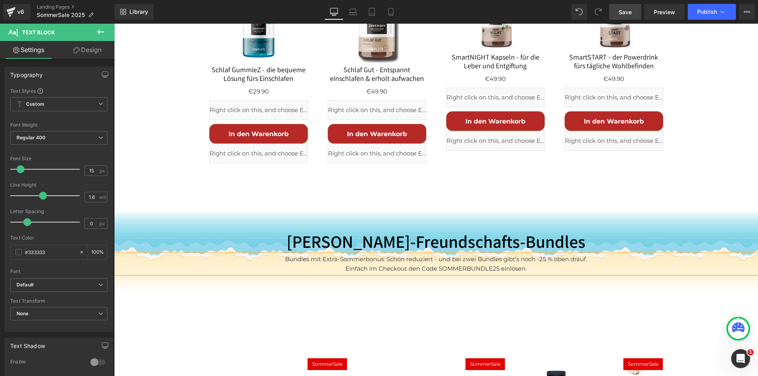
click at [463, 255] on p "Bundles mit Extra-Sommerbonus: Schon reduziert - und bei zwei Bundles gibt’s no…" at bounding box center [436, 264] width 644 height 19
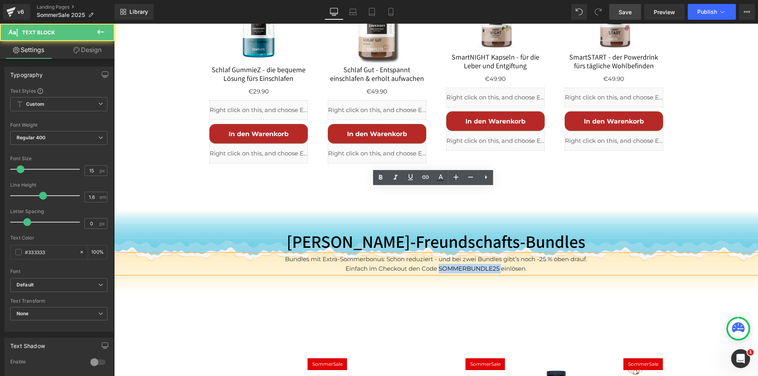
click at [463, 255] on p "Bundles mit Extra-Sommerbonus: Schon reduziert - und bei zwei Bundles gibt’s no…" at bounding box center [436, 264] width 644 height 19
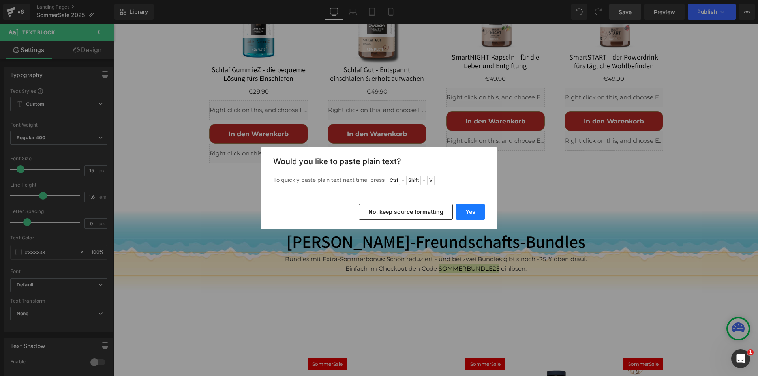
click at [467, 210] on button "Yes" at bounding box center [470, 212] width 29 height 16
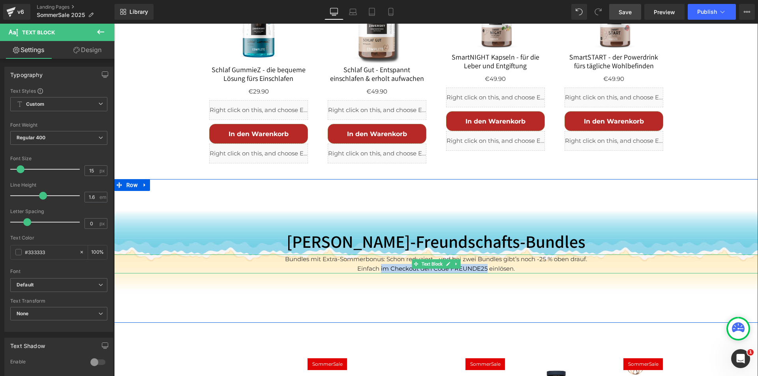
drag, startPoint x: 484, startPoint y: 201, endPoint x: 378, endPoint y: 202, distance: 106.3
click at [378, 255] on p "Bundles mit Extra-Sommerbonus: Schon reduziert - und bei zwei Bundles gibt’s no…" at bounding box center [436, 264] width 644 height 19
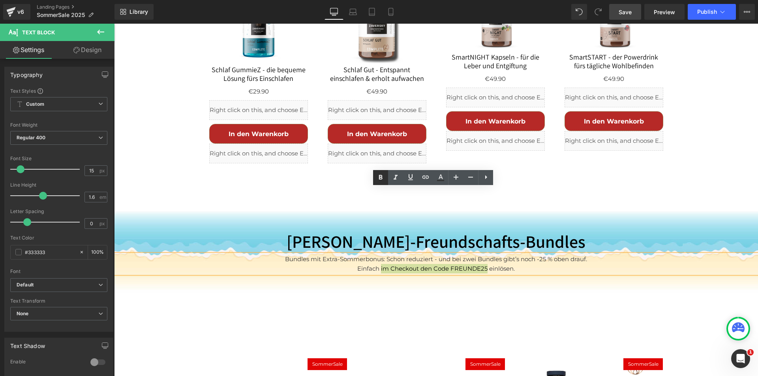
click at [380, 176] on icon at bounding box center [381, 177] width 4 height 5
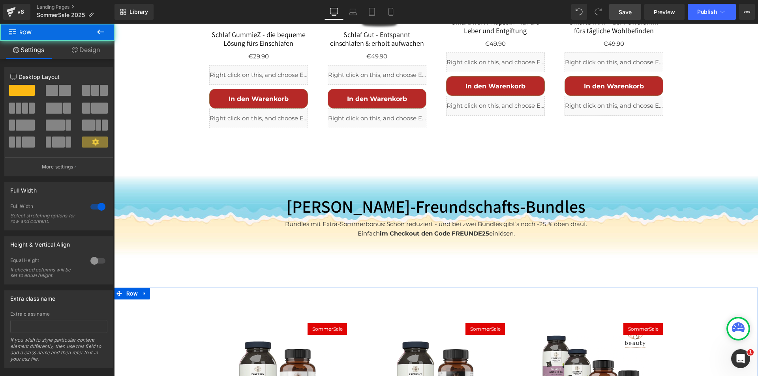
scroll to position [1897, 0]
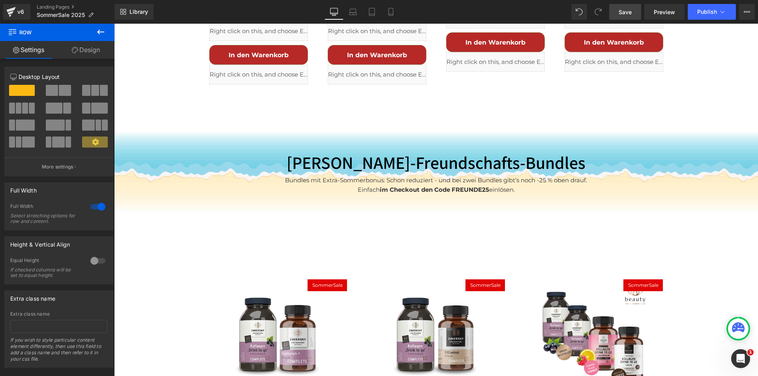
click at [470, 186] on strong "im Checkout den Code FREUNDE25" at bounding box center [434, 190] width 109 height 8
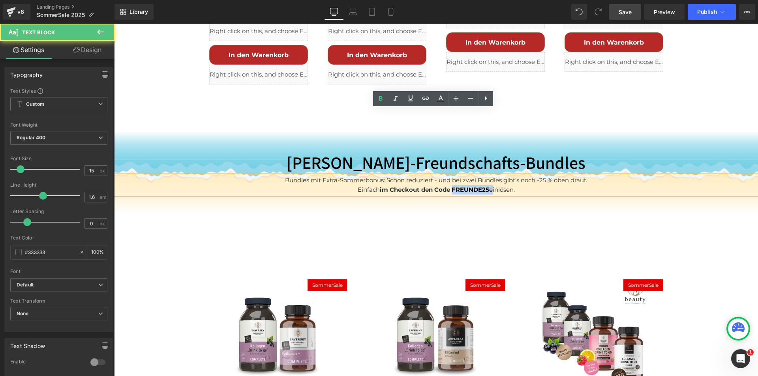
click at [470, 186] on strong "im Checkout den Code FREUNDE25" at bounding box center [434, 190] width 109 height 8
click at [485, 186] on strong "im Checkout den Code FREUNDE25" at bounding box center [434, 190] width 109 height 8
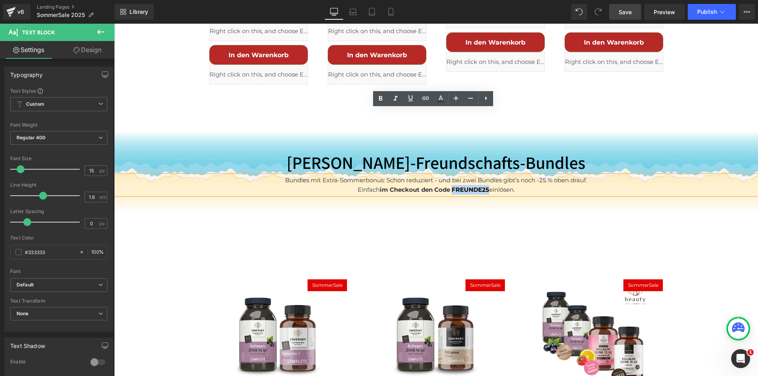
drag, startPoint x: 487, startPoint y: 122, endPoint x: 450, endPoint y: 122, distance: 36.7
click at [450, 176] on p "Bundles mit Extra-Sommerbonus: Schon reduziert - und bei zwei Bundles gibt’s no…" at bounding box center [436, 185] width 644 height 19
copy strong "FREUNDE25"
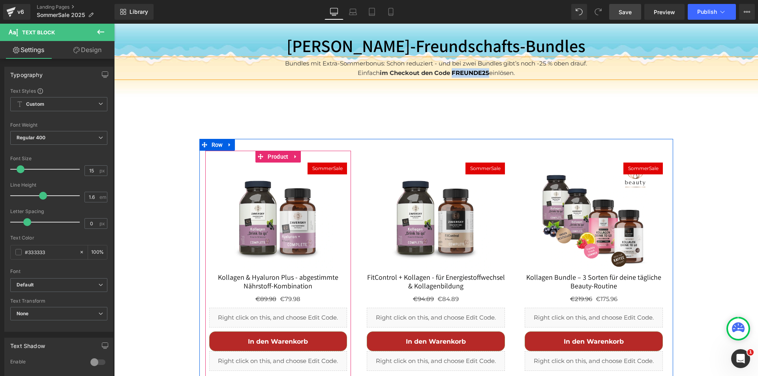
scroll to position [2016, 0]
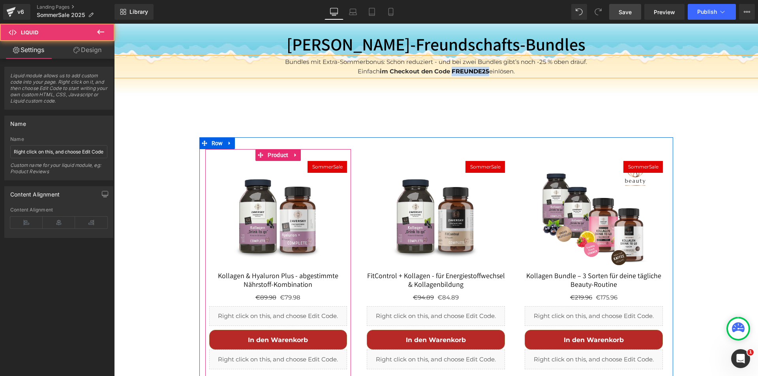
click at [294, 307] on div "Liquid" at bounding box center [278, 317] width 138 height 20
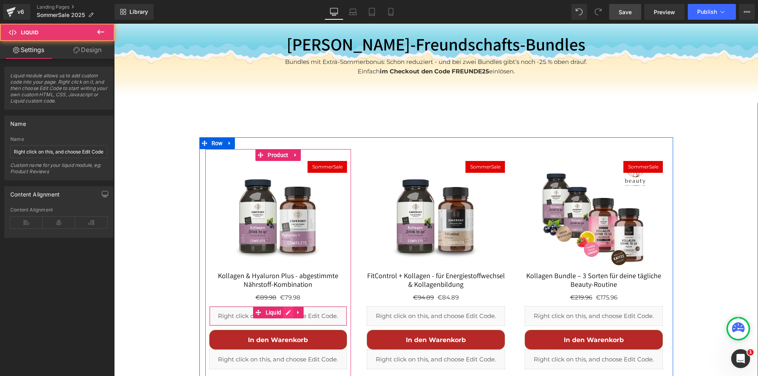
click at [286, 307] on div "Liquid" at bounding box center [278, 317] width 138 height 20
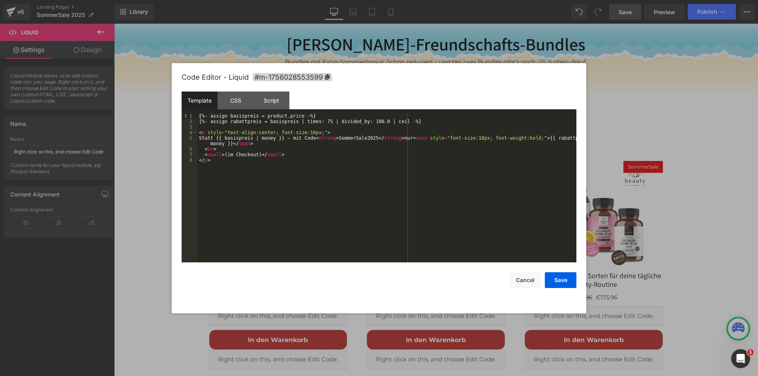
click at [351, 139] on div "{%- assign basispreis = product.price -%} {%- assign rabattpreis = basispreis |…" at bounding box center [387, 193] width 379 height 160
drag, startPoint x: 351, startPoint y: 139, endPoint x: 369, endPoint y: 177, distance: 42.4
click at [351, 140] on div "{%- assign basispreis = product.price -%} {%- assign rabattpreis = basispreis |…" at bounding box center [387, 193] width 379 height 160
click at [560, 279] on button "Save" at bounding box center [561, 281] width 32 height 16
click at [444, 307] on div "Liquid" at bounding box center [436, 317] width 138 height 20
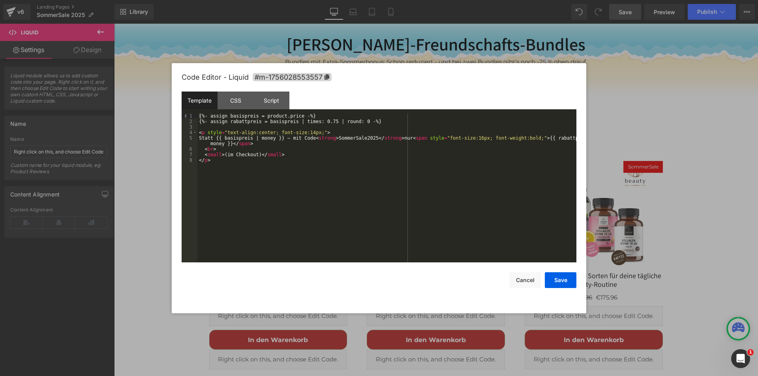
click at [353, 139] on div "{%- assign basispreis = product.price -%} {%- assign rabattpreis = basispreis |…" at bounding box center [387, 193] width 379 height 160
click at [559, 279] on button "Save" at bounding box center [561, 281] width 32 height 16
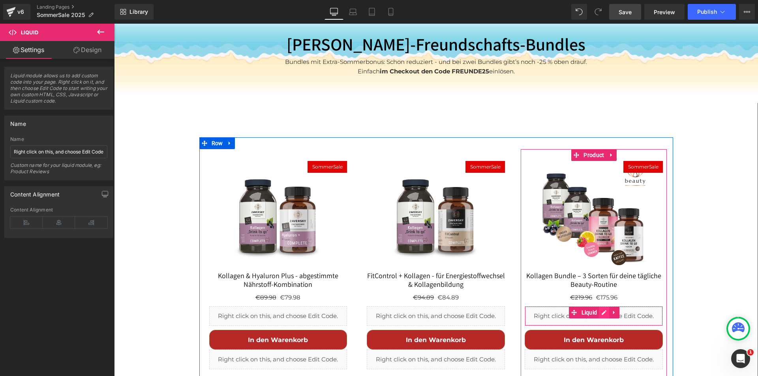
click at [602, 307] on div "Liquid" at bounding box center [594, 317] width 138 height 20
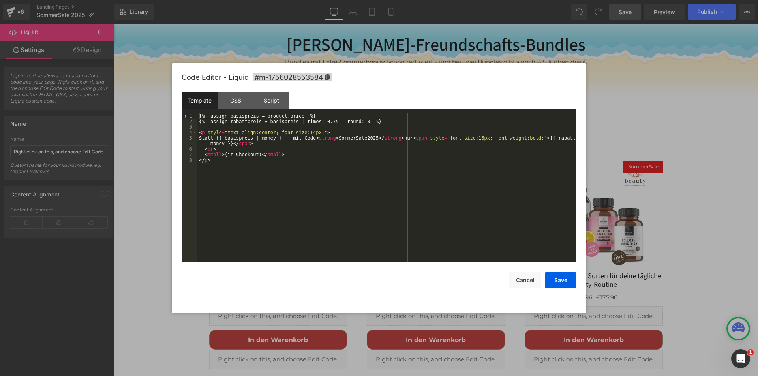
click at [354, 138] on div "{%- assign basispreis = product.price -%} {%- assign rabattpreis = basispreis |…" at bounding box center [387, 193] width 379 height 160
click at [563, 279] on button "Save" at bounding box center [561, 281] width 32 height 16
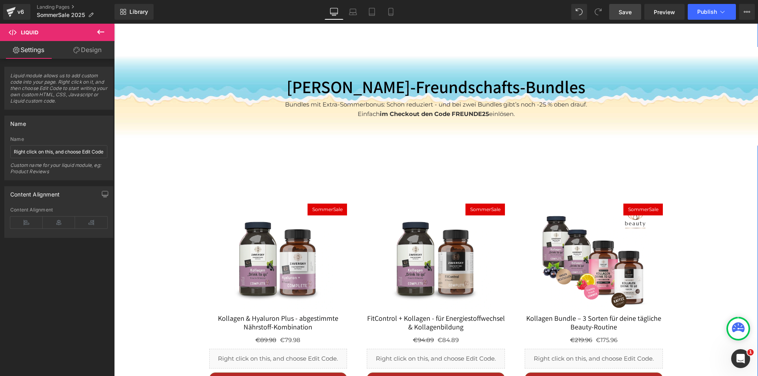
scroll to position [1976, 0]
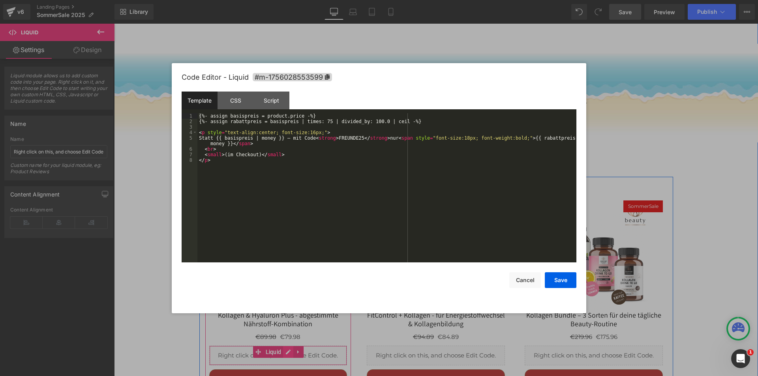
click at [285, 346] on div "Liquid" at bounding box center [278, 356] width 138 height 20
click at [231, 143] on div "{%- assign basispreis = product.price -%} {%- assign rabattpreis = basispreis |…" at bounding box center [387, 193] width 379 height 160
drag, startPoint x: 297, startPoint y: 142, endPoint x: 234, endPoint y: 143, distance: 63.6
click at [233, 143] on div "{%- assign basispreis = product.price -%} {%- assign rabattpreis = basispreis |…" at bounding box center [387, 193] width 379 height 160
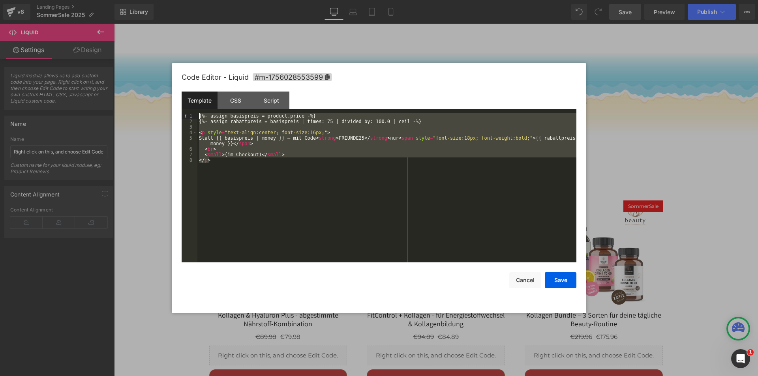
drag, startPoint x: 228, startPoint y: 165, endPoint x: 194, endPoint y: 115, distance: 60.4
click at [194, 115] on pre "1 2 3 4 5 6 7 8 {%- assign basispreis = product.price -%} {%- assign rabattprei…" at bounding box center [379, 187] width 395 height 149
click at [366, 196] on div "{%- assign basispreis = product.price -%} {%- assign rabattpreis = basispreis |…" at bounding box center [387, 187] width 379 height 149
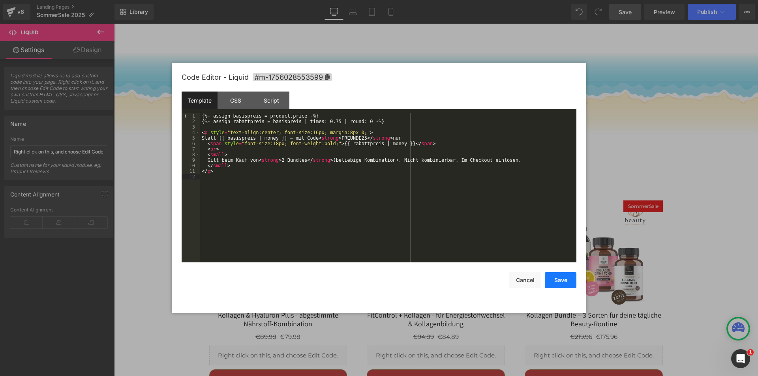
drag, startPoint x: 559, startPoint y: 276, endPoint x: 473, endPoint y: 159, distance: 145.0
click at [559, 276] on button "Save" at bounding box center [561, 281] width 32 height 16
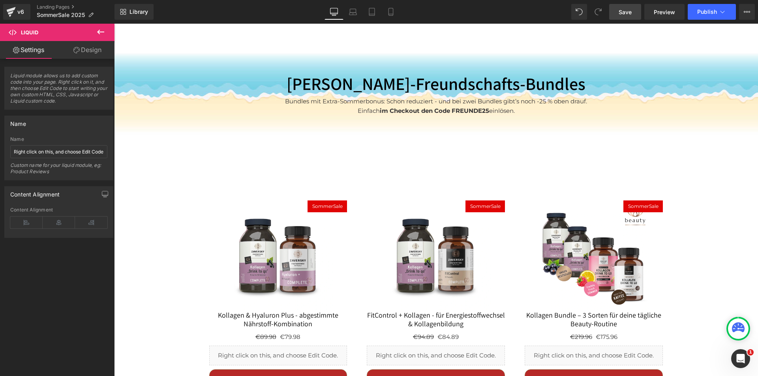
click at [624, 9] on span "Save" at bounding box center [625, 12] width 13 height 8
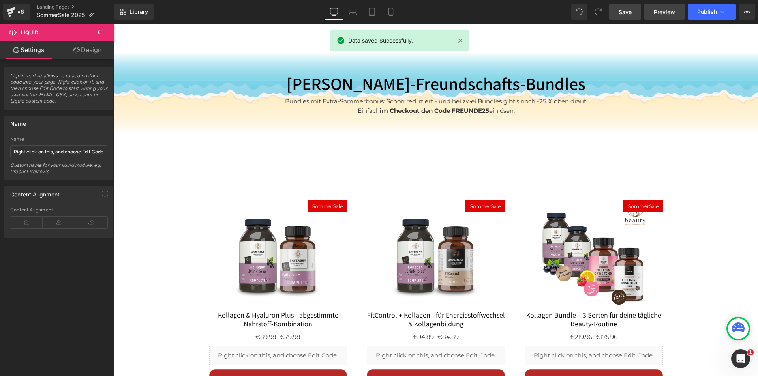
click at [664, 8] on span "Preview" at bounding box center [664, 12] width 21 height 8
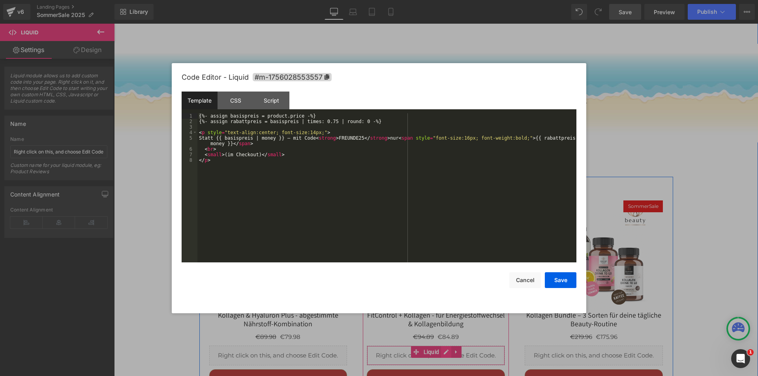
click at [444, 346] on div "Liquid" at bounding box center [436, 356] width 138 height 20
click at [403, 216] on div "{%- assign basispreis = product.price -%} {%- assign rabattpreis = basispreis |…" at bounding box center [387, 193] width 379 height 160
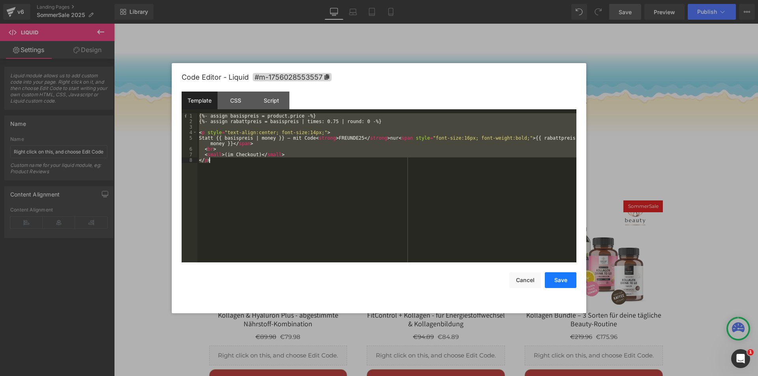
click at [563, 278] on button "Save" at bounding box center [561, 281] width 32 height 16
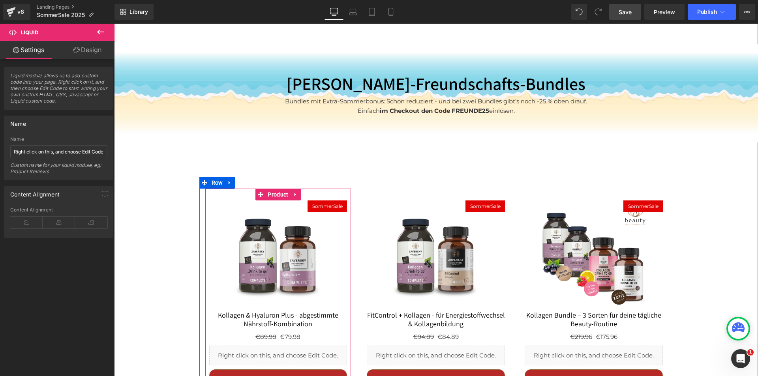
click at [283, 346] on div "Liquid" at bounding box center [278, 356] width 138 height 20
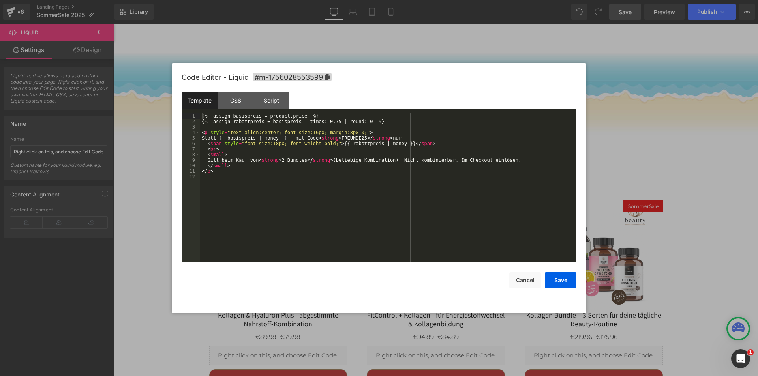
click at [306, 208] on div "{%- assign basispreis = product.price -%} {%- assign rabattpreis = basispreis |…" at bounding box center [388, 193] width 376 height 160
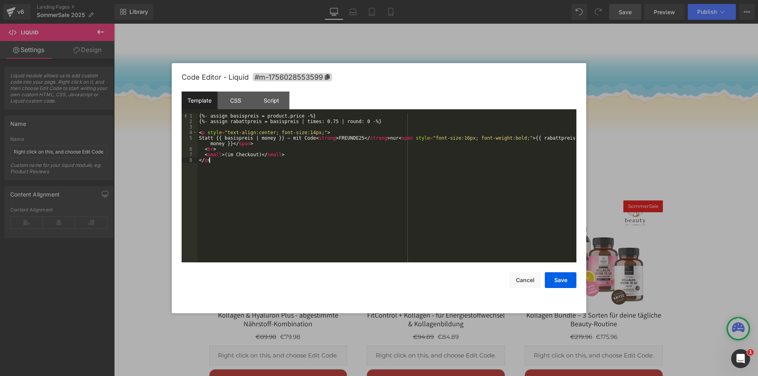
click at [311, 202] on div "{%- assign basispreis = product.price -%} {%- assign rabattpreis = basispreis |…" at bounding box center [387, 193] width 379 height 160
click at [230, 143] on div "{%- assign basispreis = product.price -%} {%- assign rabattpreis = basispreis |…" at bounding box center [387, 193] width 379 height 160
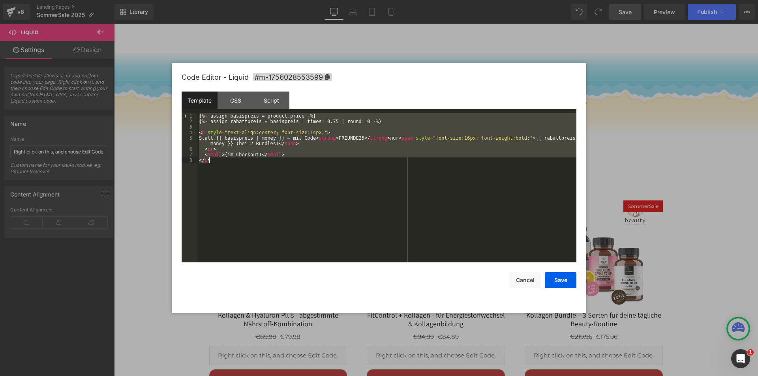
click at [578, 281] on div "Code Editor - Liquid #m-1756028553599 Template CSS Script Data 1 2 3 4 5 6 7 8 …" at bounding box center [379, 188] width 415 height 250
click at [569, 279] on button "Save" at bounding box center [561, 281] width 32 height 16
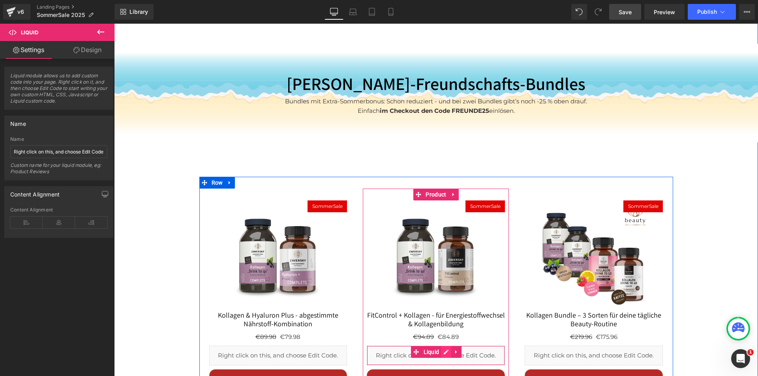
click at [442, 346] on div "Liquid" at bounding box center [436, 356] width 138 height 20
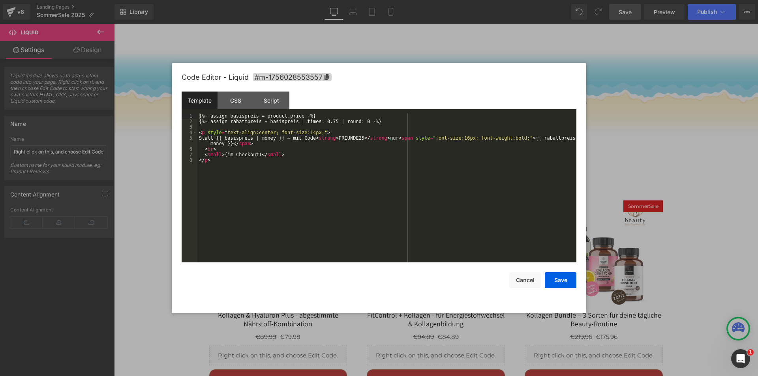
click at [420, 182] on div "{%- assign basispreis = product.price -%} {%- assign rabattpreis = basispreis |…" at bounding box center [387, 193] width 379 height 160
click at [564, 279] on button "Save" at bounding box center [561, 281] width 32 height 16
click at [605, 346] on div "Liquid" at bounding box center [594, 356] width 138 height 20
click at [457, 214] on div "{%- assign basispreis = product.price -%} {%- assign rabattpreis = basispreis |…" at bounding box center [387, 193] width 379 height 160
drag, startPoint x: 555, startPoint y: 279, endPoint x: 456, endPoint y: 233, distance: 109.8
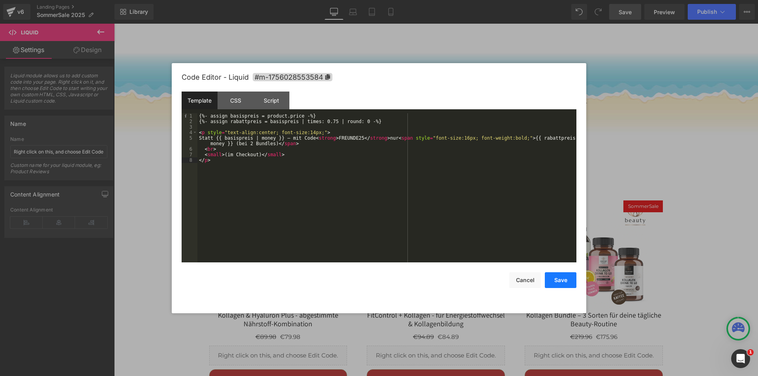
click at [555, 279] on button "Save" at bounding box center [561, 281] width 32 height 16
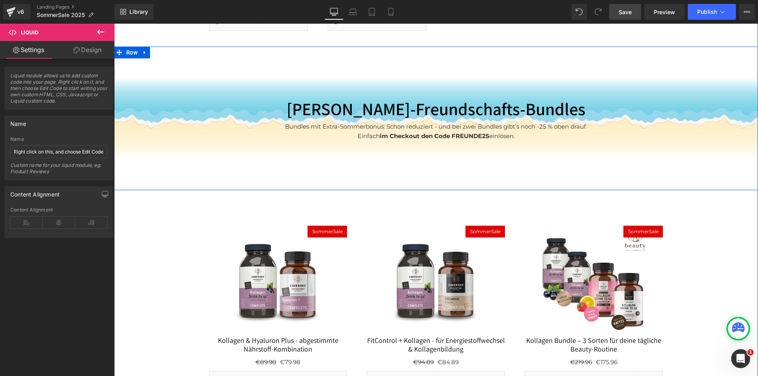
scroll to position [1937, 0]
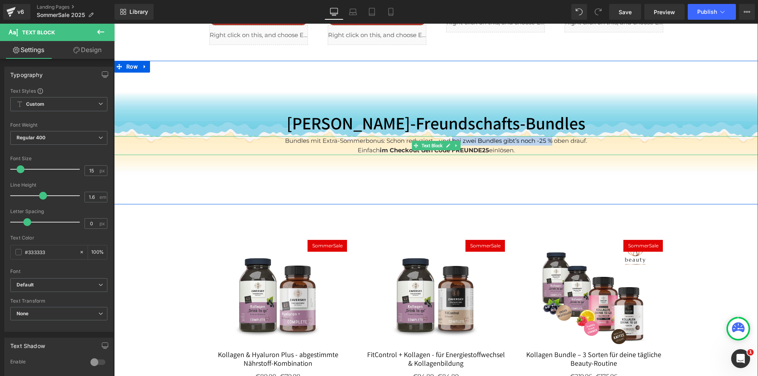
scroll to position [639, 0]
click at [551, 136] on p "Bundles mit Extra-Sommerbonus: Schon reduziert - und bei zwei Bundles gibt’s no…" at bounding box center [436, 145] width 644 height 19
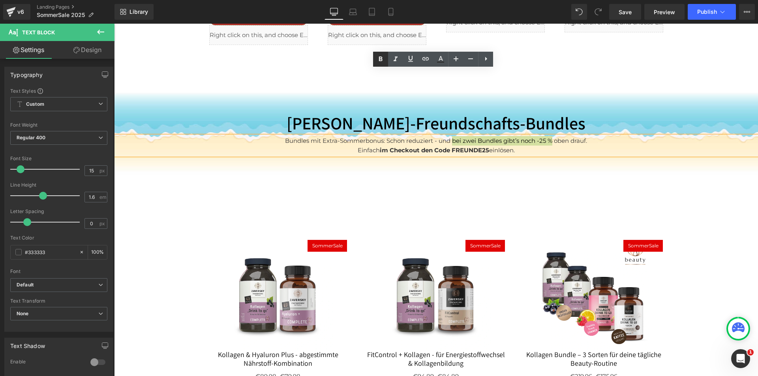
click at [0, 0] on icon at bounding box center [0, 0] width 0 height 0
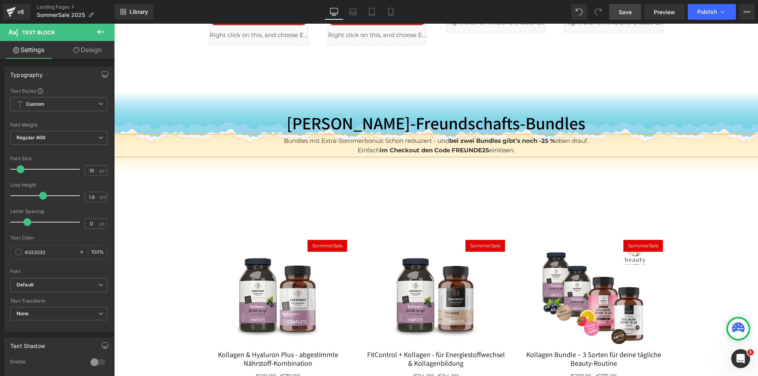
click at [623, 13] on span "Save" at bounding box center [625, 12] width 13 height 8
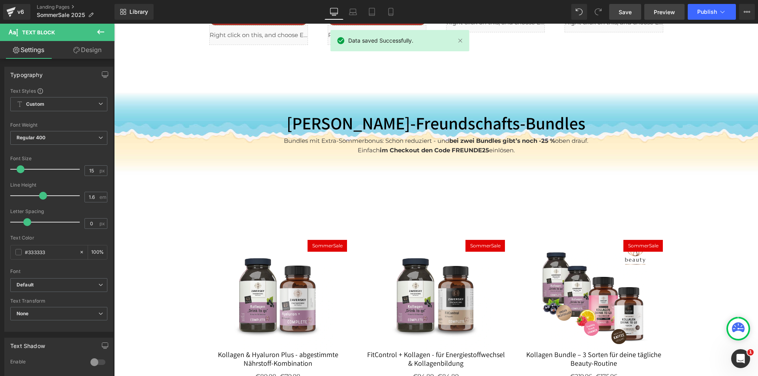
click at [662, 8] on span "Preview" at bounding box center [664, 12] width 21 height 8
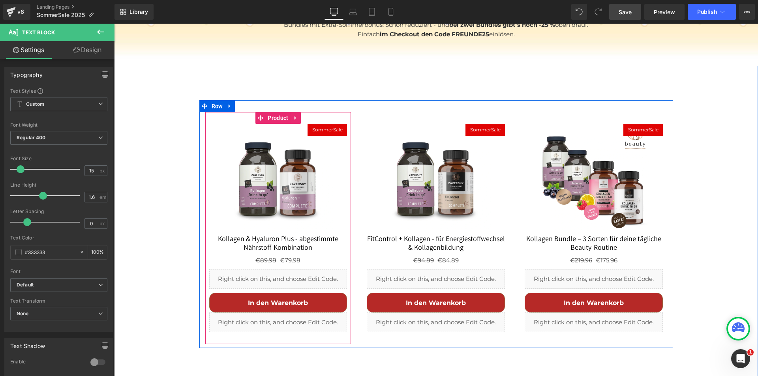
scroll to position [1937, 0]
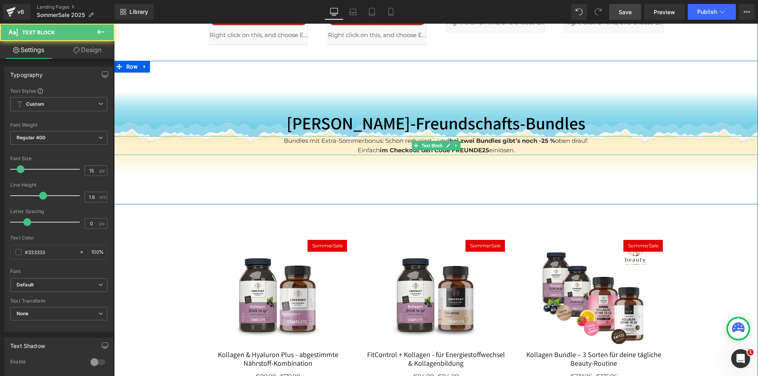
click at [546, 137] on strong "bei zwei Bundles gibt’s noch -25 %" at bounding box center [503, 141] width 106 height 8
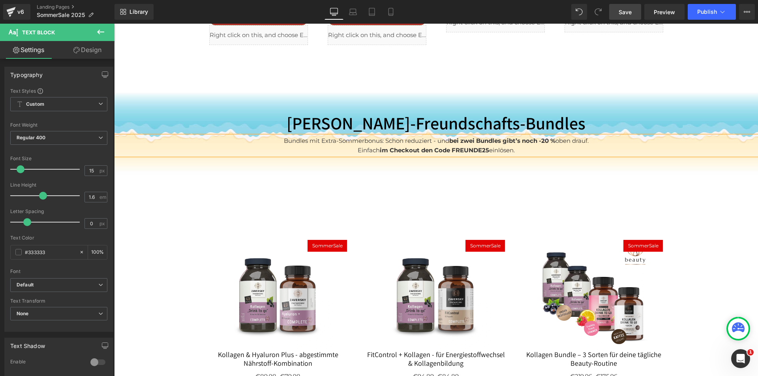
drag, startPoint x: 625, startPoint y: 10, endPoint x: 428, endPoint y: 48, distance: 200.7
click at [625, 10] on span "Save" at bounding box center [625, 12] width 13 height 8
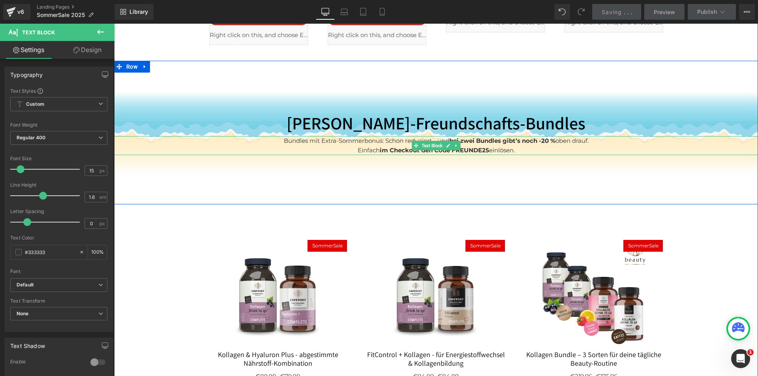
click at [544, 137] on strong "bei zwei Bundles gibt’s noch -20 %" at bounding box center [503, 141] width 106 height 8
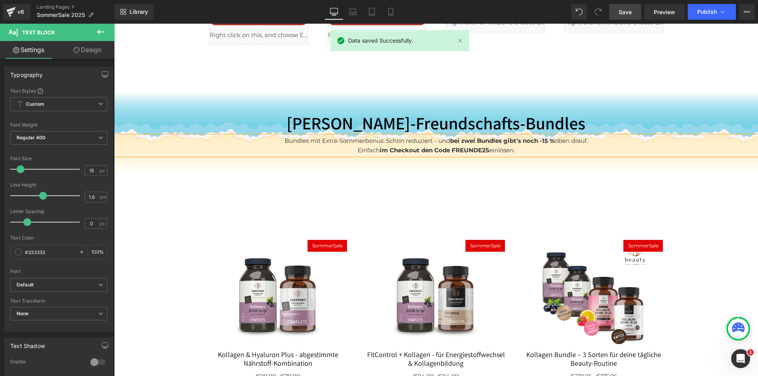
click at [621, 9] on span "Save" at bounding box center [625, 12] width 13 height 8
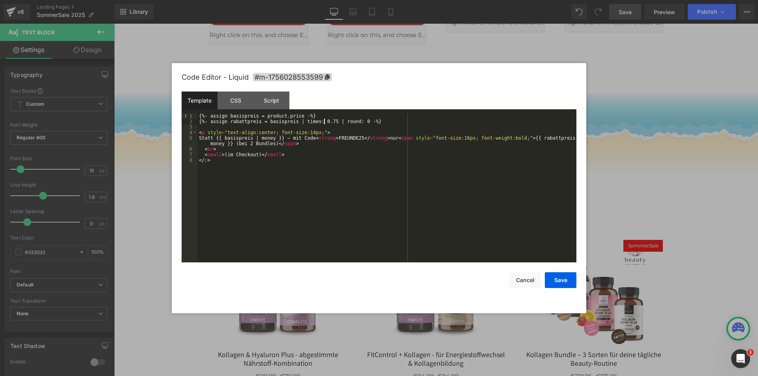
click at [0, 0] on button "Save" at bounding box center [0, 0] width 0 height 0
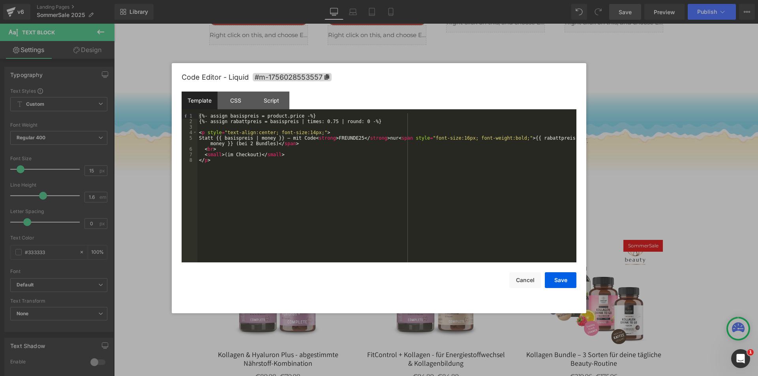
drag, startPoint x: 568, startPoint y: 280, endPoint x: 459, endPoint y: 264, distance: 110.7
click at [0, 0] on button "Save" at bounding box center [0, 0] width 0 height 0
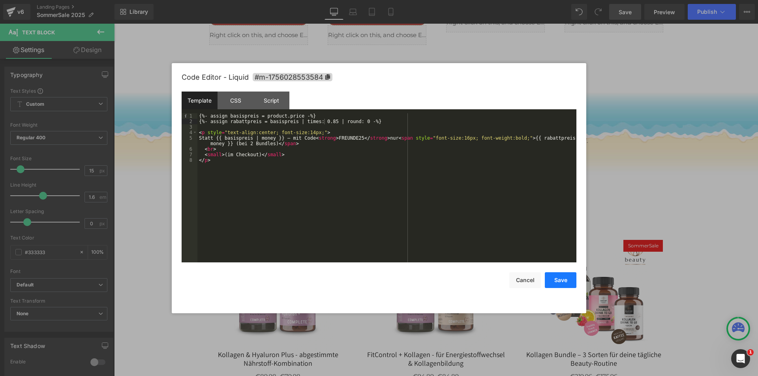
drag, startPoint x: 551, startPoint y: 280, endPoint x: 525, endPoint y: 56, distance: 225.2
click at [0, 0] on button "Save" at bounding box center [0, 0] width 0 height 0
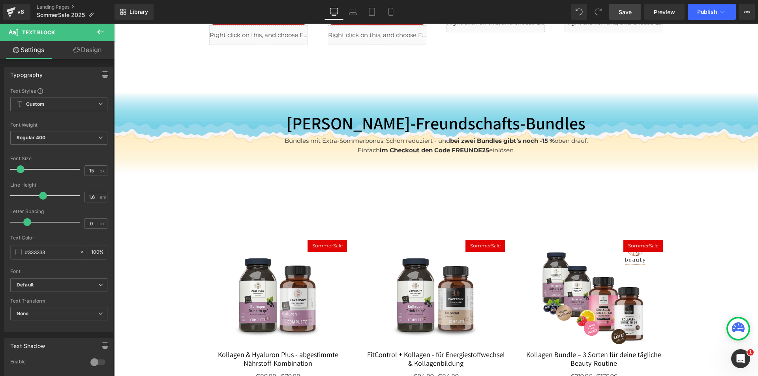
click at [628, 11] on span "Save" at bounding box center [625, 12] width 13 height 8
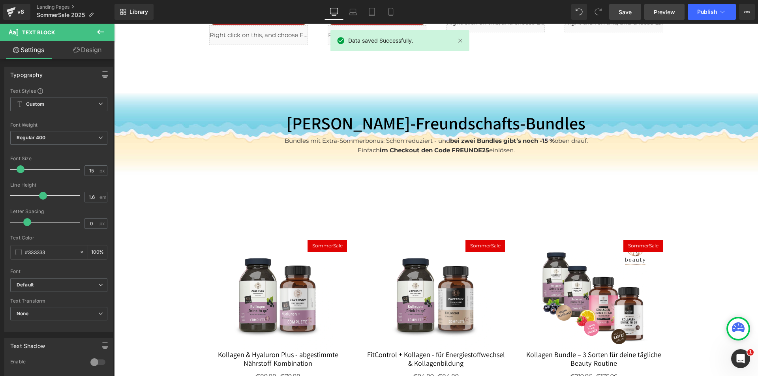
click at [664, 12] on span "Preview" at bounding box center [664, 12] width 21 height 8
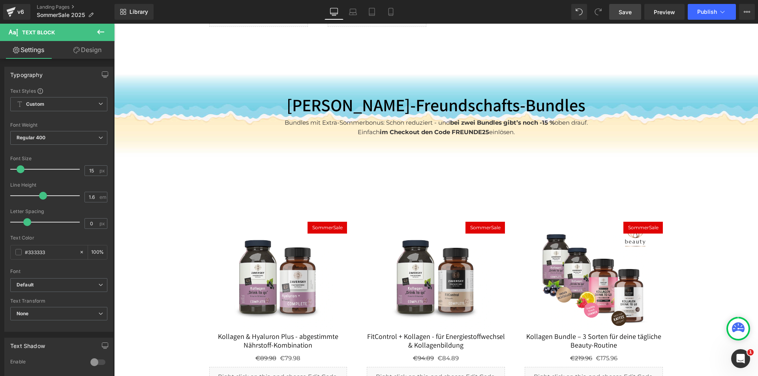
scroll to position [1886, 0]
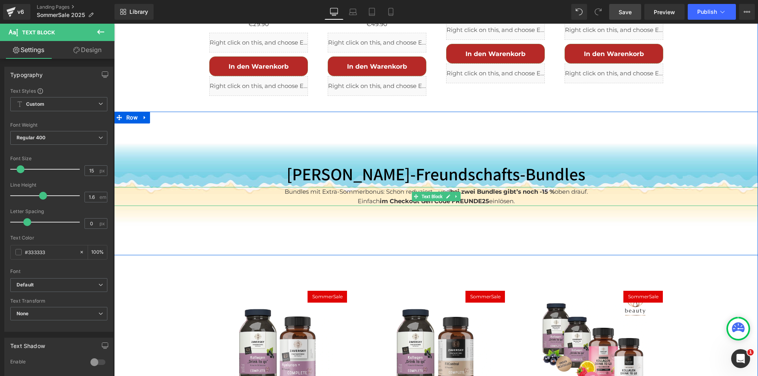
click at [474, 198] on strong "im Checkout den Code FREUNDE25" at bounding box center [434, 202] width 109 height 8
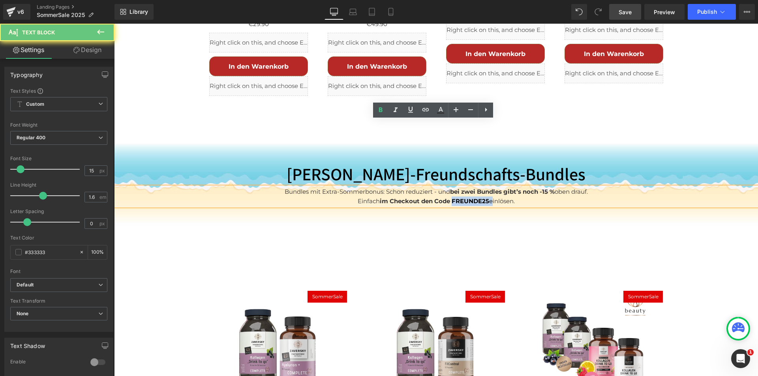
click at [474, 198] on strong "im Checkout den Code FREUNDE25" at bounding box center [434, 202] width 109 height 8
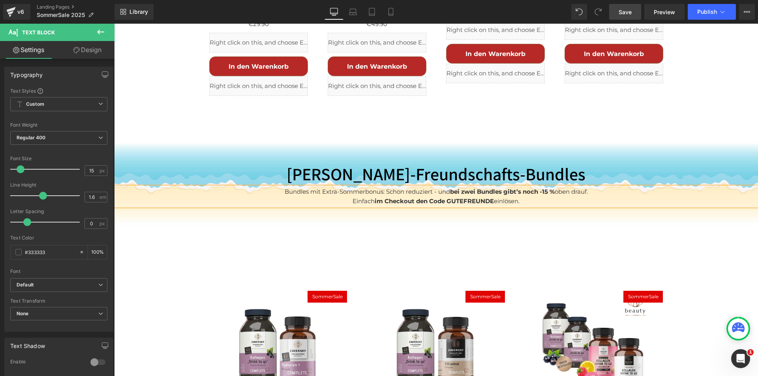
click at [624, 13] on span "Save" at bounding box center [625, 12] width 13 height 8
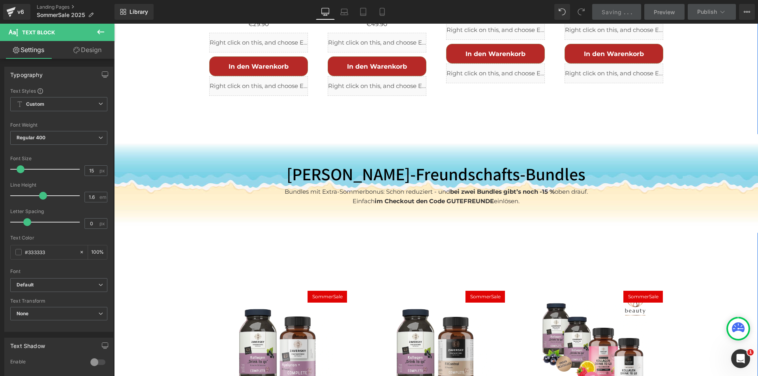
scroll to position [1965, 0]
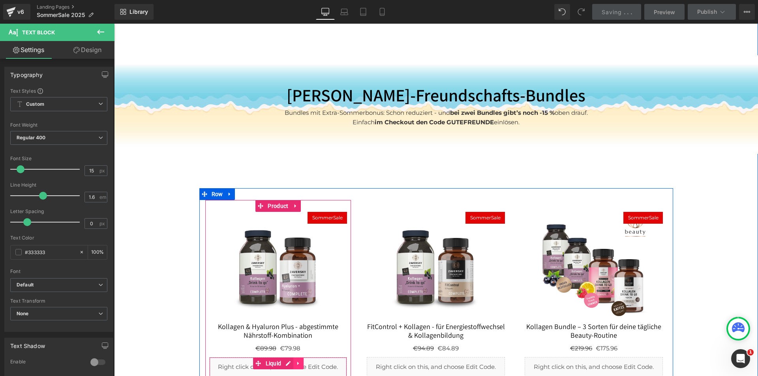
click at [295, 358] on div "Liquid" at bounding box center [278, 368] width 138 height 20
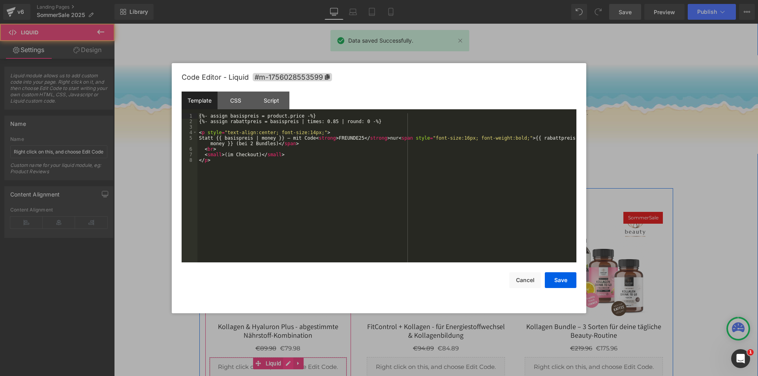
click at [282, 358] on div "Liquid" at bounding box center [278, 368] width 138 height 20
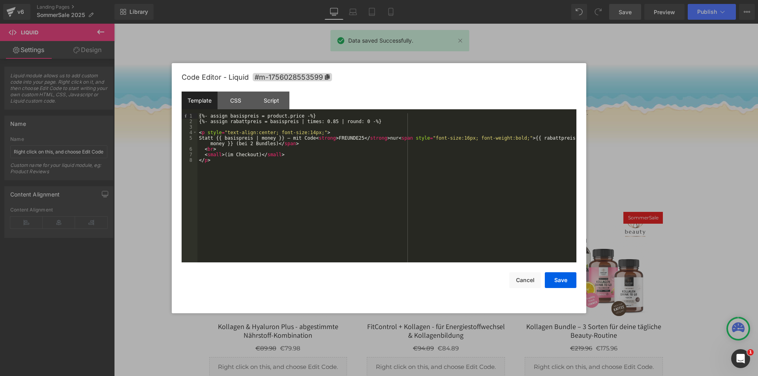
click at [0, 0] on div "{%- assign basispreis = product.price -%} {%- assign rabattpreis = basispreis |…" at bounding box center [0, 0] width 0 height 0
click at [0, 0] on button "Save" at bounding box center [0, 0] width 0 height 0
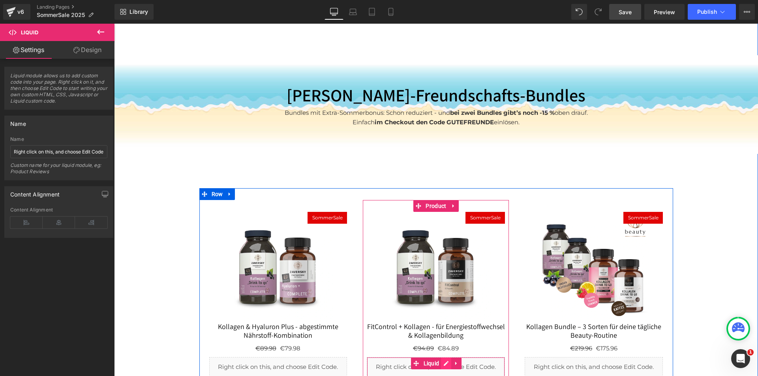
click at [442, 358] on div "Liquid" at bounding box center [436, 368] width 138 height 20
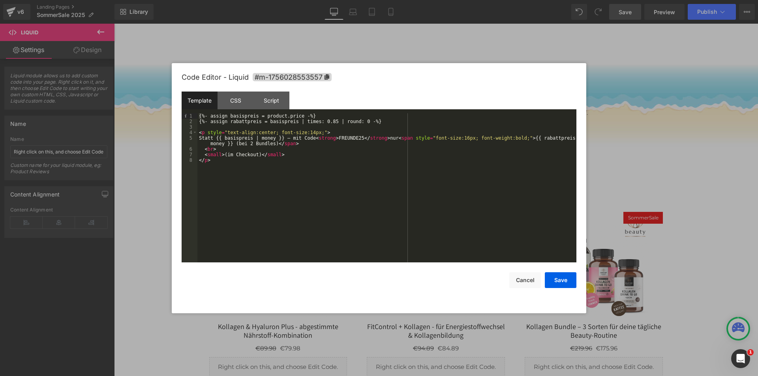
click at [0, 0] on div "{%- assign basispreis = product.price -%} {%- assign rabattpreis = basispreis |…" at bounding box center [0, 0] width 0 height 0
click at [556, 277] on button "Save" at bounding box center [561, 281] width 32 height 16
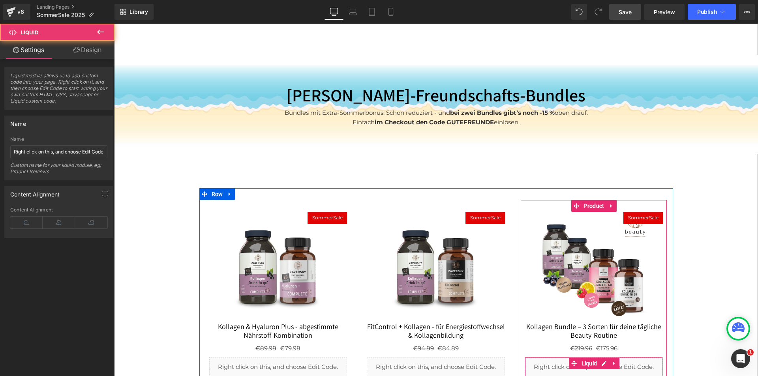
click at [612, 358] on div "Liquid" at bounding box center [594, 368] width 138 height 20
click at [600, 358] on div "Liquid" at bounding box center [594, 368] width 138 height 20
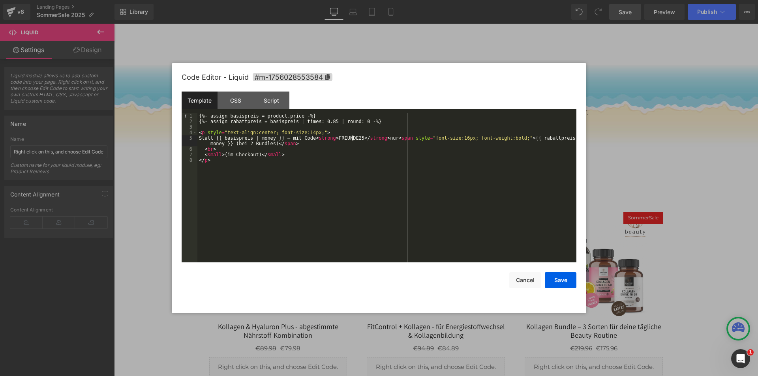
click at [0, 0] on div "{%- assign basispreis = product.price -%} {%- assign rabattpreis = basispreis |…" at bounding box center [0, 0] width 0 height 0
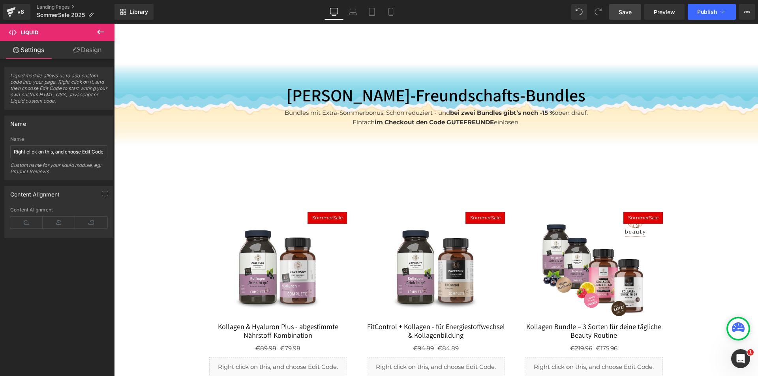
click at [629, 6] on link "Save" at bounding box center [626, 12] width 32 height 16
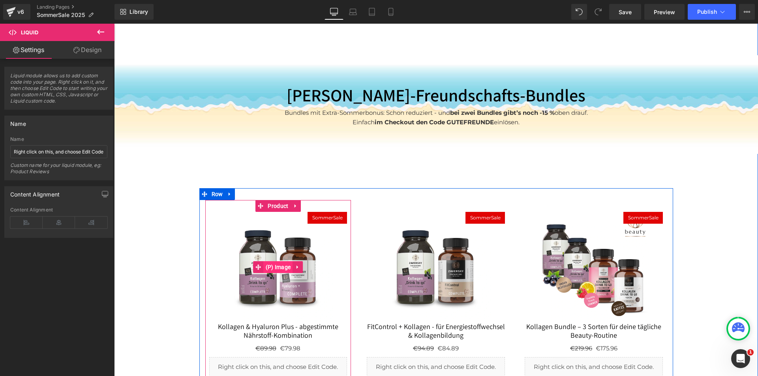
click at [271, 262] on span "(P) Image" at bounding box center [278, 268] width 29 height 12
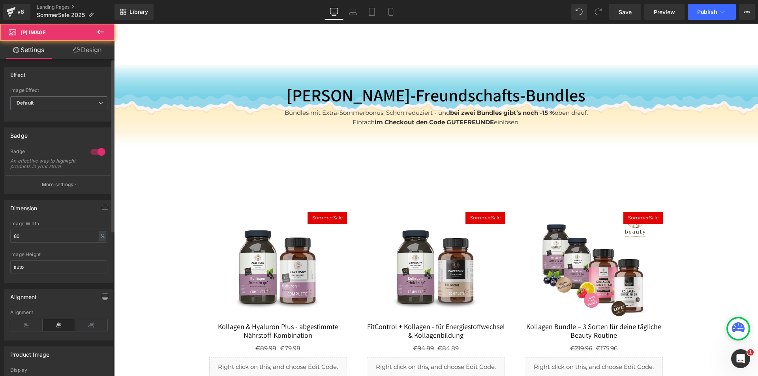
click at [92, 150] on div at bounding box center [97, 152] width 19 height 13
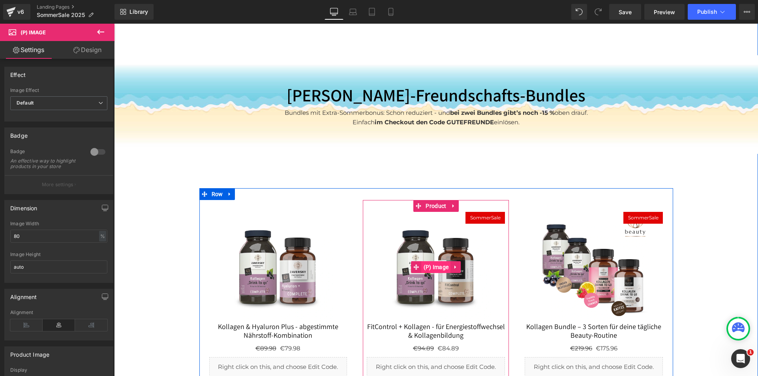
click at [433, 262] on span "(P) Image" at bounding box center [436, 268] width 29 height 12
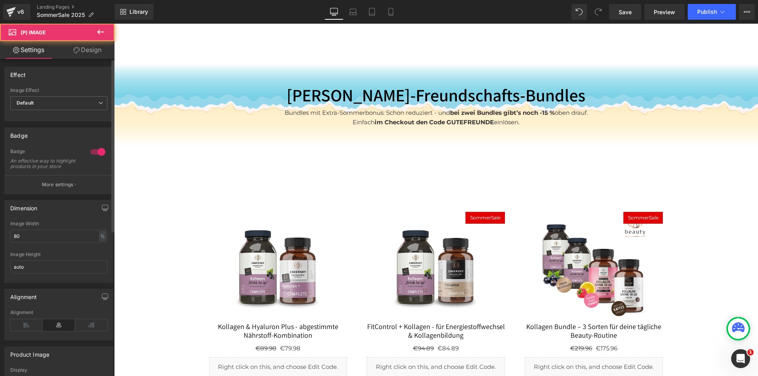
drag, startPoint x: 91, startPoint y: 152, endPoint x: 99, endPoint y: 152, distance: 7.9
click at [91, 152] on div at bounding box center [97, 152] width 19 height 13
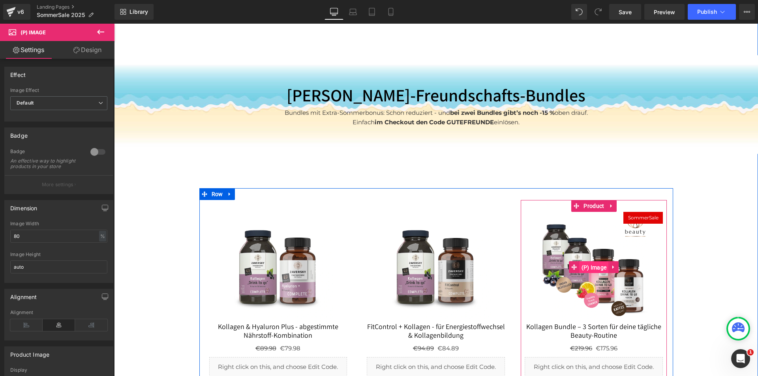
click at [597, 262] on span "(P) Image" at bounding box center [594, 268] width 29 height 12
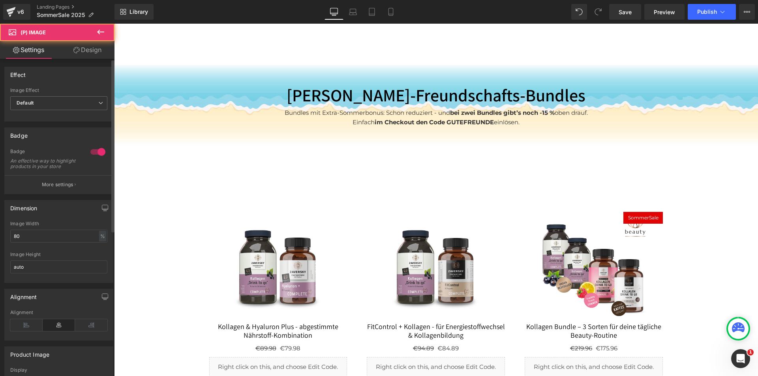
click at [92, 152] on div at bounding box center [97, 152] width 19 height 13
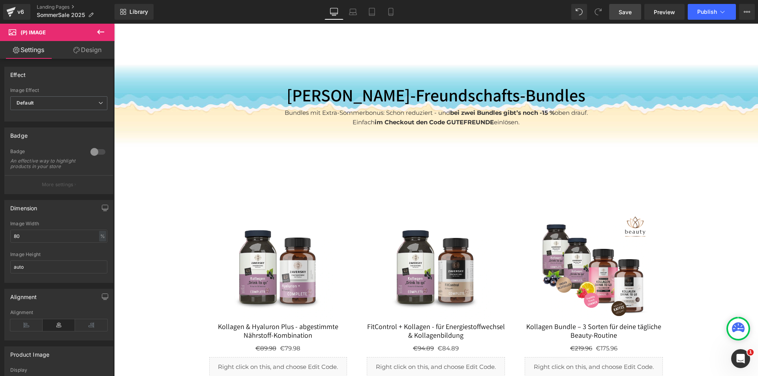
click at [629, 7] on link "Save" at bounding box center [626, 12] width 32 height 16
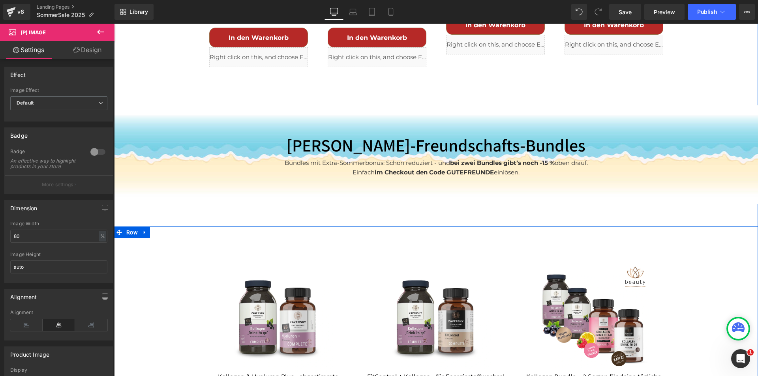
scroll to position [1817, 0]
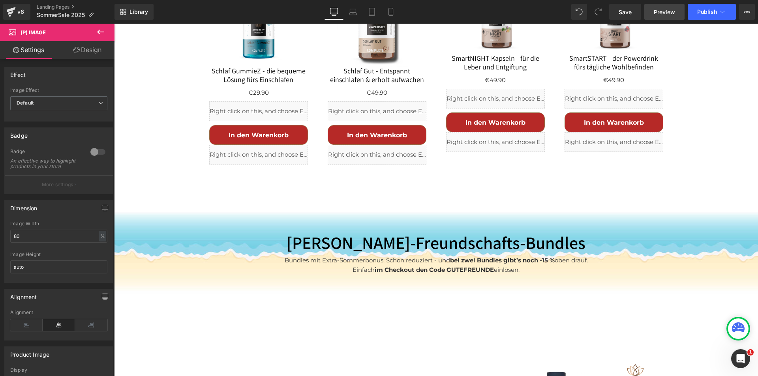
click at [664, 13] on span "Preview" at bounding box center [664, 12] width 21 height 8
